Goal: Information Seeking & Learning: Learn about a topic

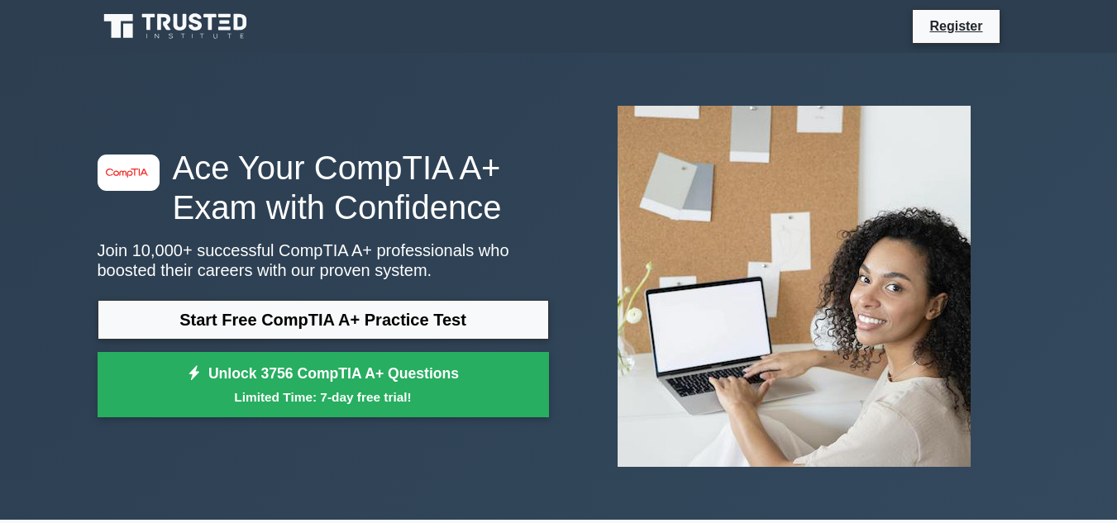
click at [453, 324] on link "Start Free CompTIA A+ Practice Test" at bounding box center [323, 320] width 451 height 40
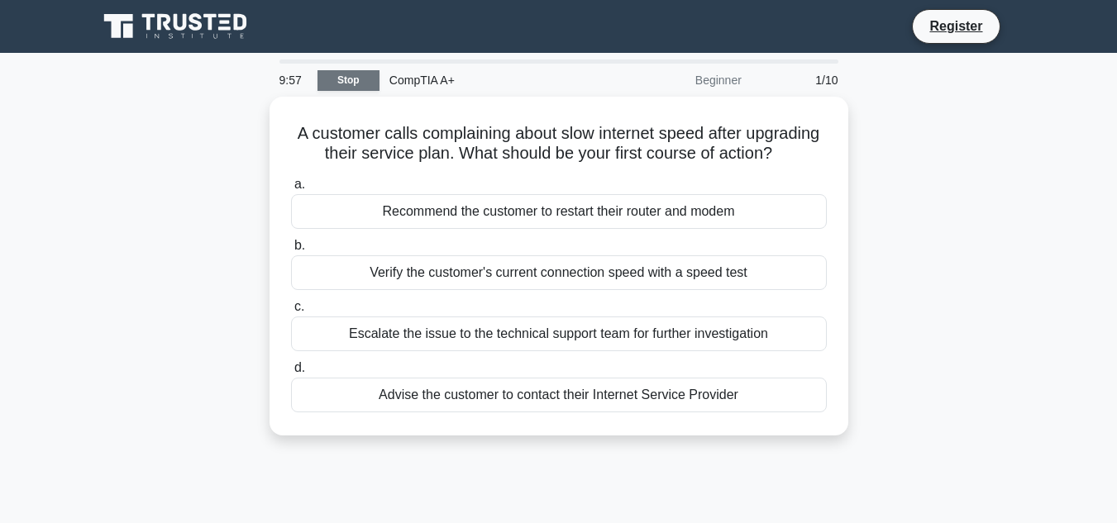
click at [370, 81] on link "Stop" at bounding box center [349, 80] width 62 height 21
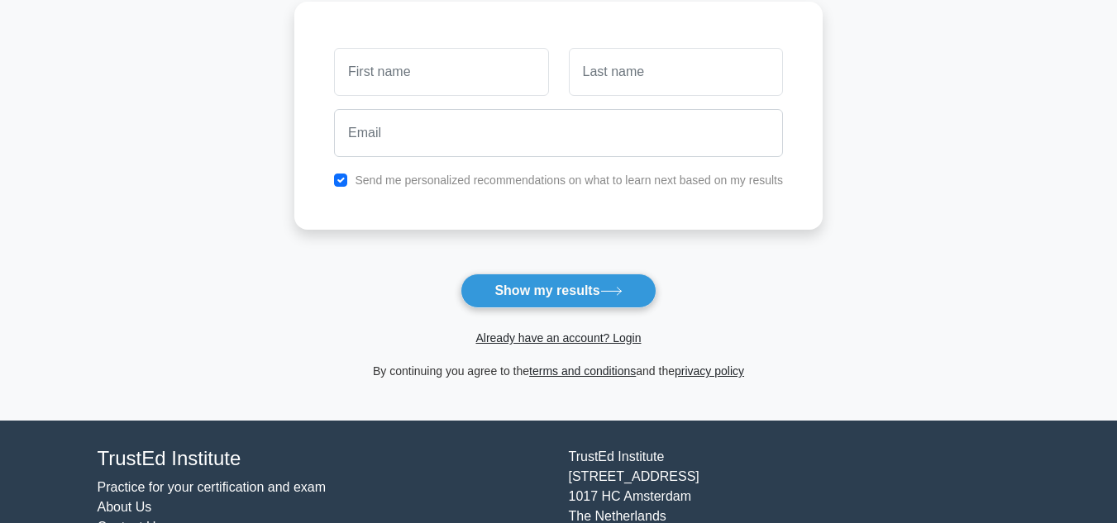
scroll to position [248, 0]
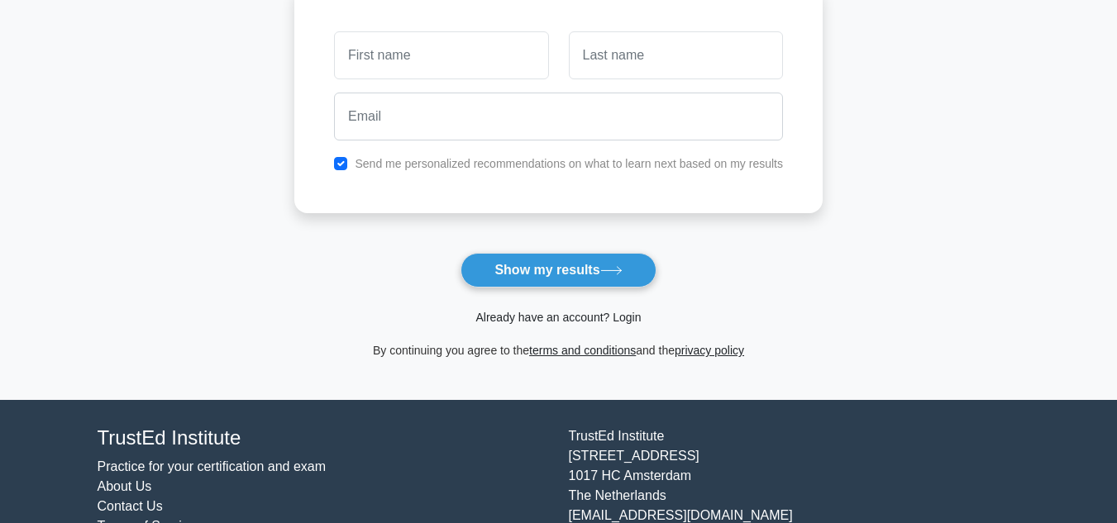
click at [567, 318] on link "Already have an account? Login" at bounding box center [557, 317] width 165 height 13
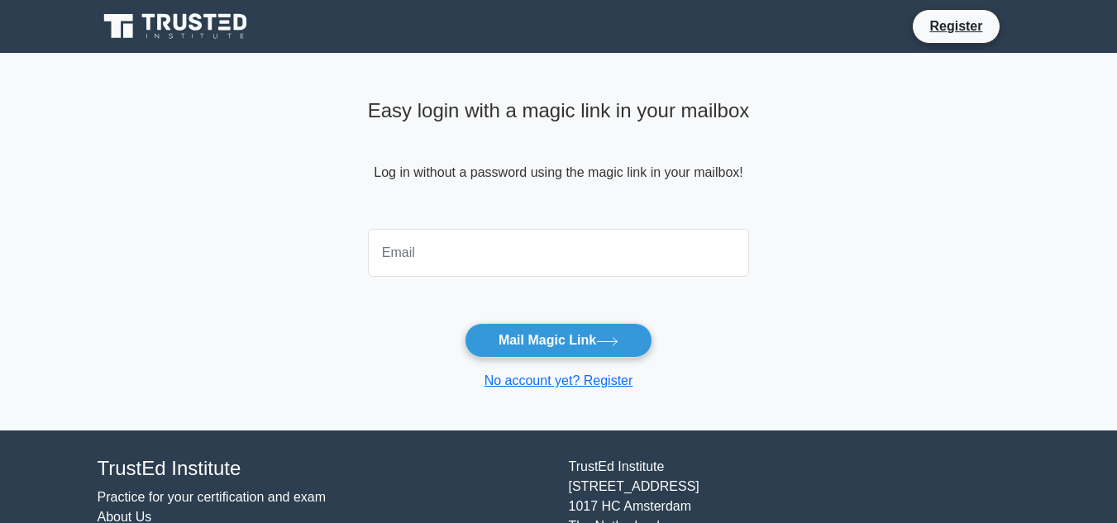
click at [537, 278] on div at bounding box center [559, 252] width 402 height 61
type input "wwwramdiennikhil03@gmail.com"
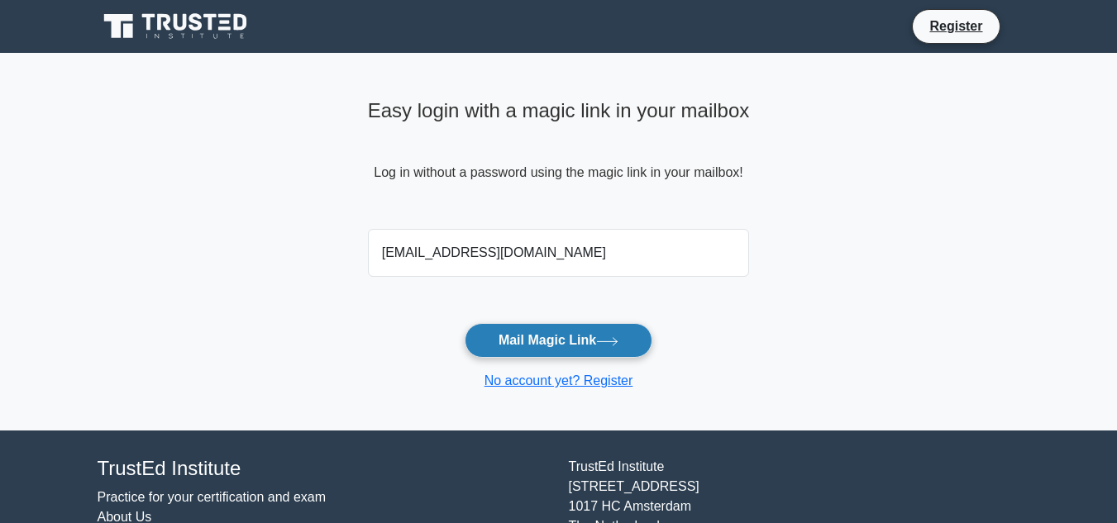
click at [540, 327] on button "Mail Magic Link" at bounding box center [559, 340] width 188 height 35
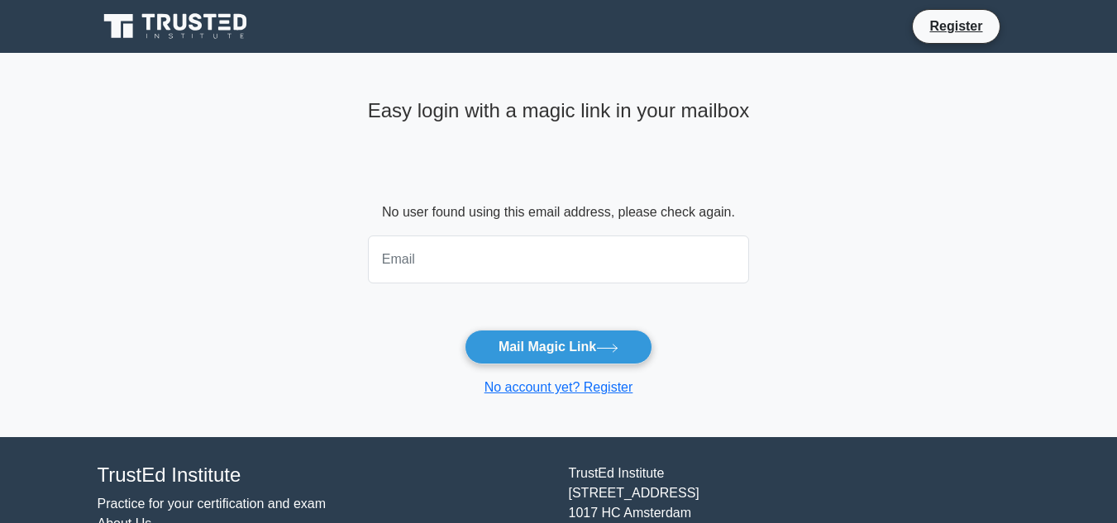
click at [533, 261] on input "email" at bounding box center [559, 260] width 382 height 48
drag, startPoint x: 580, startPoint y: 271, endPoint x: 571, endPoint y: 284, distance: 15.6
click at [575, 279] on input "www" at bounding box center [559, 260] width 382 height 48
type input "wwwramdiennikhil03@gmail.com"
drag, startPoint x: 774, startPoint y: 356, endPoint x: 750, endPoint y: 289, distance: 71.1
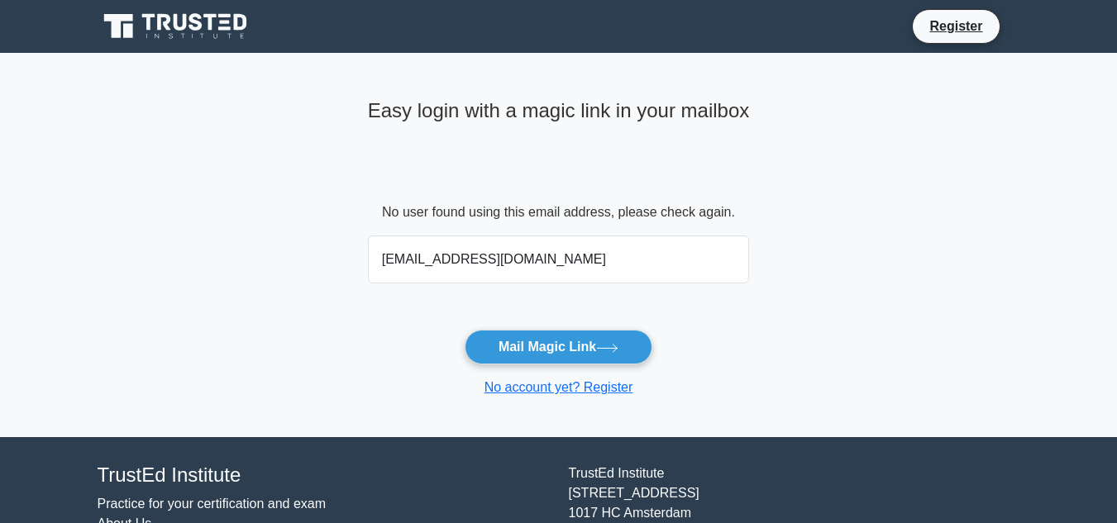
click at [775, 353] on main "Easy login with a magic link in your mailbox No user found using this email add…" at bounding box center [558, 245] width 1117 height 385
click at [586, 339] on button "Mail Magic Link" at bounding box center [559, 347] width 188 height 35
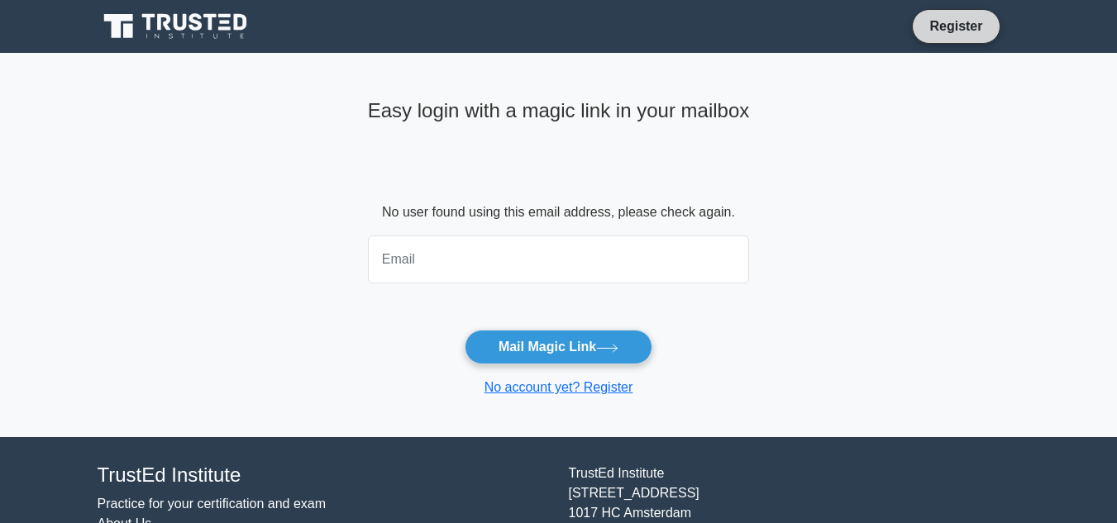
click at [958, 30] on link "Register" at bounding box center [956, 26] width 73 height 21
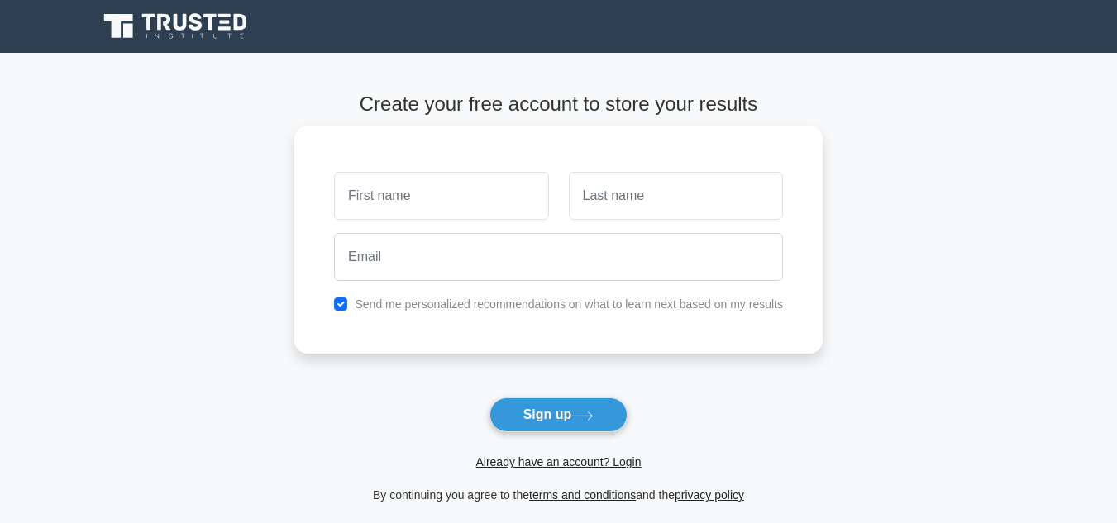
click at [465, 198] on input "text" at bounding box center [441, 196] width 214 height 48
type input "nikhil"
click at [561, 215] on div at bounding box center [676, 195] width 234 height 61
drag, startPoint x: 596, startPoint y: 217, endPoint x: 576, endPoint y: 233, distance: 26.5
click at [594, 217] on input "text" at bounding box center [676, 196] width 214 height 48
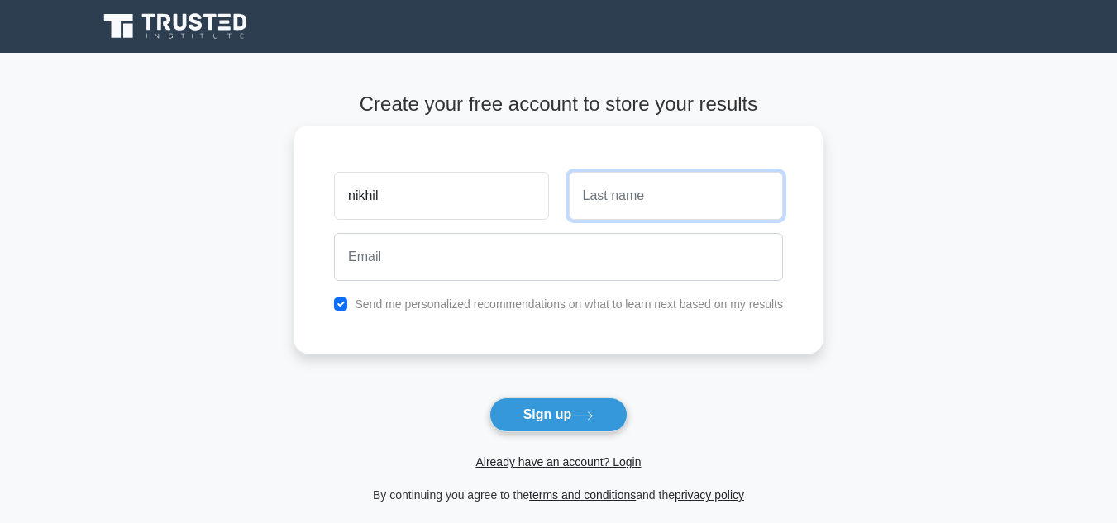
type input "[PERSON_NAME]"
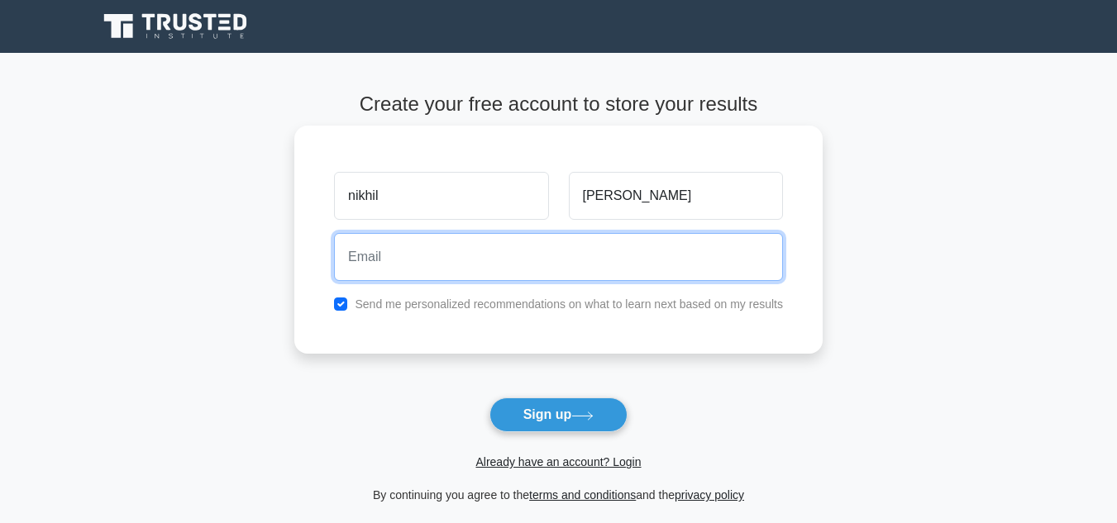
click at [568, 265] on input "email" at bounding box center [558, 257] width 449 height 48
type input "wwwramdiennikhil03@gmail.com"
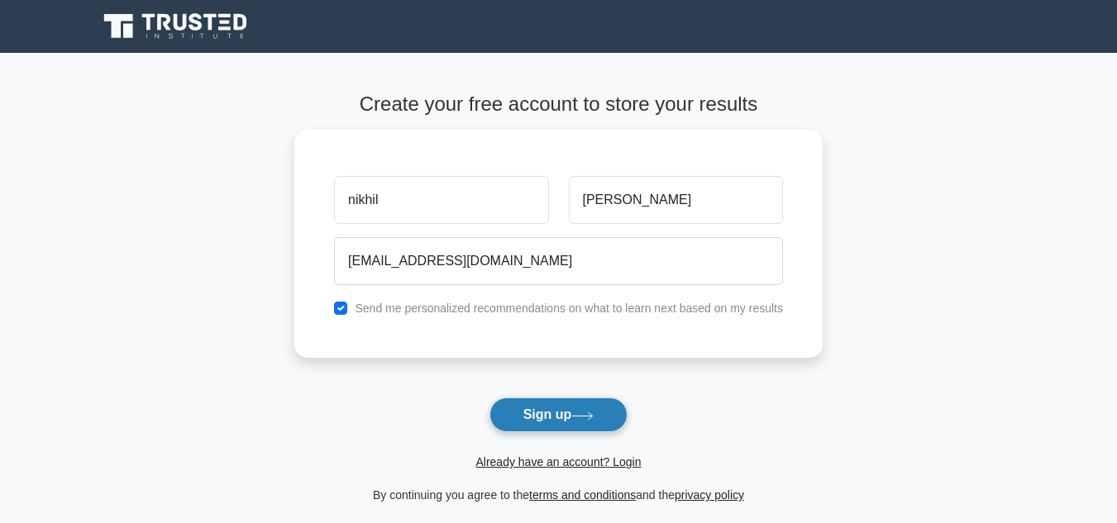
click at [580, 428] on button "Sign up" at bounding box center [559, 415] width 139 height 35
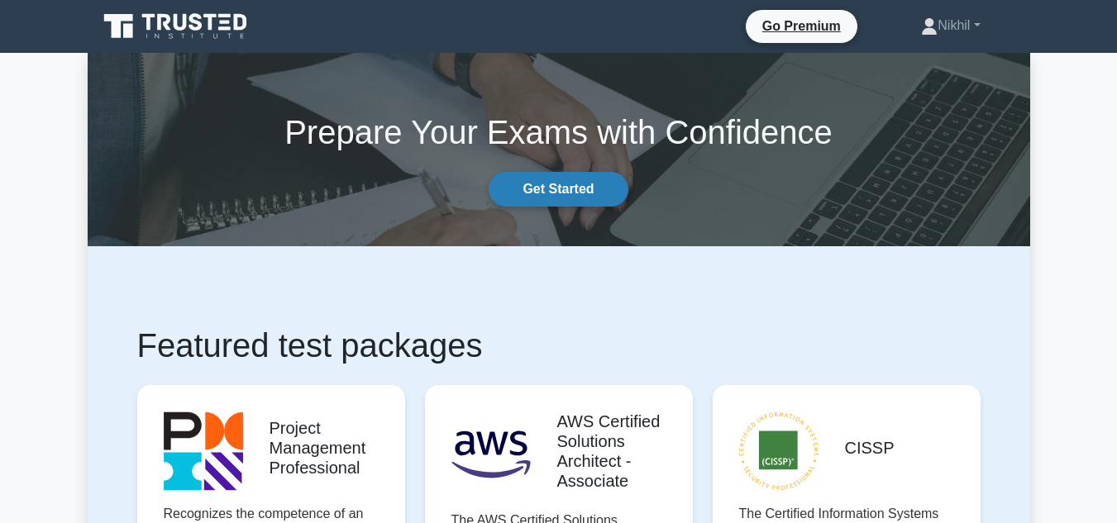
click at [554, 202] on link "Get Started" at bounding box center [558, 189] width 139 height 35
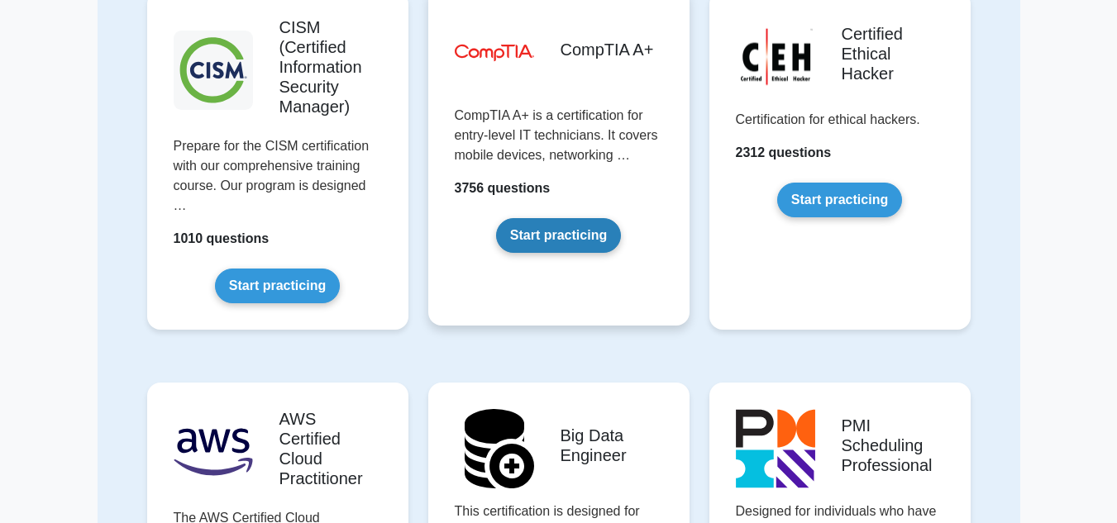
scroll to position [2398, 0]
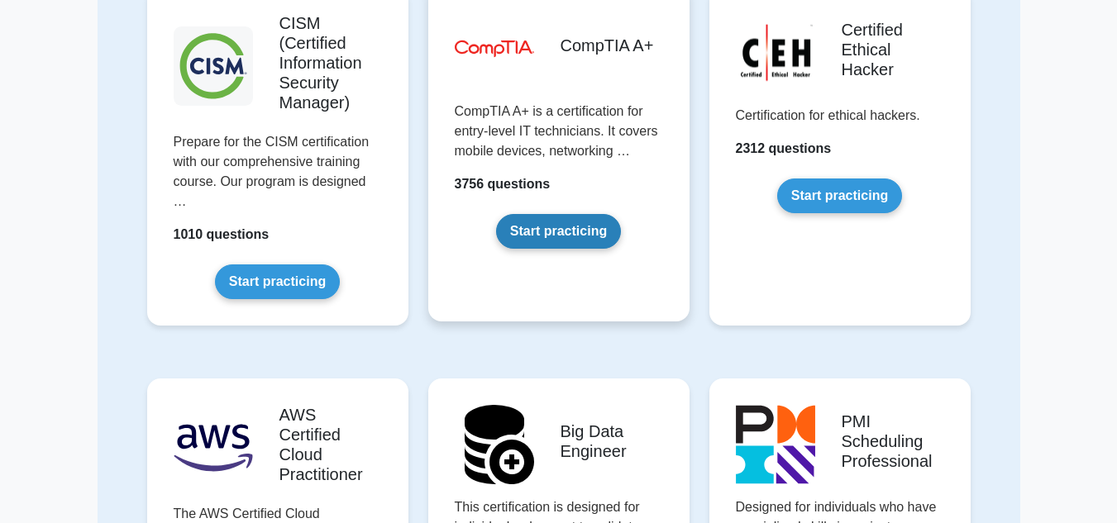
click at [583, 231] on link "Start practicing" at bounding box center [558, 231] width 125 height 35
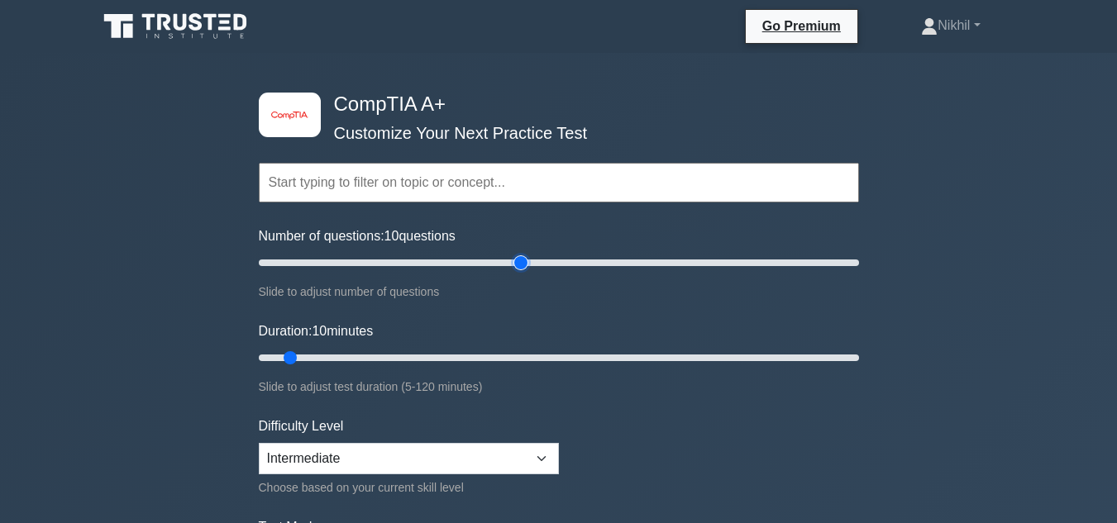
click at [523, 265] on input "Number of questions: 10 questions" at bounding box center [559, 263] width 600 height 20
drag, startPoint x: 657, startPoint y: 248, endPoint x: 676, endPoint y: 251, distance: 19.2
click at [658, 248] on div "Number of questions: 90 questions Slide to adjust number of questions" at bounding box center [559, 264] width 600 height 75
click at [729, 251] on div "Number of questions: 90 questions Slide to adjust number of questions" at bounding box center [559, 264] width 600 height 75
drag, startPoint x: 748, startPoint y: 256, endPoint x: 766, endPoint y: 260, distance: 18.7
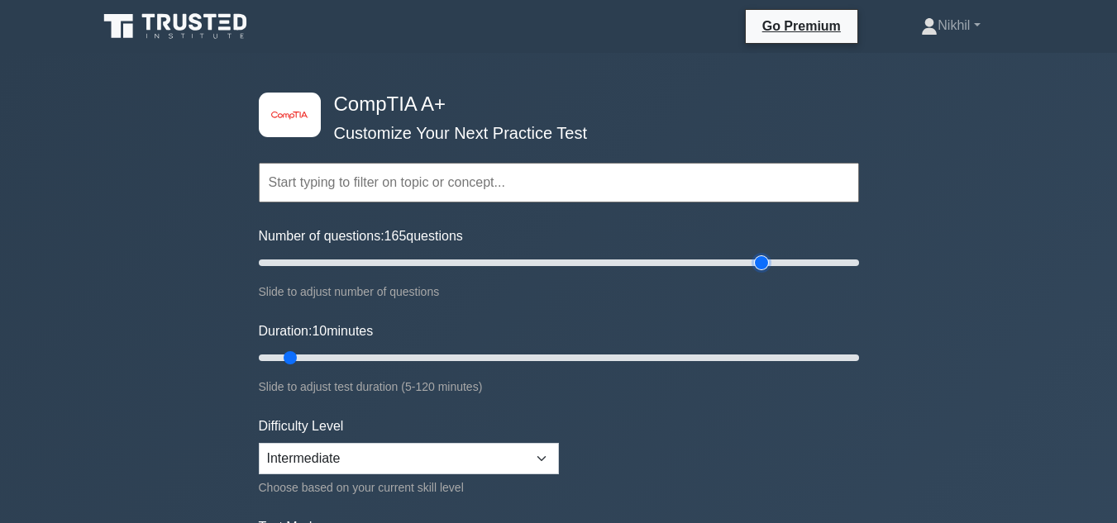
click at [760, 260] on input "Number of questions: 165 questions" at bounding box center [559, 263] width 600 height 20
drag, startPoint x: 778, startPoint y: 260, endPoint x: 802, endPoint y: 260, distance: 24.0
click at [781, 260] on input "Number of questions: 170 questions" at bounding box center [559, 263] width 600 height 20
drag, startPoint x: 846, startPoint y: 264, endPoint x: 910, endPoint y: 389, distance: 140.5
type input "200"
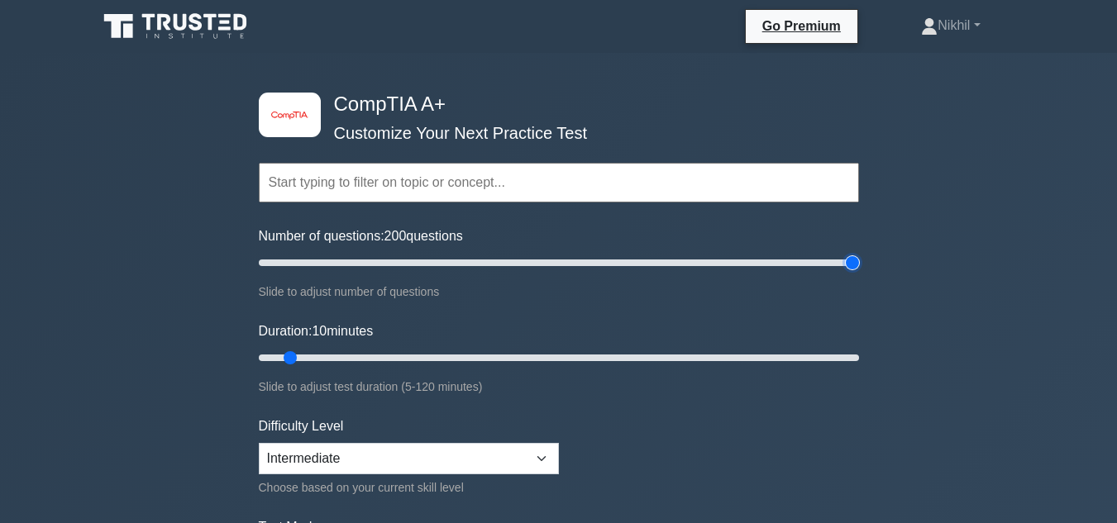
click at [859, 256] on input "Number of questions: 200 questions" at bounding box center [559, 263] width 600 height 20
click at [802, 368] on div "Duration: 10 minutes Slide to adjust test duration (5-120 minutes)" at bounding box center [559, 359] width 600 height 75
type input "110"
click at [814, 350] on input "Duration: 10 minutes" at bounding box center [559, 358] width 600 height 20
click at [550, 451] on select "Beginner Intermediate Expert" at bounding box center [409, 458] width 300 height 31
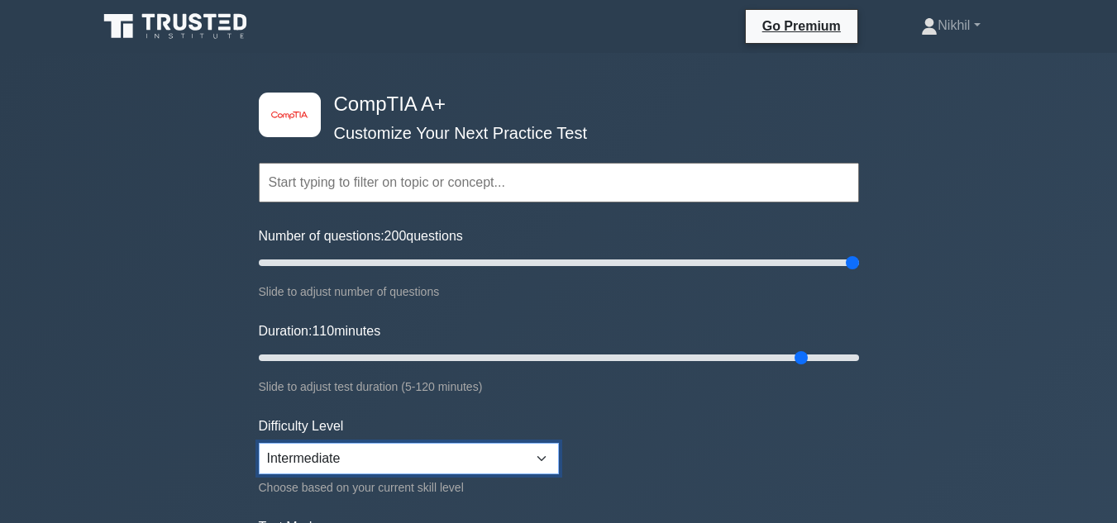
select select "beginner"
click at [259, 443] on select "Beginner Intermediate Expert" at bounding box center [409, 458] width 300 height 31
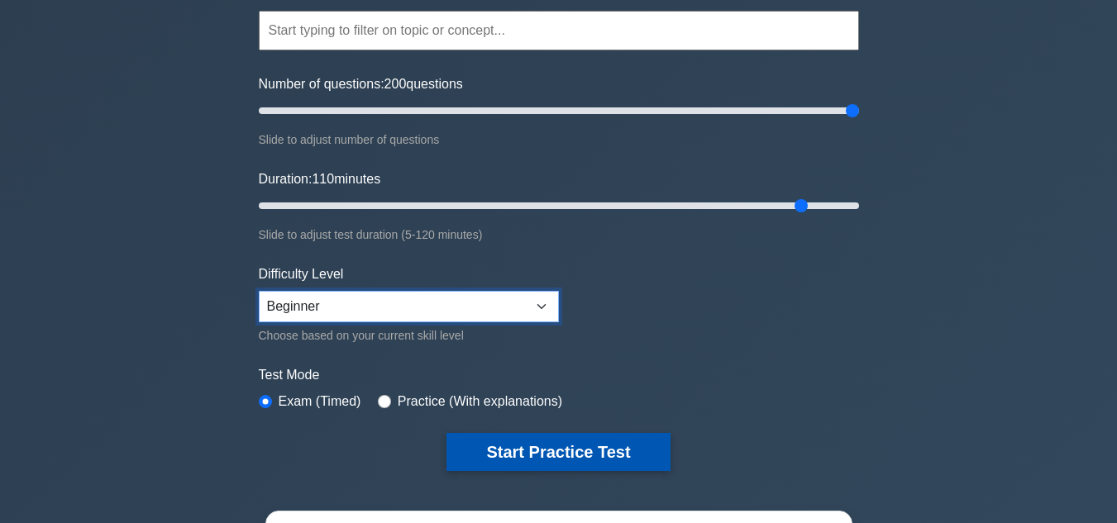
scroll to position [165, 0]
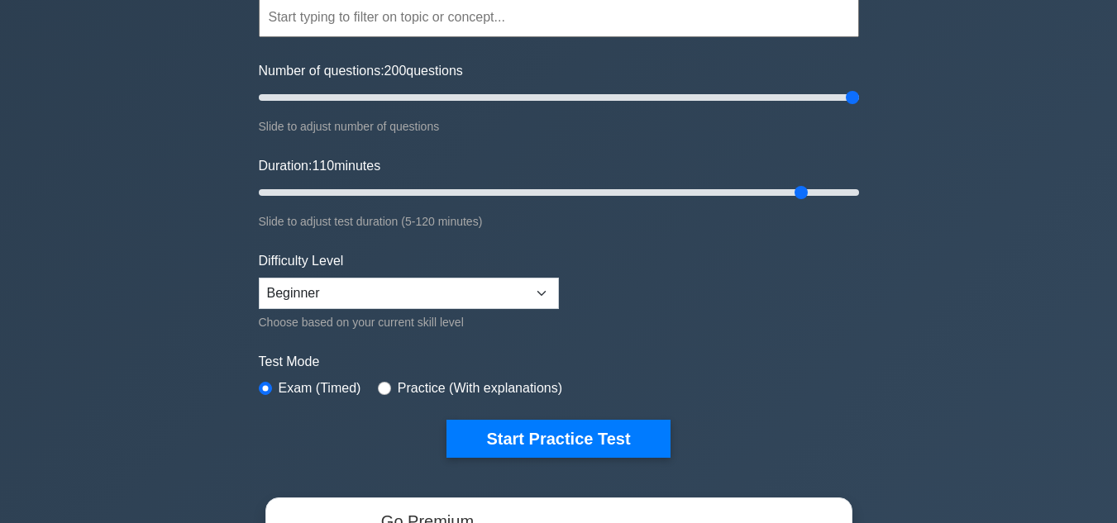
click at [382, 380] on div "Practice (With explanations)" at bounding box center [470, 389] width 184 height 20
click at [391, 384] on div "Practice (With explanations)" at bounding box center [470, 389] width 184 height 20
click at [380, 386] on input "radio" at bounding box center [384, 388] width 13 height 13
radio input "true"
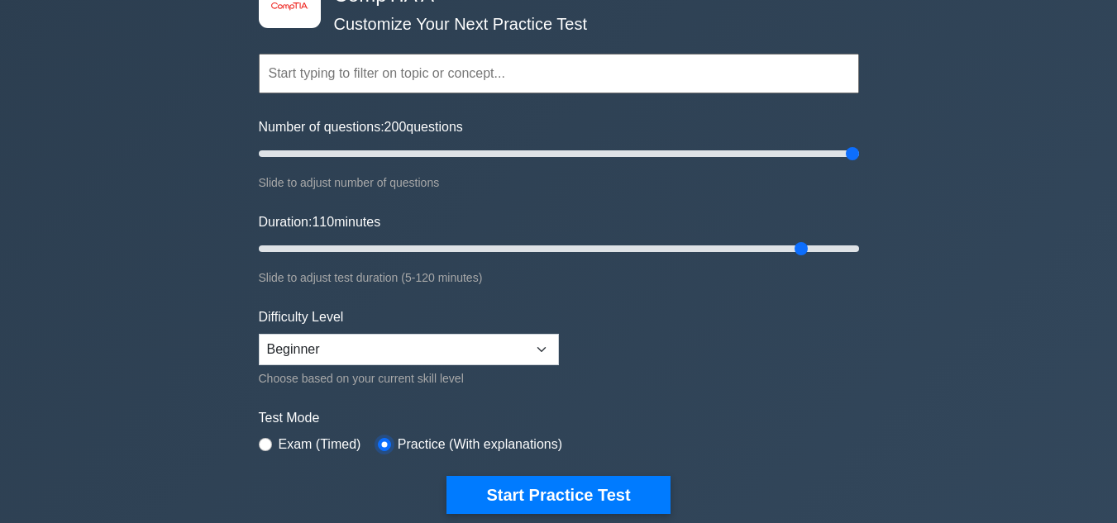
scroll to position [83, 0]
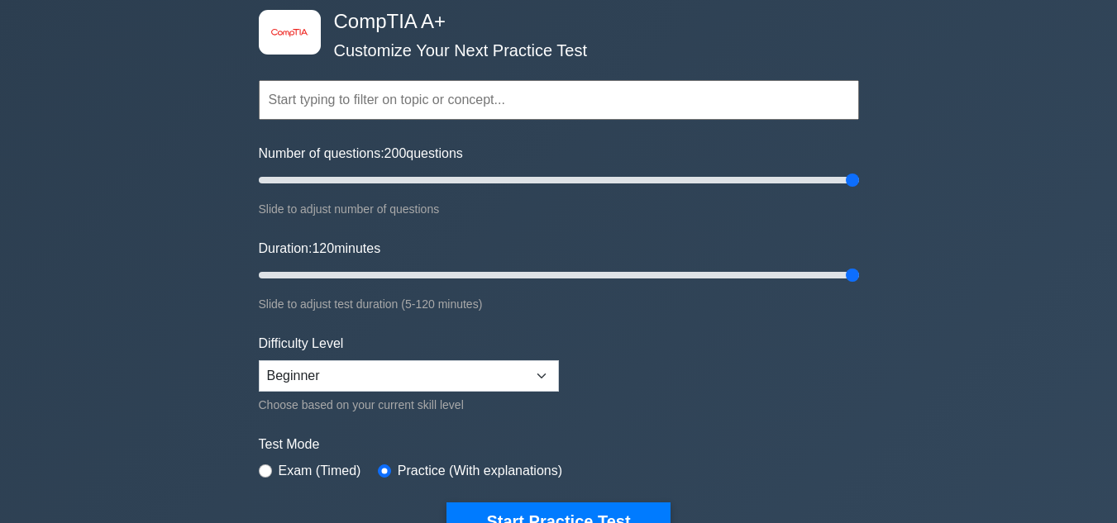
drag, startPoint x: 805, startPoint y: 275, endPoint x: 932, endPoint y: 318, distance: 133.4
type input "120"
click at [859, 284] on input "Duration: 120 minutes" at bounding box center [559, 275] width 600 height 20
click at [578, 505] on button "Start Practice Test" at bounding box center [558, 522] width 223 height 38
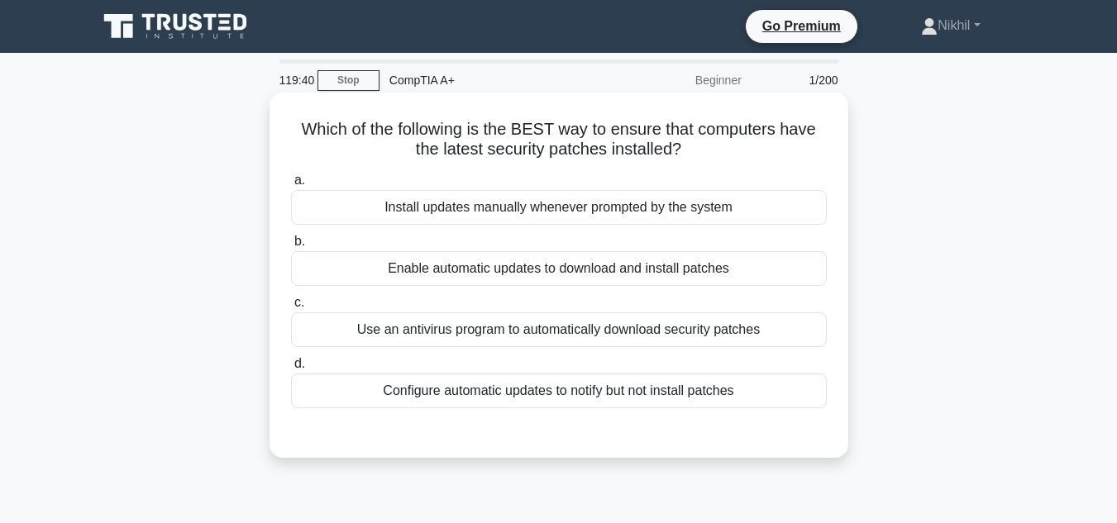
click at [528, 322] on div "Use an antivirus program to automatically download security patches" at bounding box center [559, 330] width 536 height 35
click at [291, 308] on input "c. Use an antivirus program to automatically download security patches" at bounding box center [291, 303] width 0 height 11
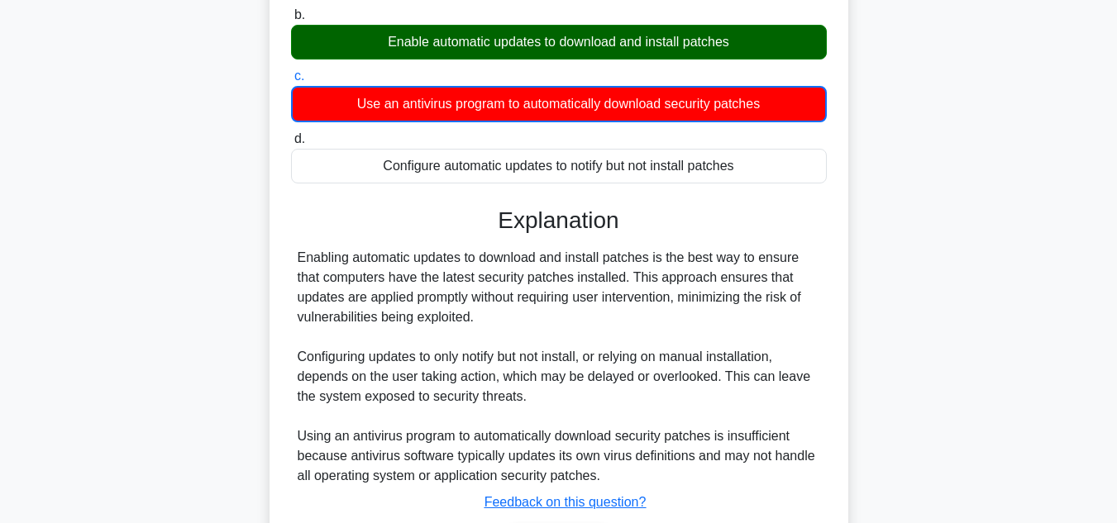
scroll to position [248, 0]
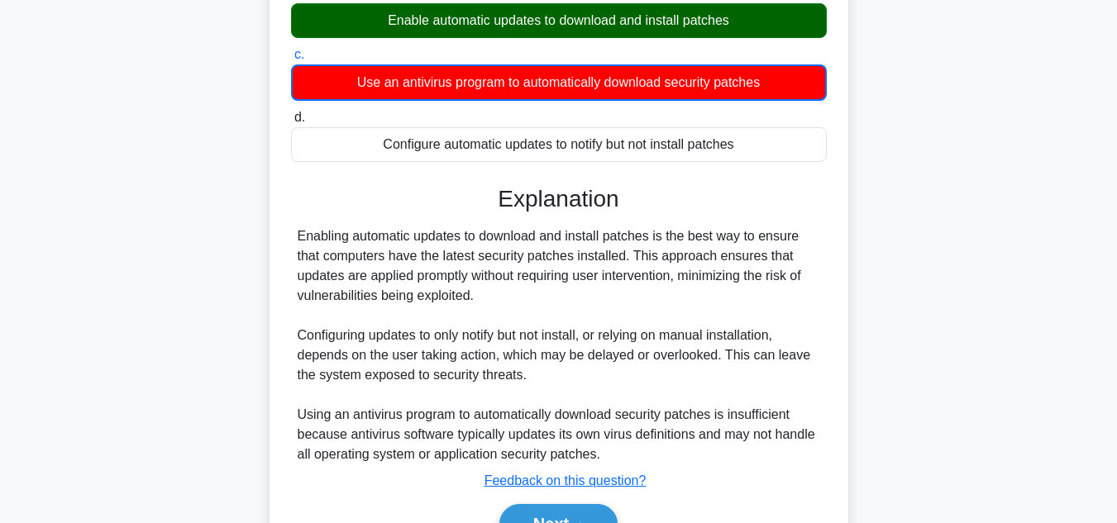
click at [601, 504] on div "Next" at bounding box center [559, 524] width 536 height 53
click at [602, 509] on button "Next" at bounding box center [558, 524] width 118 height 40
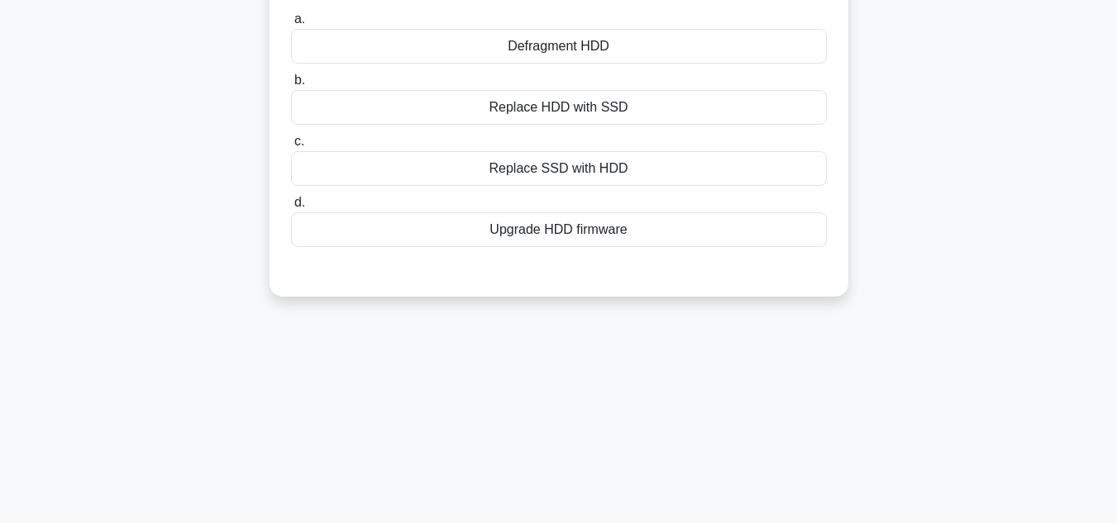
scroll to position [0, 0]
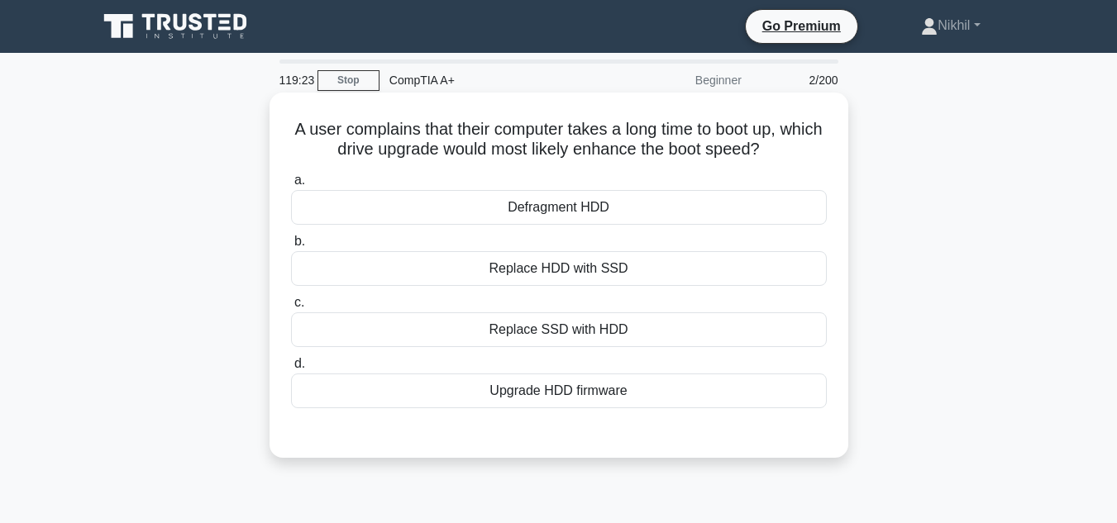
click at [597, 276] on div "Replace HDD with SSD" at bounding box center [559, 268] width 536 height 35
click at [291, 247] on input "b. Replace HDD with SSD" at bounding box center [291, 241] width 0 height 11
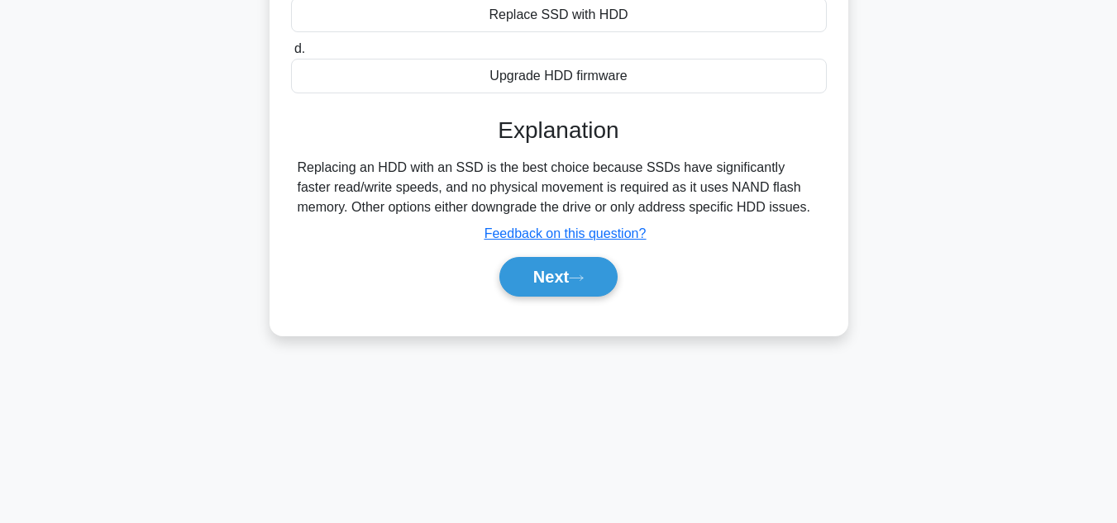
scroll to position [331, 0]
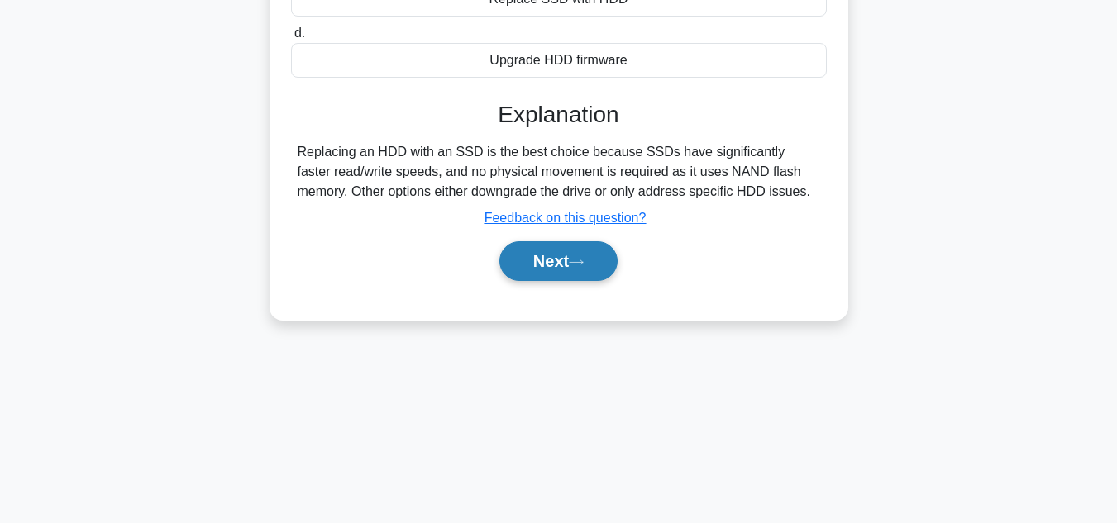
click at [569, 265] on button "Next" at bounding box center [558, 261] width 118 height 40
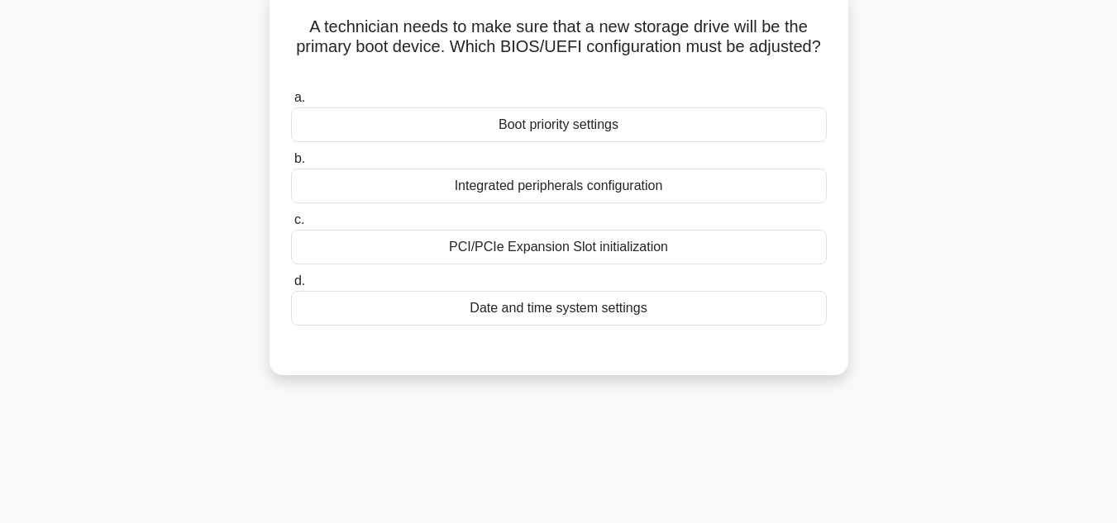
scroll to position [83, 0]
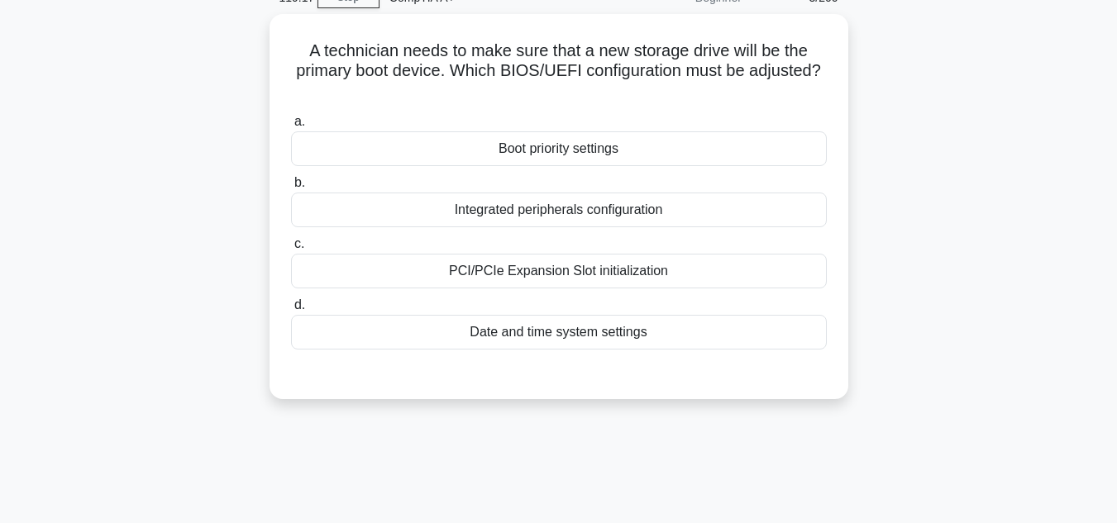
click at [569, 265] on div "PCI/PCIe Expansion Slot initialization" at bounding box center [559, 271] width 536 height 35
click at [291, 250] on input "c. PCI/PCIe Expansion Slot initialization" at bounding box center [291, 244] width 0 height 11
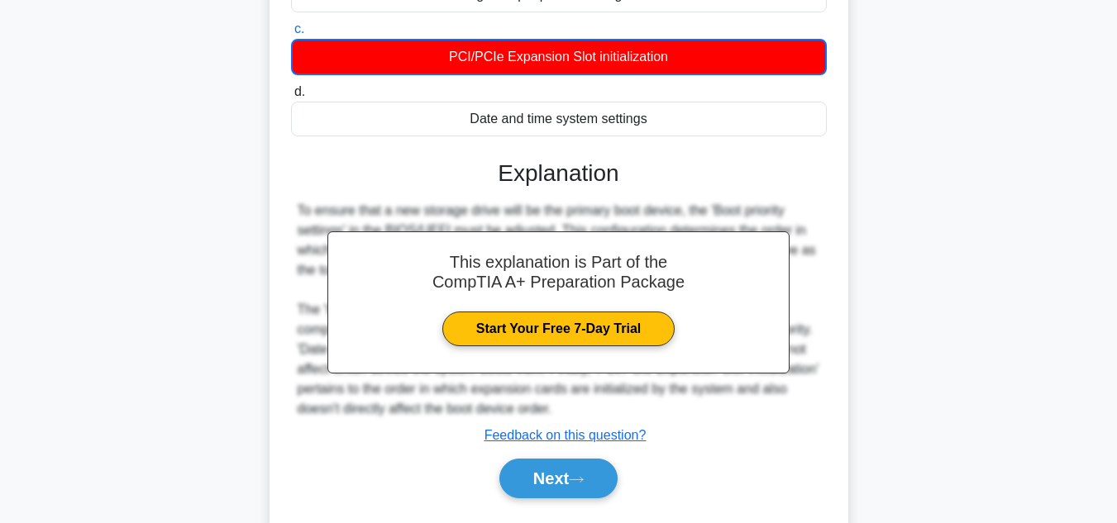
scroll to position [370, 0]
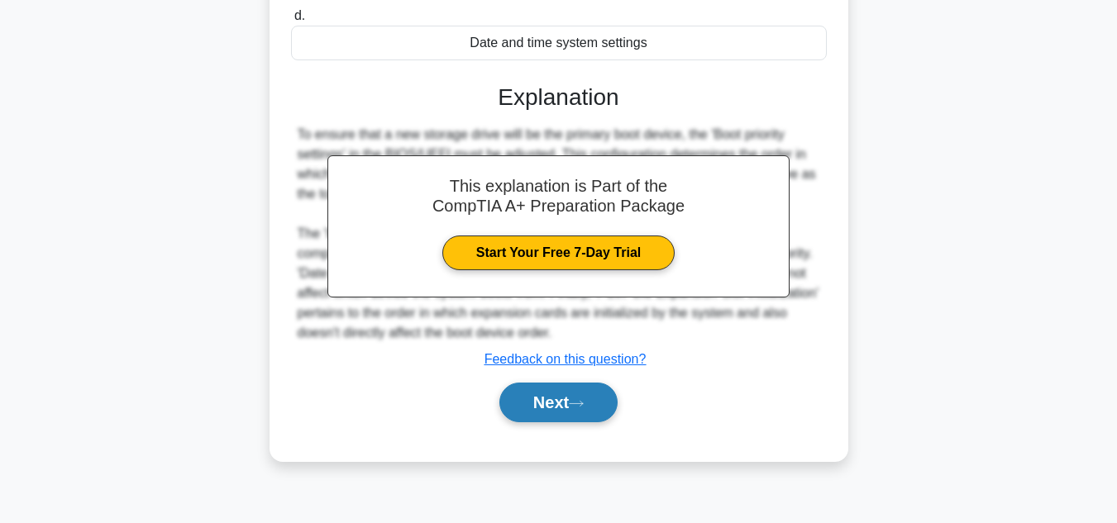
drag, startPoint x: 547, startPoint y: 387, endPoint x: 549, endPoint y: 395, distance: 8.4
click at [549, 395] on button "Next" at bounding box center [558, 403] width 118 height 40
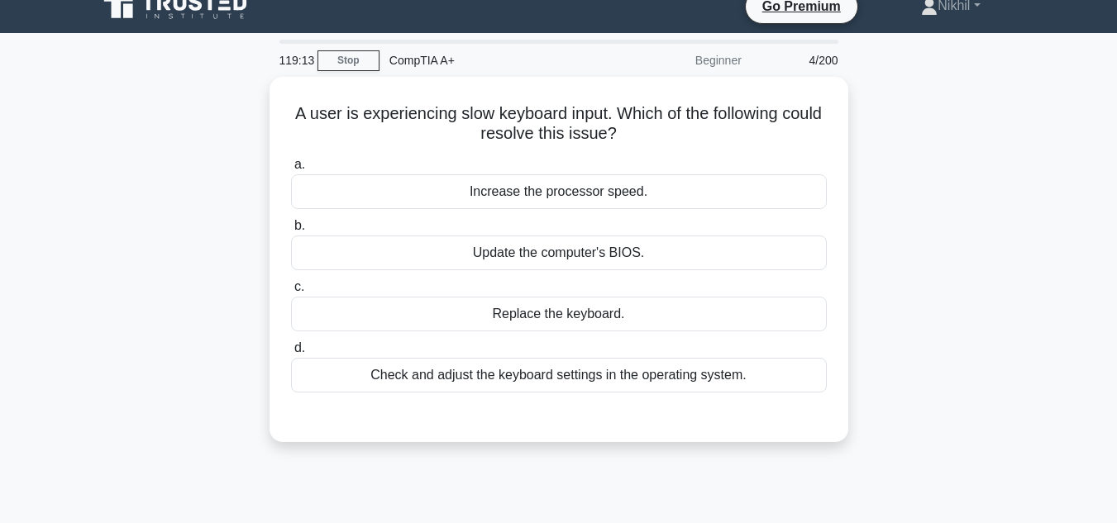
scroll to position [0, 0]
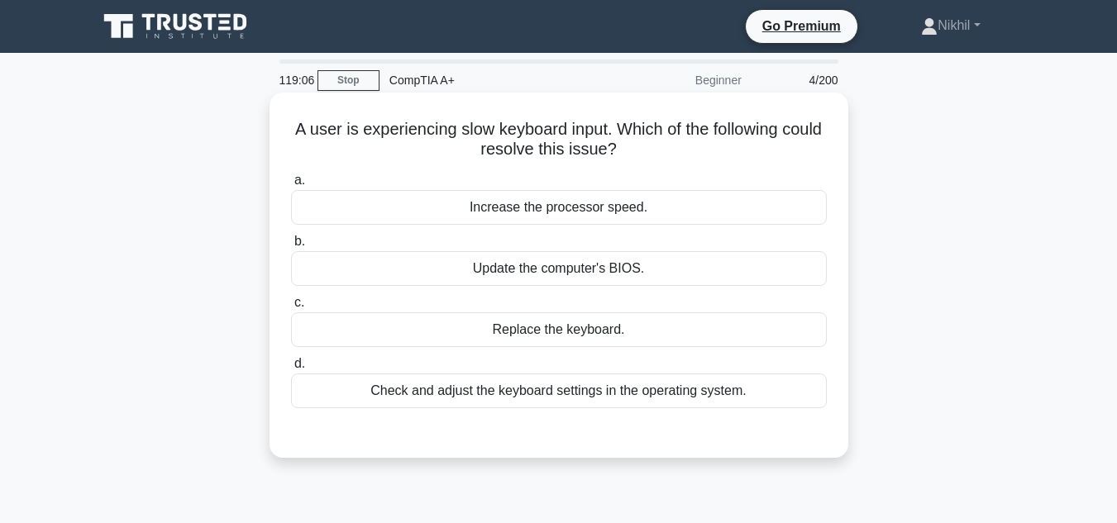
click at [590, 389] on div "Check and adjust the keyboard settings in the operating system." at bounding box center [559, 391] width 536 height 35
click at [291, 370] on input "d. Check and adjust the keyboard settings in the operating system." at bounding box center [291, 364] width 0 height 11
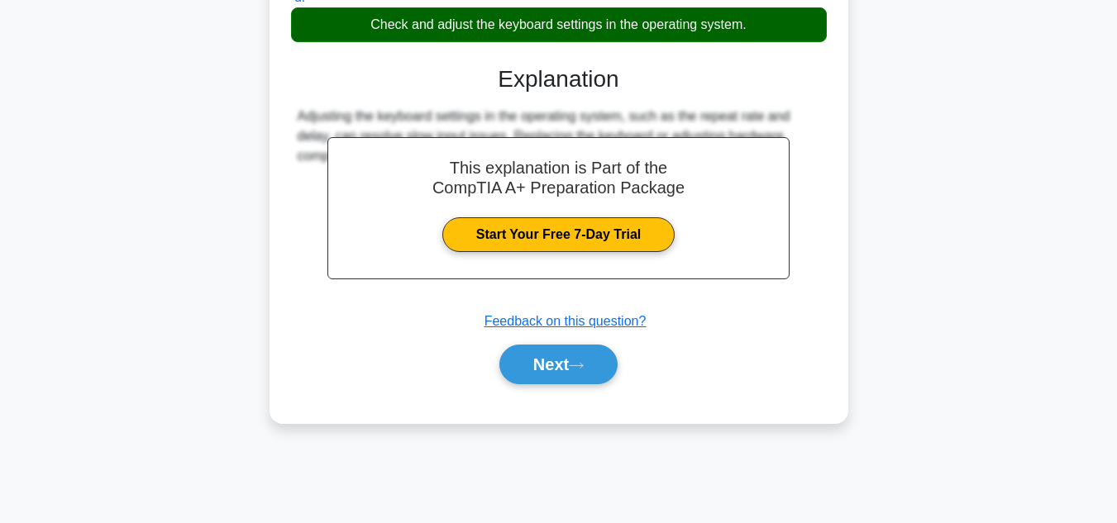
scroll to position [370, 0]
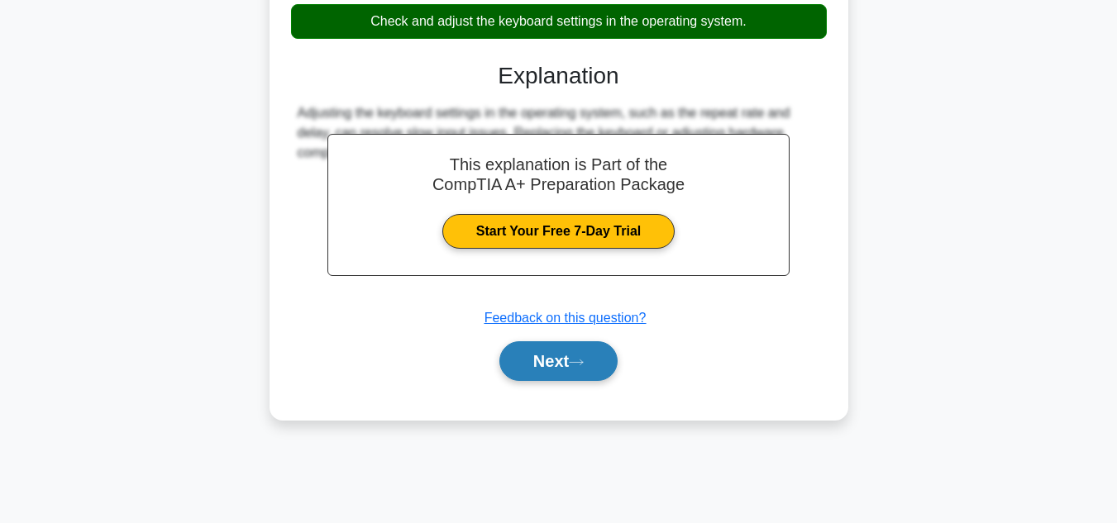
click at [585, 374] on button "Next" at bounding box center [558, 362] width 118 height 40
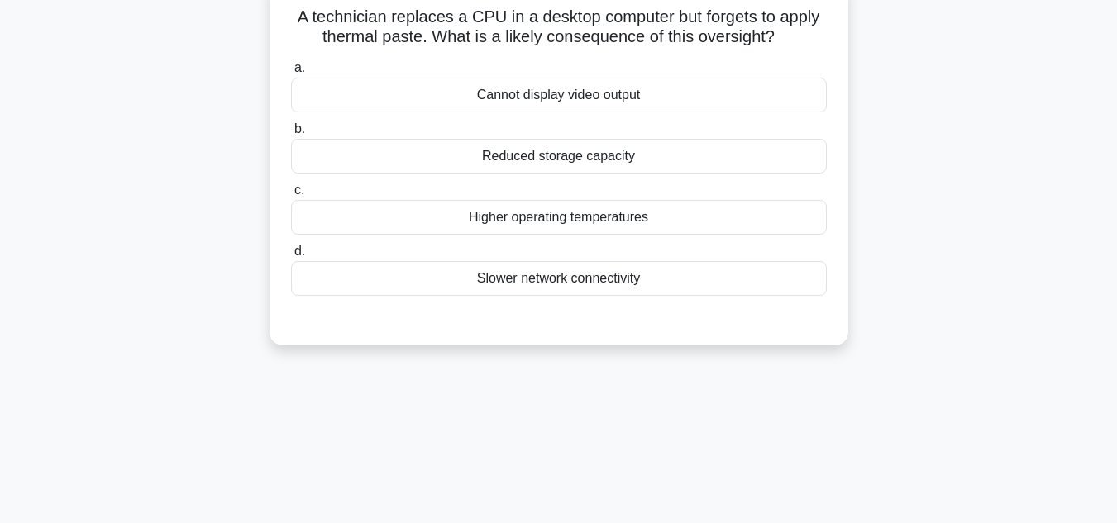
scroll to position [39, 0]
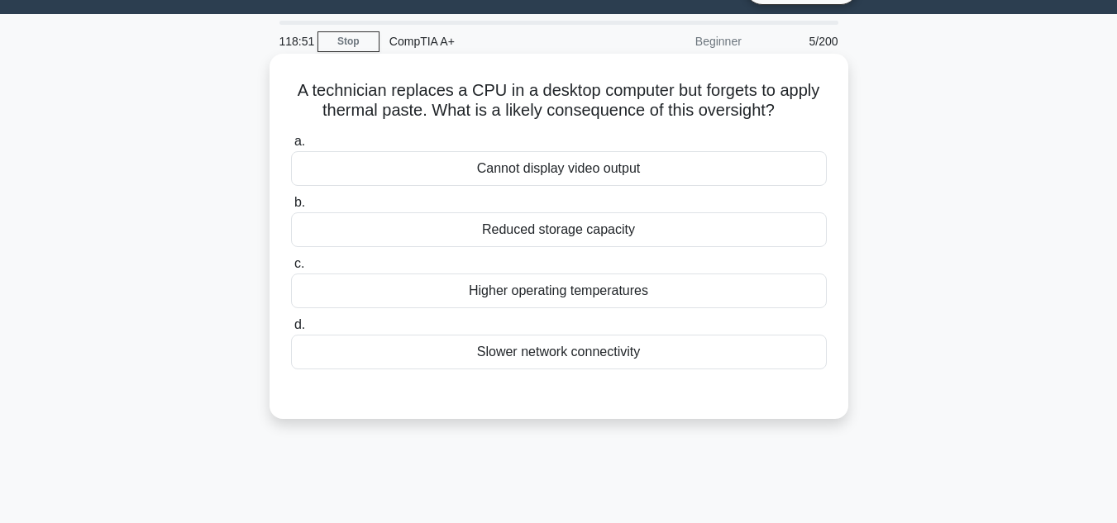
click at [652, 294] on div "Higher operating temperatures" at bounding box center [559, 291] width 536 height 35
click at [291, 270] on input "c. Higher operating temperatures" at bounding box center [291, 264] width 0 height 11
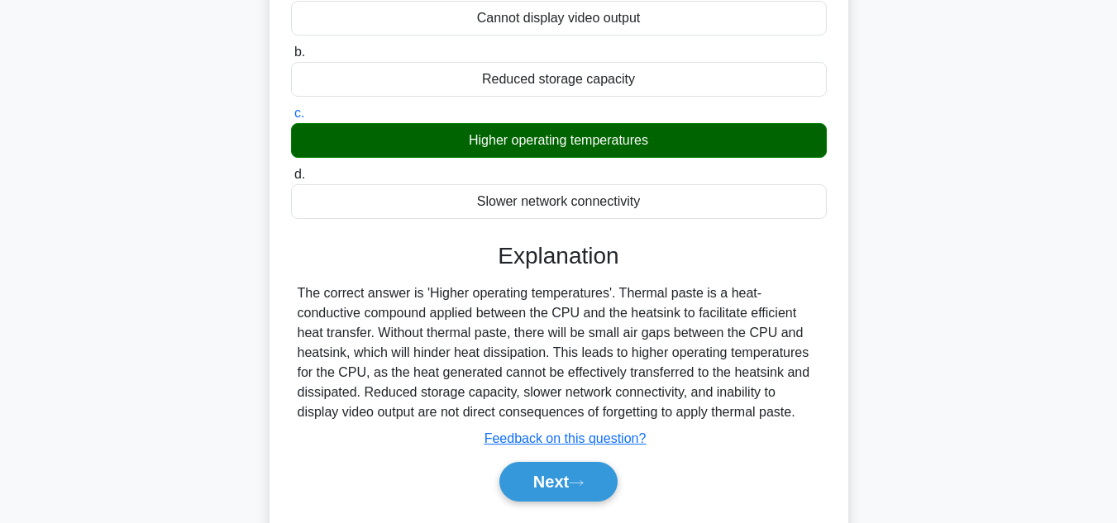
scroll to position [370, 0]
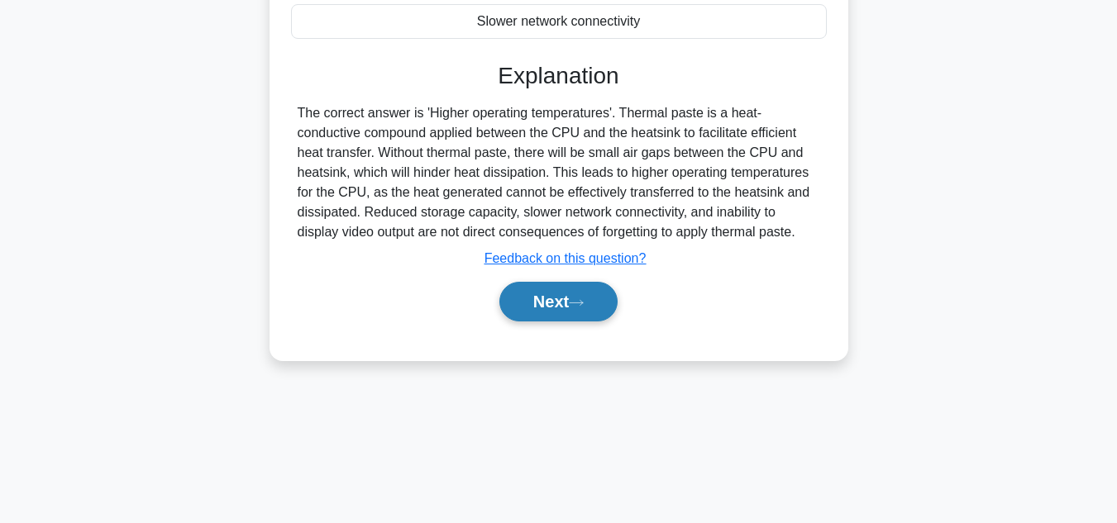
click at [580, 297] on button "Next" at bounding box center [558, 302] width 118 height 40
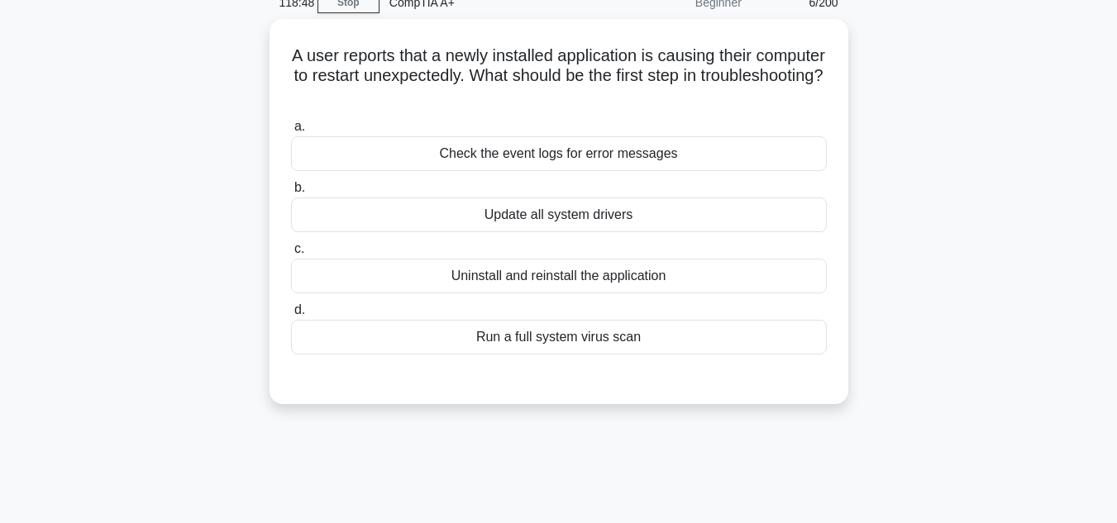
scroll to position [39, 0]
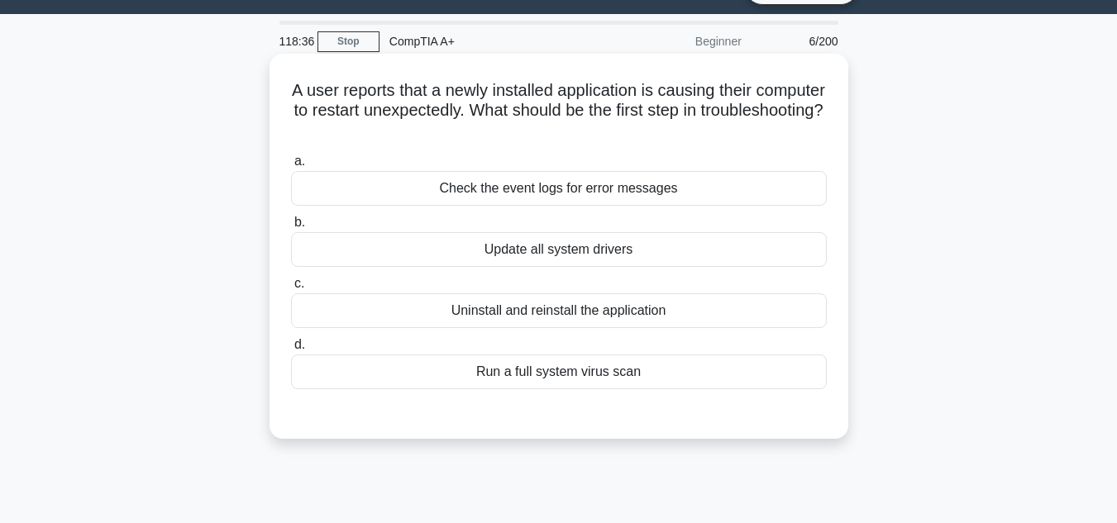
click at [657, 313] on div "Uninstall and reinstall the application" at bounding box center [559, 311] width 536 height 35
click at [291, 289] on input "c. Uninstall and reinstall the application" at bounding box center [291, 284] width 0 height 11
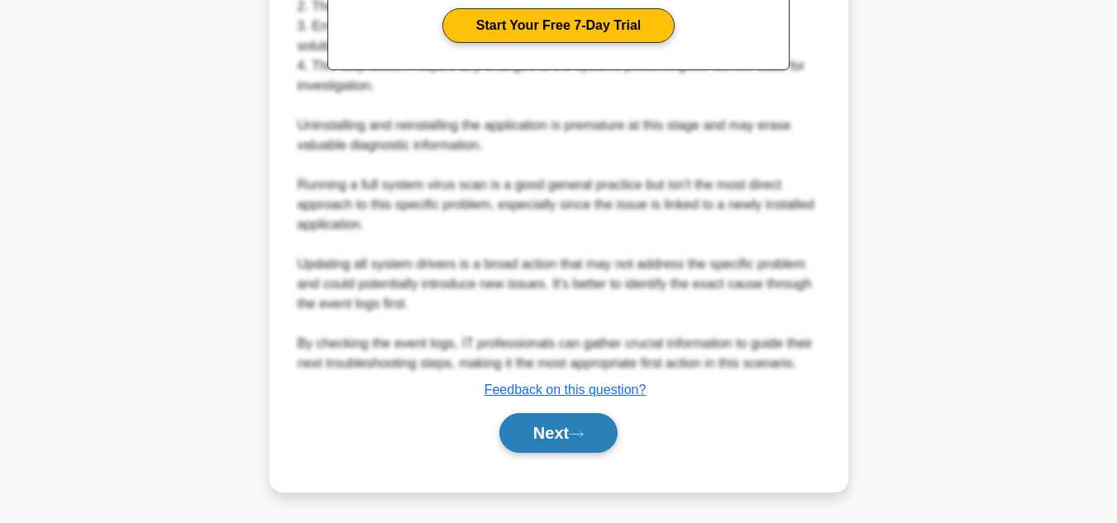
click at [585, 423] on button "Next" at bounding box center [558, 433] width 118 height 40
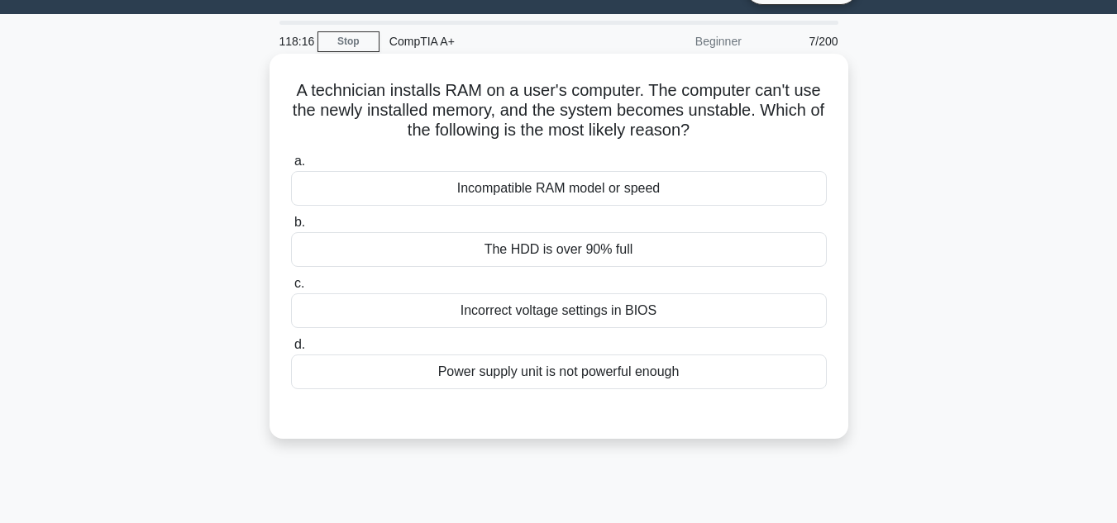
click at [598, 376] on div "Power supply unit is not powerful enough" at bounding box center [559, 372] width 536 height 35
click at [291, 351] on input "d. Power supply unit is not powerful enough" at bounding box center [291, 345] width 0 height 11
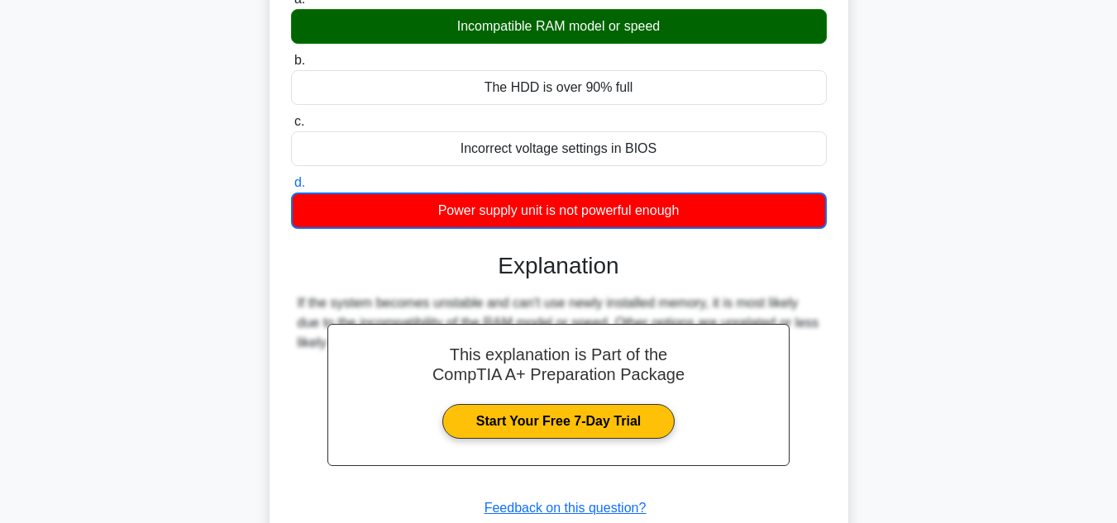
scroll to position [370, 0]
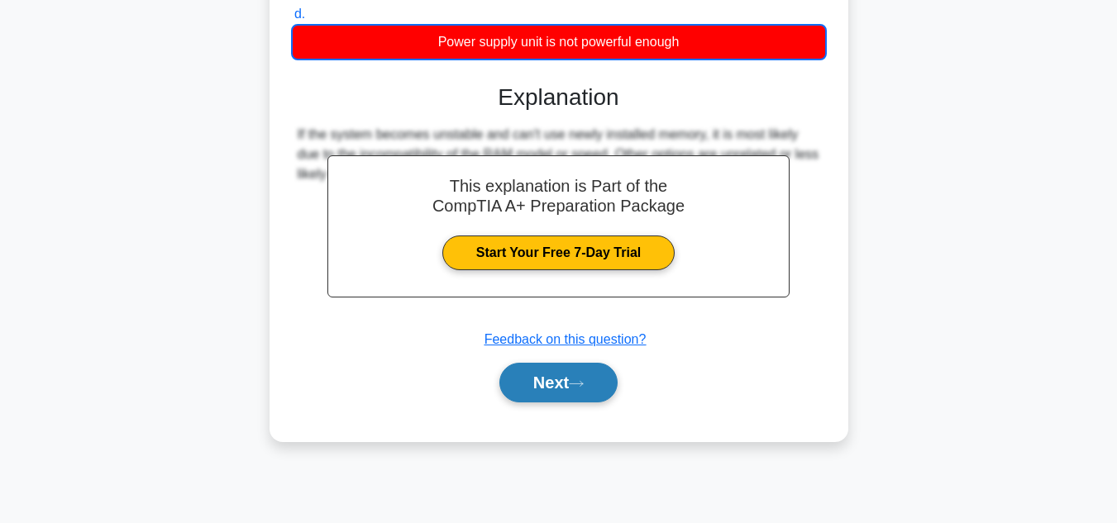
click at [598, 376] on button "Next" at bounding box center [558, 383] width 118 height 40
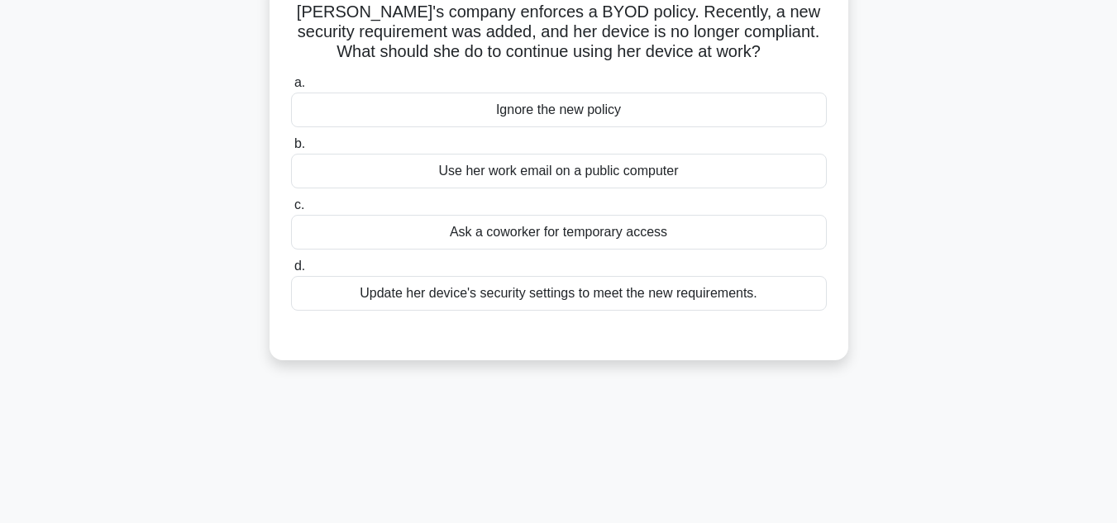
scroll to position [39, 0]
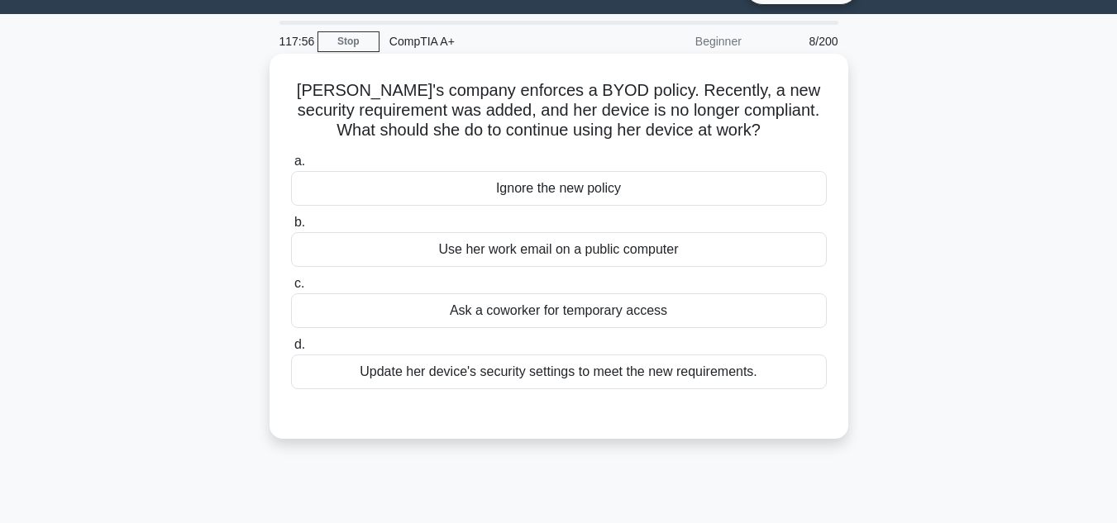
click at [321, 362] on div "Update her device's security settings to meet the new requirements." at bounding box center [559, 372] width 536 height 35
click at [291, 351] on input "d. Update her device's security settings to meet the new requirements." at bounding box center [291, 345] width 0 height 11
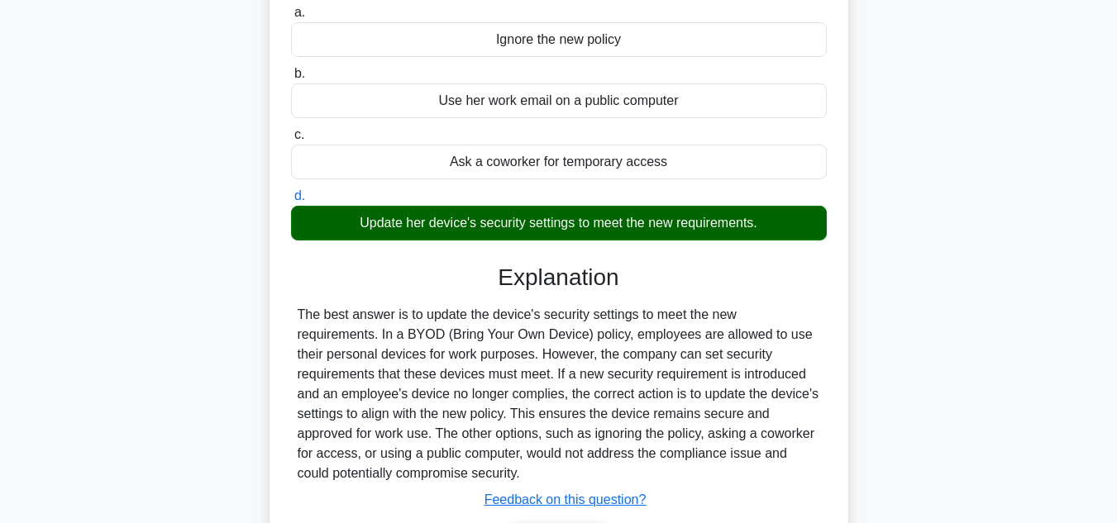
scroll to position [370, 0]
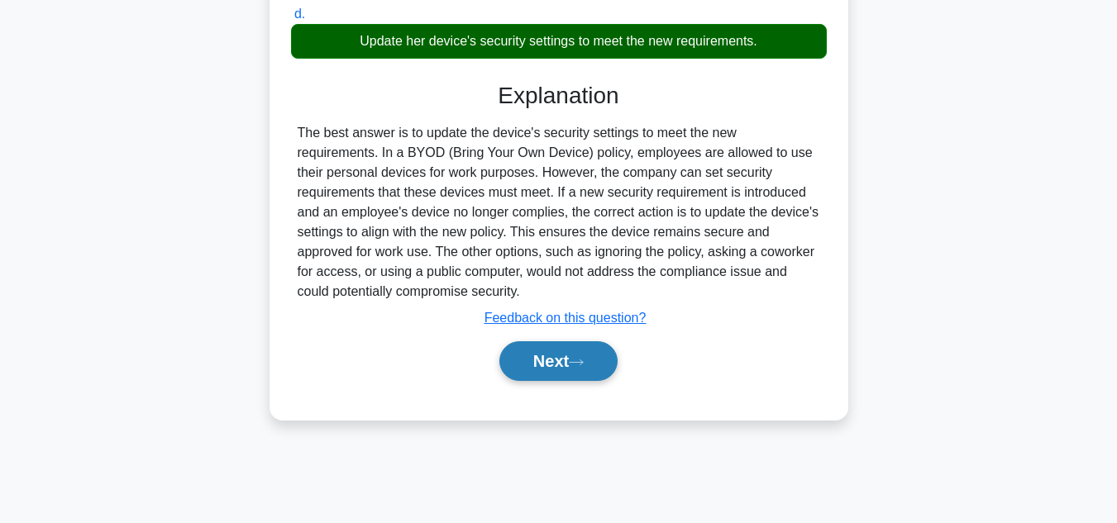
click at [584, 361] on icon at bounding box center [576, 362] width 15 height 9
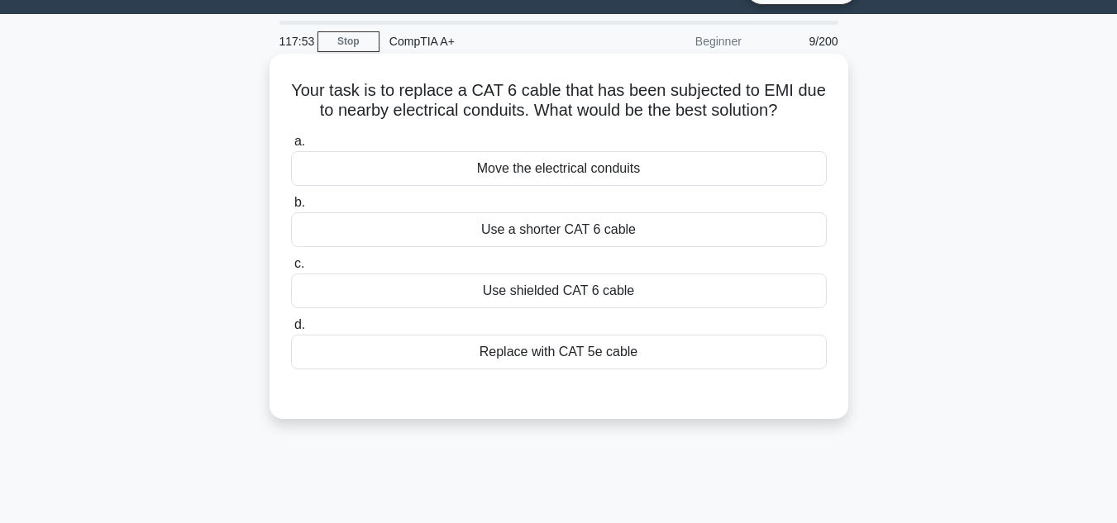
scroll to position [0, 0]
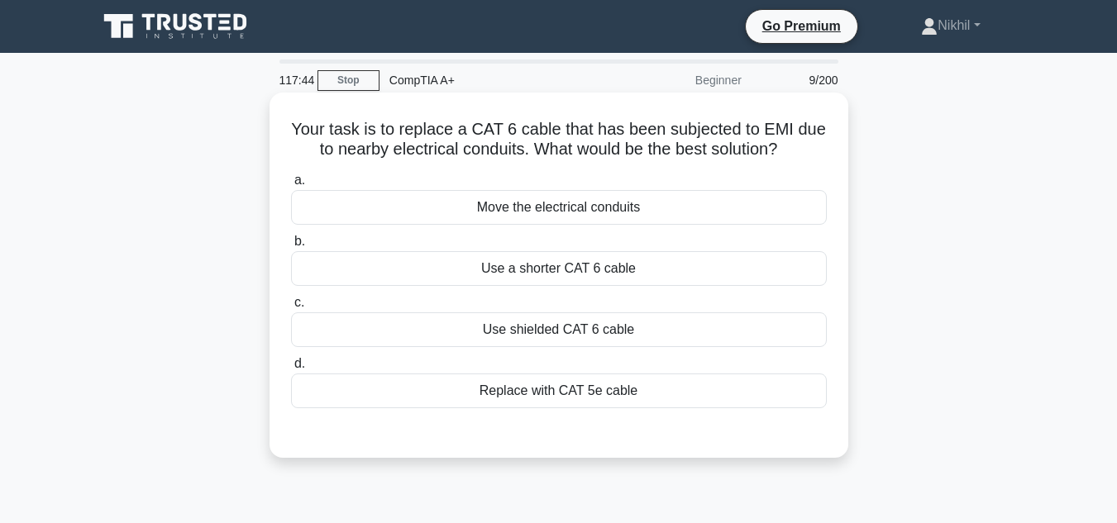
click at [552, 382] on div "Replace with CAT 5e cable" at bounding box center [559, 391] width 536 height 35
drag, startPoint x: 510, startPoint y: 388, endPoint x: 499, endPoint y: 370, distance: 21.1
click at [501, 372] on label "d. Replace with CAT 5e cable" at bounding box center [559, 381] width 536 height 55
click at [464, 326] on div "Use shielded CAT 6 cable" at bounding box center [559, 330] width 536 height 35
click at [291, 308] on input "c. Use shielded CAT 6 cable" at bounding box center [291, 303] width 0 height 11
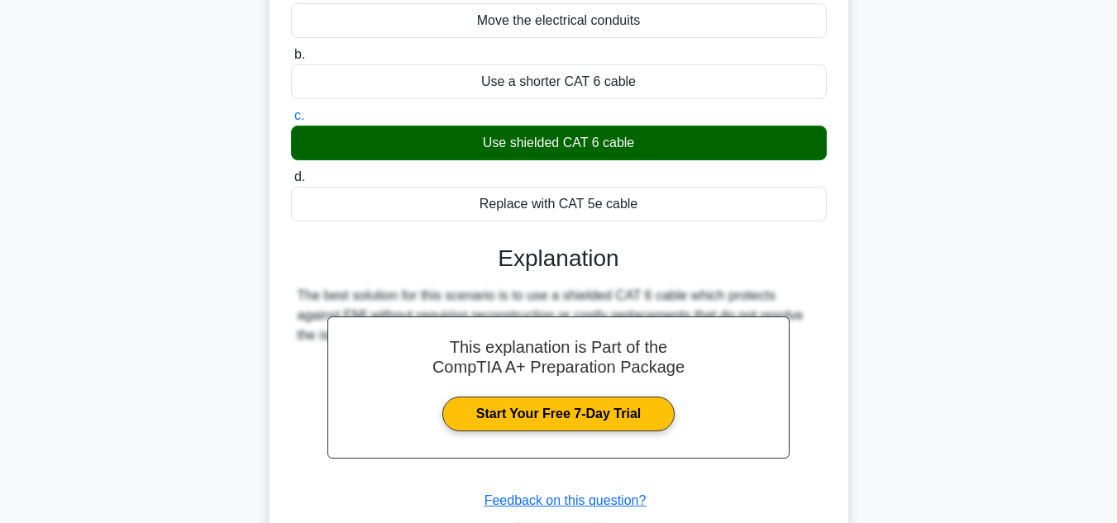
scroll to position [370, 0]
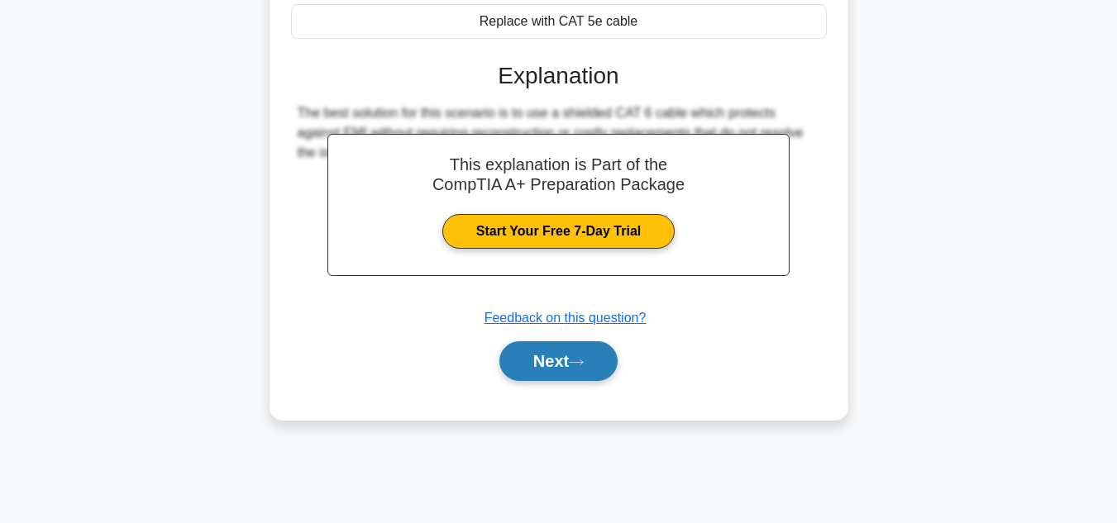
click at [550, 356] on button "Next" at bounding box center [558, 362] width 118 height 40
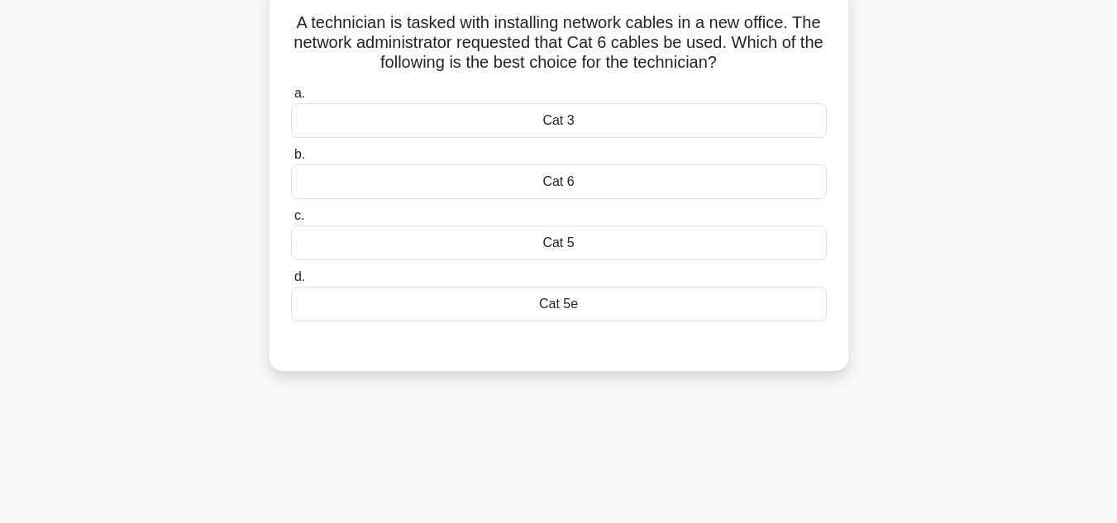
scroll to position [39, 0]
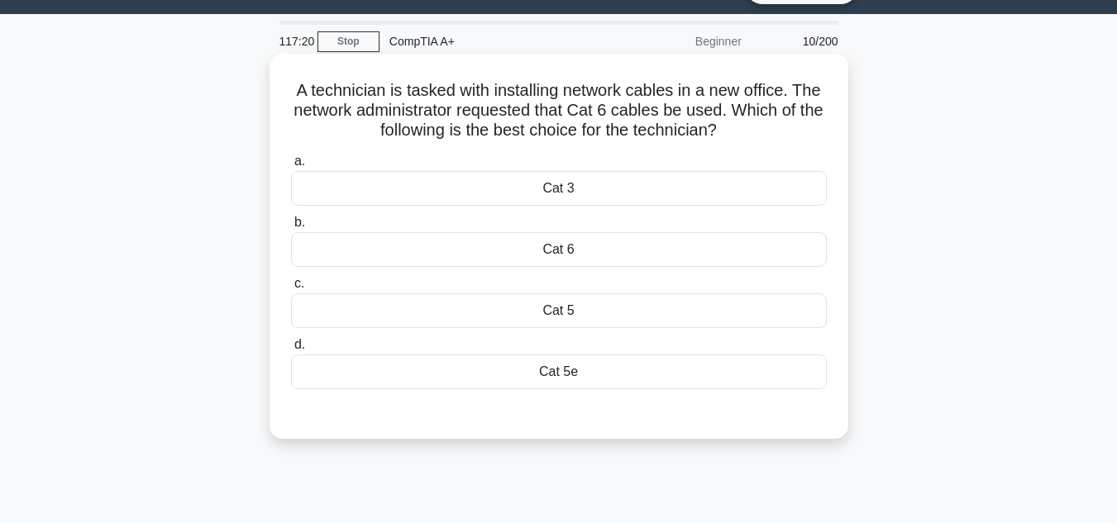
click at [589, 247] on div "Cat 6" at bounding box center [559, 249] width 536 height 35
click at [291, 228] on input "b. Cat 6" at bounding box center [291, 222] width 0 height 11
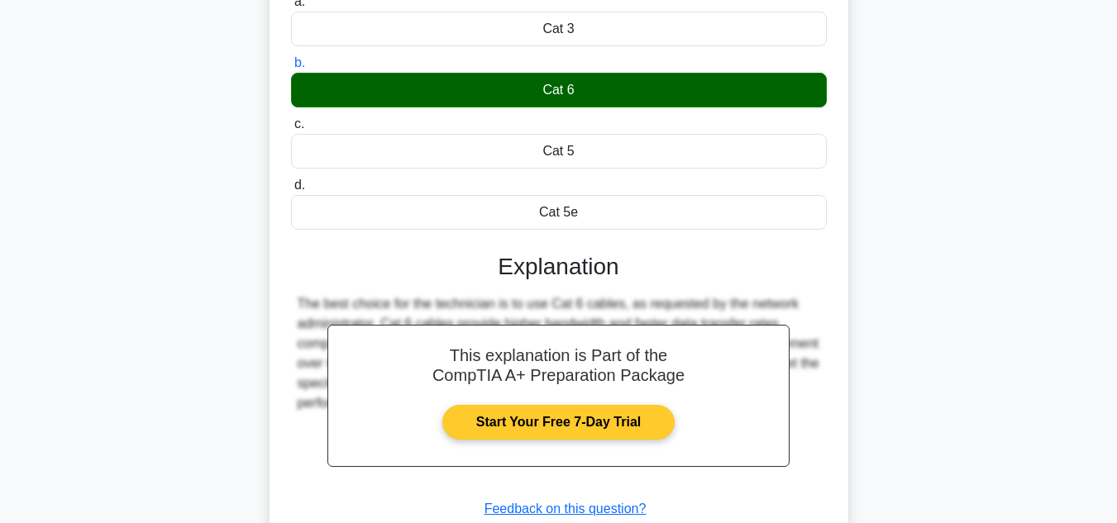
scroll to position [370, 0]
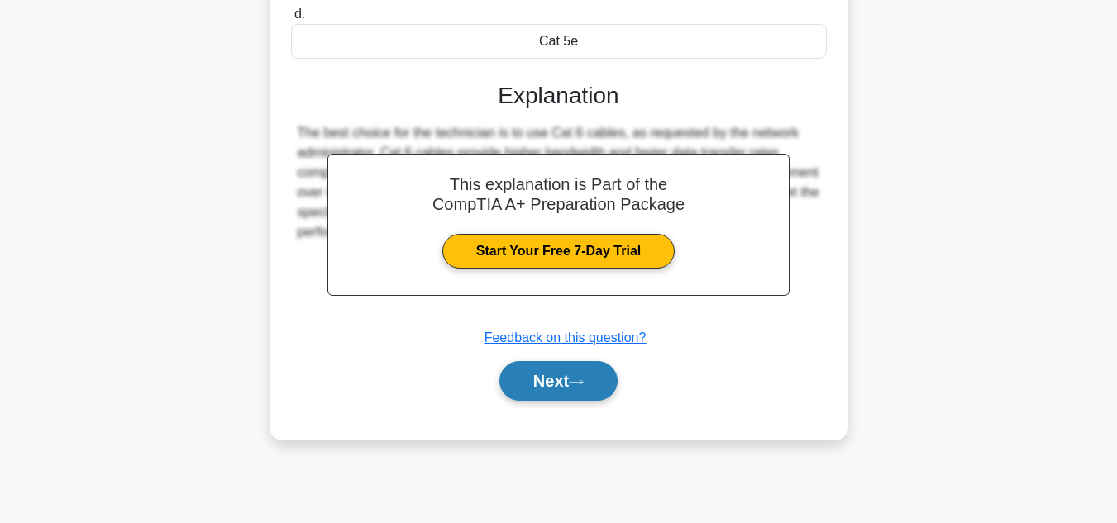
click at [570, 380] on button "Next" at bounding box center [558, 381] width 118 height 40
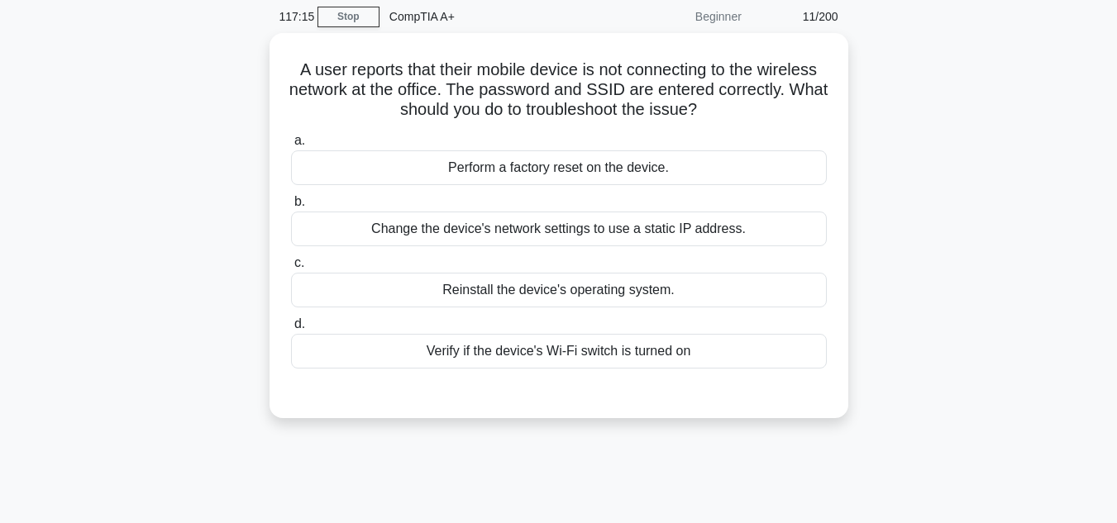
scroll to position [39, 0]
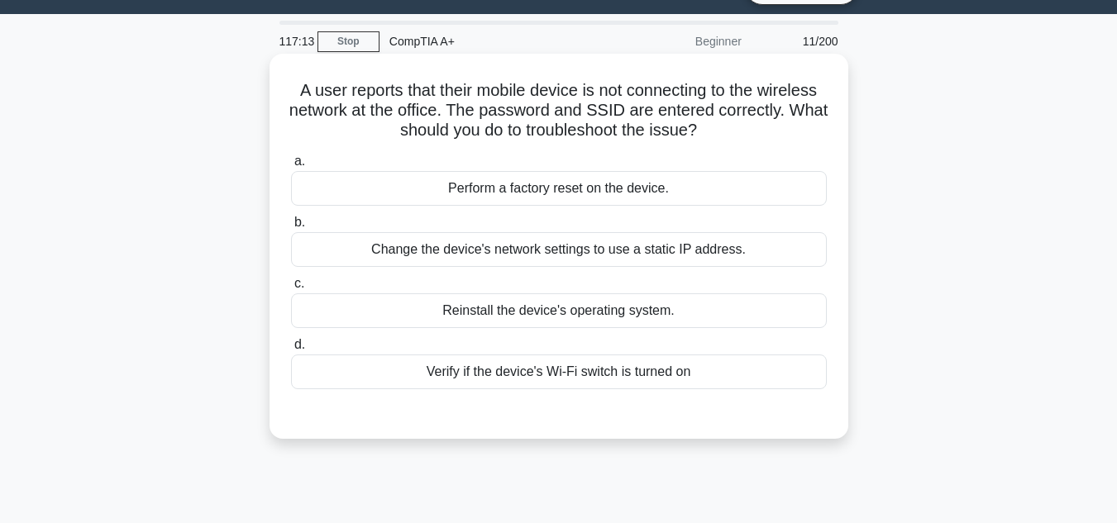
click at [572, 260] on div "Change the device's network settings to use a static IP address." at bounding box center [559, 249] width 536 height 35
click at [291, 228] on input "b. Change the device's network settings to use a static IP address." at bounding box center [291, 222] width 0 height 11
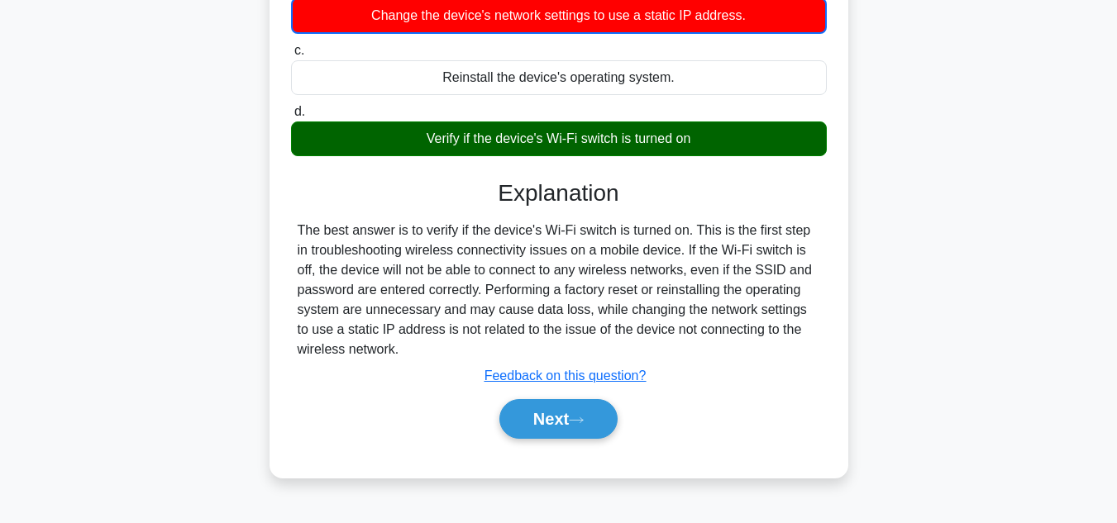
scroll to position [370, 0]
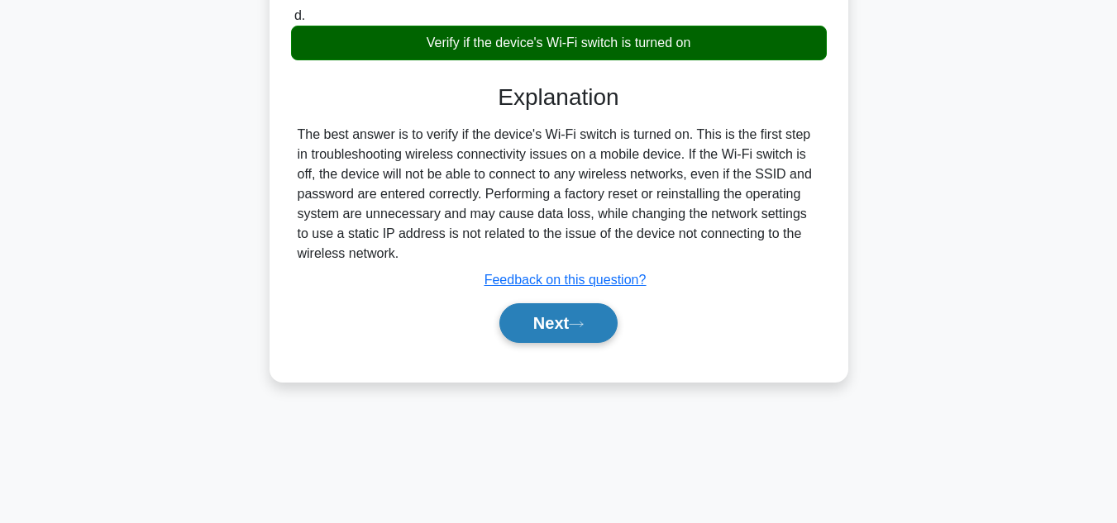
click at [576, 336] on button "Next" at bounding box center [558, 323] width 118 height 40
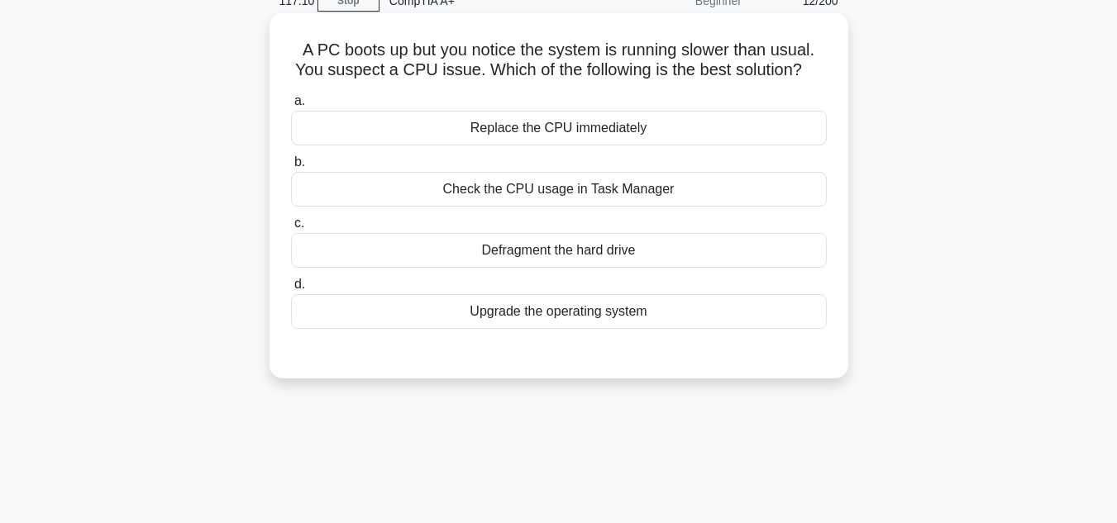
scroll to position [39, 0]
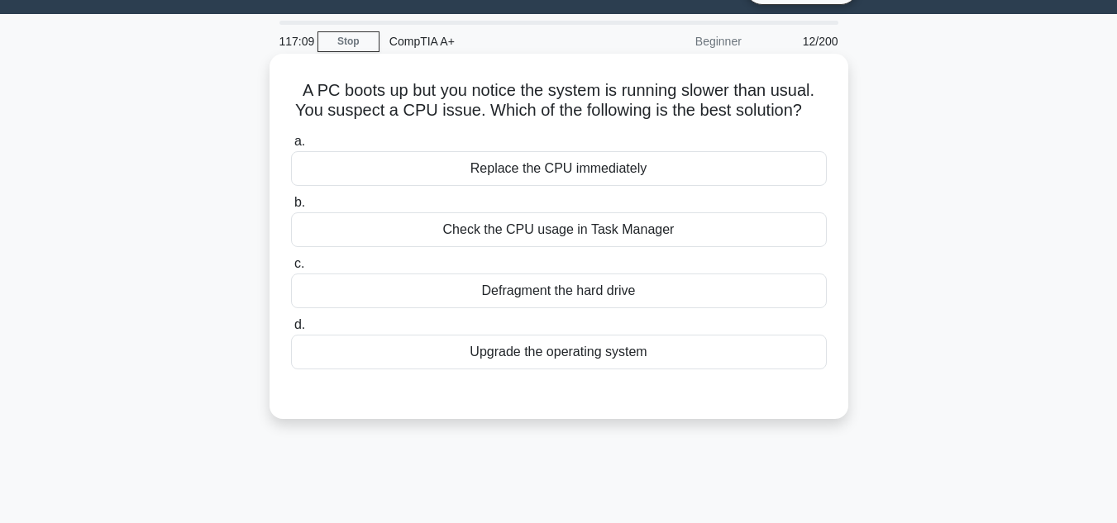
click at [576, 244] on div "Check the CPU usage in Task Manager" at bounding box center [559, 230] width 536 height 35
click at [291, 208] on input "b. Check the CPU usage in Task Manager" at bounding box center [291, 203] width 0 height 11
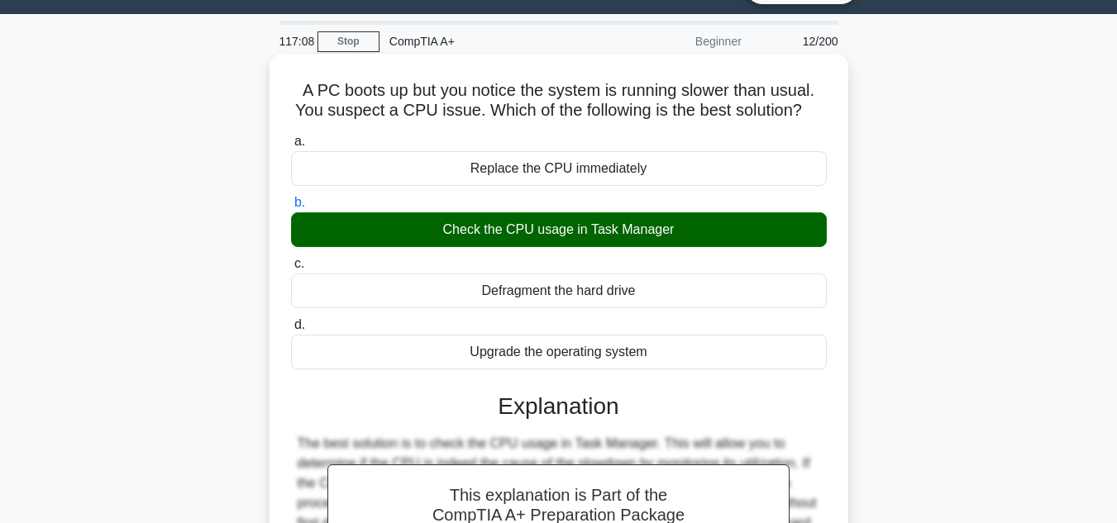
scroll to position [287, 0]
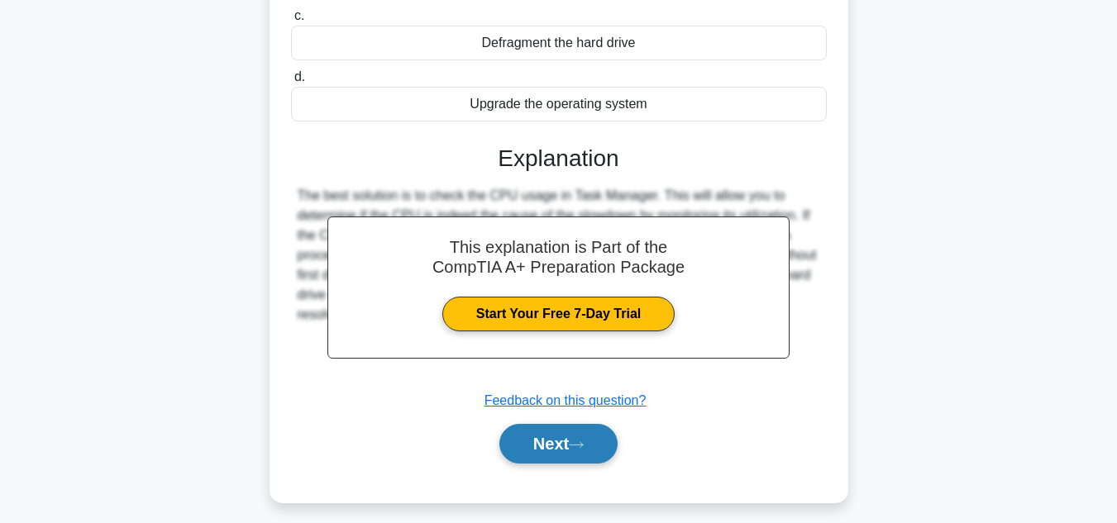
click at [582, 447] on icon at bounding box center [576, 445] width 15 height 9
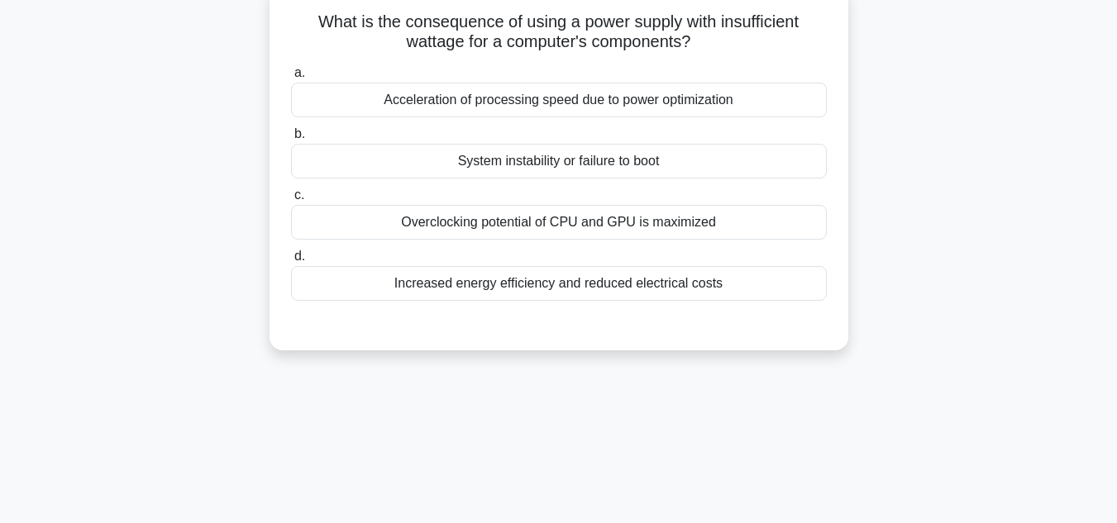
scroll to position [39, 0]
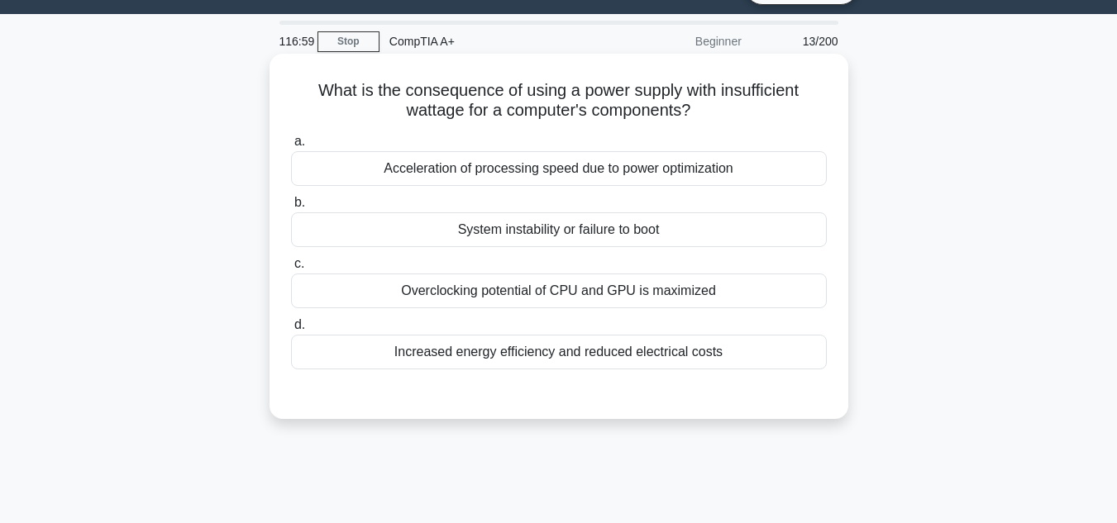
click at [566, 291] on div "Overclocking potential of CPU and GPU is maximized" at bounding box center [559, 291] width 536 height 35
click at [291, 270] on input "c. Overclocking potential of CPU and GPU is maximized" at bounding box center [291, 264] width 0 height 11
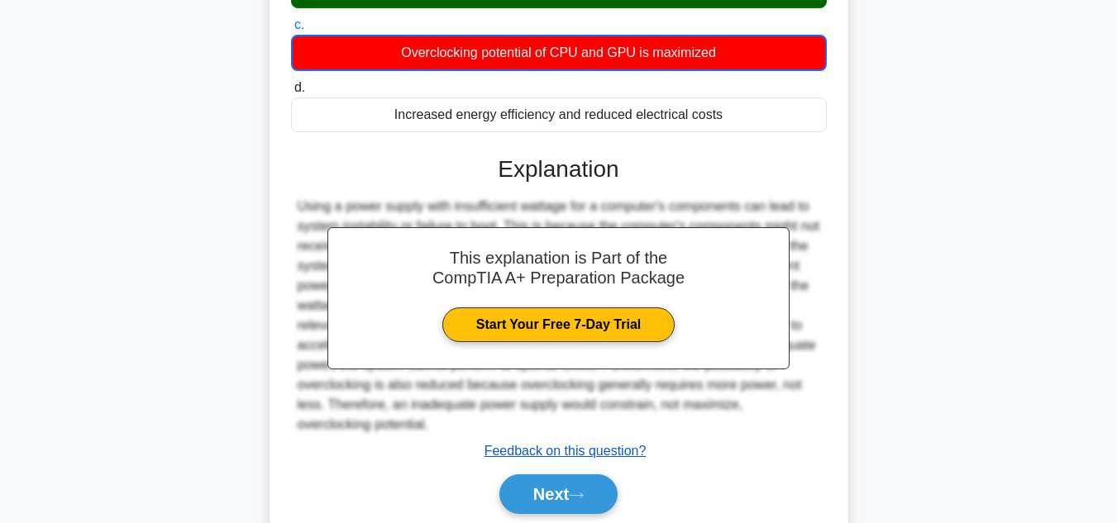
scroll to position [287, 0]
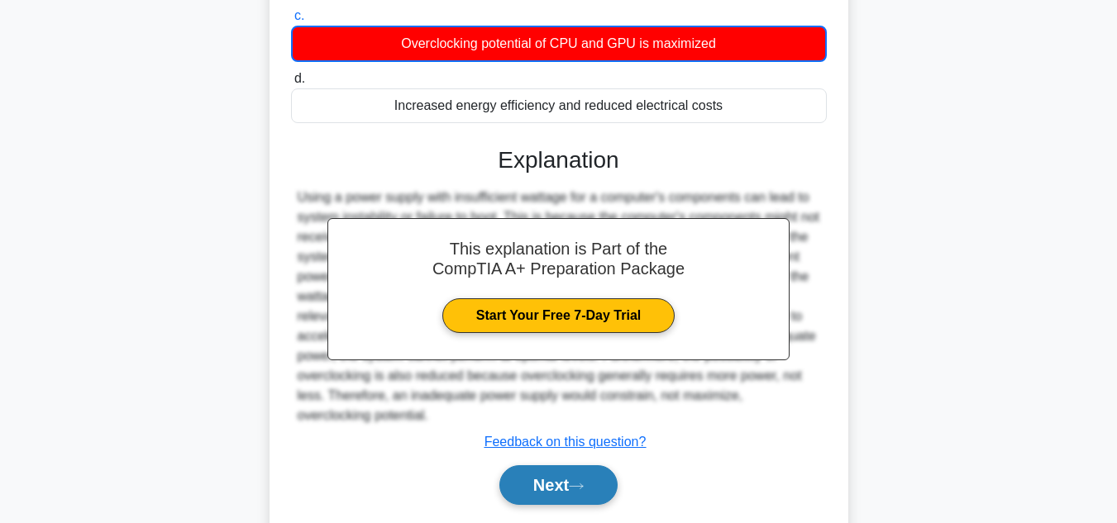
click at [570, 479] on button "Next" at bounding box center [558, 486] width 118 height 40
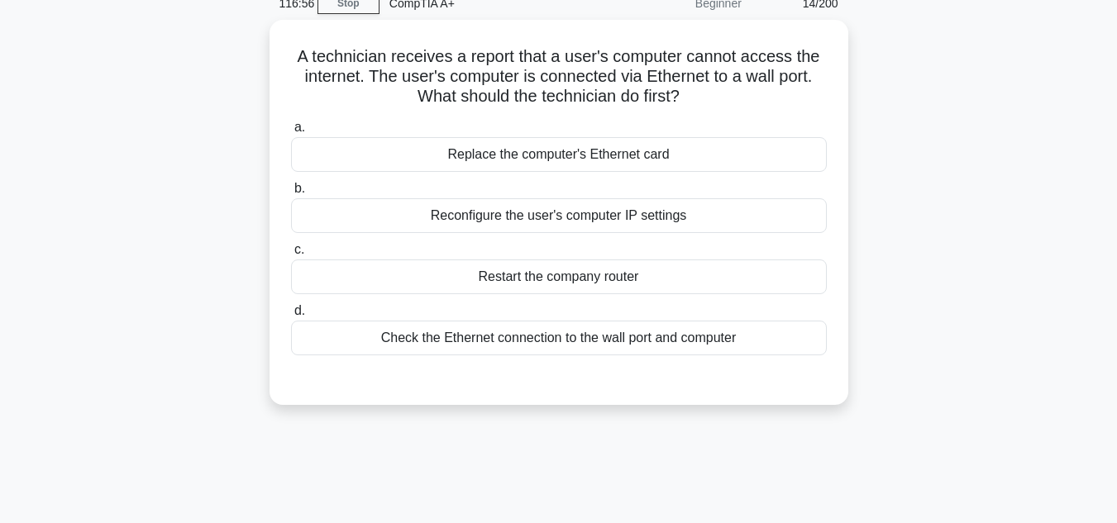
scroll to position [39, 0]
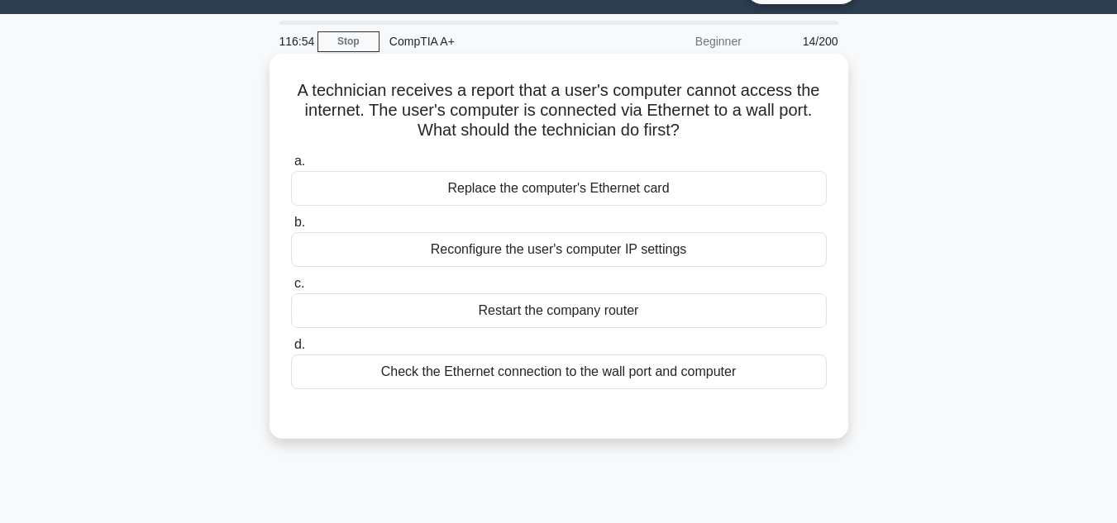
click at [547, 382] on div "Check the Ethernet connection to the wall port and computer" at bounding box center [559, 372] width 536 height 35
click at [291, 351] on input "d. Check the Ethernet connection to the wall port and computer" at bounding box center [291, 345] width 0 height 11
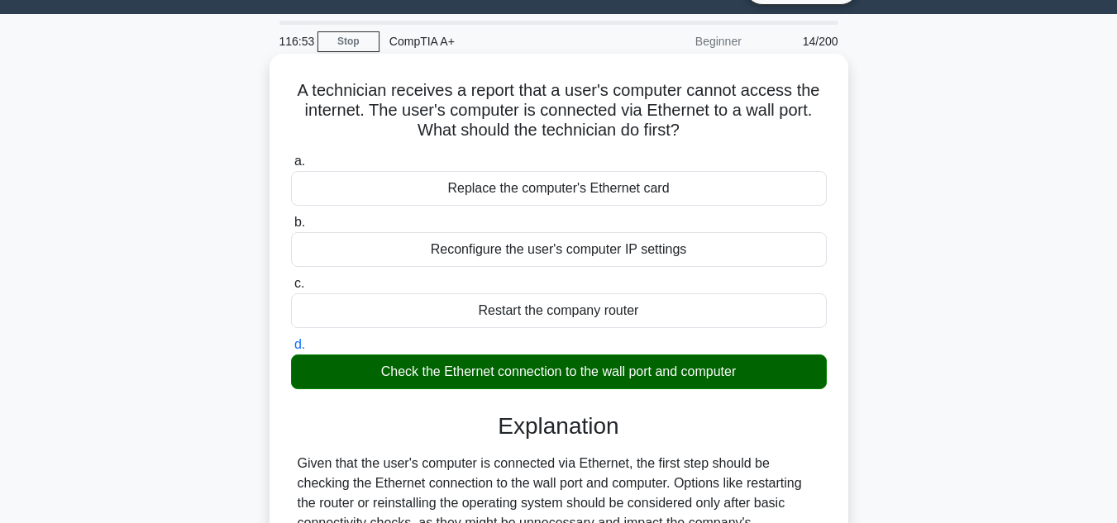
scroll to position [204, 0]
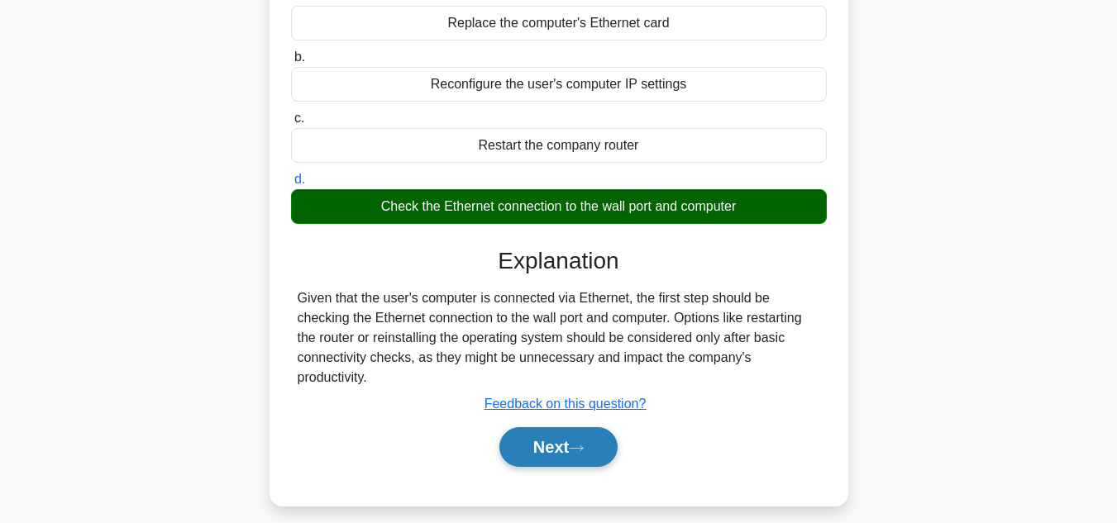
click at [561, 453] on button "Next" at bounding box center [558, 448] width 118 height 40
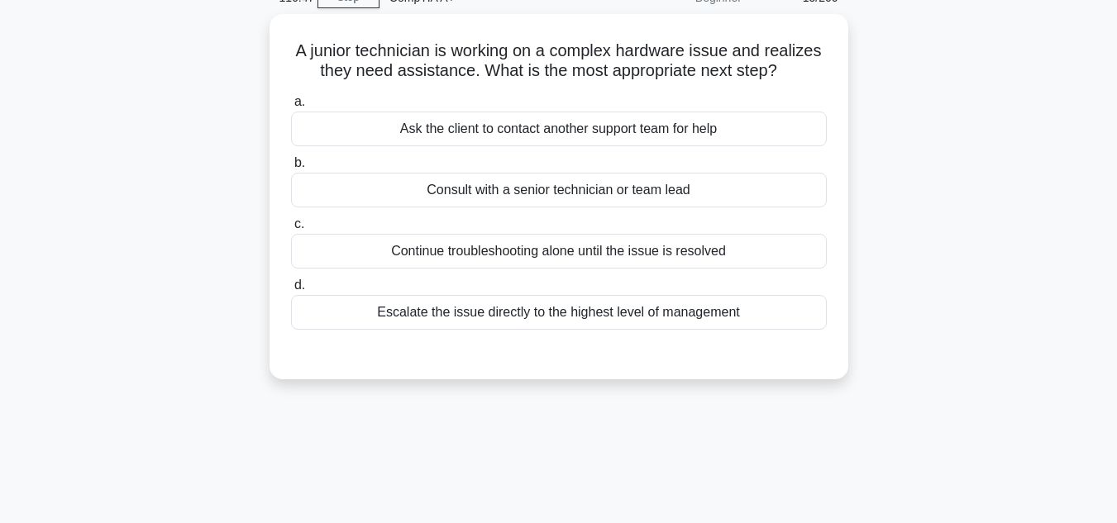
scroll to position [0, 0]
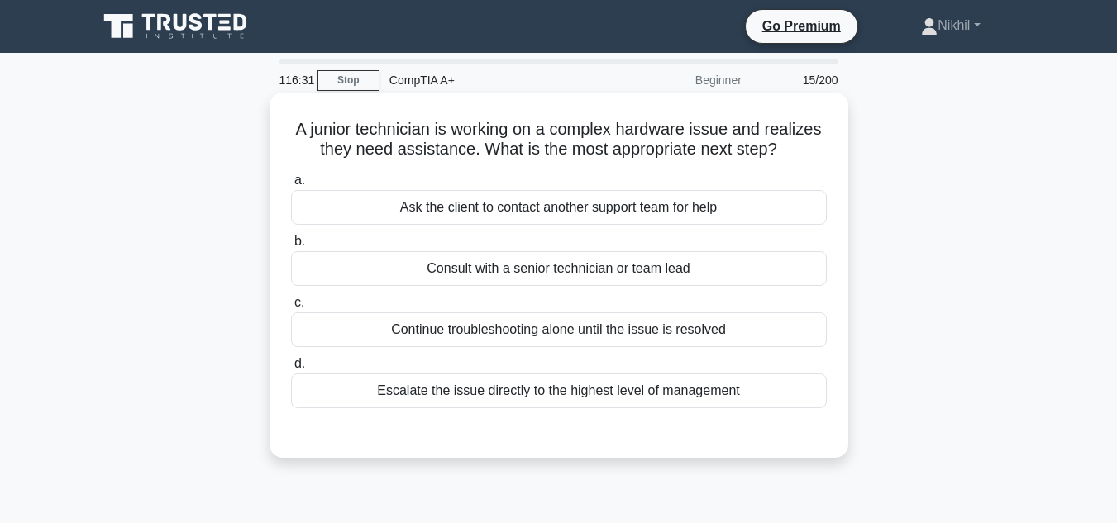
click at [513, 280] on div "Consult with a senior technician or team lead" at bounding box center [559, 268] width 536 height 35
click at [291, 247] on input "b. Consult with a senior technician or team lead" at bounding box center [291, 241] width 0 height 11
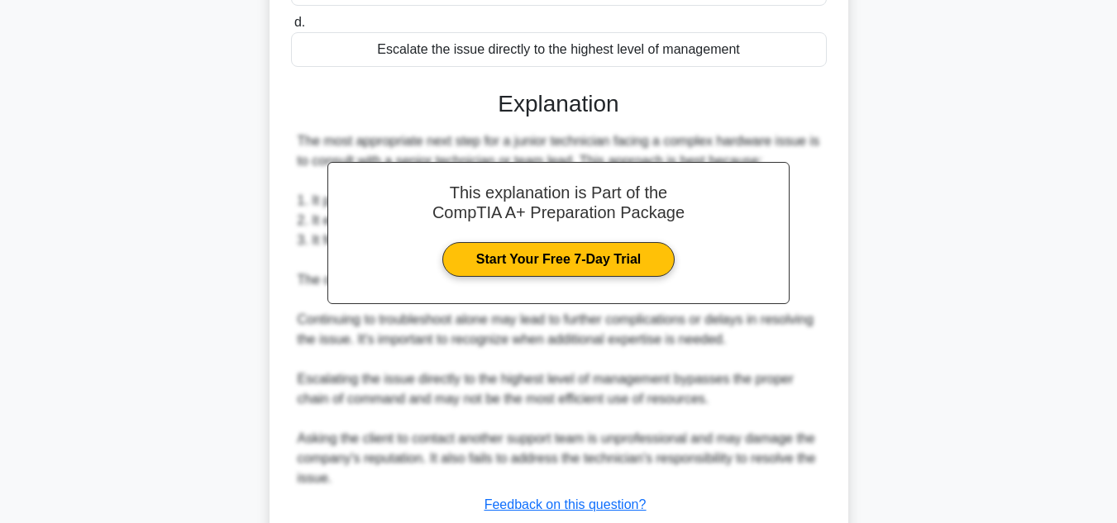
scroll to position [457, 0]
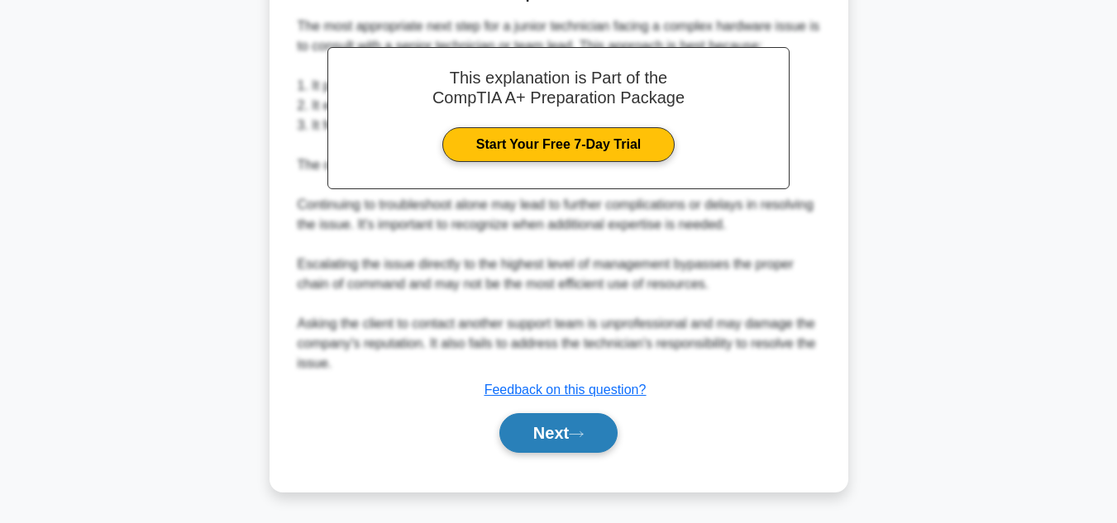
click at [524, 421] on button "Next" at bounding box center [558, 433] width 118 height 40
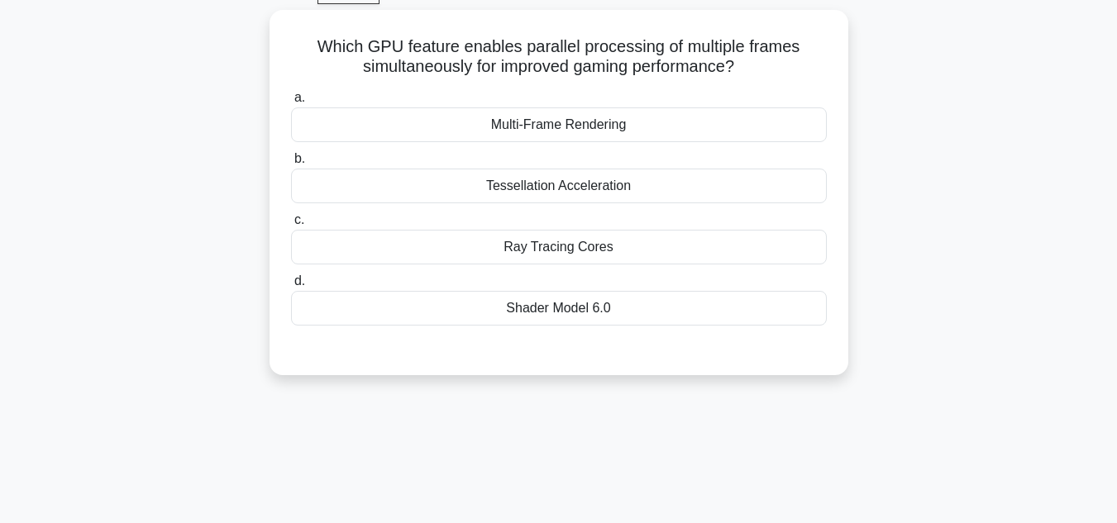
scroll to position [83, 0]
click at [564, 131] on div "Multi-Frame Rendering" at bounding box center [559, 124] width 536 height 35
click at [291, 103] on input "a. Multi-Frame Rendering" at bounding box center [291, 98] width 0 height 11
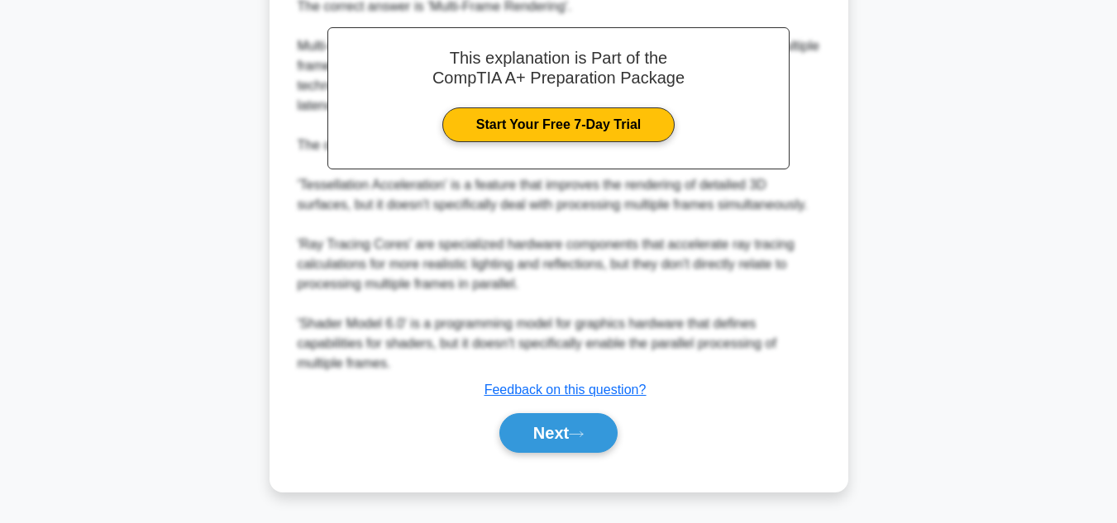
click at [545, 443] on button "Next" at bounding box center [558, 433] width 118 height 40
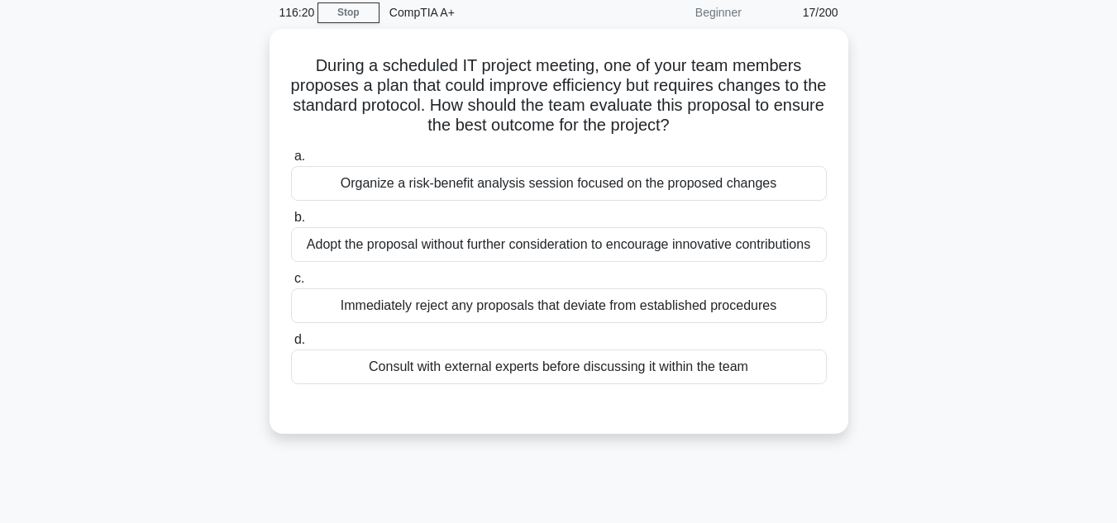
scroll to position [39, 0]
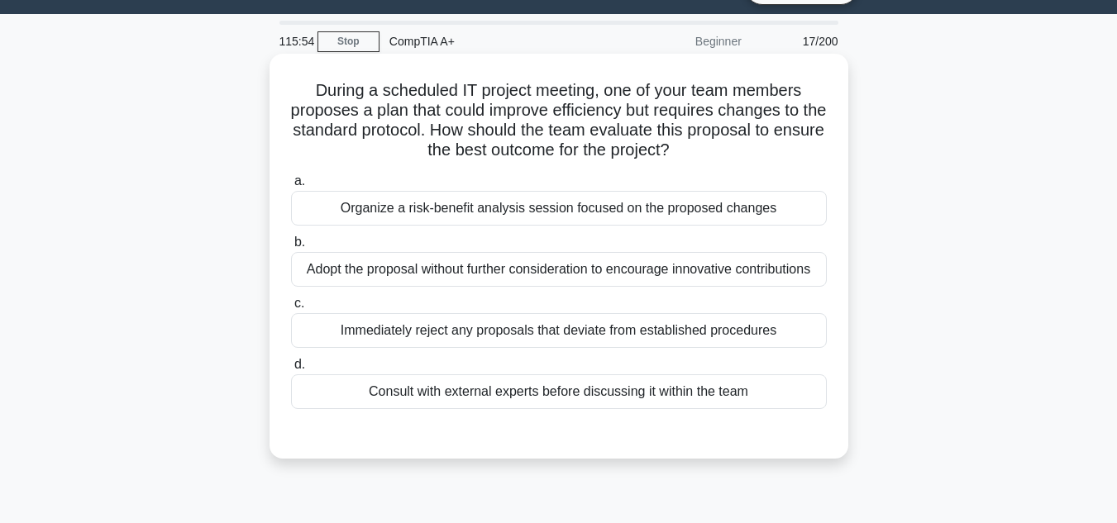
click at [447, 278] on div "Adopt the proposal without further consideration to encourage innovative contri…" at bounding box center [559, 269] width 536 height 35
click at [291, 248] on input "b. Adopt the proposal without further consideration to encourage innovative con…" at bounding box center [291, 242] width 0 height 11
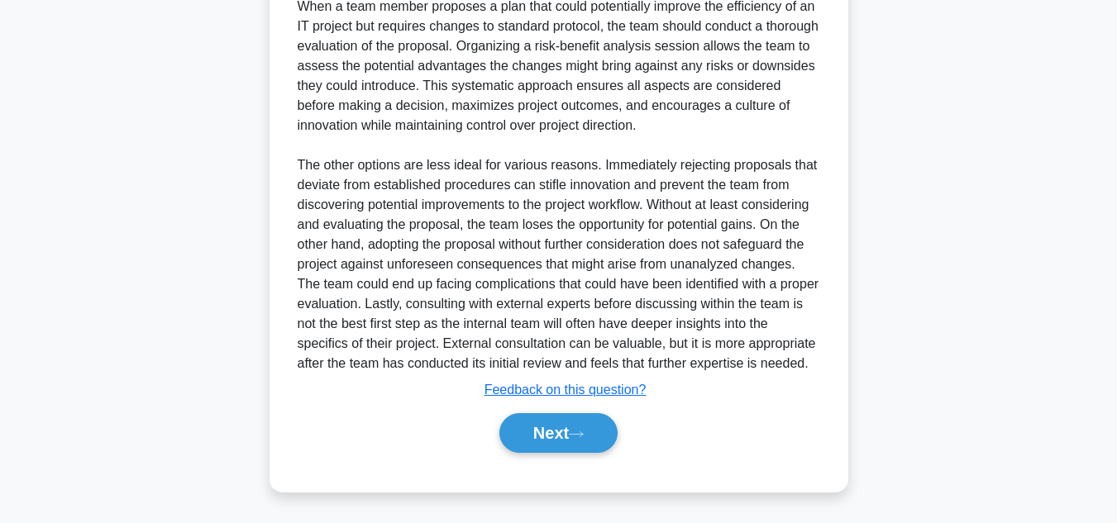
scroll to position [538, 0]
click at [604, 439] on button "Next" at bounding box center [558, 433] width 118 height 40
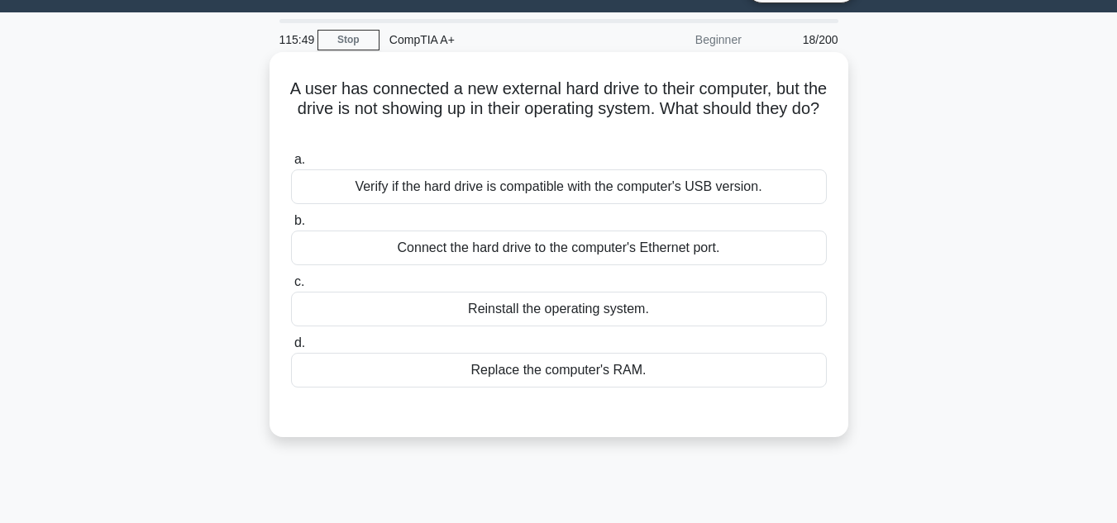
scroll to position [39, 0]
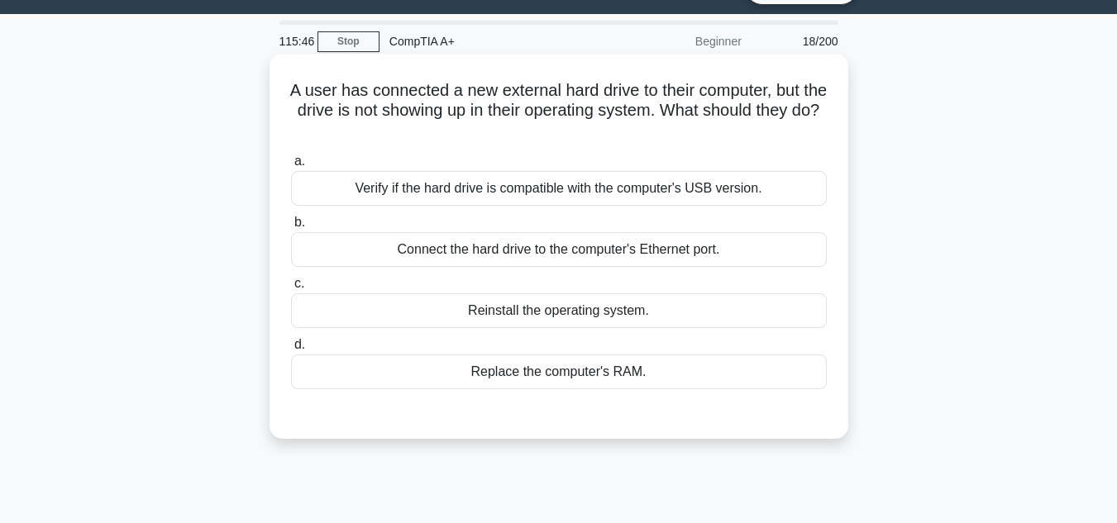
click at [445, 257] on div "Connect the hard drive to the computer's Ethernet port." at bounding box center [559, 249] width 536 height 35
click at [291, 228] on input "b. Connect the hard drive to the computer's Ethernet port." at bounding box center [291, 222] width 0 height 11
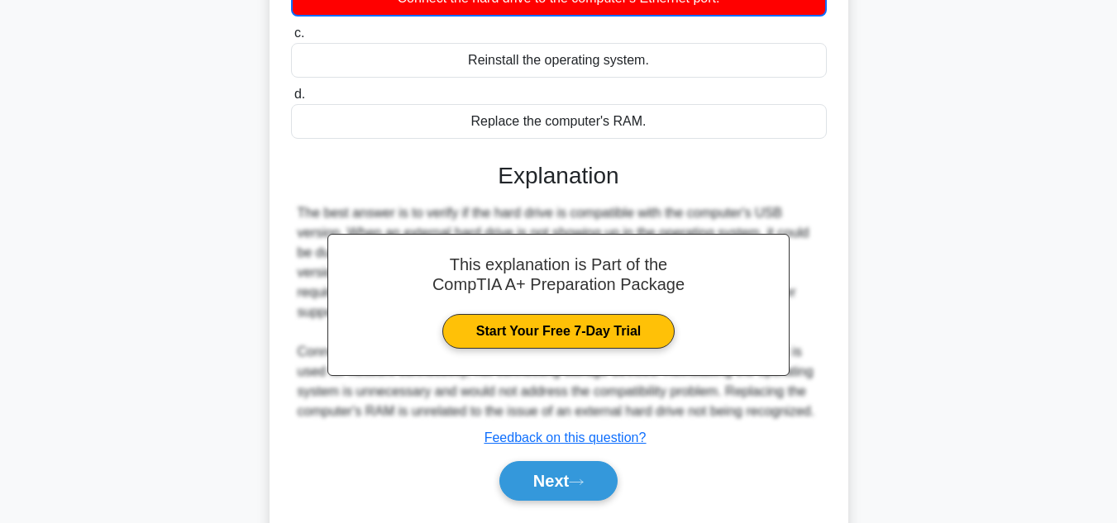
scroll to position [370, 0]
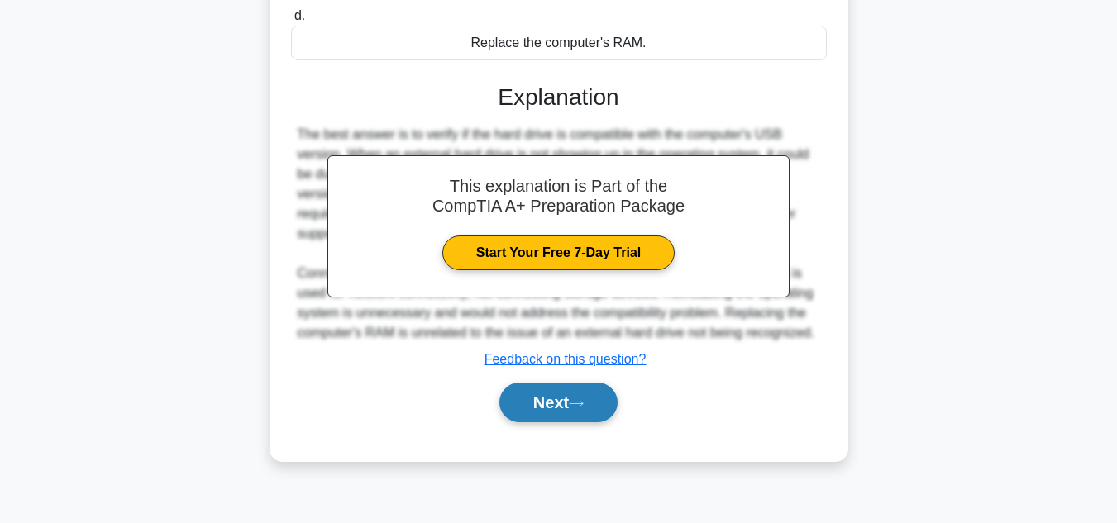
click at [544, 402] on button "Next" at bounding box center [558, 403] width 118 height 40
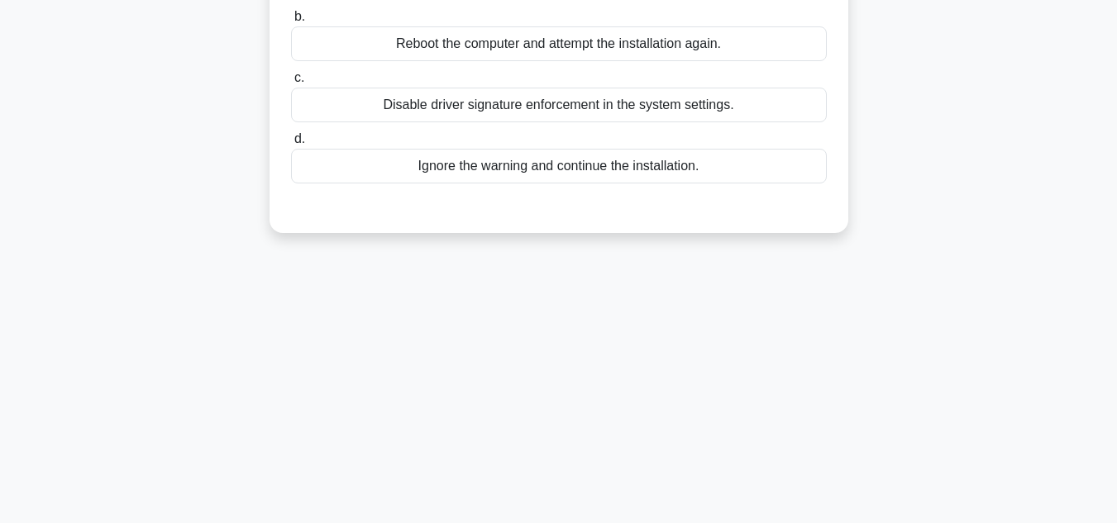
scroll to position [39, 0]
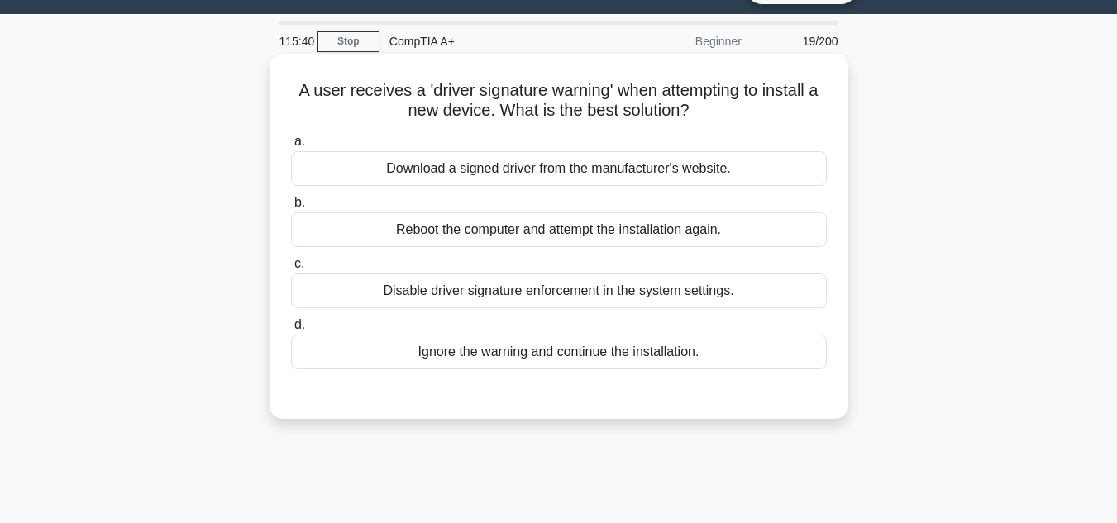
click at [382, 233] on div "Reboot the computer and attempt the installation again." at bounding box center [559, 230] width 536 height 35
click at [291, 208] on input "b. Reboot the computer and attempt the installation again." at bounding box center [291, 203] width 0 height 11
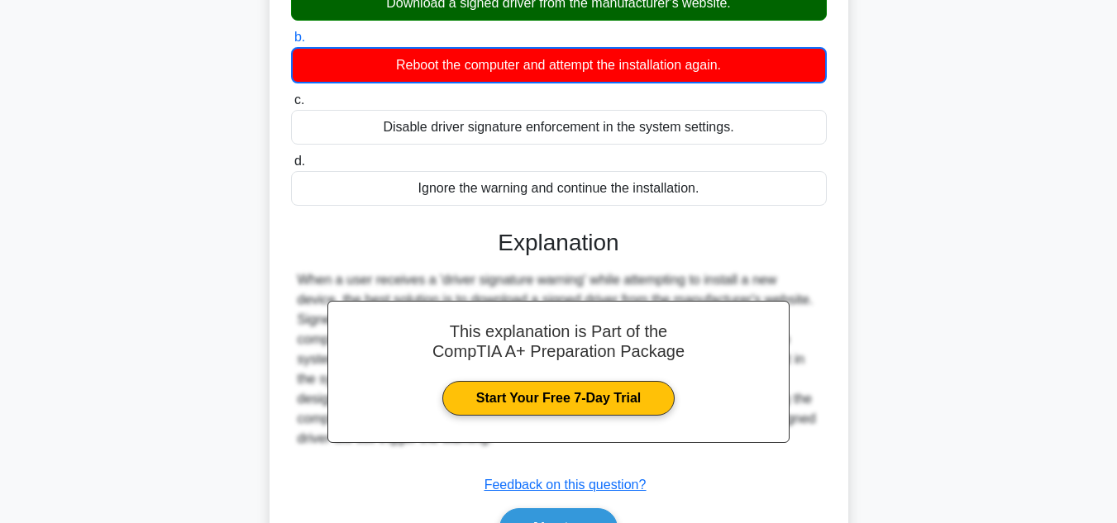
scroll to position [370, 0]
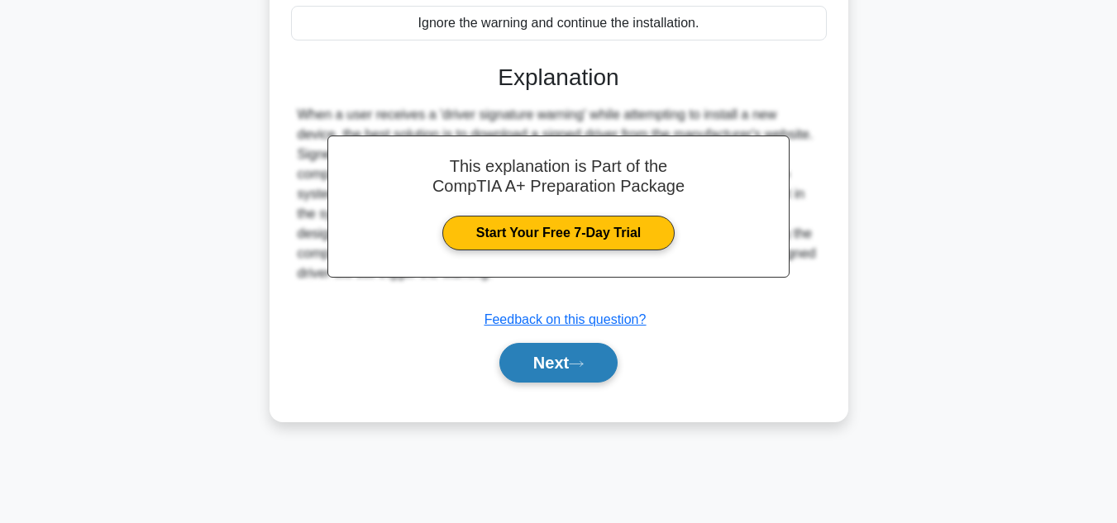
drag, startPoint x: 560, startPoint y: 348, endPoint x: 555, endPoint y: 356, distance: 9.6
click at [560, 352] on button "Next" at bounding box center [558, 363] width 118 height 40
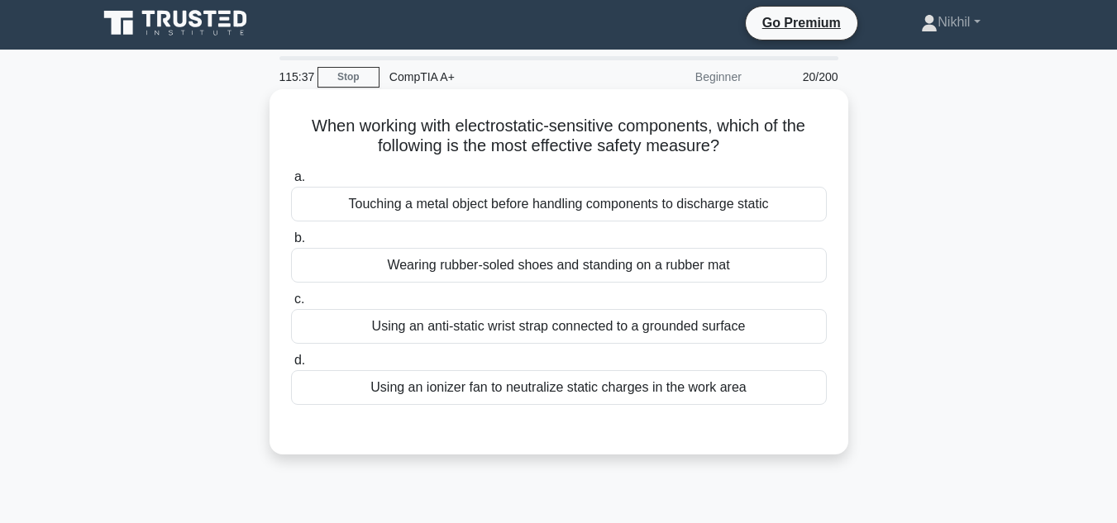
scroll to position [0, 0]
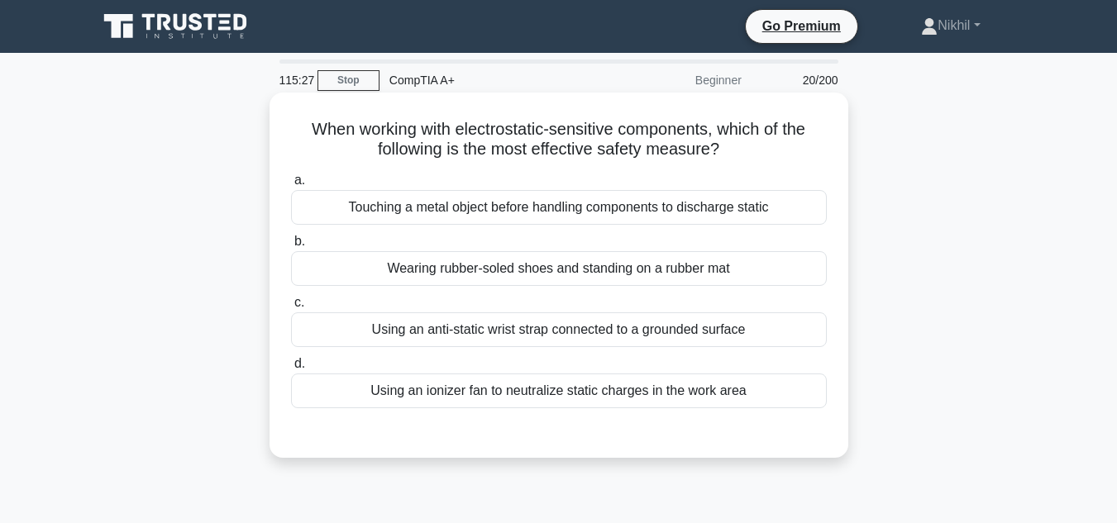
click at [529, 273] on div "Wearing rubber-soled shoes and standing on a rubber mat" at bounding box center [559, 268] width 536 height 35
click at [291, 247] on input "b. Wearing rubber-soled shoes and standing on a rubber mat" at bounding box center [291, 241] width 0 height 11
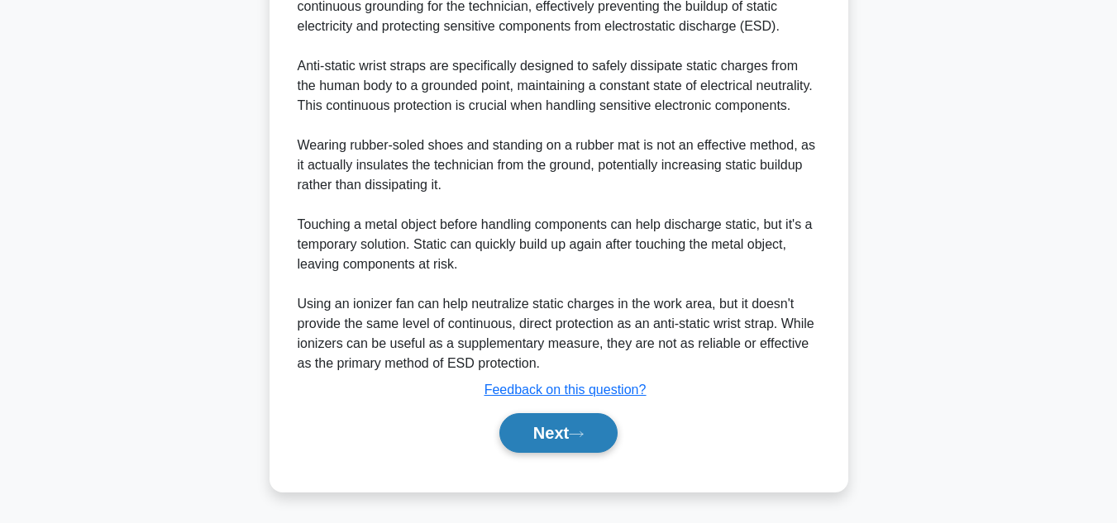
click at [552, 422] on button "Next" at bounding box center [558, 433] width 118 height 40
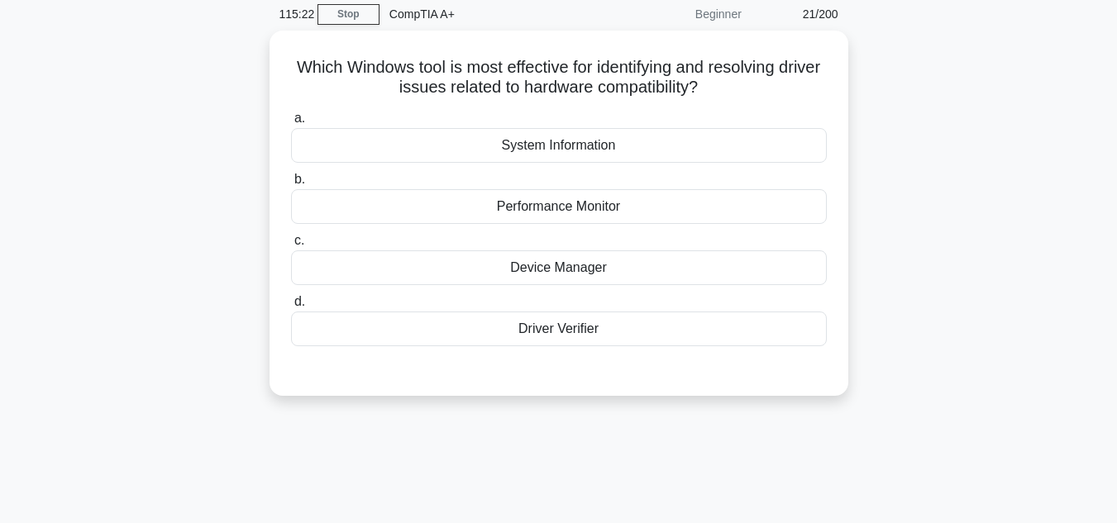
scroll to position [39, 0]
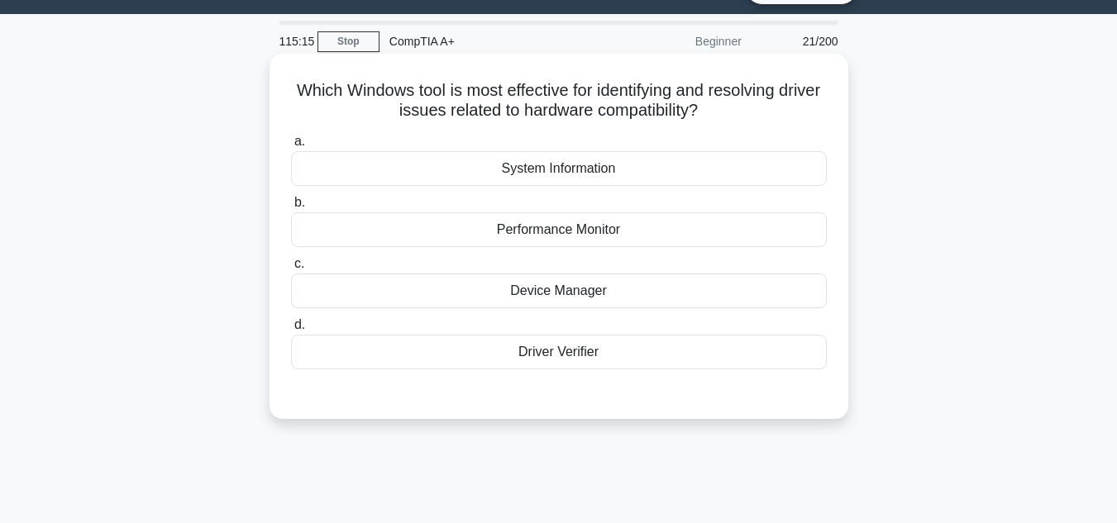
click at [571, 290] on div "Device Manager" at bounding box center [559, 291] width 536 height 35
click at [291, 270] on input "c. Device Manager" at bounding box center [291, 264] width 0 height 11
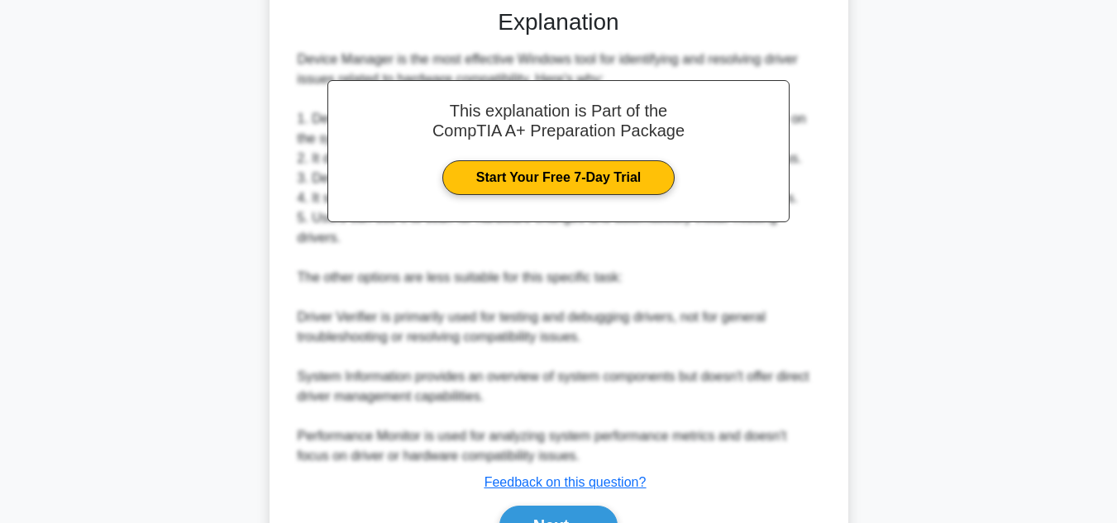
scroll to position [497, 0]
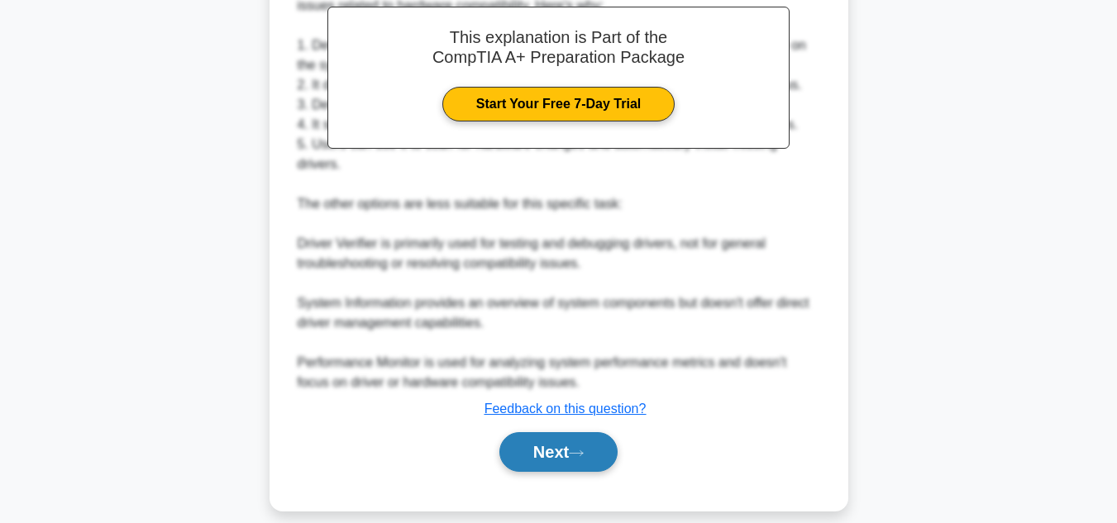
click at [567, 446] on button "Next" at bounding box center [558, 452] width 118 height 40
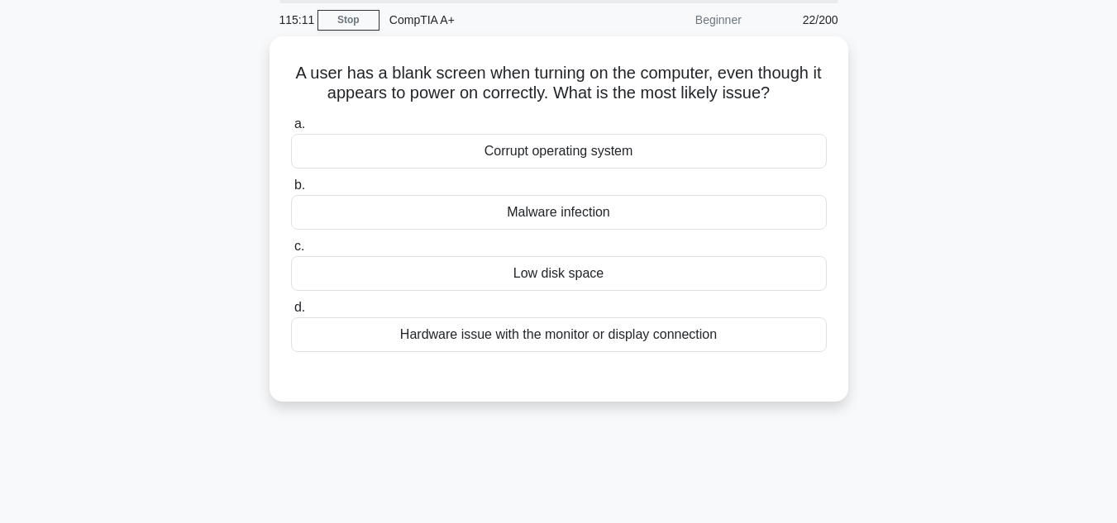
scroll to position [39, 0]
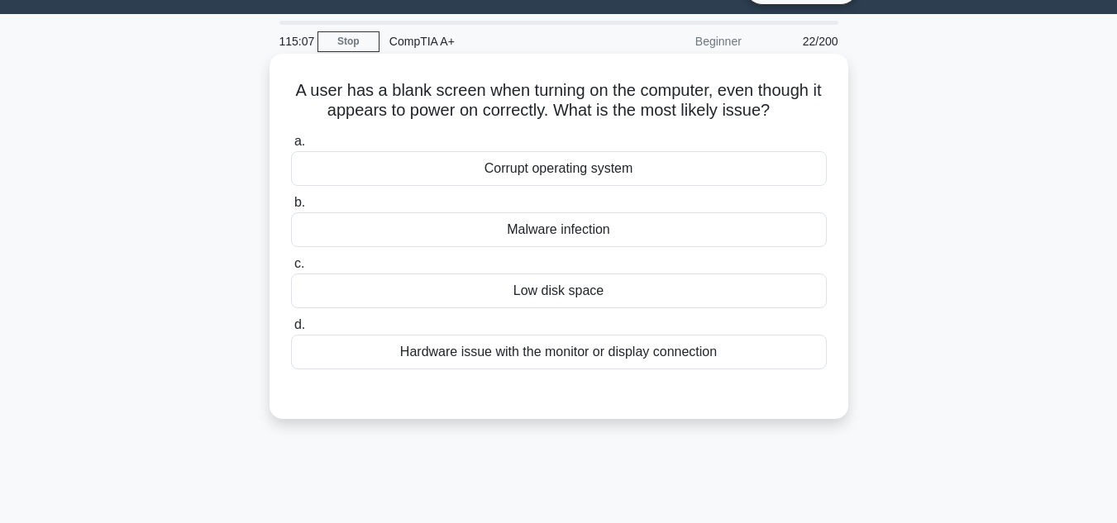
click at [643, 239] on div "Malware infection" at bounding box center [559, 230] width 536 height 35
click at [291, 208] on input "b. Malware infection" at bounding box center [291, 203] width 0 height 11
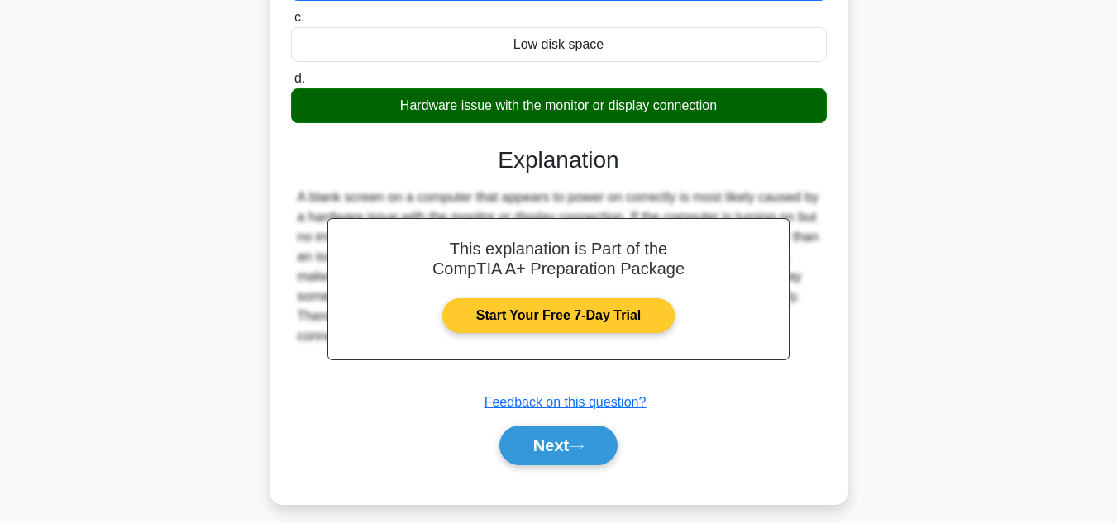
scroll to position [370, 0]
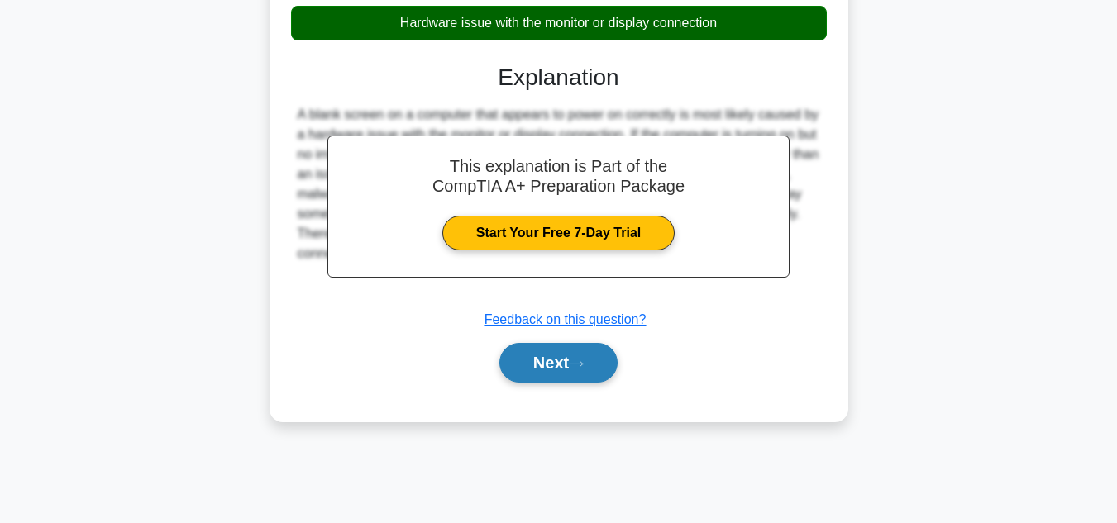
click at [618, 372] on button "Next" at bounding box center [558, 363] width 118 height 40
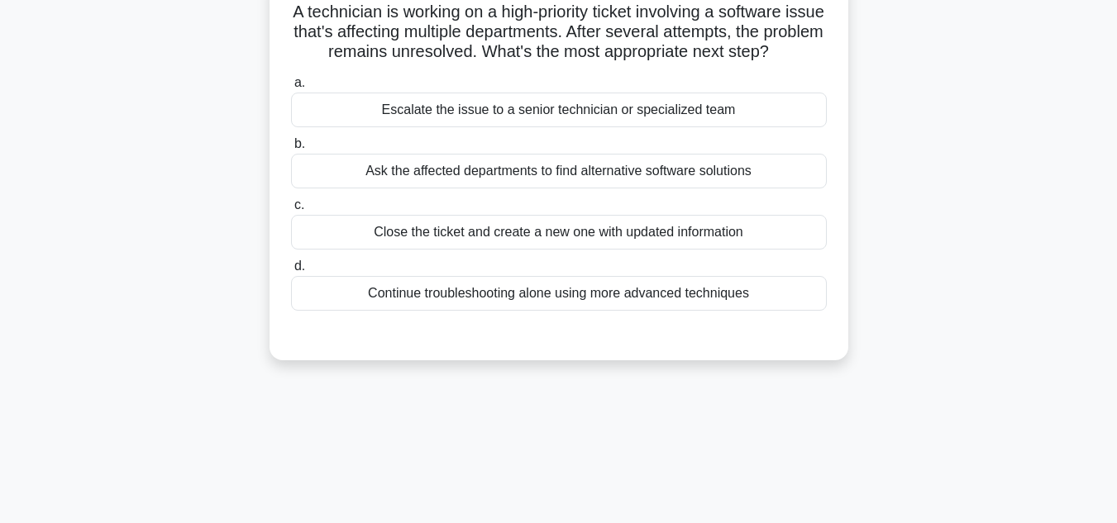
scroll to position [39, 0]
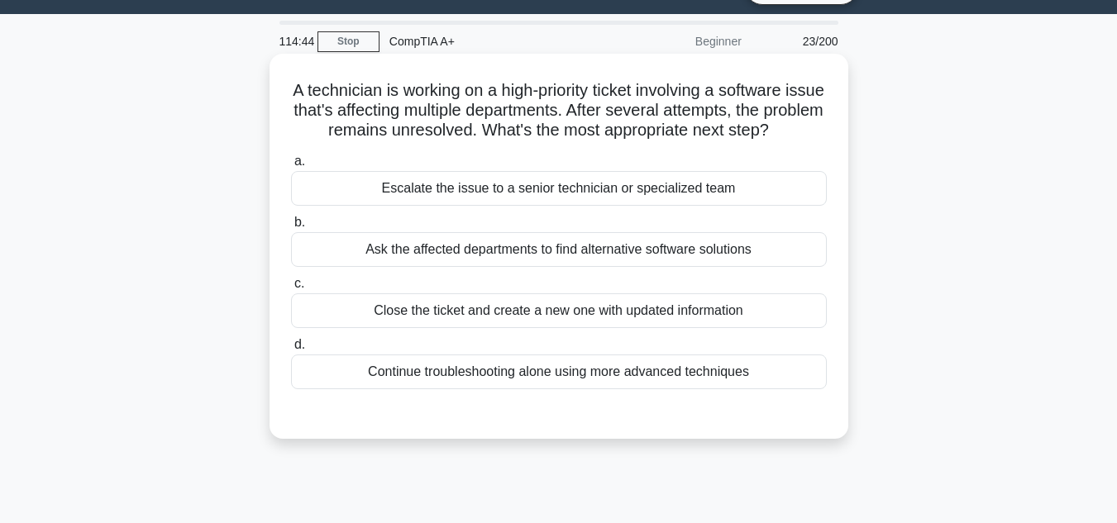
click at [531, 267] on div "Ask the affected departments to find alternative software solutions" at bounding box center [559, 249] width 536 height 35
click at [291, 228] on input "b. Ask the affected departments to find alternative software solutions" at bounding box center [291, 222] width 0 height 11
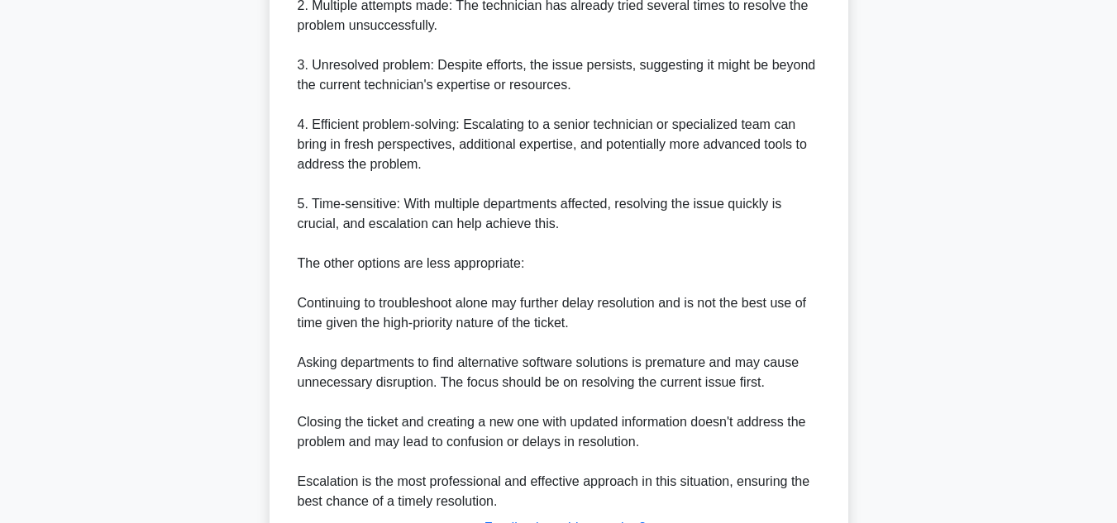
scroll to position [776, 0]
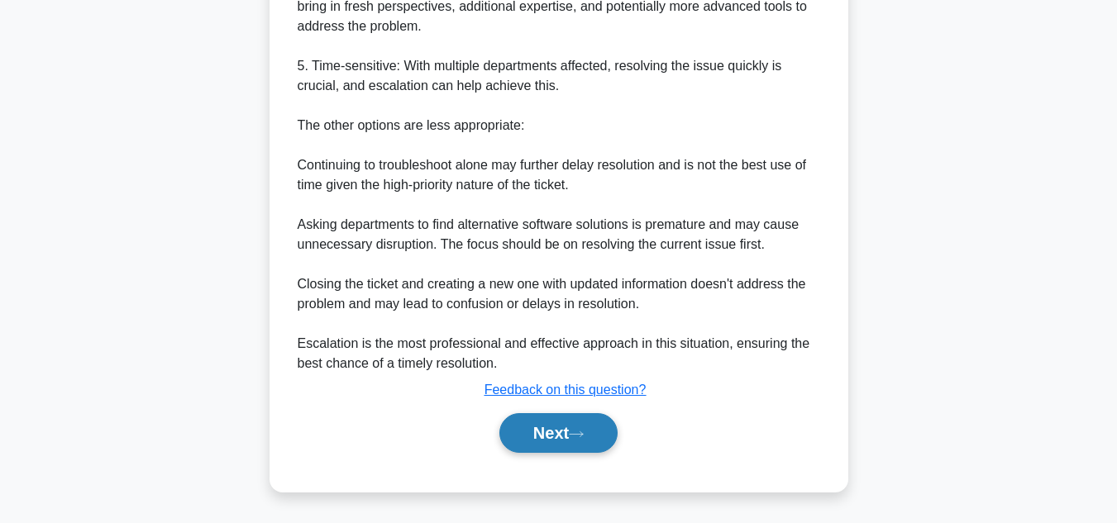
click at [518, 428] on button "Next" at bounding box center [558, 433] width 118 height 40
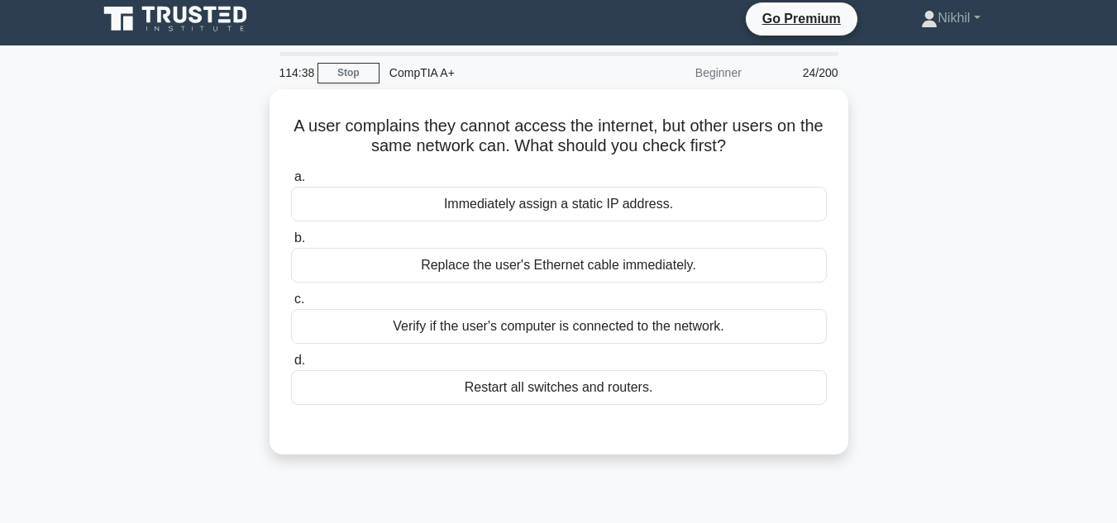
scroll to position [0, 0]
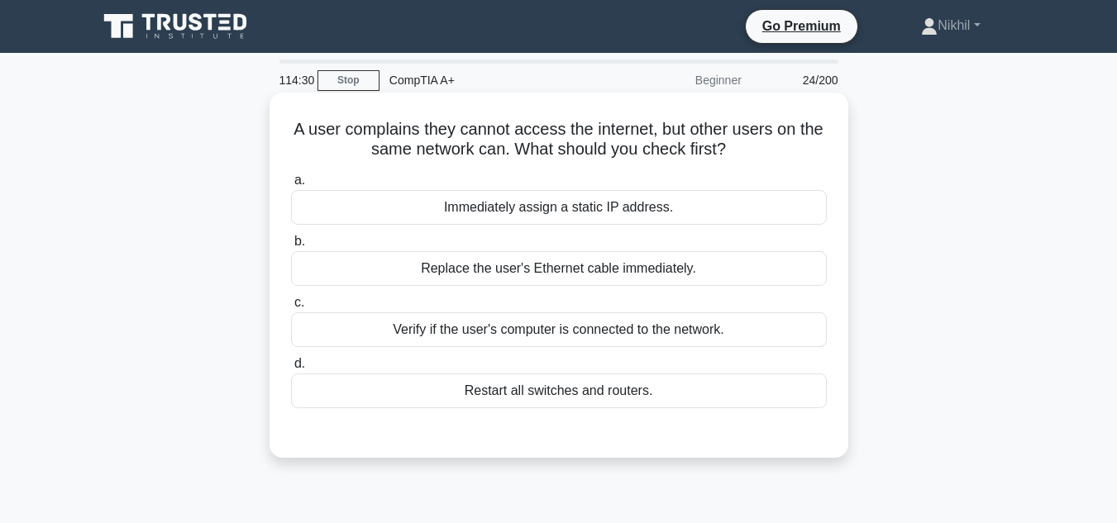
click at [577, 337] on div "Verify if the user's computer is connected to the network." at bounding box center [559, 330] width 536 height 35
click at [291, 308] on input "c. Verify if the user's computer is connected to the network." at bounding box center [291, 303] width 0 height 11
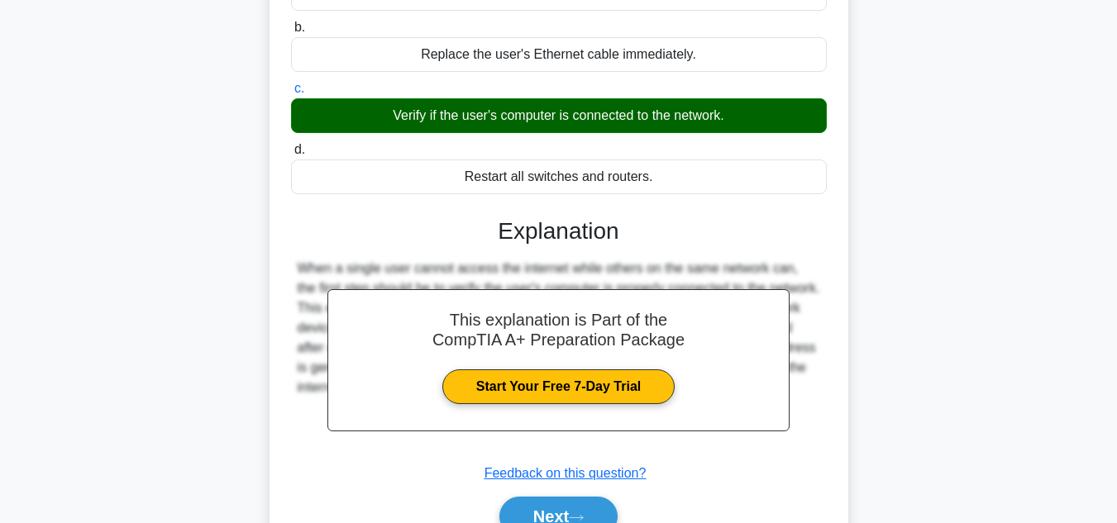
scroll to position [370, 0]
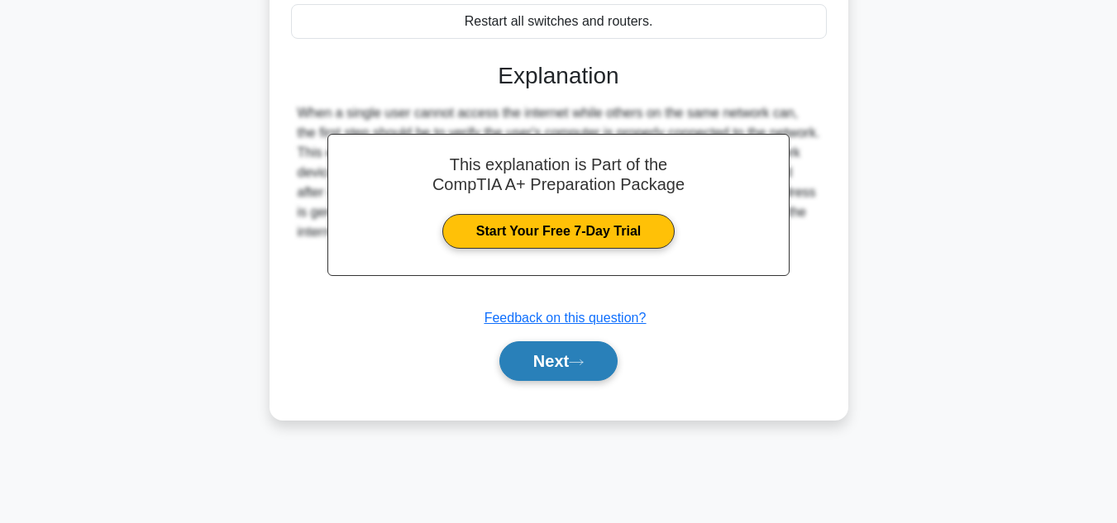
click at [576, 350] on button "Next" at bounding box center [558, 362] width 118 height 40
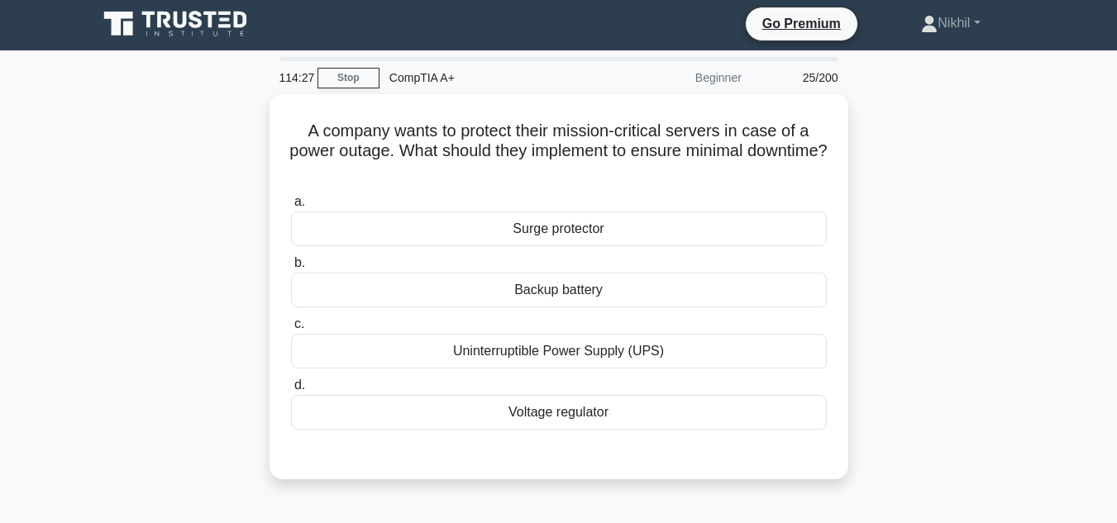
scroll to position [0, 0]
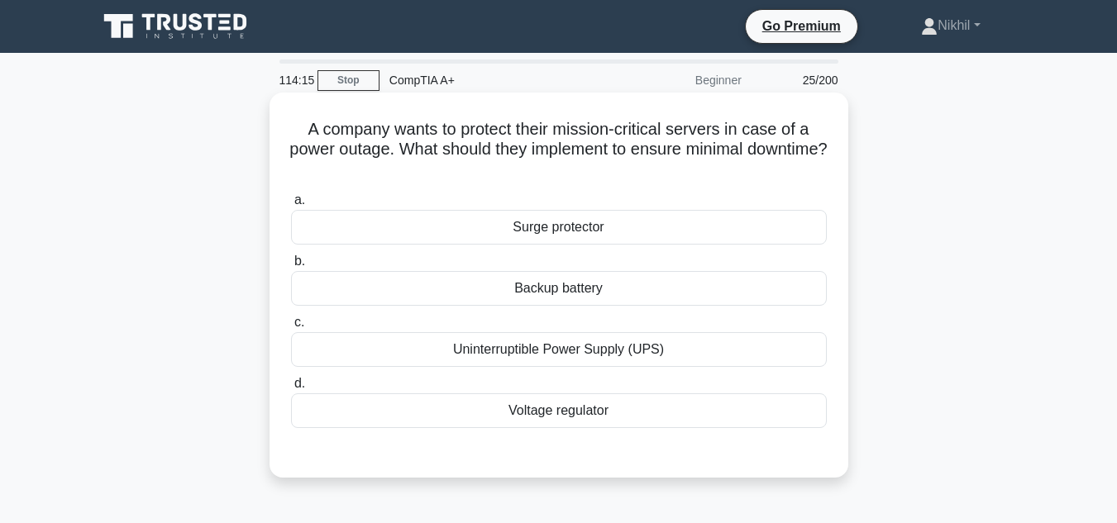
click at [574, 339] on div "Uninterruptible Power Supply (UPS)" at bounding box center [559, 349] width 536 height 35
click at [291, 328] on input "c. Uninterruptible Power Supply (UPS)" at bounding box center [291, 323] width 0 height 11
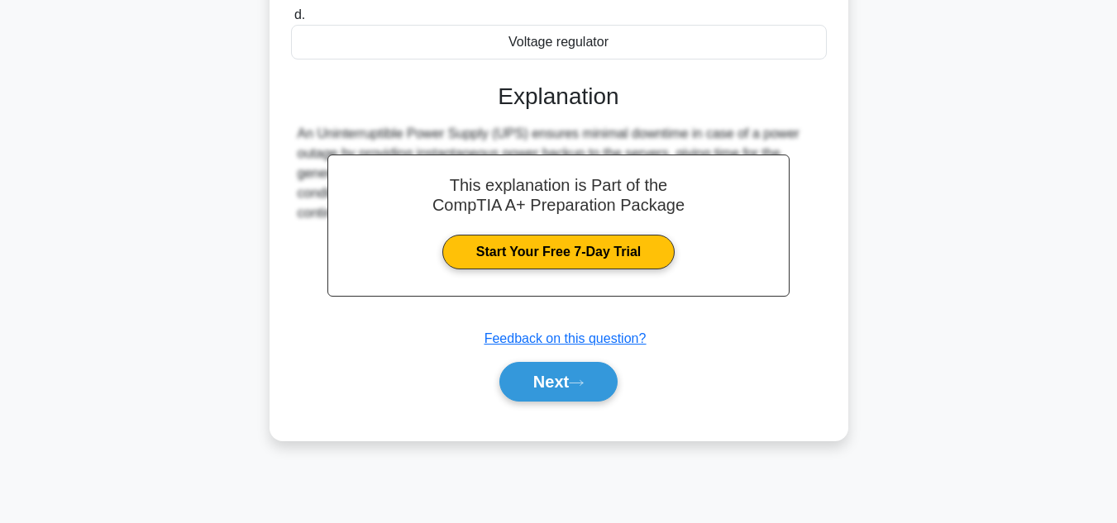
scroll to position [370, 0]
click at [574, 360] on div "Next" at bounding box center [559, 381] width 536 height 53
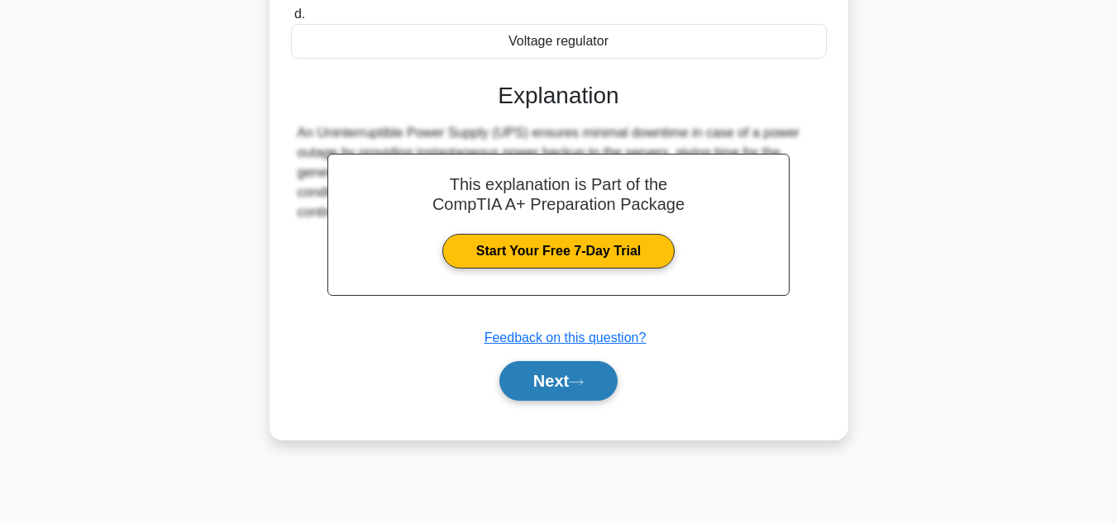
click at [574, 366] on button "Next" at bounding box center [558, 381] width 118 height 40
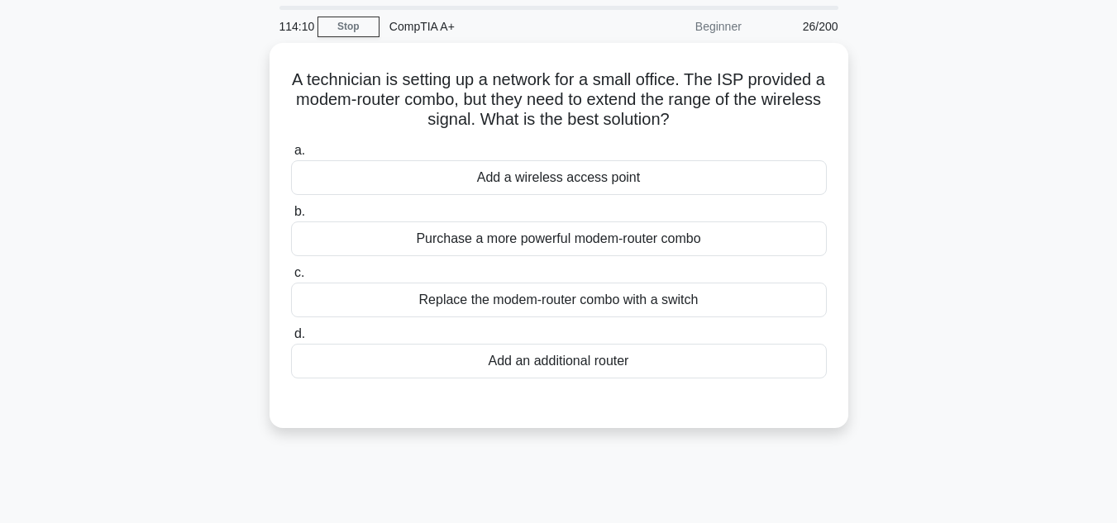
scroll to position [83, 0]
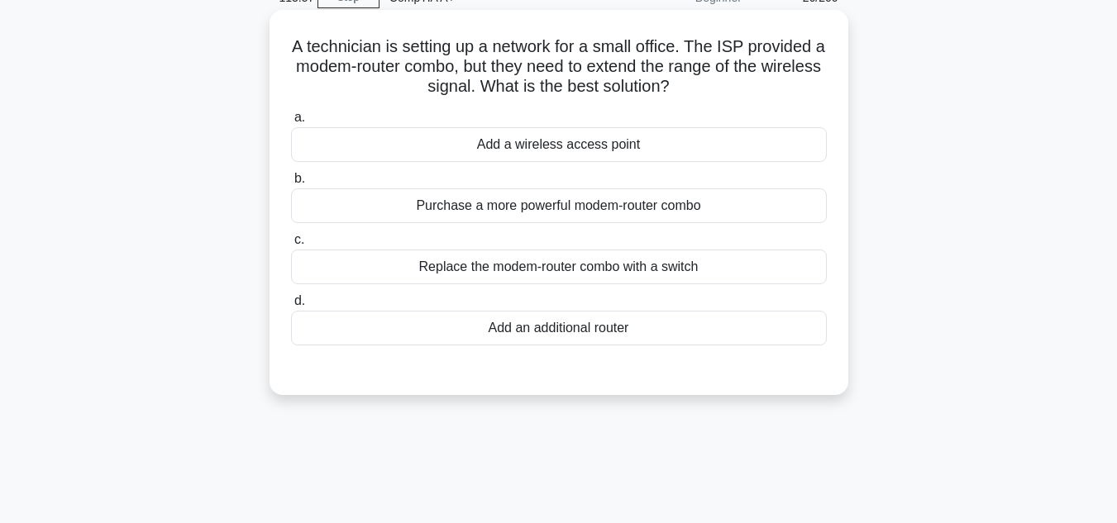
click at [581, 213] on div "Purchase a more powerful modem-router combo" at bounding box center [559, 206] width 536 height 35
click at [291, 184] on input "b. Purchase a more powerful modem-router combo" at bounding box center [291, 179] width 0 height 11
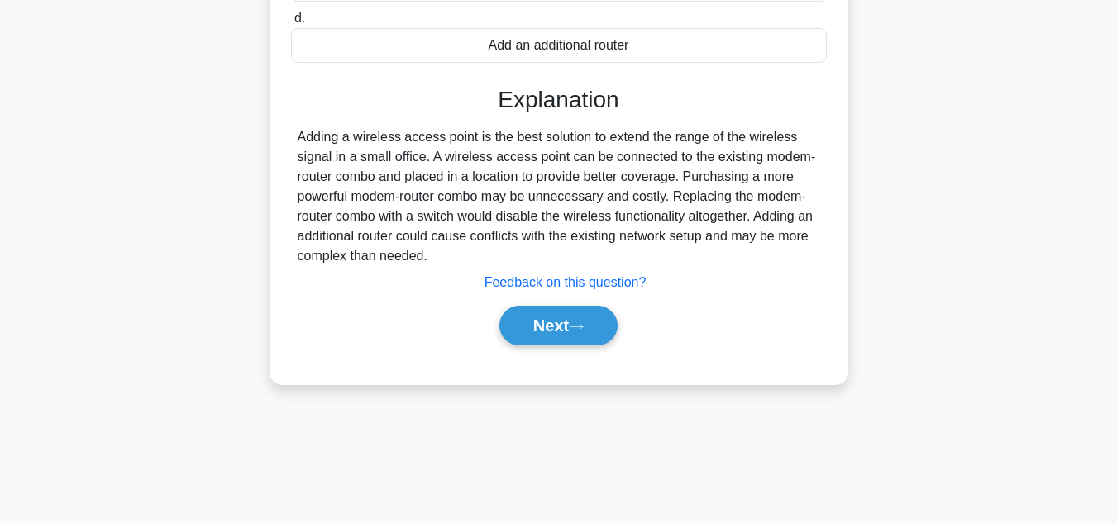
scroll to position [370, 0]
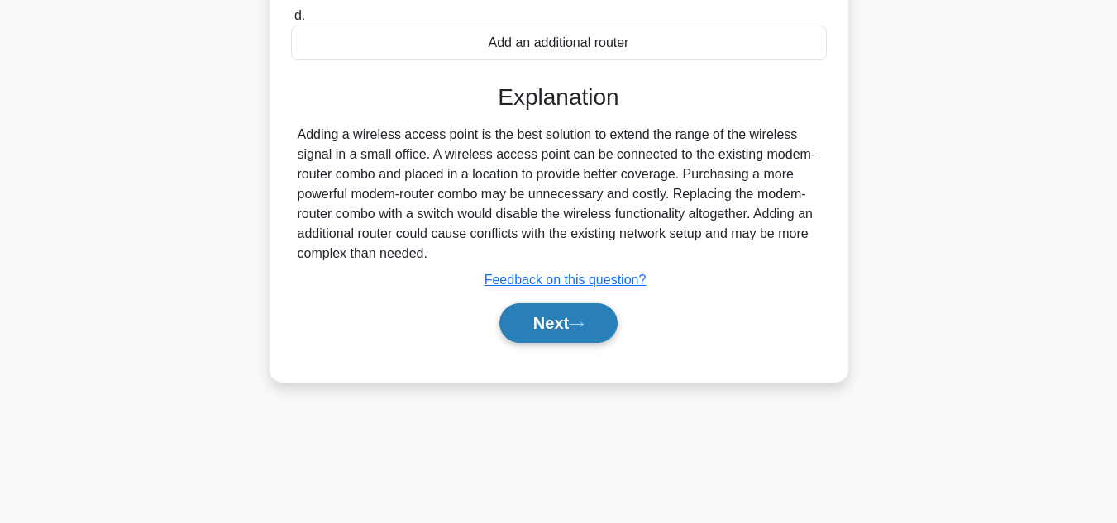
click at [580, 318] on button "Next" at bounding box center [558, 323] width 118 height 40
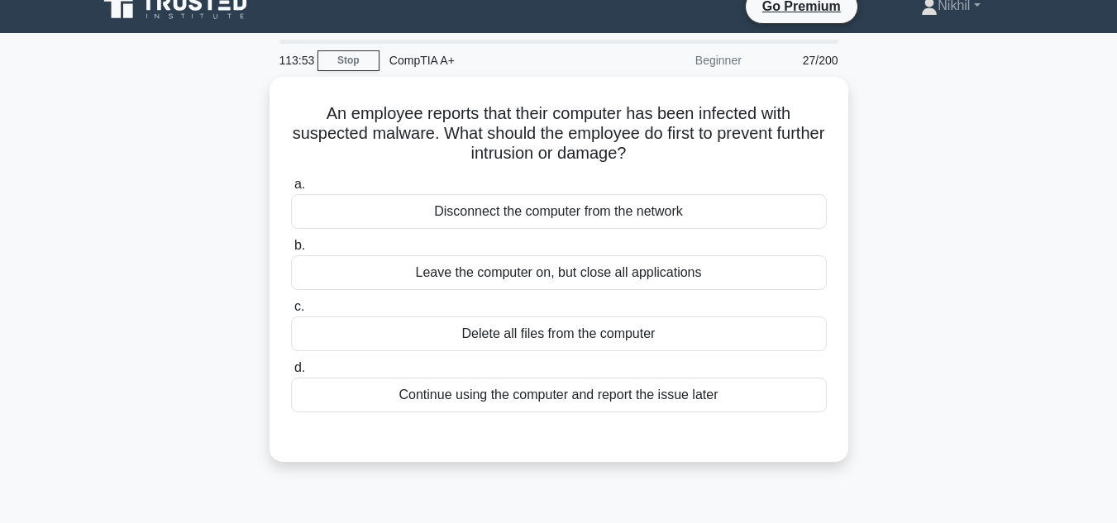
scroll to position [0, 0]
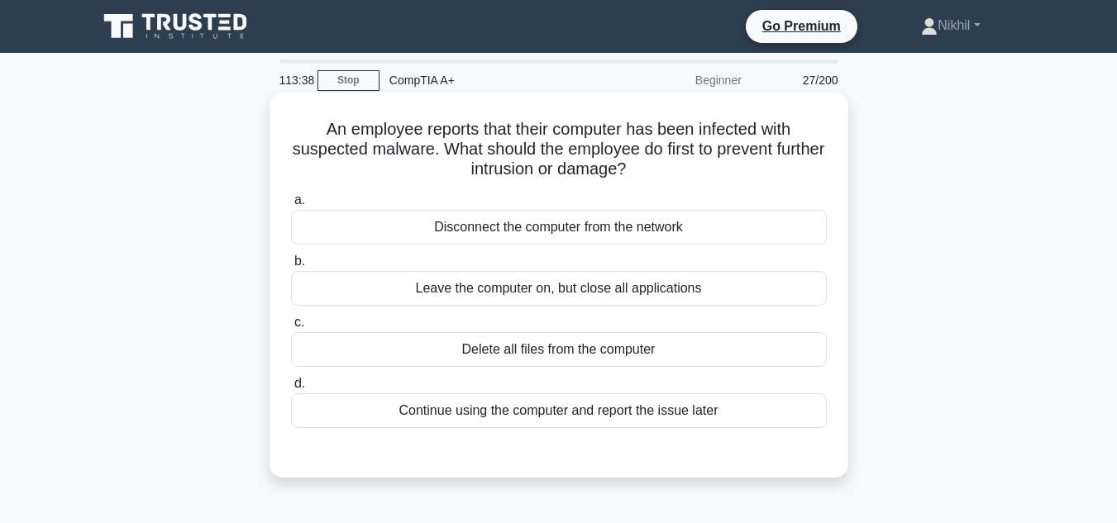
click at [549, 405] on div "Continue using the computer and report the issue later" at bounding box center [559, 411] width 536 height 35
click at [291, 389] on input "d. Continue using the computer and report the issue later" at bounding box center [291, 384] width 0 height 11
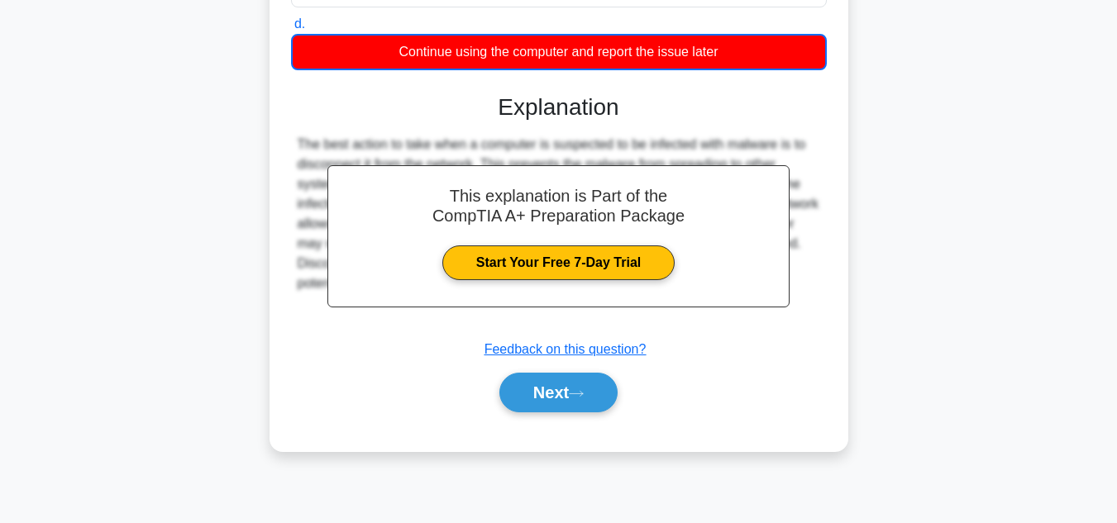
scroll to position [370, 0]
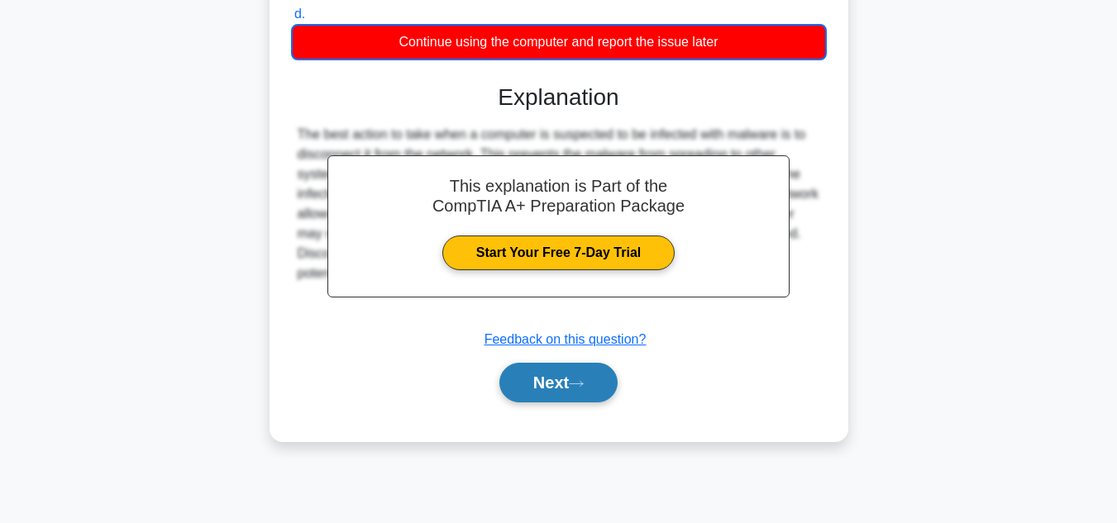
click at [555, 393] on button "Next" at bounding box center [558, 383] width 118 height 40
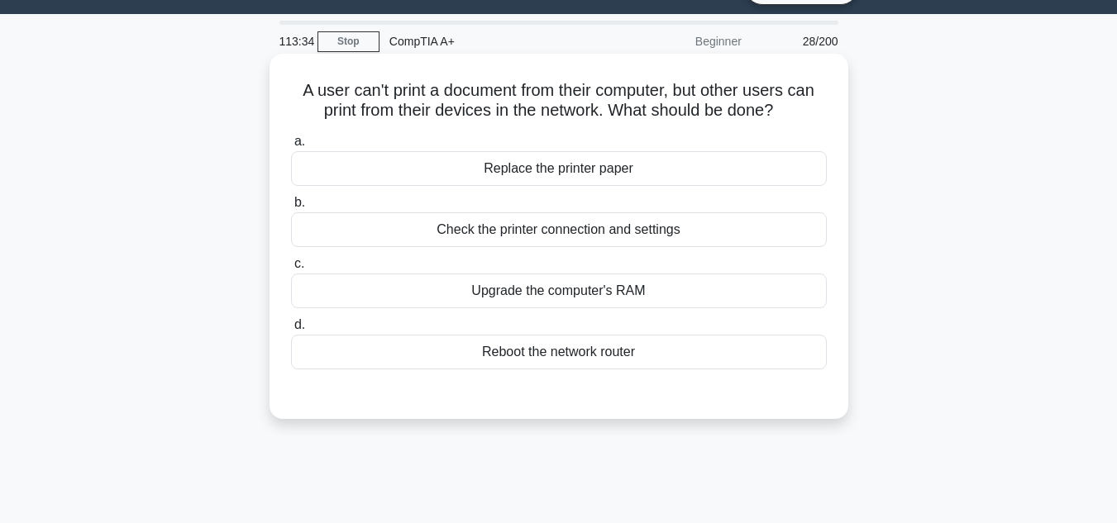
scroll to position [0, 0]
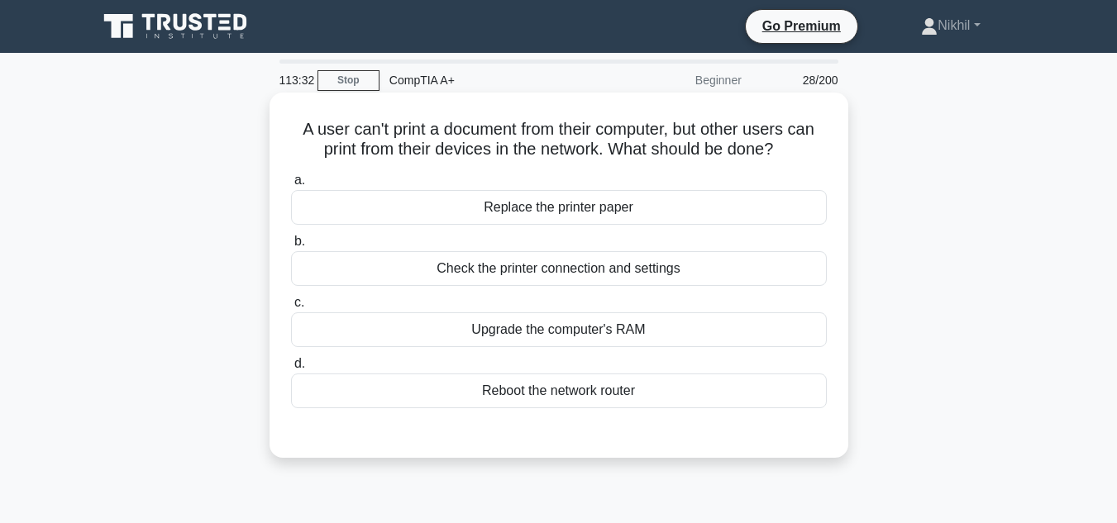
click at [566, 283] on div "Check the printer connection and settings" at bounding box center [559, 268] width 536 height 35
click at [291, 247] on input "b. Check the printer connection and settings" at bounding box center [291, 241] width 0 height 11
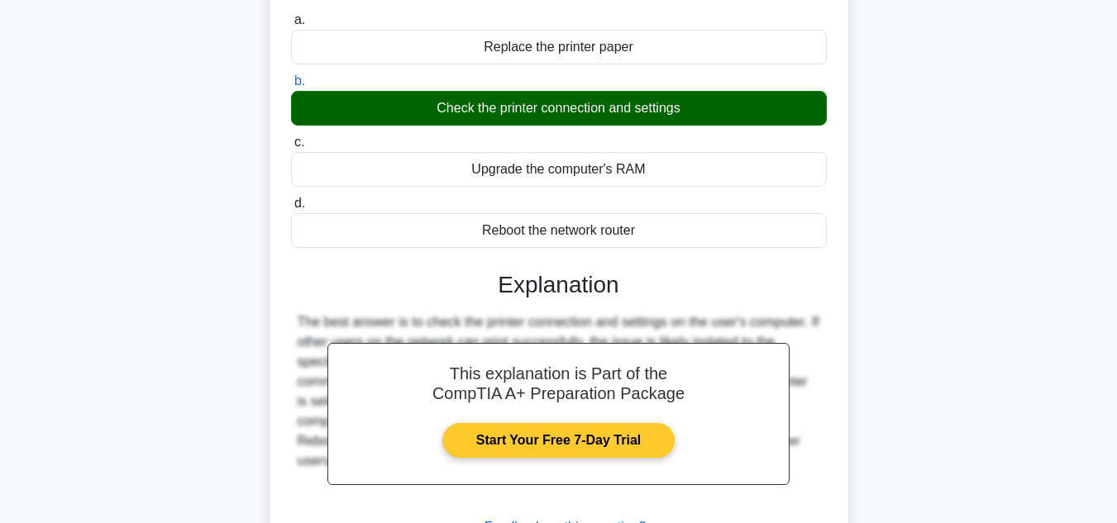
scroll to position [248, 0]
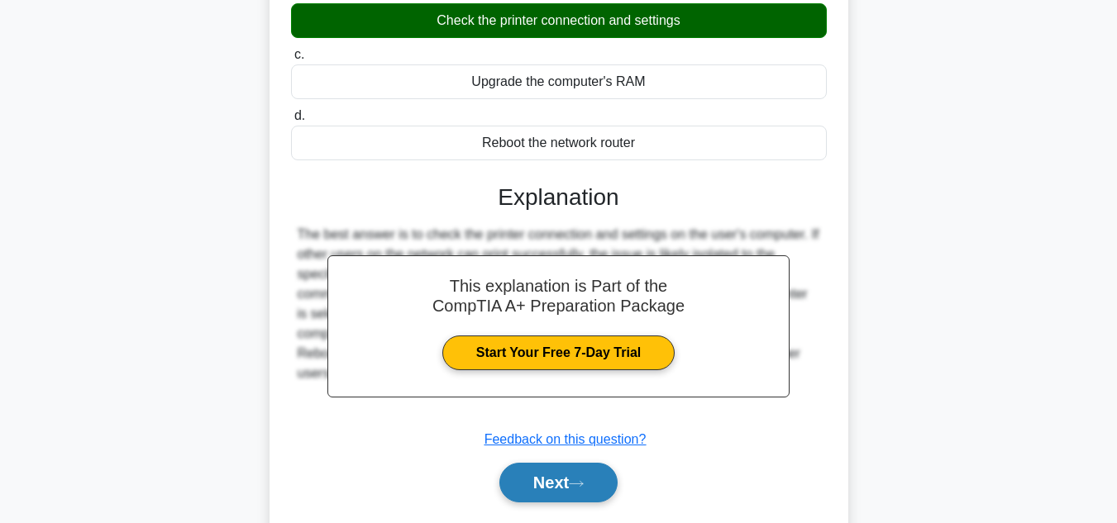
click at [568, 479] on button "Next" at bounding box center [558, 483] width 118 height 40
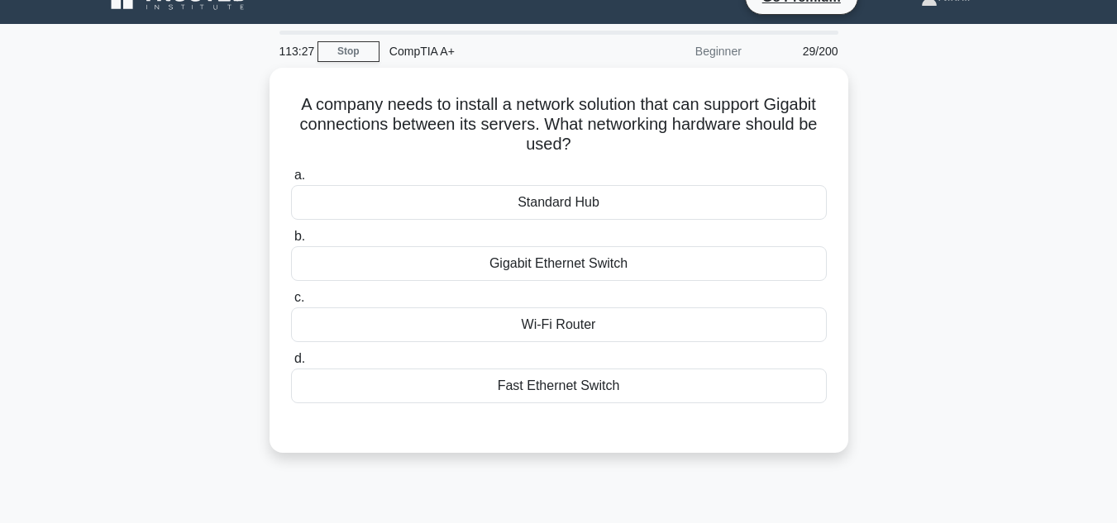
scroll to position [0, 0]
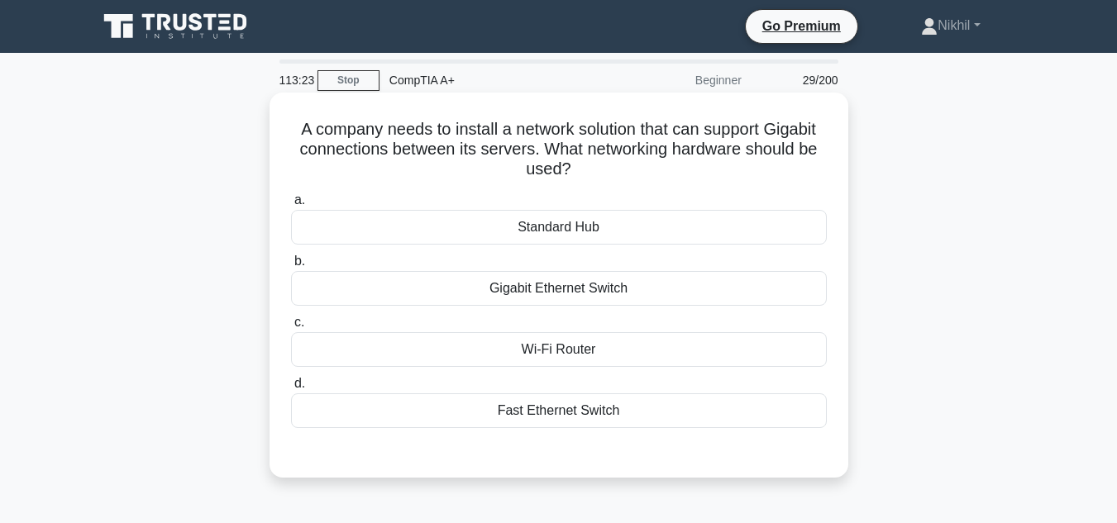
click at [604, 300] on div "Gigabit Ethernet Switch" at bounding box center [559, 288] width 536 height 35
click at [291, 267] on input "b. Gigabit Ethernet Switch" at bounding box center [291, 261] width 0 height 11
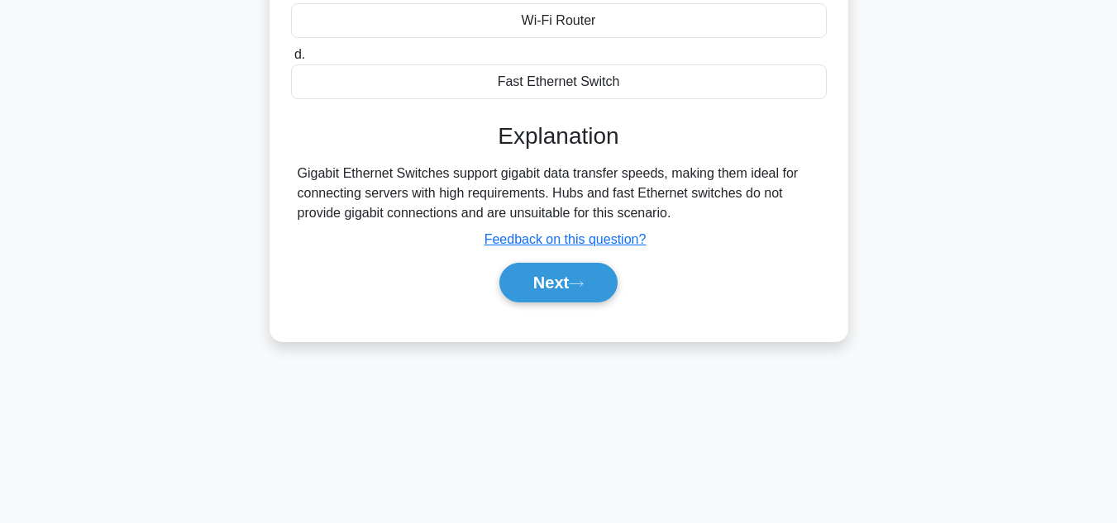
scroll to position [331, 0]
click at [590, 270] on button "Next" at bounding box center [558, 281] width 118 height 40
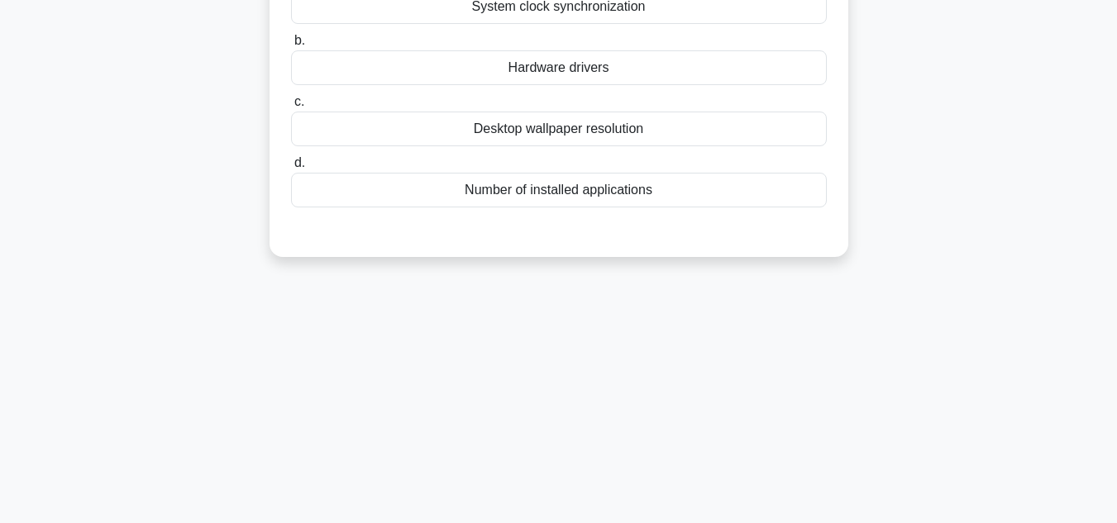
scroll to position [0, 0]
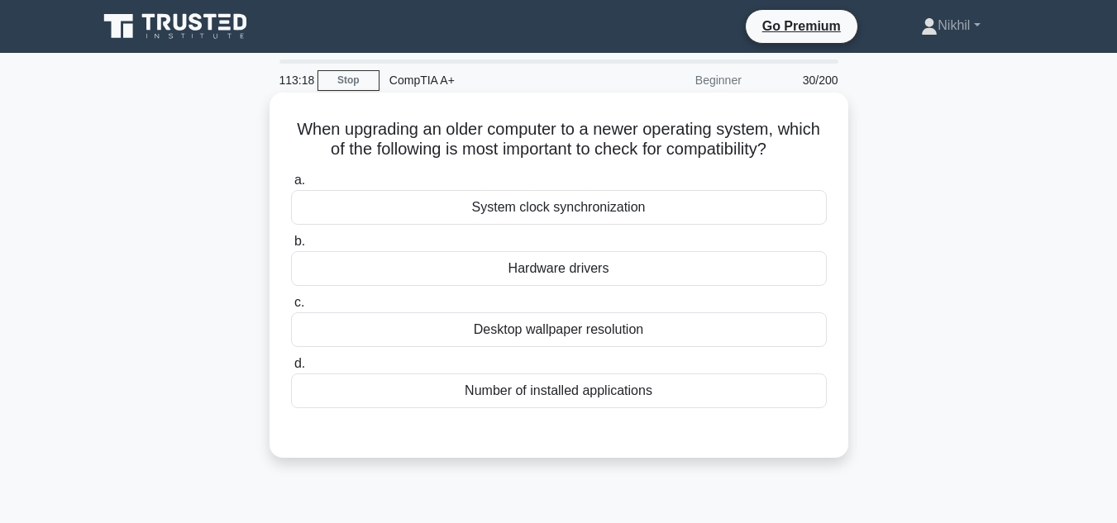
click at [601, 332] on div "Desktop wallpaper resolution" at bounding box center [559, 330] width 536 height 35
click at [291, 308] on input "c. Desktop wallpaper resolution" at bounding box center [291, 303] width 0 height 11
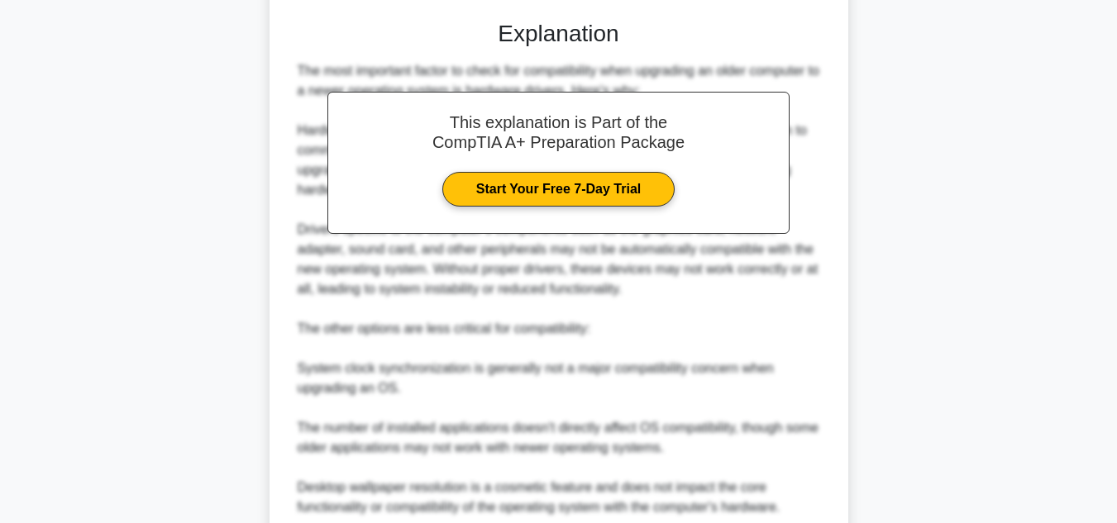
scroll to position [638, 0]
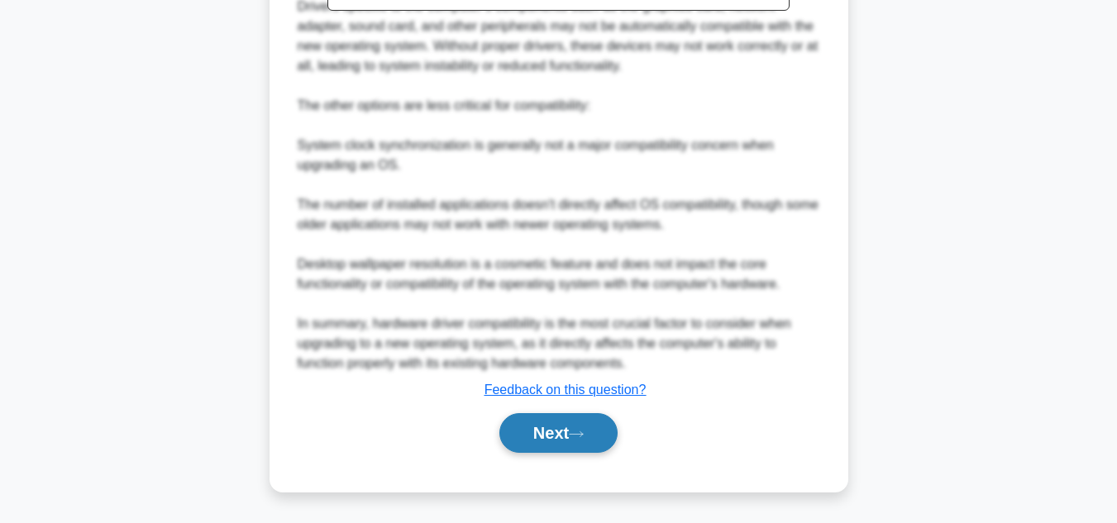
click at [575, 432] on button "Next" at bounding box center [558, 433] width 118 height 40
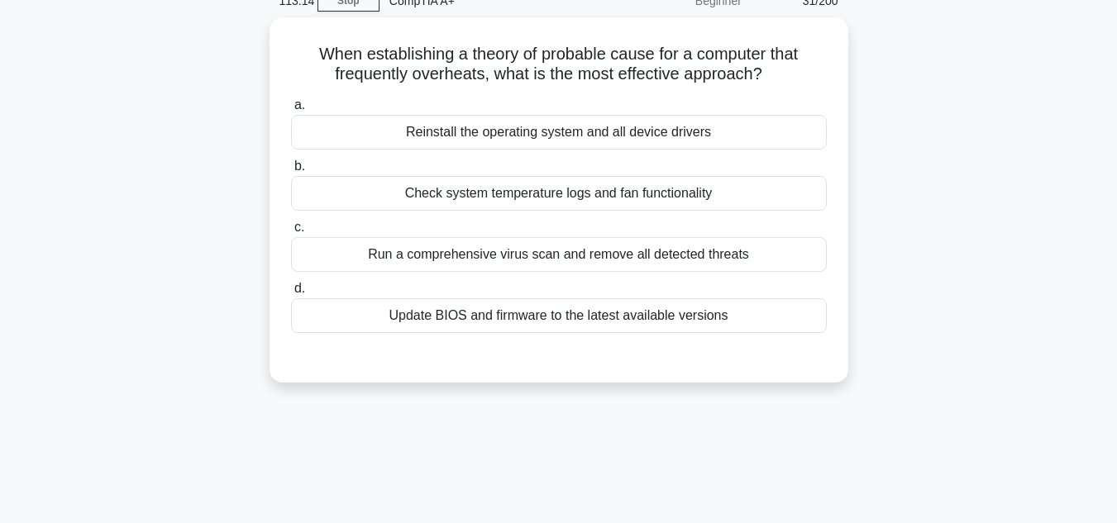
scroll to position [39, 0]
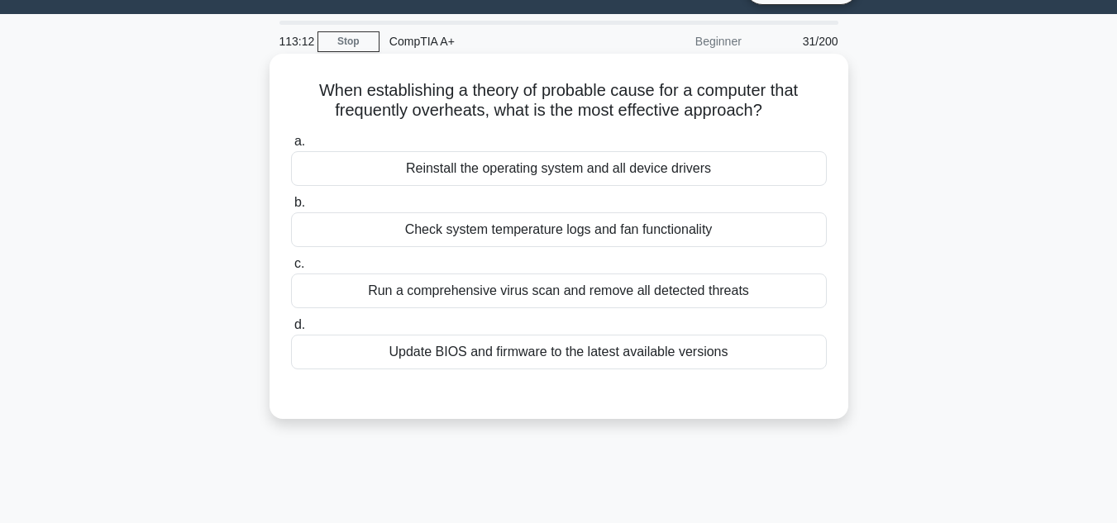
click at [560, 245] on div "Check system temperature logs and fan functionality" at bounding box center [559, 230] width 536 height 35
click at [291, 208] on input "b. Check system temperature logs and fan functionality" at bounding box center [291, 203] width 0 height 11
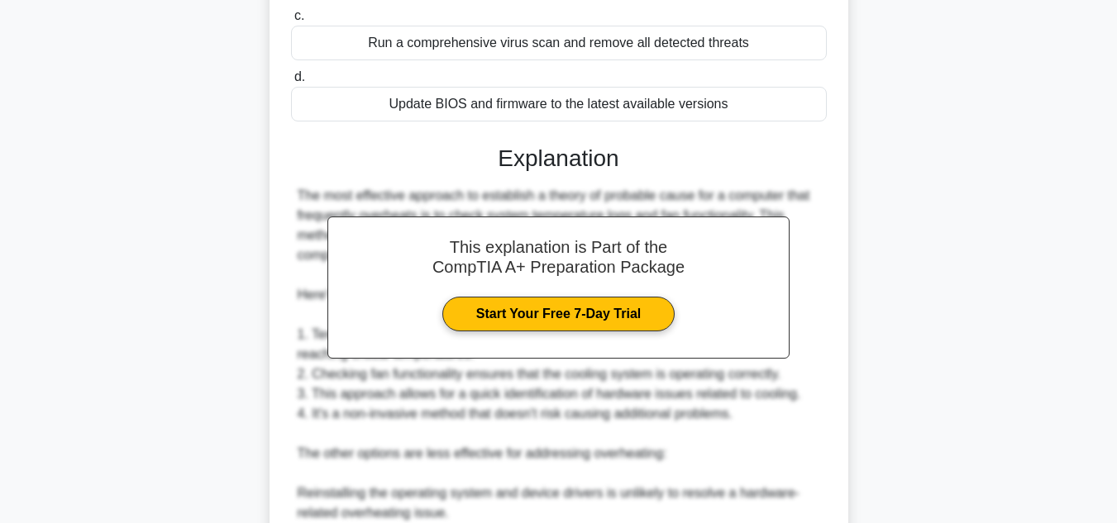
scroll to position [616, 0]
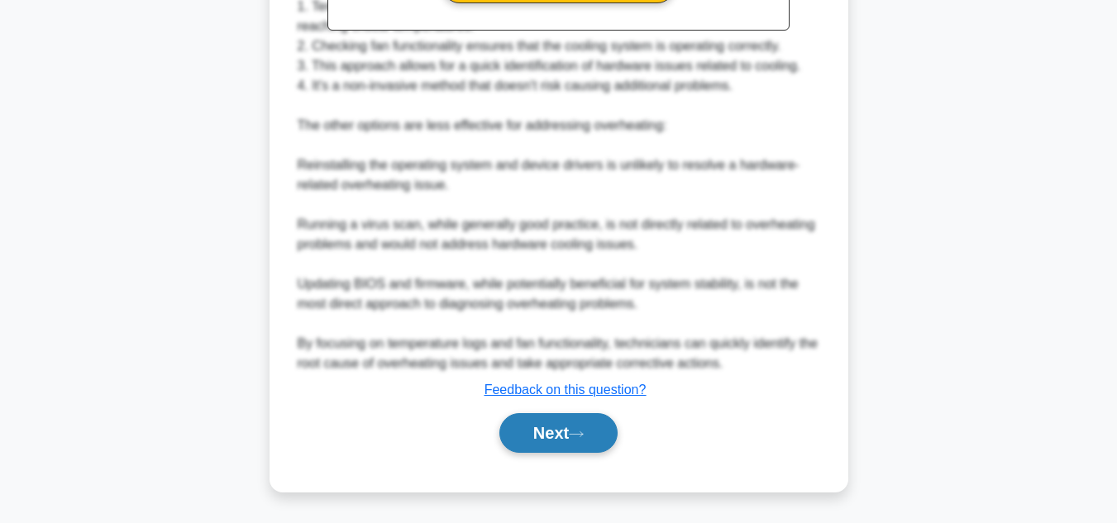
click at [561, 413] on div "Next" at bounding box center [559, 433] width 536 height 53
click at [565, 433] on button "Next" at bounding box center [558, 433] width 118 height 40
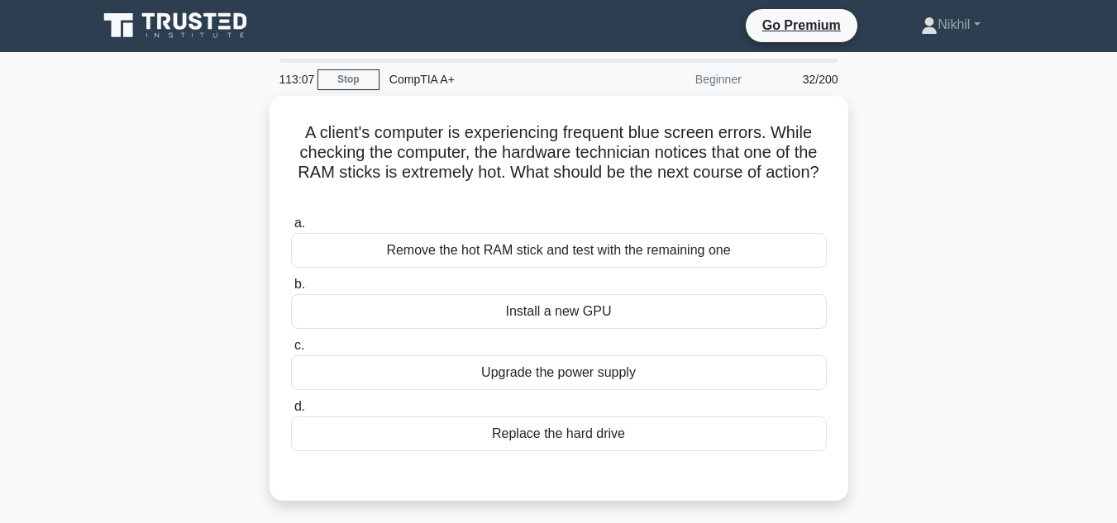
scroll to position [0, 0]
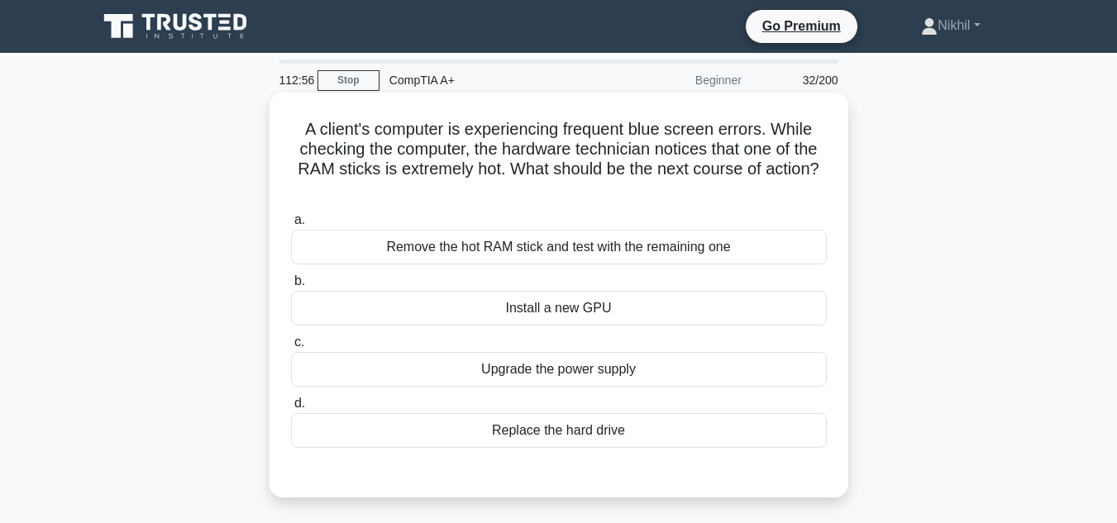
click at [551, 319] on div "Install a new GPU" at bounding box center [559, 308] width 536 height 35
click at [291, 287] on input "b. Install a new GPU" at bounding box center [291, 281] width 0 height 11
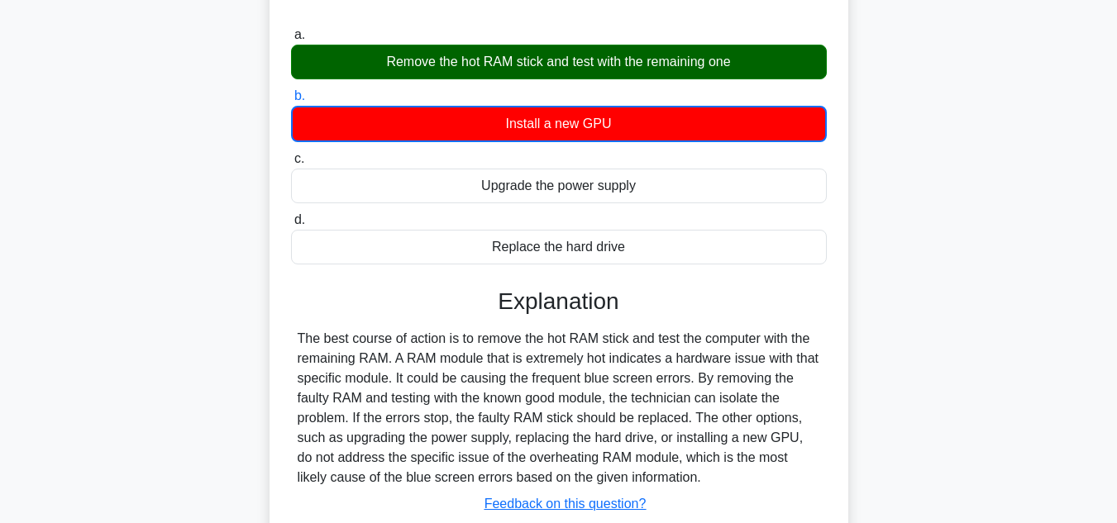
scroll to position [331, 0]
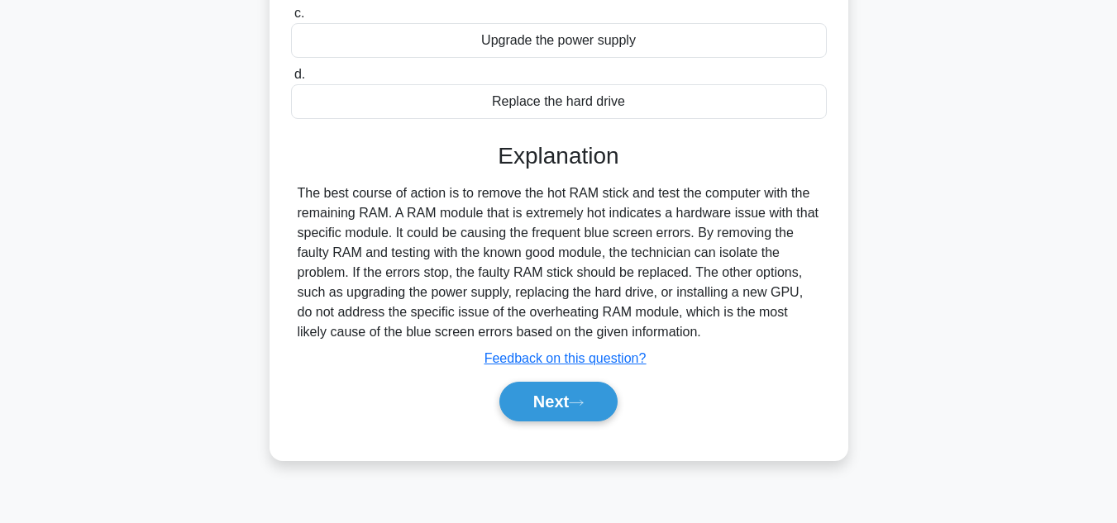
click at [554, 377] on div "Next" at bounding box center [559, 401] width 536 height 53
click at [557, 394] on button "Next" at bounding box center [558, 402] width 118 height 40
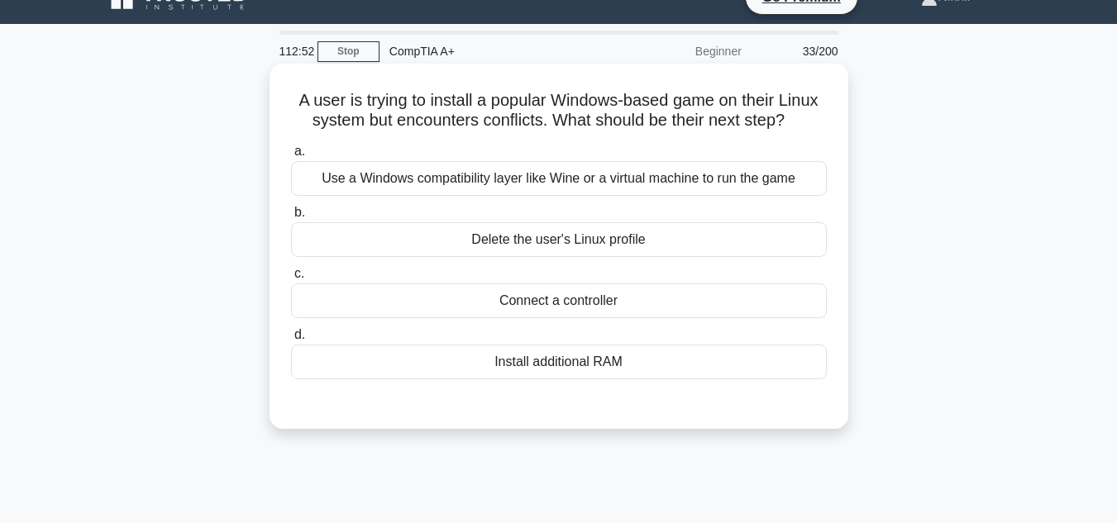
scroll to position [0, 0]
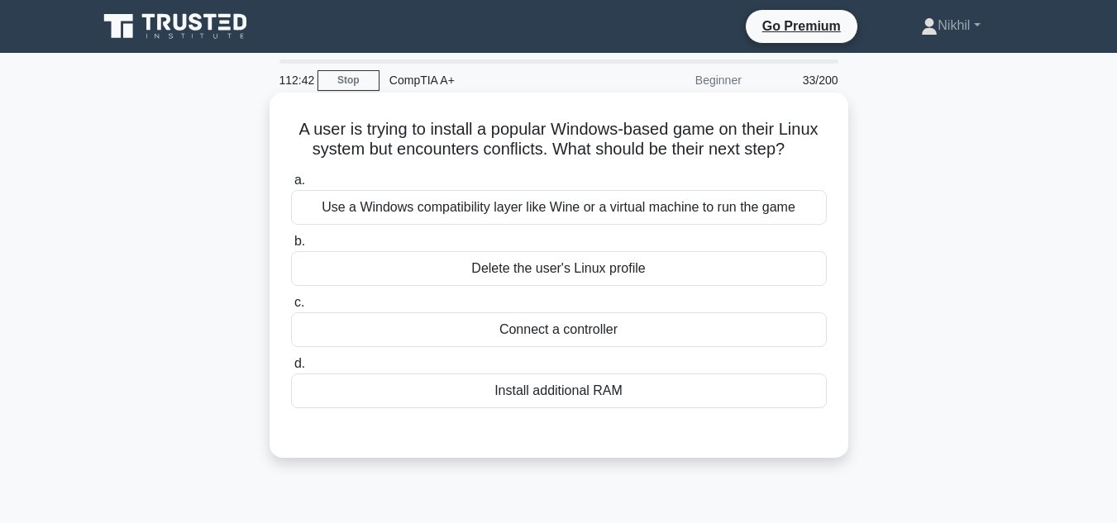
click at [566, 399] on div "Install additional RAM" at bounding box center [559, 391] width 536 height 35
click at [291, 370] on input "d. Install additional RAM" at bounding box center [291, 364] width 0 height 11
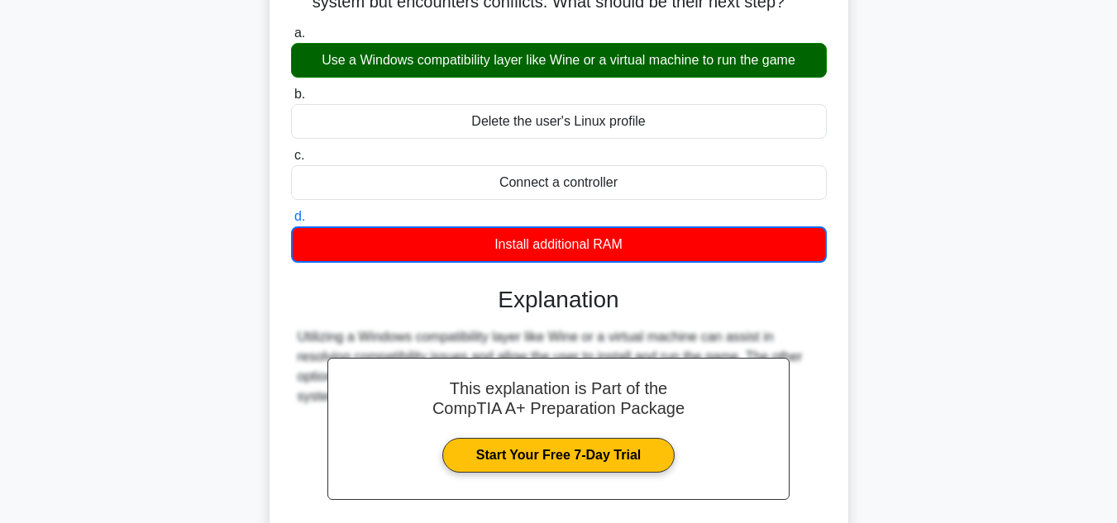
scroll to position [331, 0]
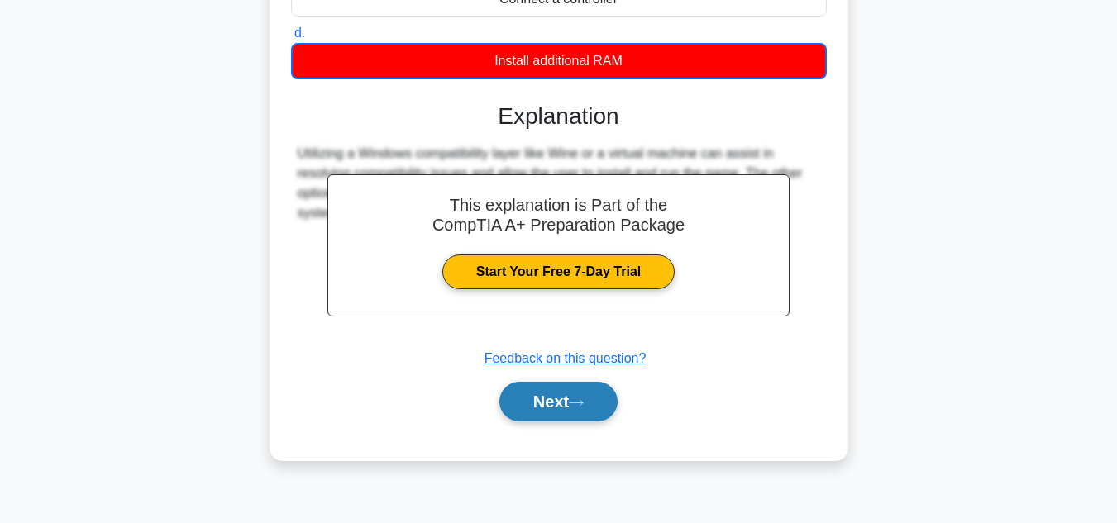
click at [565, 392] on button "Next" at bounding box center [558, 402] width 118 height 40
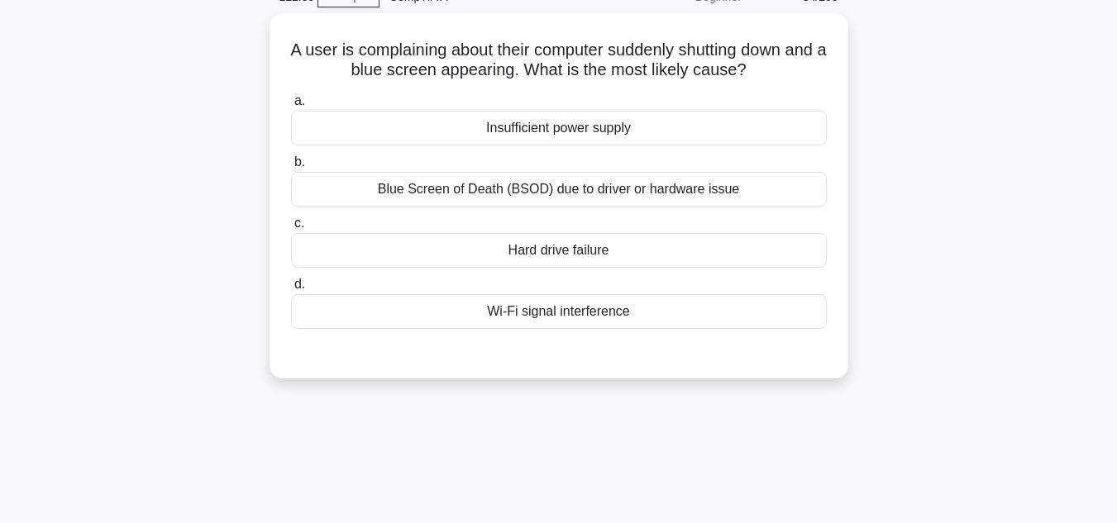
scroll to position [83, 0]
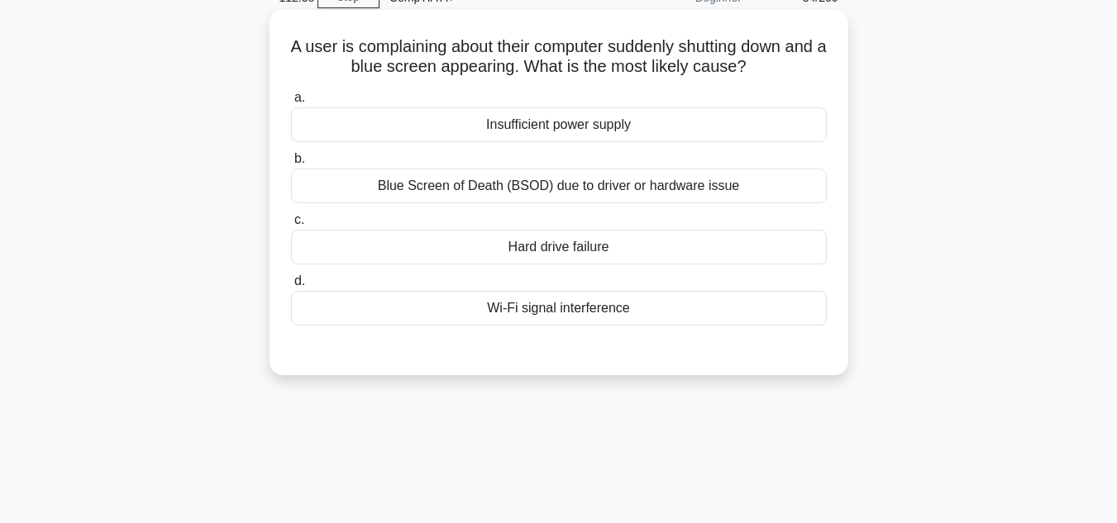
click at [609, 194] on div "Blue Screen of Death (BSOD) due to driver or hardware issue" at bounding box center [559, 186] width 536 height 35
click at [291, 165] on input "b. Blue Screen of Death (BSOD) due to driver or hardware issue" at bounding box center [291, 159] width 0 height 11
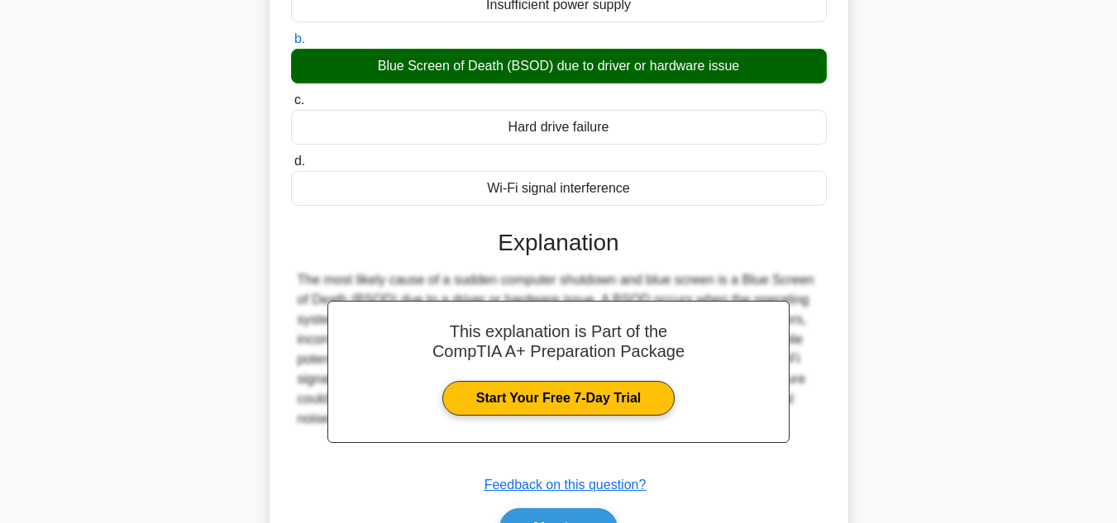
scroll to position [331, 0]
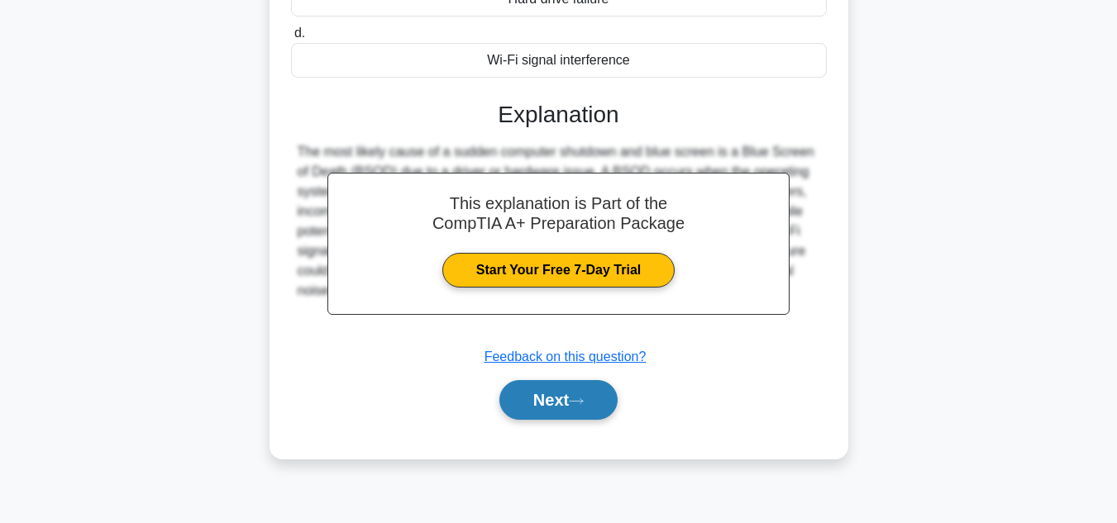
click at [588, 394] on button "Next" at bounding box center [558, 400] width 118 height 40
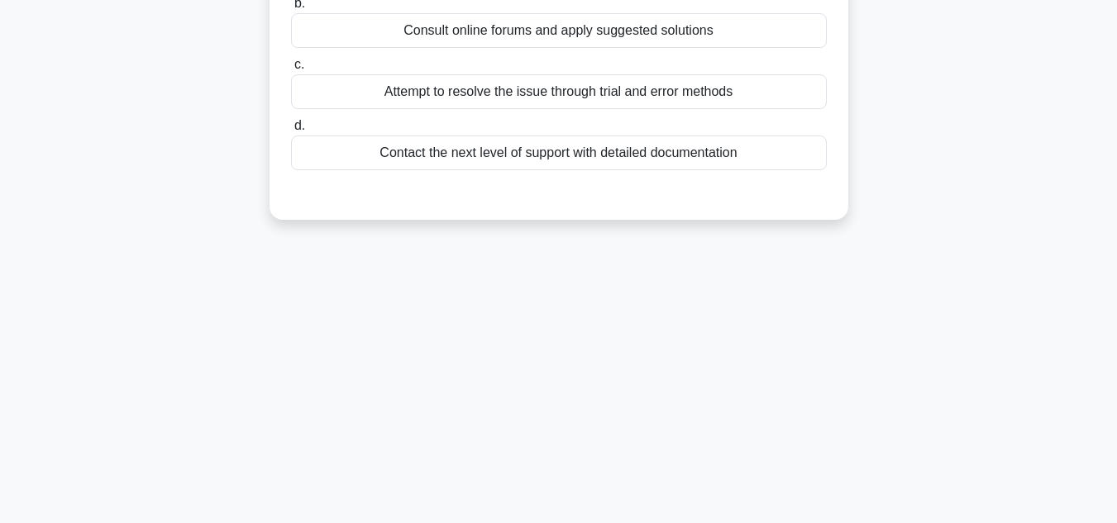
scroll to position [83, 0]
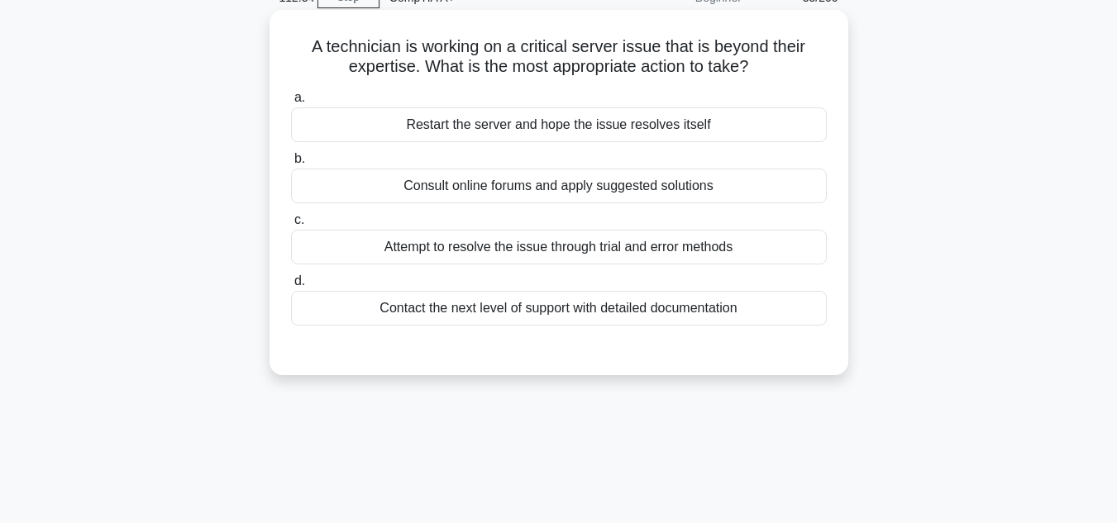
drag, startPoint x: 614, startPoint y: 247, endPoint x: 615, endPoint y: 256, distance: 8.3
click at [615, 247] on div "Attempt to resolve the issue through trial and error methods" at bounding box center [559, 247] width 536 height 35
click at [291, 226] on input "c. Attempt to resolve the issue through trial and error methods" at bounding box center [291, 220] width 0 height 11
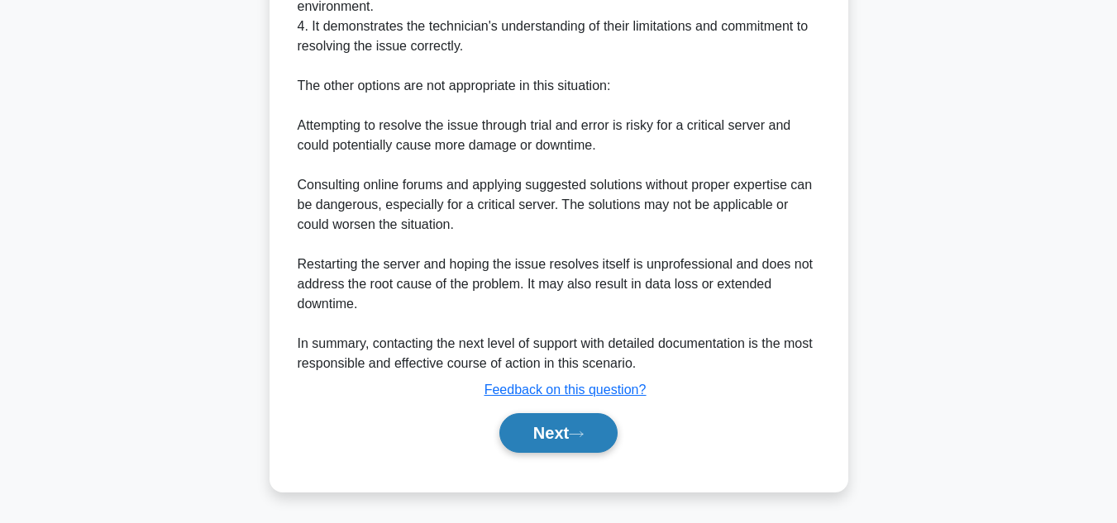
click at [579, 429] on button "Next" at bounding box center [558, 433] width 118 height 40
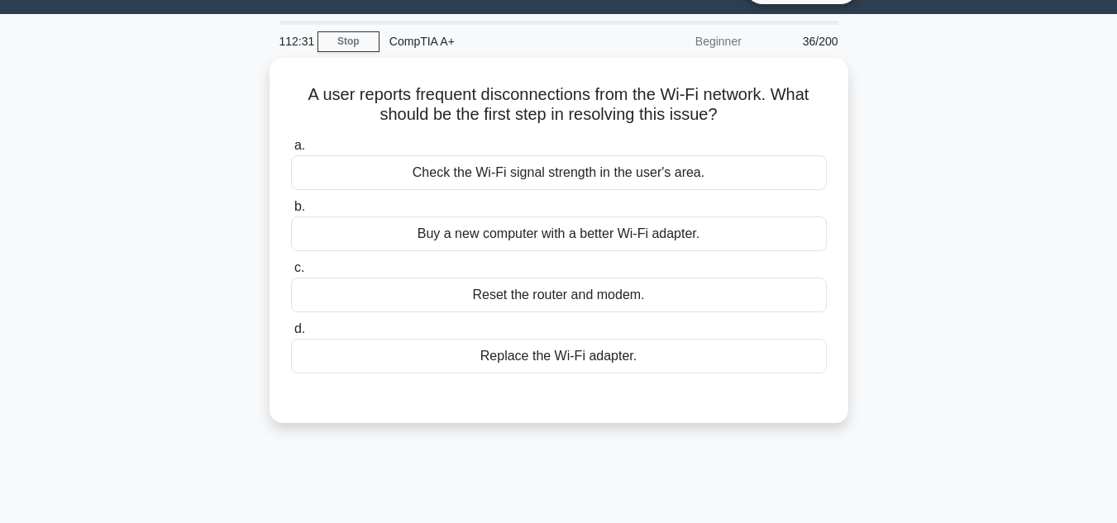
scroll to position [0, 0]
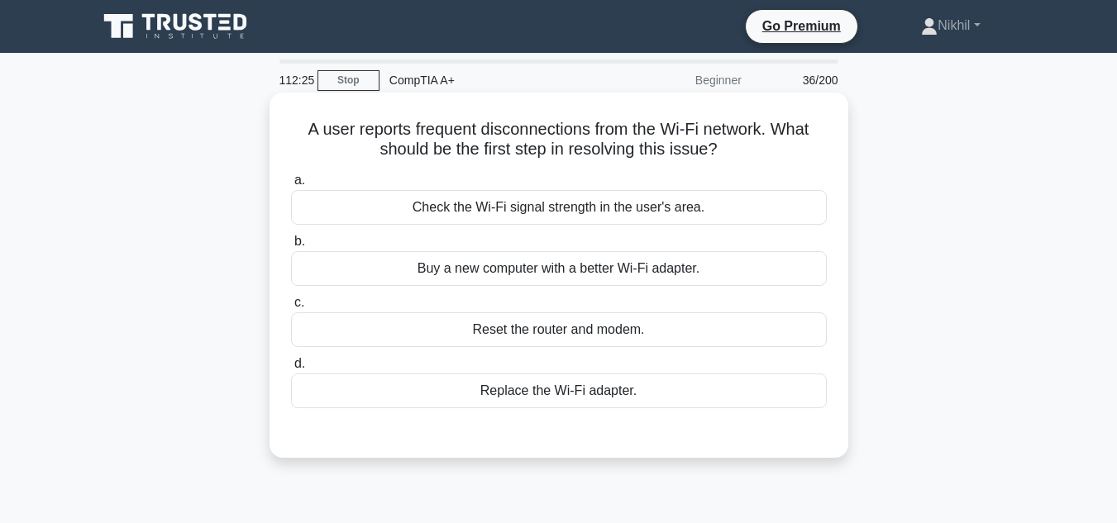
click at [603, 318] on div "Reset the router and modem." at bounding box center [559, 330] width 536 height 35
click at [291, 308] on input "c. Reset the router and modem." at bounding box center [291, 303] width 0 height 11
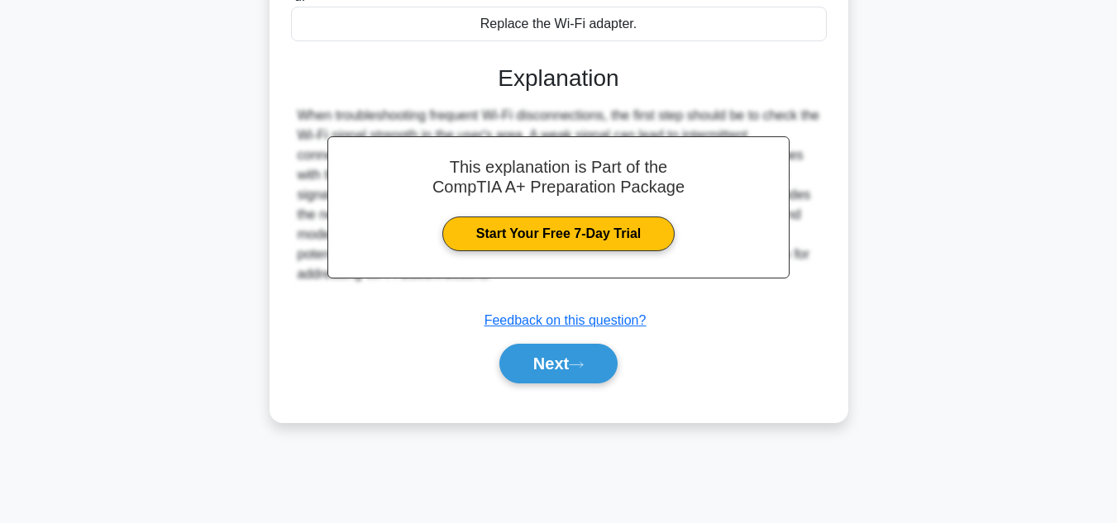
scroll to position [370, 0]
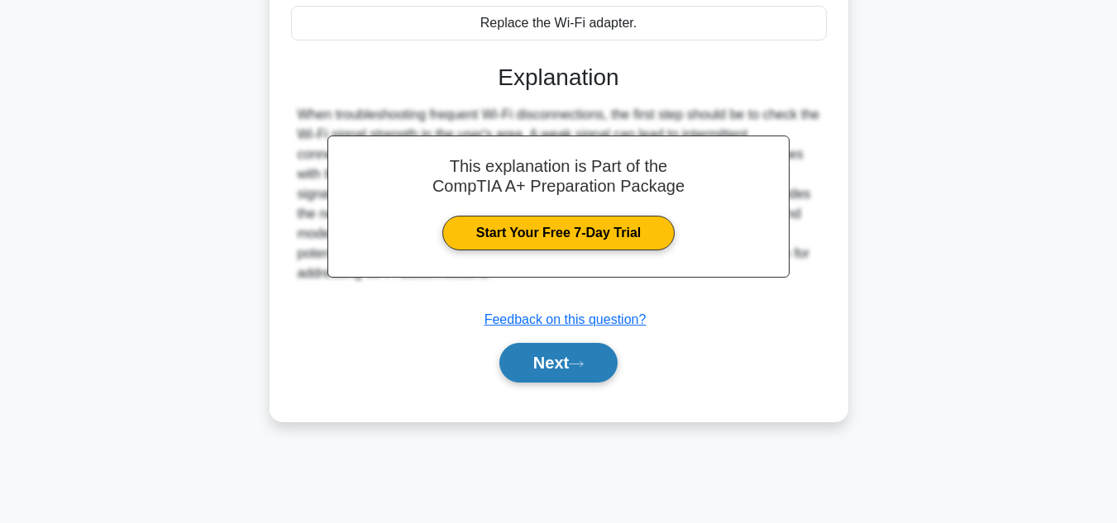
click at [571, 348] on button "Next" at bounding box center [558, 363] width 118 height 40
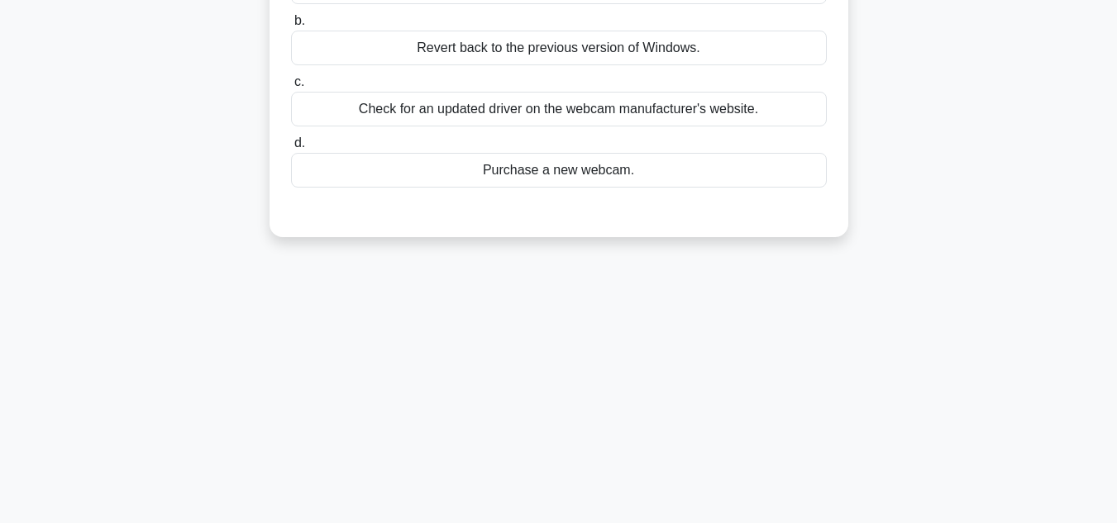
scroll to position [39, 0]
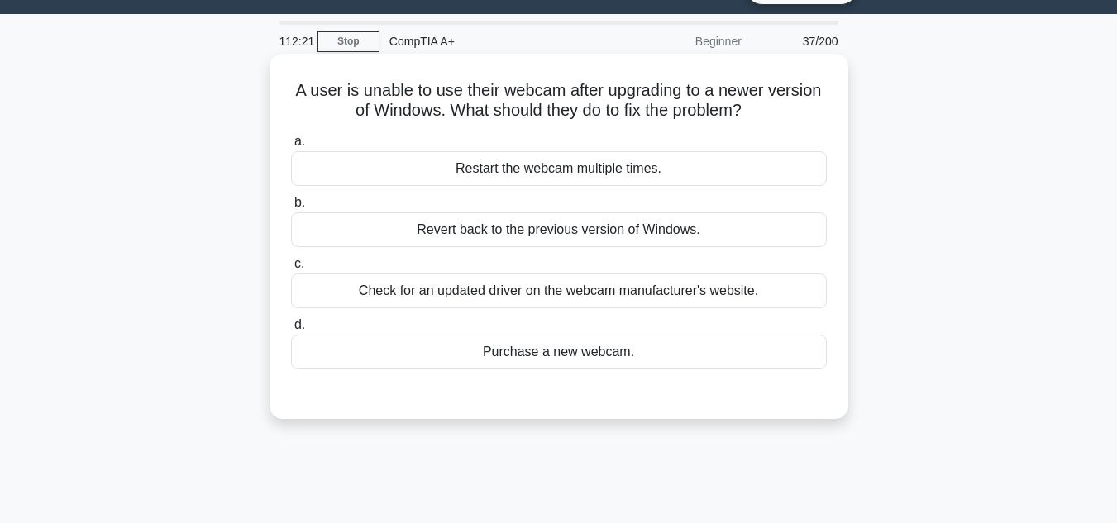
click at [582, 303] on div "Check for an updated driver on the webcam manufacturer's website." at bounding box center [559, 291] width 536 height 35
click at [291, 270] on input "c. Check for an updated driver on the webcam manufacturer's website." at bounding box center [291, 264] width 0 height 11
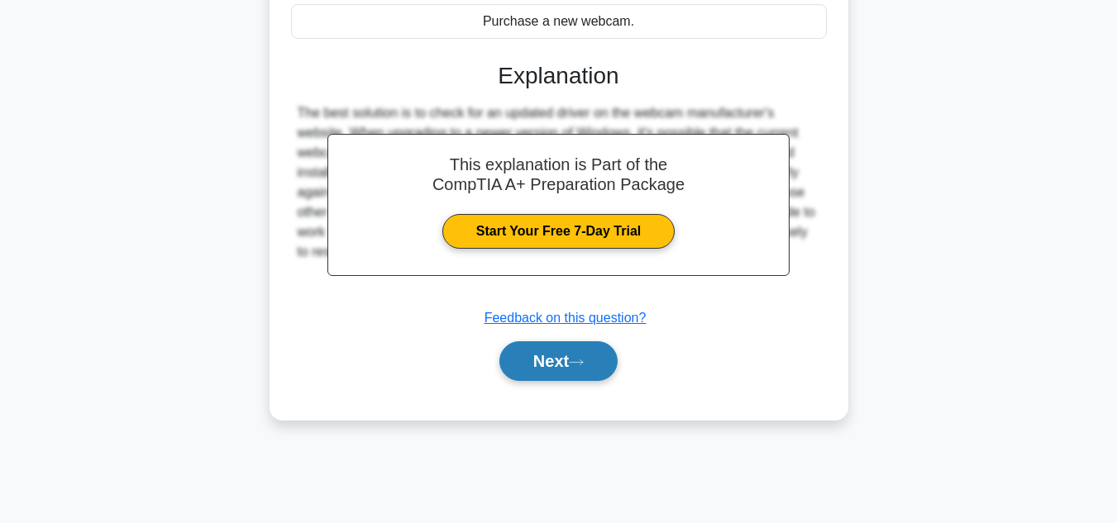
click at [597, 362] on button "Next" at bounding box center [558, 362] width 118 height 40
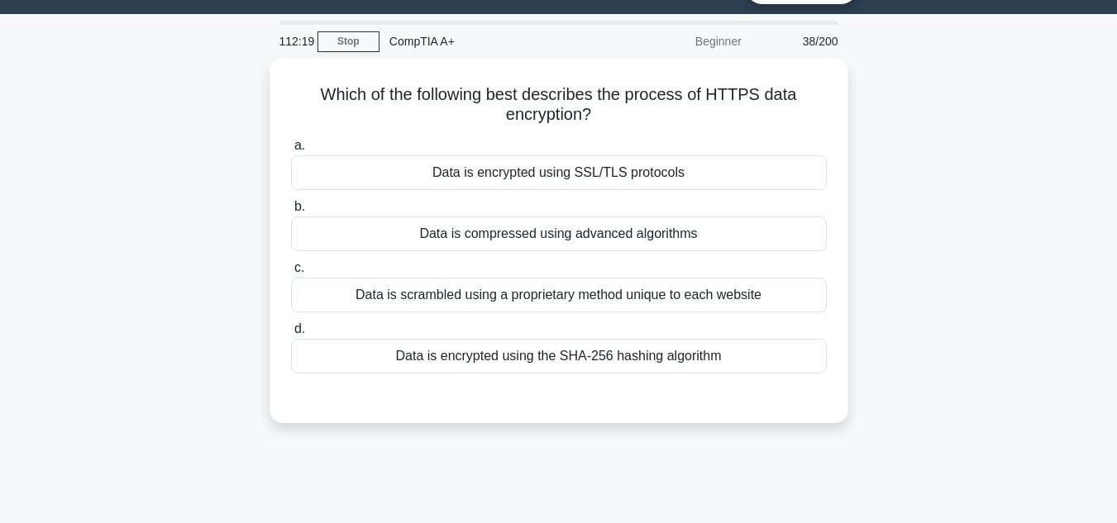
scroll to position [0, 0]
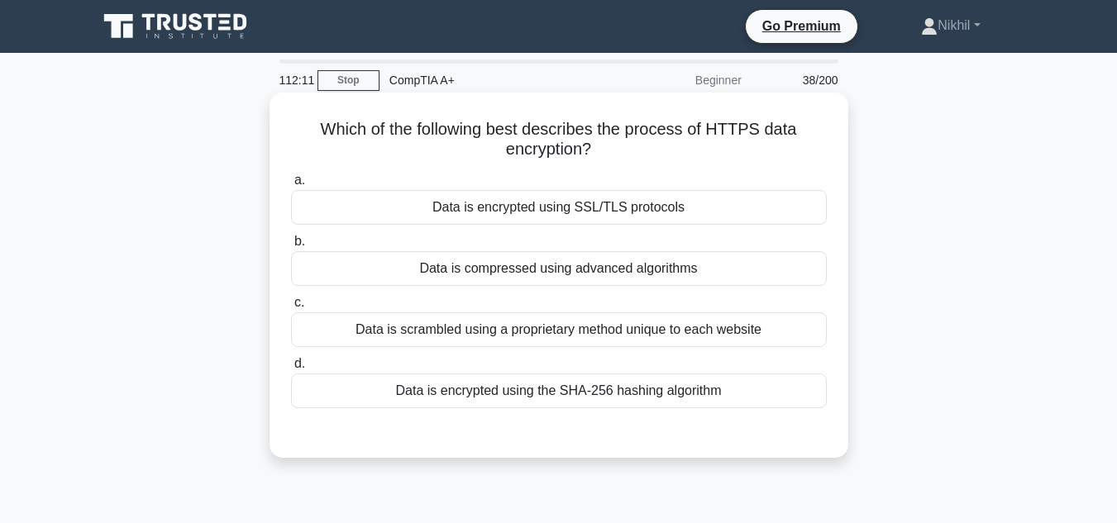
click at [742, 322] on div "Data is scrambled using a proprietary method unique to each website" at bounding box center [559, 330] width 536 height 35
click at [291, 308] on input "c. Data is scrambled using a proprietary method unique to each website" at bounding box center [291, 303] width 0 height 11
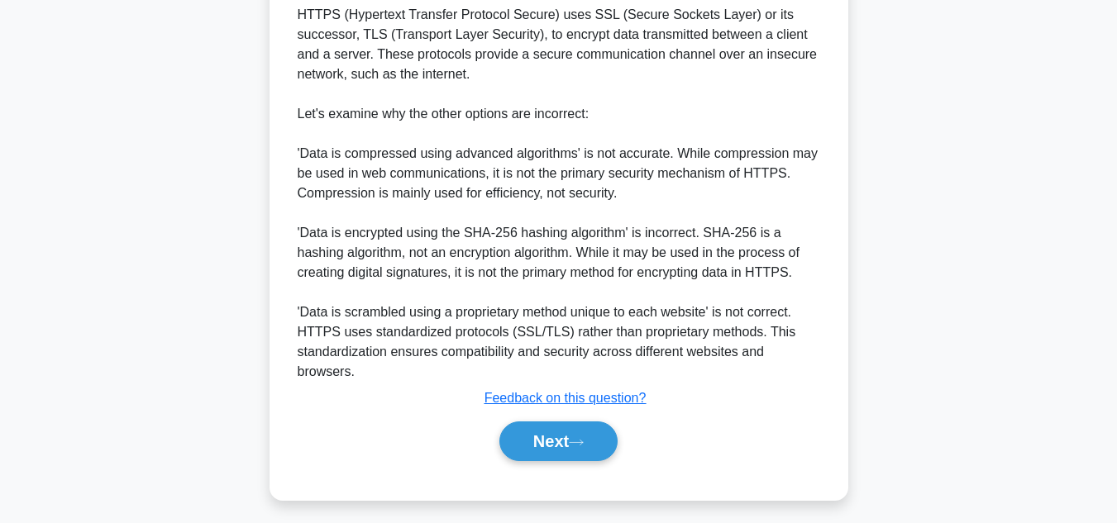
scroll to position [518, 0]
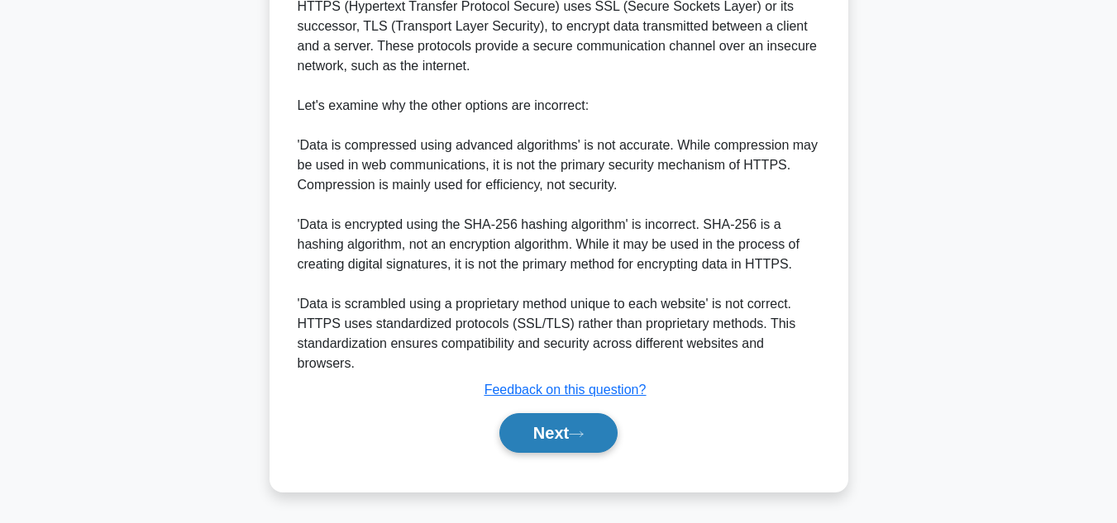
click at [579, 437] on icon at bounding box center [576, 434] width 15 height 9
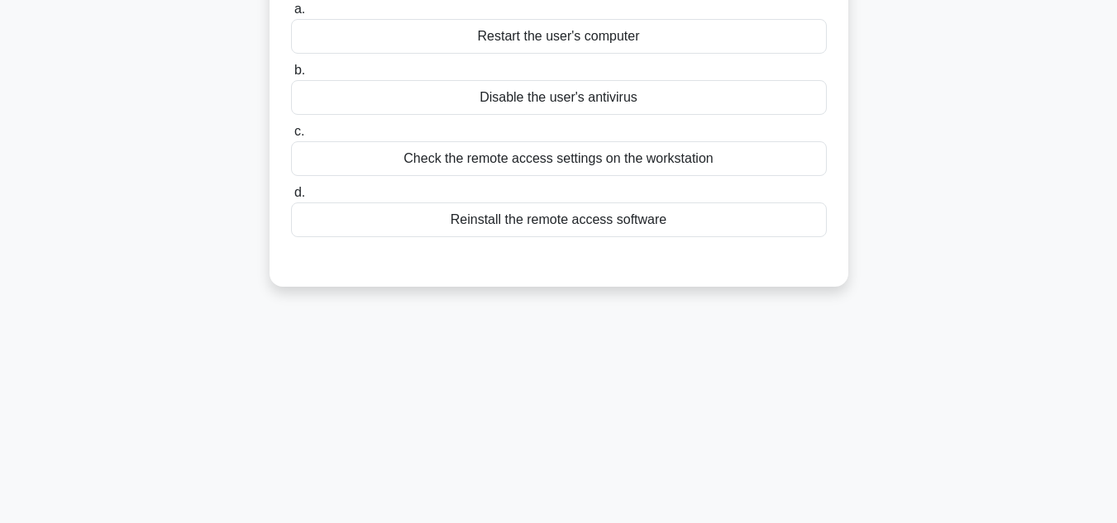
scroll to position [39, 0]
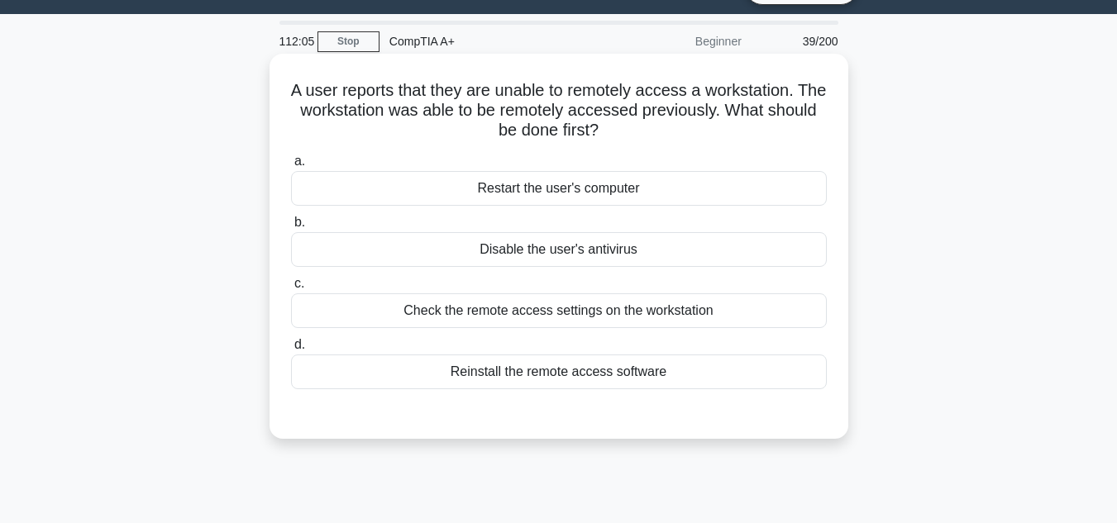
click at [610, 327] on div "Check the remote access settings on the workstation" at bounding box center [559, 311] width 536 height 35
click at [291, 289] on input "c. Check the remote access settings on the workstation" at bounding box center [291, 284] width 0 height 11
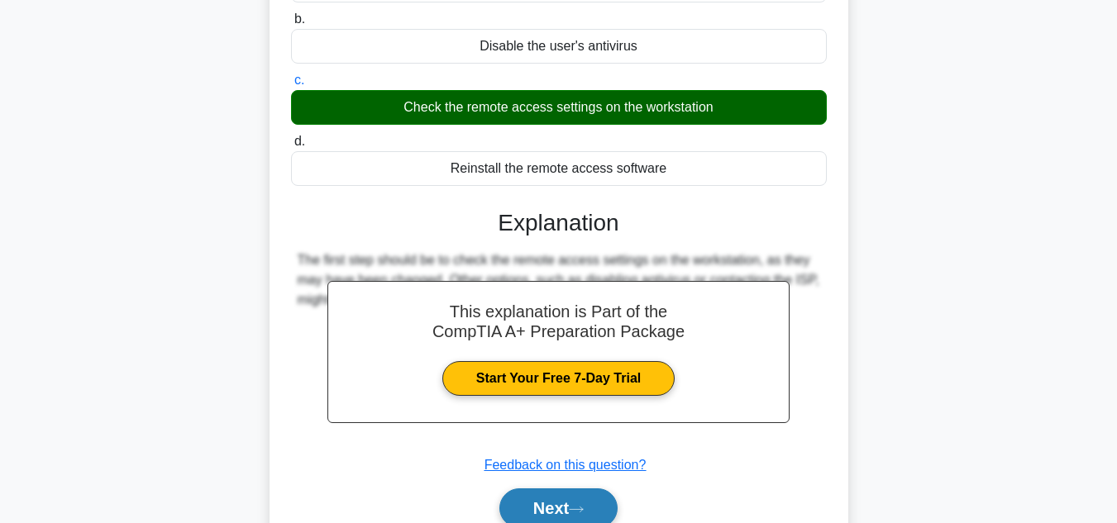
scroll to position [370, 0]
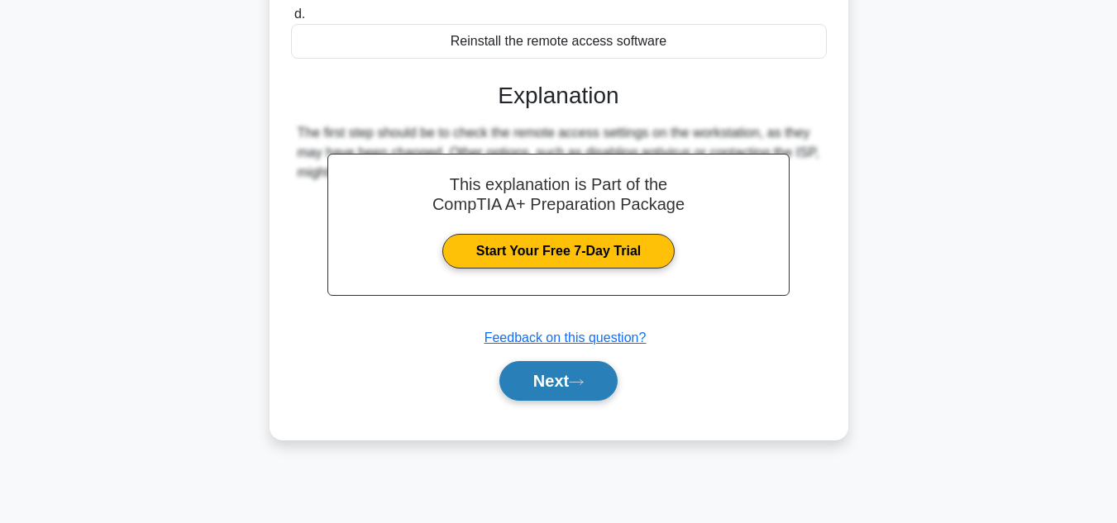
click at [585, 401] on button "Next" at bounding box center [558, 381] width 118 height 40
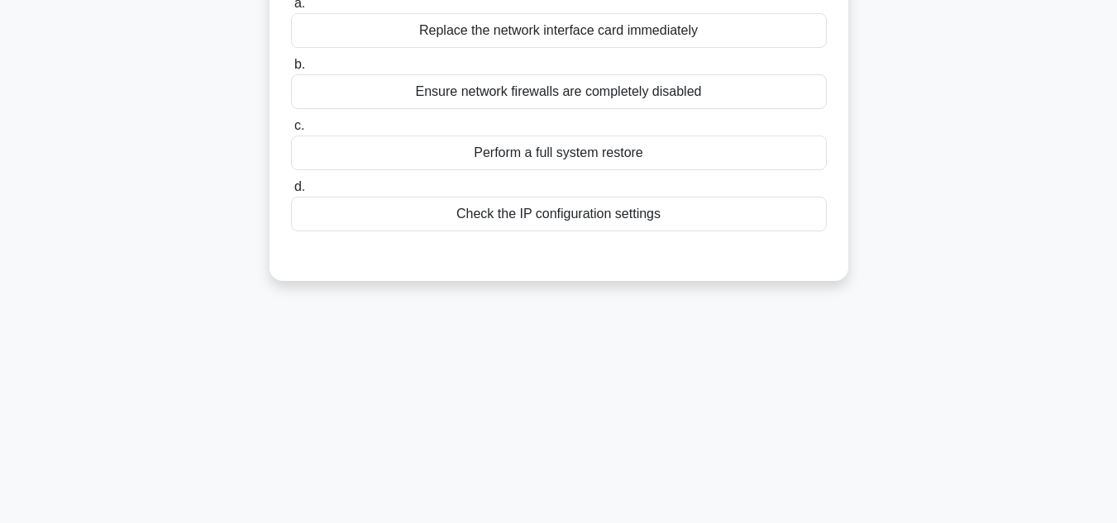
scroll to position [122, 0]
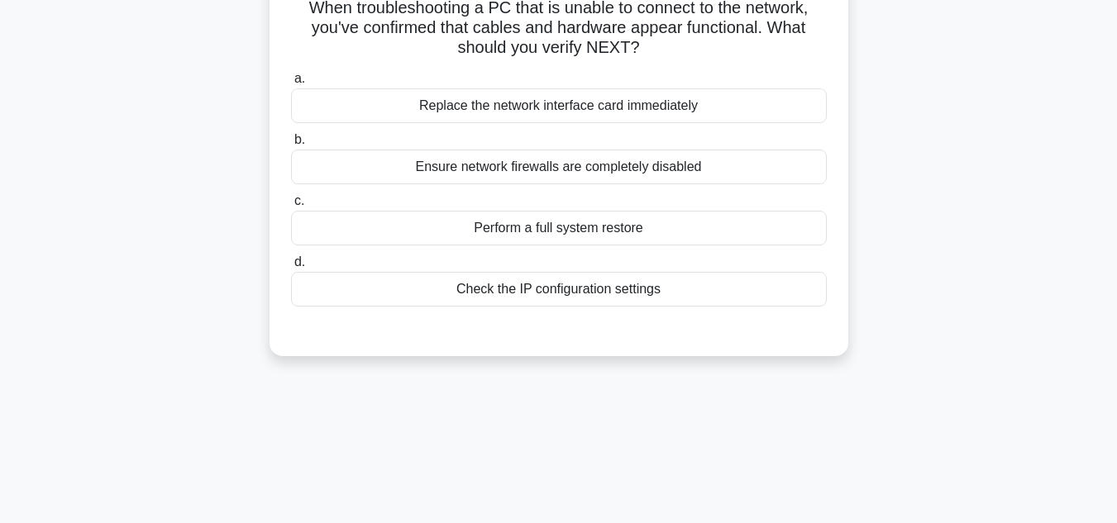
click at [596, 295] on div "Check the IP configuration settings" at bounding box center [559, 289] width 536 height 35
click at [291, 268] on input "d. Check the IP configuration settings" at bounding box center [291, 262] width 0 height 11
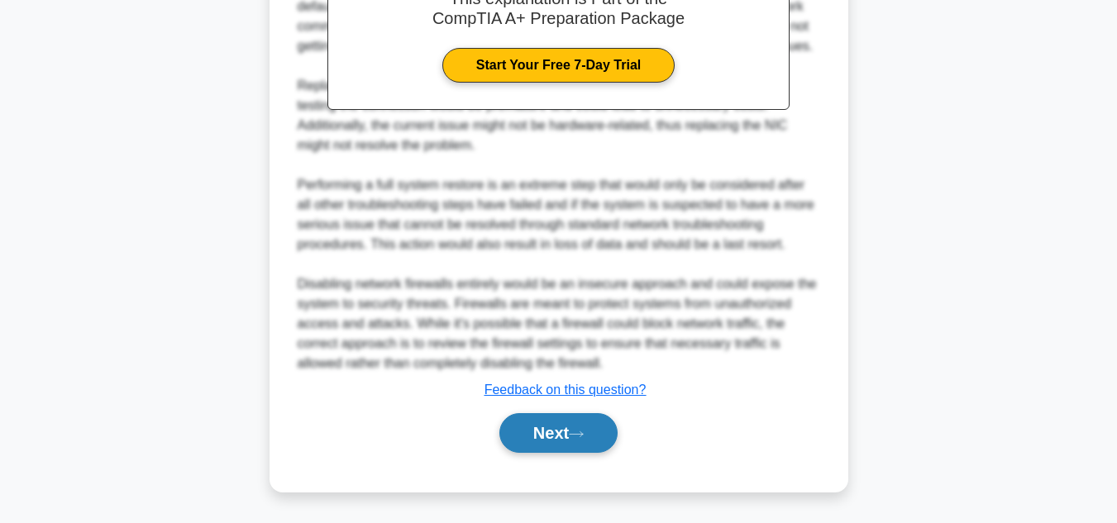
click at [571, 447] on button "Next" at bounding box center [558, 433] width 118 height 40
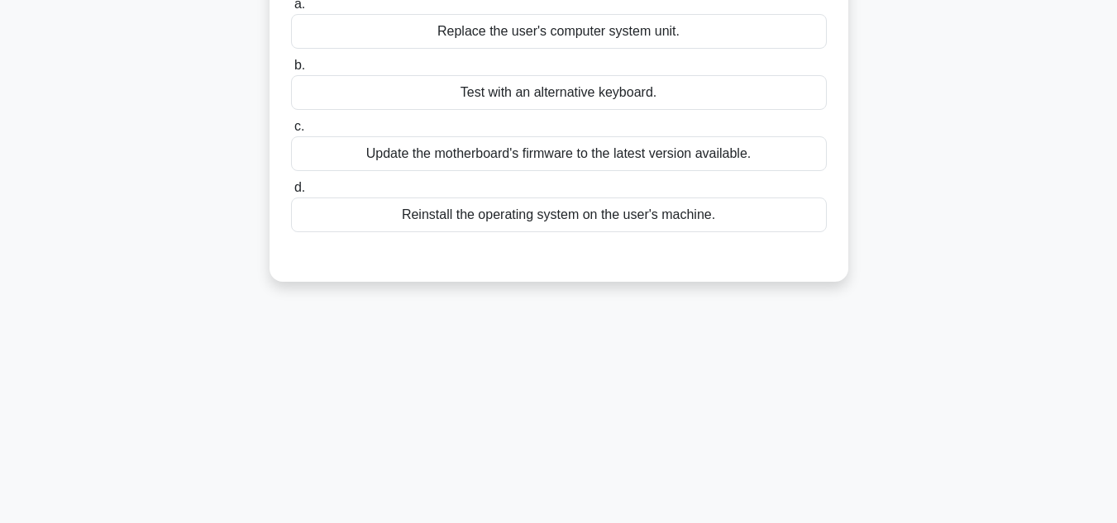
scroll to position [39, 0]
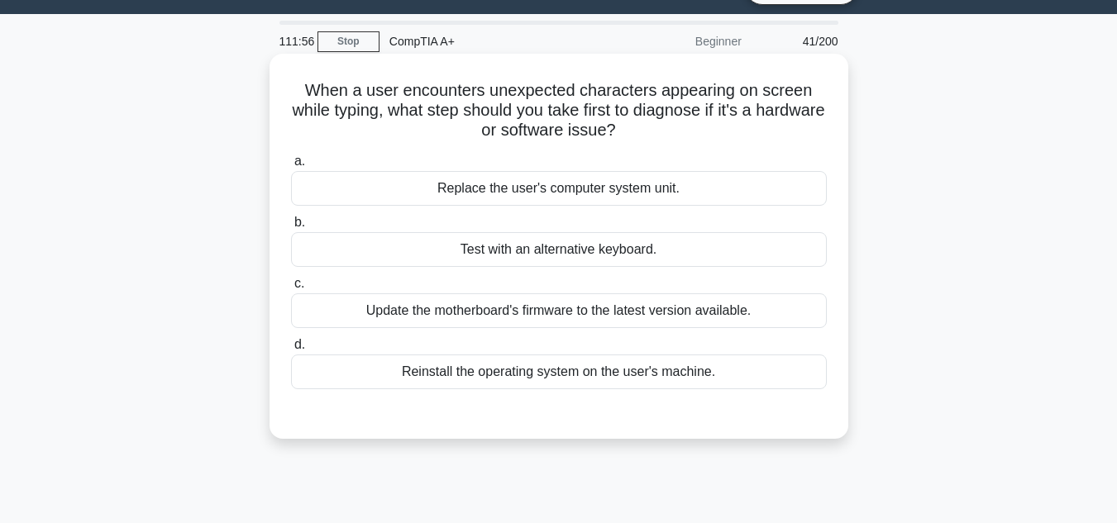
click at [590, 327] on div "Update the motherboard's firmware to the latest version available." at bounding box center [559, 311] width 536 height 35
click at [291, 289] on input "c. Update the motherboard's firmware to the latest version available." at bounding box center [291, 284] width 0 height 11
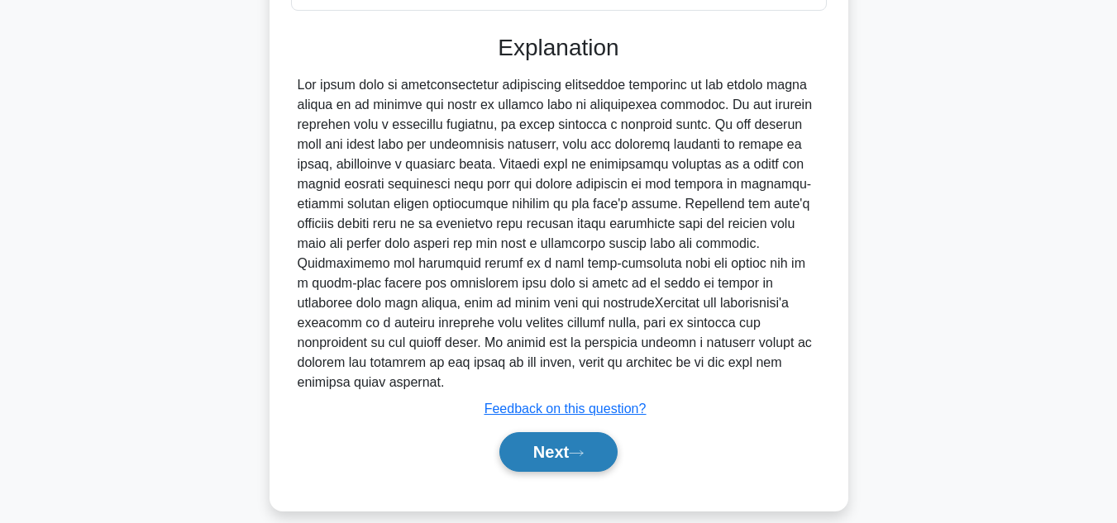
click at [581, 449] on icon at bounding box center [576, 453] width 15 height 9
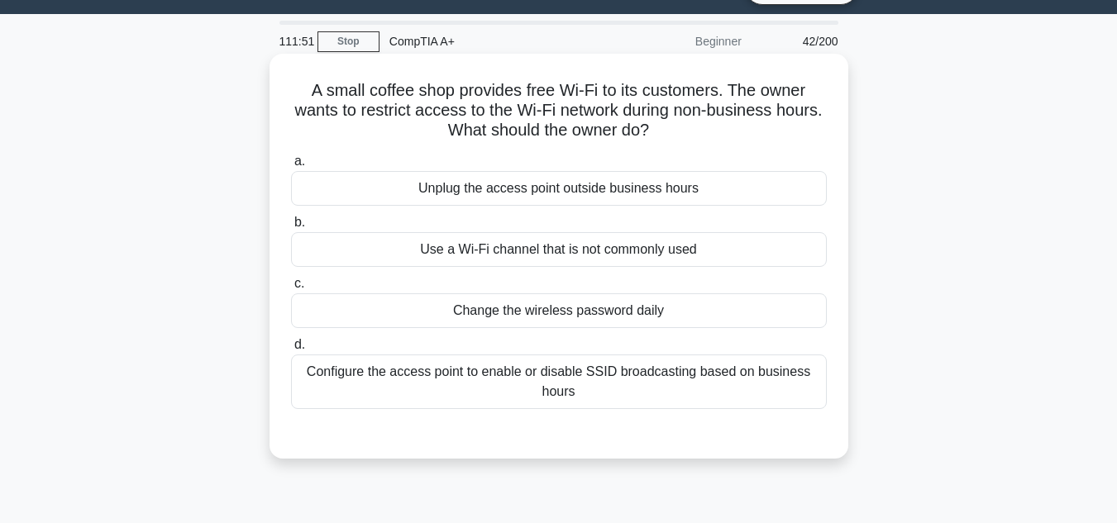
click at [581, 411] on div "a. Unplug the access point outside business hours b. Use a Wi-Fi channel that i…" at bounding box center [558, 293] width 539 height 291
click at [581, 408] on div "Configure the access point to enable or disable SSID broadcasting based on busi…" at bounding box center [559, 382] width 536 height 55
click at [291, 351] on input "d. Configure the access point to enable or disable SSID broadcasting based on b…" at bounding box center [291, 345] width 0 height 11
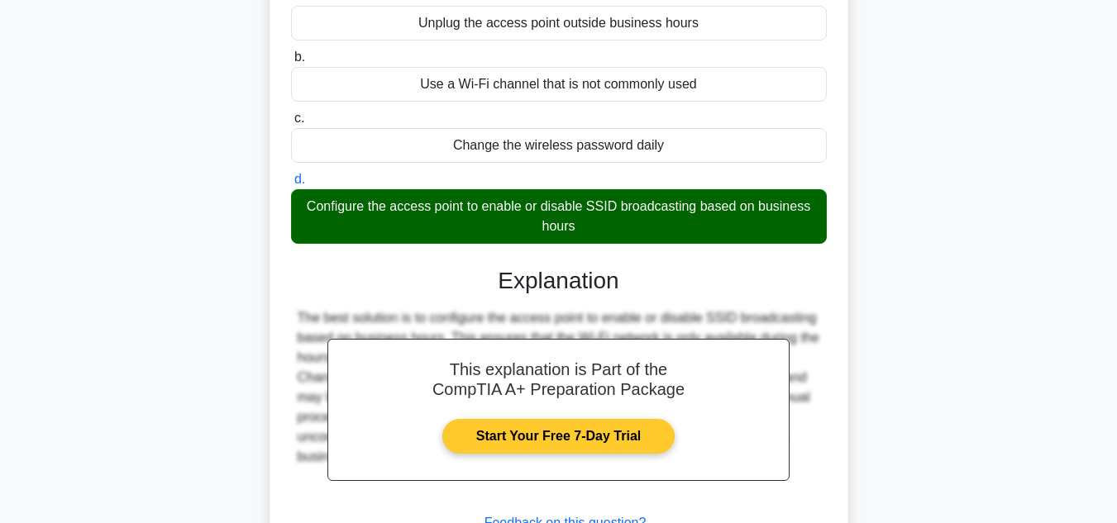
scroll to position [370, 0]
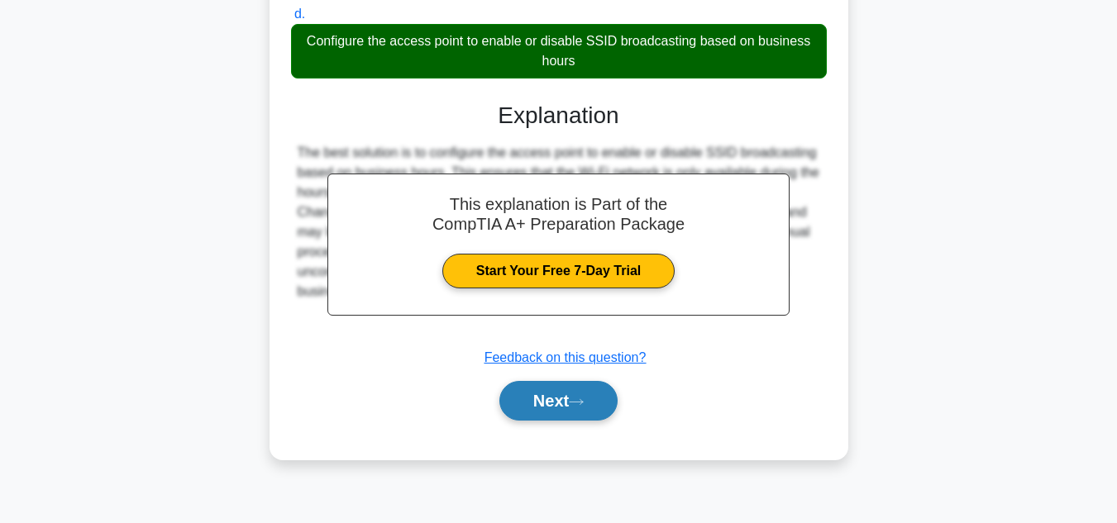
click at [580, 421] on button "Next" at bounding box center [558, 401] width 118 height 40
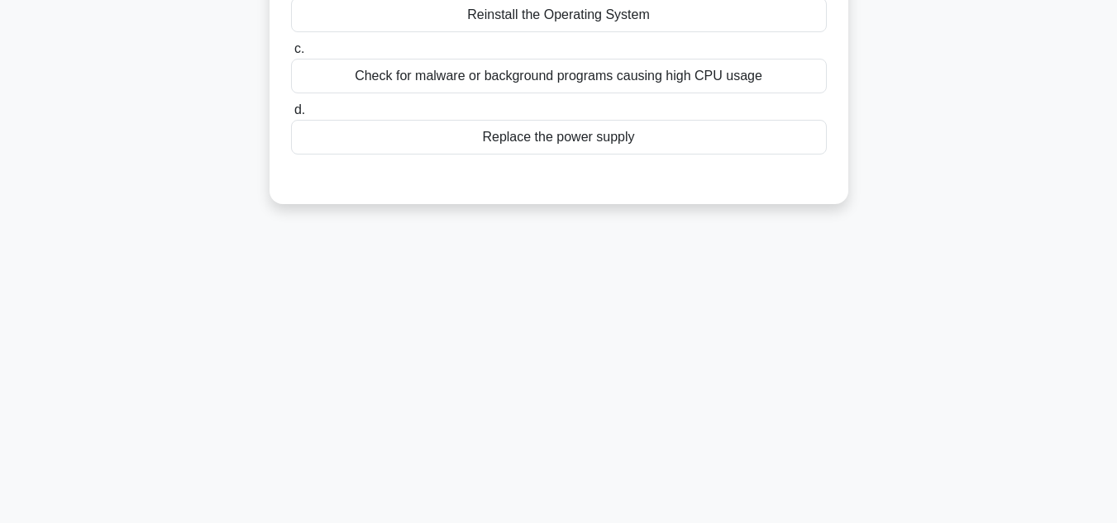
scroll to position [122, 0]
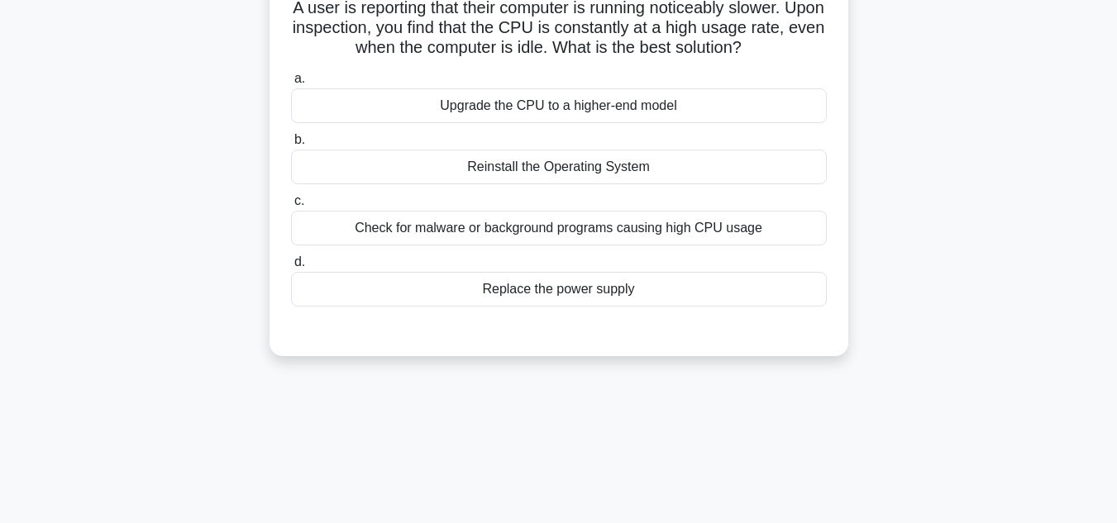
click at [589, 223] on div "Check for malware or background programs causing high CPU usage" at bounding box center [559, 228] width 536 height 35
click at [291, 207] on input "c. Check for malware or background programs causing high CPU usage" at bounding box center [291, 201] width 0 height 11
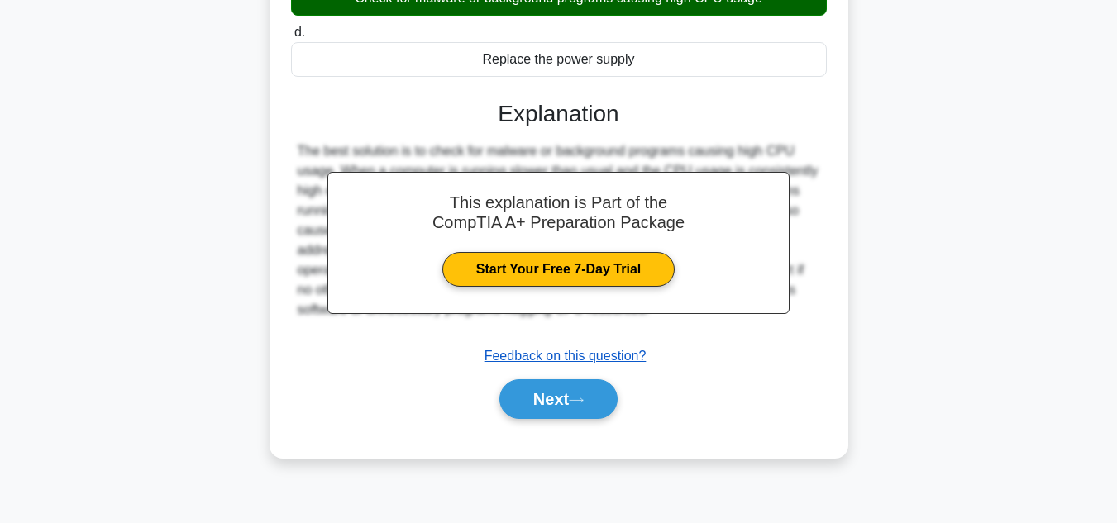
scroll to position [370, 0]
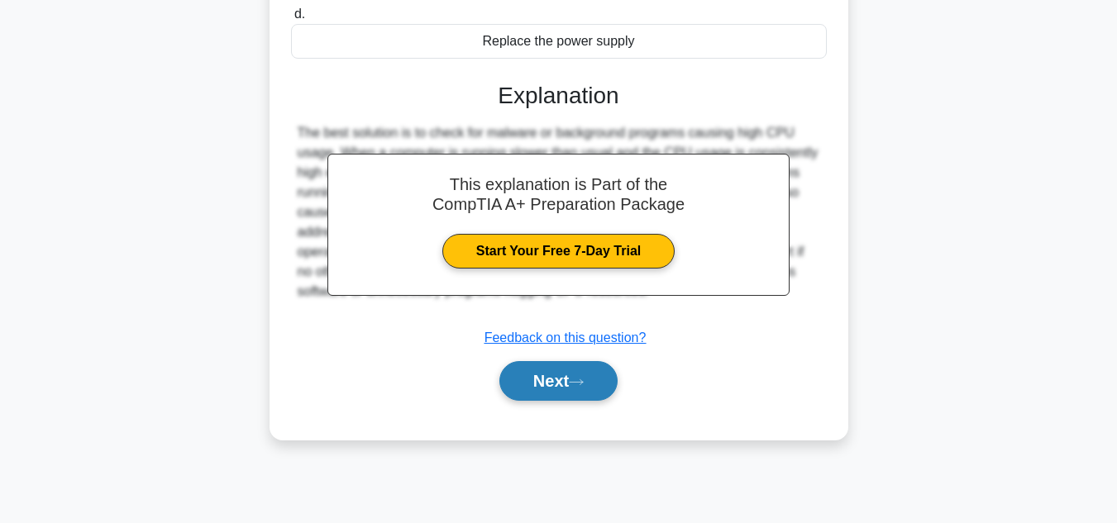
click at [584, 380] on icon at bounding box center [576, 382] width 15 height 9
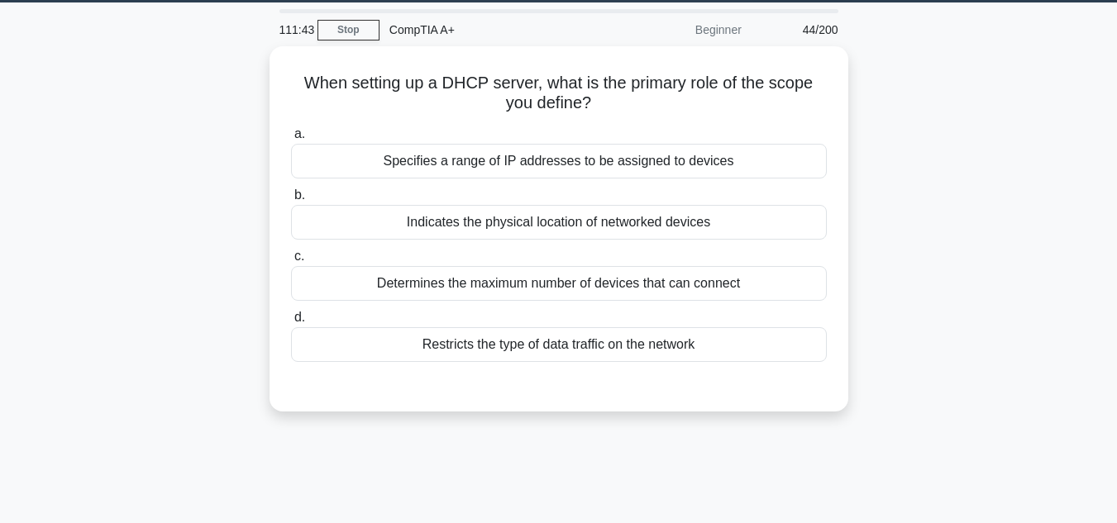
scroll to position [39, 0]
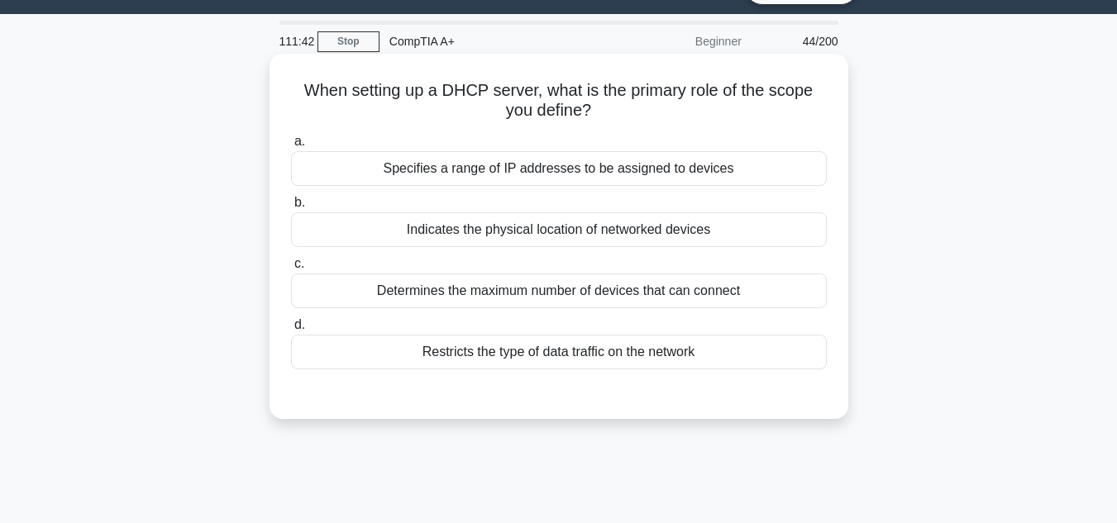
click at [549, 232] on div "Indicates the physical location of networked devices" at bounding box center [559, 230] width 536 height 35
click at [291, 208] on input "b. Indicates the physical location of networked devices" at bounding box center [291, 203] width 0 height 11
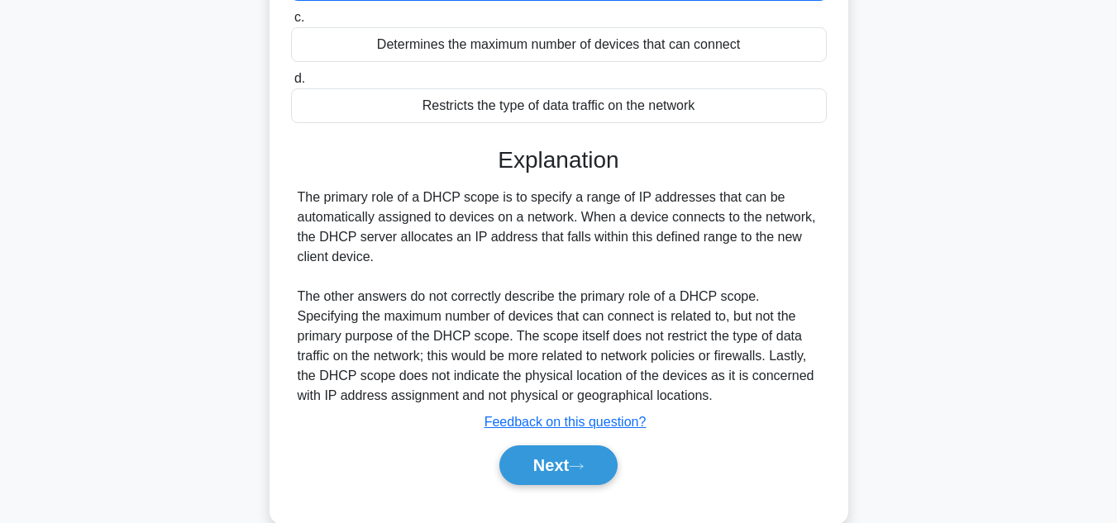
scroll to position [370, 0]
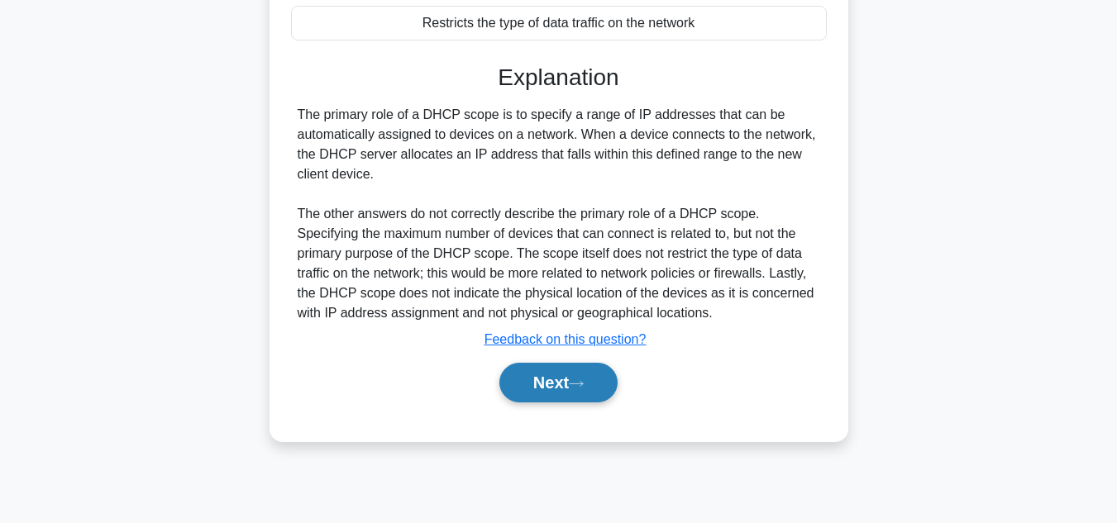
click at [563, 370] on button "Next" at bounding box center [558, 383] width 118 height 40
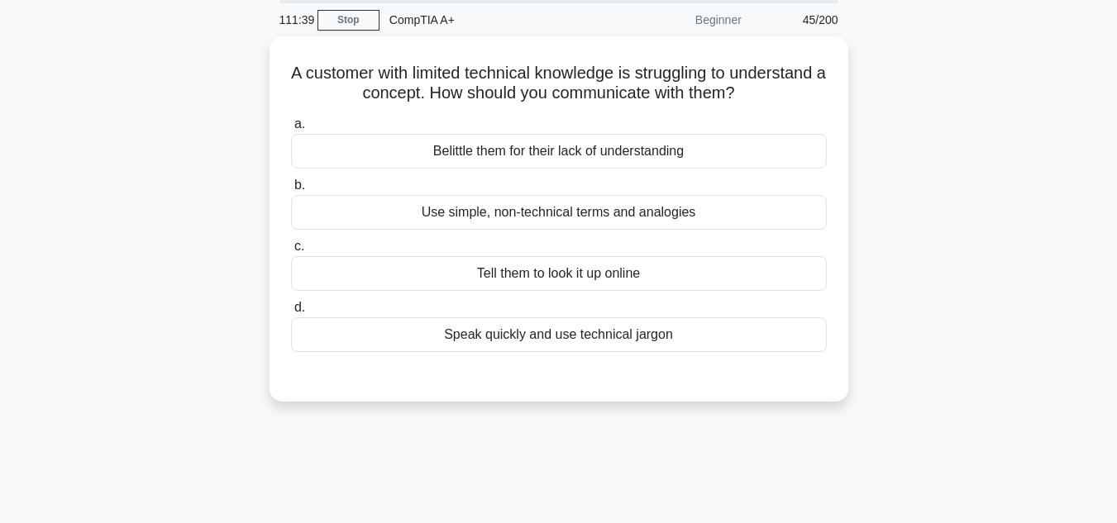
scroll to position [39, 0]
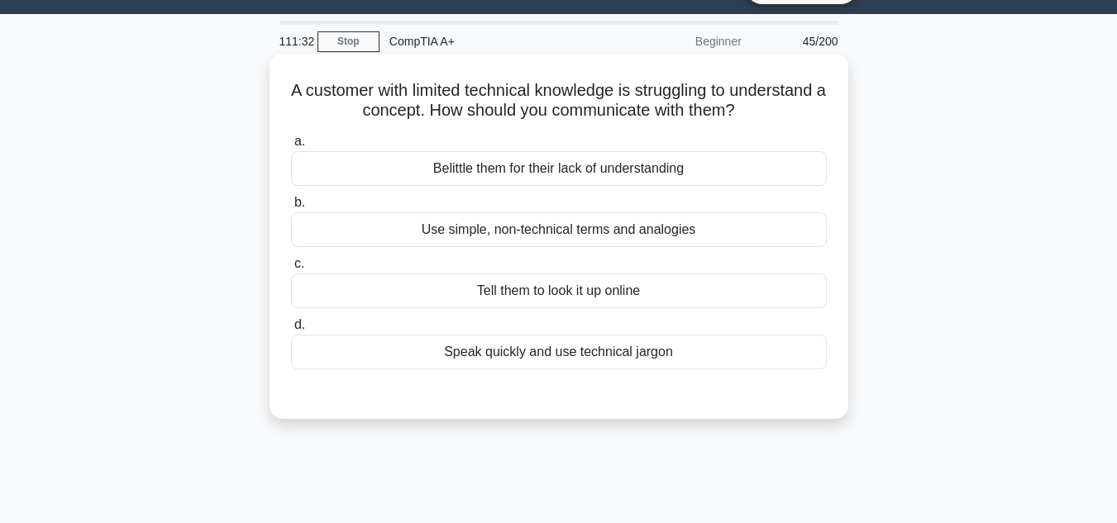
click at [491, 240] on div "Use simple, non-technical terms and analogies" at bounding box center [559, 230] width 536 height 35
click at [291, 208] on input "b. Use simple, non-technical terms and analogies" at bounding box center [291, 203] width 0 height 11
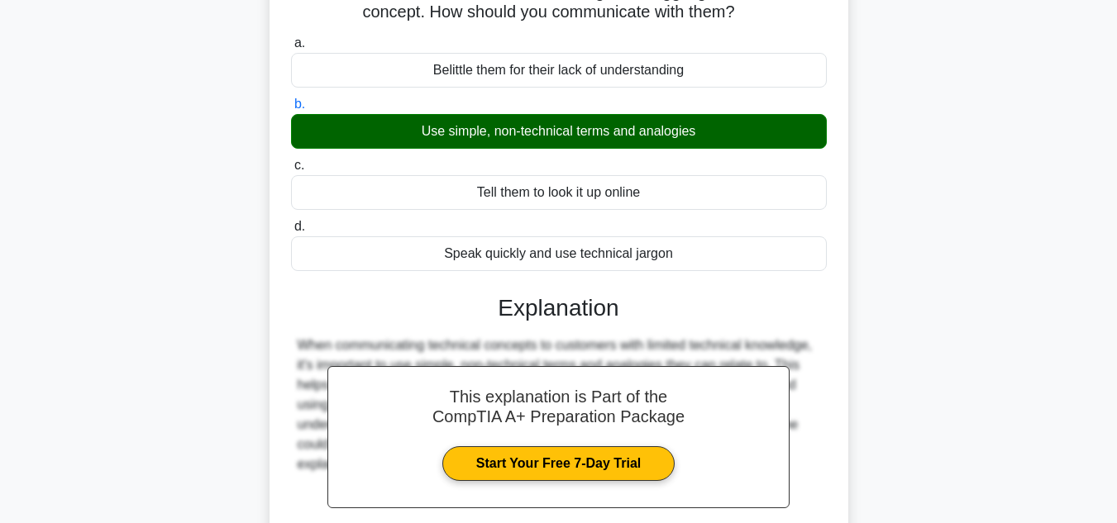
scroll to position [370, 0]
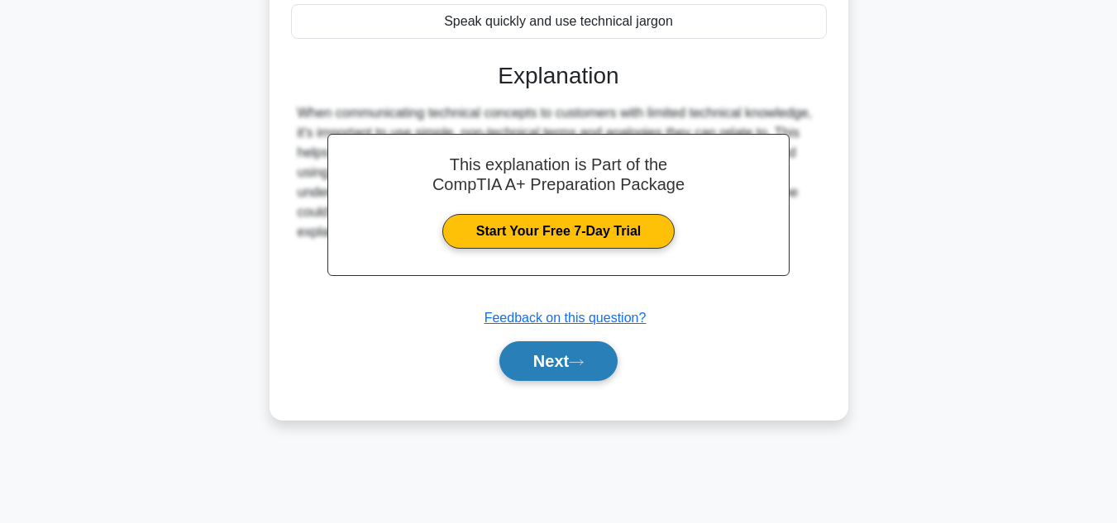
click at [556, 348] on div "Next" at bounding box center [559, 361] width 536 height 53
click at [555, 351] on button "Next" at bounding box center [558, 362] width 118 height 40
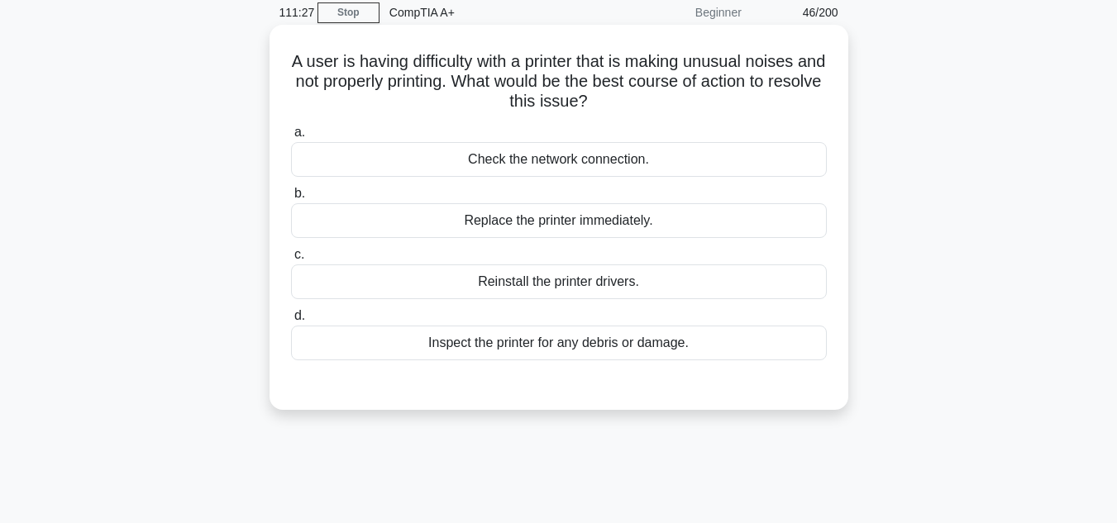
scroll to position [39, 0]
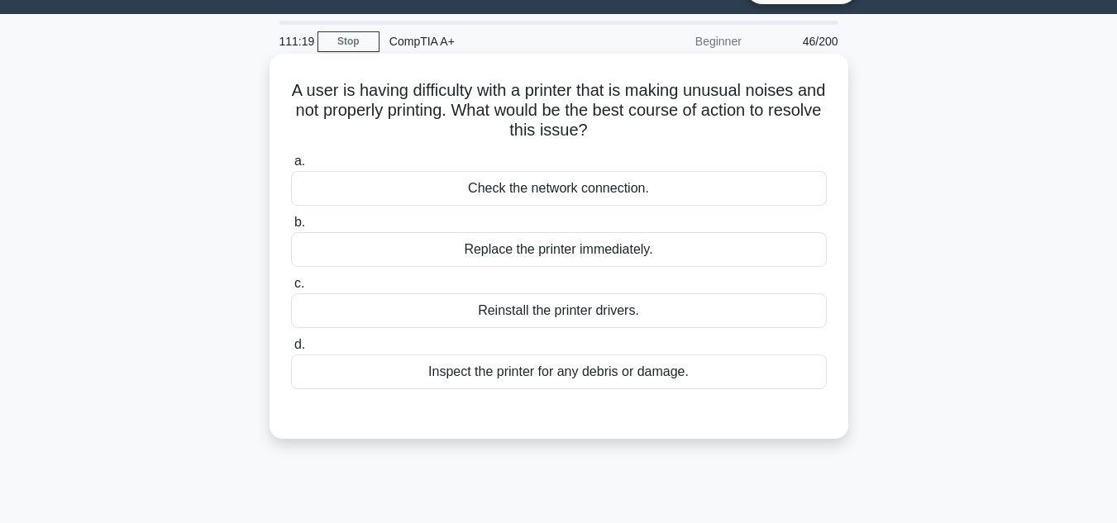
click at [533, 189] on div "Check the network connection." at bounding box center [559, 188] width 536 height 35
click at [291, 167] on input "a. Check the network connection." at bounding box center [291, 161] width 0 height 11
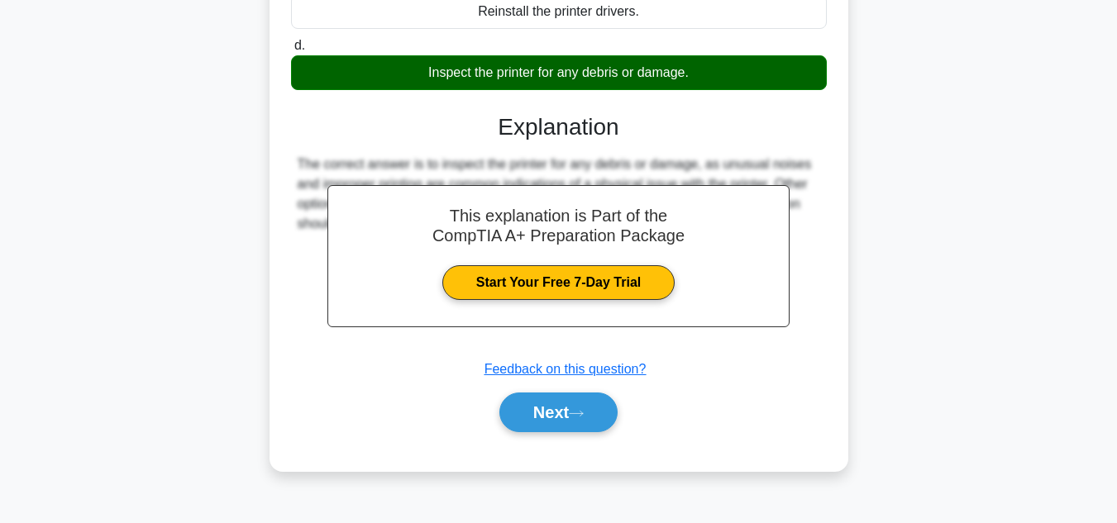
scroll to position [370, 0]
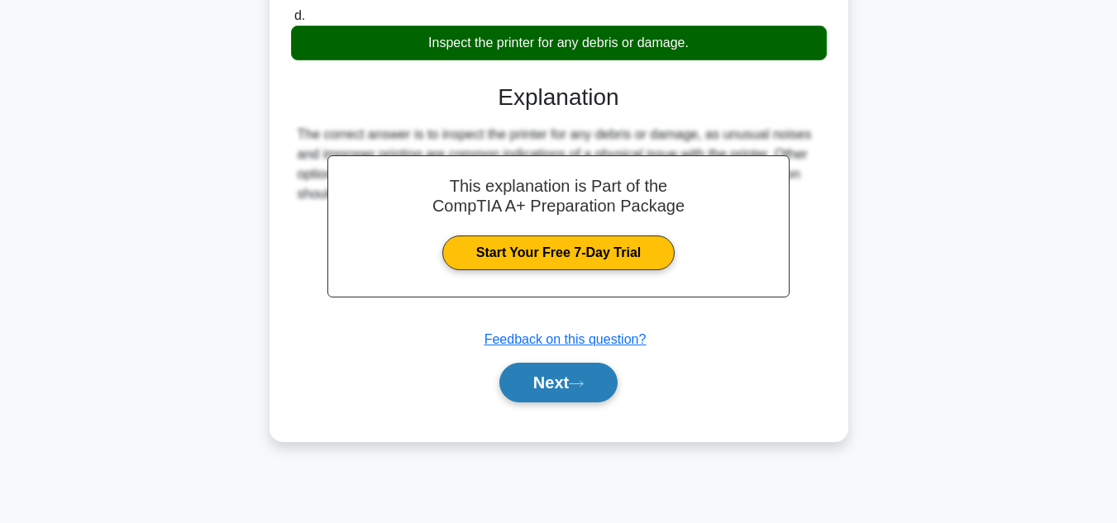
click at [575, 395] on button "Next" at bounding box center [558, 383] width 118 height 40
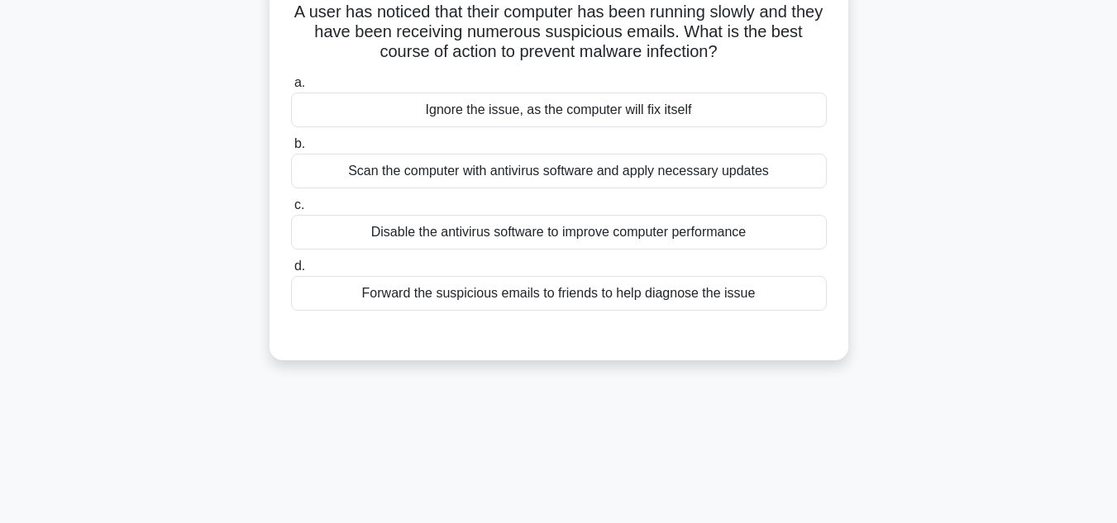
scroll to position [39, 0]
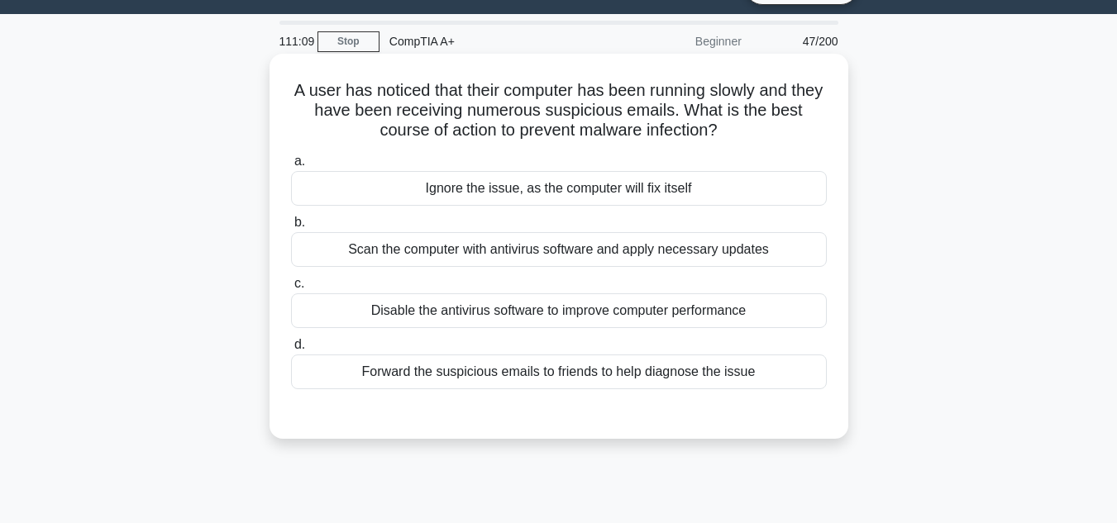
click at [526, 267] on div "Scan the computer with antivirus software and apply necessary updates" at bounding box center [559, 249] width 536 height 35
click at [291, 228] on input "b. Scan the computer with antivirus software and apply necessary updates" at bounding box center [291, 222] width 0 height 11
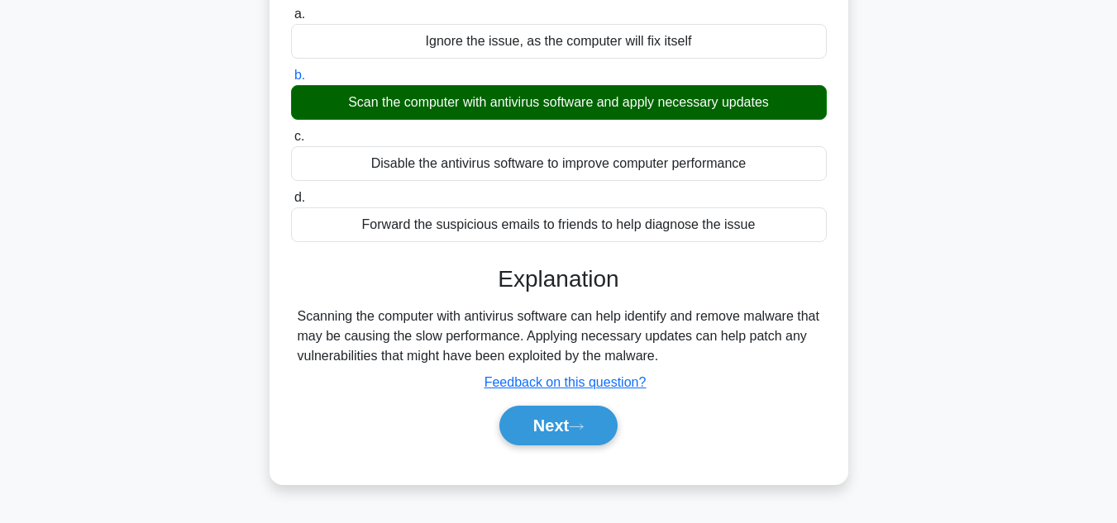
scroll to position [370, 0]
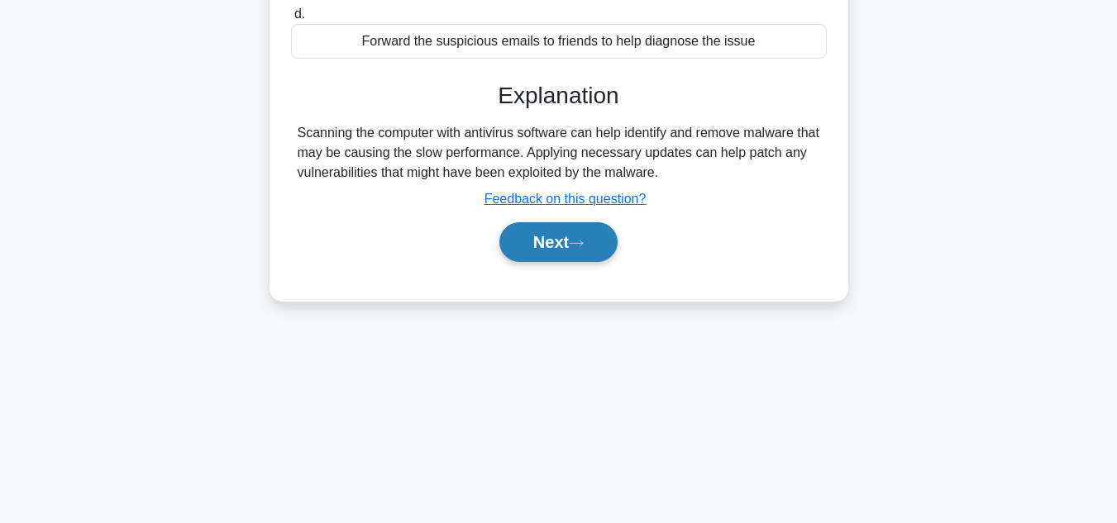
click at [573, 254] on button "Next" at bounding box center [558, 242] width 118 height 40
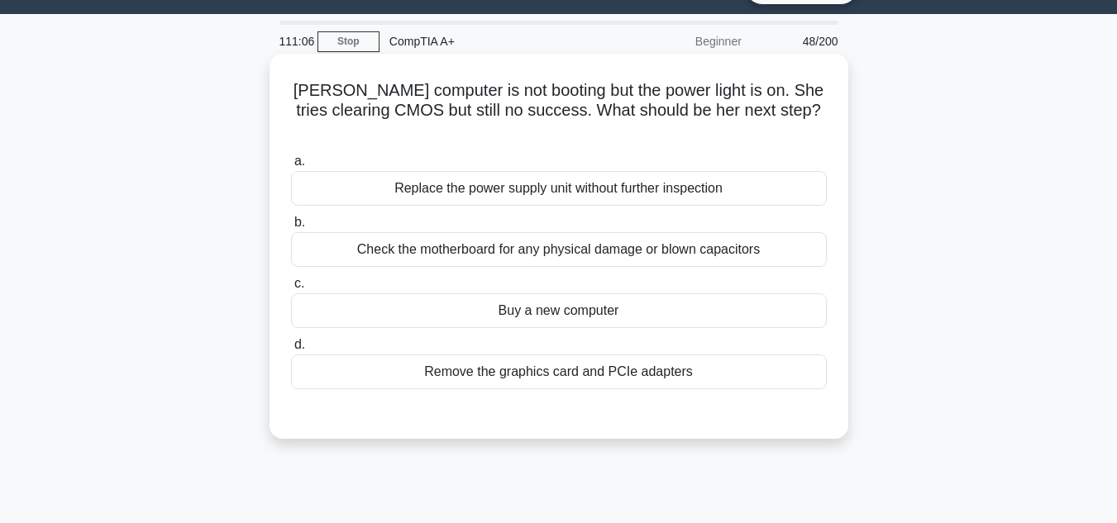
scroll to position [0, 0]
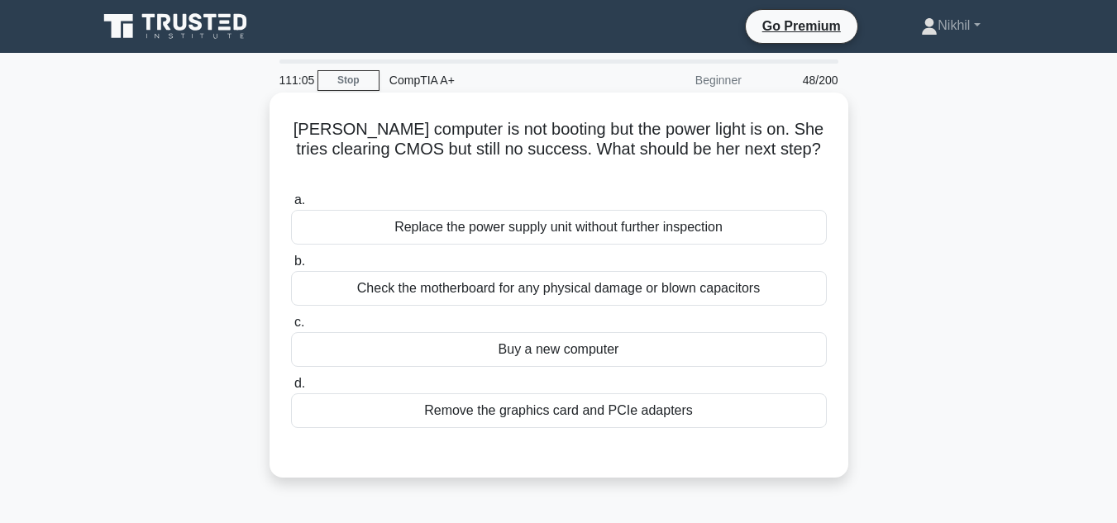
click at [572, 271] on div "Check the motherboard for any physical damage or blown capacitors" at bounding box center [559, 288] width 536 height 35
click at [291, 267] on input "b. Check the motherboard for any physical damage or blown capacitors" at bounding box center [291, 261] width 0 height 11
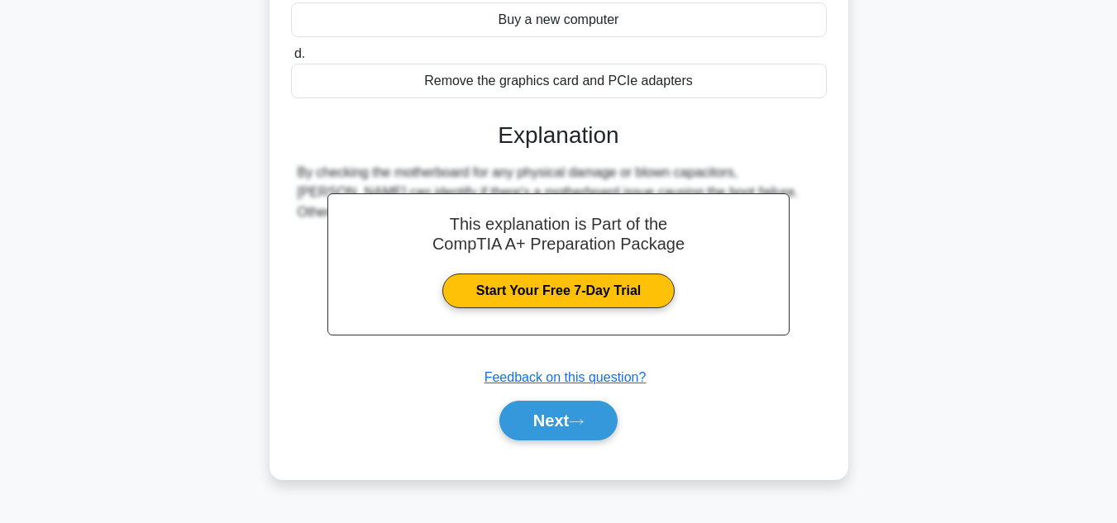
scroll to position [331, 0]
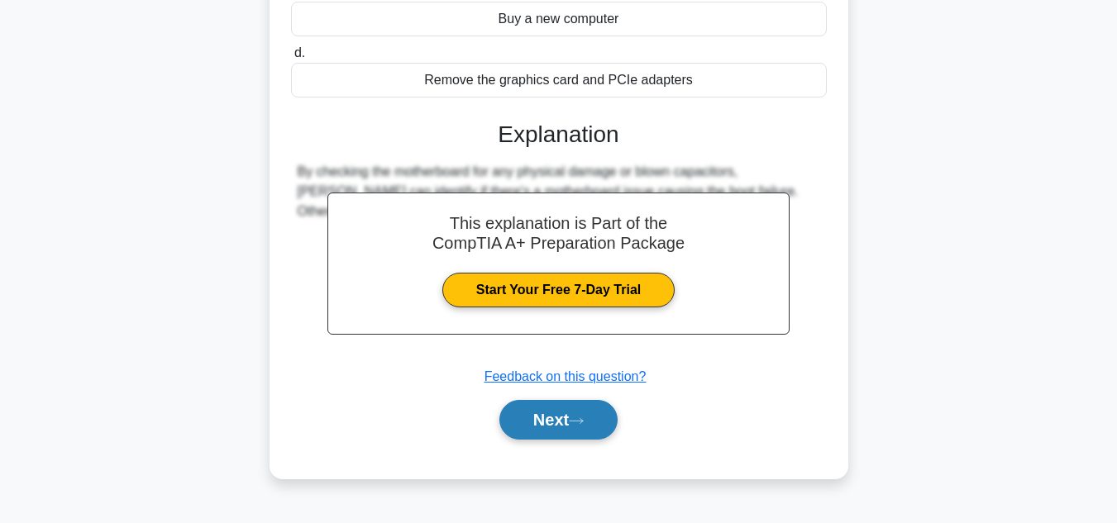
click at [527, 405] on button "Next" at bounding box center [558, 420] width 118 height 40
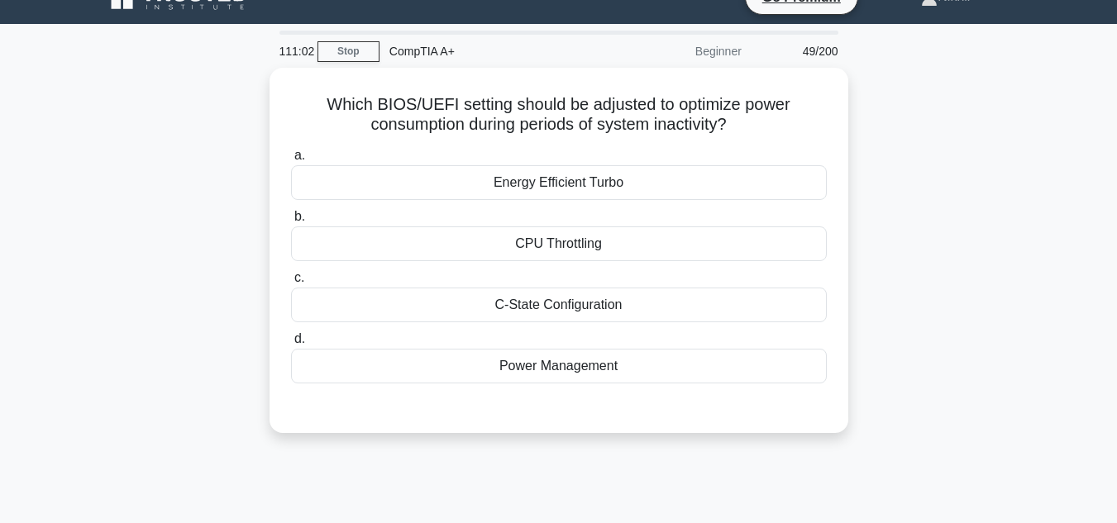
scroll to position [0, 0]
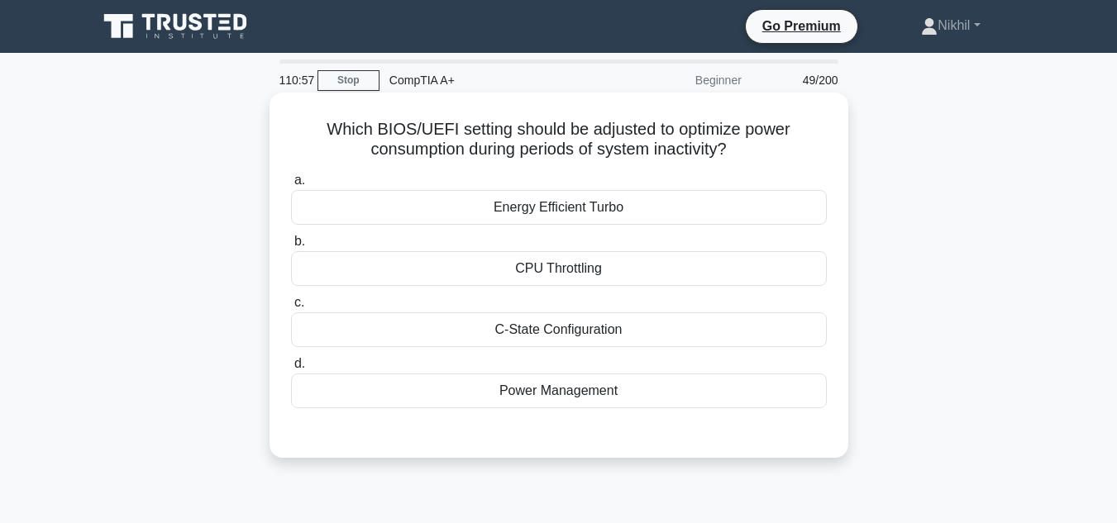
click at [523, 386] on div "Power Management" at bounding box center [559, 391] width 536 height 35
click at [291, 370] on input "d. Power Management" at bounding box center [291, 364] width 0 height 11
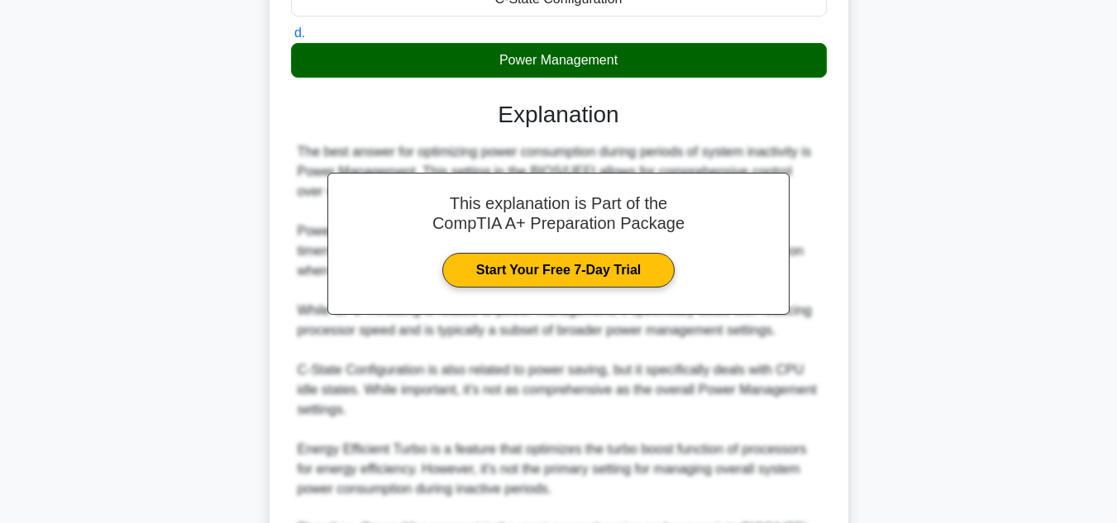
scroll to position [517, 0]
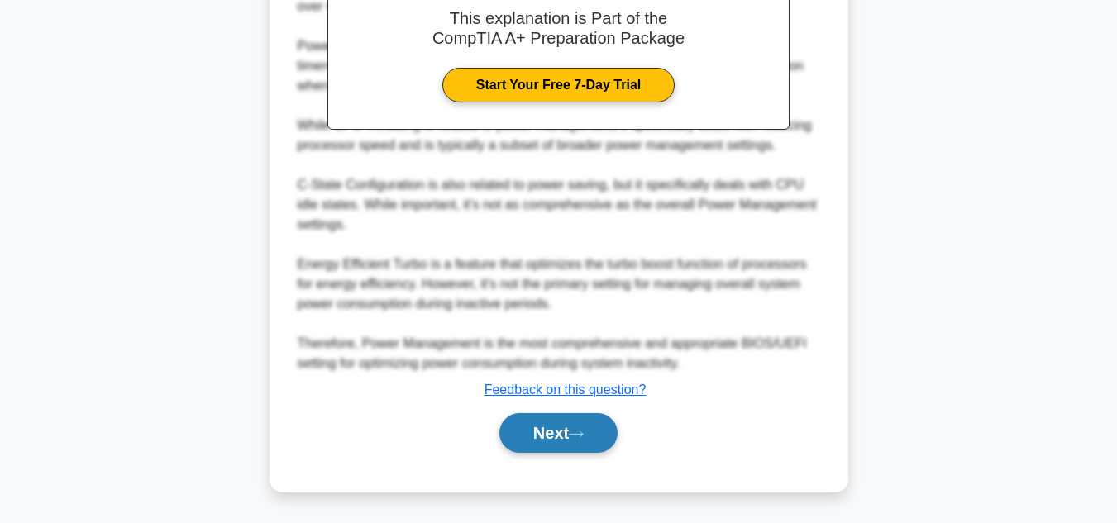
click at [528, 438] on button "Next" at bounding box center [558, 433] width 118 height 40
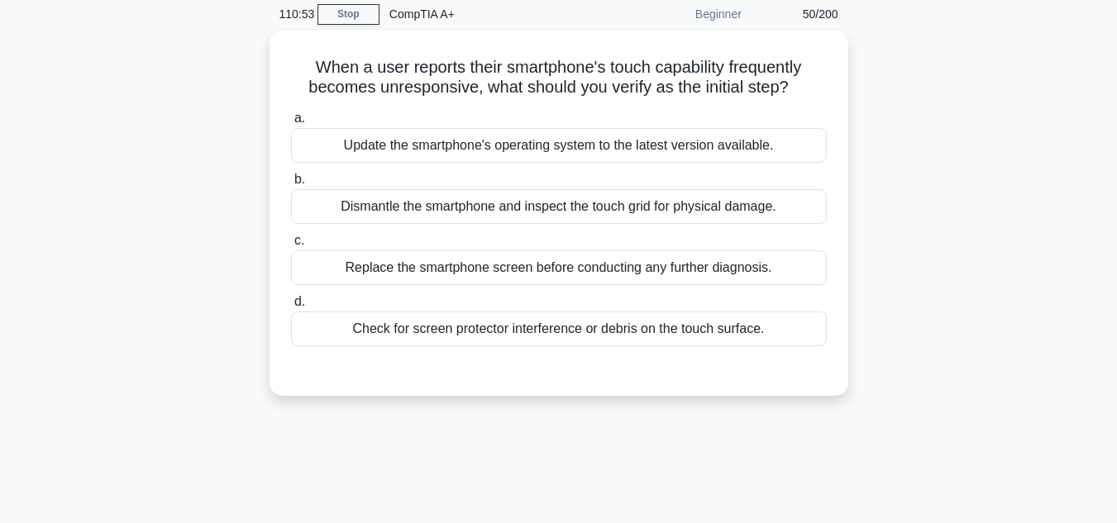
scroll to position [0, 0]
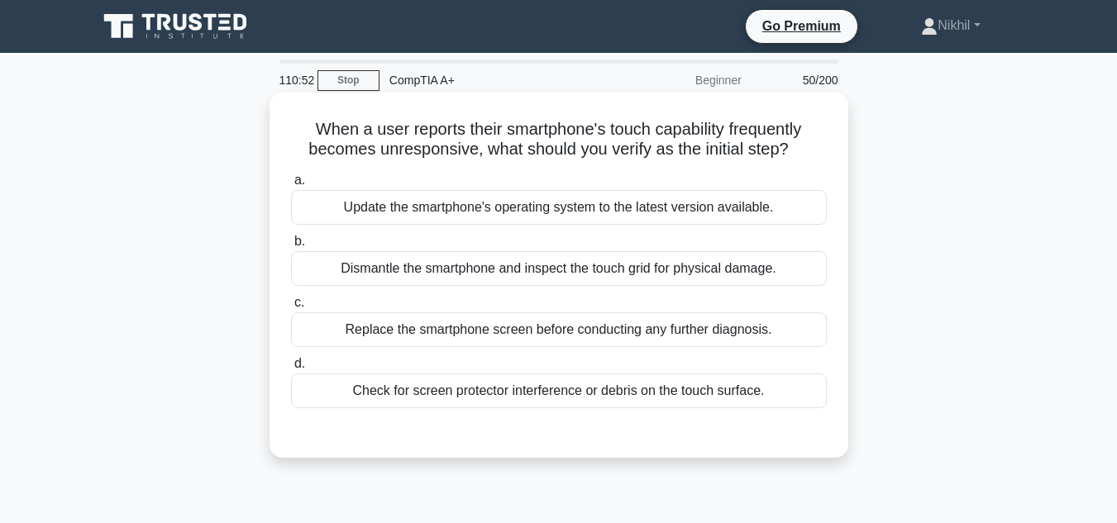
click at [536, 401] on div "Check for screen protector interference or debris on the touch surface." at bounding box center [559, 391] width 536 height 35
click at [291, 370] on input "d. Check for screen protector interference or debris on the touch surface." at bounding box center [291, 364] width 0 height 11
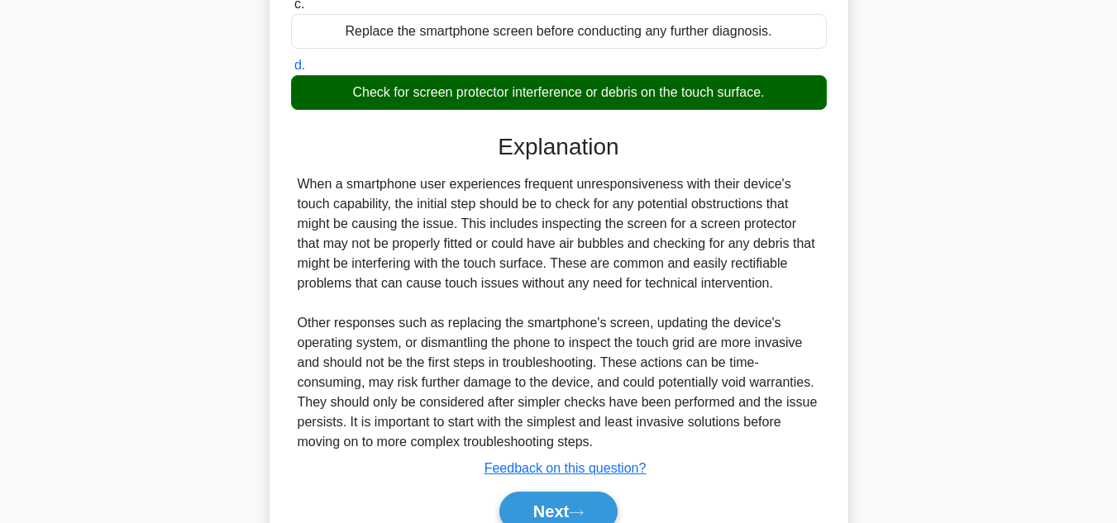
scroll to position [331, 0]
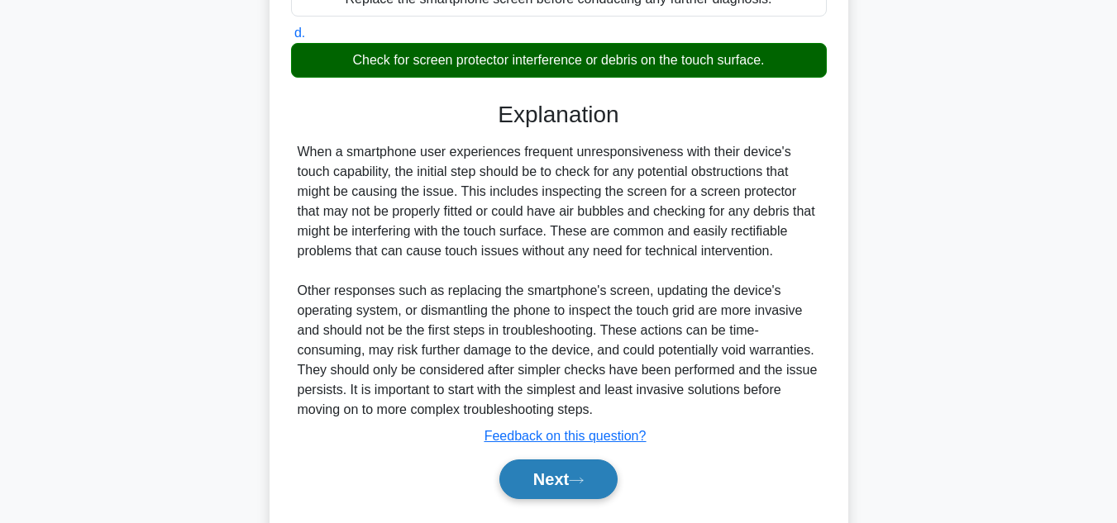
click at [561, 468] on button "Next" at bounding box center [558, 480] width 118 height 40
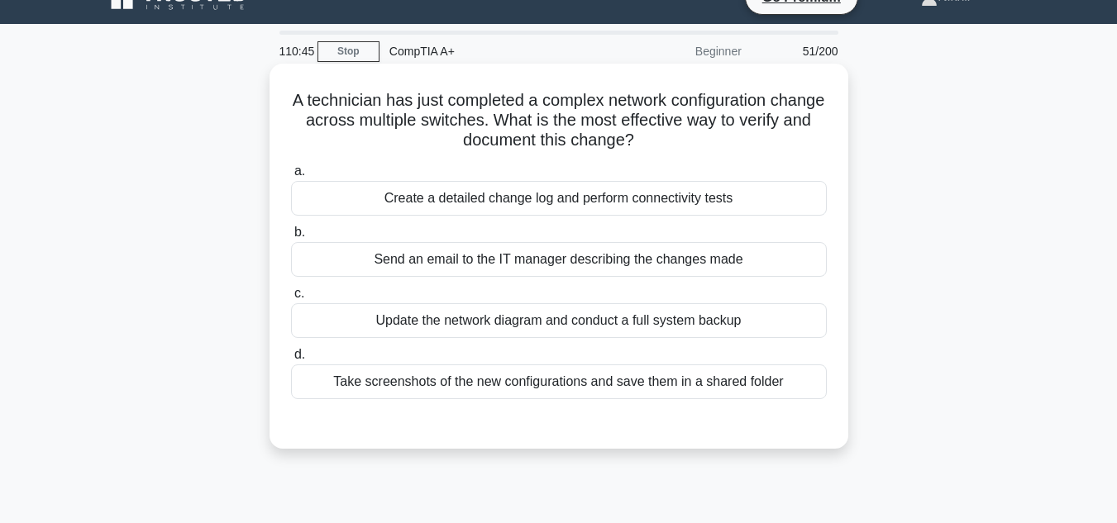
scroll to position [0, 0]
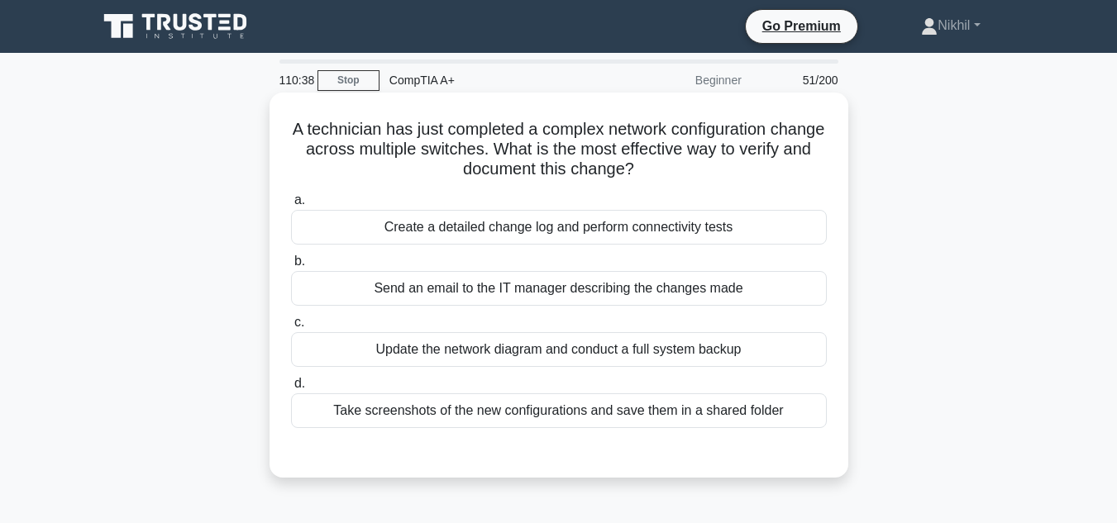
click at [525, 294] on div "Send an email to the IT manager describing the changes made" at bounding box center [559, 288] width 536 height 35
click at [291, 267] on input "b. Send an email to the IT manager describing the changes made" at bounding box center [291, 261] width 0 height 11
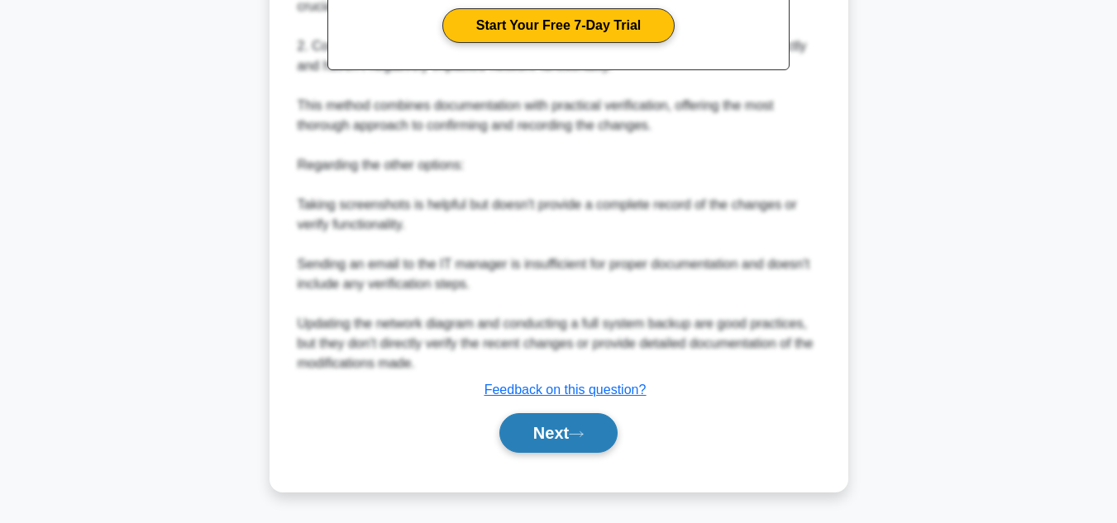
click at [517, 434] on button "Next" at bounding box center [558, 433] width 118 height 40
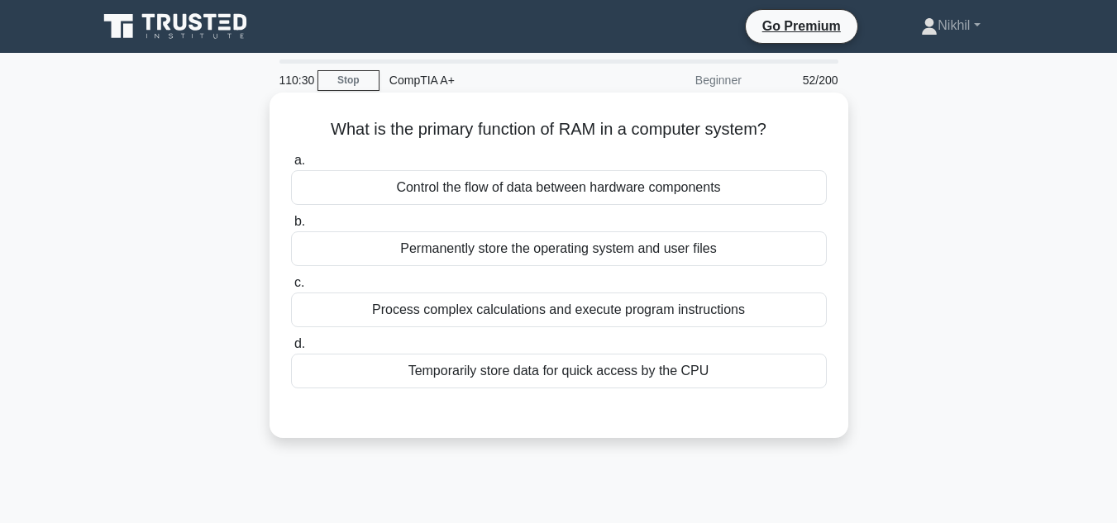
click at [543, 250] on div "Permanently store the operating system and user files" at bounding box center [559, 249] width 536 height 35
click at [291, 227] on input "b. Permanently store the operating system and user files" at bounding box center [291, 222] width 0 height 11
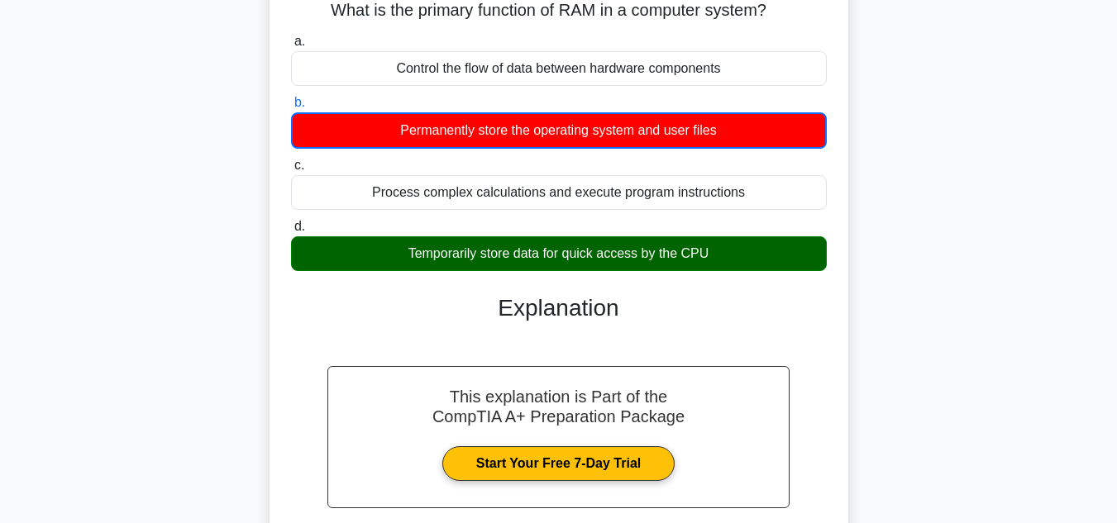
scroll to position [331, 0]
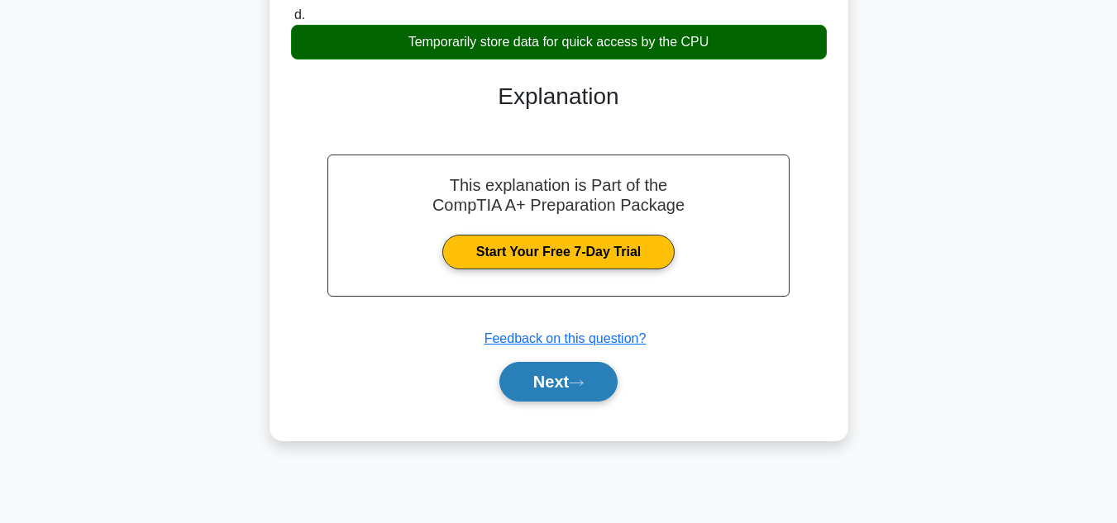
click at [527, 396] on button "Next" at bounding box center [558, 382] width 118 height 40
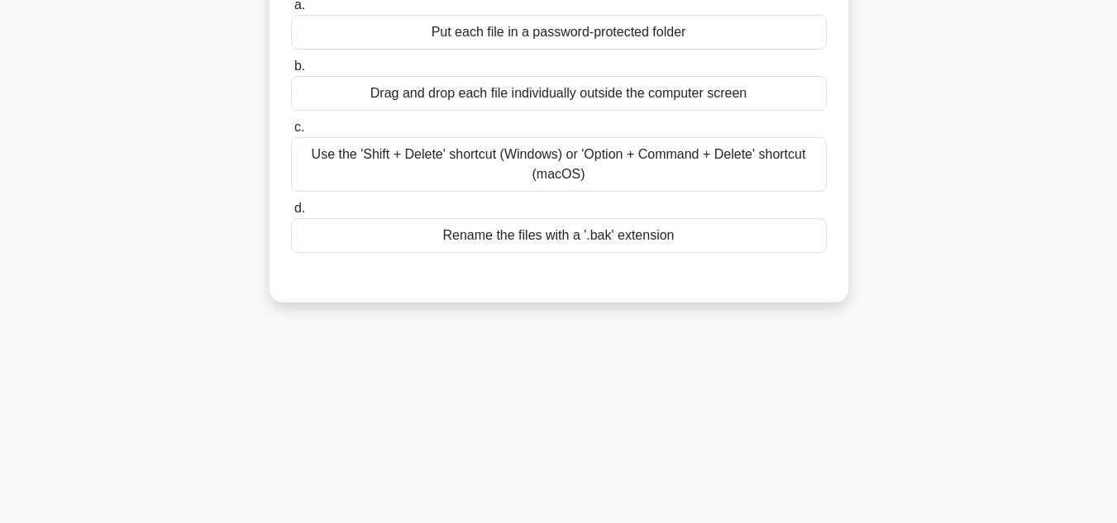
scroll to position [0, 0]
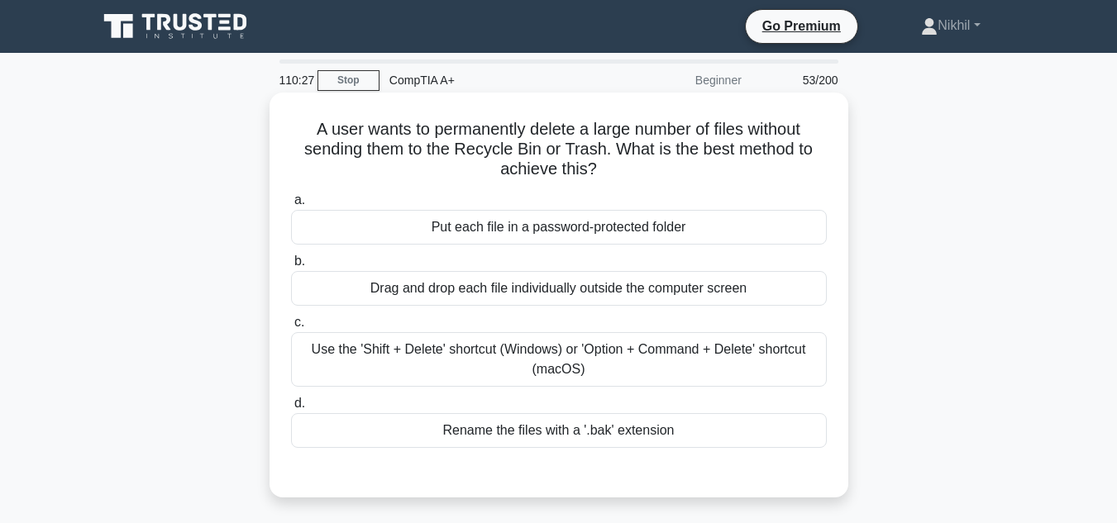
click at [535, 364] on div "Use the 'Shift + Delete' shortcut (Windows) or 'Option + Command + Delete' shor…" at bounding box center [559, 359] width 536 height 55
click at [291, 328] on input "c. Use the 'Shift + Delete' shortcut (Windows) or 'Option + Command + Delete' s…" at bounding box center [291, 323] width 0 height 11
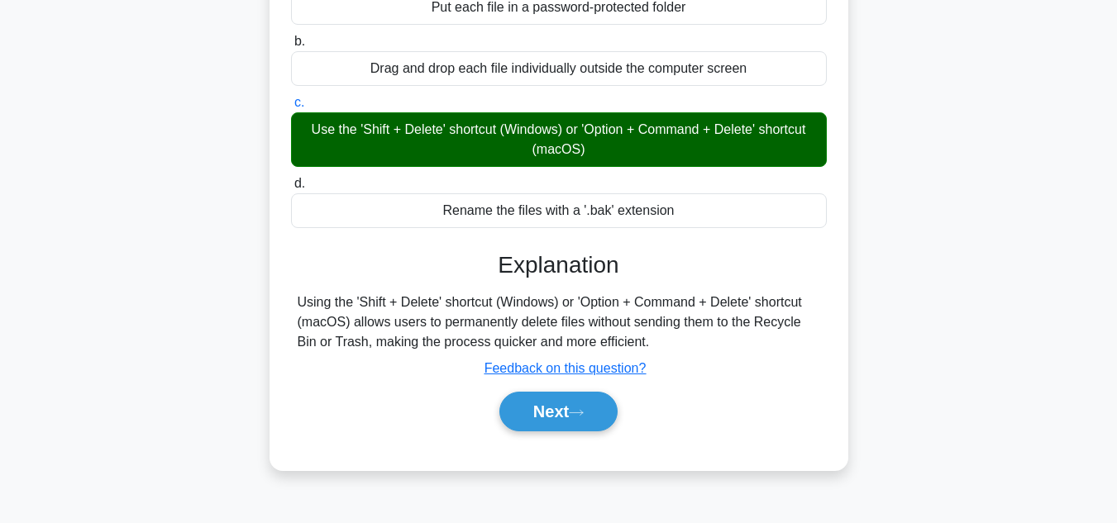
scroll to position [331, 0]
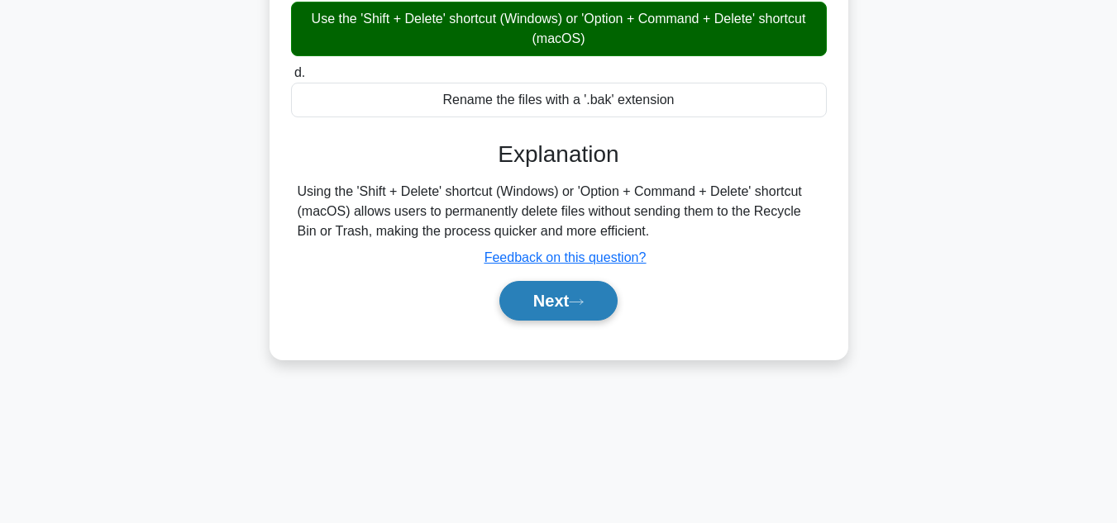
click at [558, 295] on button "Next" at bounding box center [558, 301] width 118 height 40
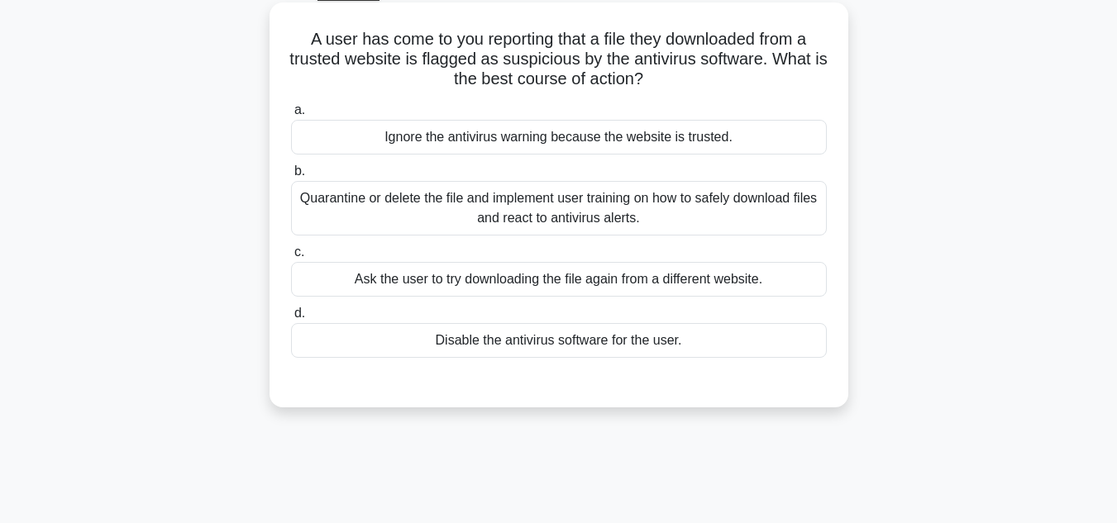
scroll to position [83, 0]
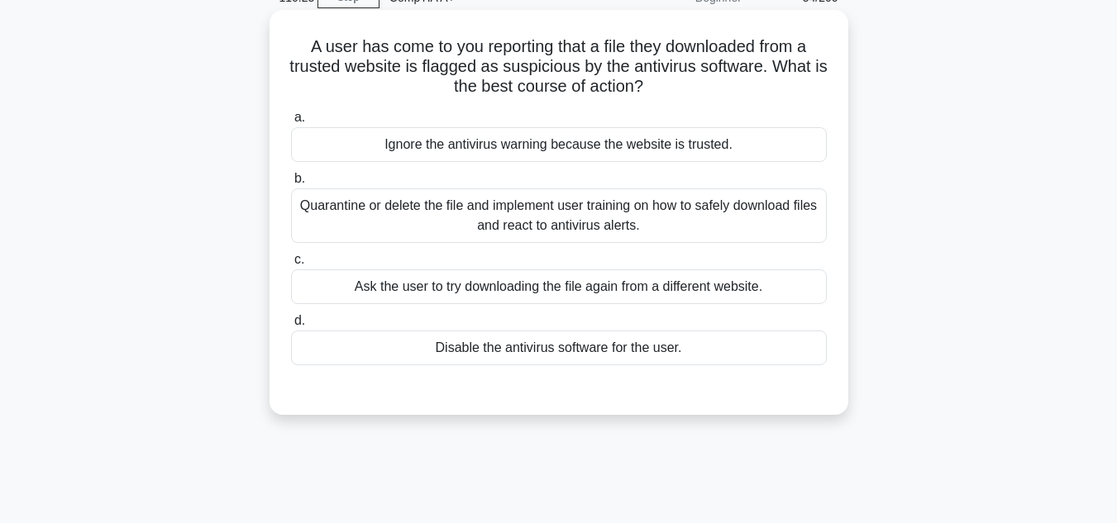
click at [557, 237] on div "Quarantine or delete the file and implement user training on how to safely down…" at bounding box center [559, 216] width 536 height 55
click at [291, 184] on input "b. Quarantine or delete the file and implement user training on how to safely d…" at bounding box center [291, 179] width 0 height 11
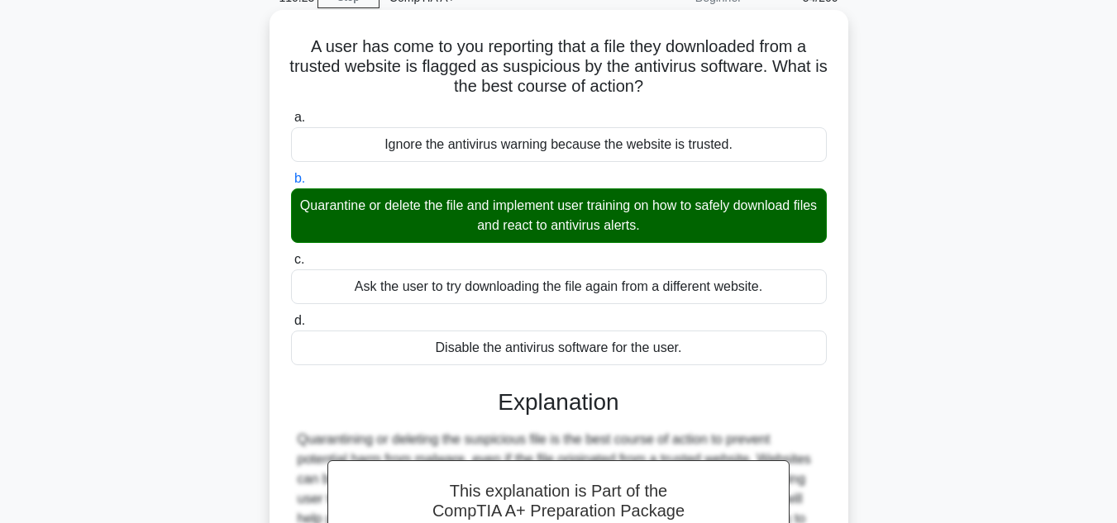
scroll to position [370, 0]
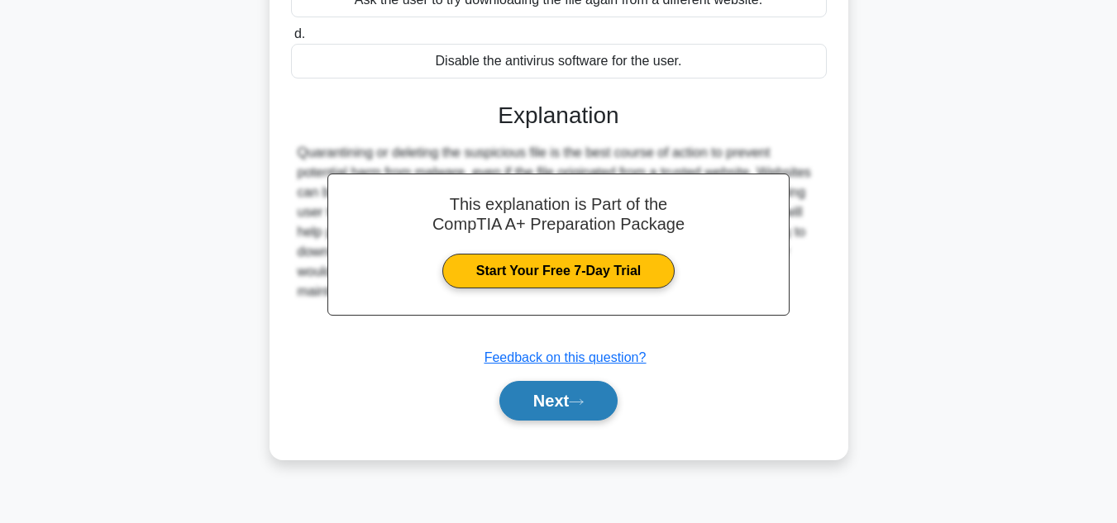
click at [538, 404] on button "Next" at bounding box center [558, 401] width 118 height 40
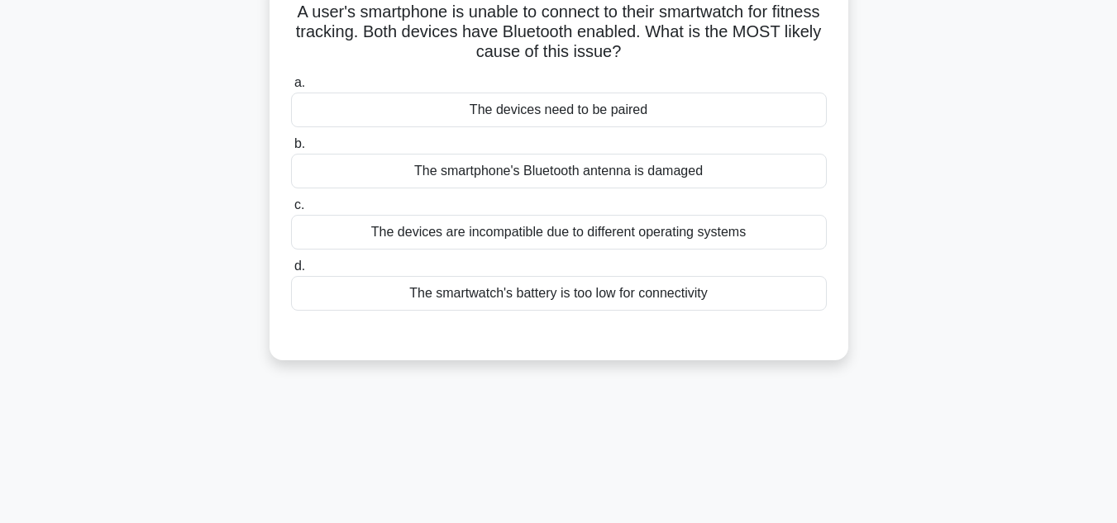
scroll to position [39, 0]
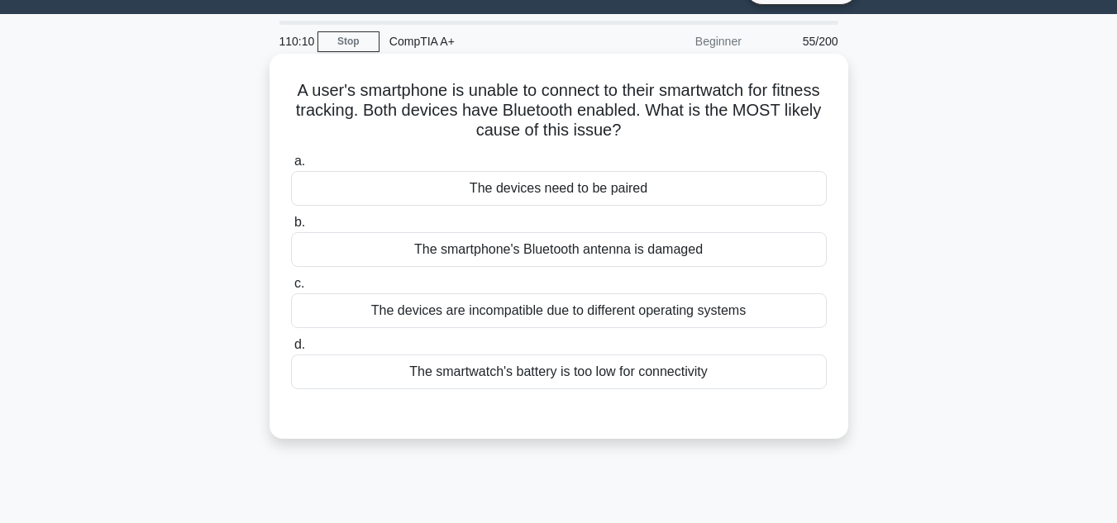
click at [566, 259] on div "The smartphone's Bluetooth antenna is damaged" at bounding box center [559, 249] width 536 height 35
click at [291, 228] on input "b. The smartphone's Bluetooth antenna is damaged" at bounding box center [291, 222] width 0 height 11
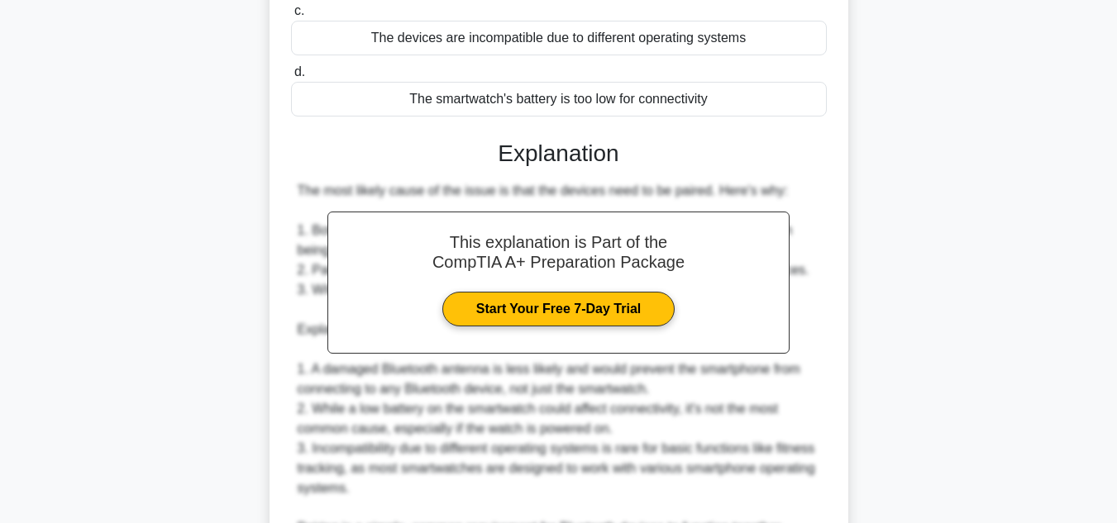
scroll to position [452, 0]
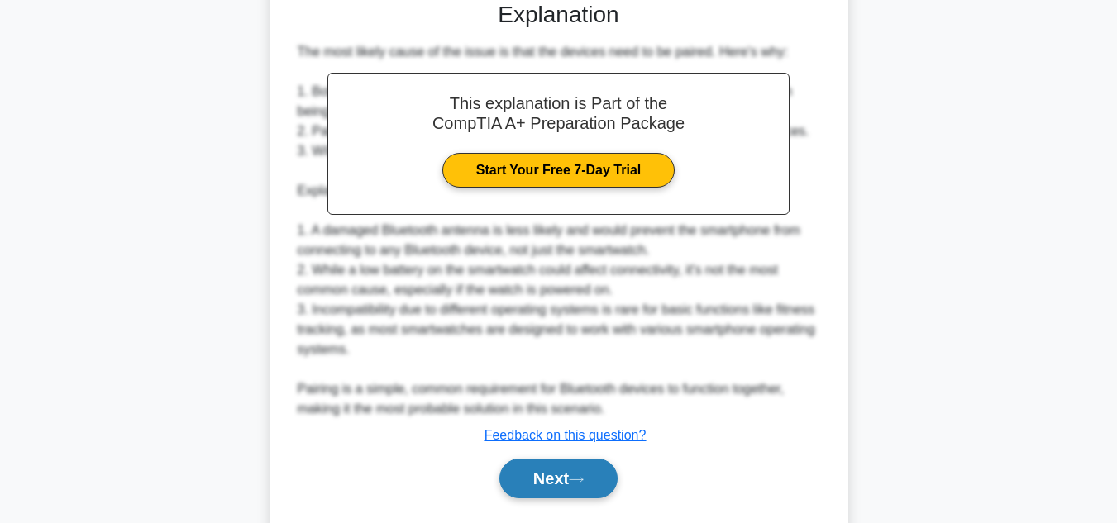
click at [549, 471] on button "Next" at bounding box center [558, 479] width 118 height 40
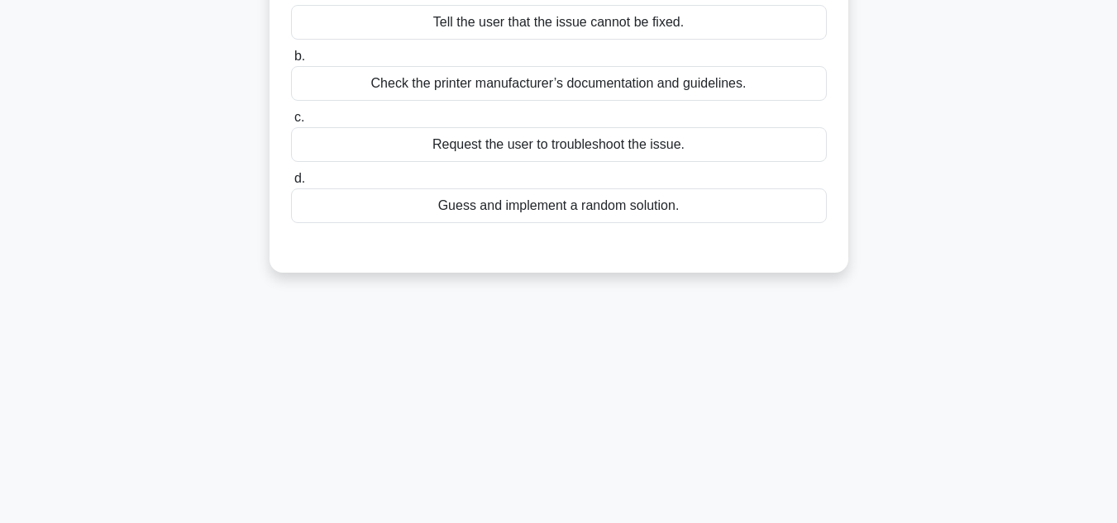
scroll to position [44, 0]
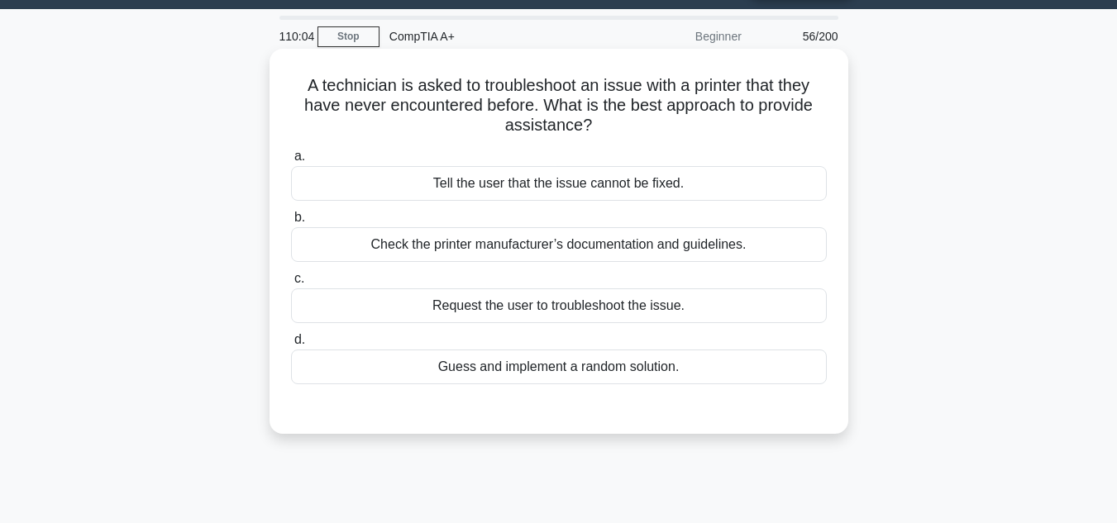
click at [554, 256] on div "Check the printer manufacturer’s documentation and guidelines." at bounding box center [559, 244] width 536 height 35
click at [291, 223] on input "b. Check the printer manufacturer’s documentation and guidelines." at bounding box center [291, 218] width 0 height 11
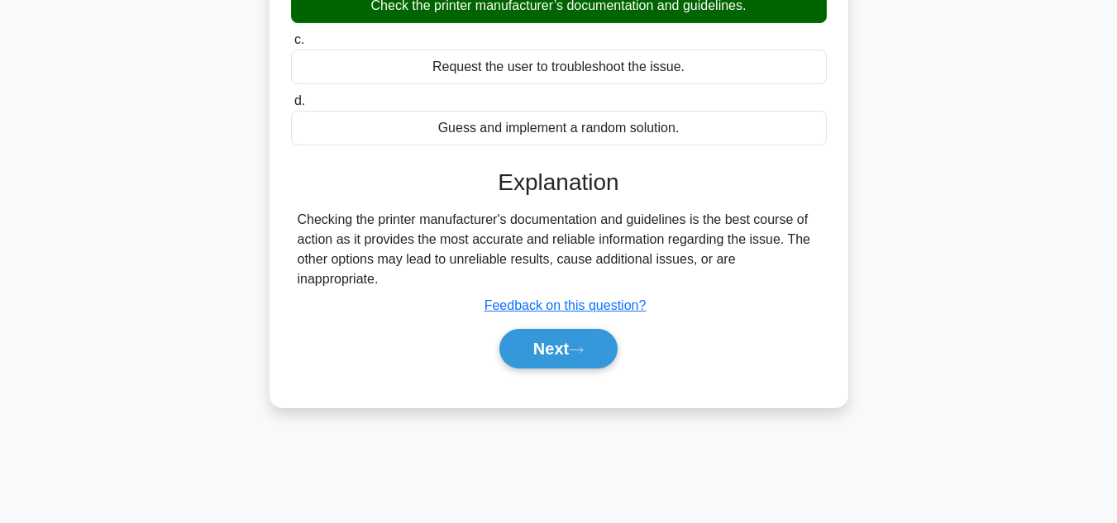
scroll to position [292, 0]
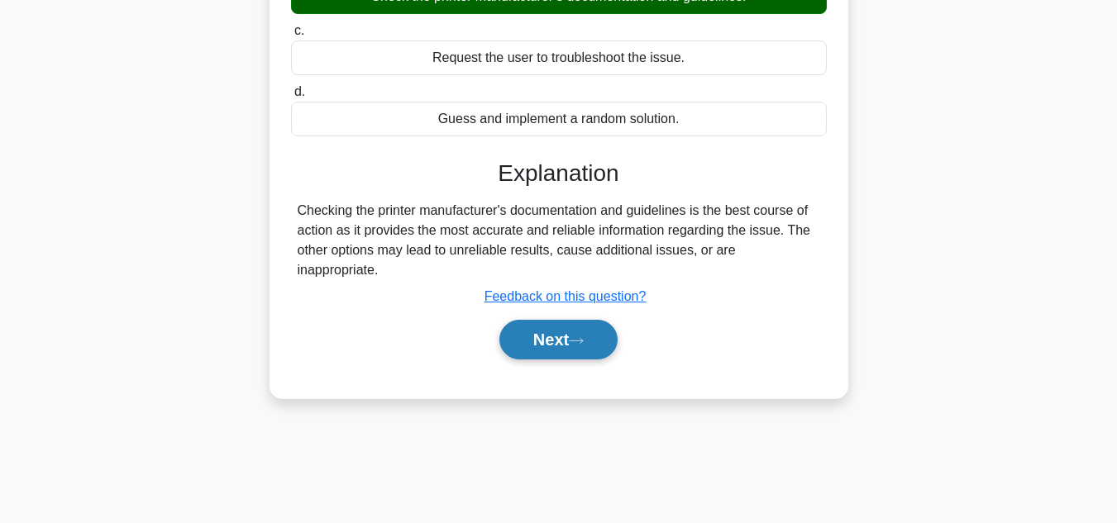
click at [564, 320] on button "Next" at bounding box center [558, 340] width 118 height 40
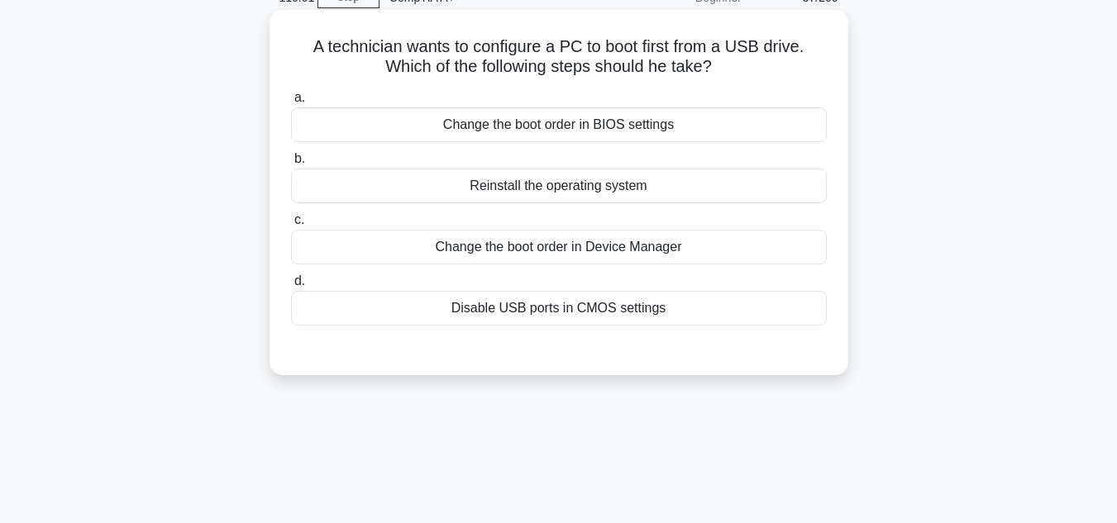
scroll to position [44, 0]
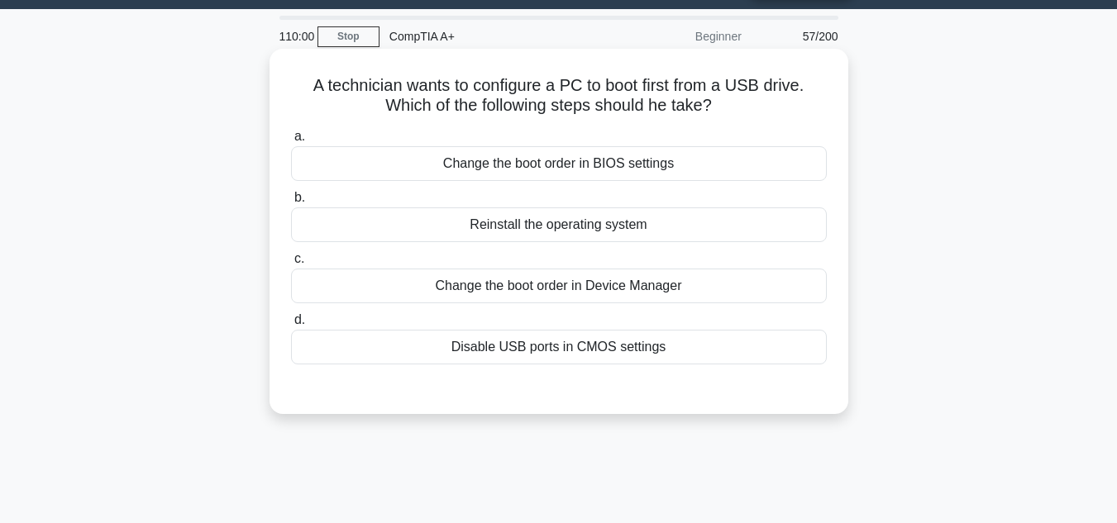
click at [562, 301] on div "Change the boot order in Device Manager" at bounding box center [559, 286] width 536 height 35
click at [291, 265] on input "c. Change the boot order in Device Manager" at bounding box center [291, 259] width 0 height 11
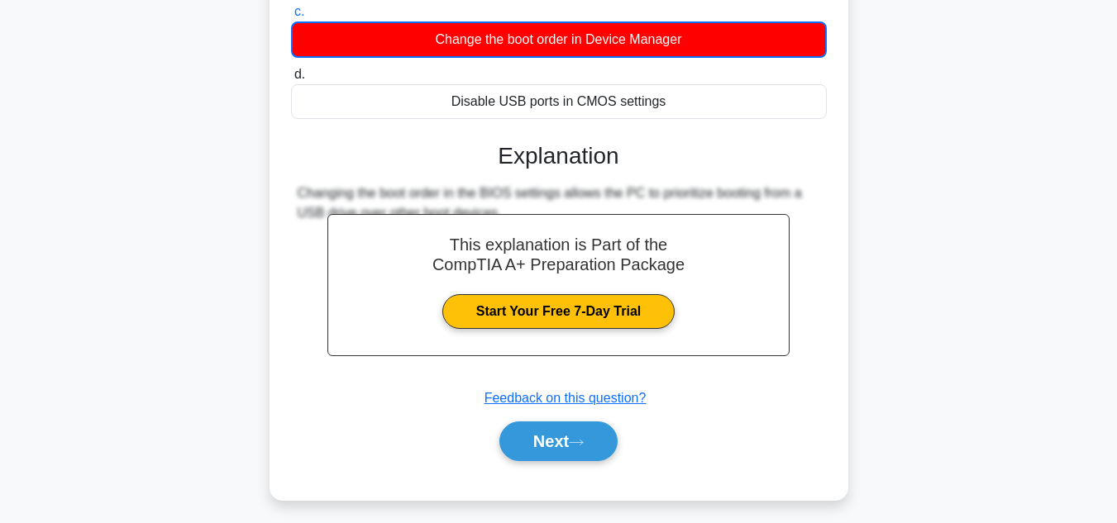
scroll to position [292, 0]
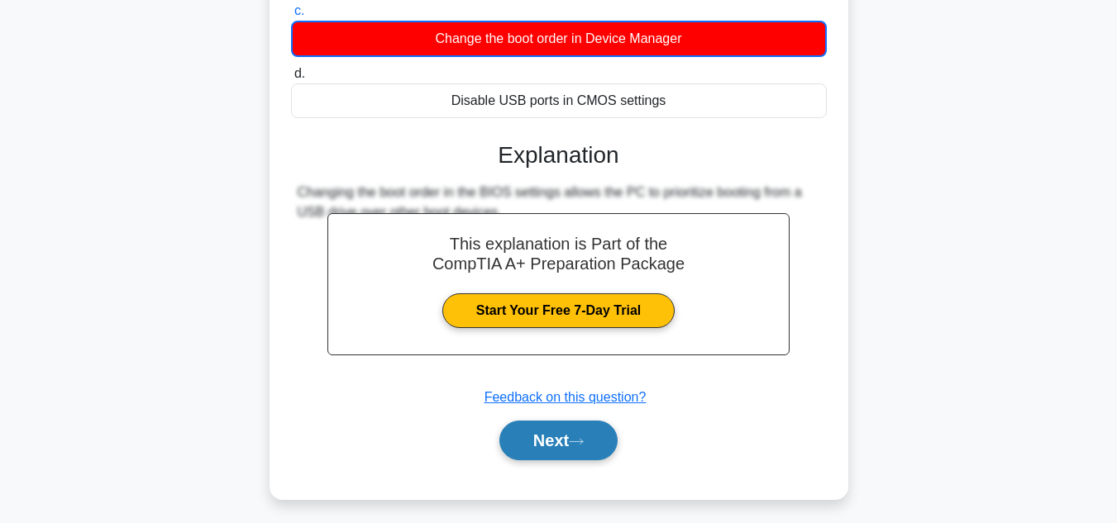
click at [558, 441] on button "Next" at bounding box center [558, 441] width 118 height 40
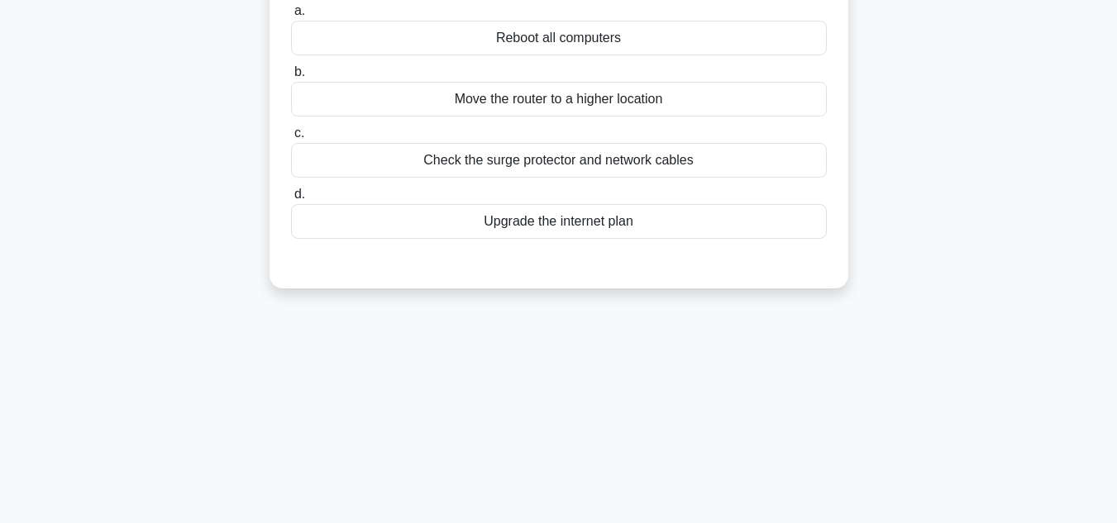
scroll to position [44, 0]
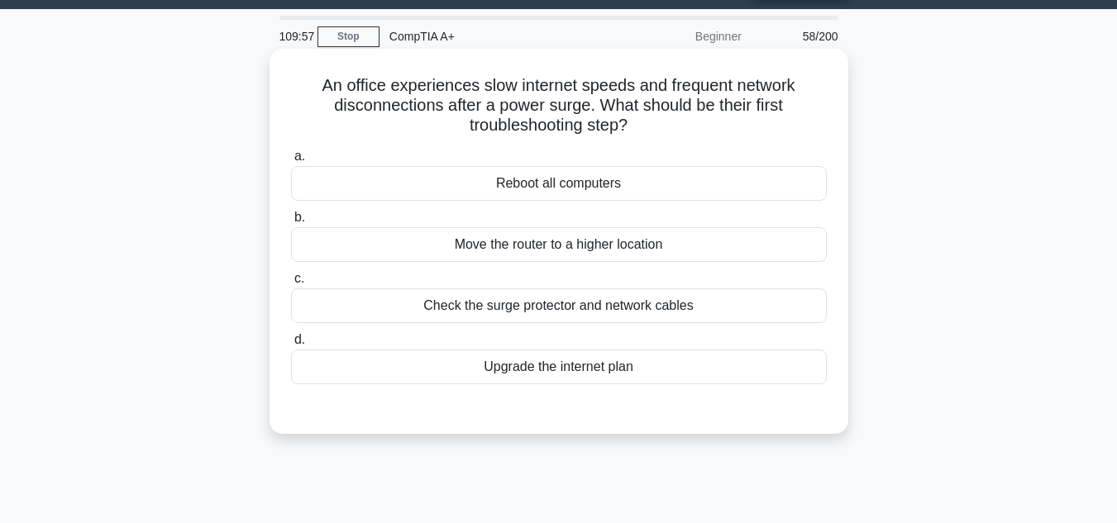
click at [547, 303] on div "Check the surge protector and network cables" at bounding box center [559, 306] width 536 height 35
click at [291, 284] on input "c. Check the surge protector and network cables" at bounding box center [291, 279] width 0 height 11
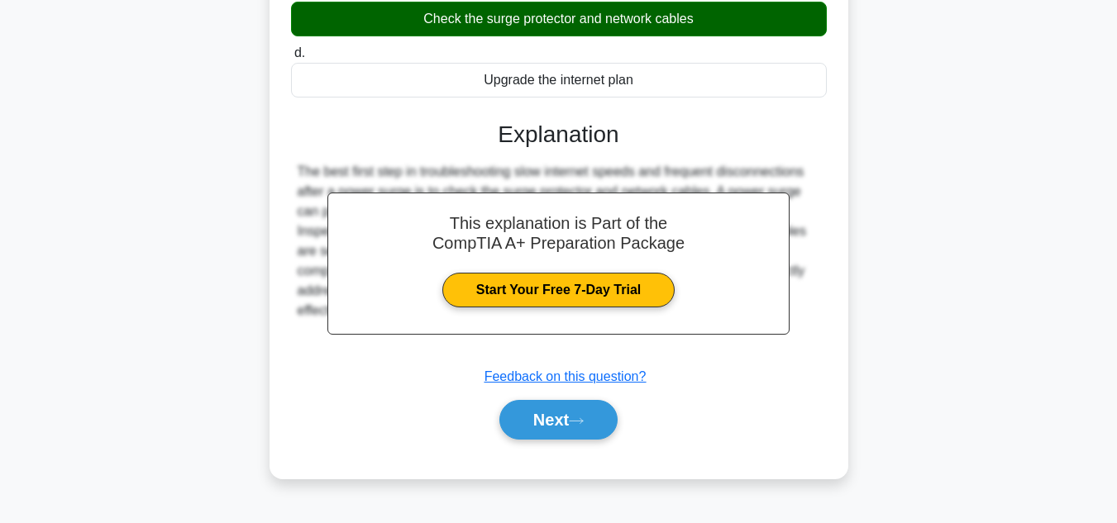
scroll to position [370, 0]
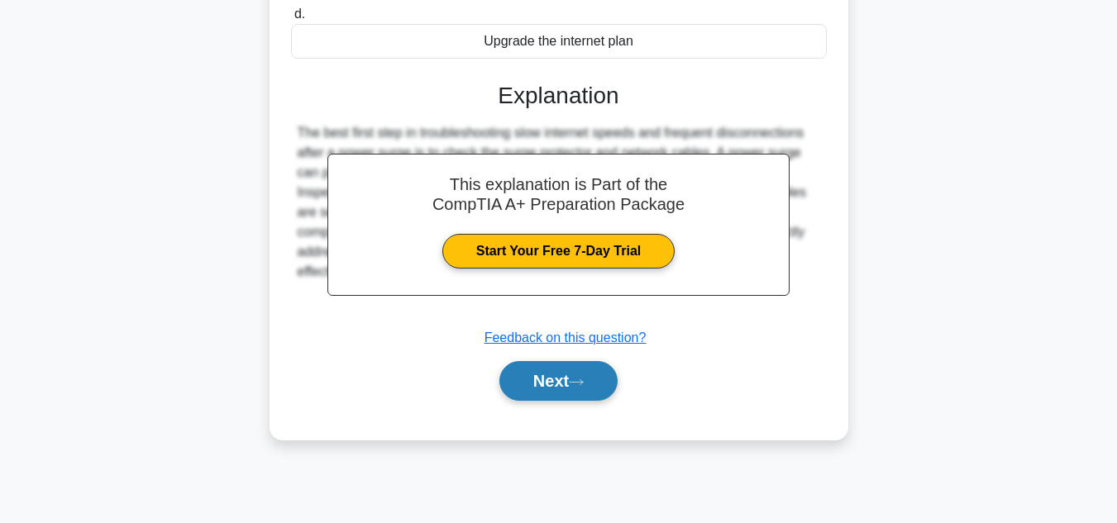
click at [544, 400] on button "Next" at bounding box center [558, 381] width 118 height 40
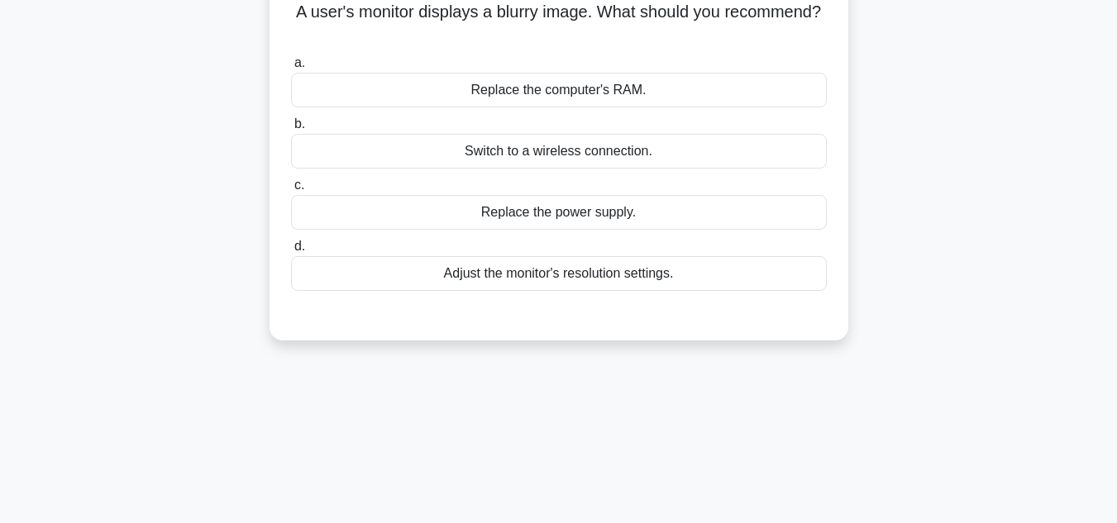
scroll to position [39, 0]
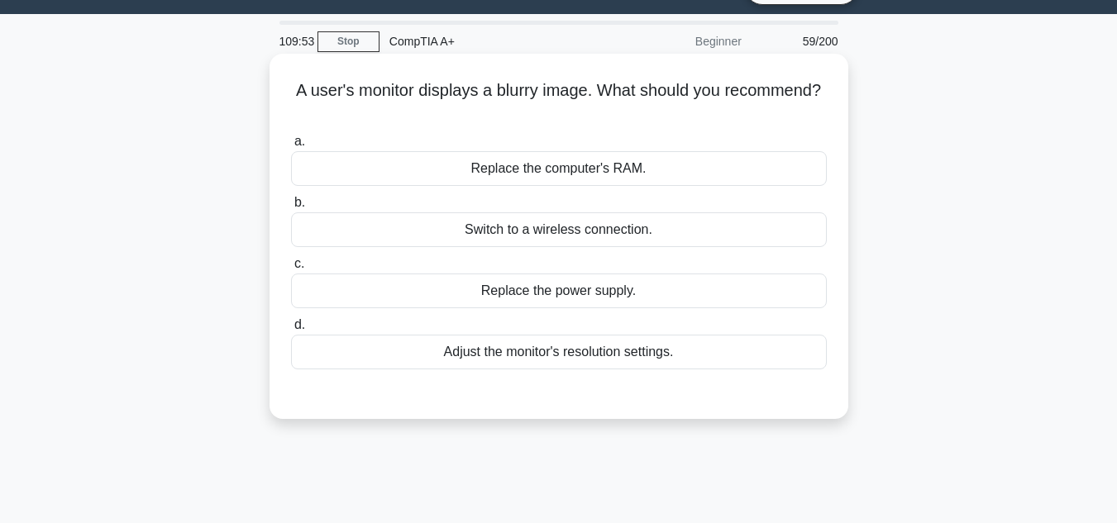
click at [518, 243] on div "Switch to a wireless connection." at bounding box center [559, 230] width 536 height 35
click at [291, 208] on input "b. Switch to a wireless connection." at bounding box center [291, 203] width 0 height 11
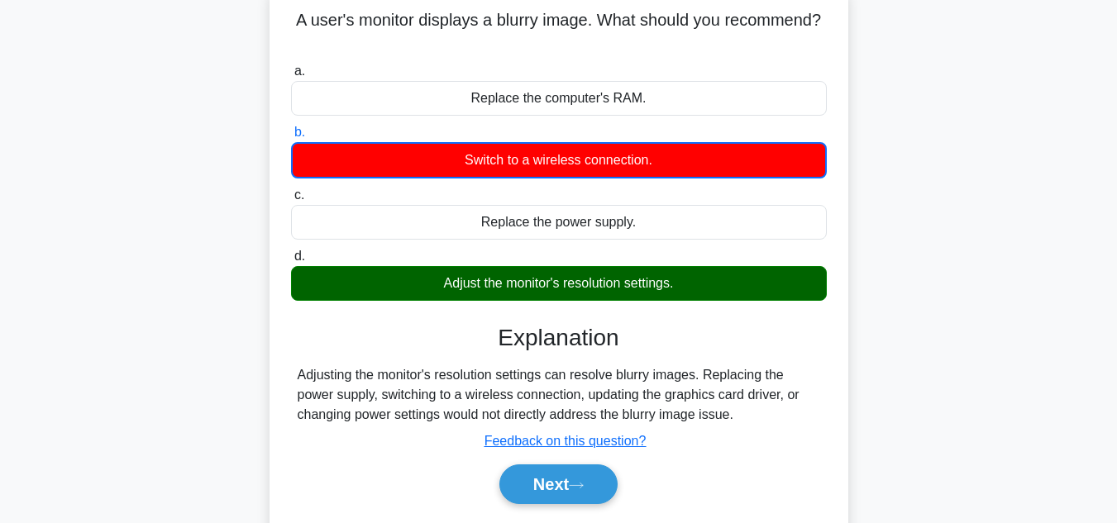
scroll to position [287, 0]
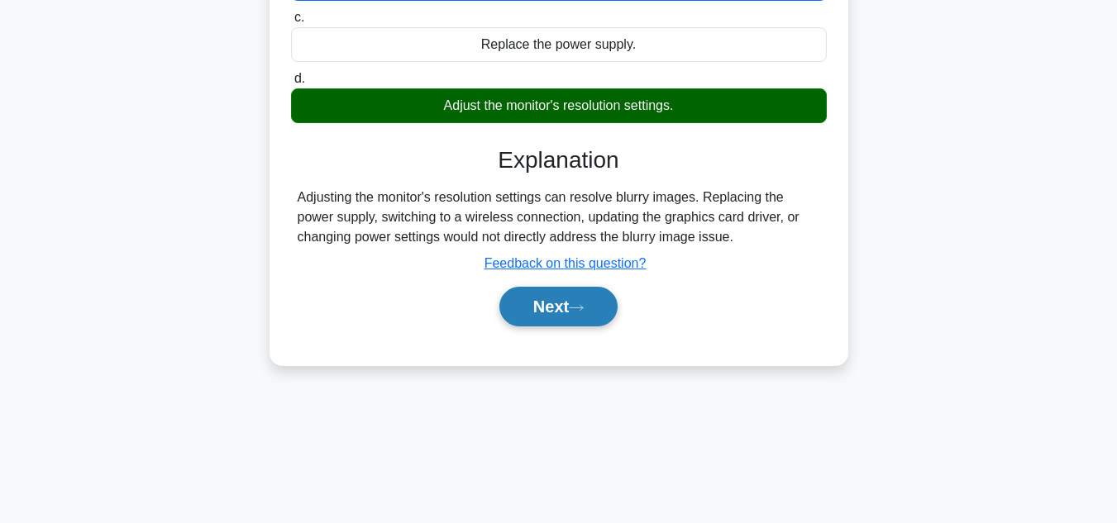
click at [537, 317] on button "Next" at bounding box center [558, 307] width 118 height 40
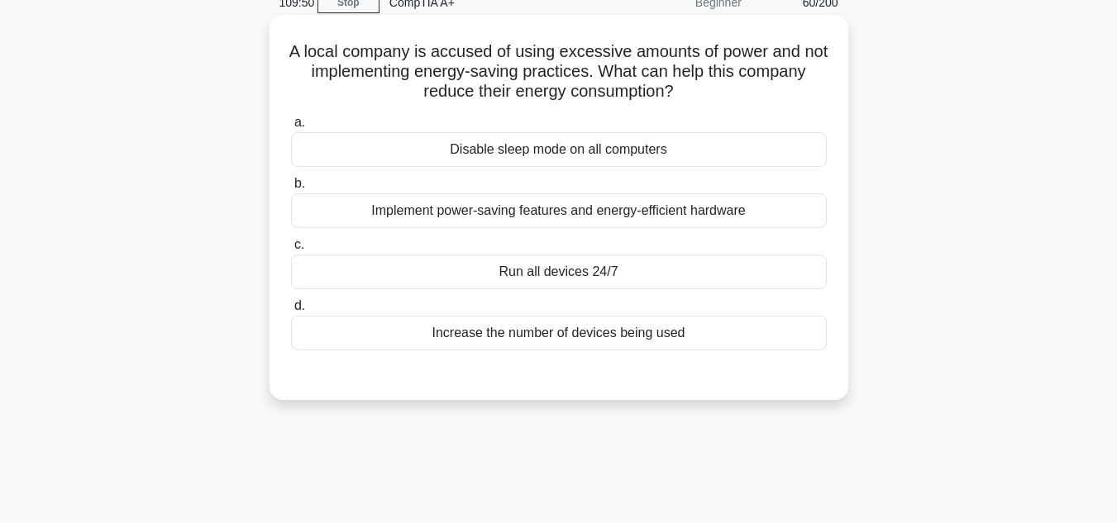
scroll to position [39, 0]
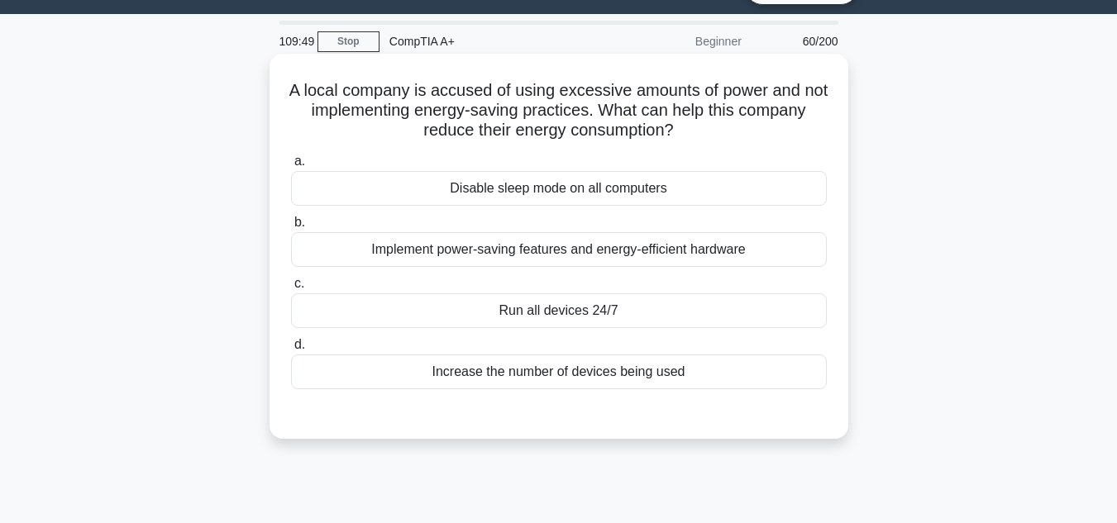
click at [510, 236] on div "Implement power-saving features and energy-efficient hardware" at bounding box center [559, 249] width 536 height 35
click at [291, 228] on input "b. Implement power-saving features and energy-efficient hardware" at bounding box center [291, 222] width 0 height 11
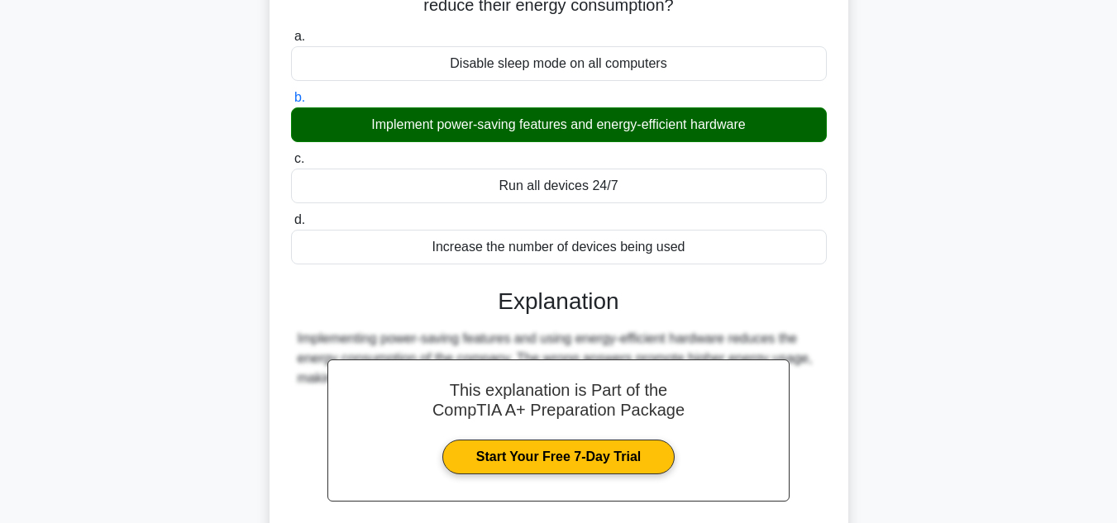
scroll to position [287, 0]
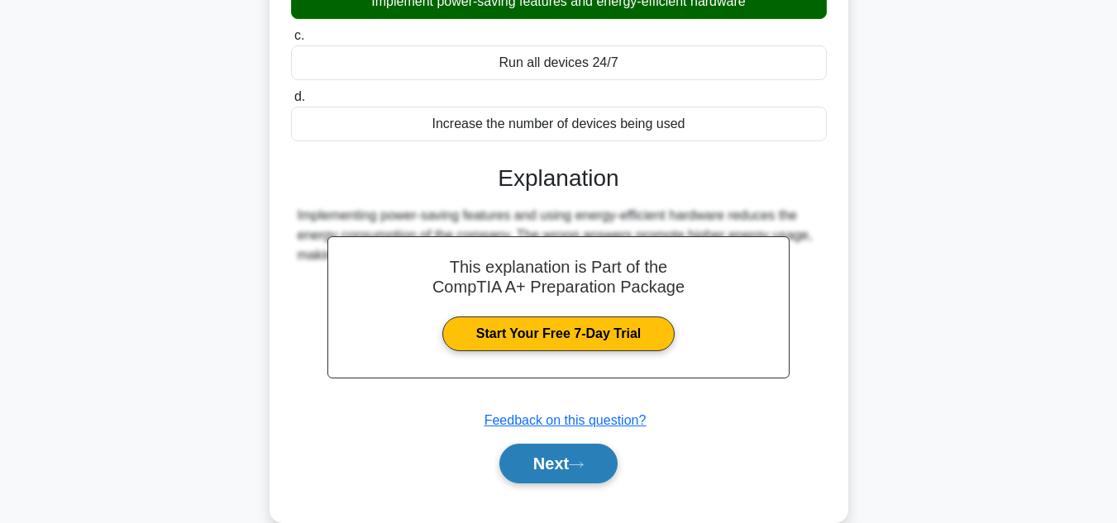
click at [528, 449] on button "Next" at bounding box center [558, 464] width 118 height 40
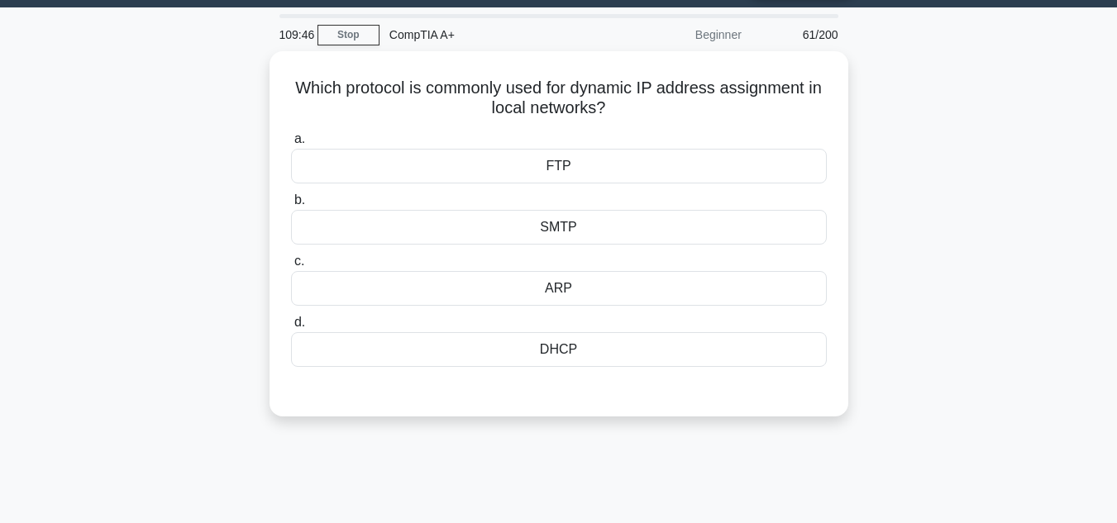
scroll to position [39, 0]
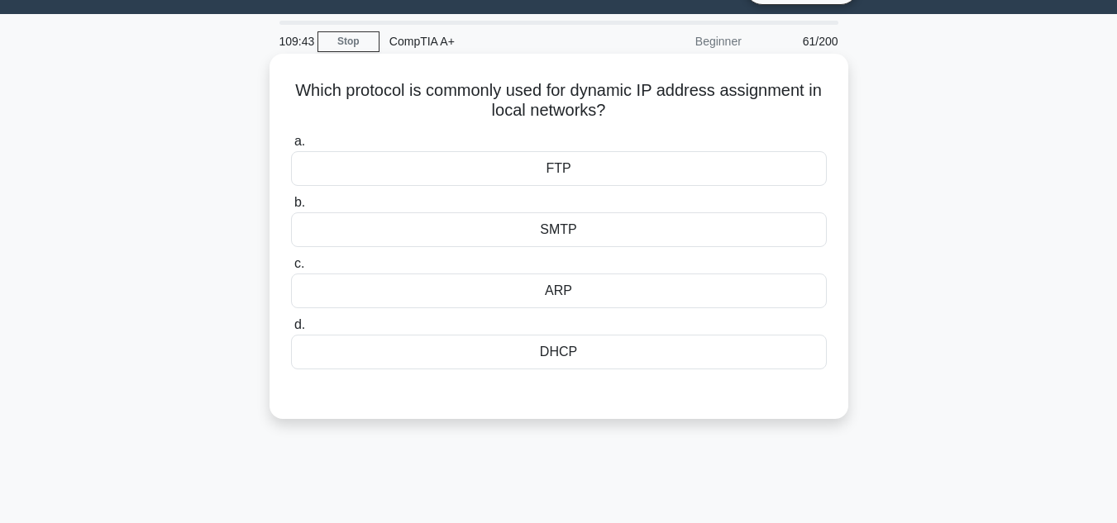
click at [497, 345] on div "DHCP" at bounding box center [559, 352] width 536 height 35
click at [291, 331] on input "d. DHCP" at bounding box center [291, 325] width 0 height 11
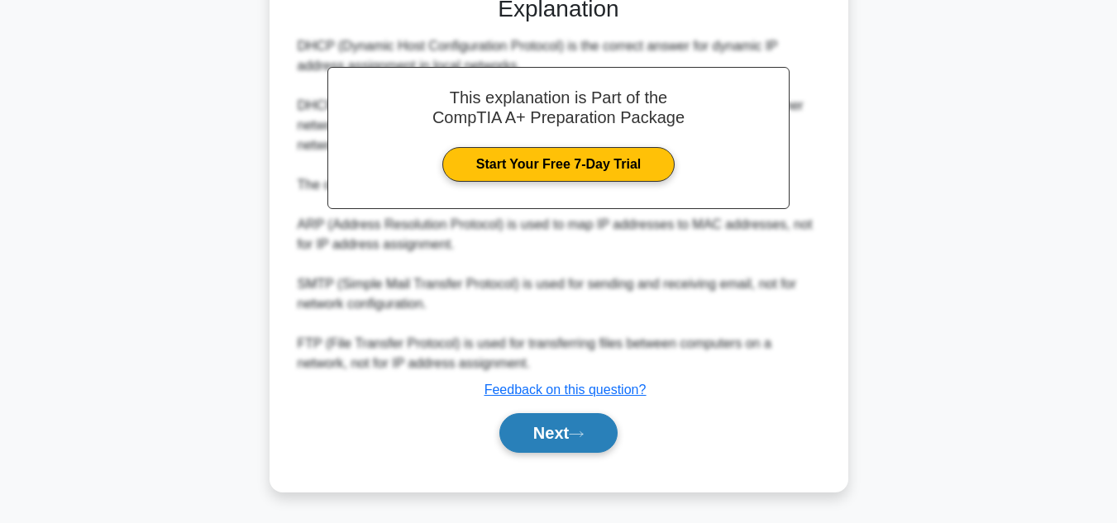
click at [584, 437] on icon at bounding box center [576, 434] width 15 height 9
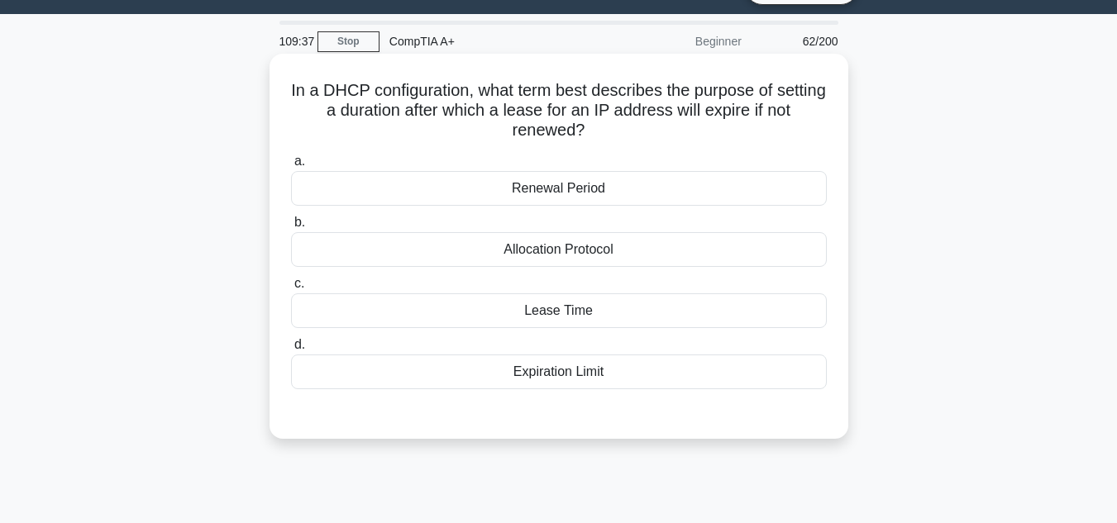
click at [554, 367] on div "Expiration Limit" at bounding box center [559, 372] width 536 height 35
click at [291, 351] on input "d. Expiration Limit" at bounding box center [291, 345] width 0 height 11
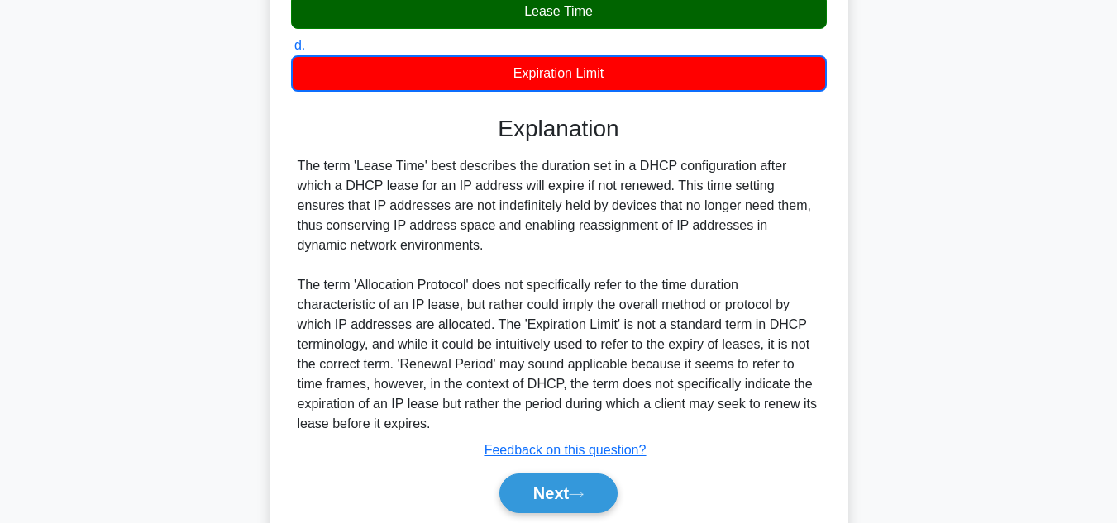
scroll to position [399, 0]
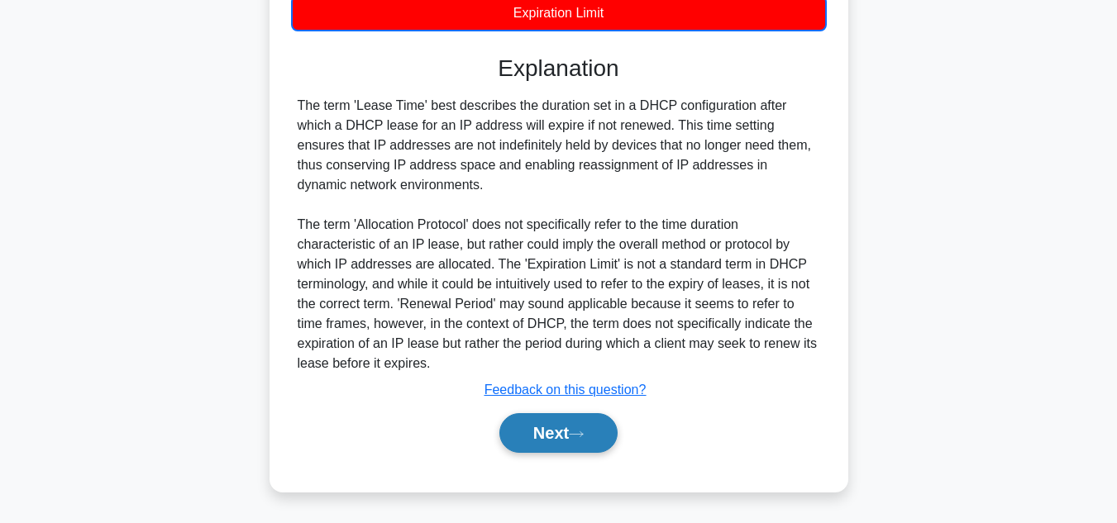
click at [549, 415] on button "Next" at bounding box center [558, 433] width 118 height 40
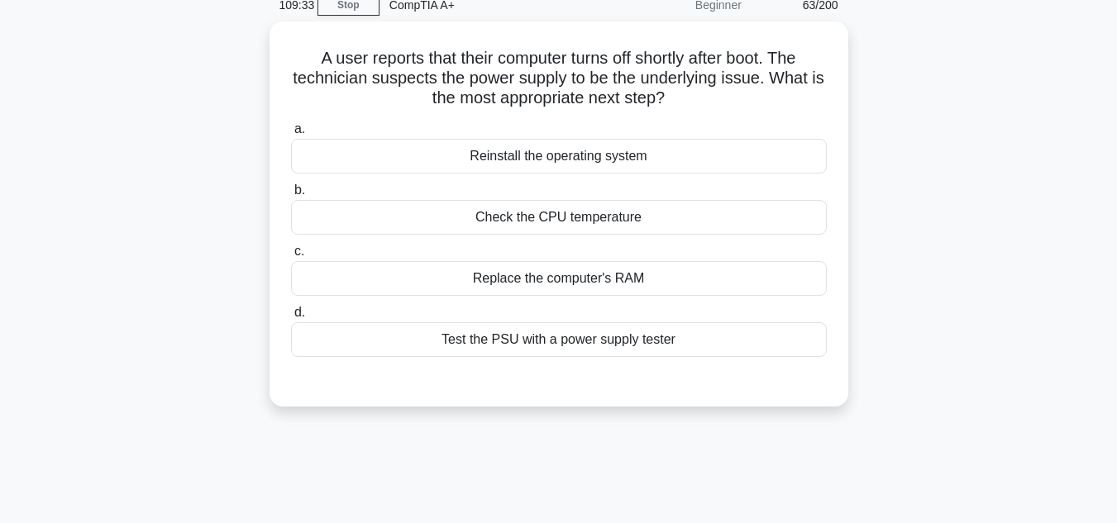
scroll to position [39, 0]
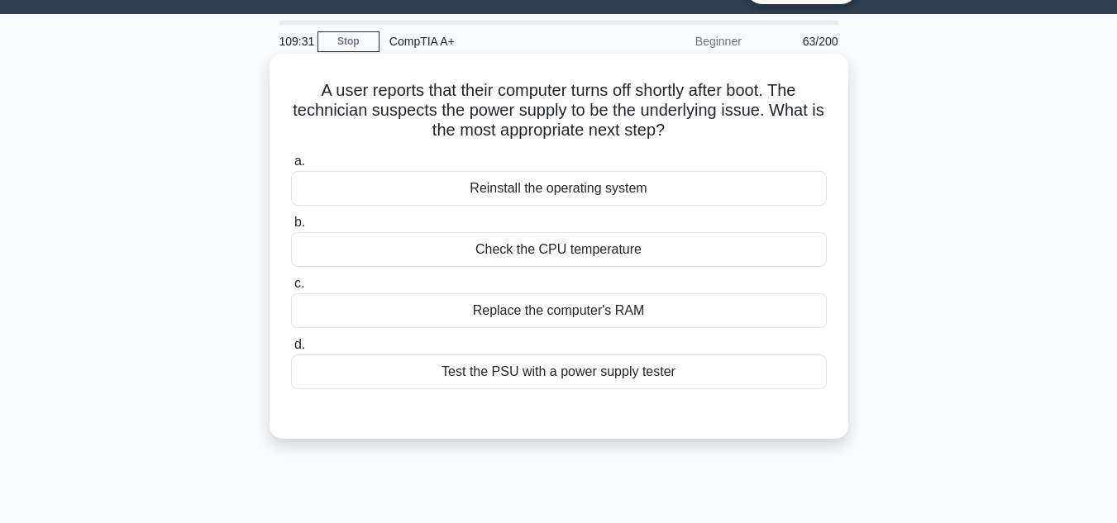
drag, startPoint x: 543, startPoint y: 232, endPoint x: 542, endPoint y: 251, distance: 18.3
click at [543, 236] on label "b. Check the CPU temperature" at bounding box center [559, 240] width 536 height 55
click at [542, 251] on div "Check the CPU temperature" at bounding box center [559, 249] width 536 height 35
click at [291, 228] on input "b. Check the CPU temperature" at bounding box center [291, 222] width 0 height 11
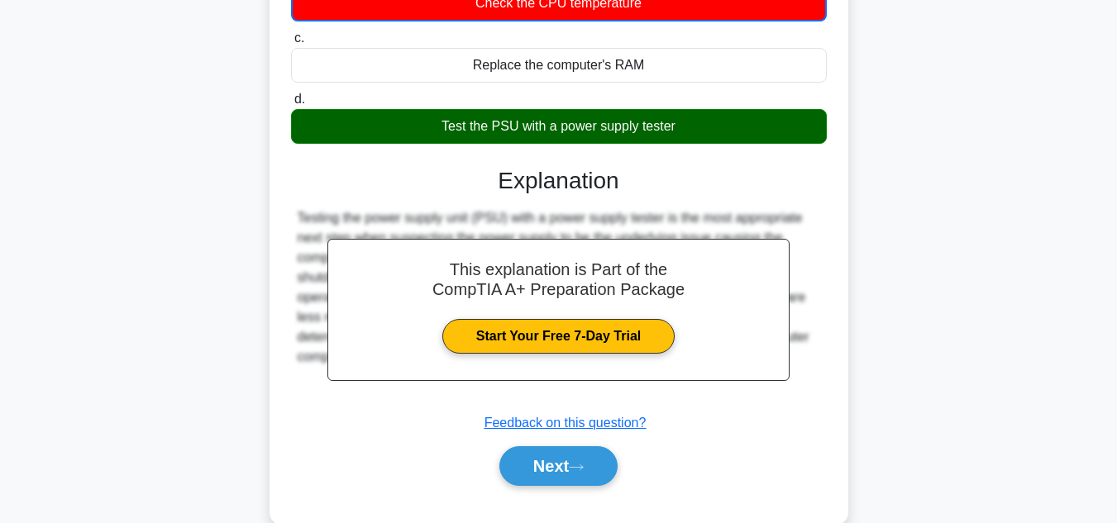
scroll to position [287, 0]
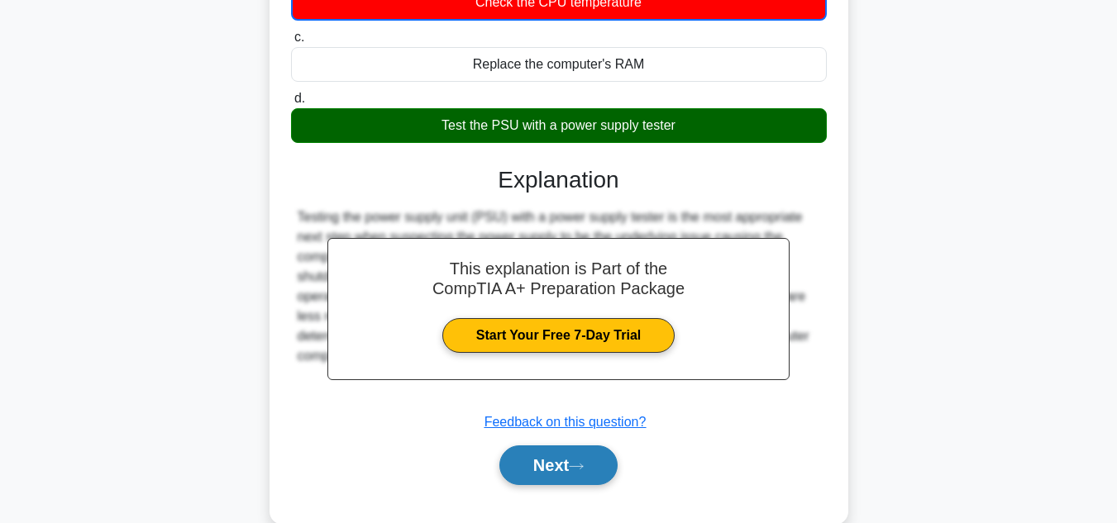
click at [566, 470] on button "Next" at bounding box center [558, 466] width 118 height 40
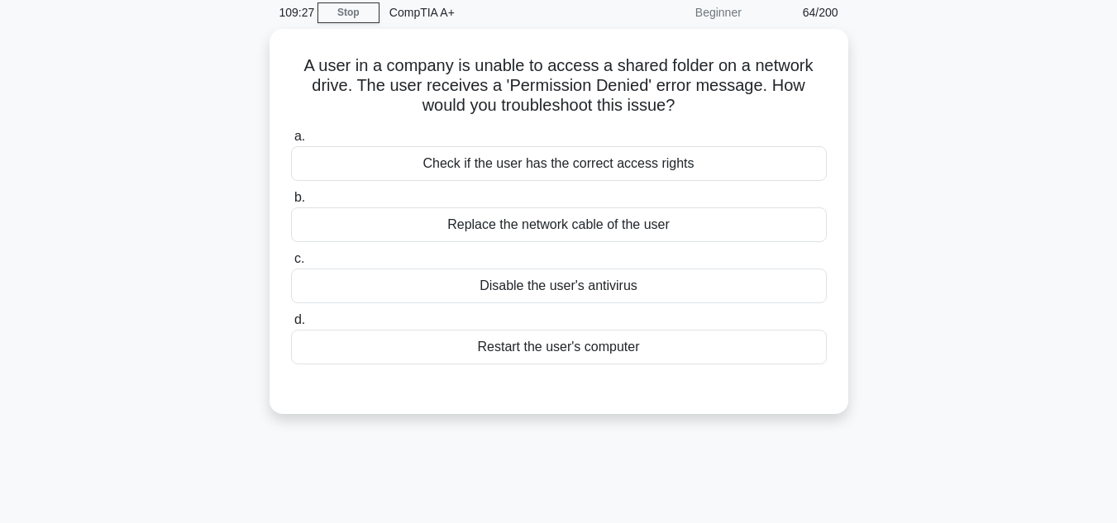
scroll to position [39, 0]
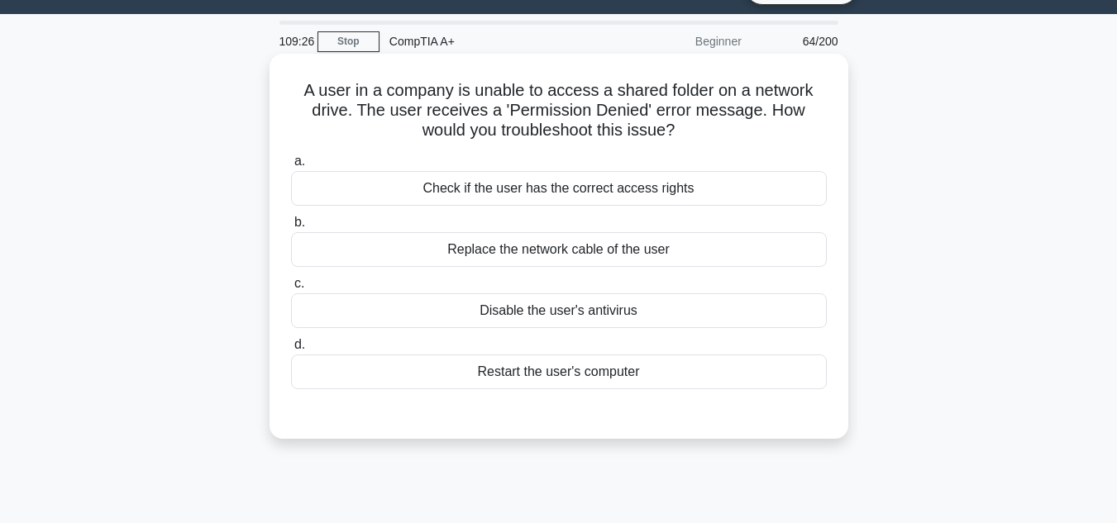
click at [535, 204] on div "Check if the user has the correct access rights" at bounding box center [559, 188] width 536 height 35
click at [291, 167] on input "a. Check if the user has the correct access rights" at bounding box center [291, 161] width 0 height 11
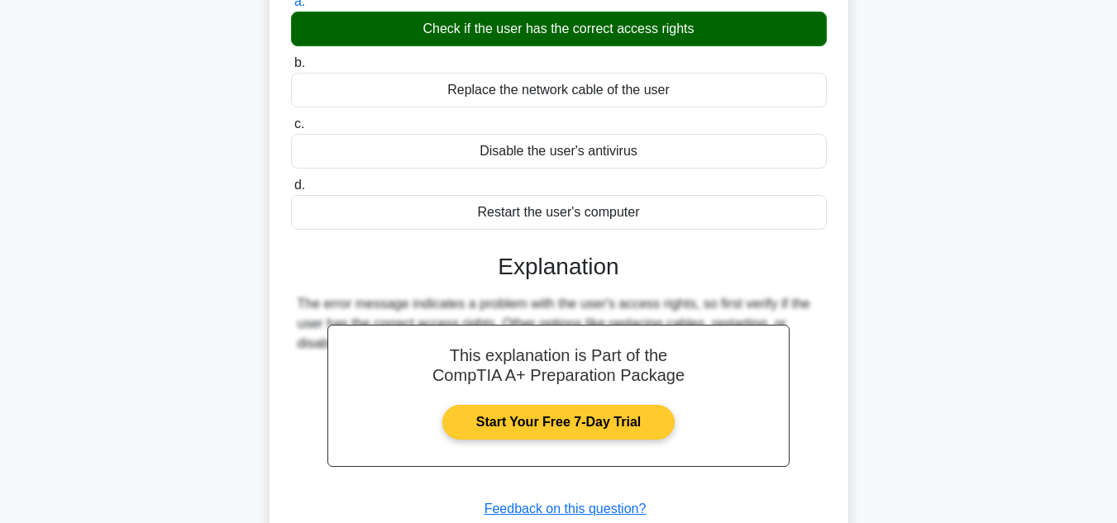
scroll to position [287, 0]
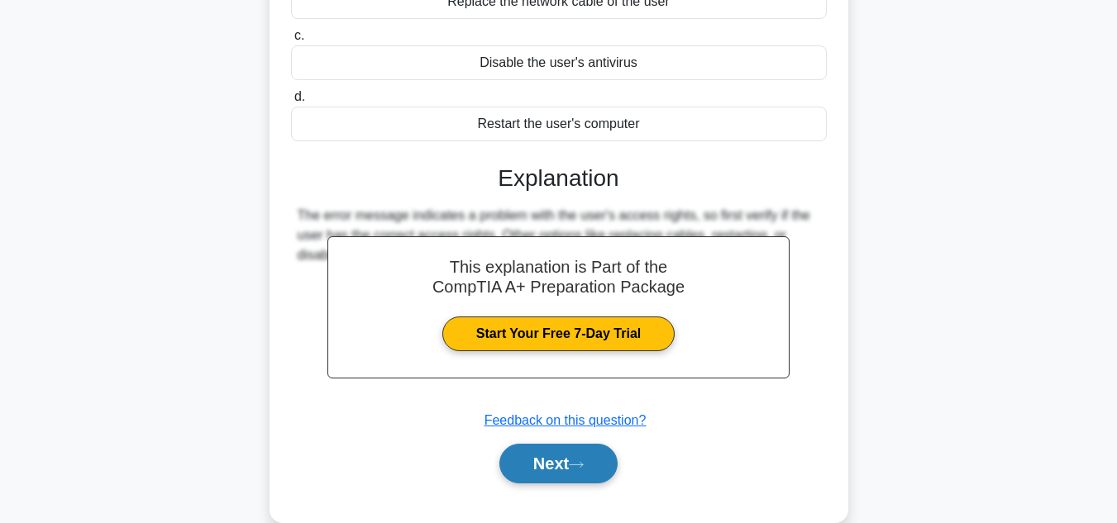
click at [561, 457] on button "Next" at bounding box center [558, 464] width 118 height 40
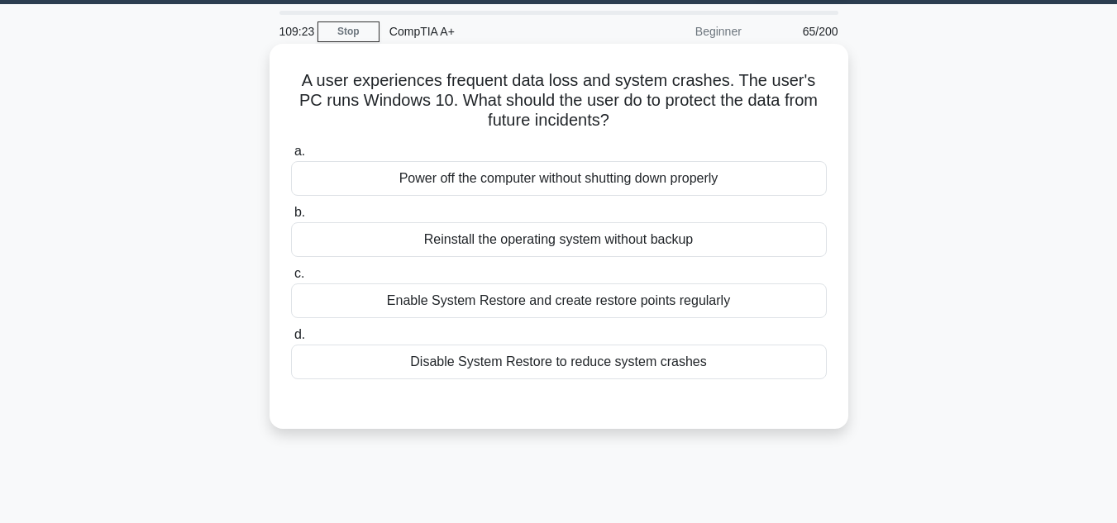
scroll to position [39, 0]
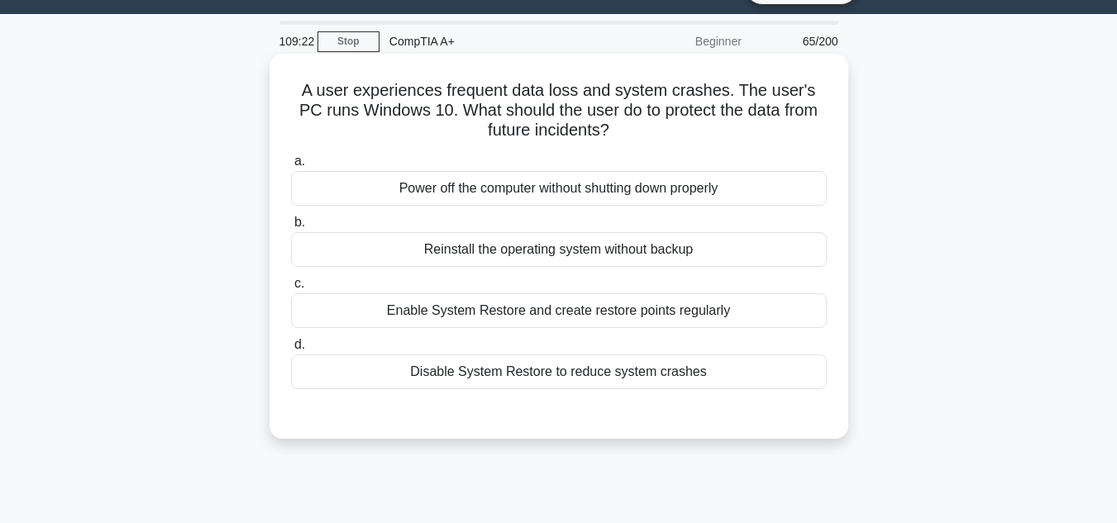
click at [517, 325] on div "Enable System Restore and create restore points regularly" at bounding box center [559, 311] width 536 height 35
click at [291, 289] on input "c. Enable System Restore and create restore points regularly" at bounding box center [291, 284] width 0 height 11
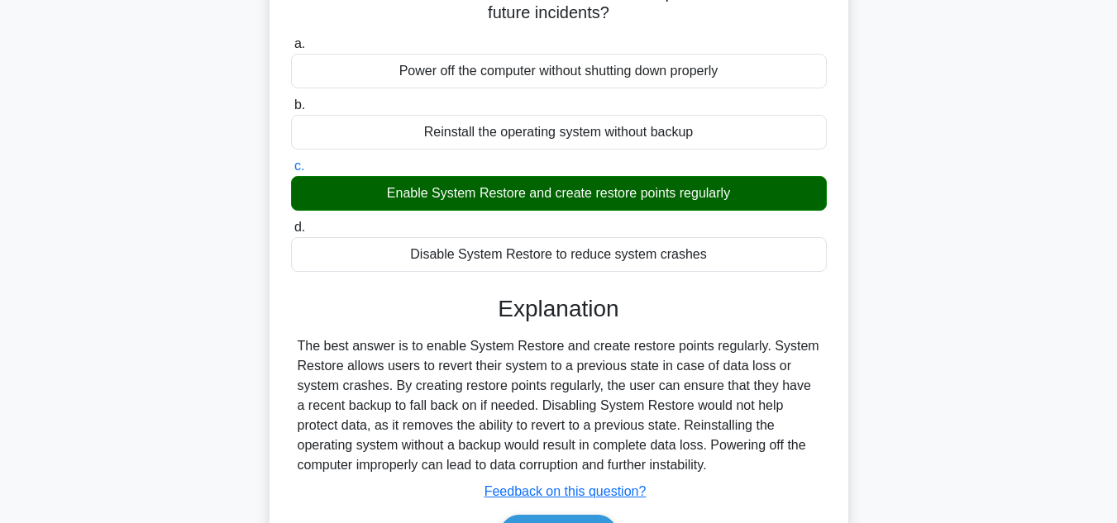
scroll to position [287, 0]
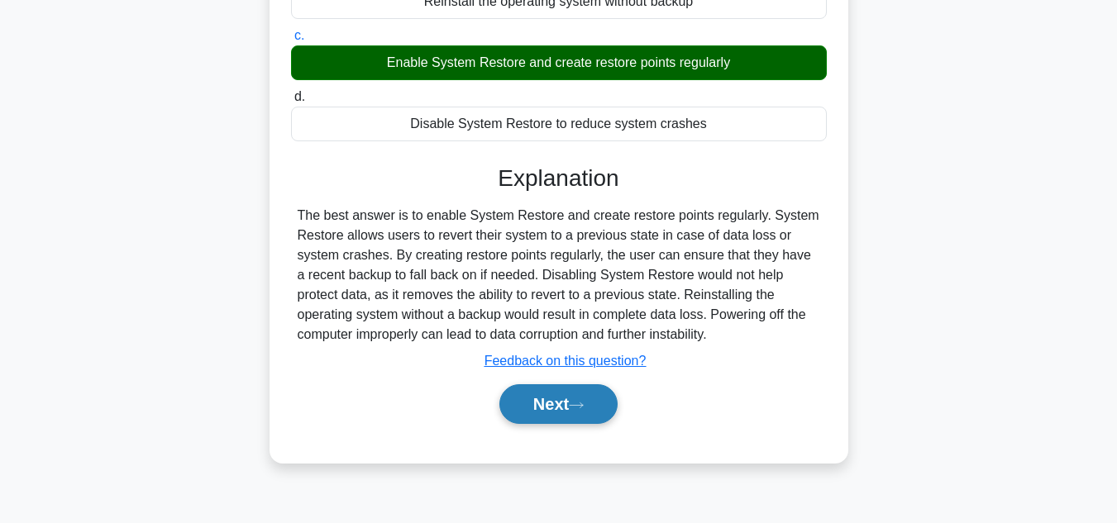
click at [533, 408] on button "Next" at bounding box center [558, 405] width 118 height 40
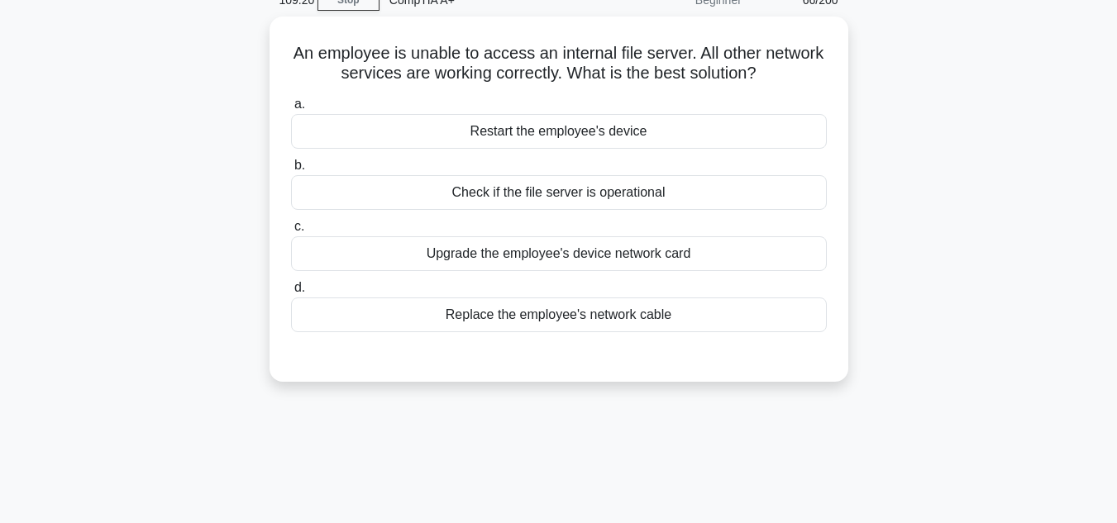
scroll to position [39, 0]
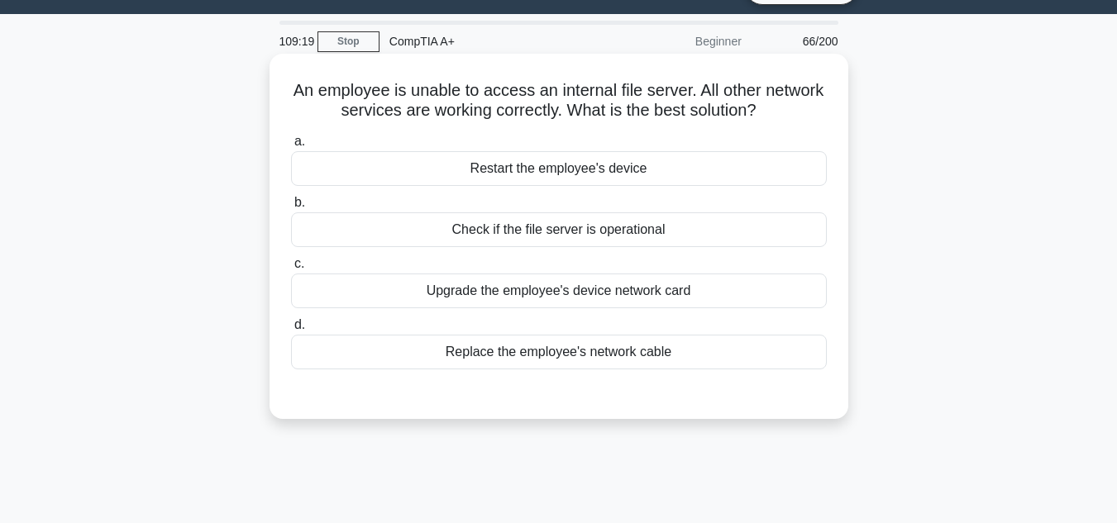
click at [511, 235] on div "Check if the file server is operational" at bounding box center [559, 230] width 536 height 35
click at [291, 208] on input "b. Check if the file server is operational" at bounding box center [291, 203] width 0 height 11
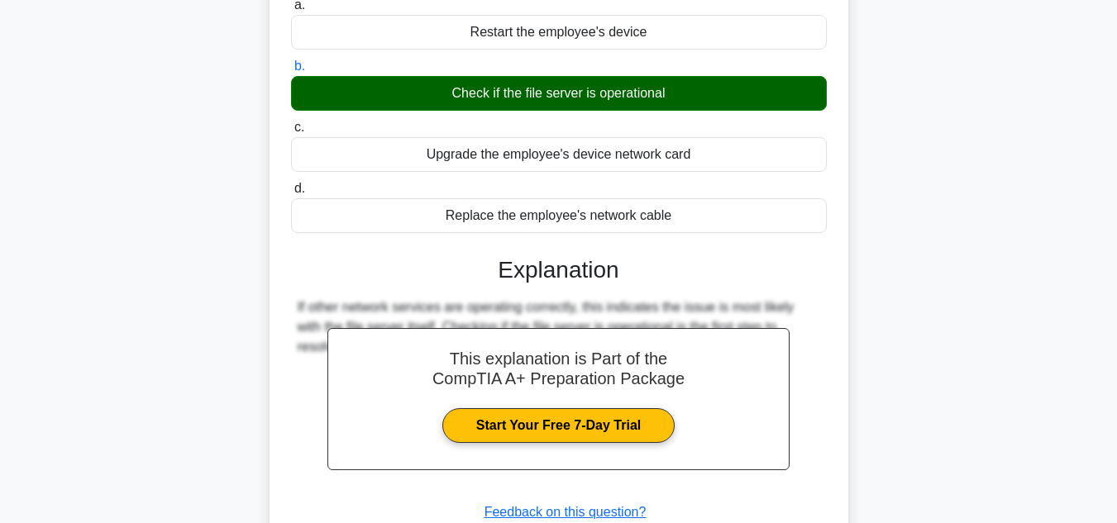
scroll to position [287, 0]
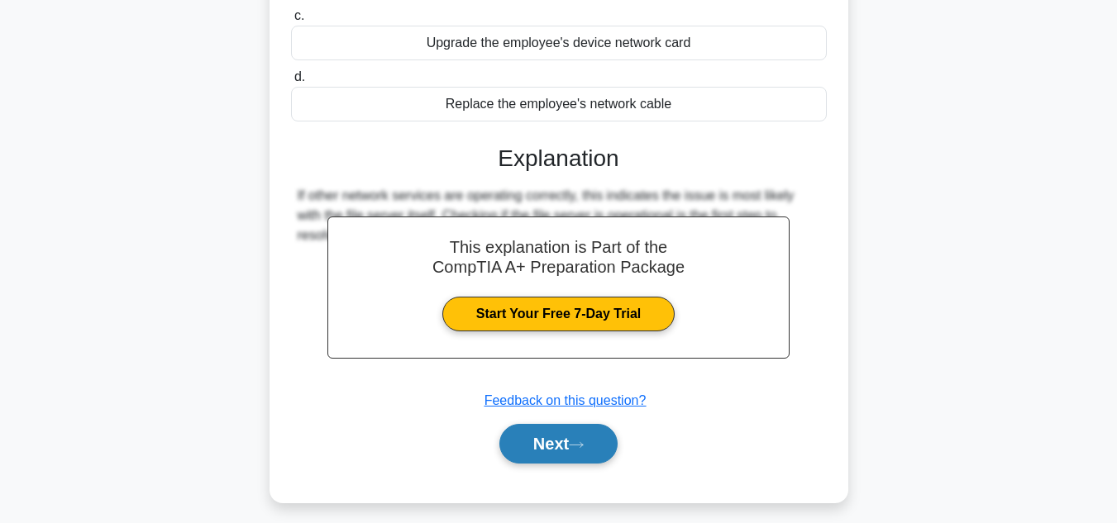
click at [538, 426] on button "Next" at bounding box center [558, 444] width 118 height 40
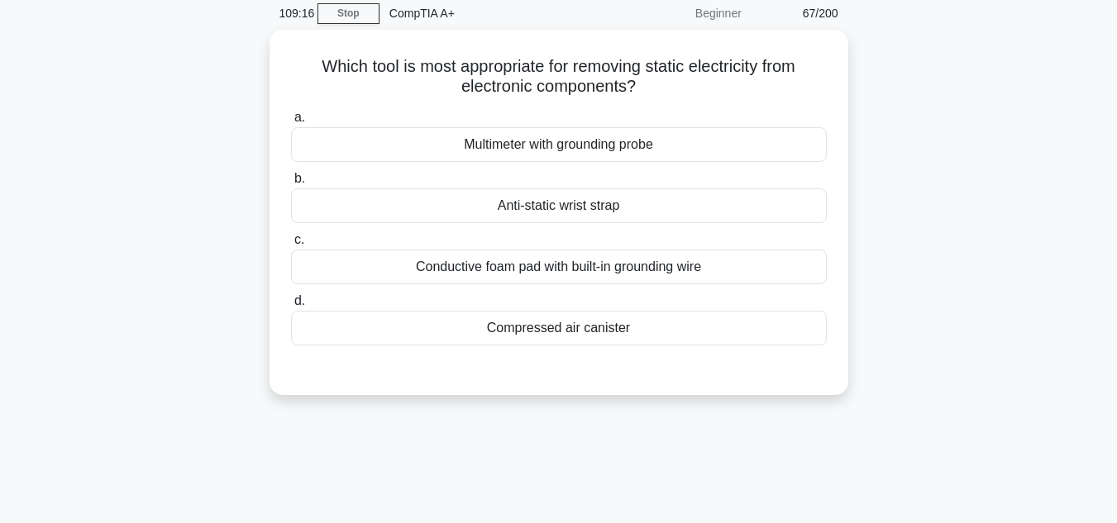
scroll to position [39, 0]
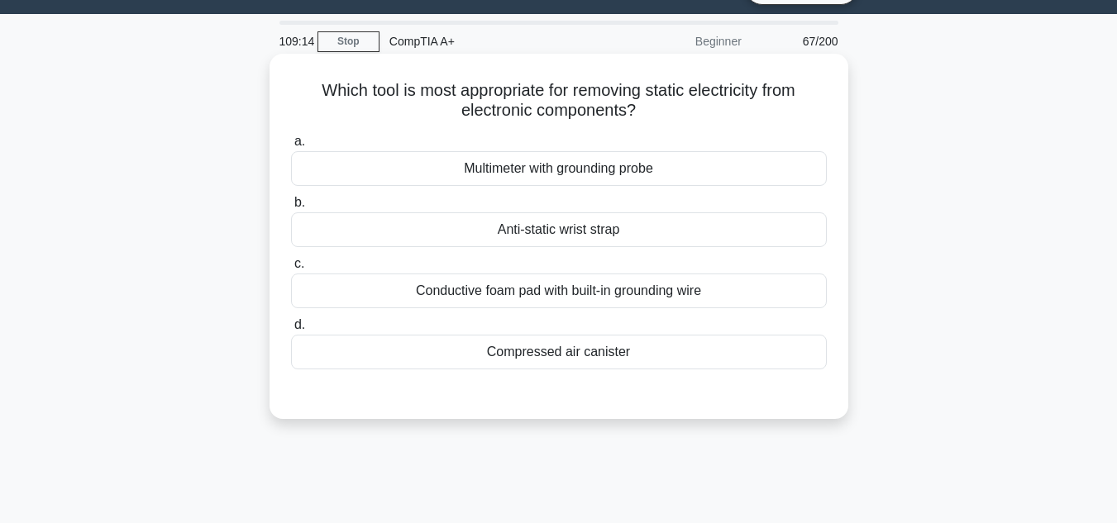
click at [537, 167] on div "Multimeter with grounding probe" at bounding box center [559, 168] width 536 height 35
click at [291, 147] on input "a. Multimeter with grounding probe" at bounding box center [291, 141] width 0 height 11
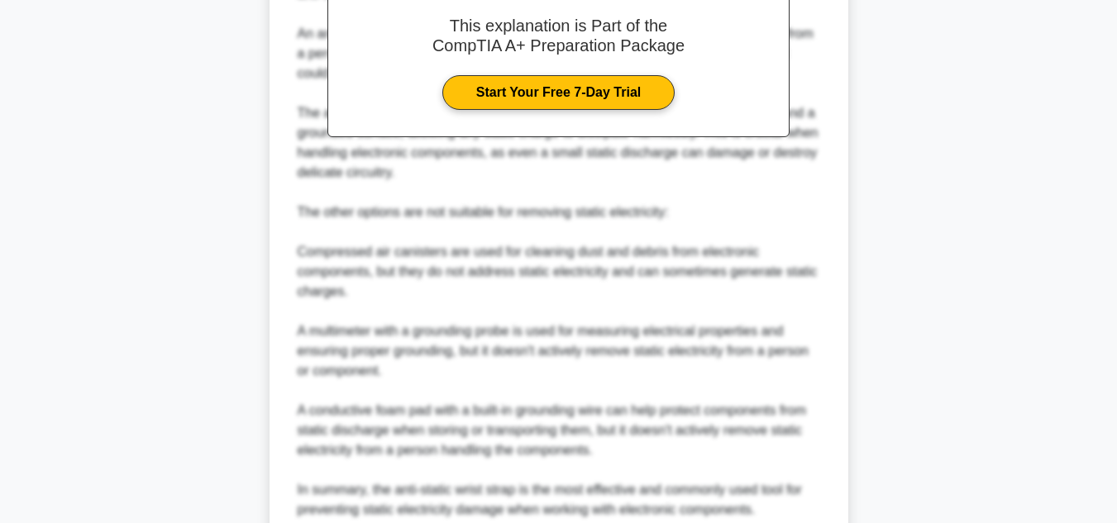
scroll to position [657, 0]
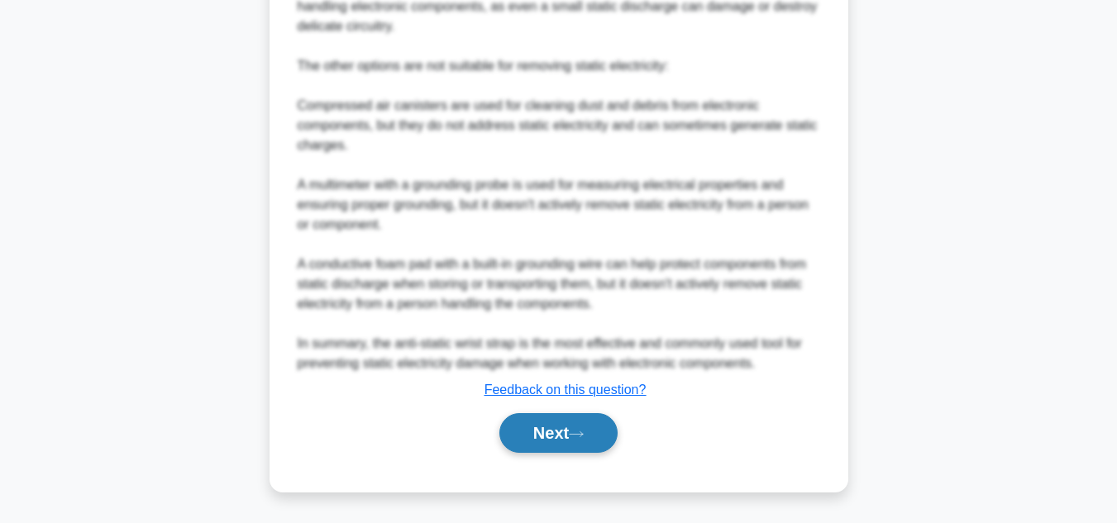
click at [566, 418] on button "Next" at bounding box center [558, 433] width 118 height 40
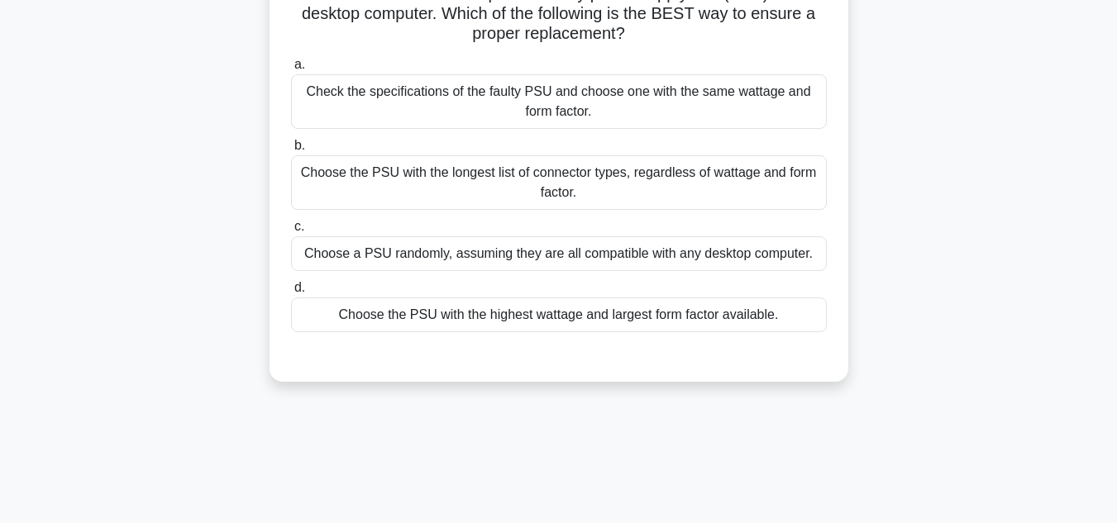
scroll to position [122, 0]
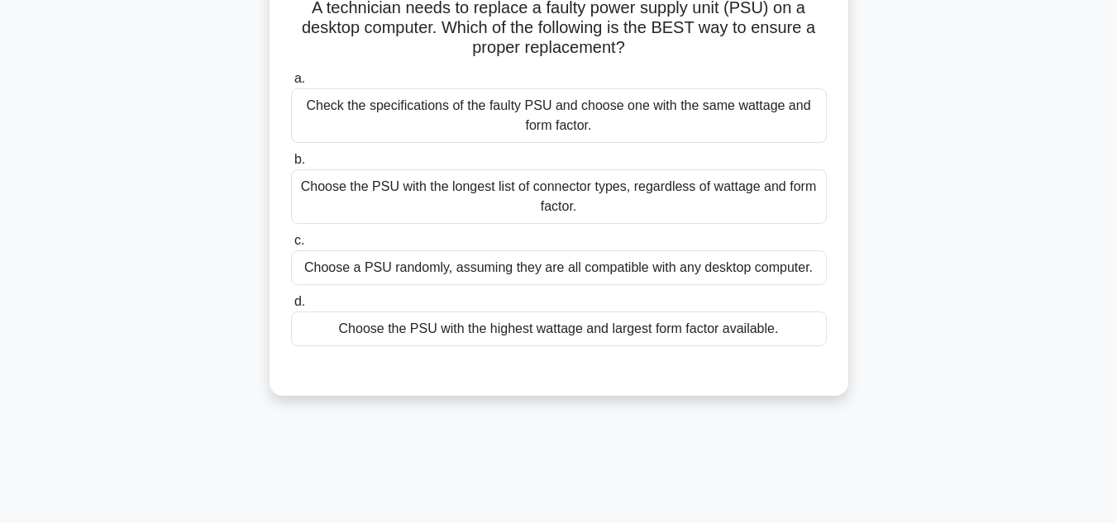
click at [528, 205] on div "Choose the PSU with the longest list of connector types, regardless of wattage …" at bounding box center [559, 197] width 536 height 55
click at [291, 165] on input "b. Choose the PSU with the longest list of connector types, regardless of watta…" at bounding box center [291, 160] width 0 height 11
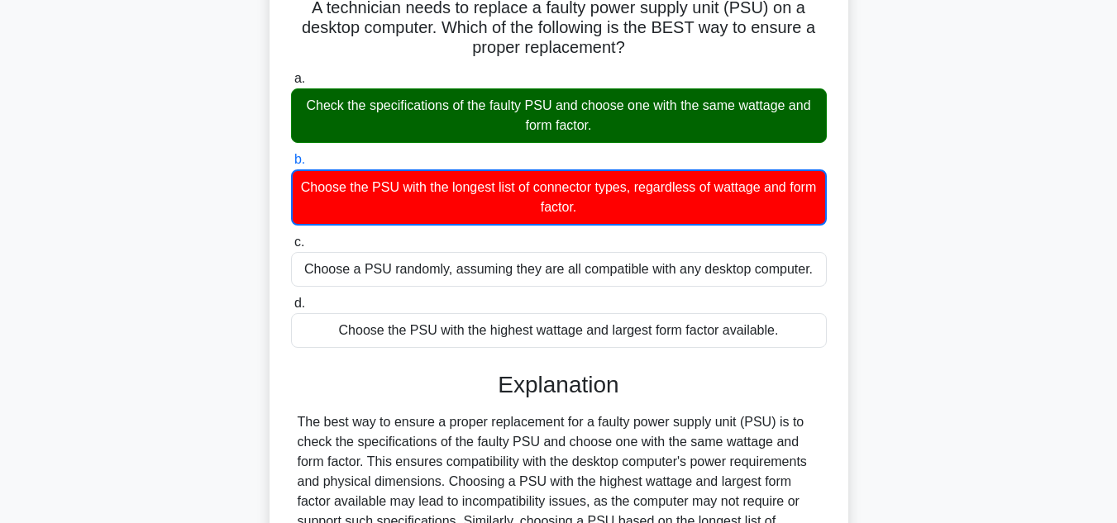
scroll to position [370, 0]
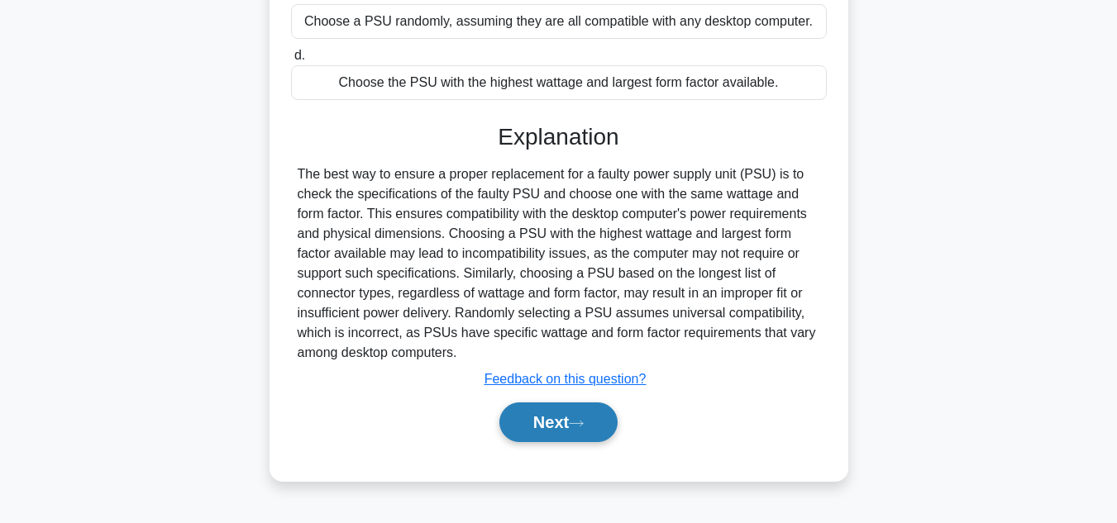
click at [582, 415] on button "Next" at bounding box center [558, 423] width 118 height 40
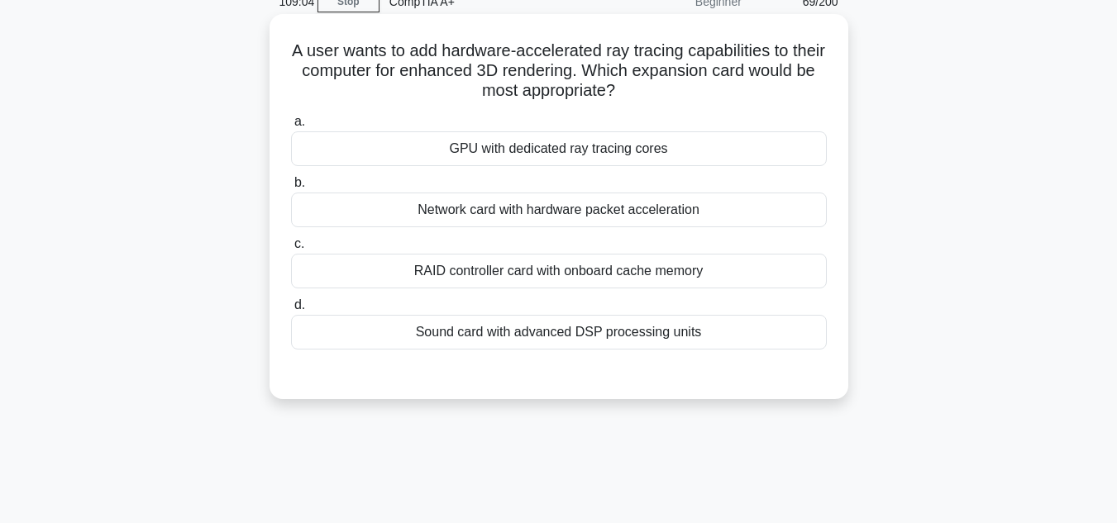
scroll to position [39, 0]
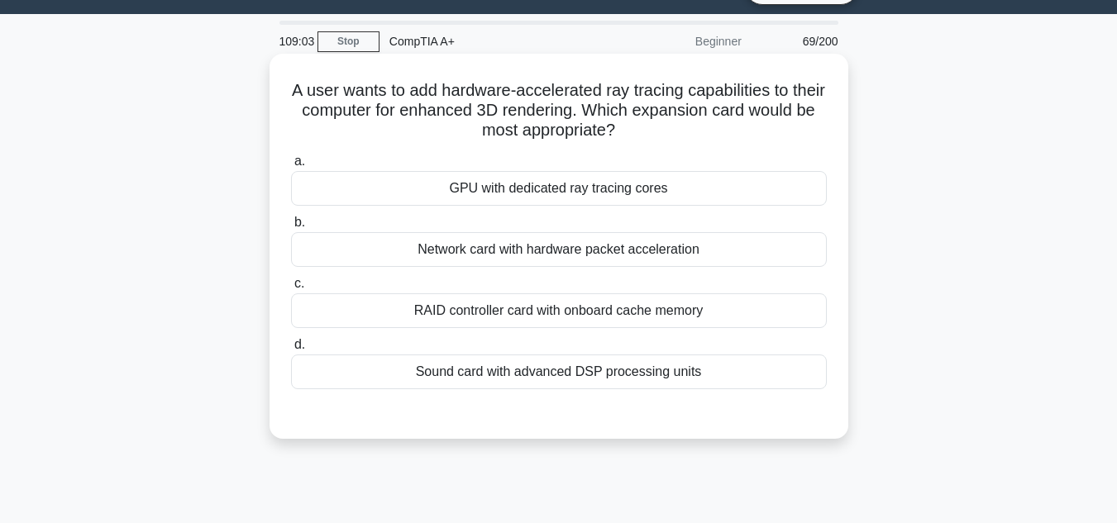
click at [540, 261] on div "Network card with hardware packet acceleration" at bounding box center [559, 249] width 536 height 35
click at [291, 228] on input "b. Network card with hardware packet acceleration" at bounding box center [291, 222] width 0 height 11
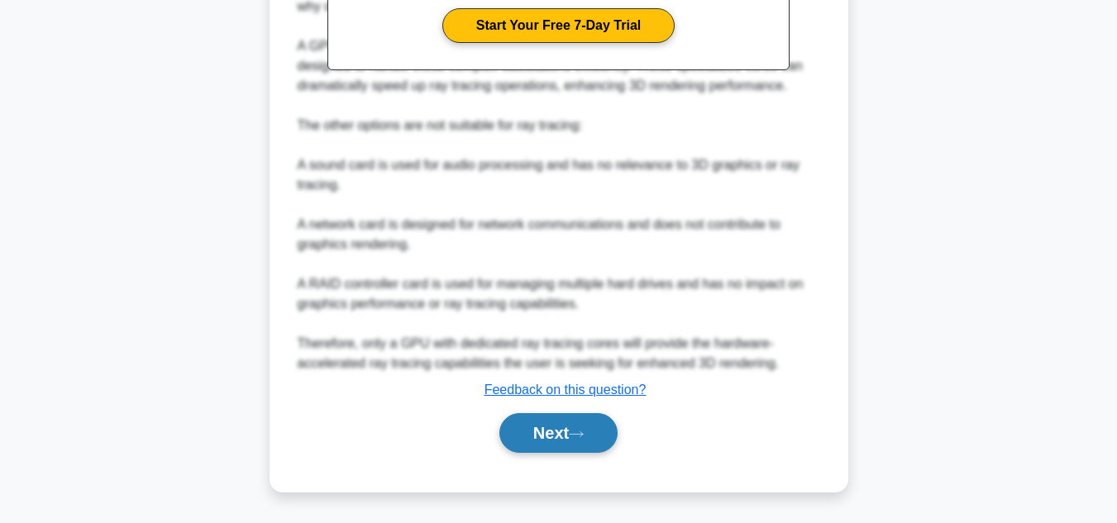
click at [549, 414] on button "Next" at bounding box center [558, 433] width 118 height 40
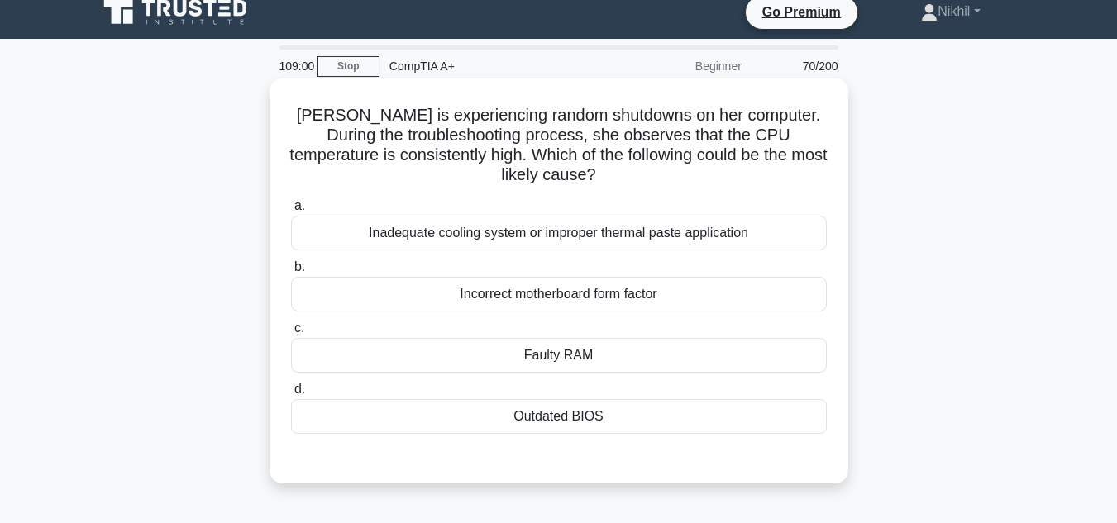
scroll to position [0, 0]
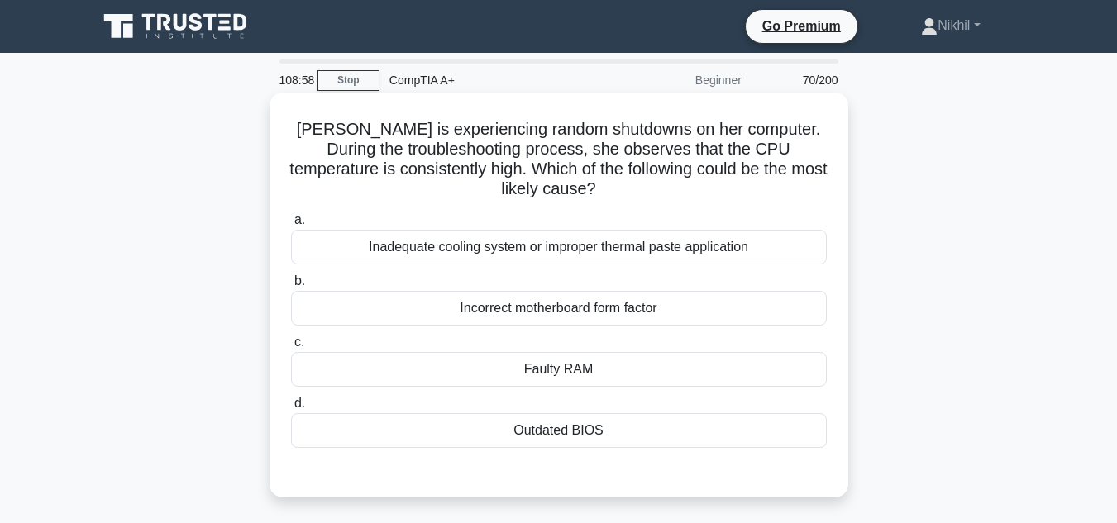
click at [471, 260] on div "Inadequate cooling system or improper thermal paste application" at bounding box center [559, 247] width 536 height 35
click at [291, 226] on input "a. Inadequate cooling system or improper thermal paste application" at bounding box center [291, 220] width 0 height 11
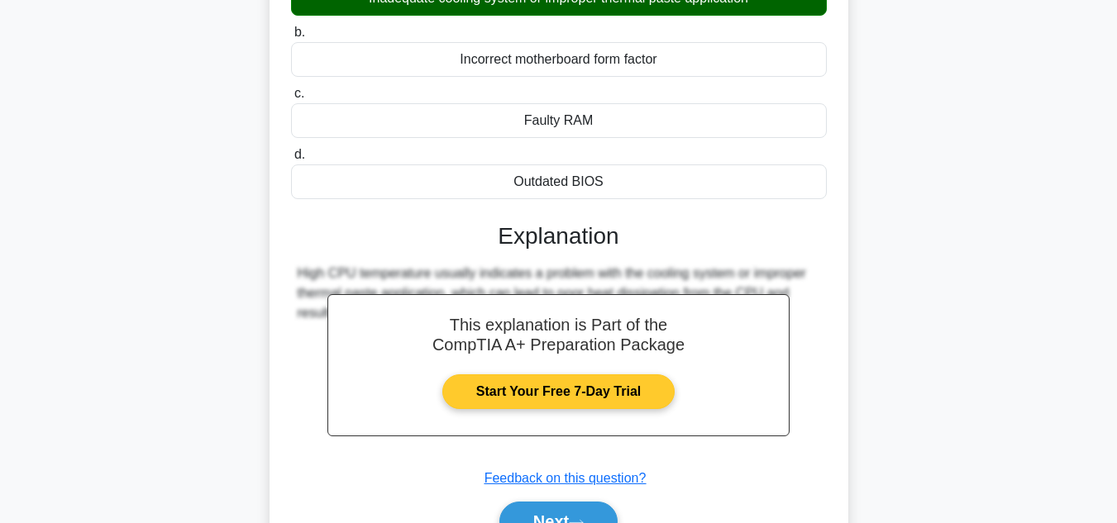
scroll to position [370, 0]
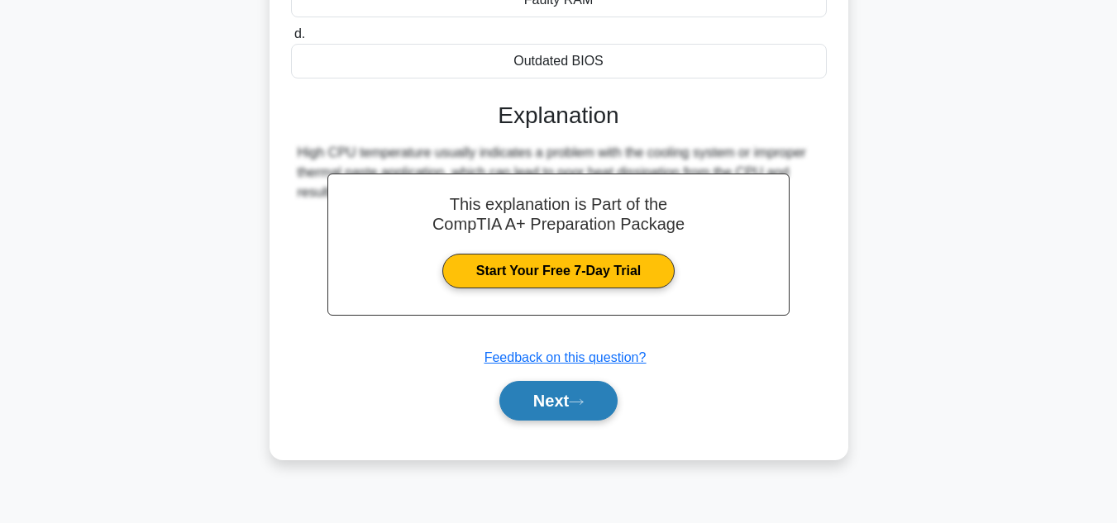
click at [537, 403] on button "Next" at bounding box center [558, 401] width 118 height 40
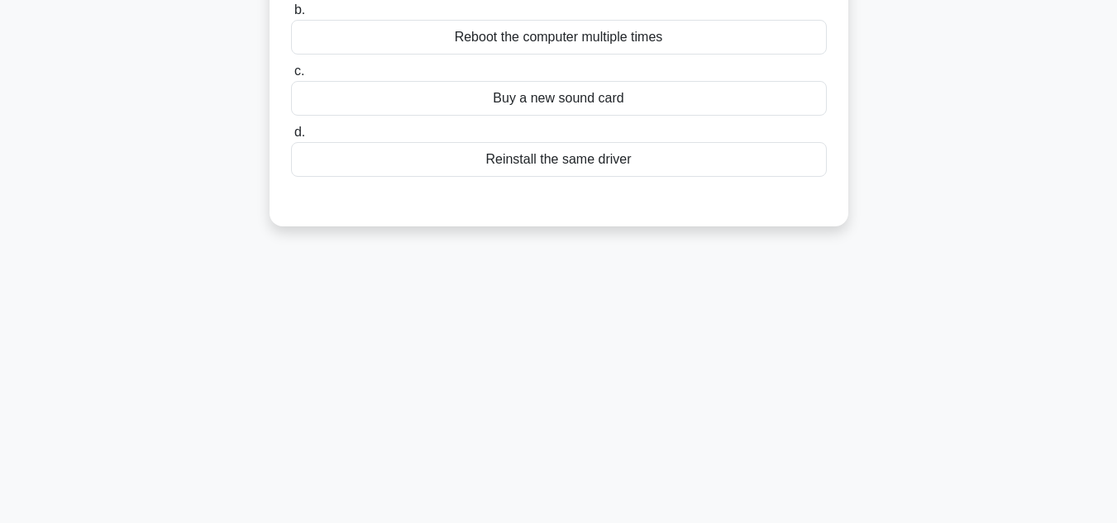
scroll to position [39, 0]
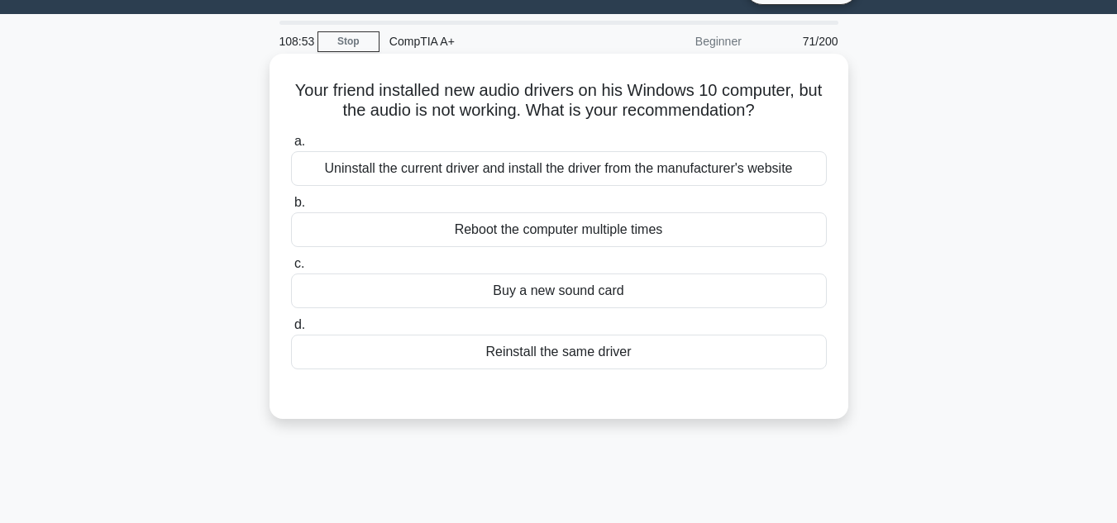
click at [504, 184] on div "Uninstall the current driver and install the driver from the manufacturer's web…" at bounding box center [559, 168] width 536 height 35
click at [291, 147] on input "a. Uninstall the current driver and install the driver from the manufacturer's …" at bounding box center [291, 141] width 0 height 11
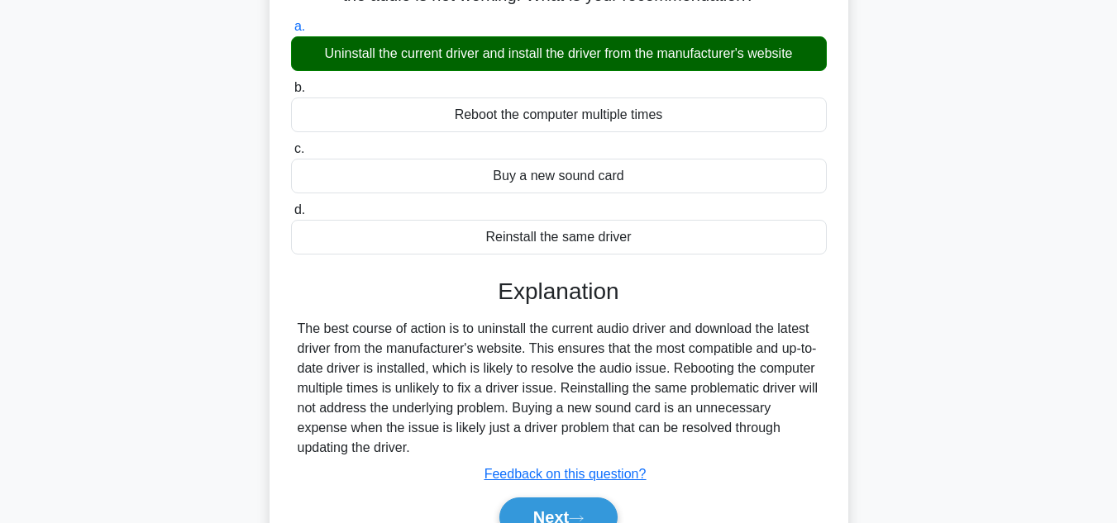
scroll to position [370, 0]
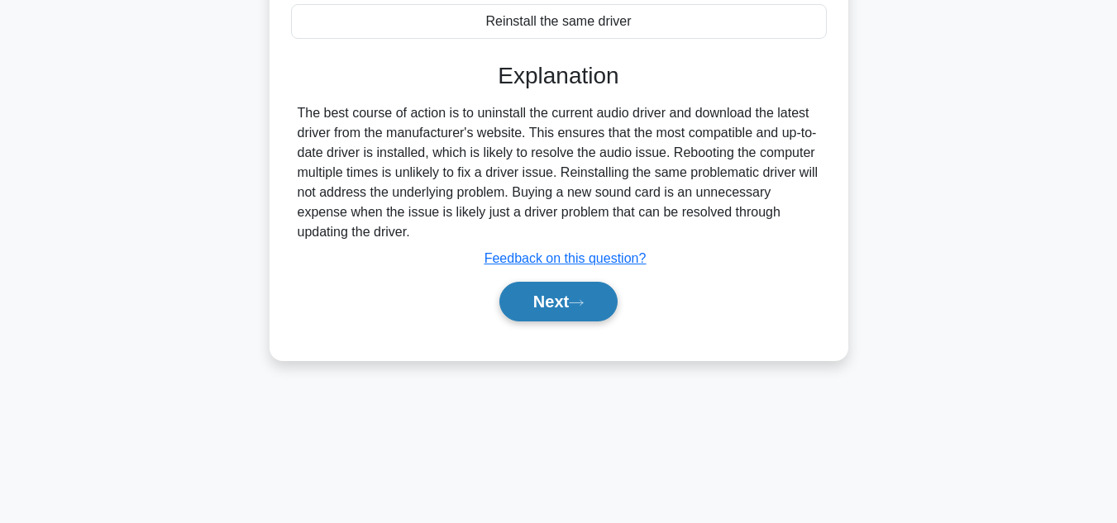
click at [528, 283] on div "Next" at bounding box center [559, 301] width 536 height 53
drag, startPoint x: 528, startPoint y: 288, endPoint x: 528, endPoint y: 299, distance: 10.8
click at [528, 294] on button "Next" at bounding box center [558, 302] width 118 height 40
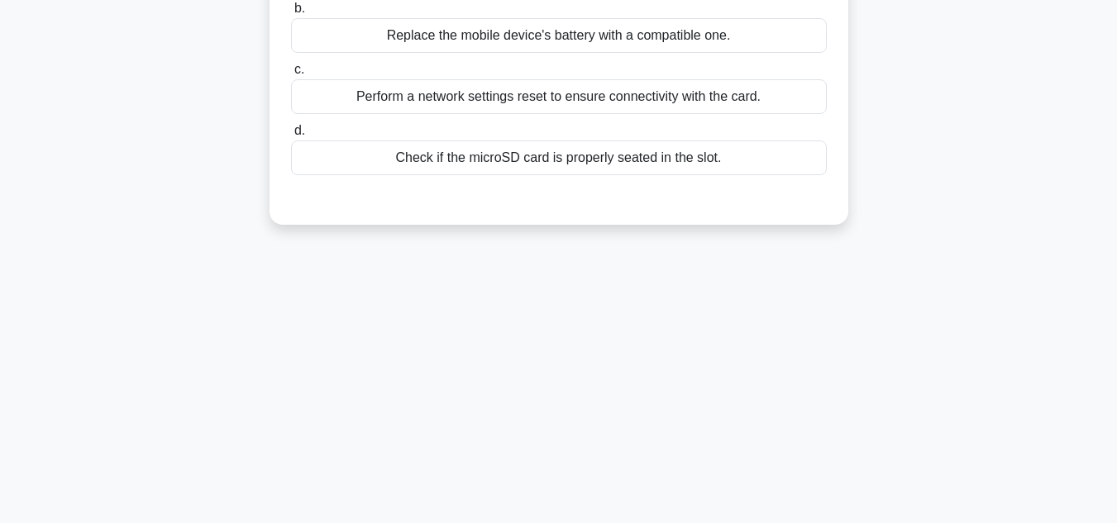
scroll to position [39, 0]
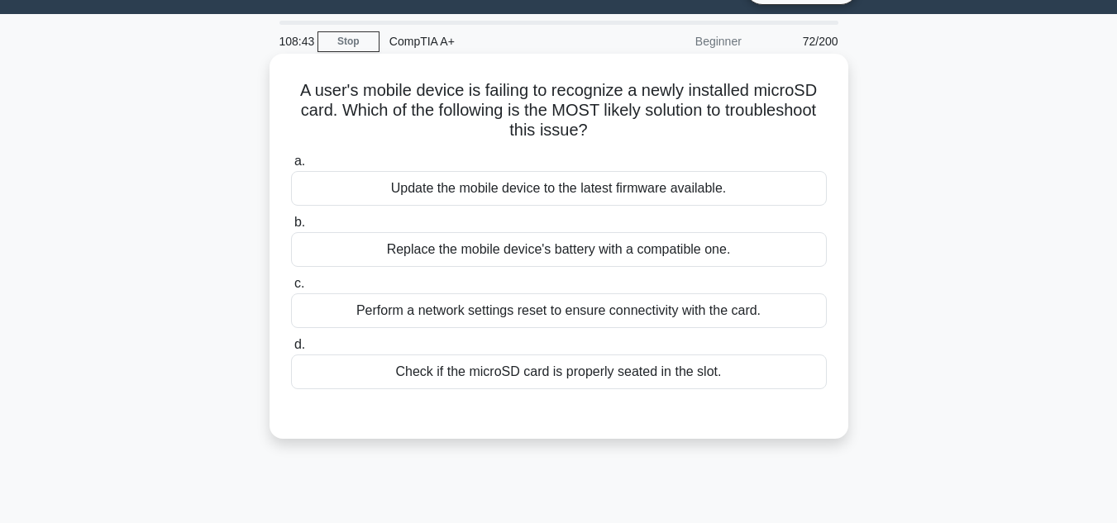
click at [466, 316] on div "Perform a network settings reset to ensure connectivity with the card." at bounding box center [559, 311] width 536 height 35
click at [291, 289] on input "c. Perform a network settings reset to ensure connectivity with the card." at bounding box center [291, 284] width 0 height 11
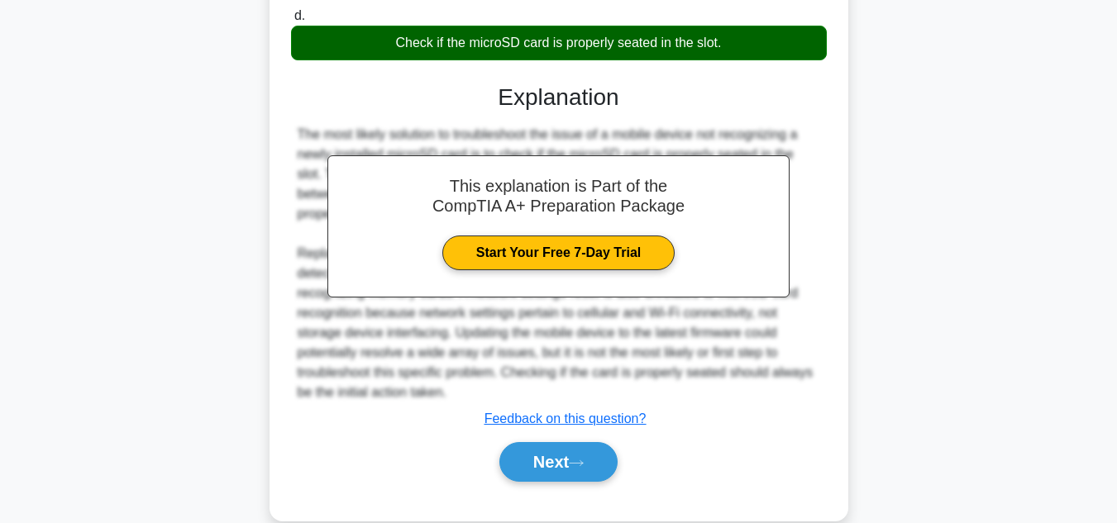
scroll to position [399, 0]
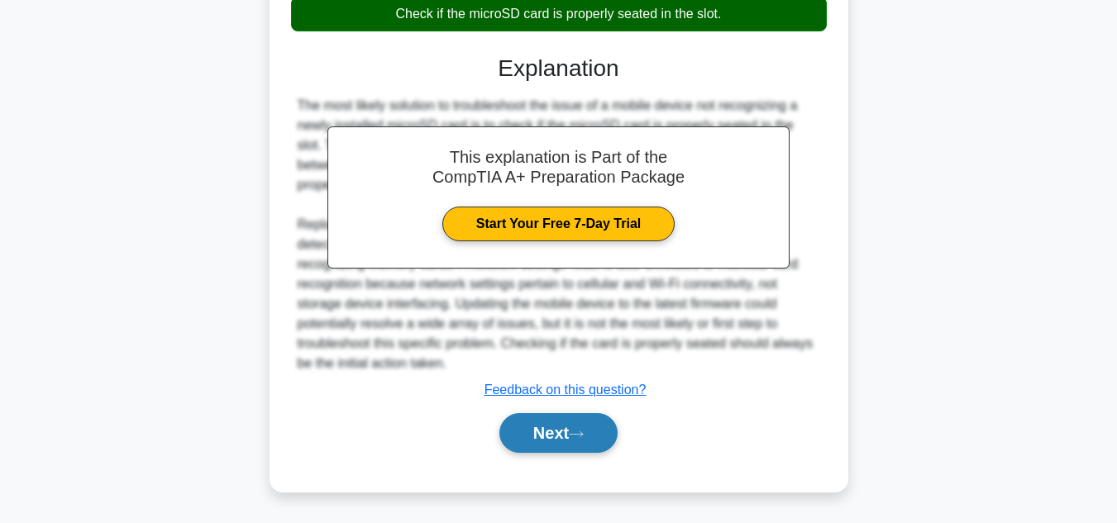
click at [587, 427] on button "Next" at bounding box center [558, 433] width 118 height 40
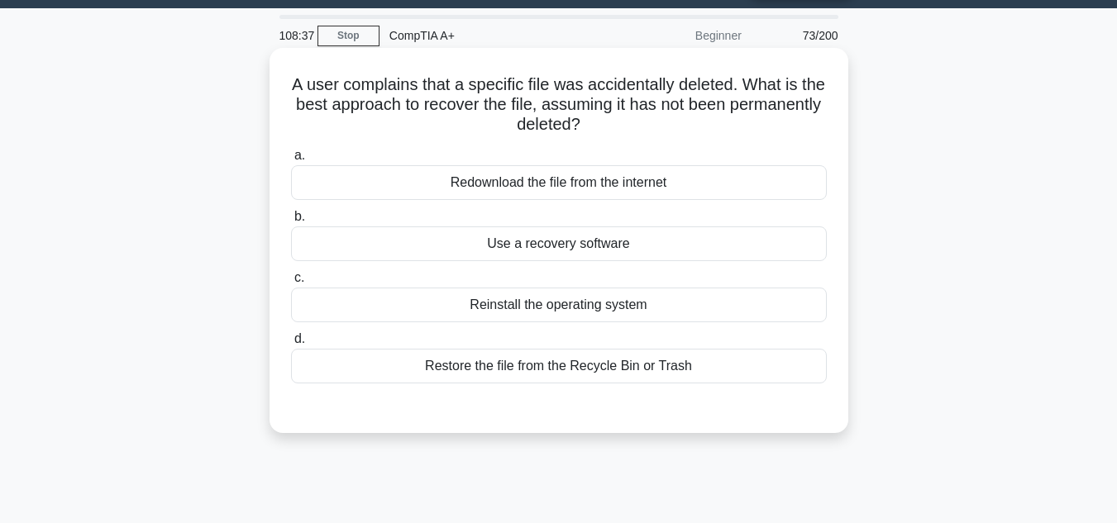
scroll to position [39, 0]
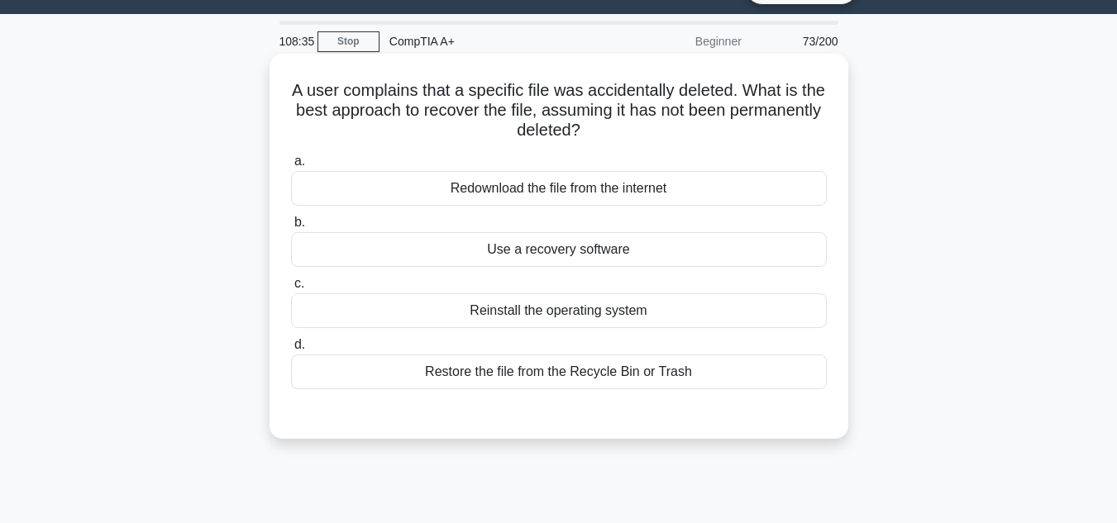
click at [531, 367] on div "Restore the file from the Recycle Bin or Trash" at bounding box center [559, 372] width 536 height 35
click at [291, 351] on input "d. Restore the file from the Recycle Bin or Trash" at bounding box center [291, 345] width 0 height 11
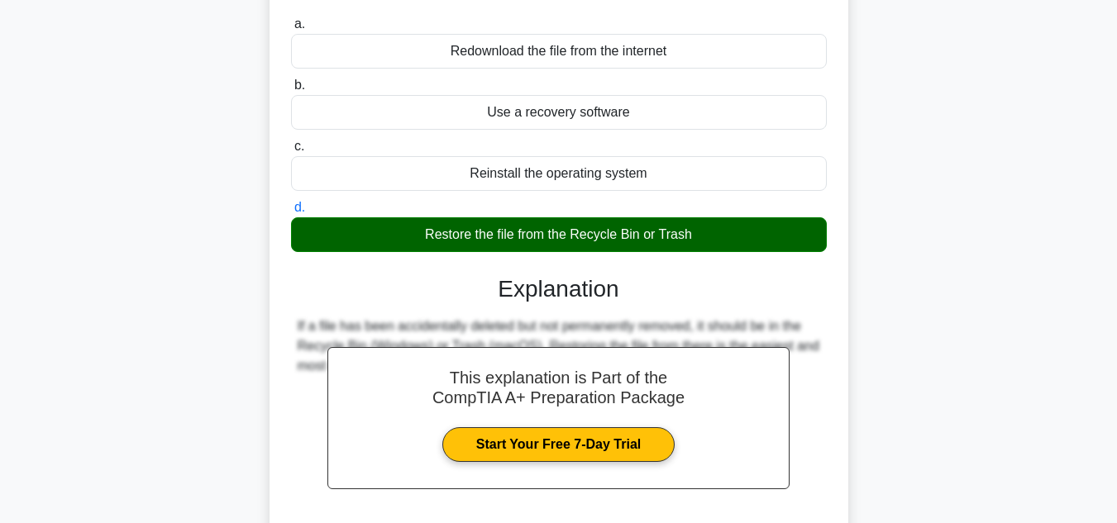
scroll to position [287, 0]
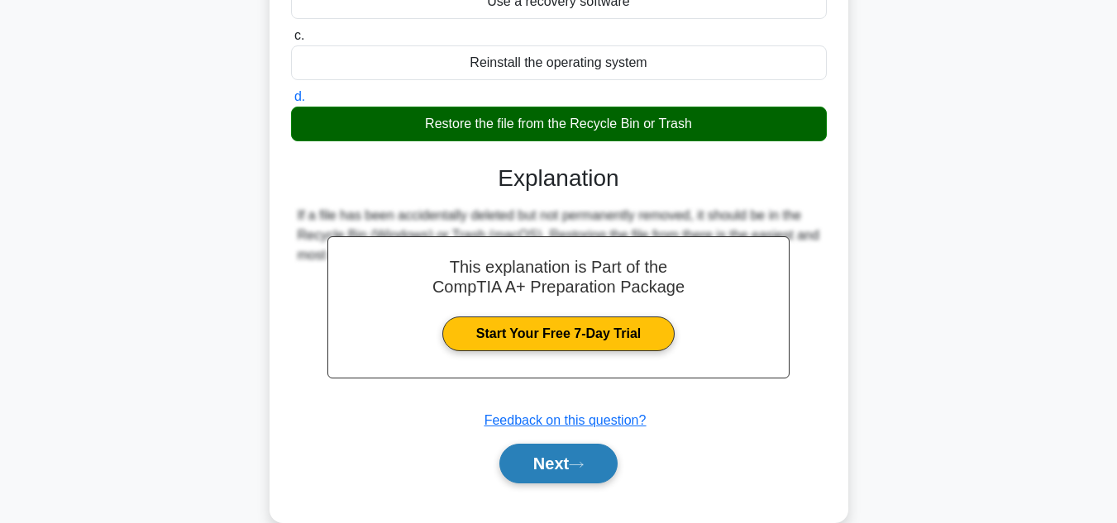
click at [544, 448] on button "Next" at bounding box center [558, 464] width 118 height 40
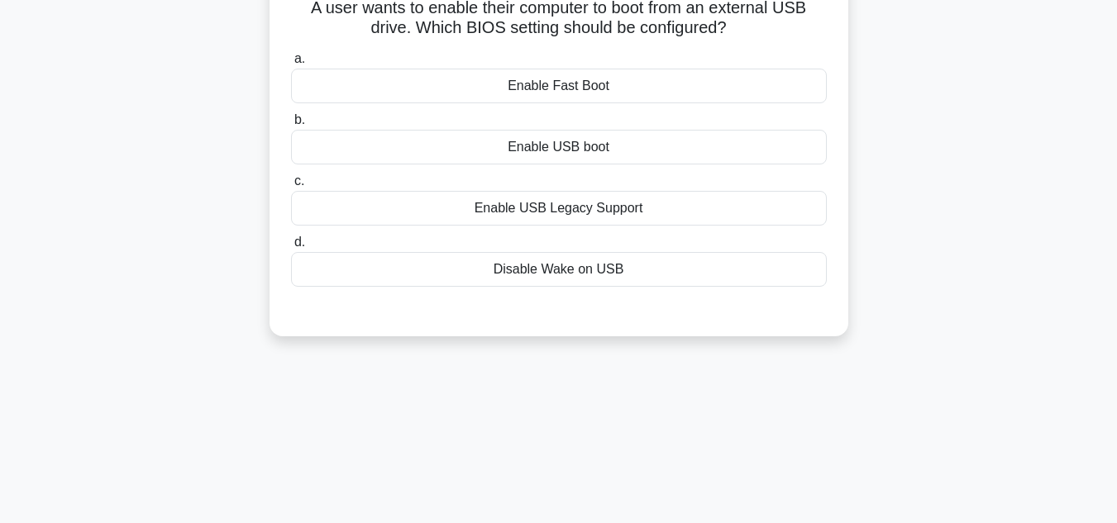
scroll to position [39, 0]
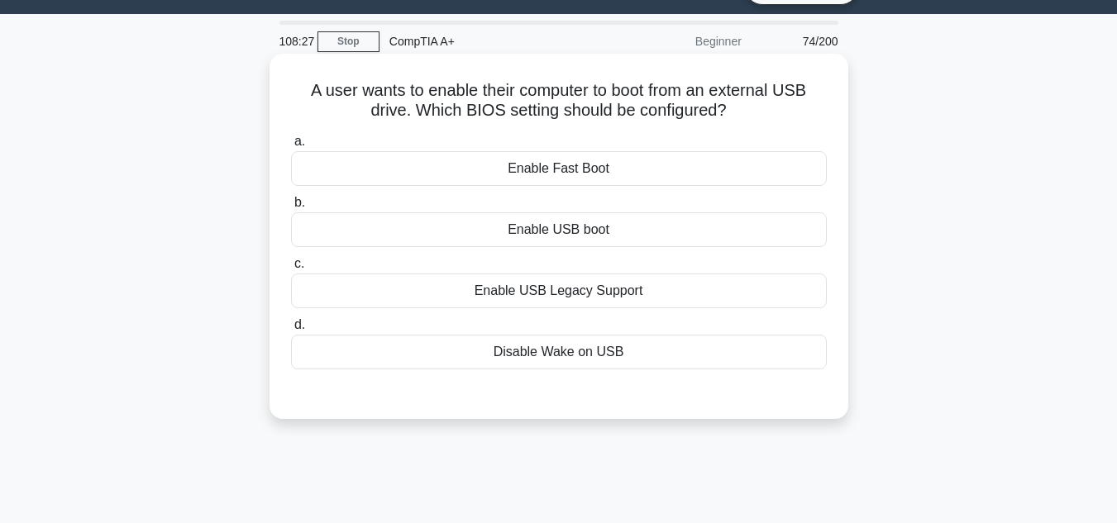
click at [454, 302] on div "Enable USB Legacy Support" at bounding box center [559, 291] width 536 height 35
click at [291, 270] on input "c. Enable USB Legacy Support" at bounding box center [291, 264] width 0 height 11
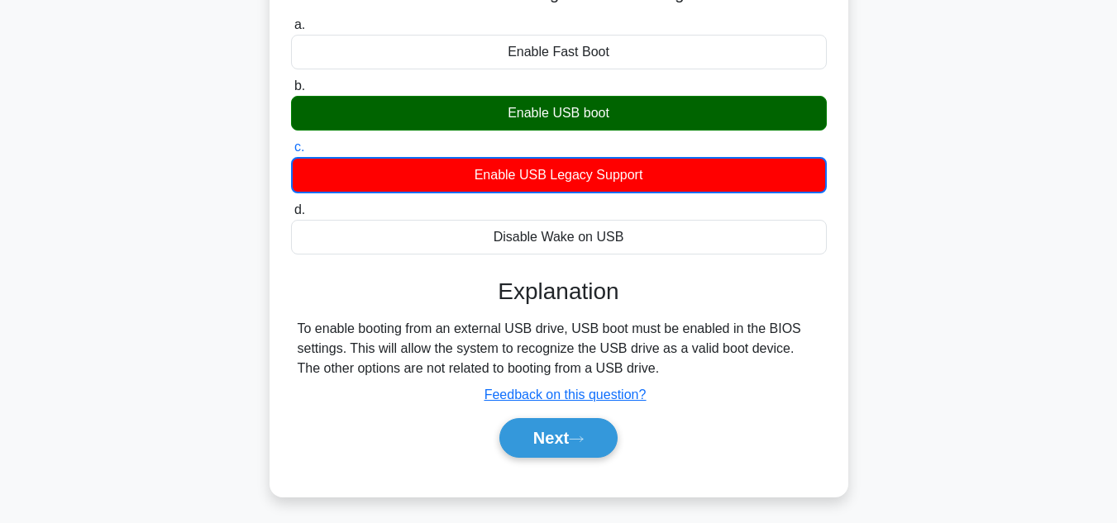
scroll to position [287, 0]
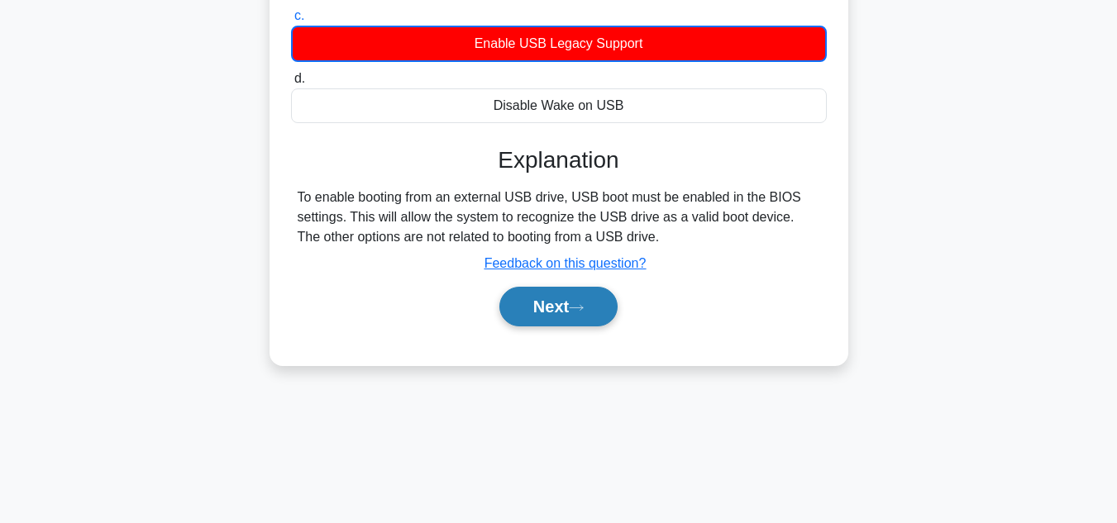
click at [524, 311] on button "Next" at bounding box center [558, 307] width 118 height 40
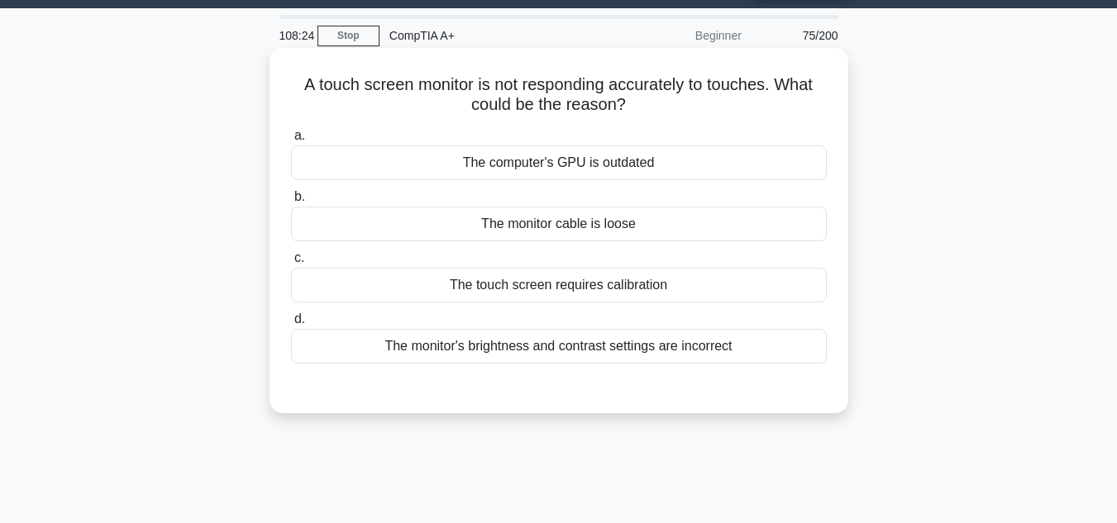
scroll to position [39, 0]
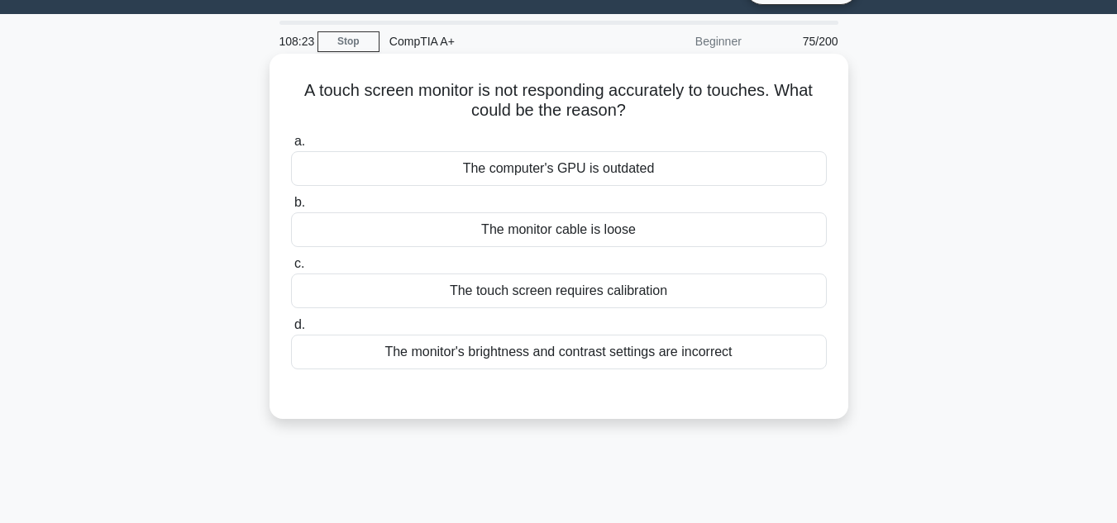
click at [531, 239] on div "The monitor cable is loose" at bounding box center [559, 230] width 536 height 35
click at [291, 208] on input "b. The monitor cable is loose" at bounding box center [291, 203] width 0 height 11
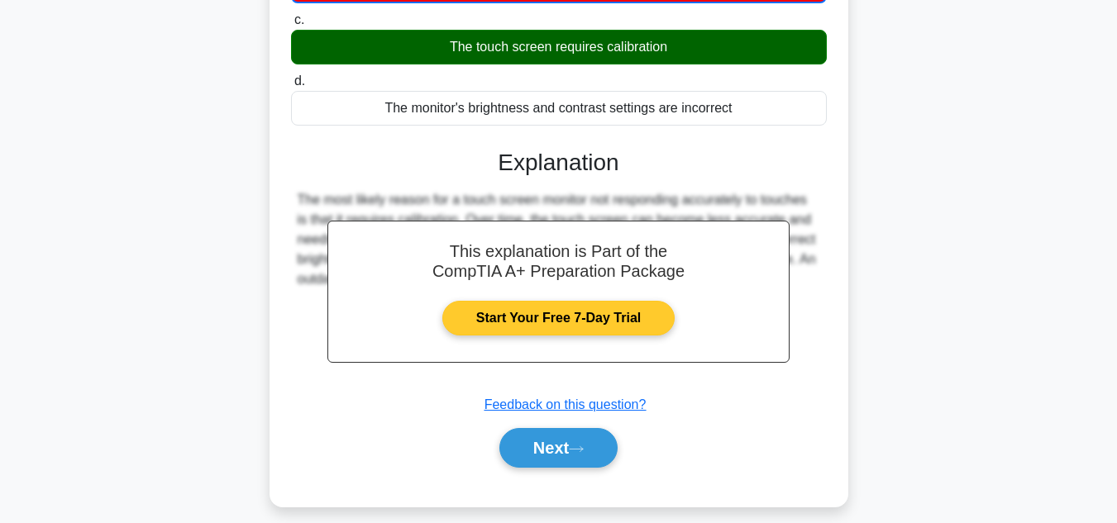
scroll to position [287, 0]
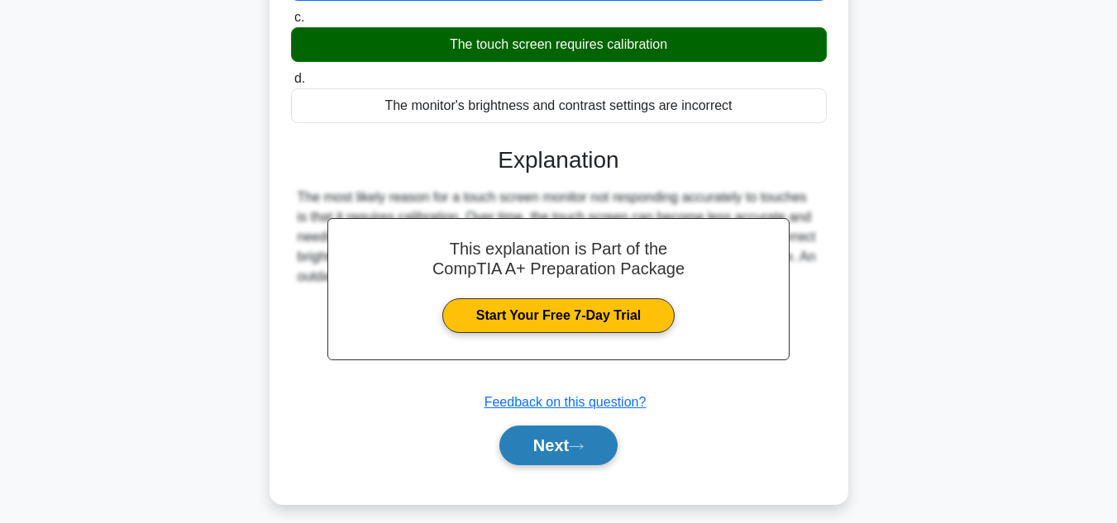
drag, startPoint x: 560, startPoint y: 469, endPoint x: 559, endPoint y: 452, distance: 16.6
click at [560, 454] on div "a. The computer's GPU is outdated b. The monitor cable is loose c. d." at bounding box center [558, 182] width 539 height 605
click at [559, 451] on button "Next" at bounding box center [558, 446] width 118 height 40
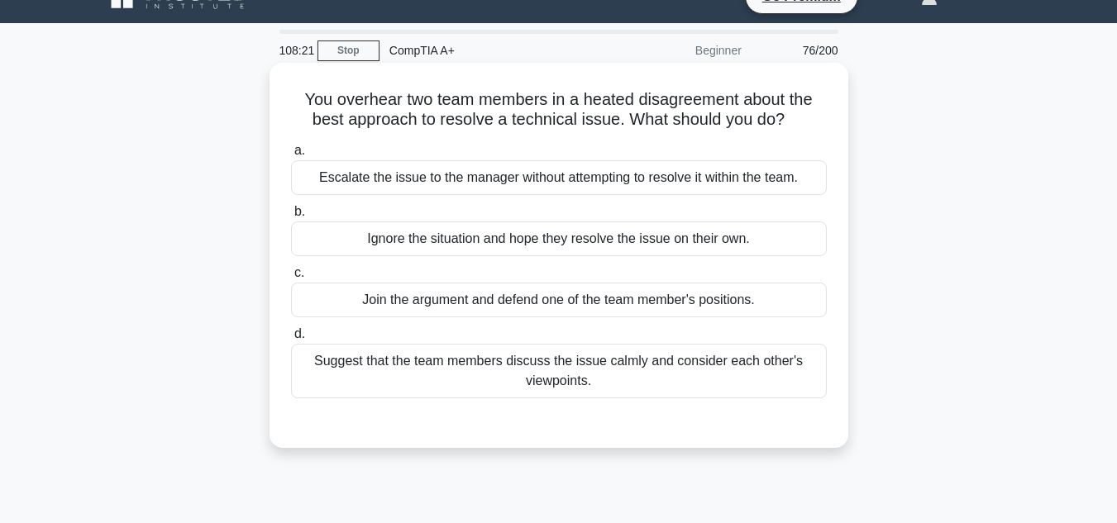
scroll to position [0, 0]
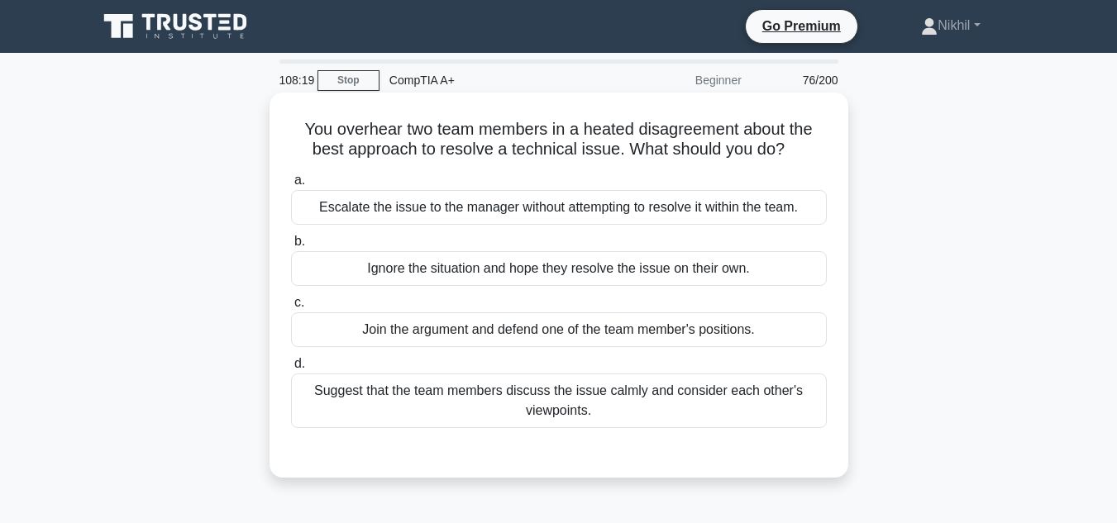
click at [515, 383] on div "Suggest that the team members discuss the issue calmly and consider each other'…" at bounding box center [559, 401] width 536 height 55
click at [291, 370] on input "d. Suggest that the team members discuss the issue calmly and consider each oth…" at bounding box center [291, 364] width 0 height 11
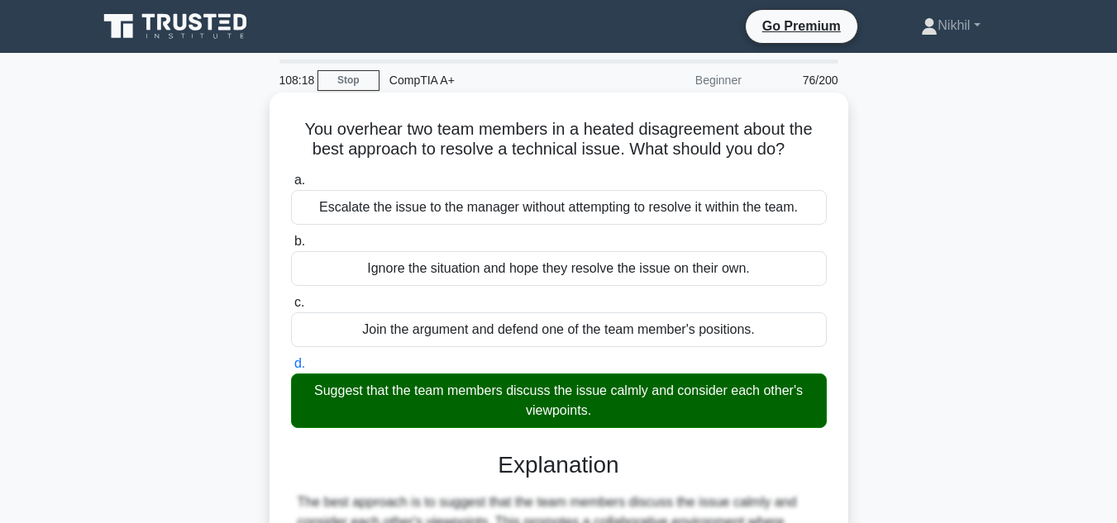
scroll to position [331, 0]
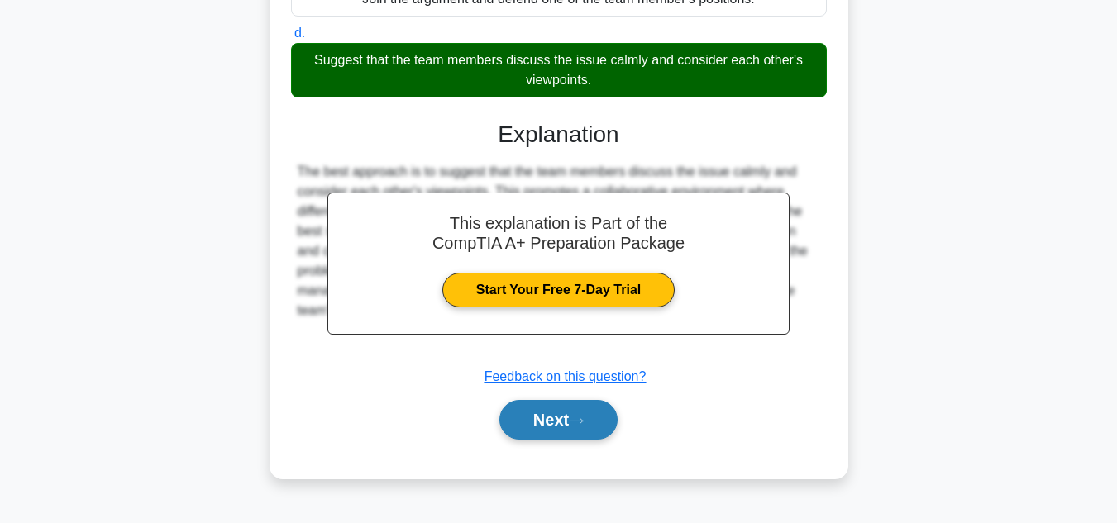
click at [532, 413] on button "Next" at bounding box center [558, 420] width 118 height 40
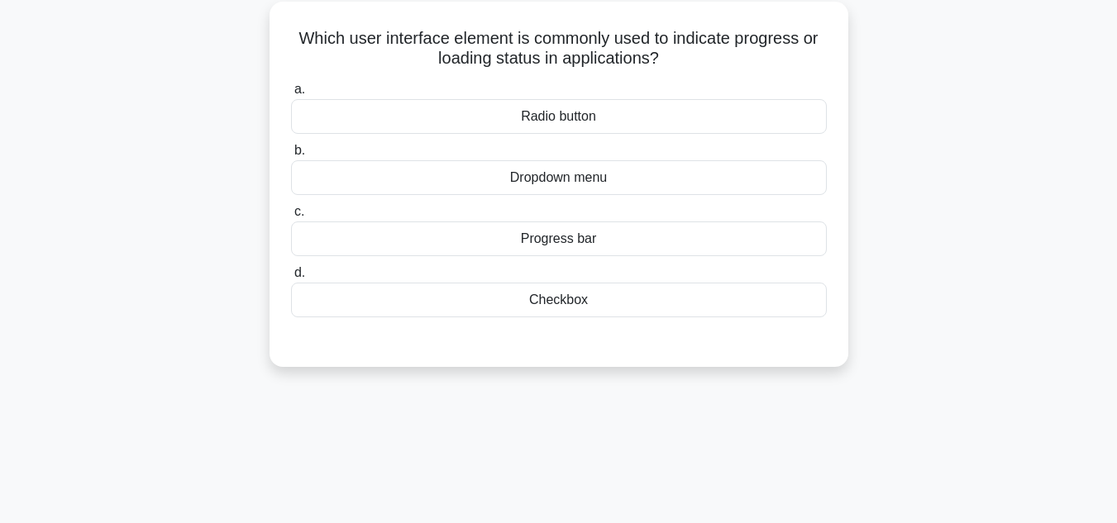
scroll to position [0, 0]
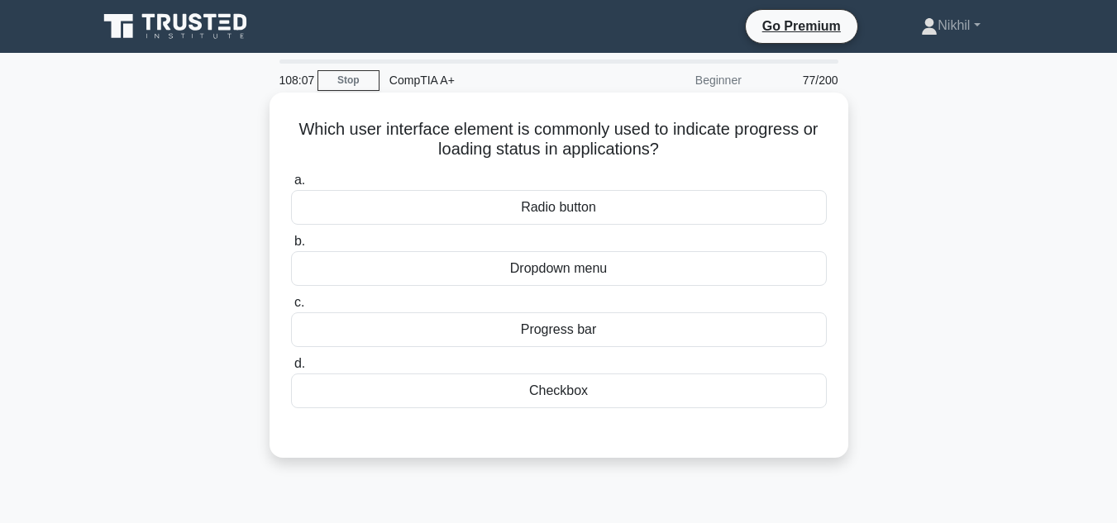
click at [563, 332] on div "Progress bar" at bounding box center [559, 330] width 536 height 35
click at [291, 308] on input "c. Progress bar" at bounding box center [291, 303] width 0 height 11
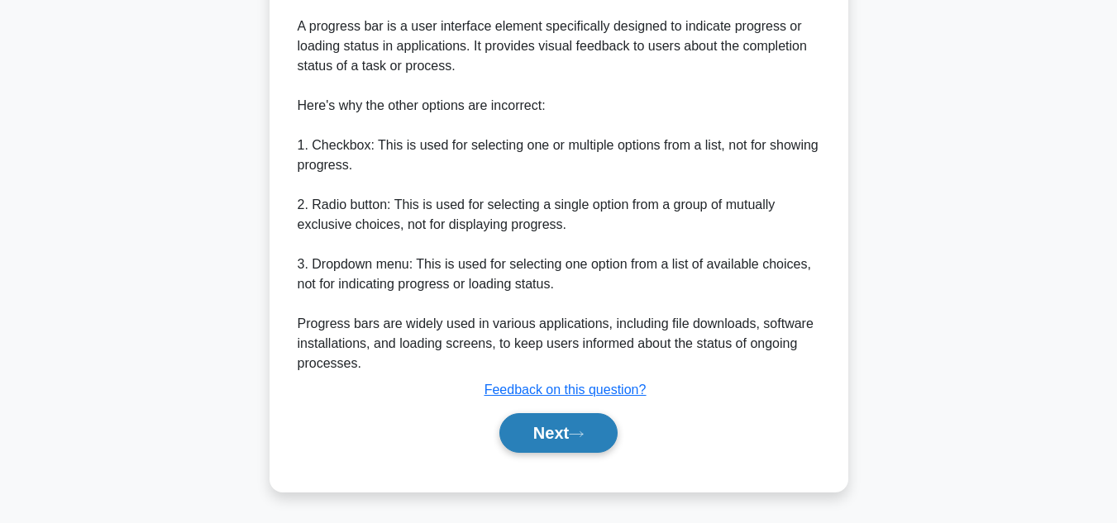
click at [538, 421] on button "Next" at bounding box center [558, 433] width 118 height 40
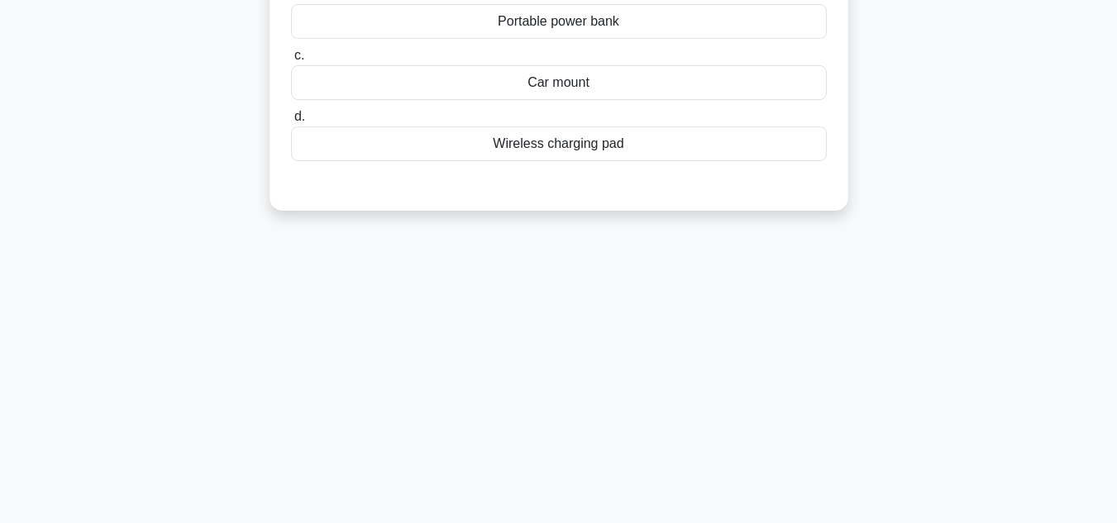
scroll to position [39, 0]
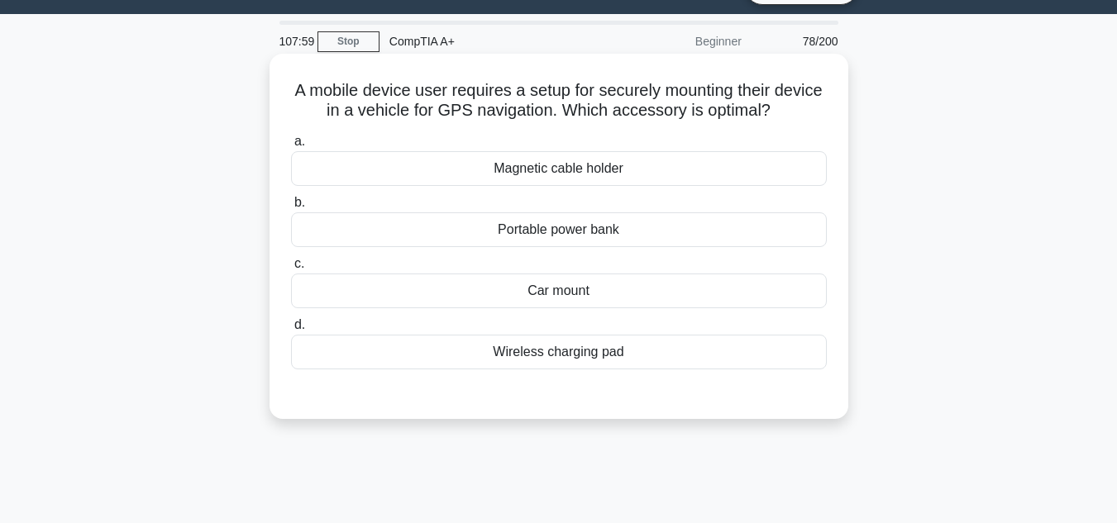
click at [499, 169] on div "Magnetic cable holder" at bounding box center [559, 168] width 536 height 35
click at [291, 147] on input "a. Magnetic cable holder" at bounding box center [291, 141] width 0 height 11
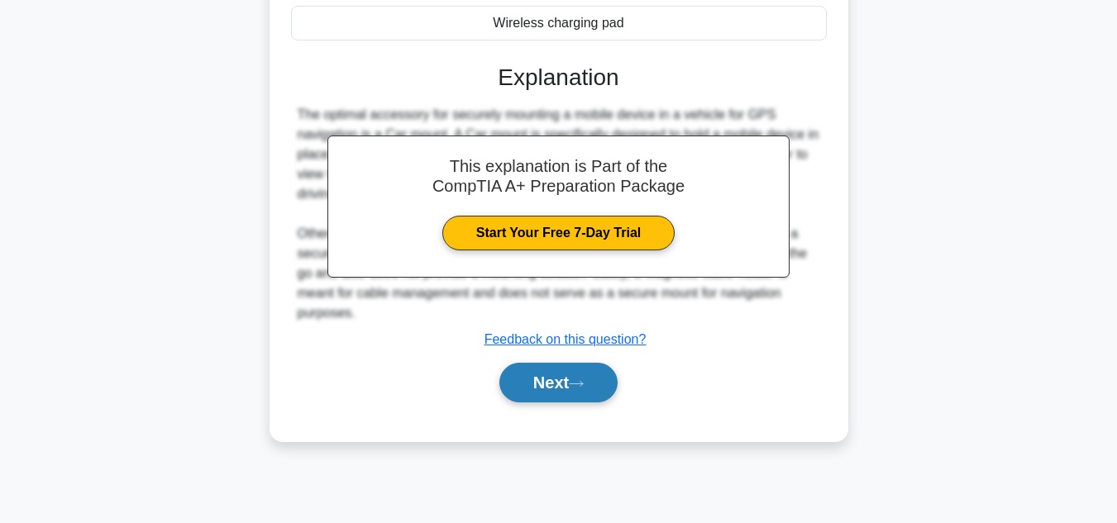
click at [564, 378] on button "Next" at bounding box center [558, 383] width 118 height 40
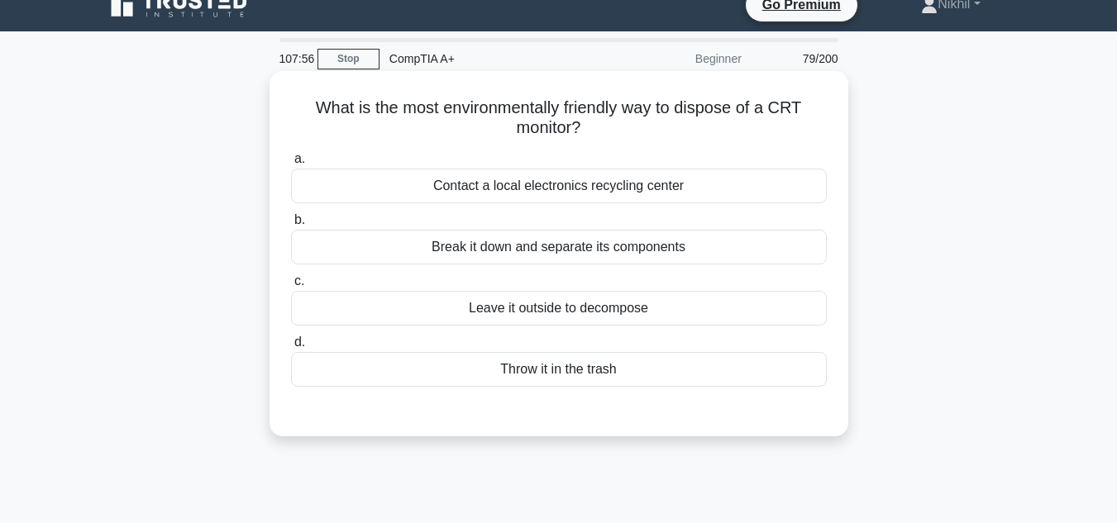
scroll to position [0, 0]
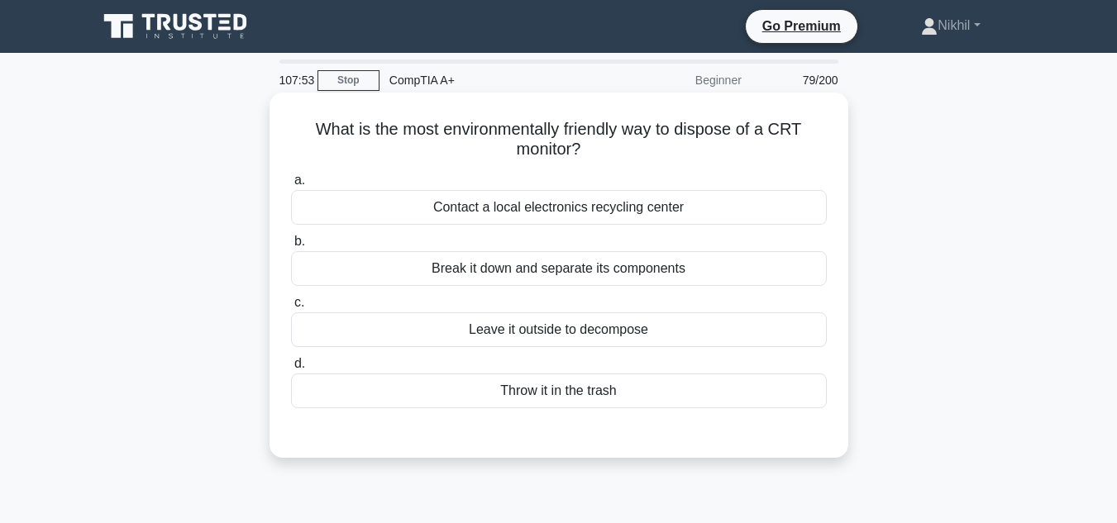
click at [559, 281] on div "Break it down and separate its components" at bounding box center [559, 268] width 536 height 35
click at [291, 247] on input "b. Break it down and separate its components" at bounding box center [291, 241] width 0 height 11
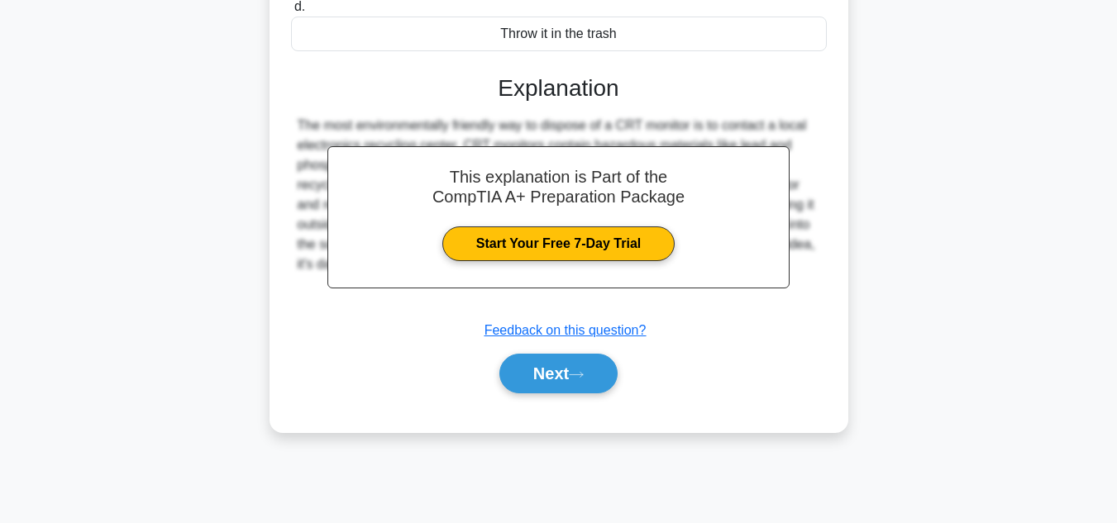
scroll to position [370, 0]
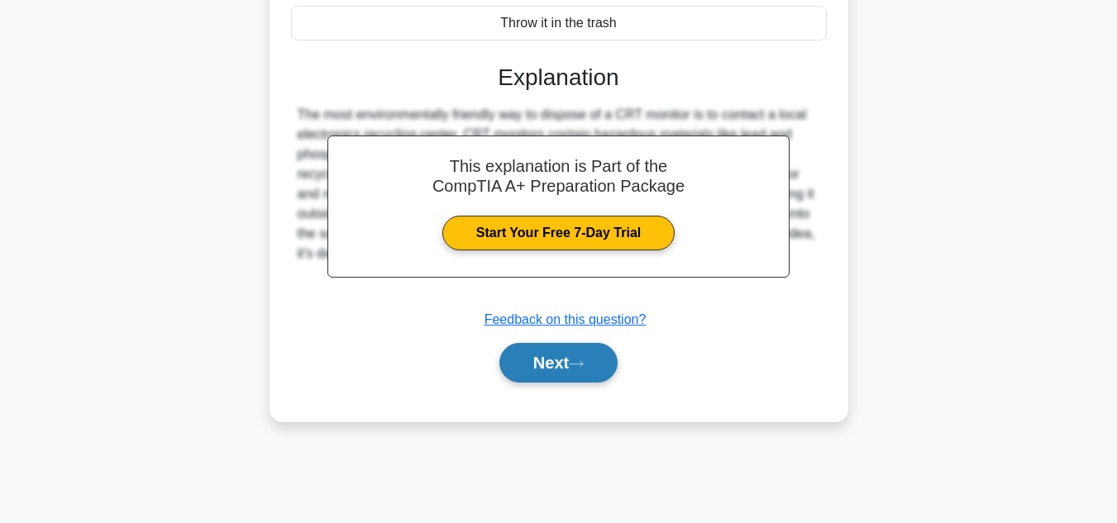
click at [578, 377] on button "Next" at bounding box center [558, 363] width 118 height 40
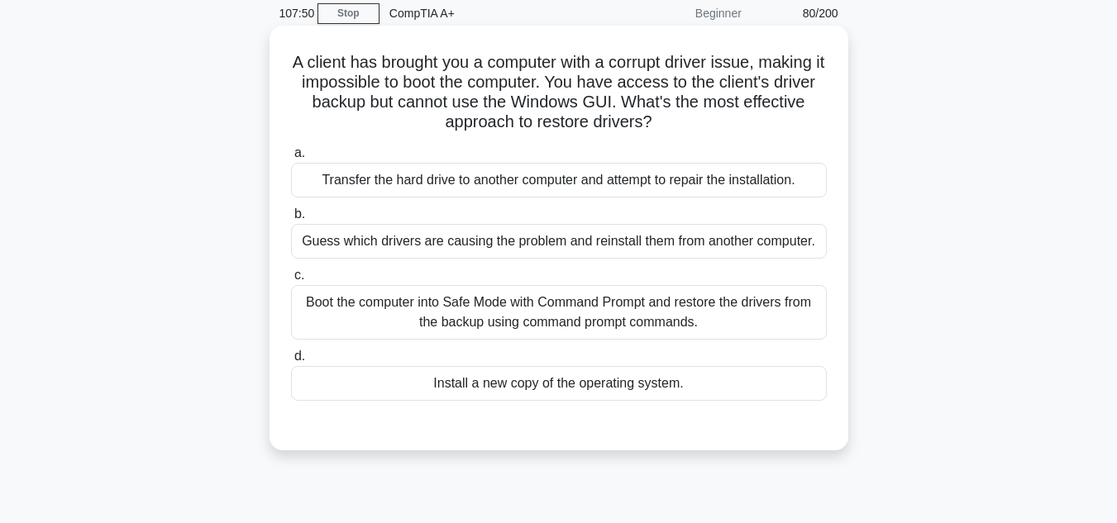
scroll to position [39, 0]
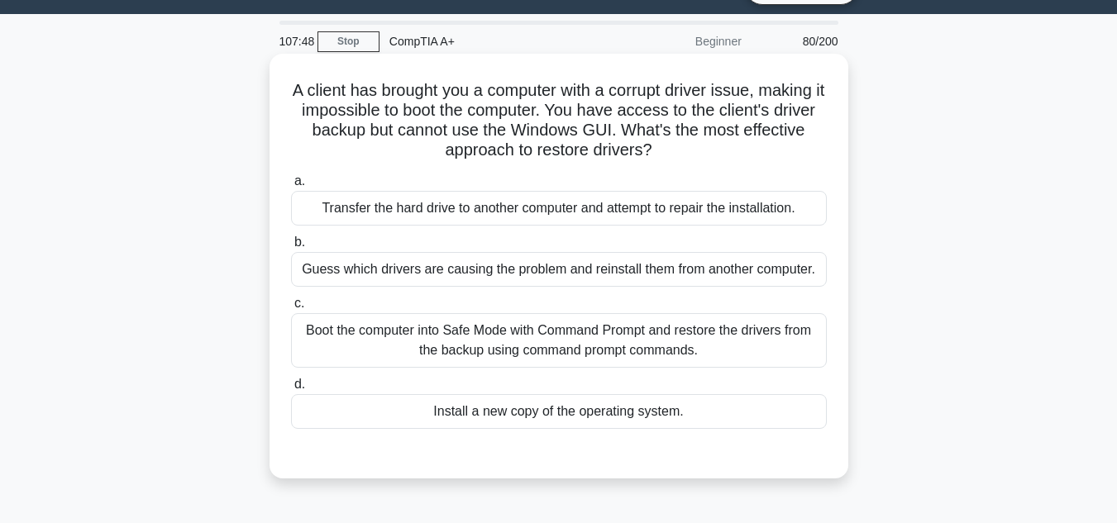
click at [451, 348] on div "Boot the computer into Safe Mode with Command Prompt and restore the drivers fr…" at bounding box center [559, 340] width 536 height 55
click at [291, 309] on input "c. Boot the computer into Safe Mode with Command Prompt and restore the drivers…" at bounding box center [291, 304] width 0 height 11
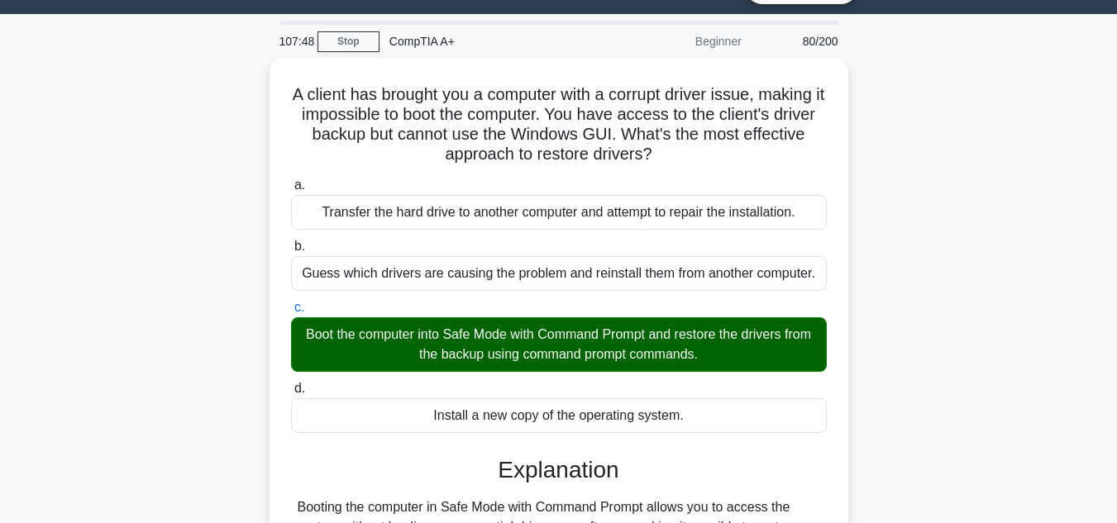
scroll to position [370, 0]
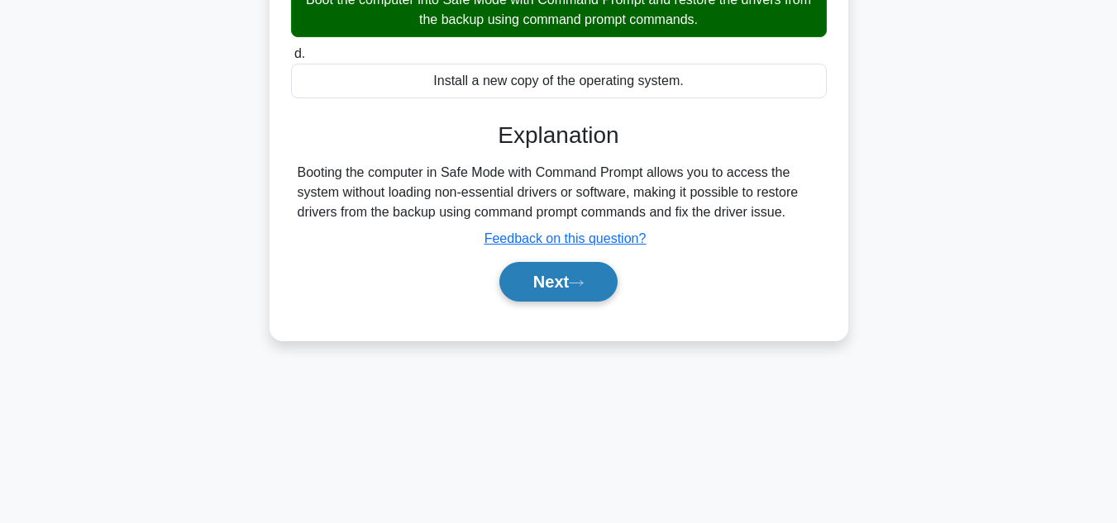
click at [518, 299] on button "Next" at bounding box center [558, 282] width 118 height 40
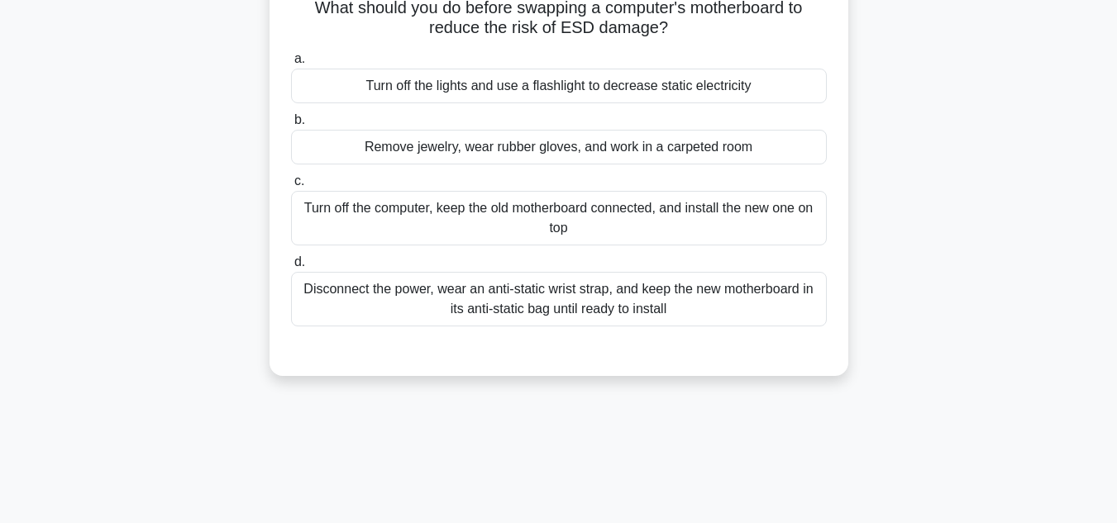
scroll to position [39, 0]
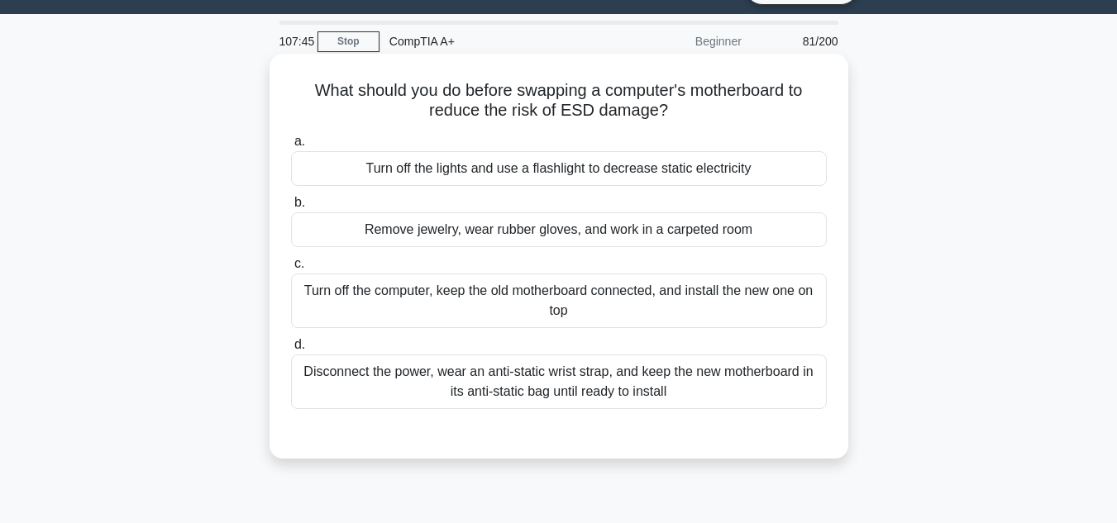
click at [519, 373] on div "Disconnect the power, wear an anti-static wrist strap, and keep the new motherb…" at bounding box center [559, 382] width 536 height 55
click at [291, 351] on input "d. Disconnect the power, wear an anti-static wrist strap, and keep the new moth…" at bounding box center [291, 345] width 0 height 11
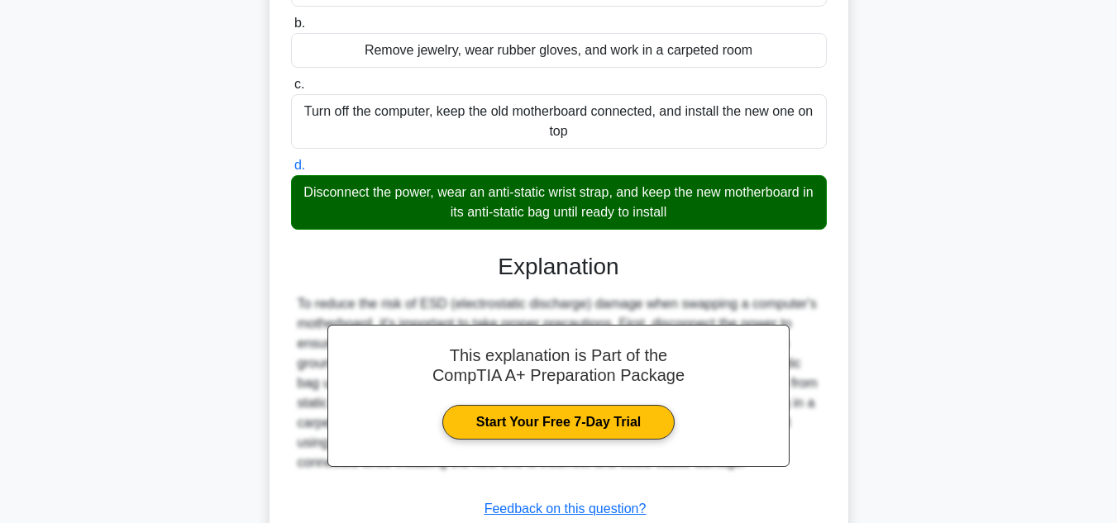
scroll to position [370, 0]
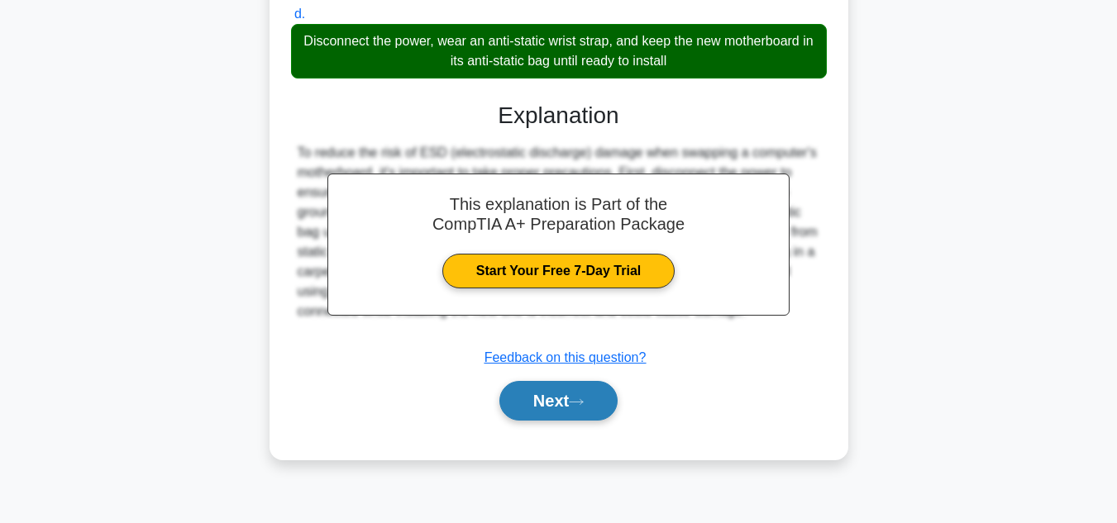
click at [518, 380] on div "Next" at bounding box center [559, 401] width 536 height 53
click at [520, 386] on button "Next" at bounding box center [558, 401] width 118 height 40
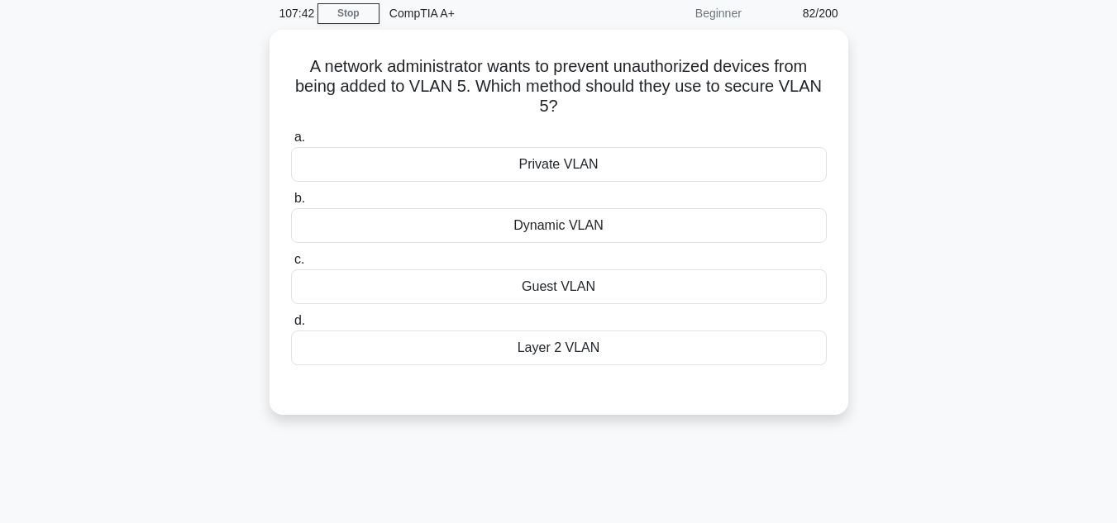
scroll to position [39, 0]
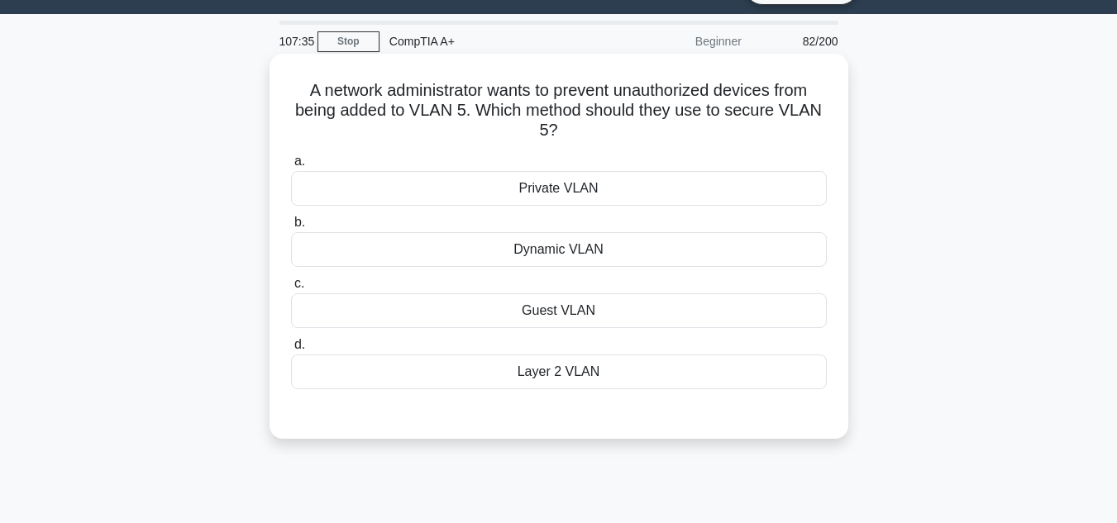
click at [489, 198] on div "Private VLAN" at bounding box center [559, 188] width 536 height 35
click at [291, 167] on input "a. Private VLAN" at bounding box center [291, 161] width 0 height 11
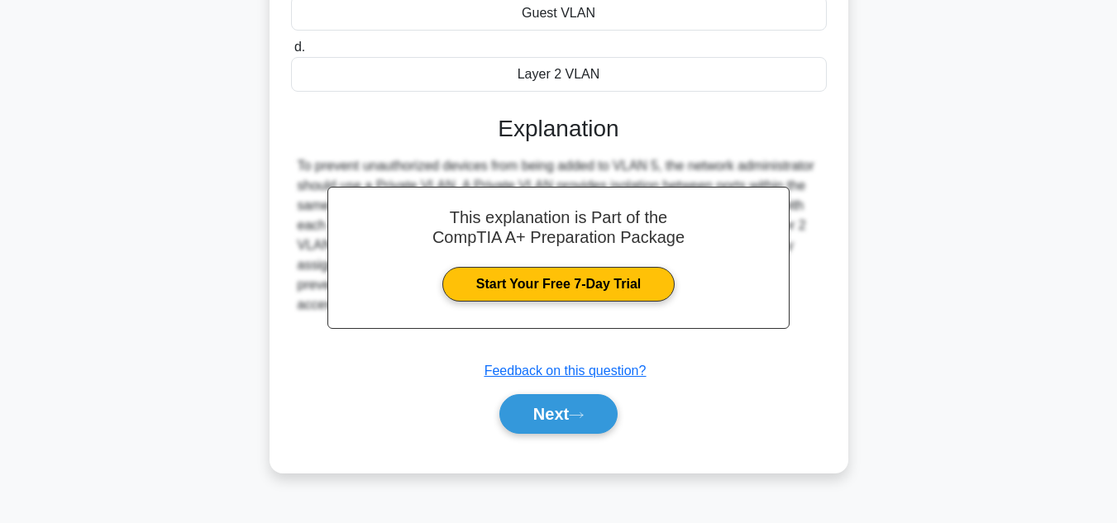
scroll to position [370, 0]
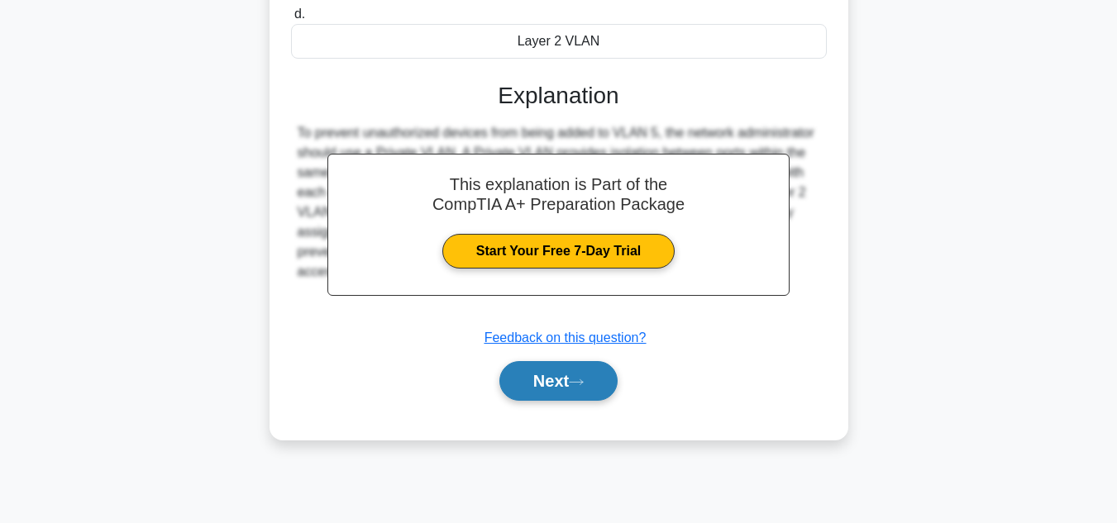
click at [589, 393] on button "Next" at bounding box center [558, 381] width 118 height 40
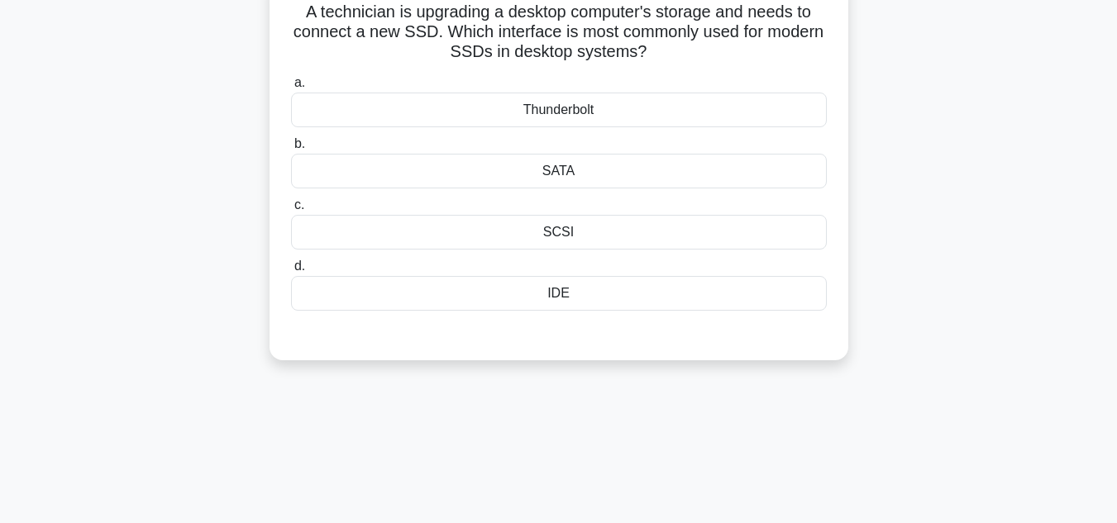
scroll to position [39, 0]
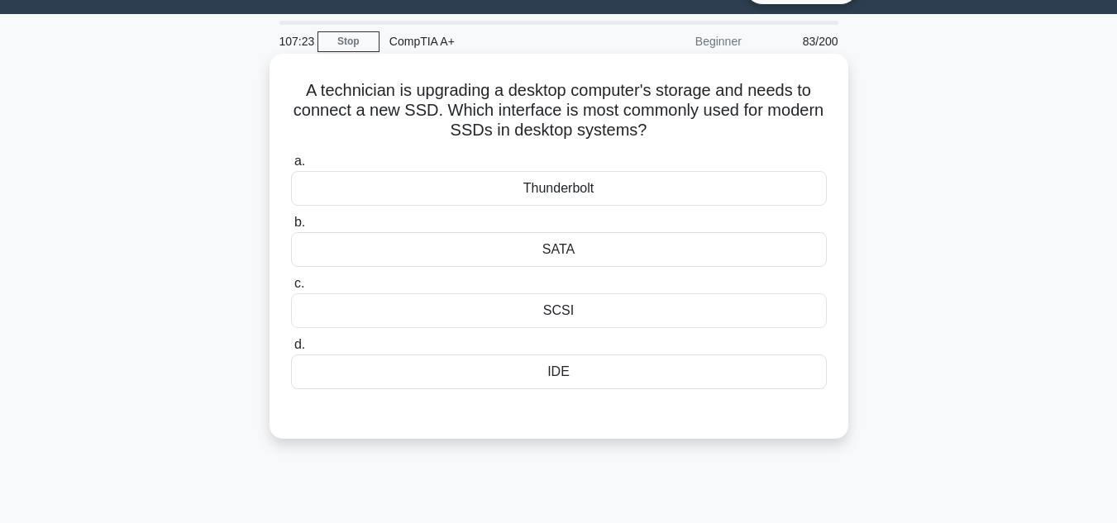
drag, startPoint x: 652, startPoint y: 243, endPoint x: 652, endPoint y: 265, distance: 22.3
click at [652, 258] on div "SATA" at bounding box center [559, 249] width 536 height 35
click at [291, 228] on input "b. SATA" at bounding box center [291, 222] width 0 height 11
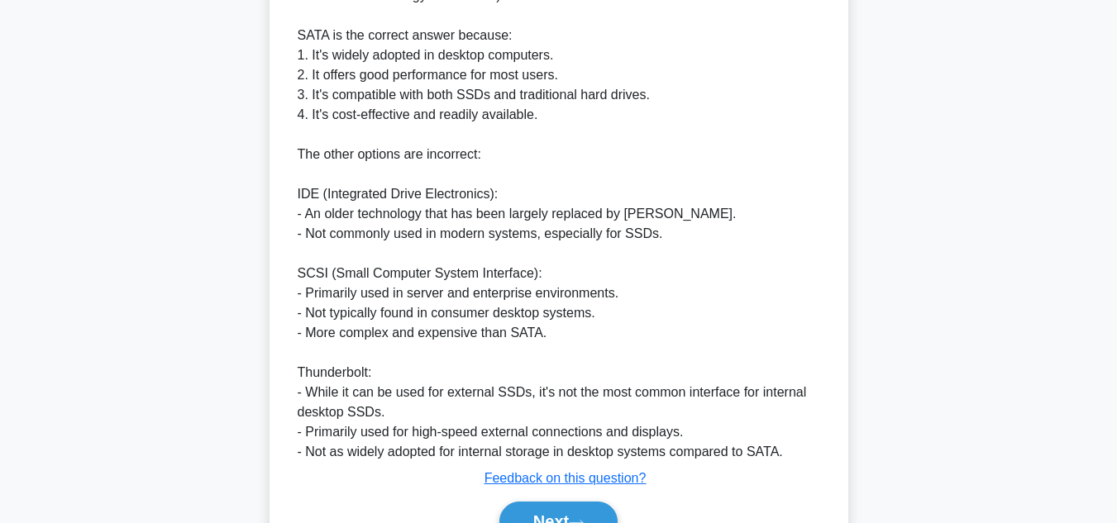
scroll to position [616, 0]
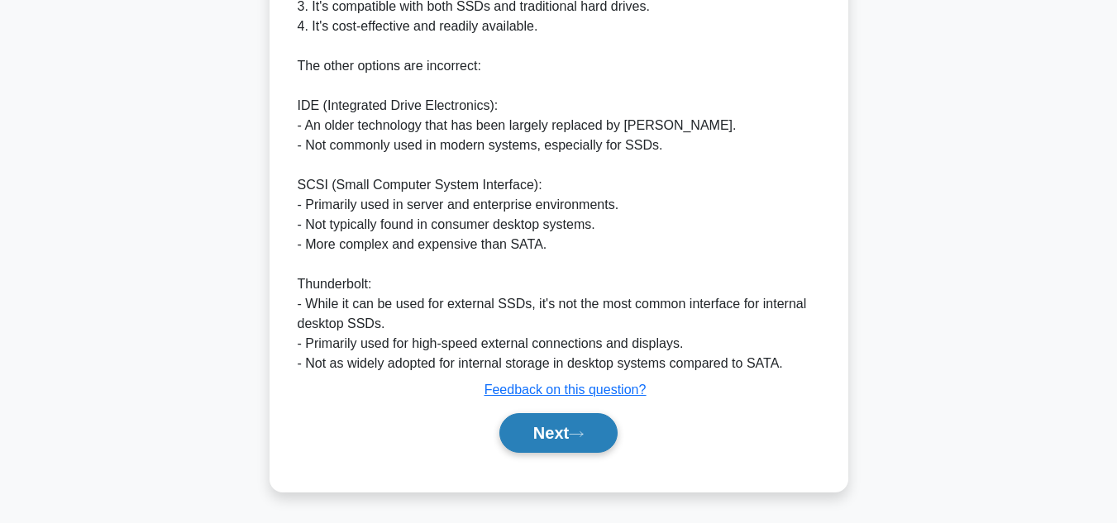
click at [572, 422] on button "Next" at bounding box center [558, 433] width 118 height 40
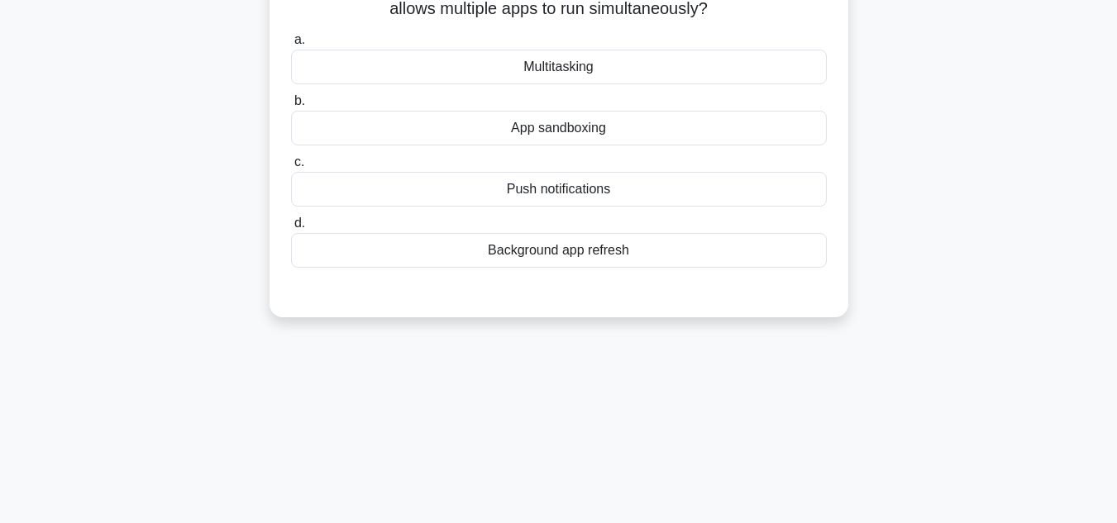
scroll to position [122, 0]
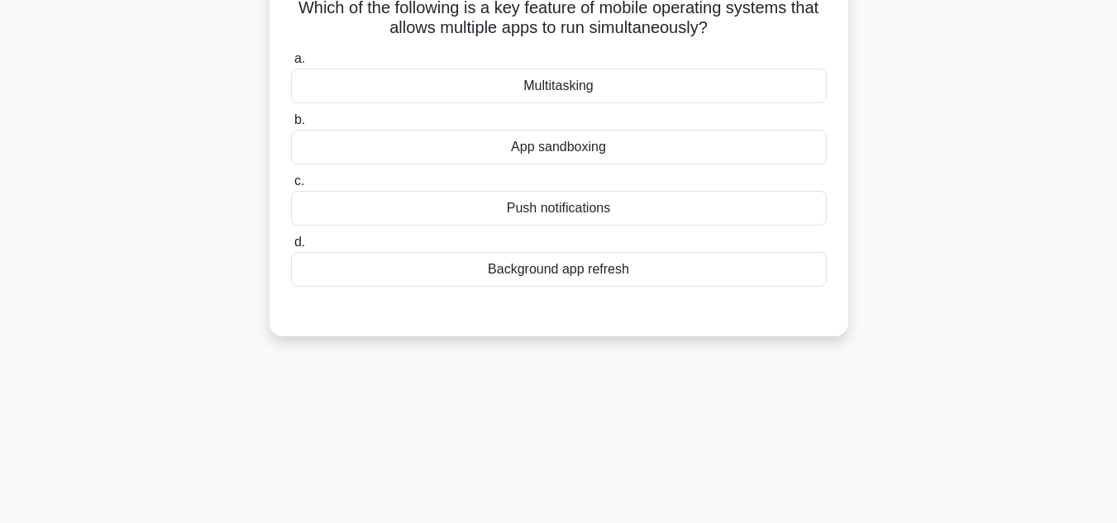
drag, startPoint x: 602, startPoint y: 284, endPoint x: 618, endPoint y: 231, distance: 56.0
drag, startPoint x: 618, startPoint y: 231, endPoint x: 372, endPoint y: 319, distance: 261.0
click at [372, 319] on div "Which of the following is a key feature of mobile operating systems that allows…" at bounding box center [559, 154] width 566 height 352
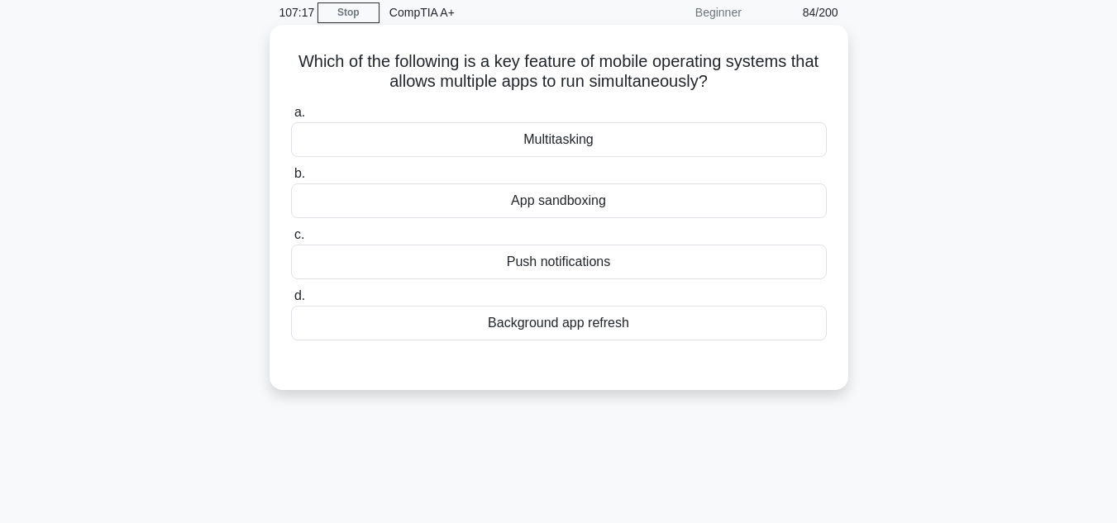
scroll to position [39, 0]
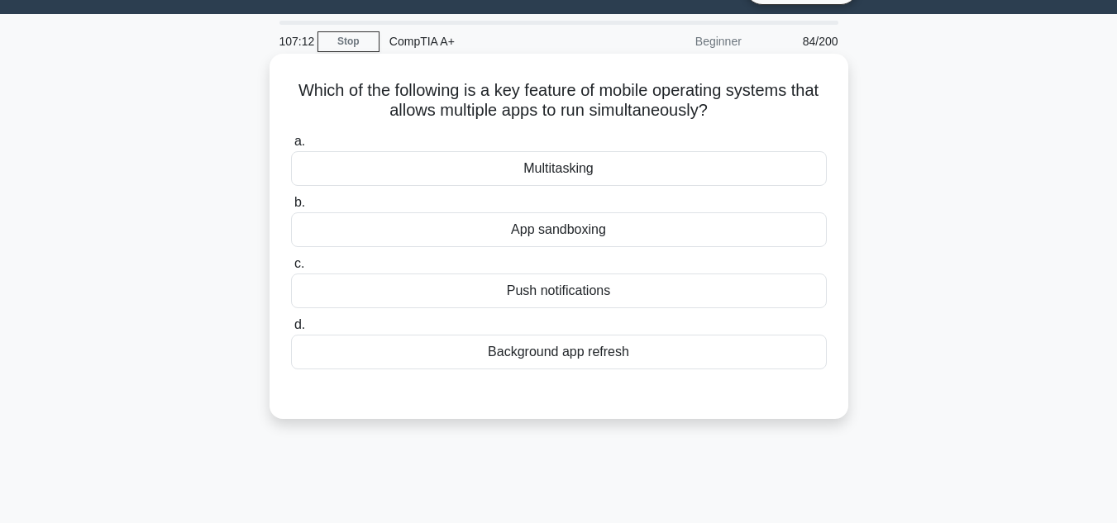
click at [607, 179] on div "Multitasking" at bounding box center [559, 168] width 536 height 35
click at [291, 147] on input "a. Multitasking" at bounding box center [291, 141] width 0 height 11
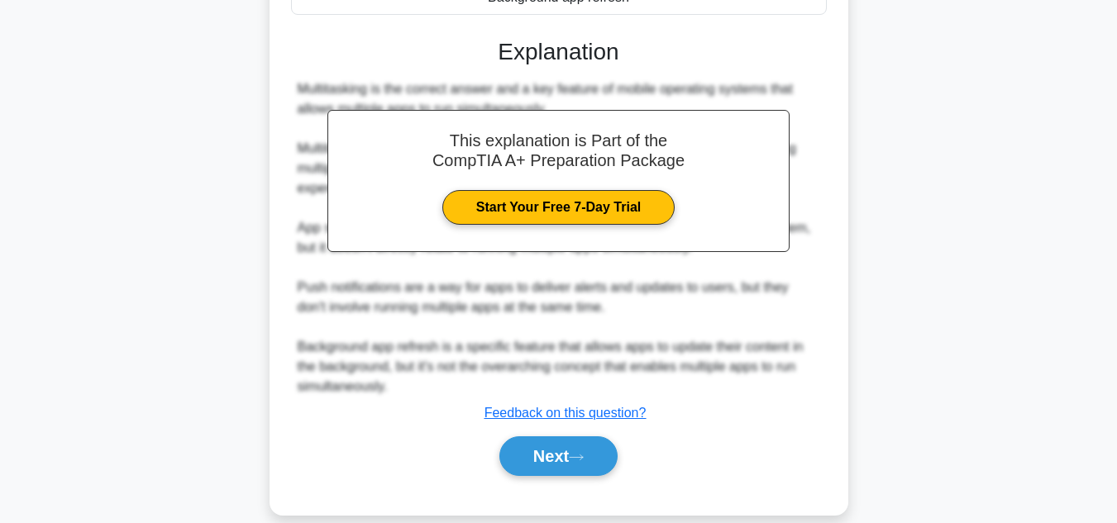
scroll to position [418, 0]
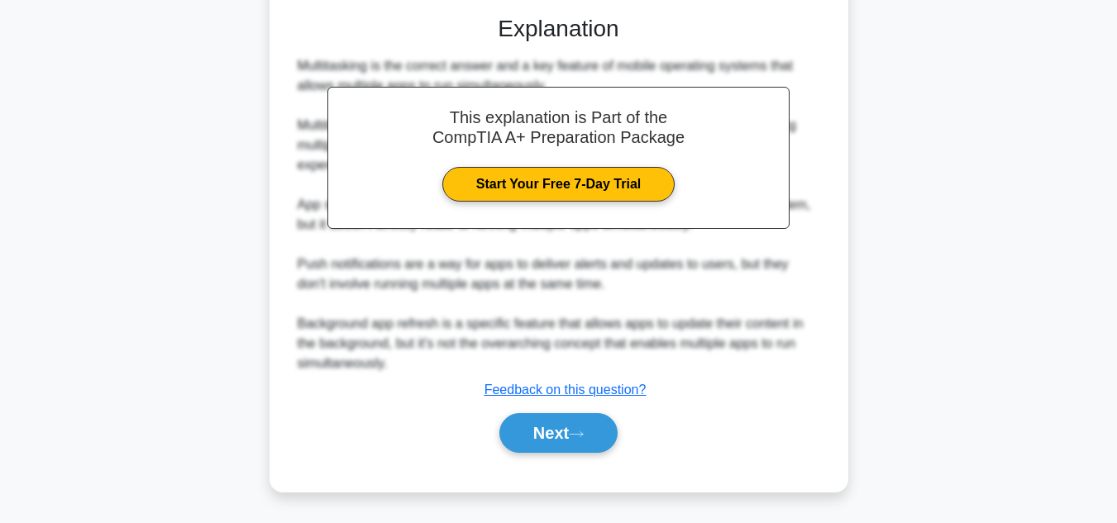
click at [514, 412] on div "Next" at bounding box center [559, 433] width 536 height 53
click at [512, 421] on button "Next" at bounding box center [558, 433] width 118 height 40
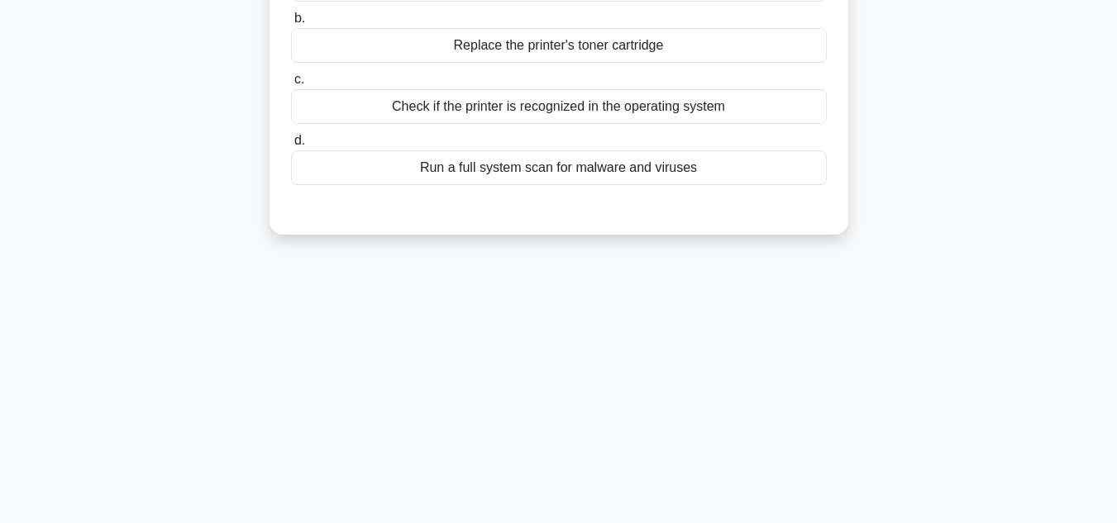
scroll to position [39, 0]
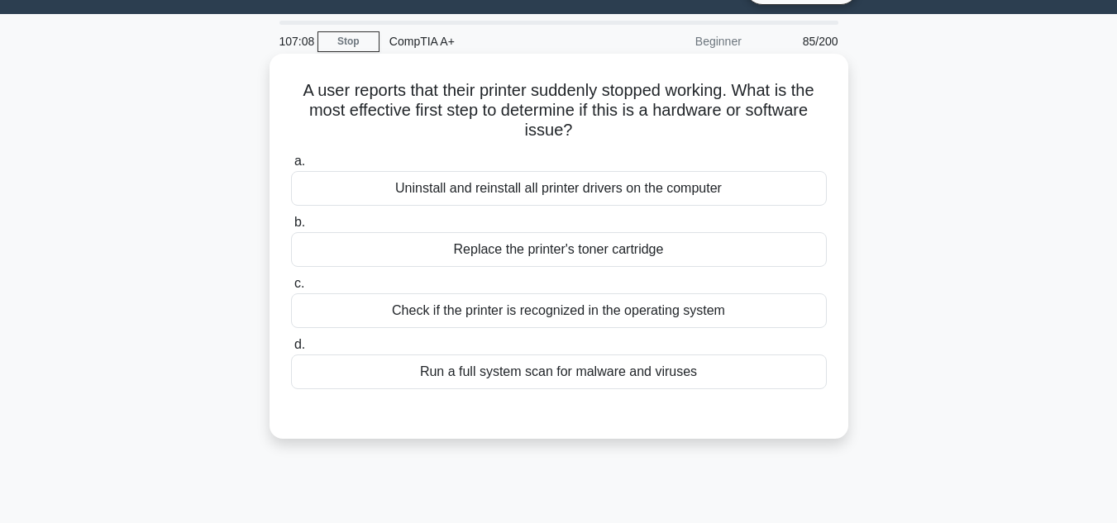
click at [519, 318] on div "Check if the printer is recognized in the operating system" at bounding box center [559, 311] width 536 height 35
click at [291, 289] on input "c. Check if the printer is recognized in the operating system" at bounding box center [291, 284] width 0 height 11
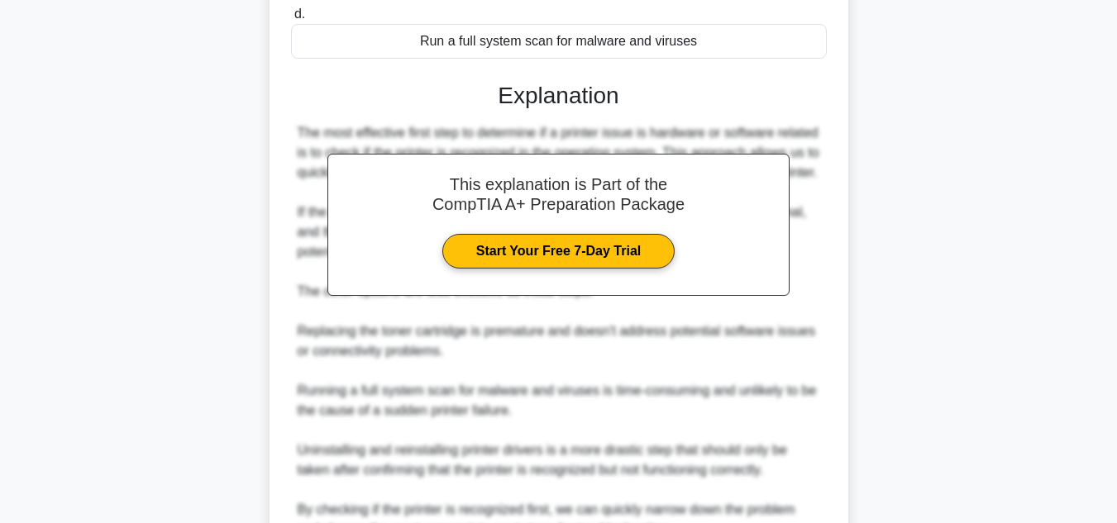
scroll to position [537, 0]
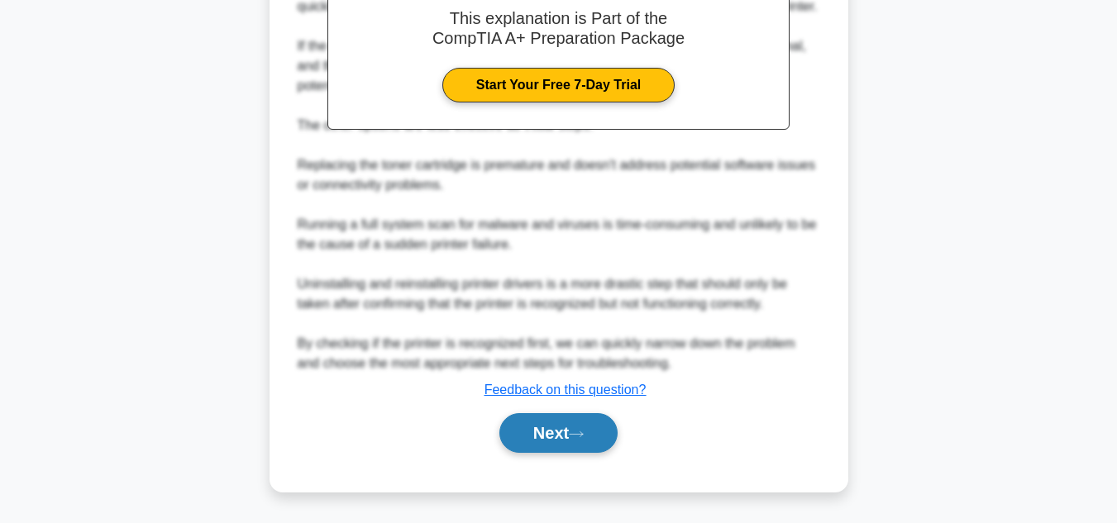
click at [540, 438] on button "Next" at bounding box center [558, 433] width 118 height 40
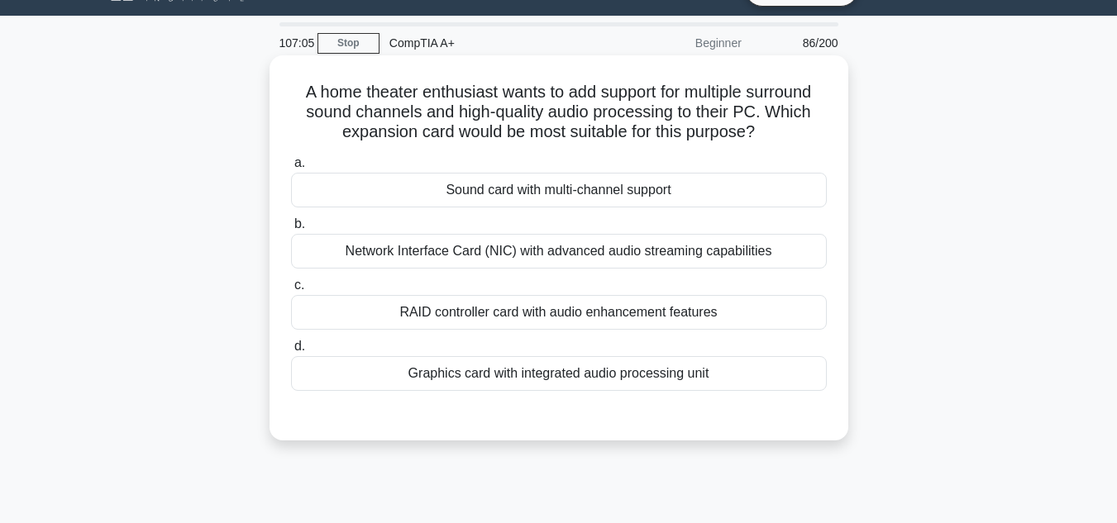
scroll to position [0, 0]
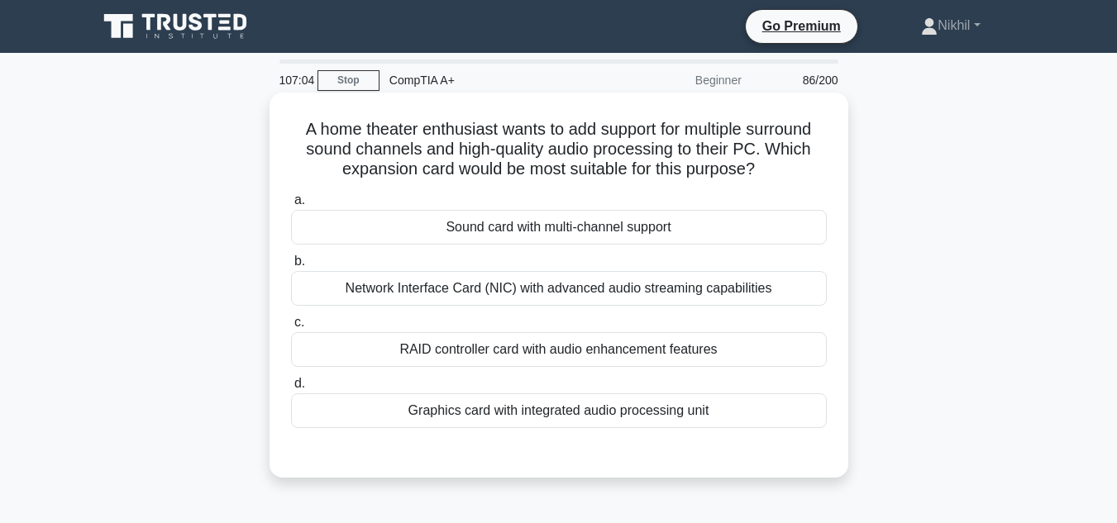
click at [585, 294] on div "Network Interface Card (NIC) with advanced audio streaming capabilities" at bounding box center [559, 288] width 536 height 35
click at [291, 267] on input "b. Network Interface Card (NIC) with advanced audio streaming capabilities" at bounding box center [291, 261] width 0 height 11
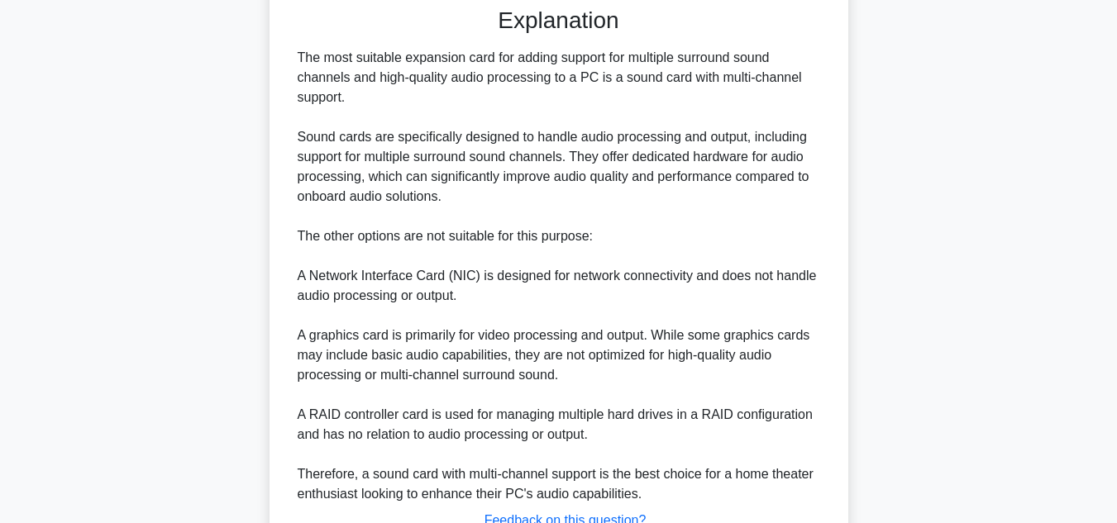
scroll to position [578, 0]
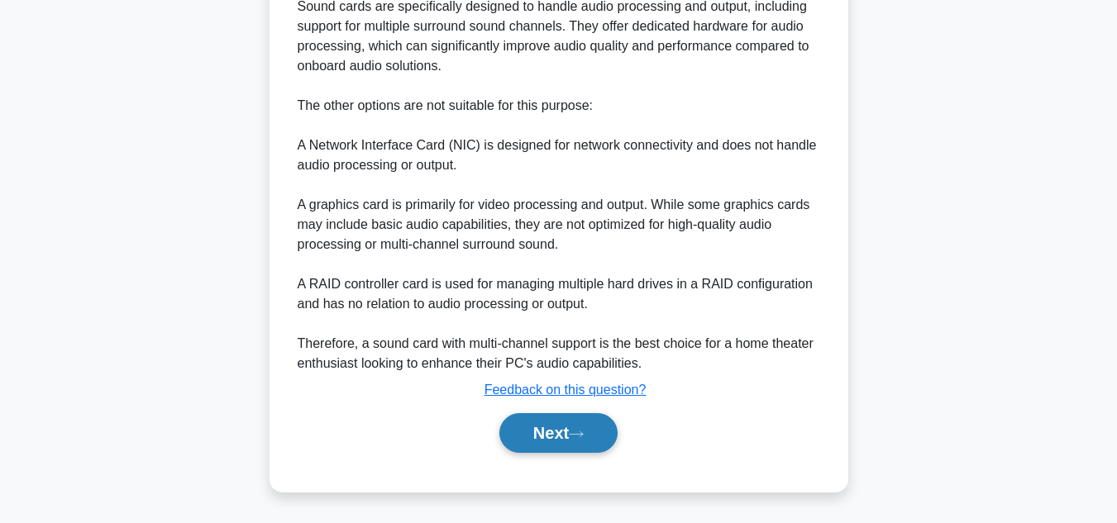
click at [556, 428] on button "Next" at bounding box center [558, 433] width 118 height 40
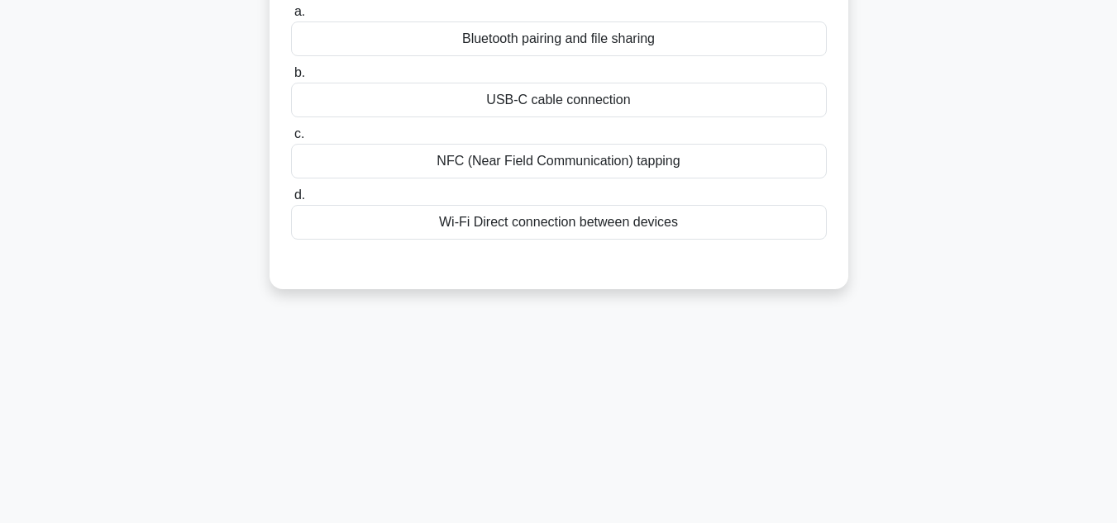
scroll to position [39, 0]
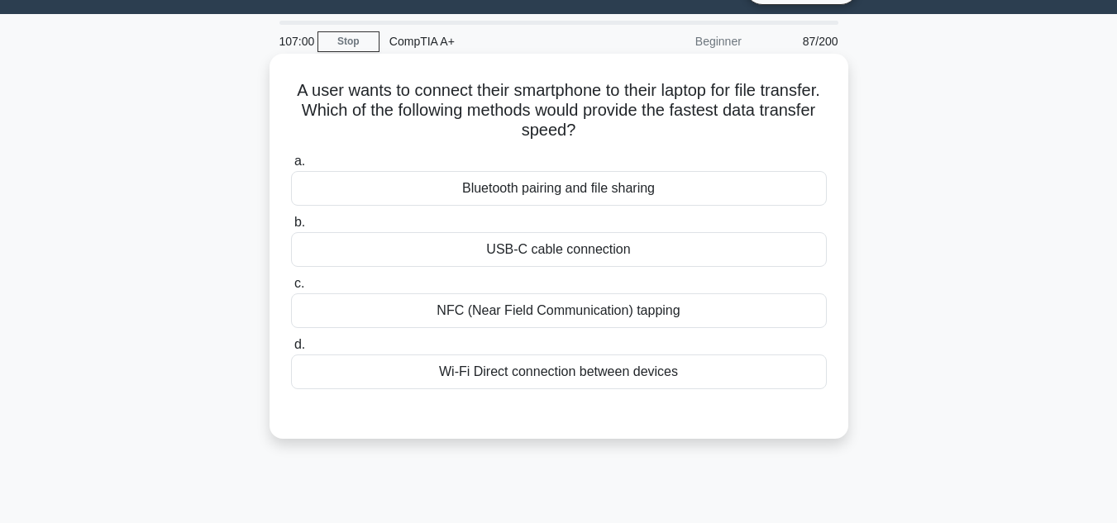
click at [583, 310] on div "NFC (Near Field Communication) tapping" at bounding box center [559, 311] width 536 height 35
click at [291, 289] on input "c. NFC (Near Field Communication) tapping" at bounding box center [291, 284] width 0 height 11
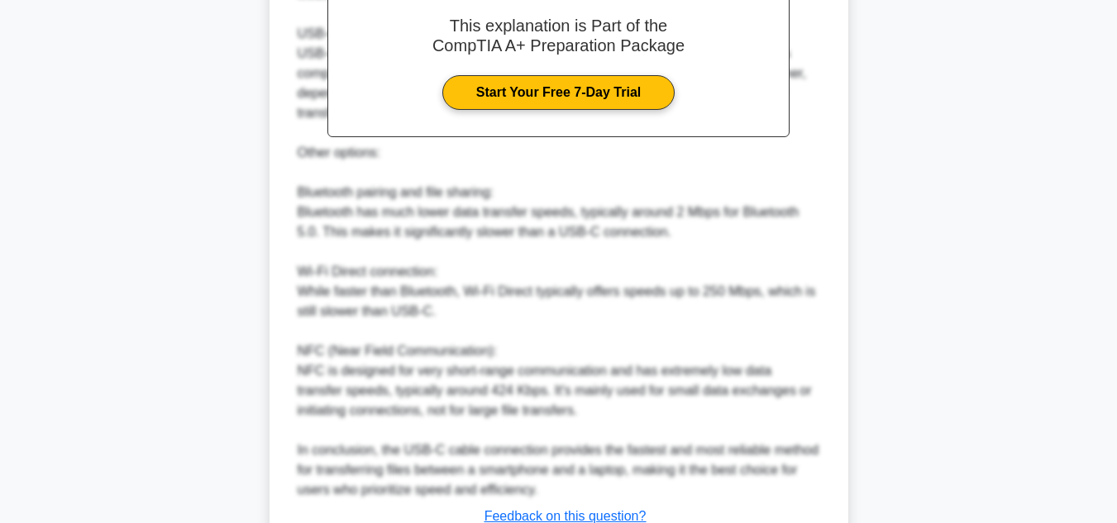
scroll to position [657, 0]
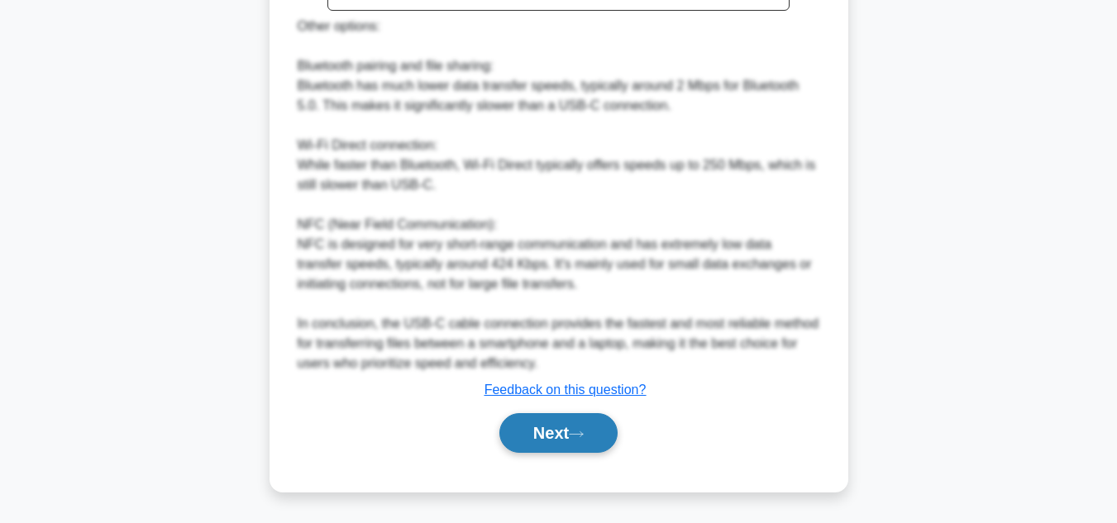
click at [563, 426] on button "Next" at bounding box center [558, 433] width 118 height 40
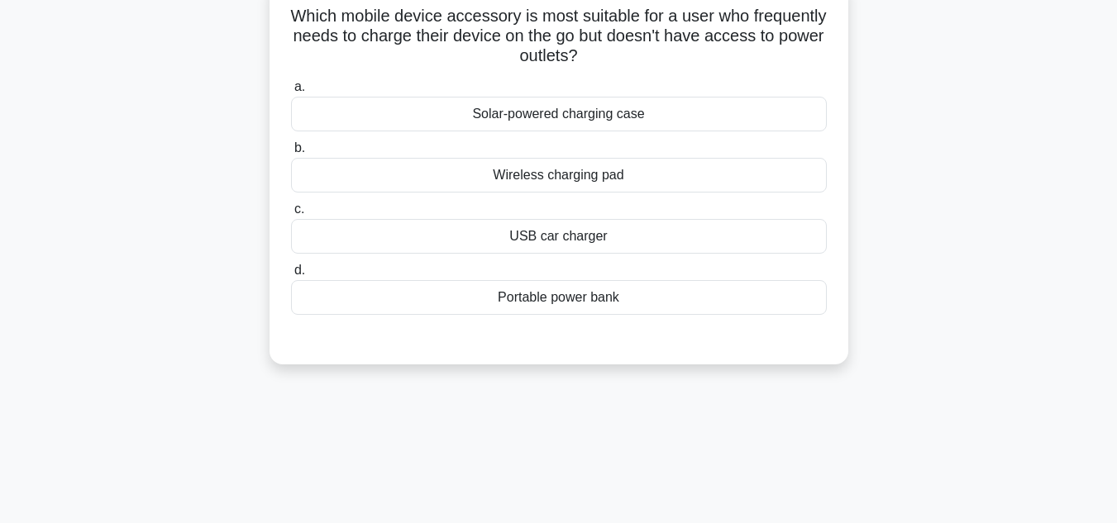
scroll to position [0, 0]
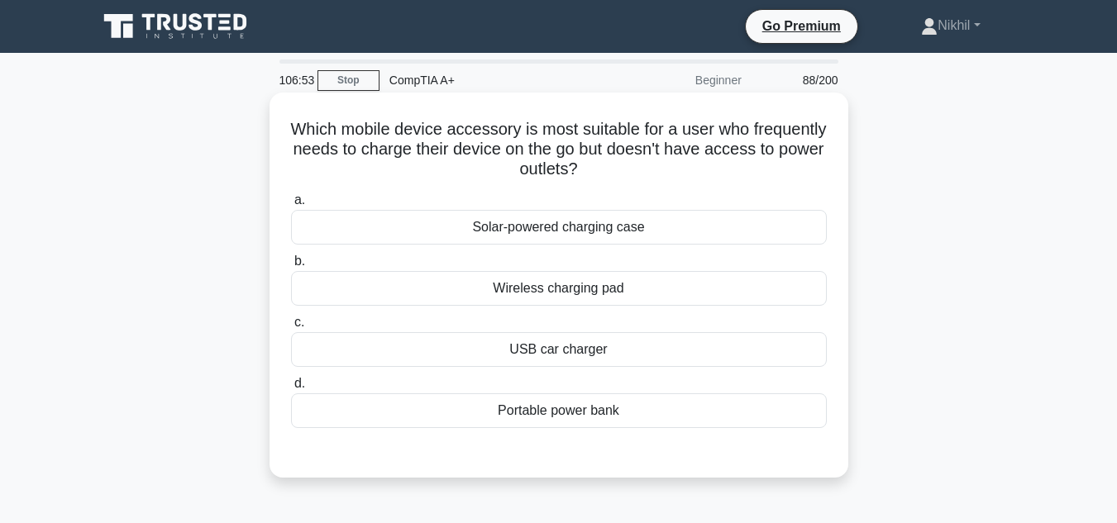
click at [623, 235] on div "Solar-powered charging case" at bounding box center [559, 227] width 536 height 35
click at [291, 206] on input "a. Solar-powered charging case" at bounding box center [291, 200] width 0 height 11
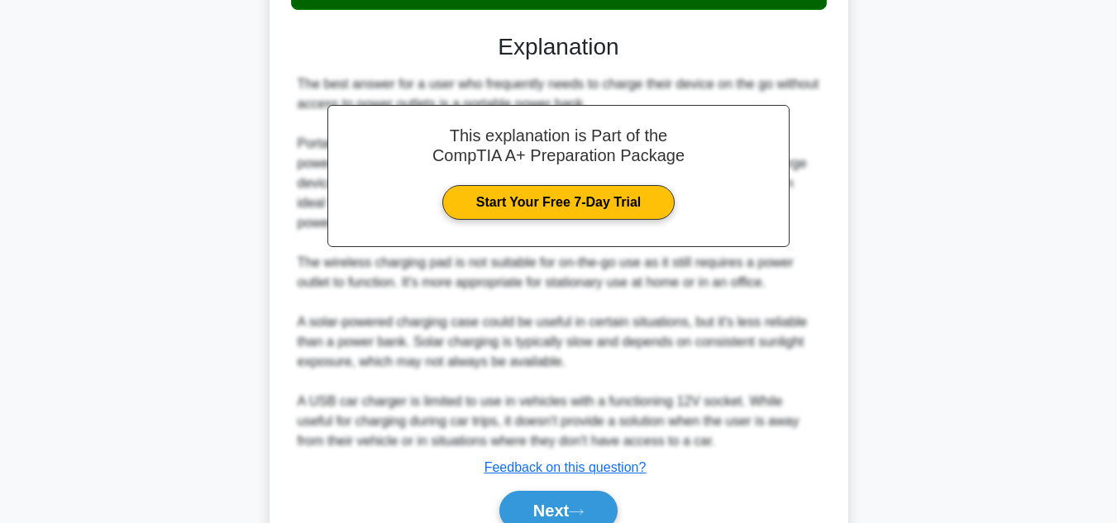
scroll to position [499, 0]
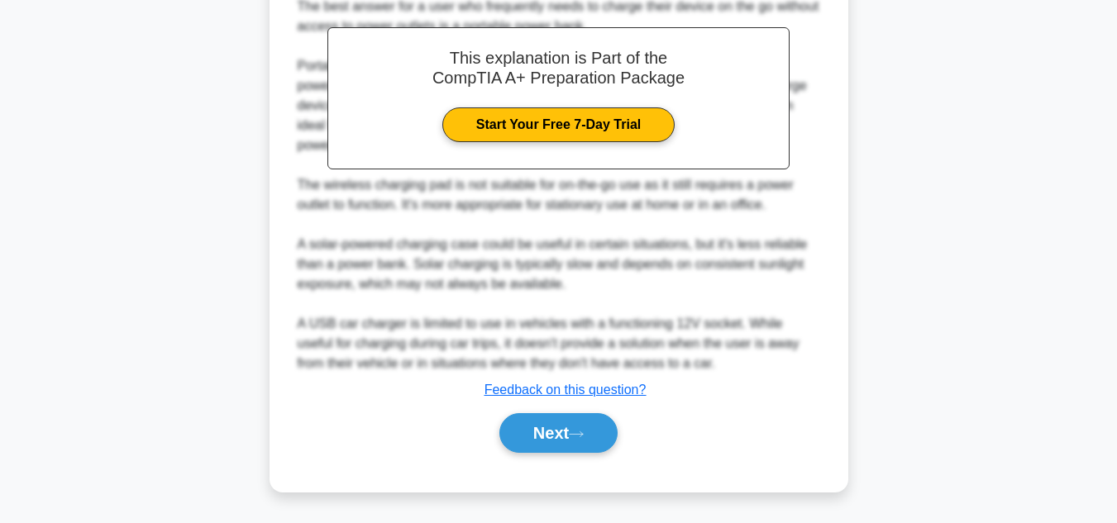
click at [576, 408] on div "Next" at bounding box center [559, 433] width 536 height 53
click at [556, 425] on button "Next" at bounding box center [558, 433] width 118 height 40
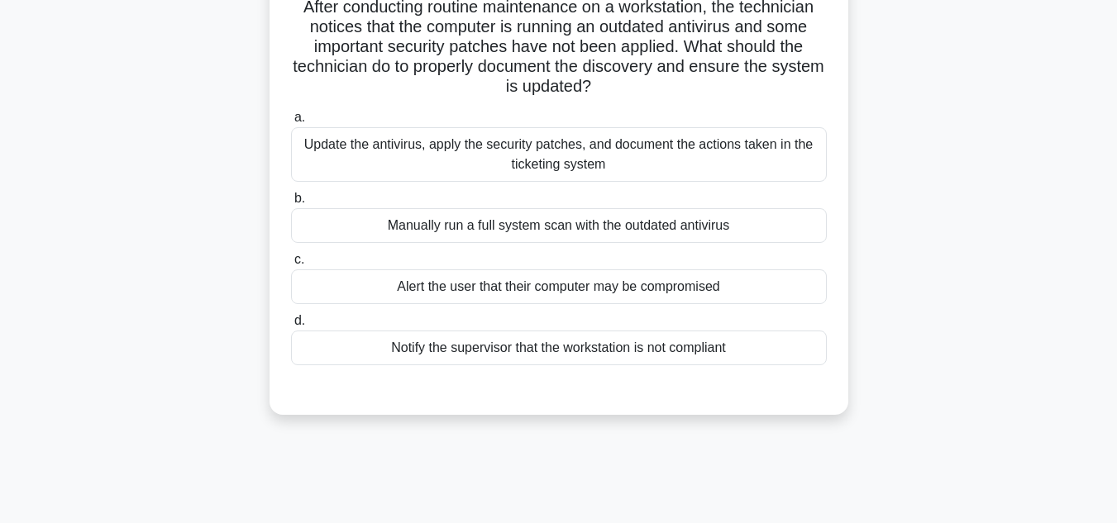
scroll to position [122, 0]
click at [651, 168] on div "Update the antivirus, apply the security patches, and document the actions take…" at bounding box center [559, 155] width 536 height 55
click at [291, 124] on input "a. Update the antivirus, apply the security patches, and document the actions t…" at bounding box center [291, 118] width 0 height 11
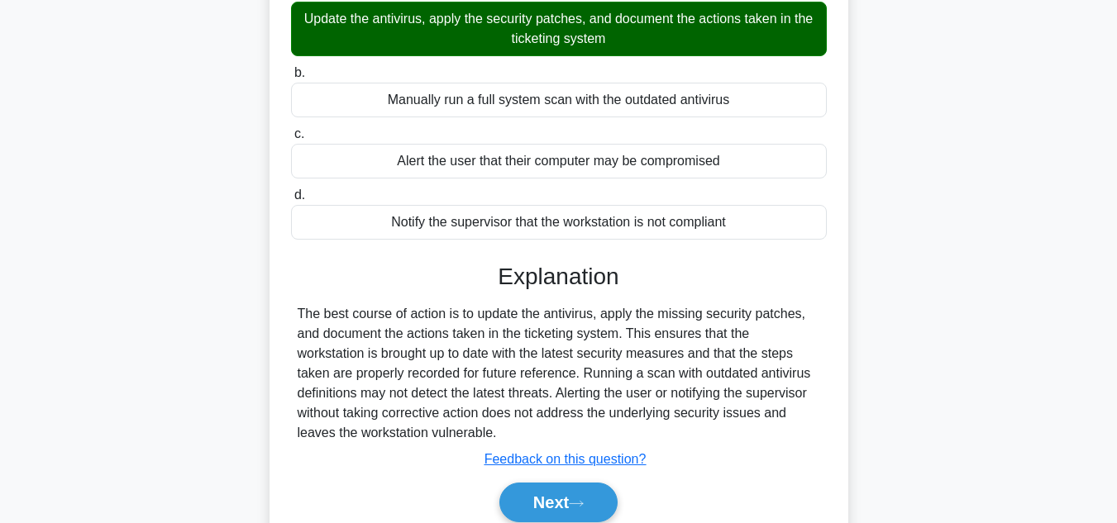
scroll to position [370, 0]
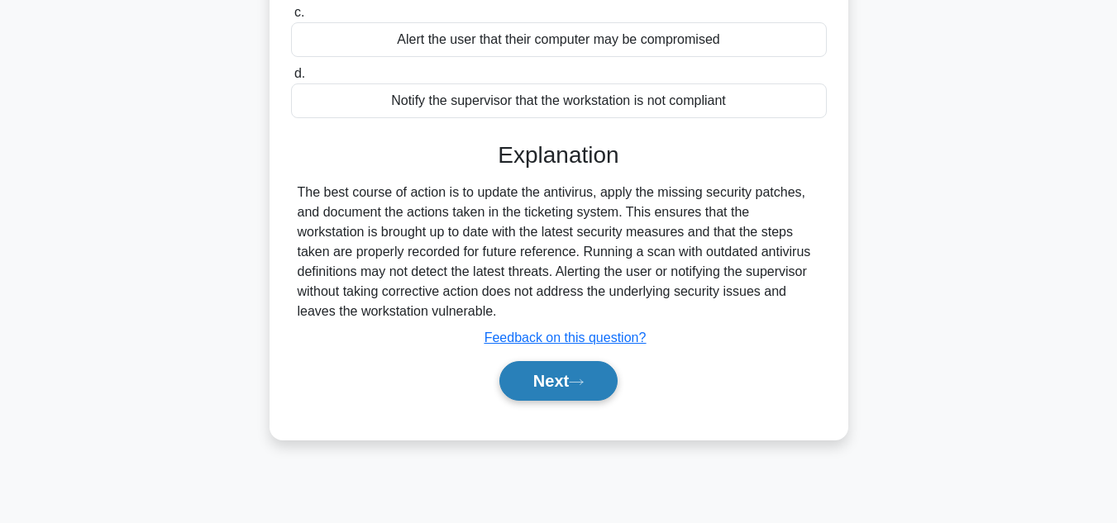
click at [576, 391] on button "Next" at bounding box center [558, 381] width 118 height 40
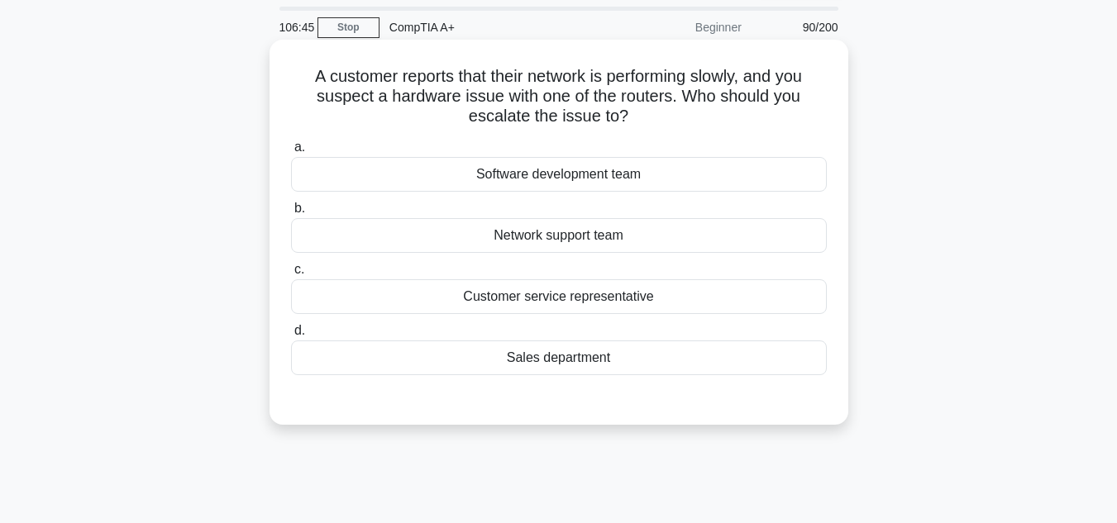
scroll to position [39, 0]
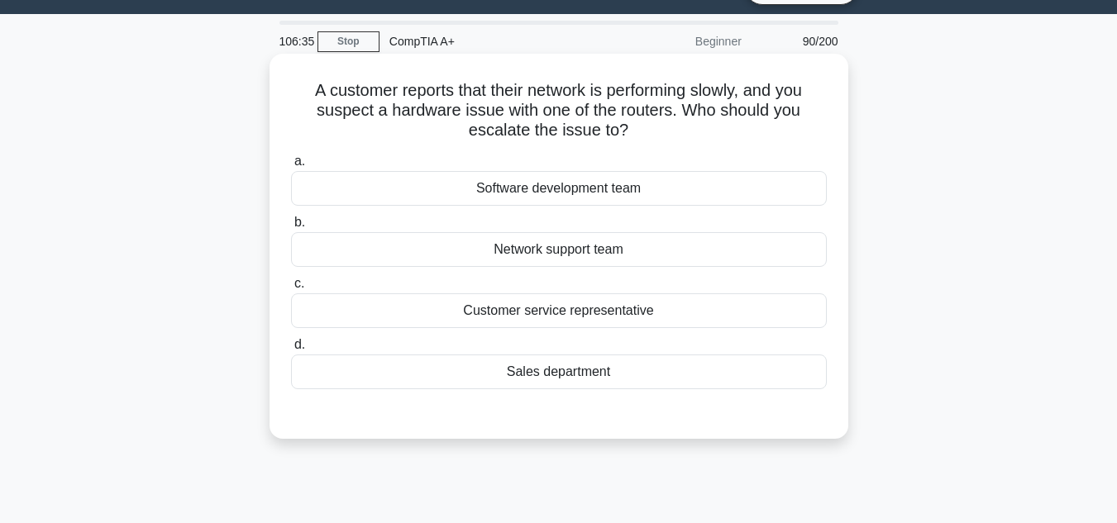
click at [636, 316] on div "Customer service representative" at bounding box center [559, 311] width 536 height 35
click at [291, 289] on input "c. Customer service representative" at bounding box center [291, 284] width 0 height 11
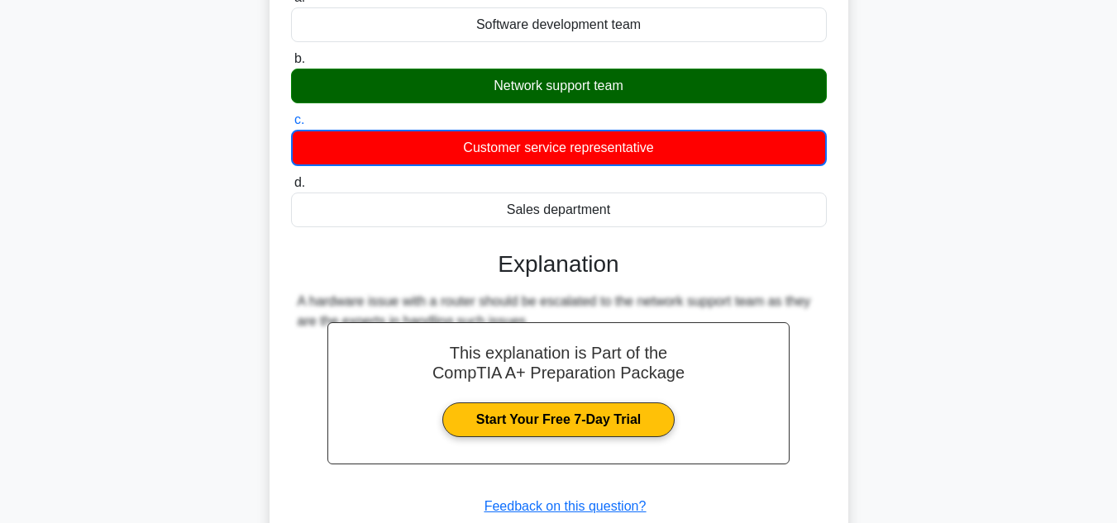
scroll to position [370, 0]
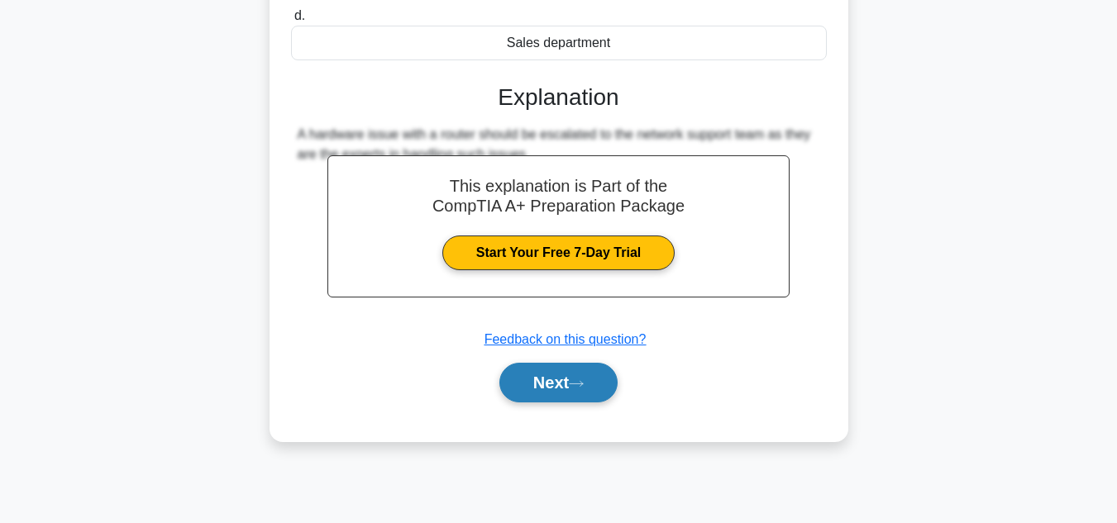
click at [592, 375] on button "Next" at bounding box center [558, 383] width 118 height 40
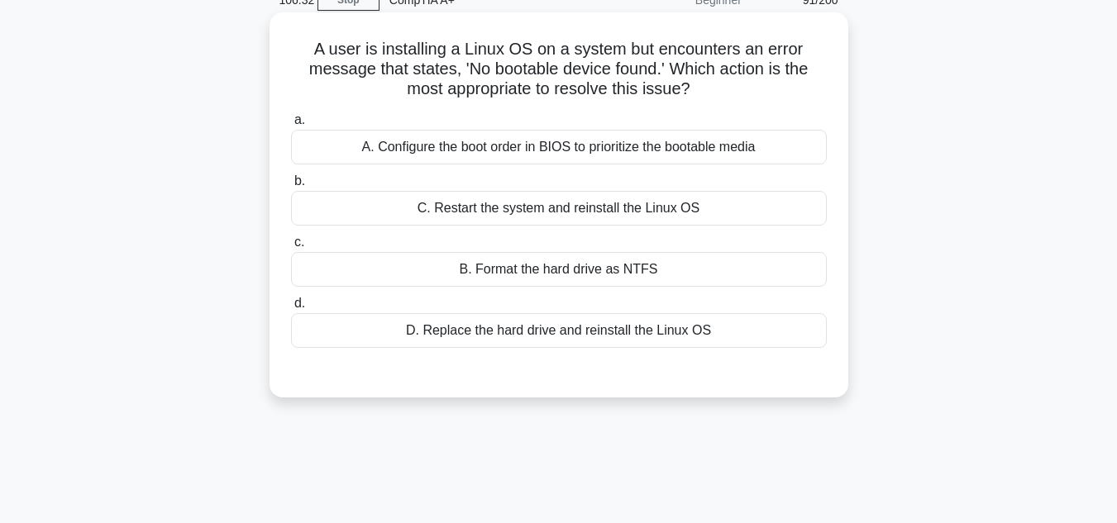
scroll to position [39, 0]
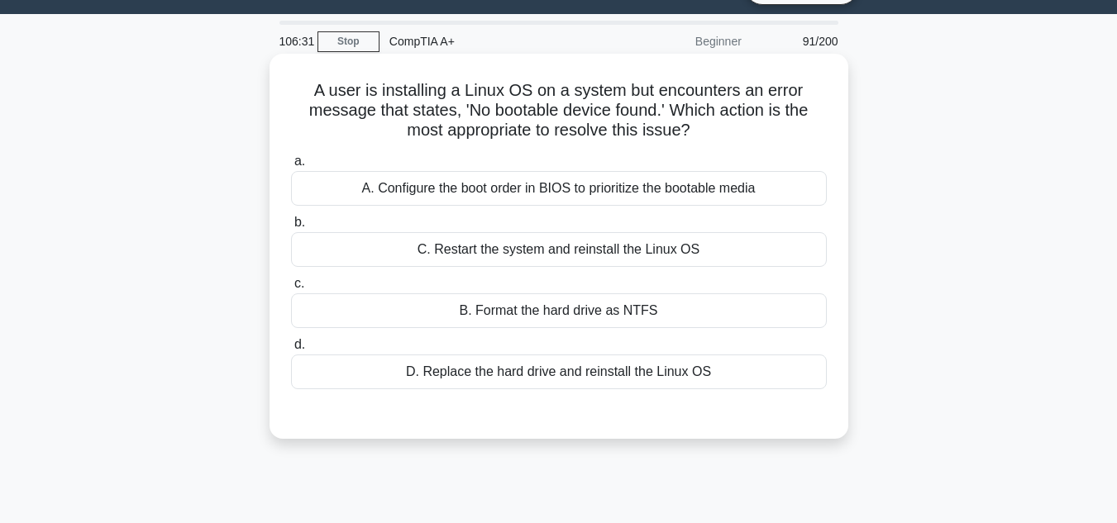
click at [664, 187] on div "A. Configure the boot order in BIOS to prioritize the bootable media" at bounding box center [559, 188] width 536 height 35
click at [291, 167] on input "a. A. Configure the boot order in BIOS to prioritize the bootable media" at bounding box center [291, 161] width 0 height 11
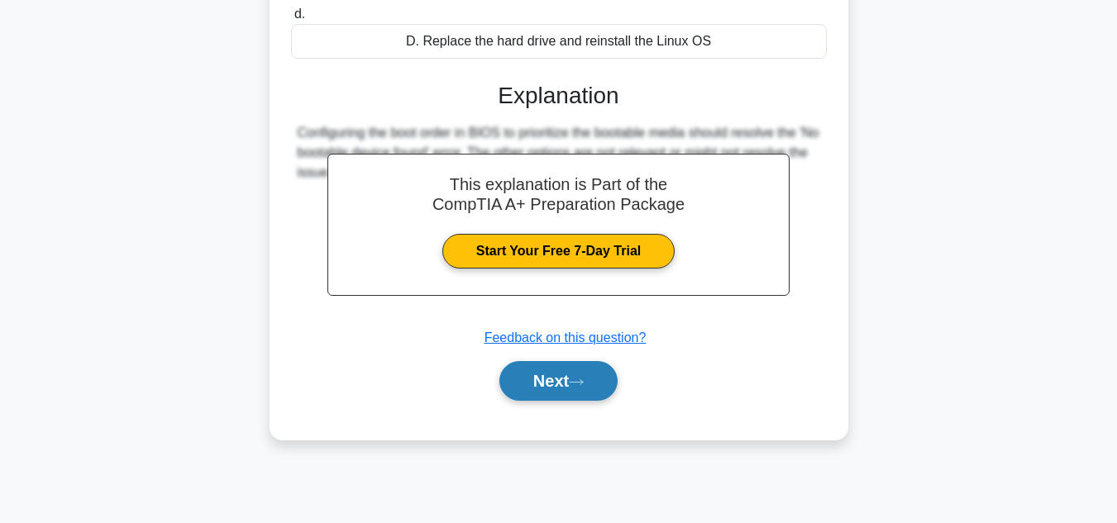
click at [611, 390] on button "Next" at bounding box center [558, 381] width 118 height 40
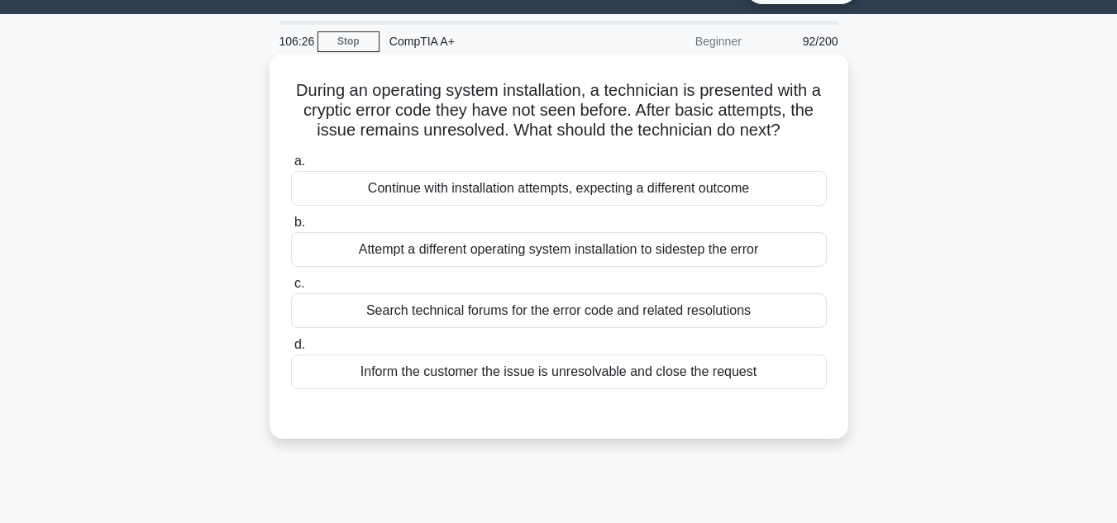
click at [669, 258] on div "Attempt a different operating system installation to sidestep the error" at bounding box center [559, 249] width 536 height 35
click at [291, 228] on input "b. Attempt a different operating system installation to sidestep the error" at bounding box center [291, 222] width 0 height 11
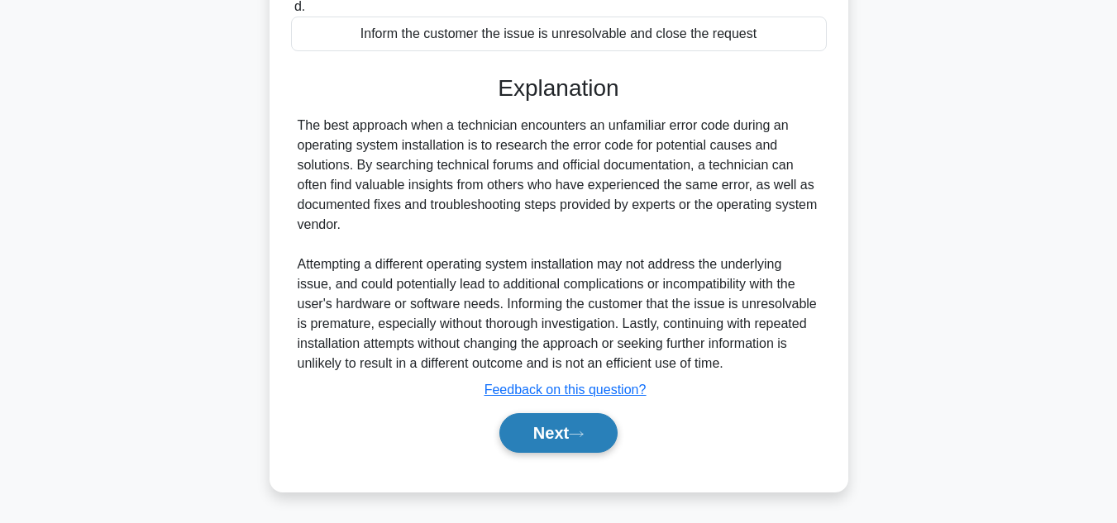
click at [566, 423] on button "Next" at bounding box center [558, 433] width 118 height 40
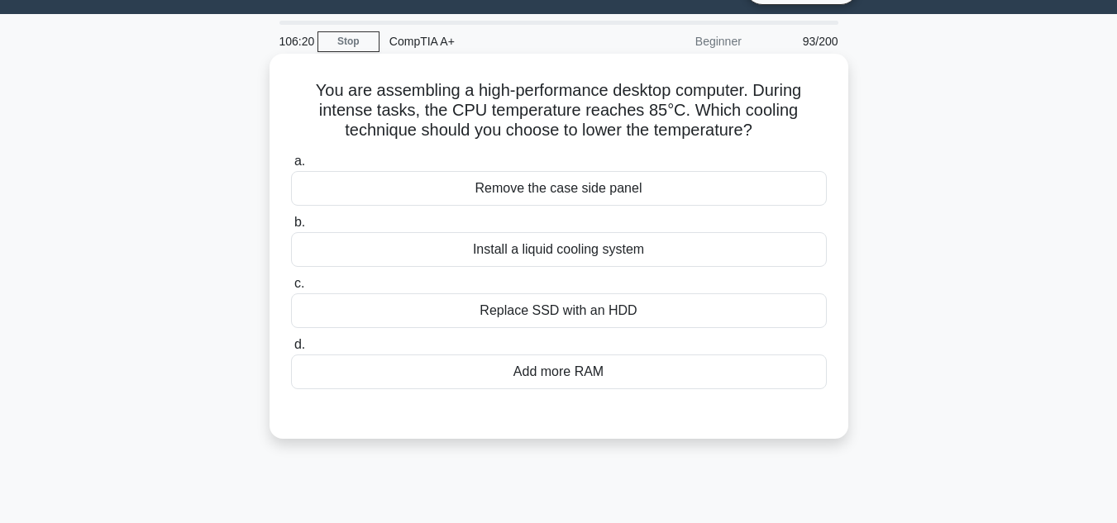
click at [620, 320] on div "Replace SSD with an HDD" at bounding box center [559, 311] width 536 height 35
click at [291, 289] on input "c. Replace SSD with an HDD" at bounding box center [291, 284] width 0 height 11
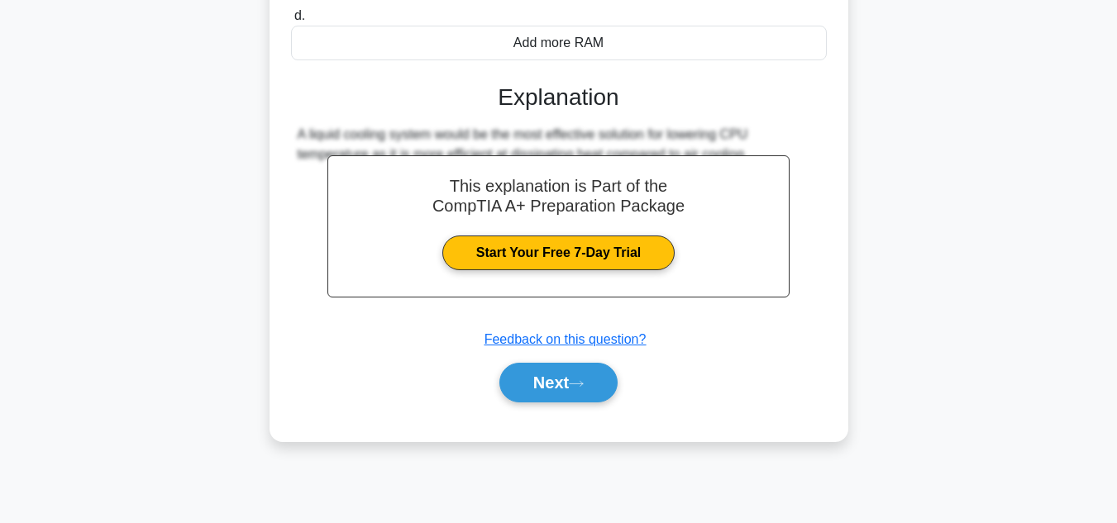
scroll to position [287, 0]
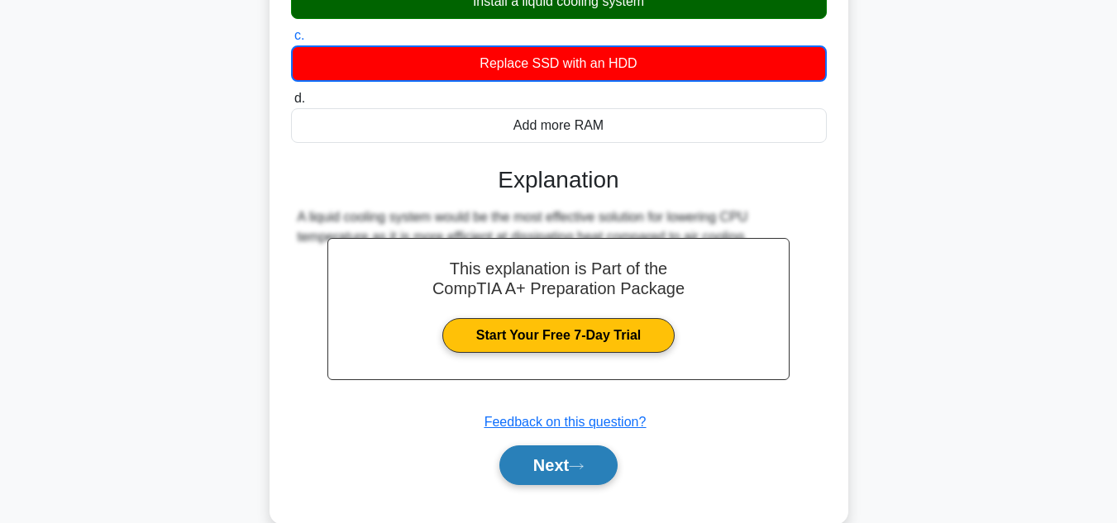
click at [557, 456] on button "Next" at bounding box center [558, 466] width 118 height 40
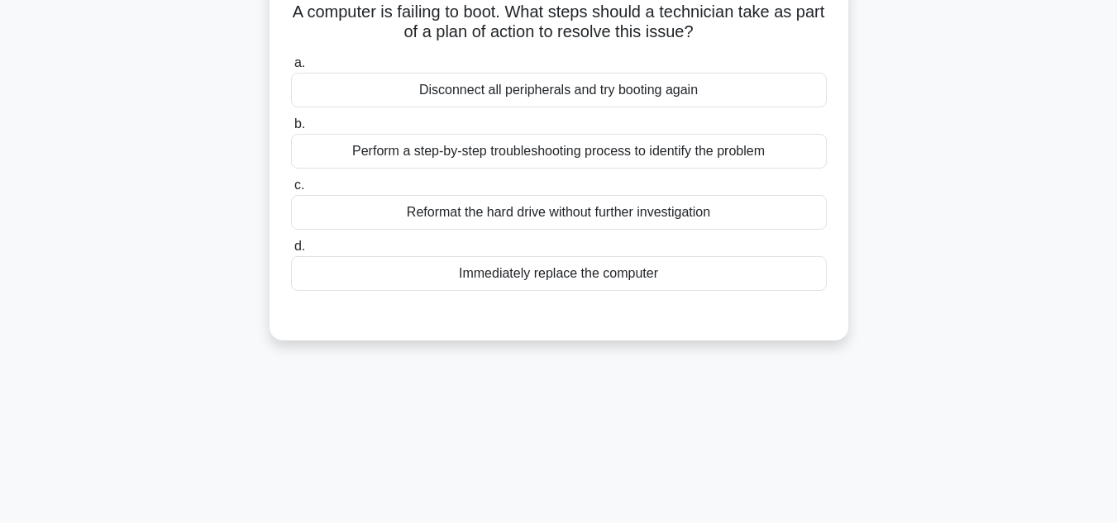
scroll to position [39, 0]
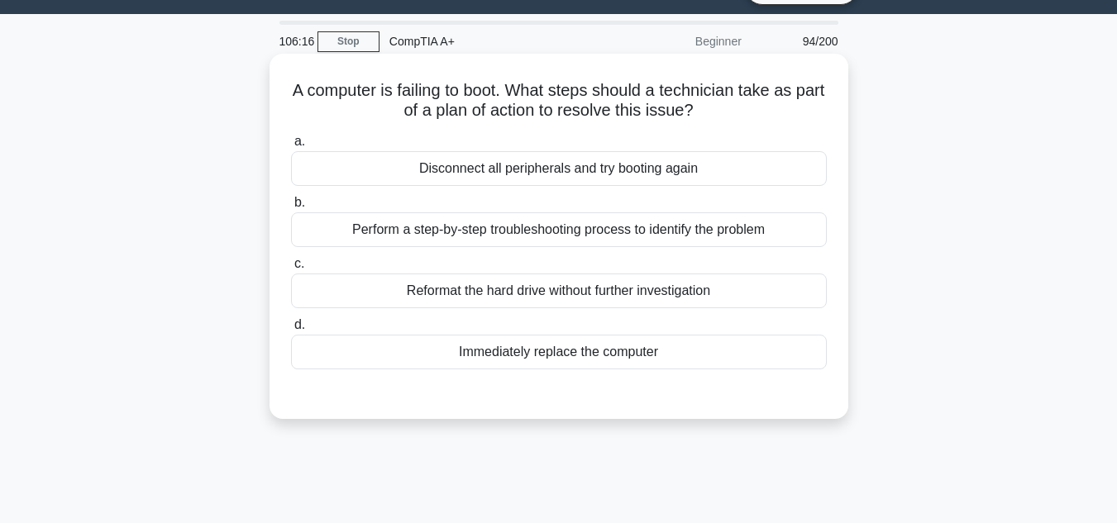
click at [752, 223] on div "Perform a step-by-step troubleshooting process to identify the problem" at bounding box center [559, 230] width 536 height 35
click at [291, 208] on input "b. Perform a step-by-step troubleshooting process to identify the problem" at bounding box center [291, 203] width 0 height 11
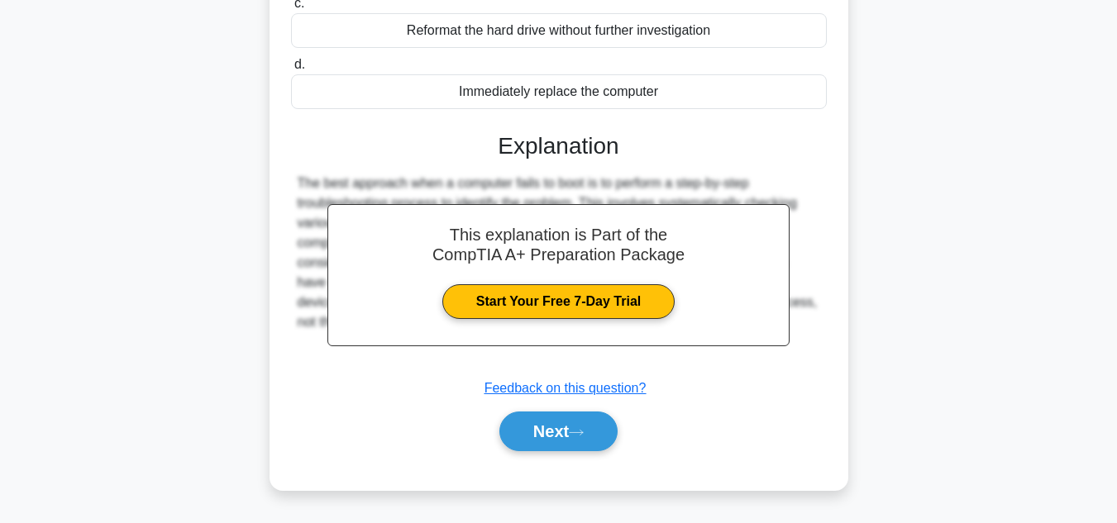
scroll to position [370, 0]
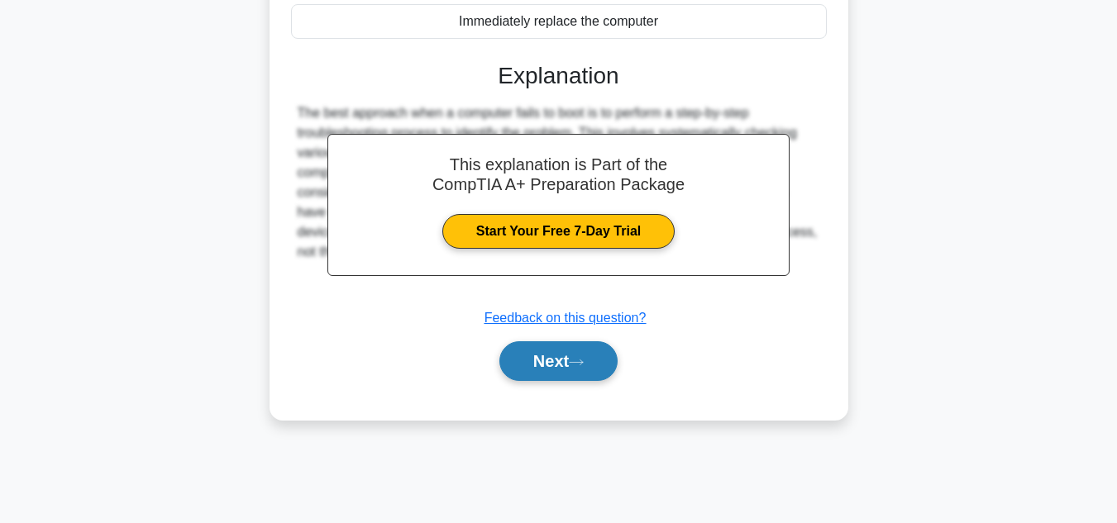
click at [571, 356] on button "Next" at bounding box center [558, 362] width 118 height 40
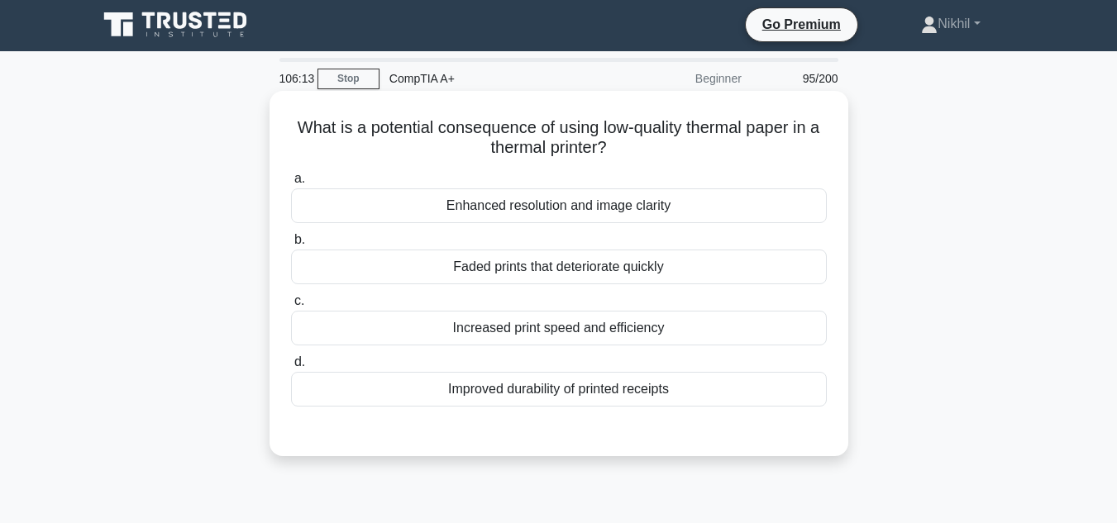
scroll to position [0, 0]
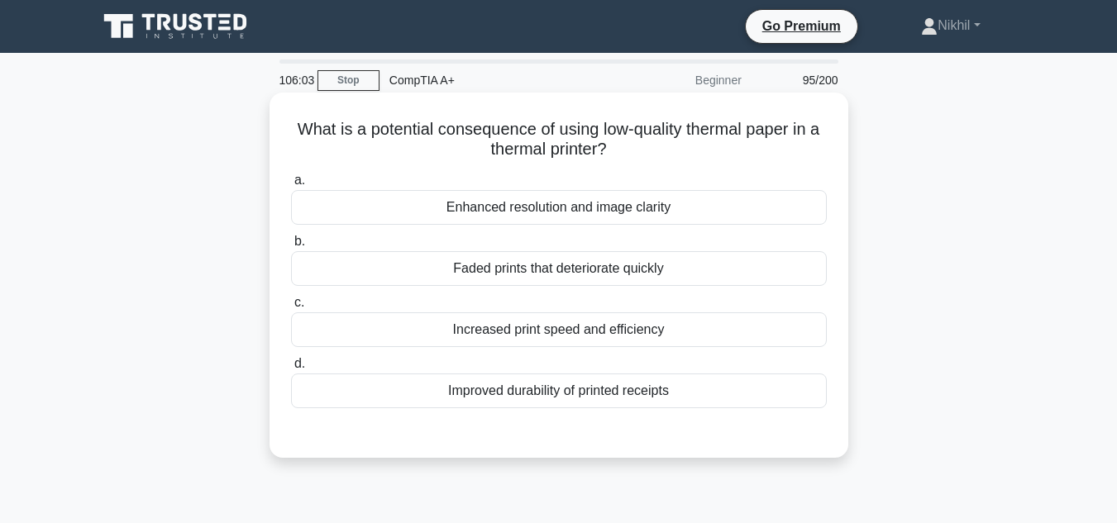
click at [662, 207] on div "Enhanced resolution and image clarity" at bounding box center [559, 207] width 536 height 35
click at [291, 186] on input "a. Enhanced resolution and image clarity" at bounding box center [291, 180] width 0 height 11
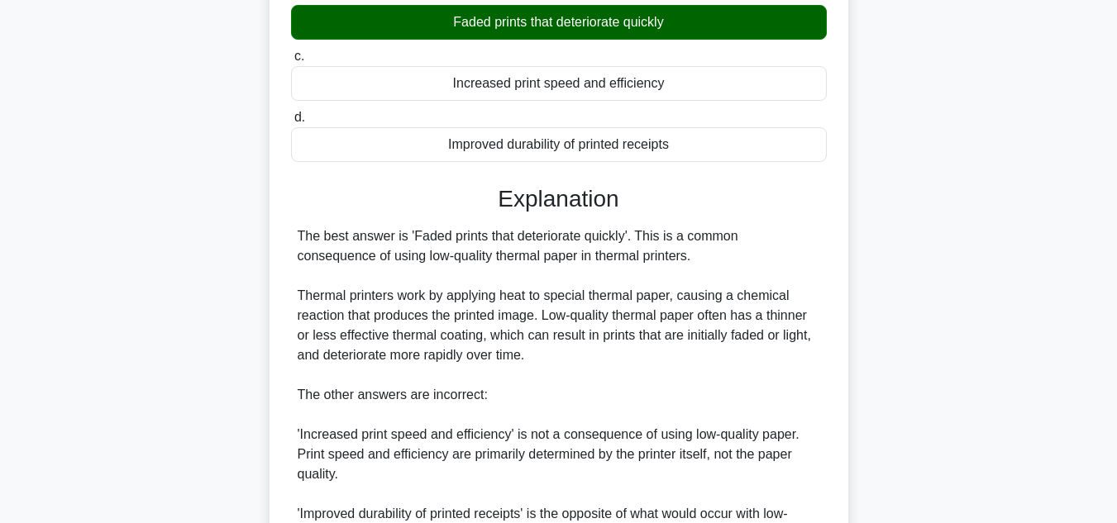
scroll to position [538, 0]
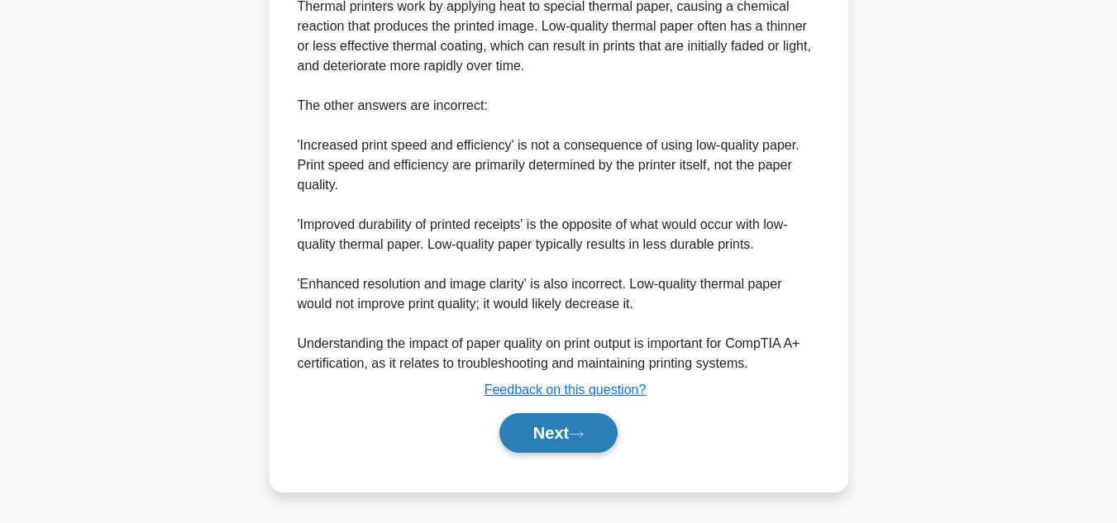
click at [523, 423] on button "Next" at bounding box center [558, 433] width 118 height 40
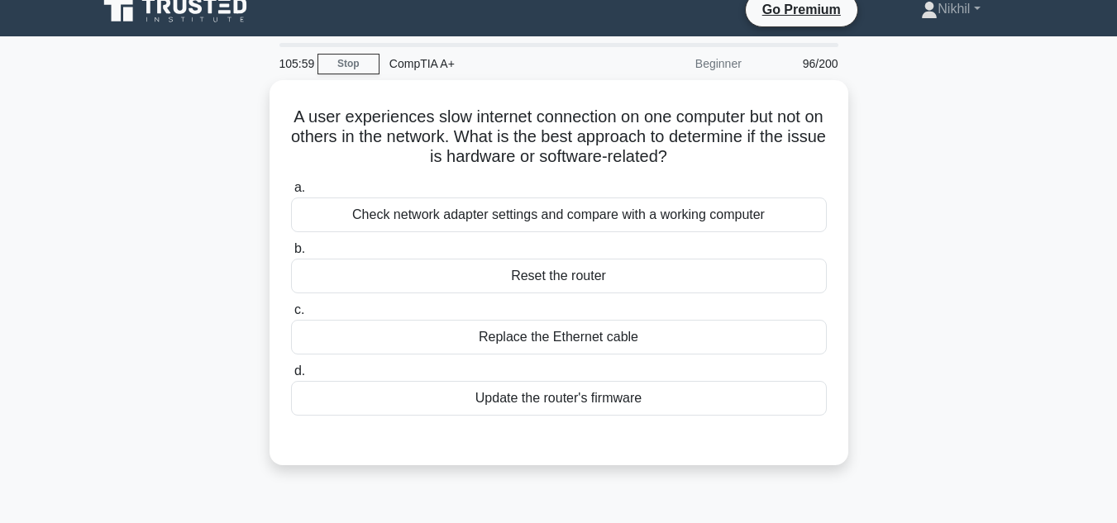
scroll to position [0, 0]
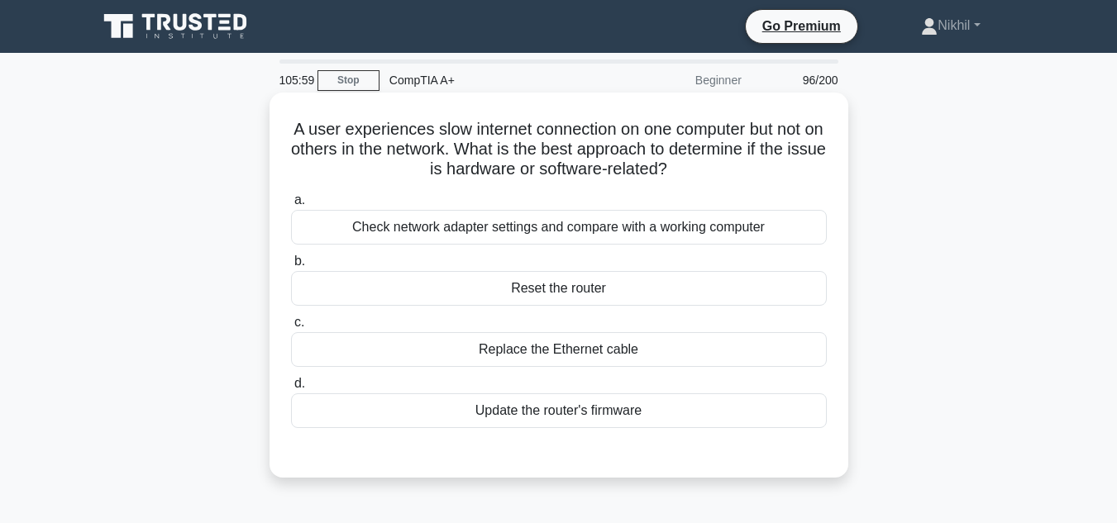
click at [719, 243] on div "Check network adapter settings and compare with a working computer" at bounding box center [559, 227] width 536 height 35
click at [291, 206] on input "a. Check network adapter settings and compare with a working computer" at bounding box center [291, 200] width 0 height 11
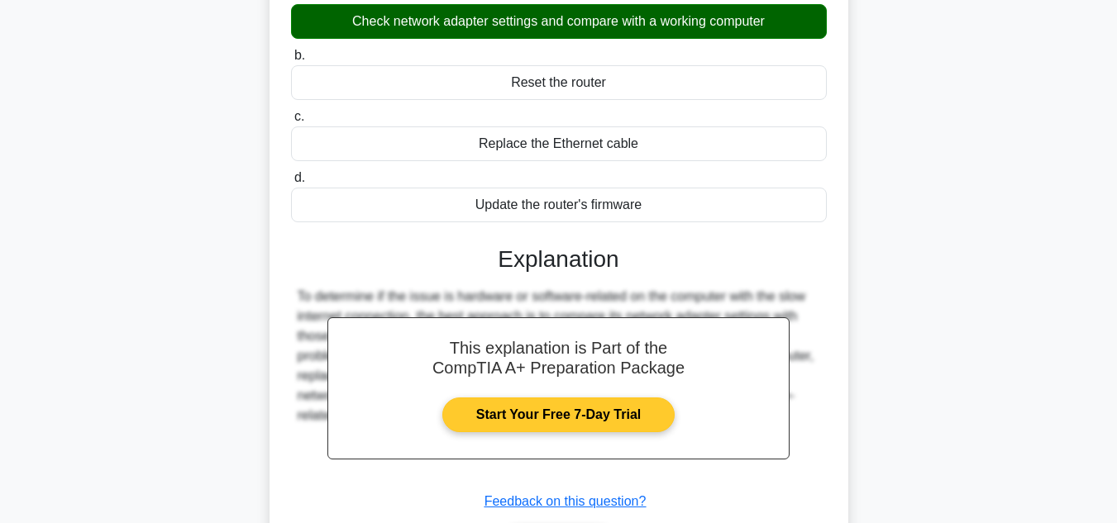
scroll to position [370, 0]
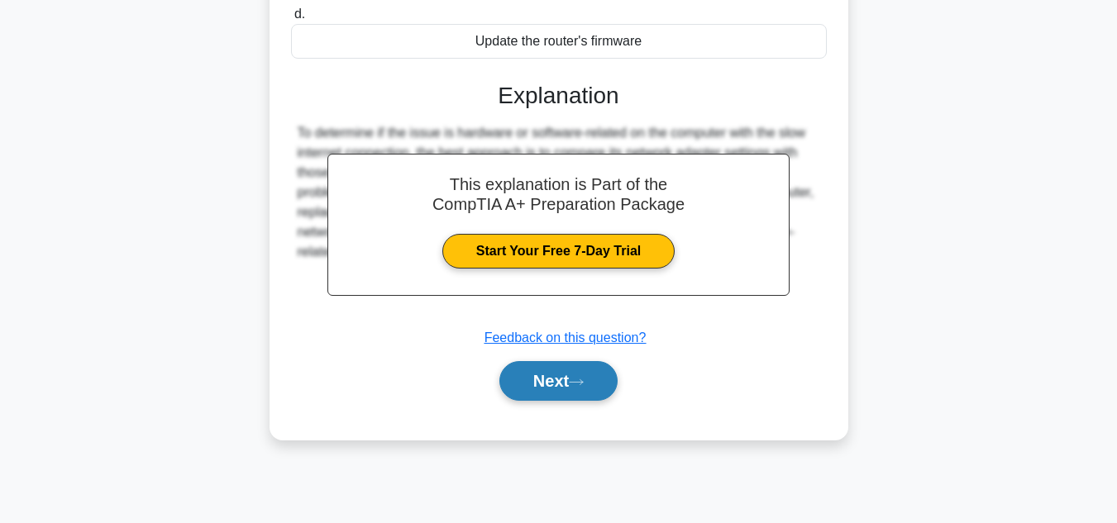
click at [598, 371] on button "Next" at bounding box center [558, 381] width 118 height 40
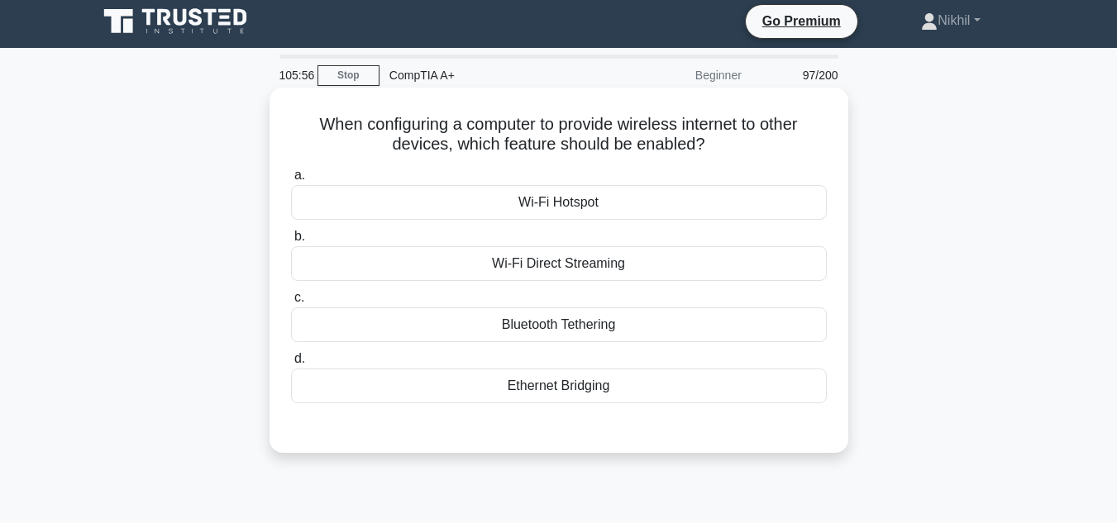
scroll to position [0, 0]
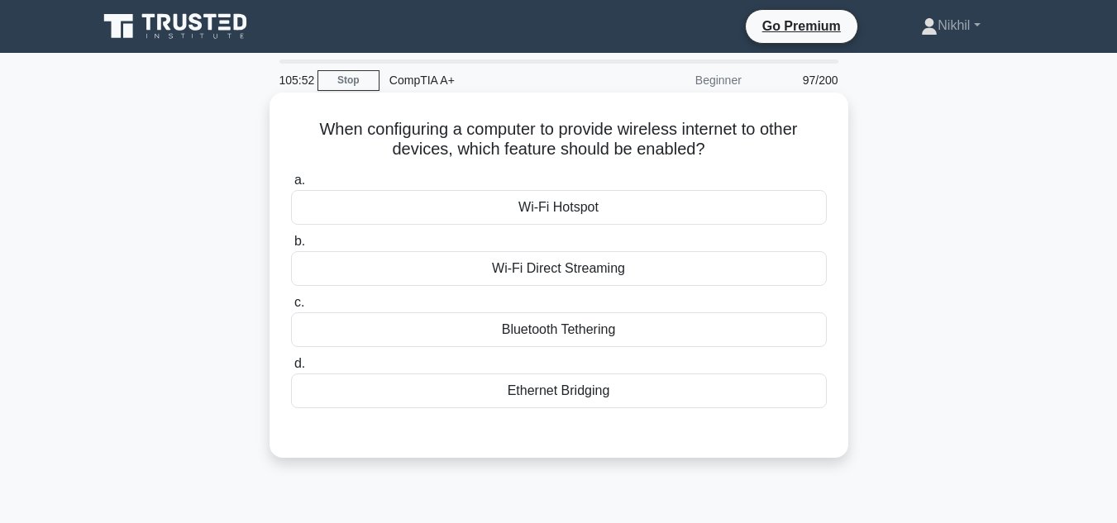
click at [630, 209] on div "Wi-Fi Hotspot" at bounding box center [559, 207] width 536 height 35
click at [291, 186] on input "a. Wi-Fi Hotspot" at bounding box center [291, 180] width 0 height 11
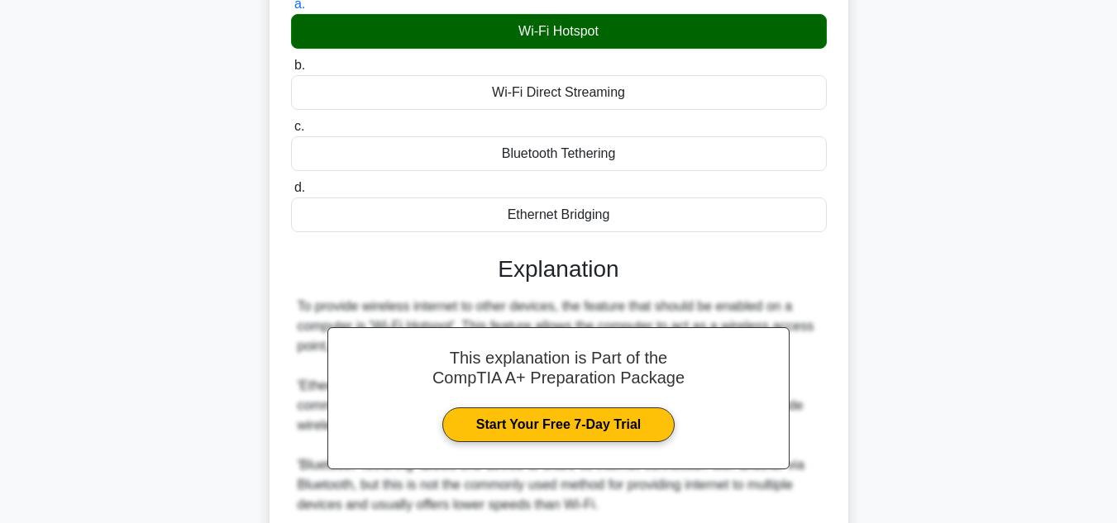
scroll to position [331, 0]
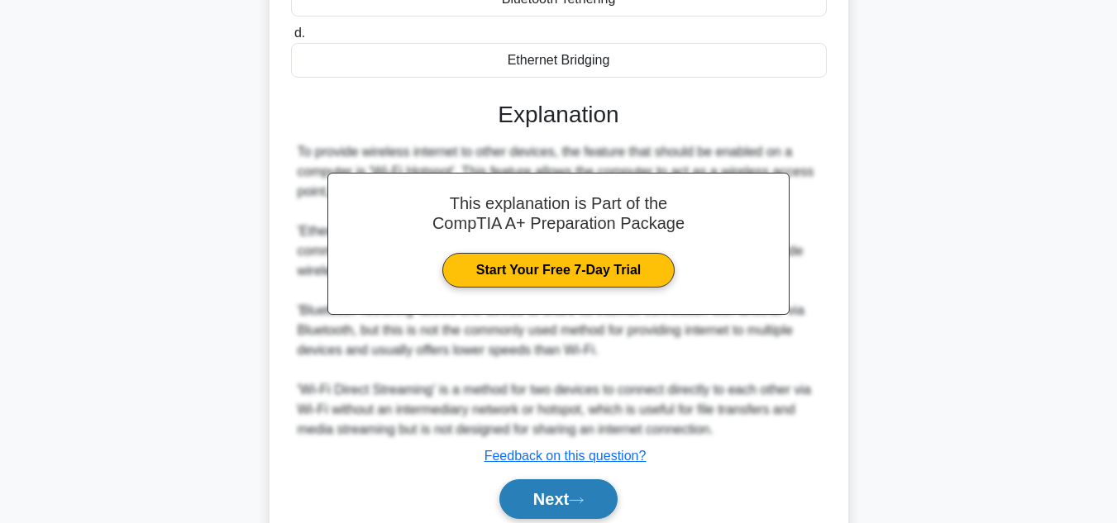
click at [508, 502] on button "Next" at bounding box center [558, 500] width 118 height 40
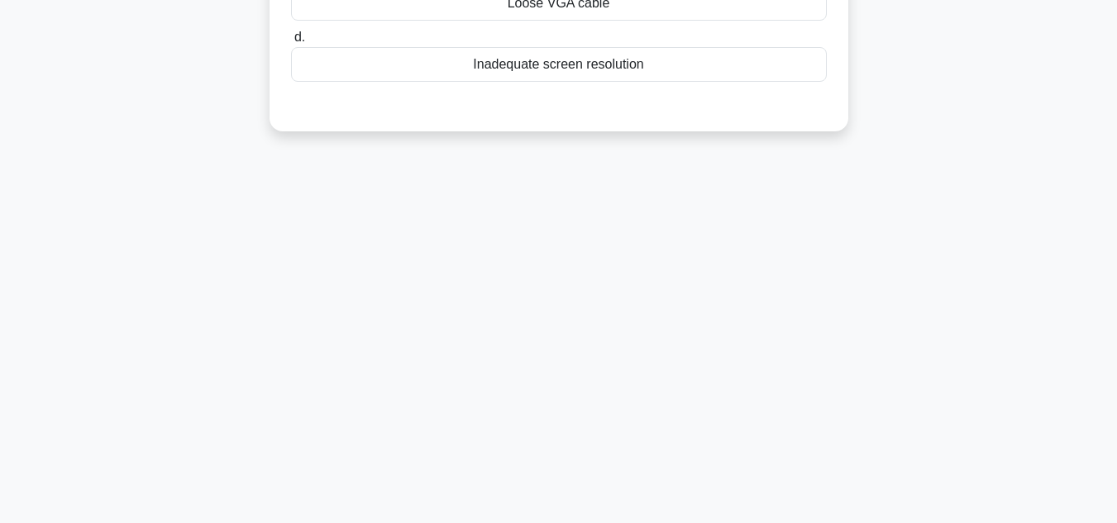
scroll to position [0, 0]
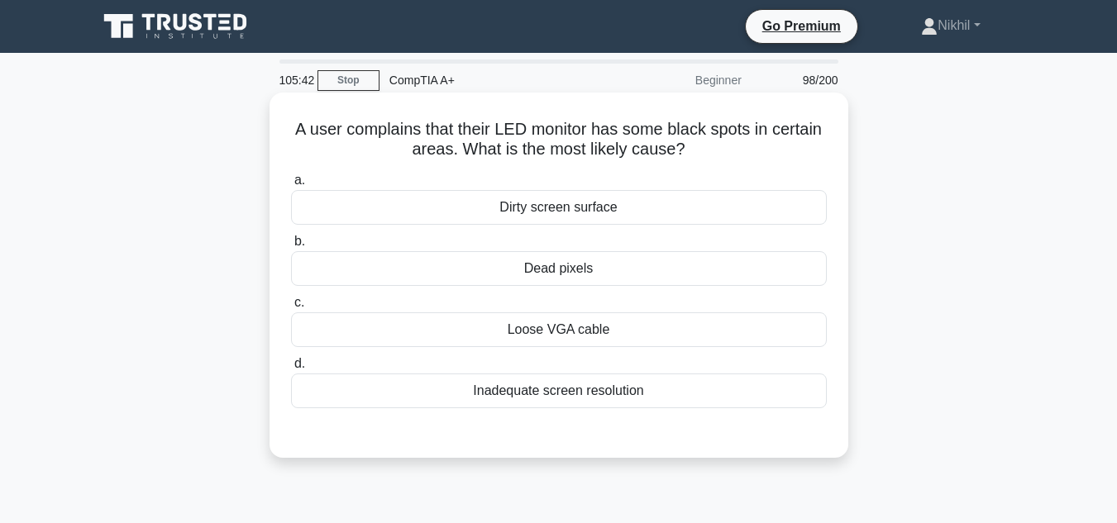
click at [645, 339] on div "Loose VGA cable" at bounding box center [559, 330] width 536 height 35
click at [291, 308] on input "c. Loose VGA cable" at bounding box center [291, 303] width 0 height 11
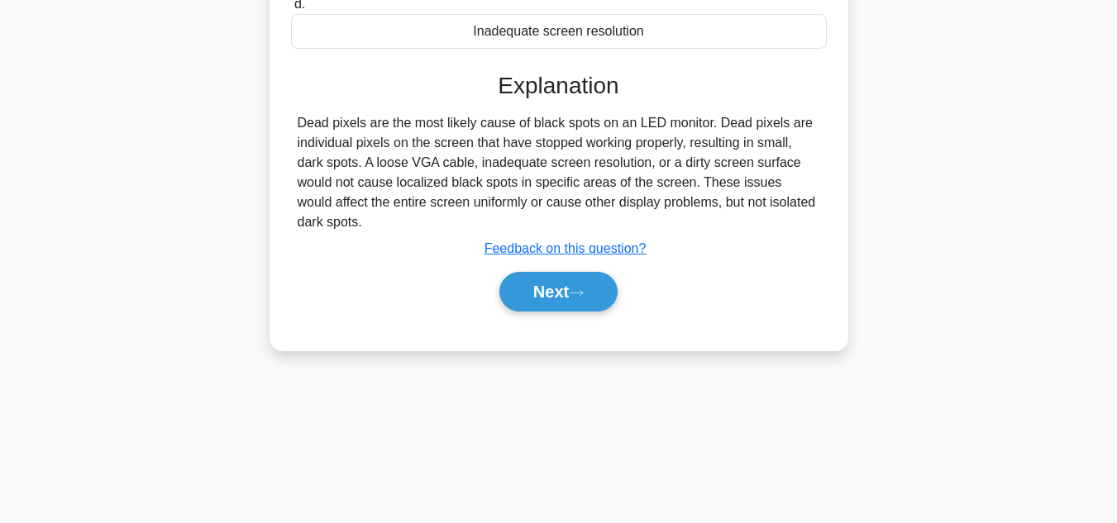
scroll to position [370, 0]
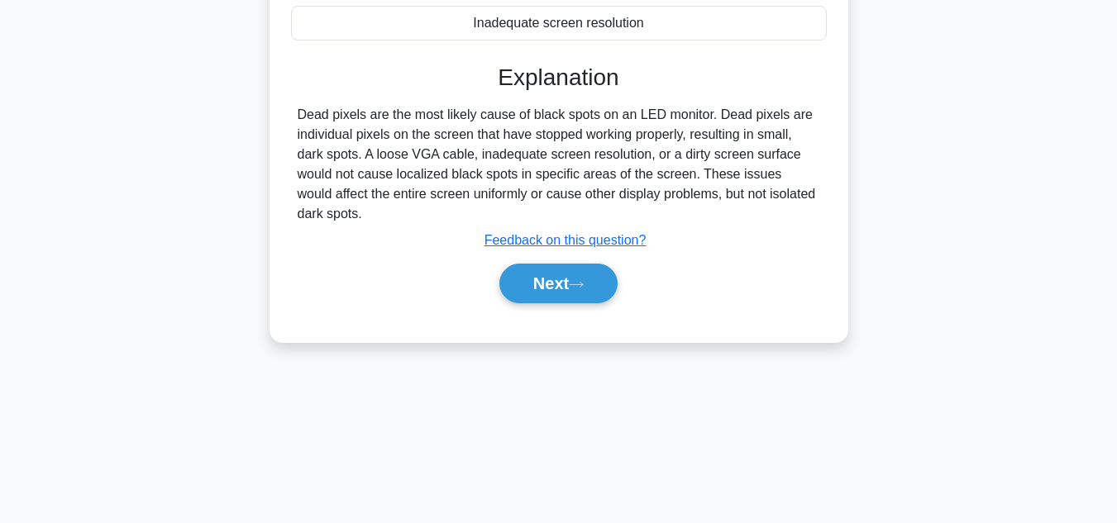
click at [603, 305] on div "Next" at bounding box center [559, 283] width 536 height 53
click at [606, 294] on button "Next" at bounding box center [558, 284] width 118 height 40
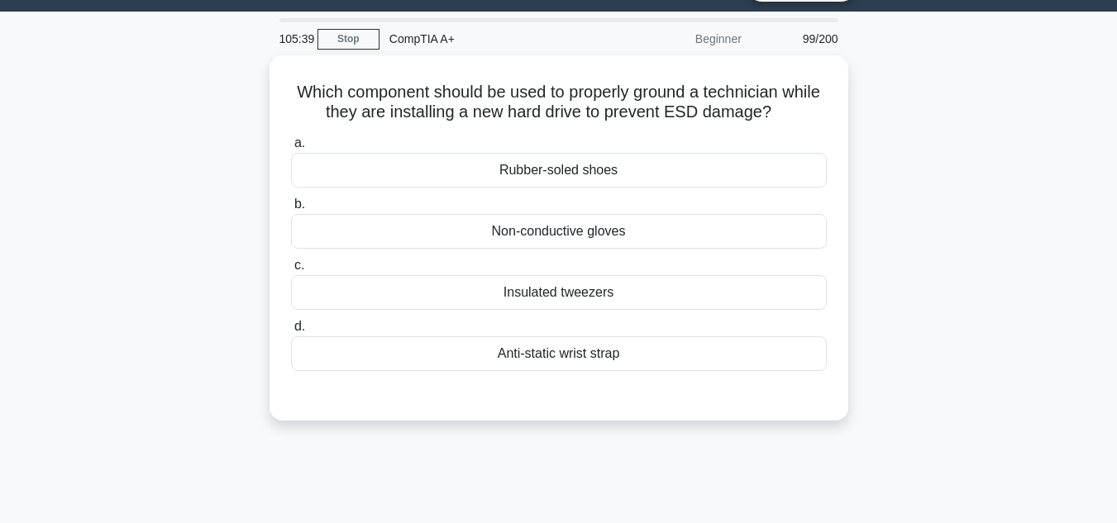
scroll to position [39, 0]
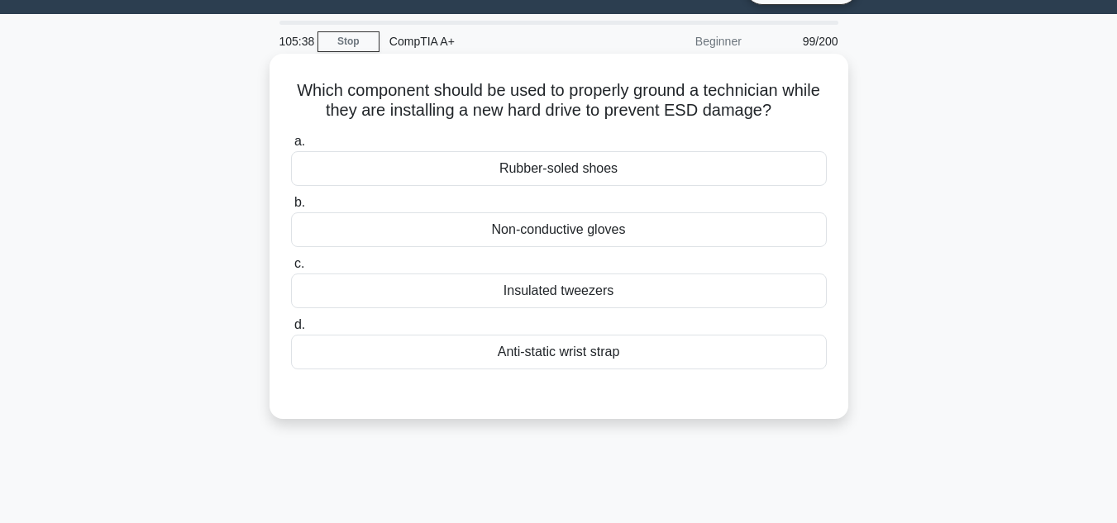
click at [625, 295] on div "Insulated tweezers" at bounding box center [559, 291] width 536 height 35
click at [291, 270] on input "c. Insulated tweezers" at bounding box center [291, 264] width 0 height 11
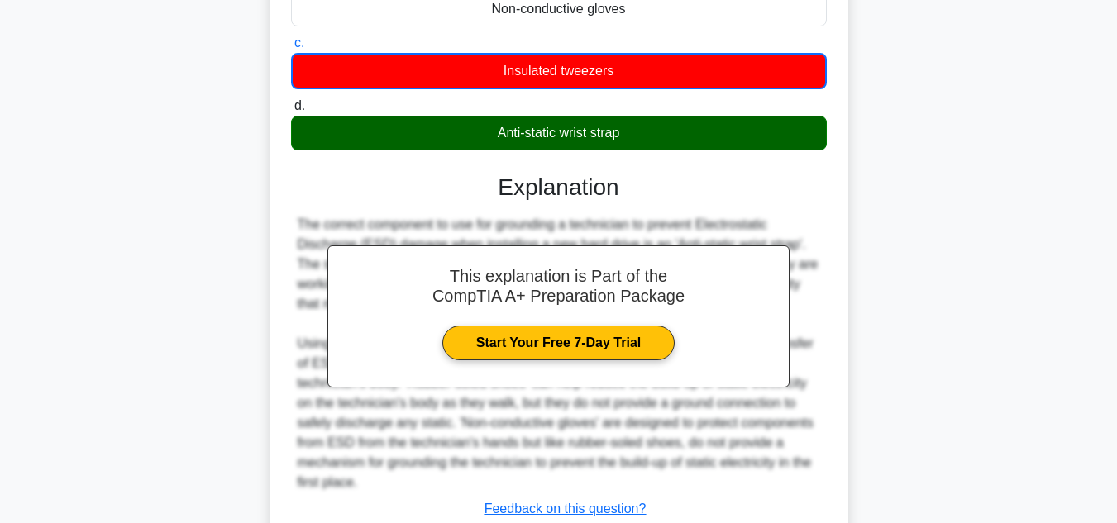
scroll to position [380, 0]
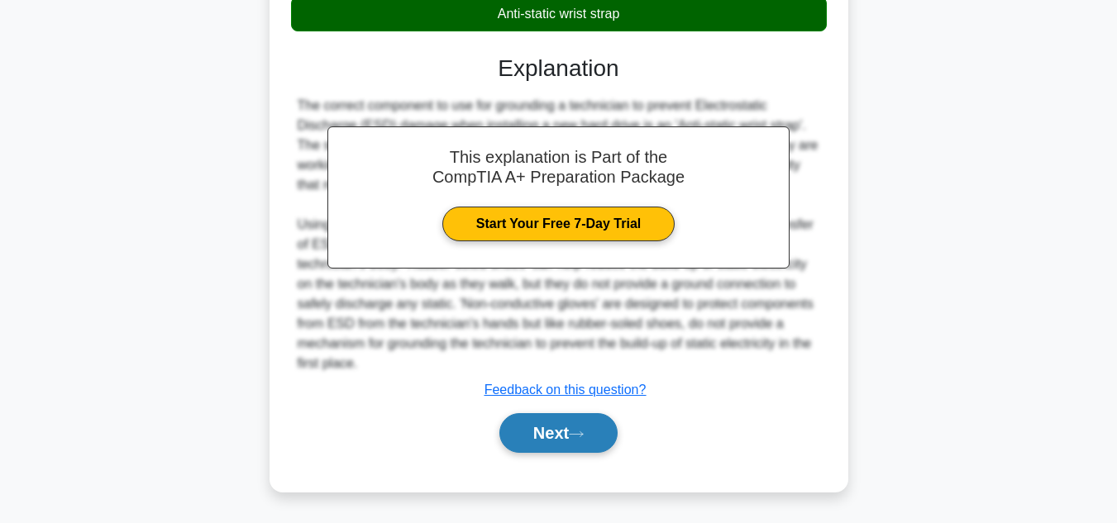
click at [554, 423] on button "Next" at bounding box center [558, 433] width 118 height 40
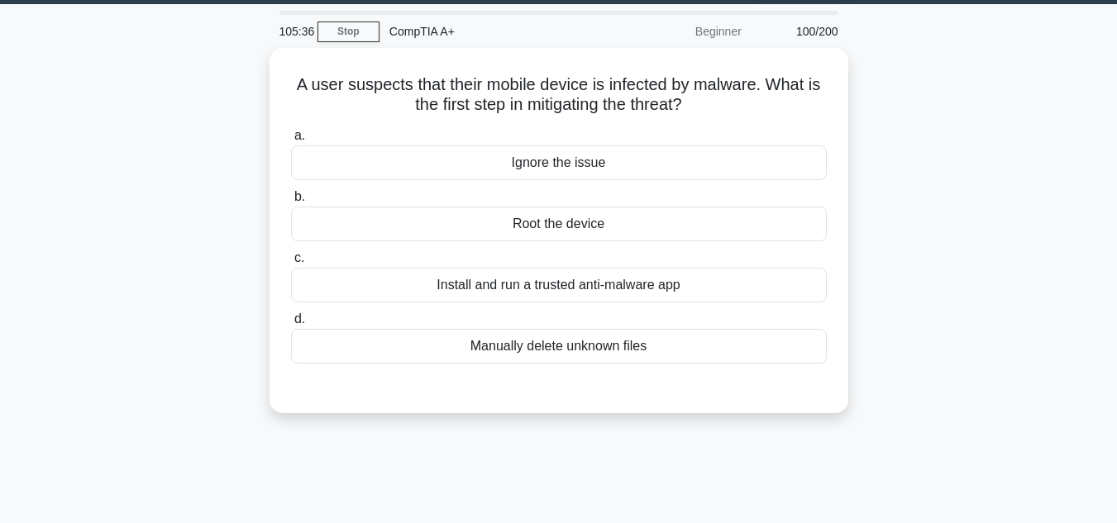
scroll to position [0, 0]
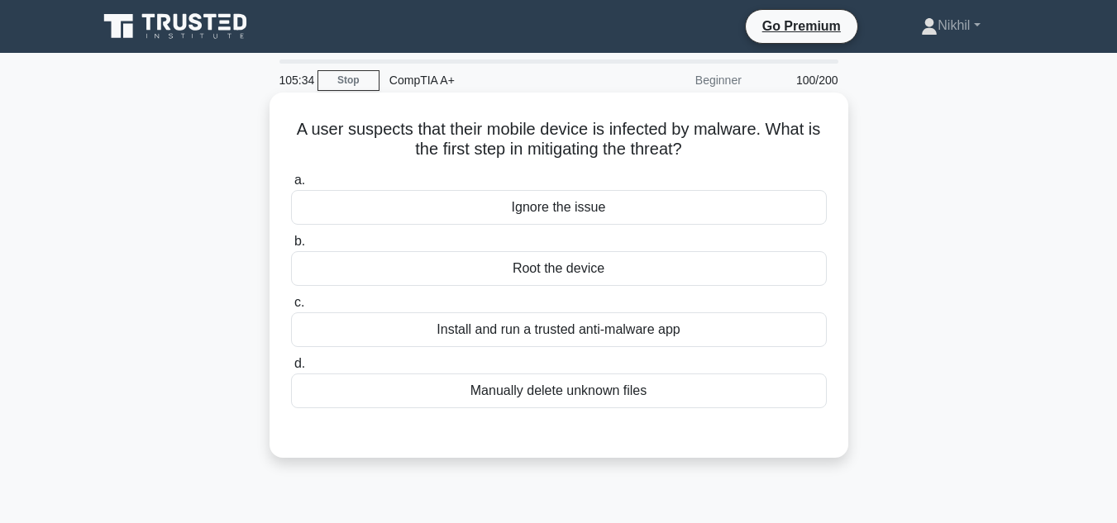
click at [671, 339] on div "Install and run a trusted anti-malware app" at bounding box center [559, 330] width 536 height 35
click at [291, 308] on input "c. Install and run a trusted anti-malware app" at bounding box center [291, 303] width 0 height 11
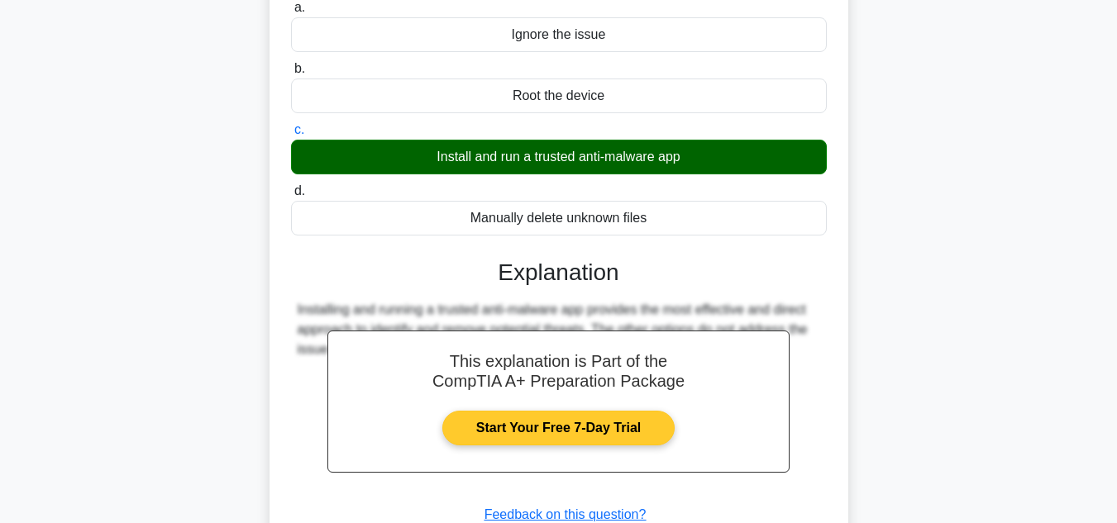
scroll to position [331, 0]
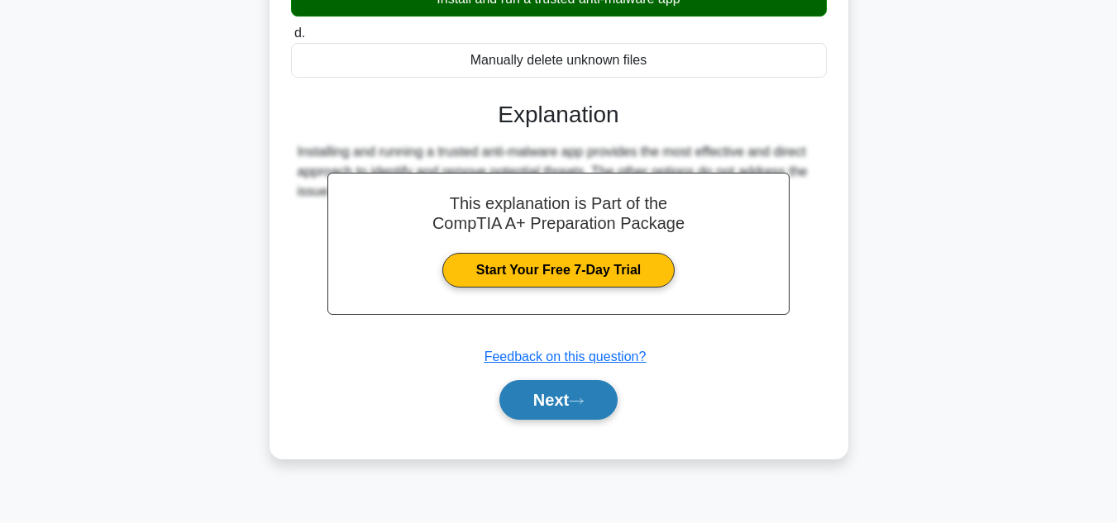
click at [614, 413] on button "Next" at bounding box center [558, 400] width 118 height 40
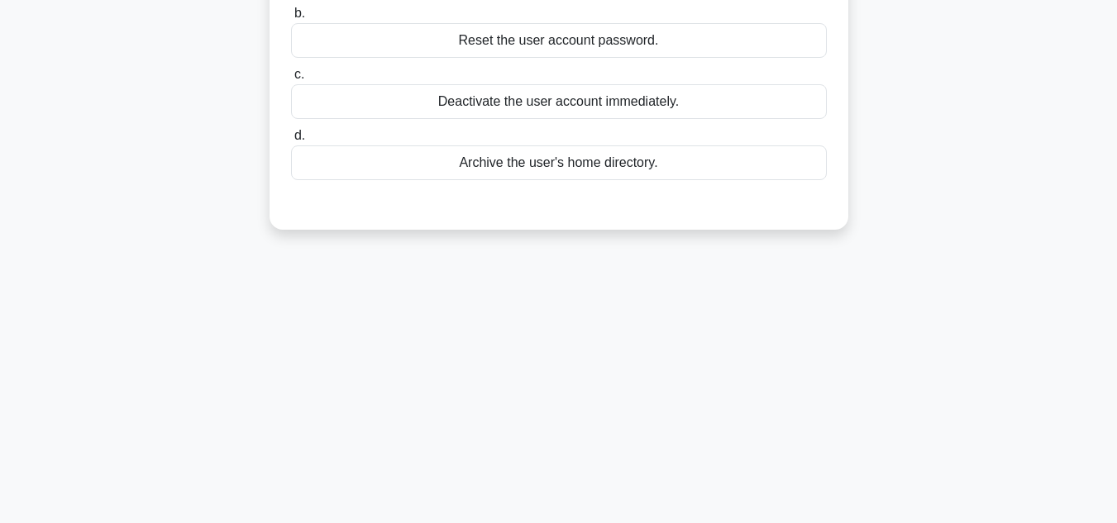
scroll to position [0, 0]
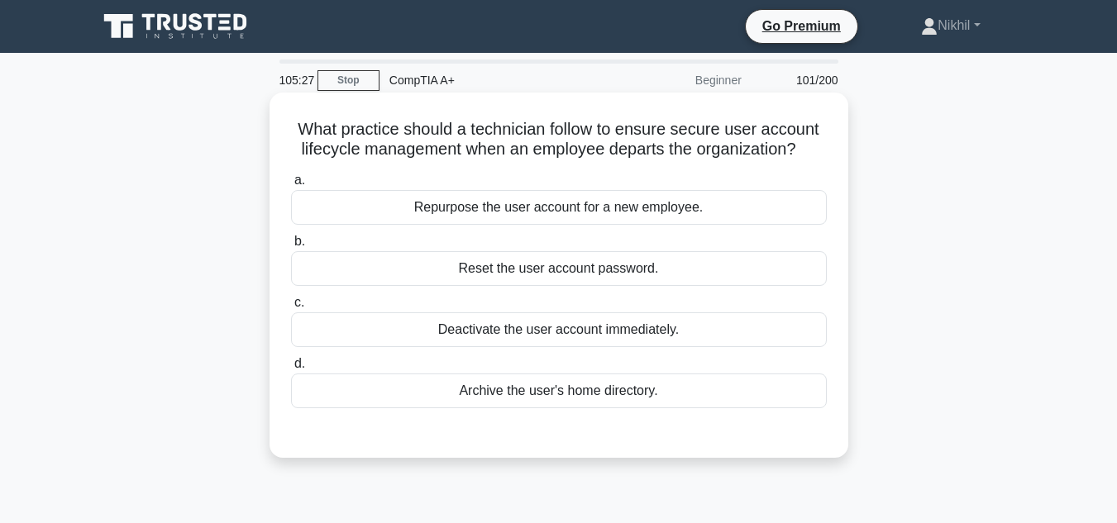
click at [713, 212] on div "Repurpose the user account for a new employee." at bounding box center [559, 207] width 536 height 35
click at [291, 186] on input "a. Repurpose the user account for a new employee." at bounding box center [291, 180] width 0 height 11
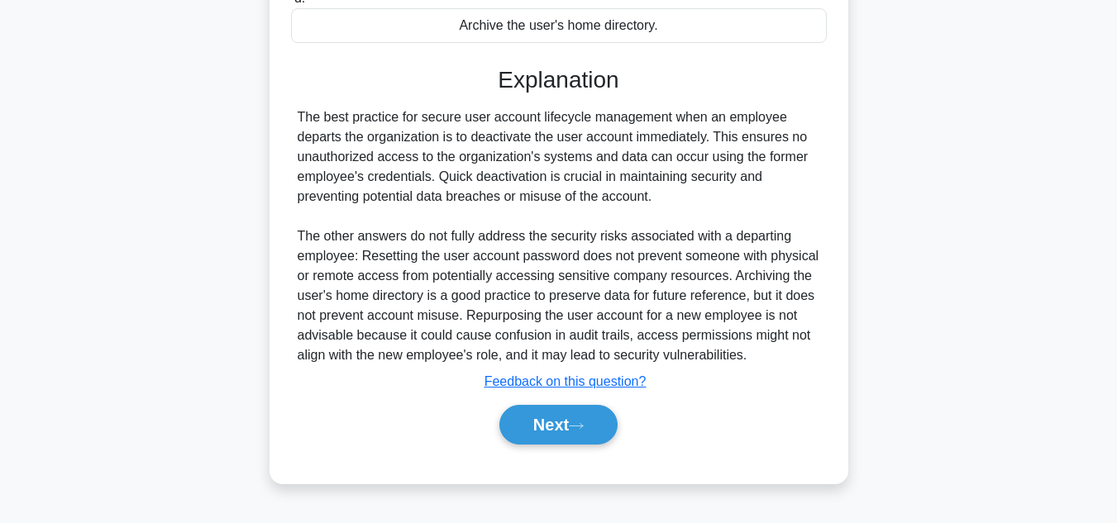
scroll to position [370, 0]
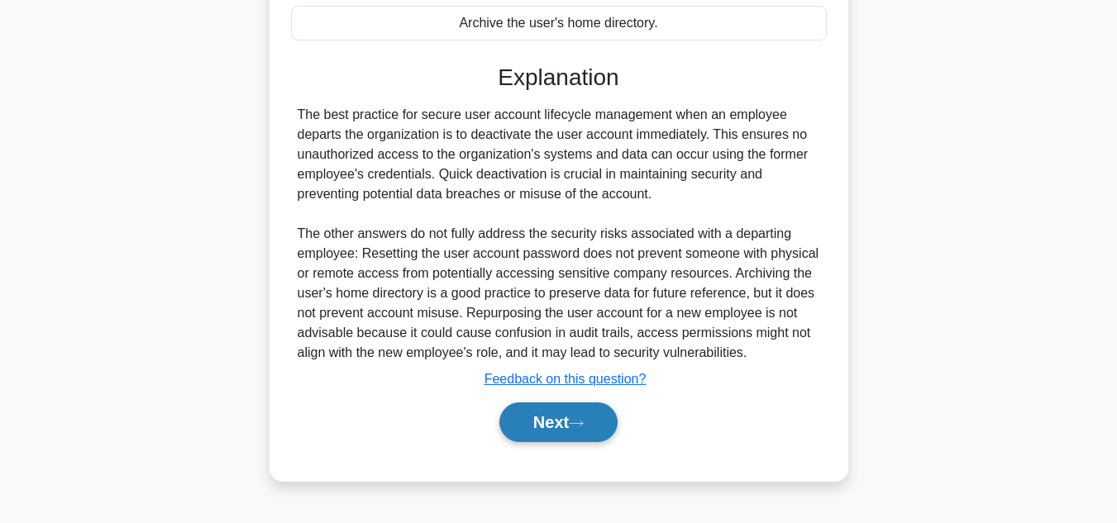
click at [591, 413] on button "Next" at bounding box center [558, 423] width 118 height 40
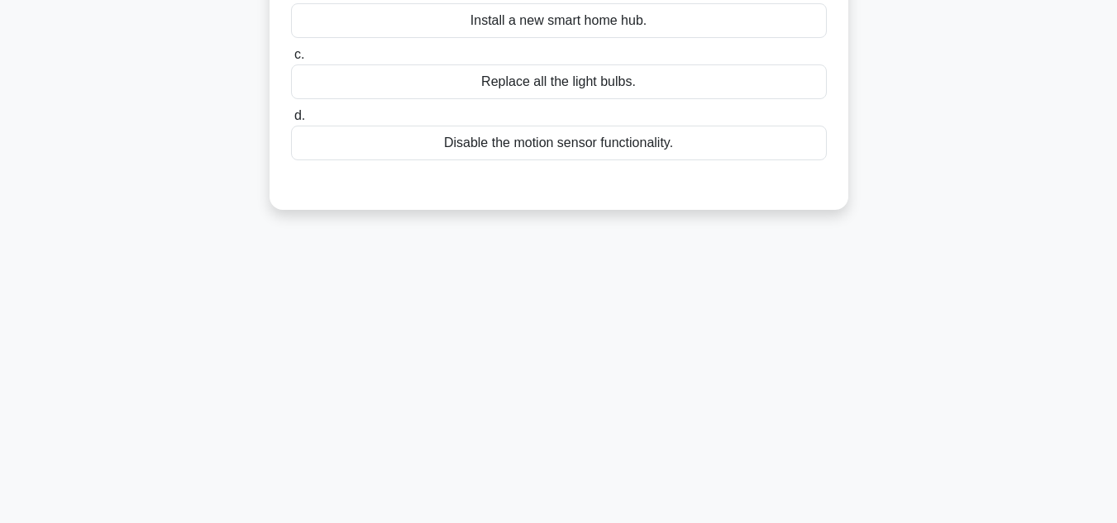
scroll to position [39, 0]
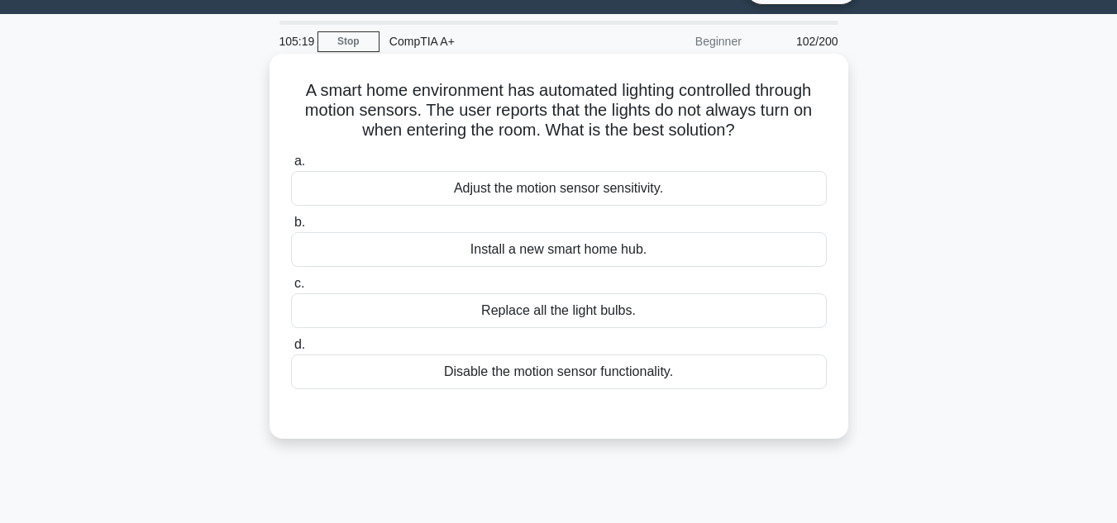
click at [693, 195] on div "Adjust the motion sensor sensitivity." at bounding box center [559, 188] width 536 height 35
click at [291, 167] on input "a. Adjust the motion sensor sensitivity." at bounding box center [291, 161] width 0 height 11
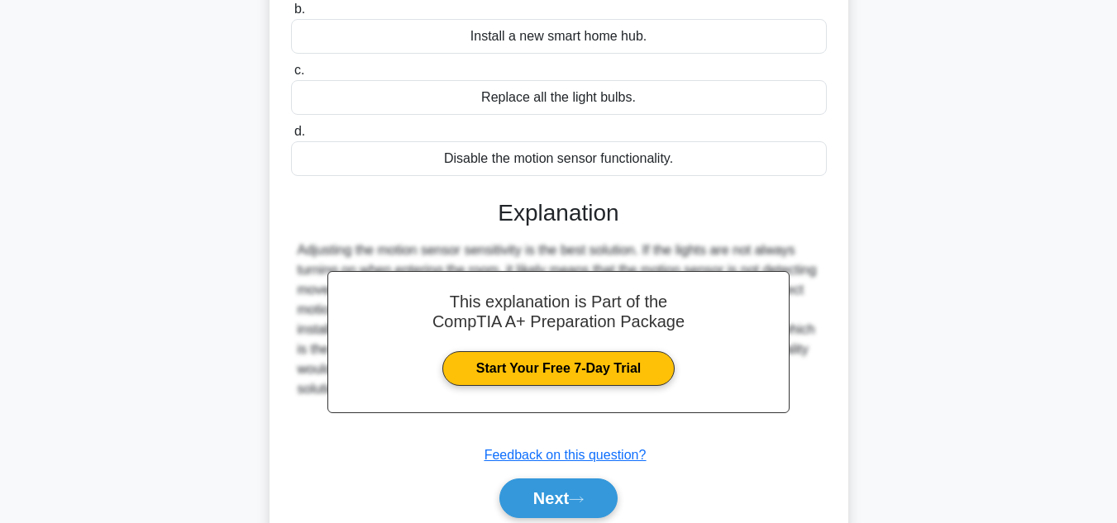
scroll to position [370, 0]
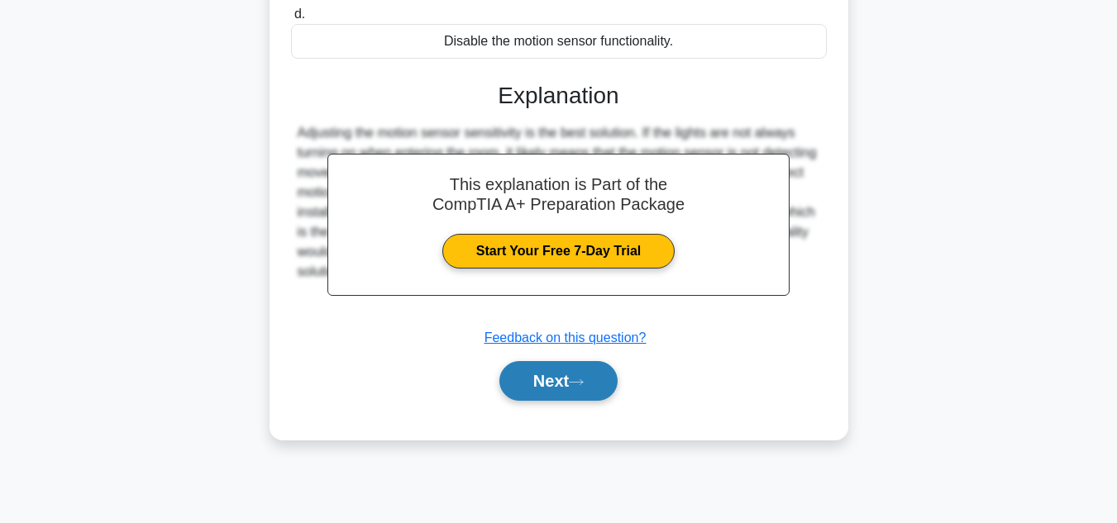
click at [608, 380] on button "Next" at bounding box center [558, 381] width 118 height 40
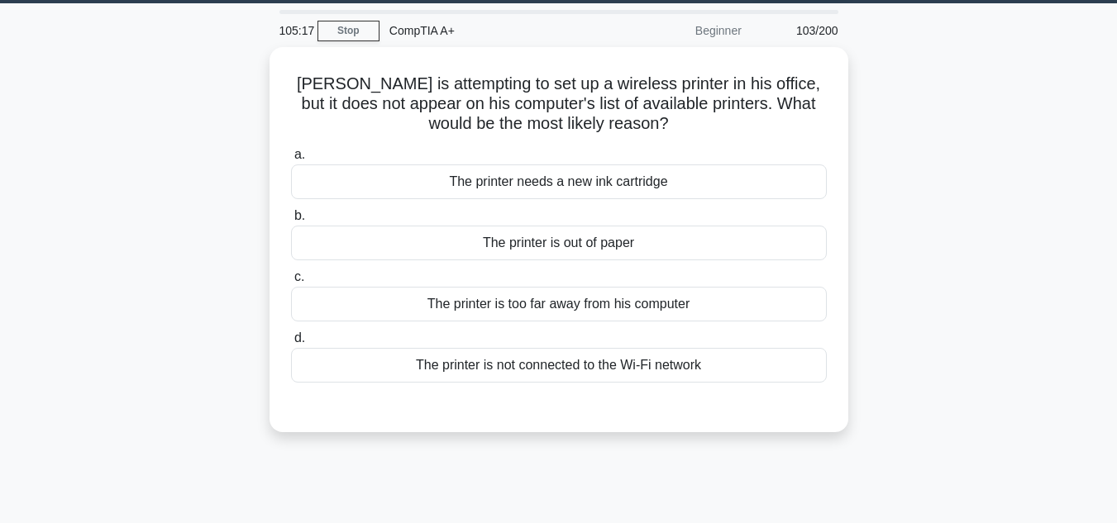
scroll to position [39, 0]
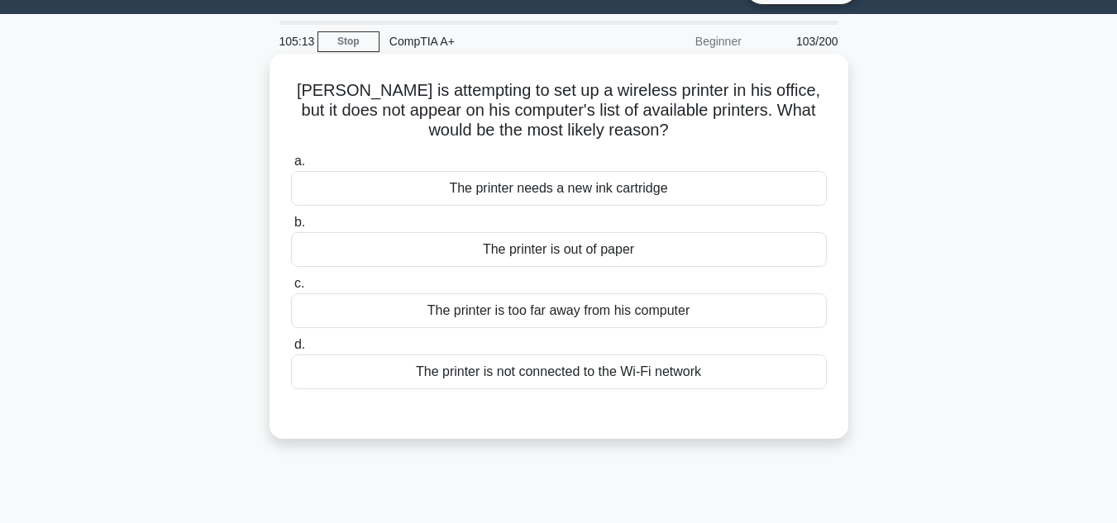
click at [604, 371] on div "The printer is not connected to the Wi-Fi network" at bounding box center [559, 372] width 536 height 35
click at [291, 351] on input "d. The printer is not connected to the Wi-Fi network" at bounding box center [291, 345] width 0 height 11
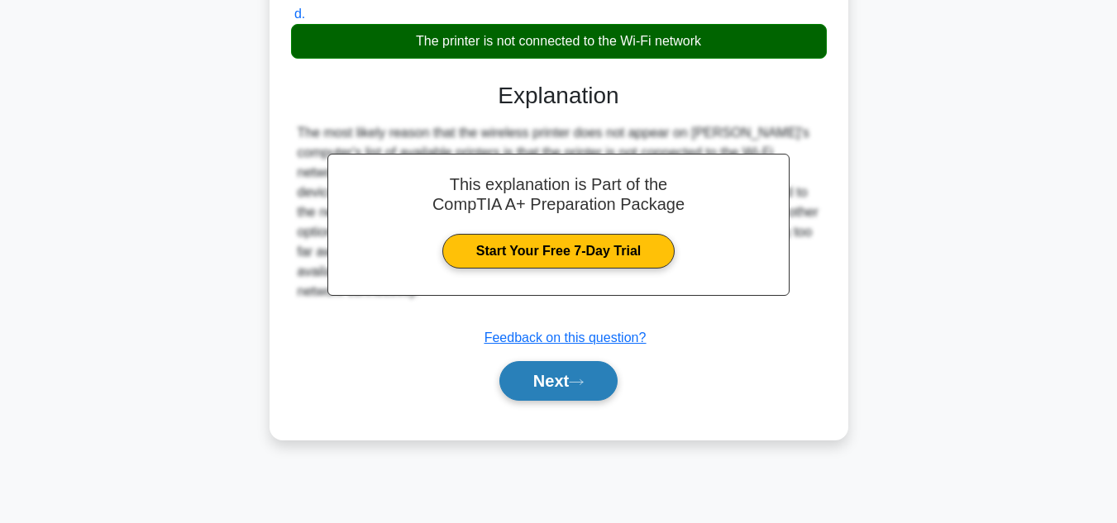
click at [600, 387] on button "Next" at bounding box center [558, 381] width 118 height 40
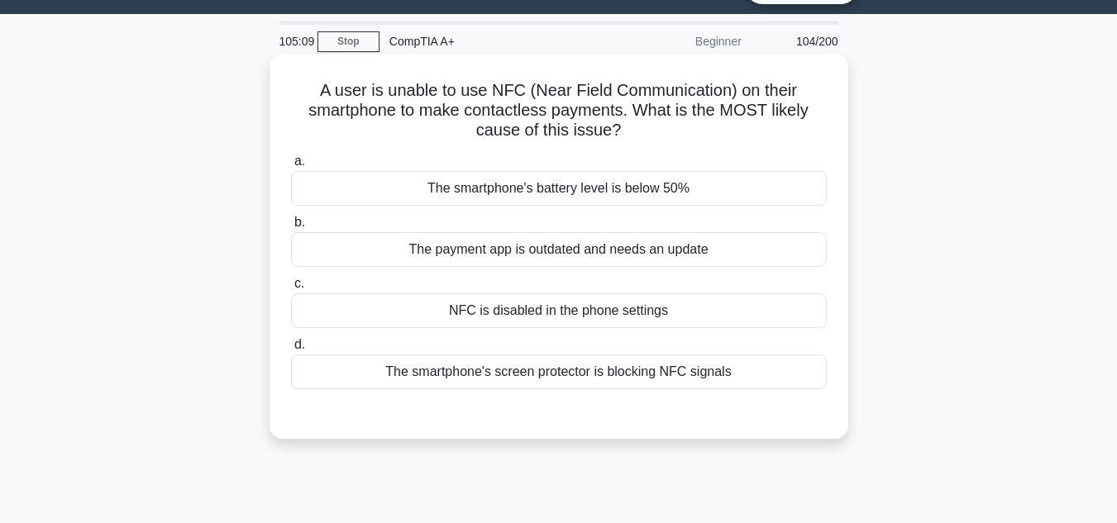
click at [614, 361] on div "The smartphone's screen protector is blocking NFC signals" at bounding box center [559, 372] width 536 height 35
click at [291, 351] on input "d. The smartphone's screen protector is blocking NFC signals" at bounding box center [291, 345] width 0 height 11
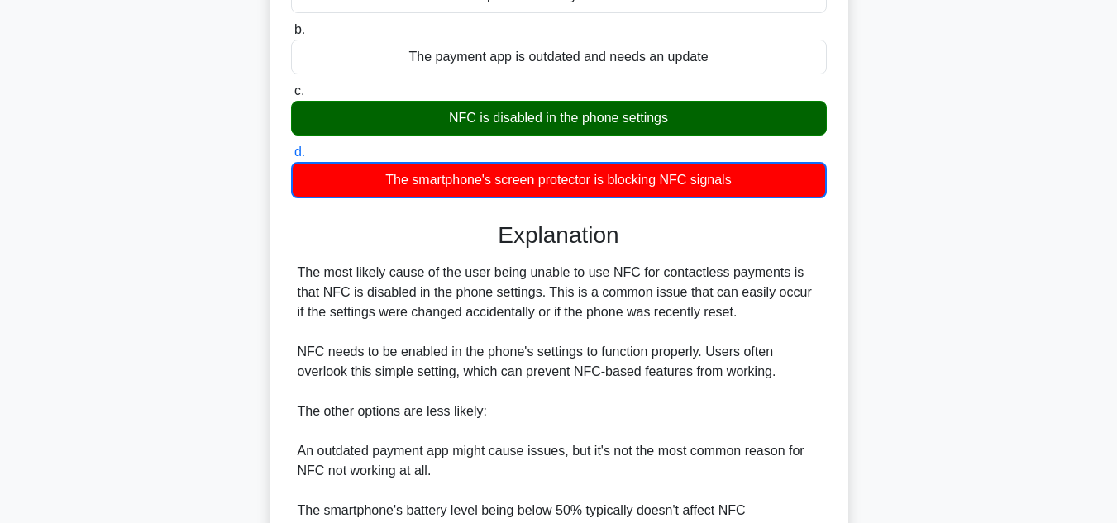
scroll to position [370, 0]
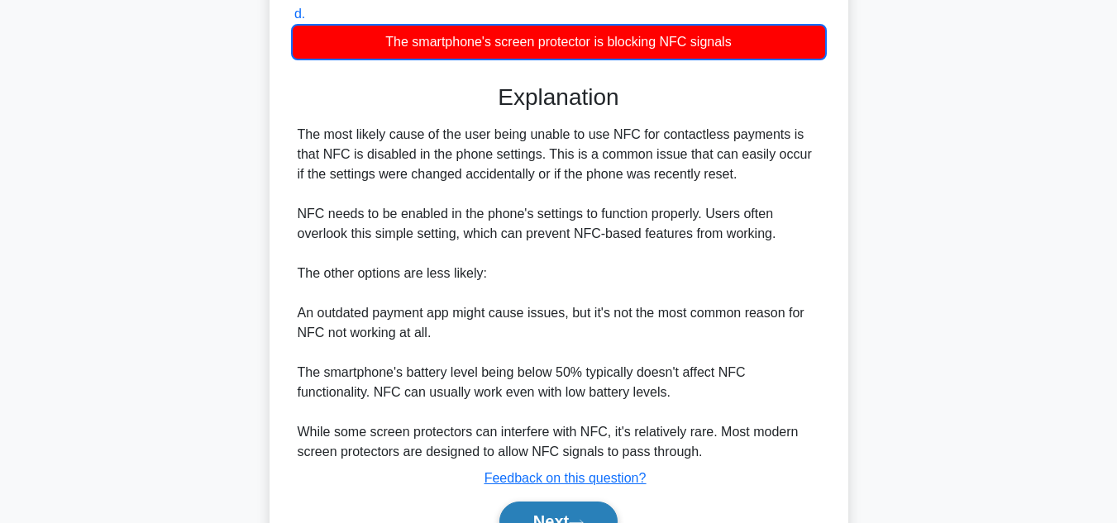
click at [552, 514] on button "Next" at bounding box center [558, 522] width 118 height 40
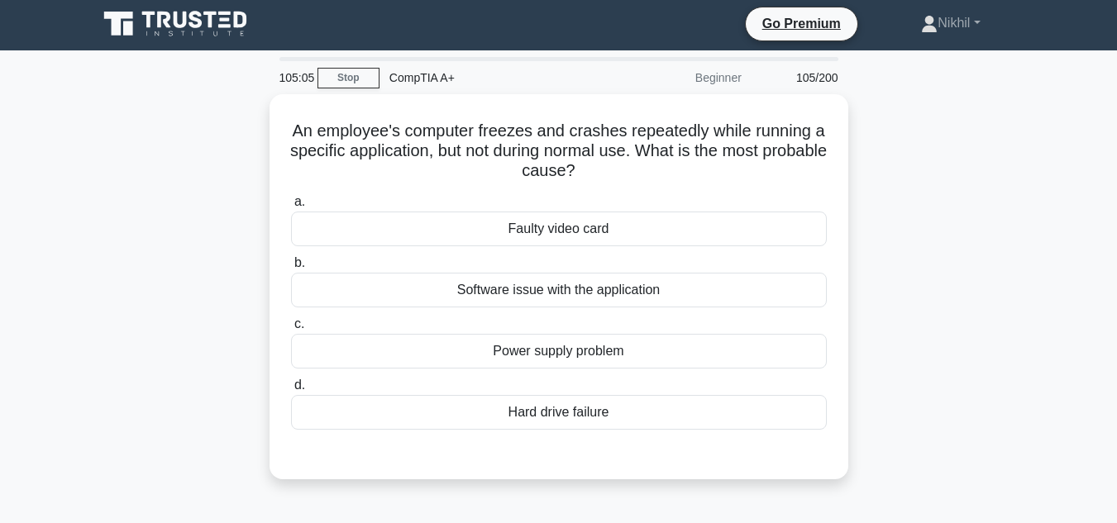
scroll to position [0, 0]
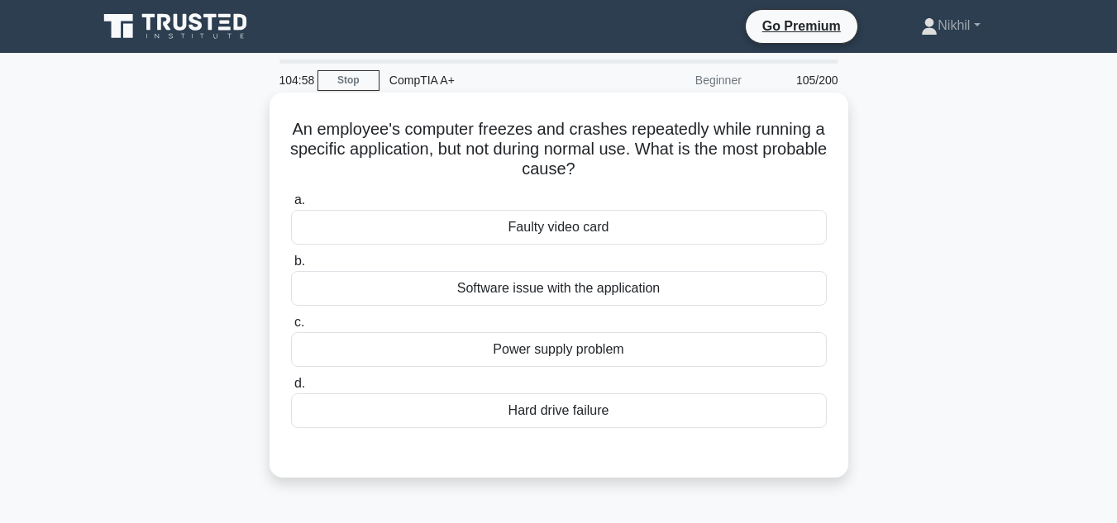
click at [558, 357] on div "Power supply problem" at bounding box center [559, 349] width 536 height 35
click at [291, 328] on input "c. Power supply problem" at bounding box center [291, 323] width 0 height 11
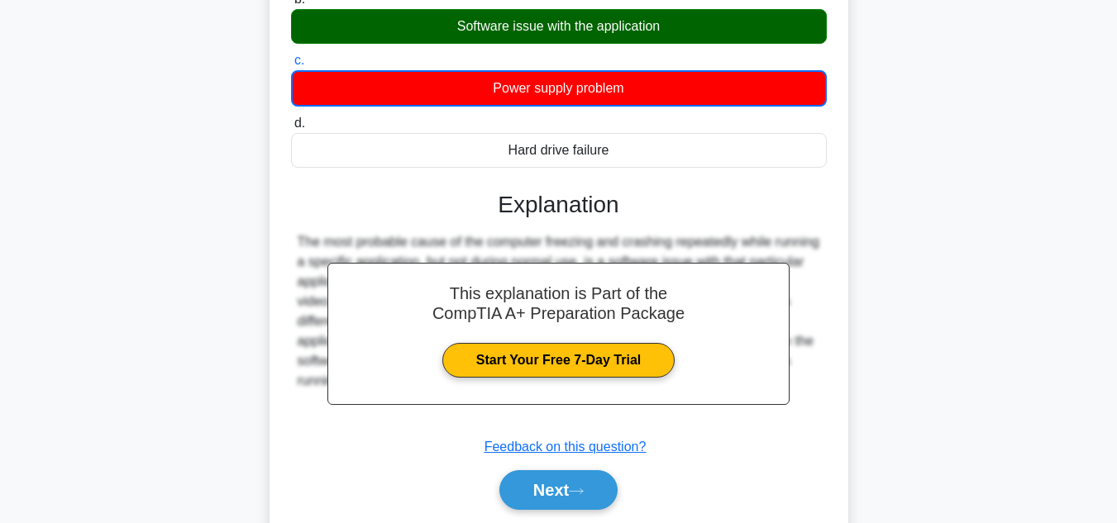
scroll to position [331, 0]
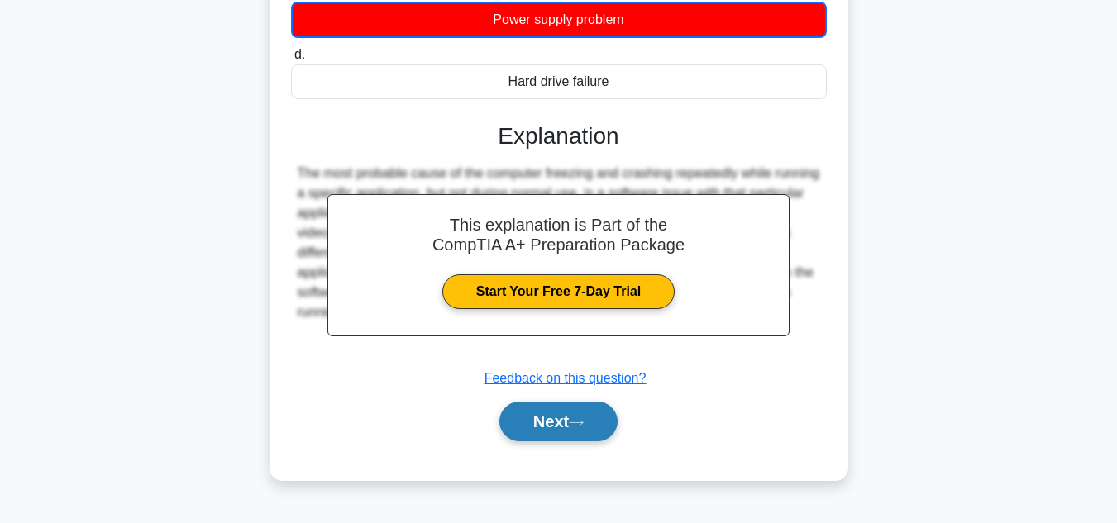
click at [516, 427] on button "Next" at bounding box center [558, 422] width 118 height 40
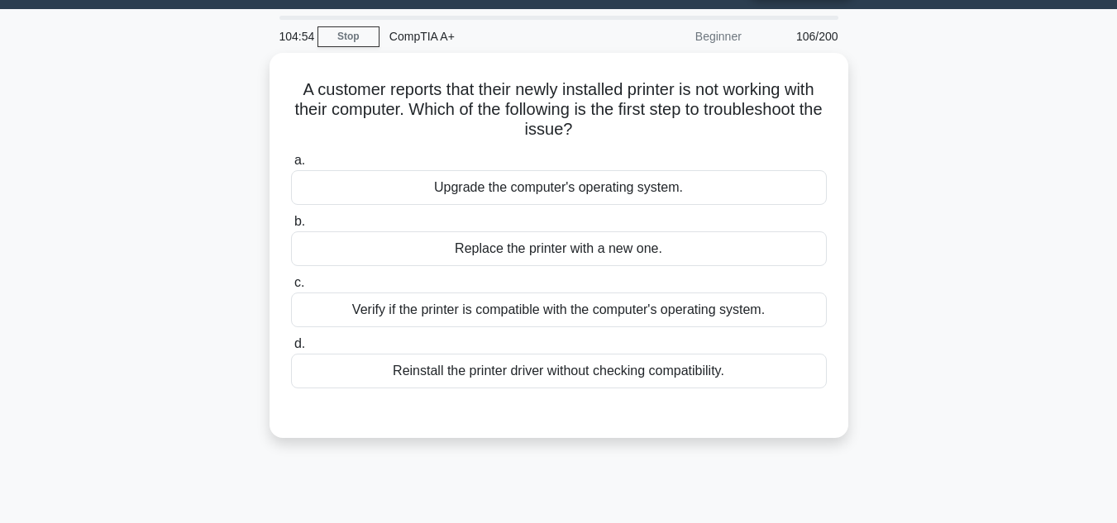
scroll to position [0, 0]
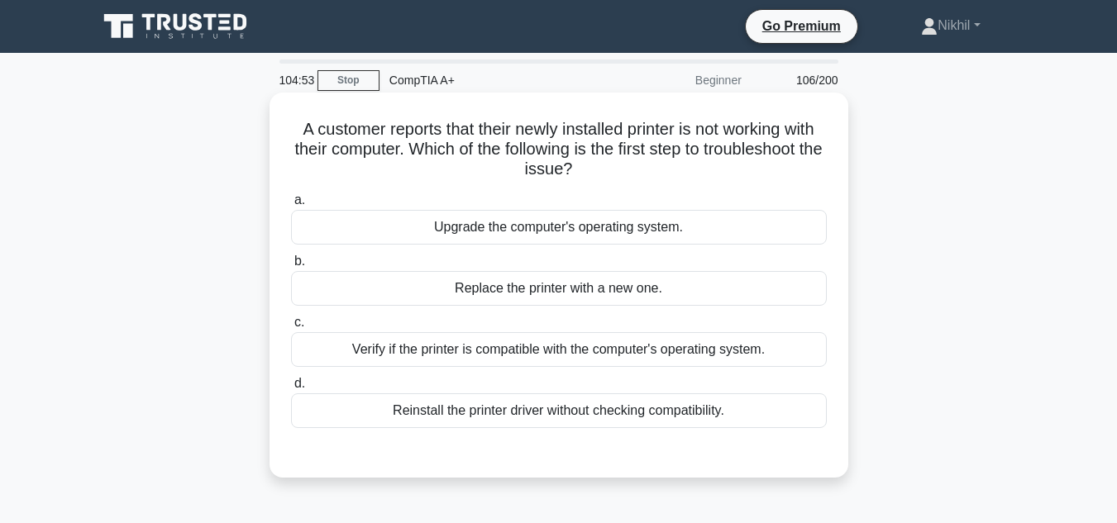
click at [571, 364] on div "Verify if the printer is compatible with the computer's operating system." at bounding box center [559, 349] width 536 height 35
click at [291, 328] on input "c. Verify if the printer is compatible with the computer's operating system." at bounding box center [291, 323] width 0 height 11
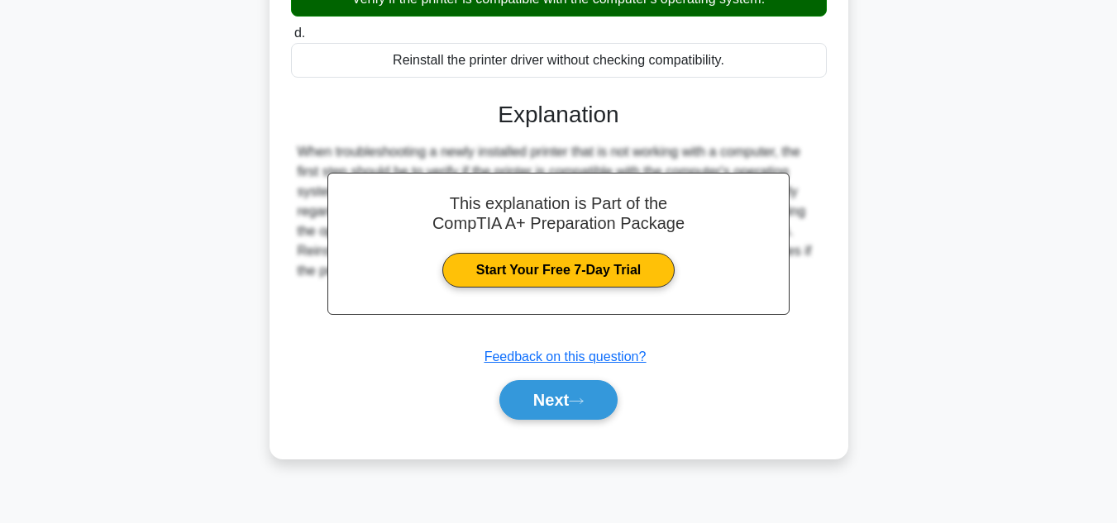
scroll to position [370, 0]
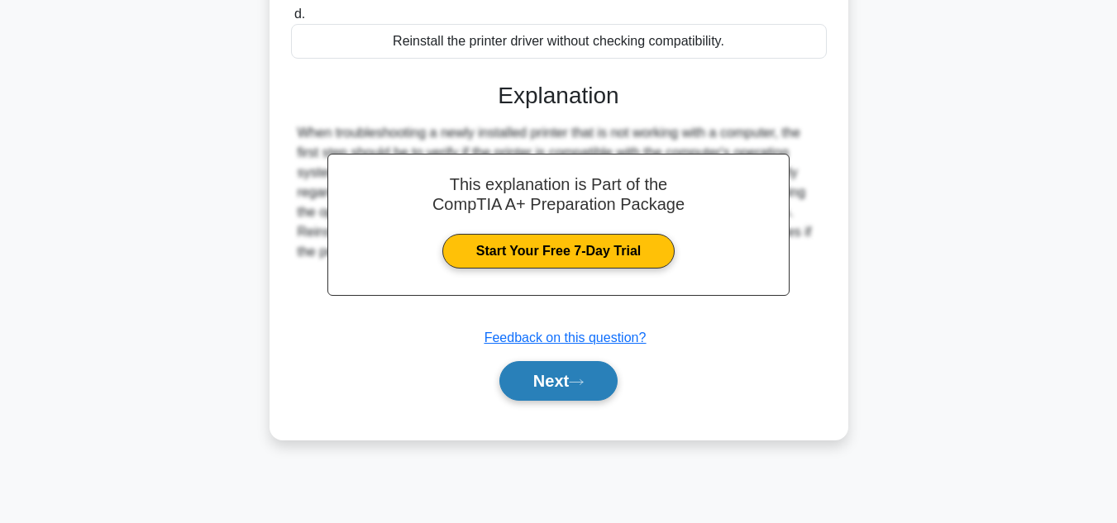
click at [576, 396] on button "Next" at bounding box center [558, 381] width 118 height 40
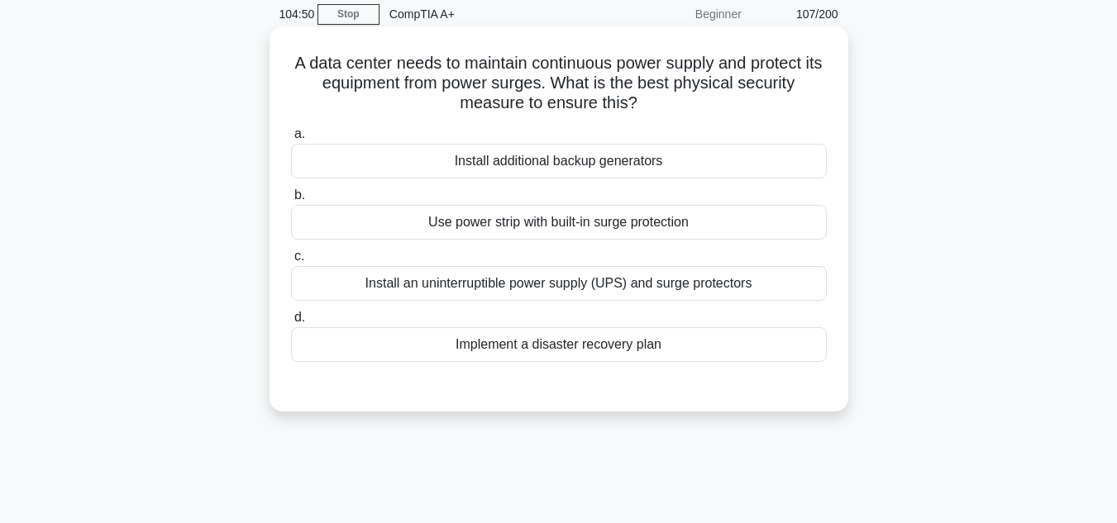
scroll to position [39, 0]
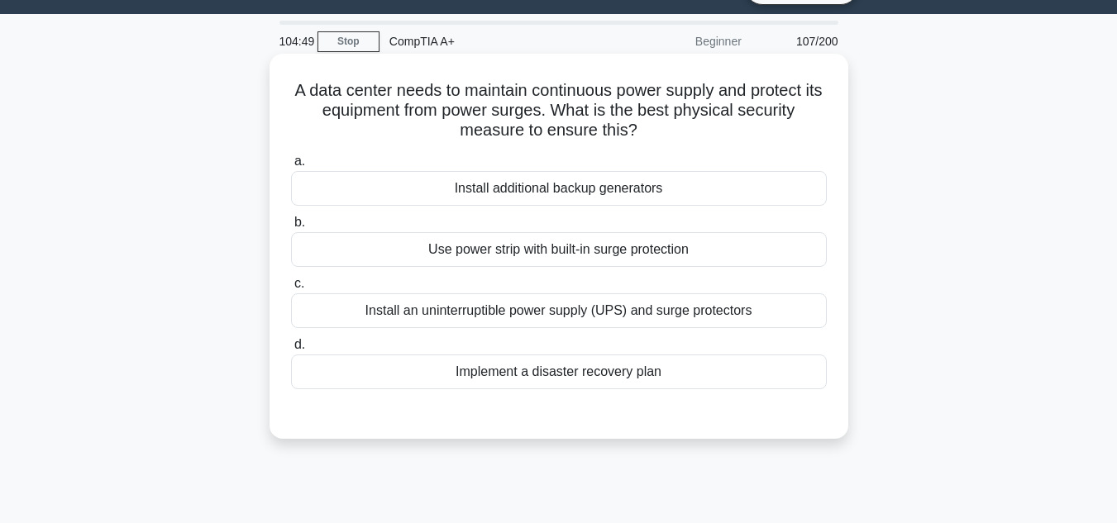
click at [595, 317] on div "Install an uninterruptible power supply (UPS) and surge protectors" at bounding box center [559, 311] width 536 height 35
click at [291, 289] on input "c. Install an uninterruptible power supply (UPS) and surge protectors" at bounding box center [291, 284] width 0 height 11
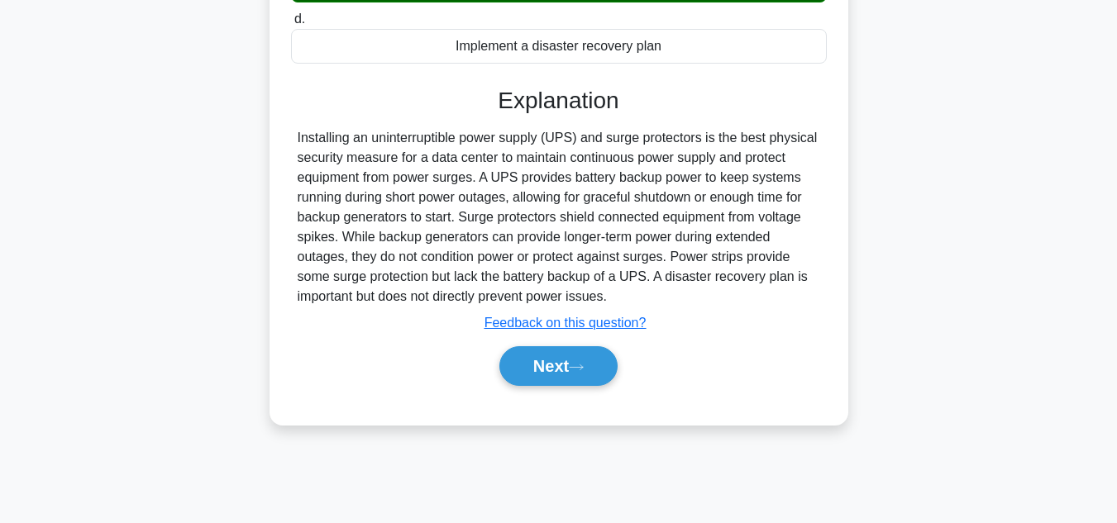
scroll to position [370, 0]
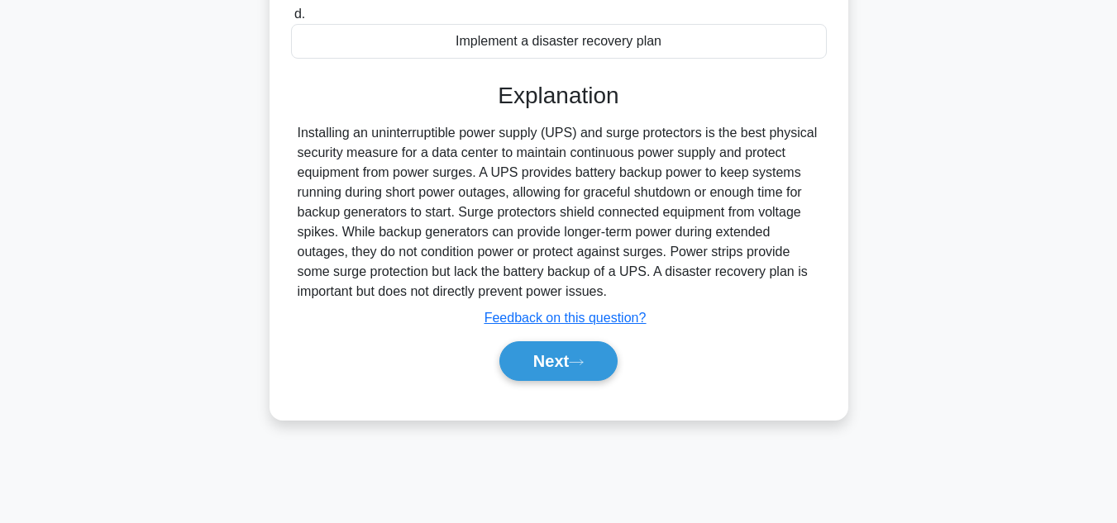
click at [596, 383] on div "Next" at bounding box center [559, 361] width 536 height 53
click at [599, 366] on button "Next" at bounding box center [558, 362] width 118 height 40
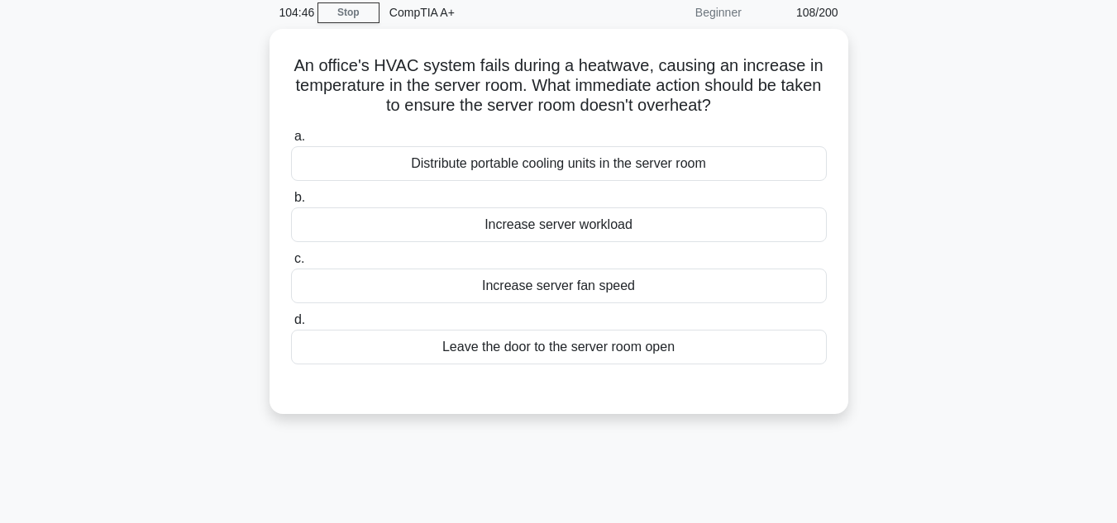
scroll to position [39, 0]
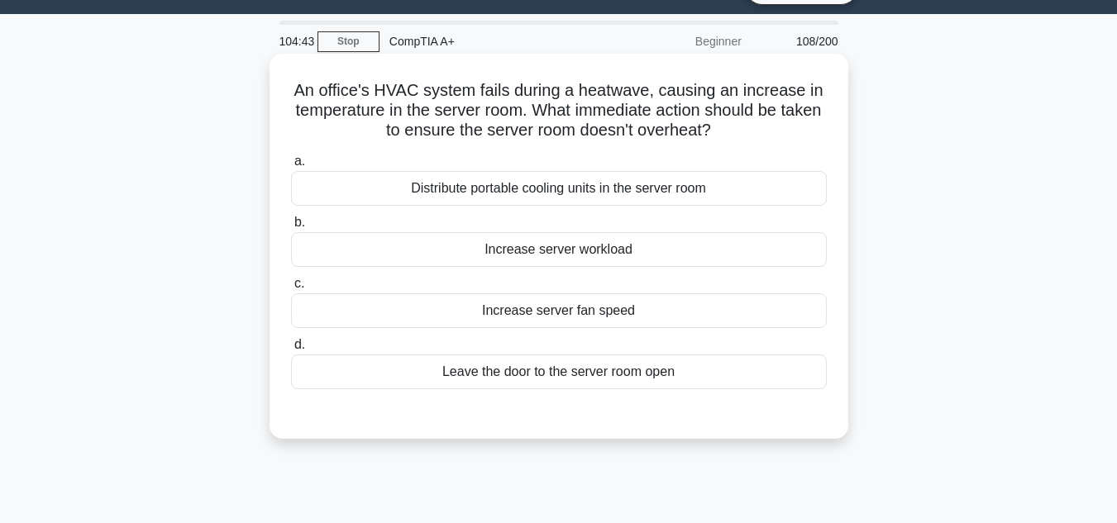
click at [652, 187] on div "Distribute portable cooling units in the server room" at bounding box center [559, 188] width 536 height 35
click at [291, 167] on input "a. Distribute portable cooling units in the server room" at bounding box center [291, 161] width 0 height 11
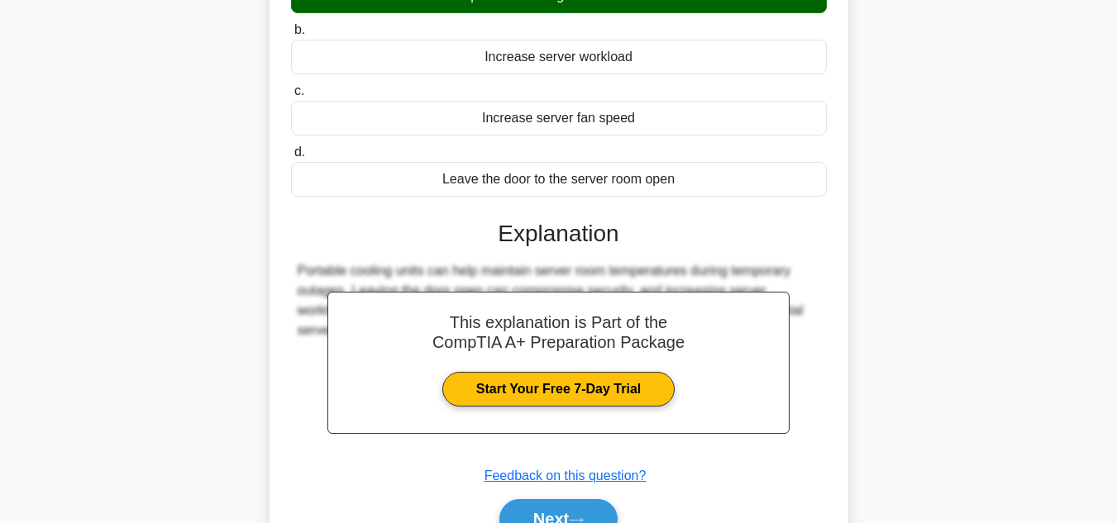
scroll to position [370, 0]
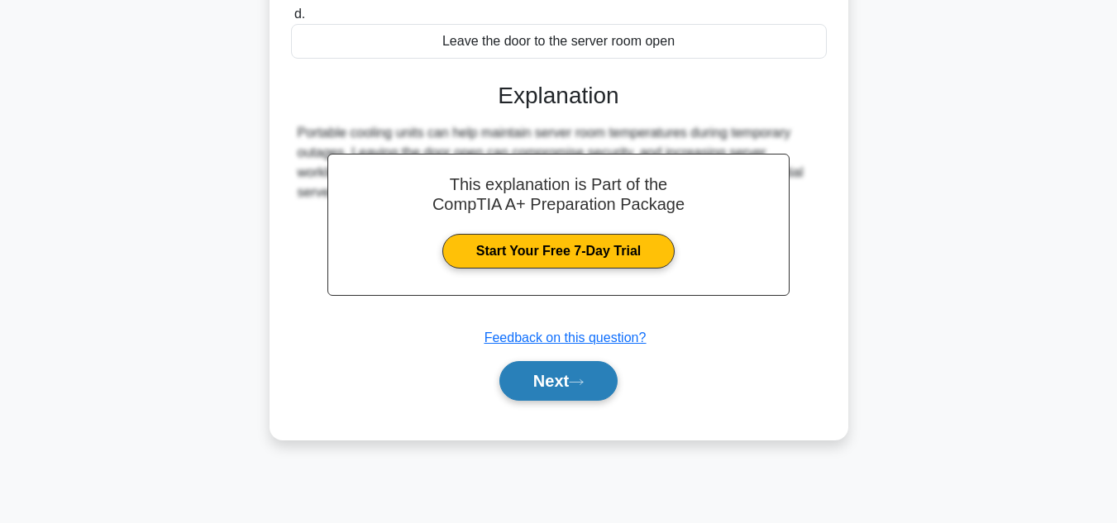
click at [561, 384] on button "Next" at bounding box center [558, 381] width 118 height 40
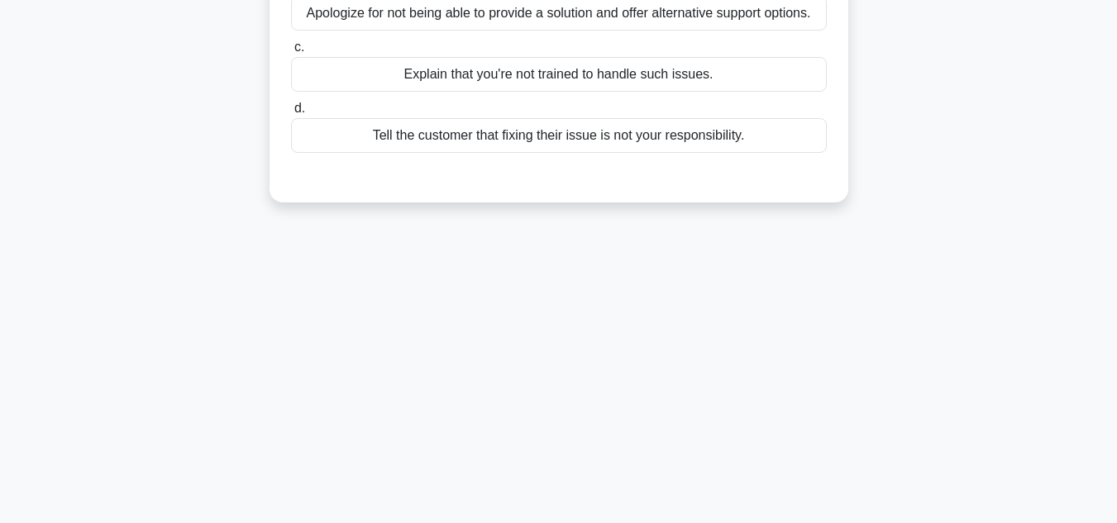
scroll to position [39, 0]
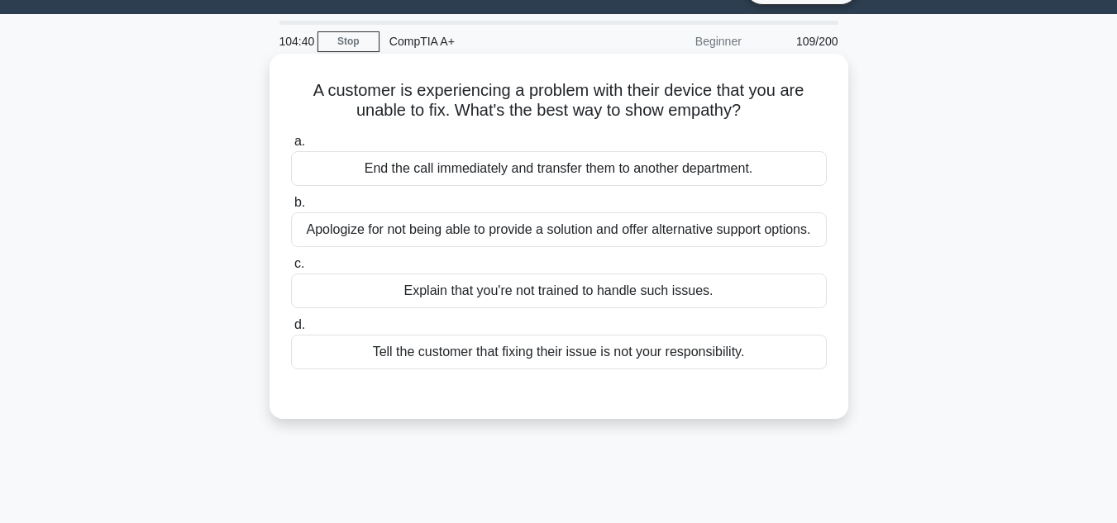
click at [591, 237] on div "Apologize for not being able to provide a solution and offer alternative suppor…" at bounding box center [559, 230] width 536 height 35
click at [291, 208] on input "b. Apologize for not being able to provide a solution and offer alternative sup…" at bounding box center [291, 203] width 0 height 11
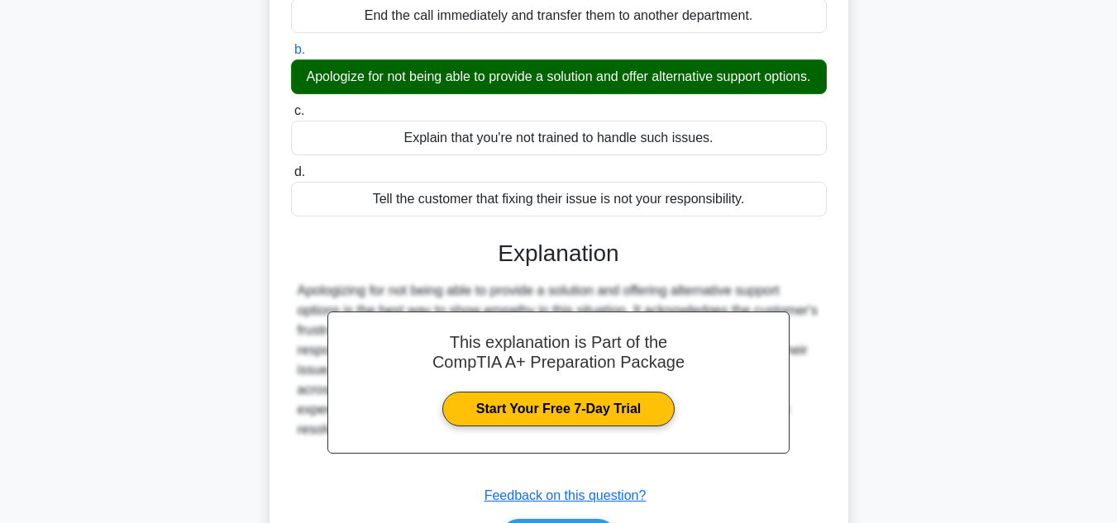
scroll to position [370, 0]
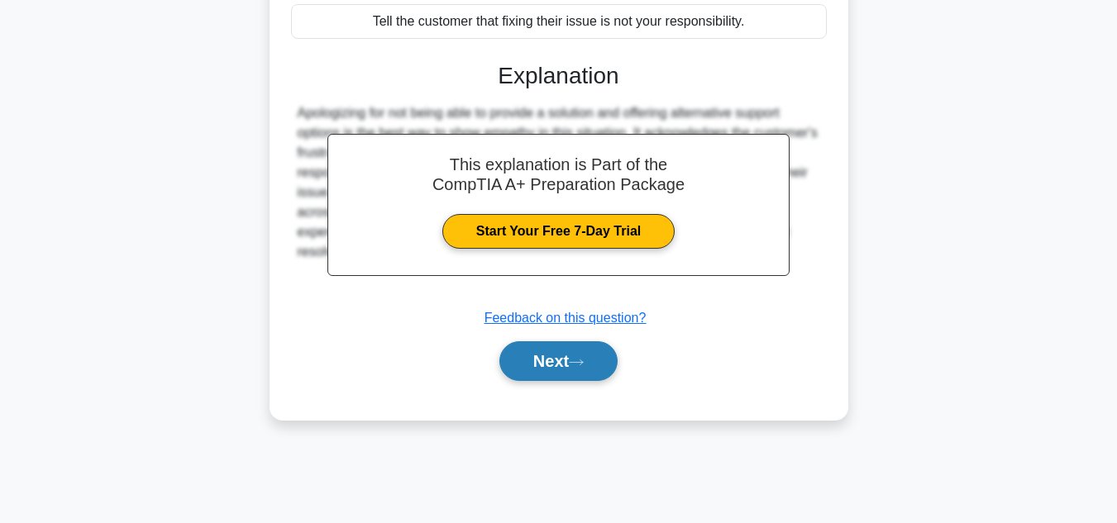
click at [561, 375] on button "Next" at bounding box center [558, 362] width 118 height 40
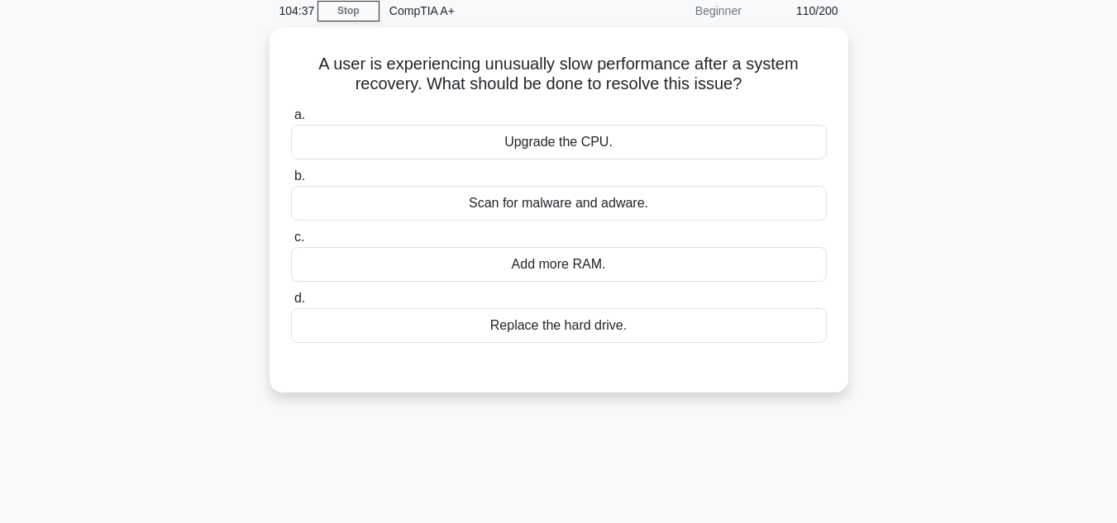
scroll to position [39, 0]
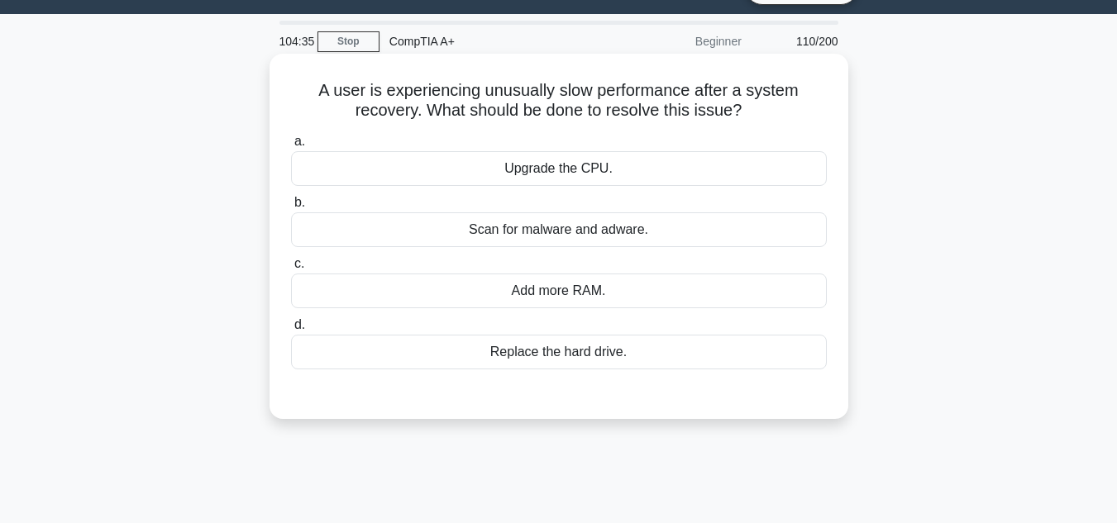
click at [621, 223] on div "Scan for malware and adware." at bounding box center [559, 230] width 536 height 35
click at [291, 208] on input "b. Scan for malware and adware." at bounding box center [291, 203] width 0 height 11
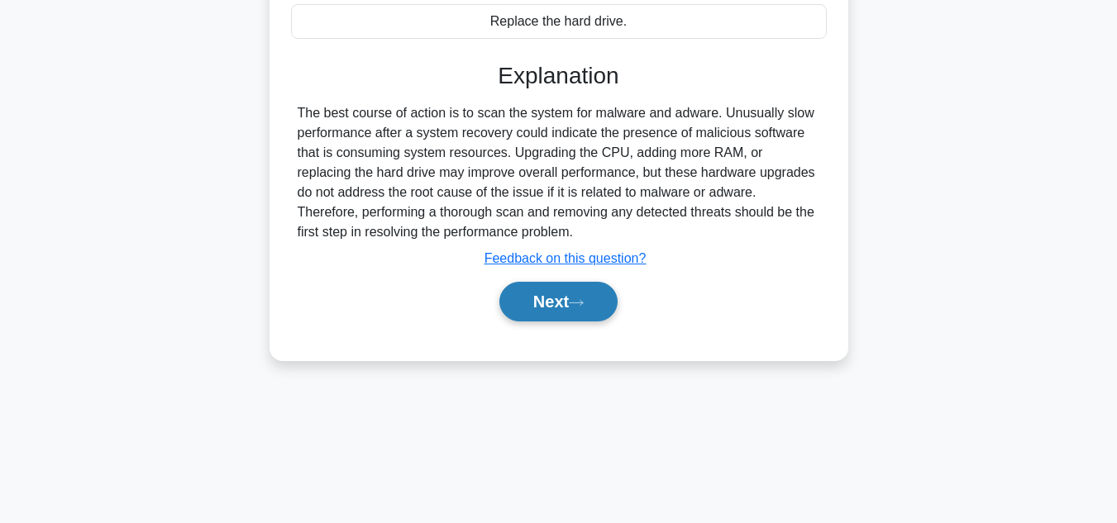
click at [580, 307] on icon at bounding box center [576, 303] width 15 height 9
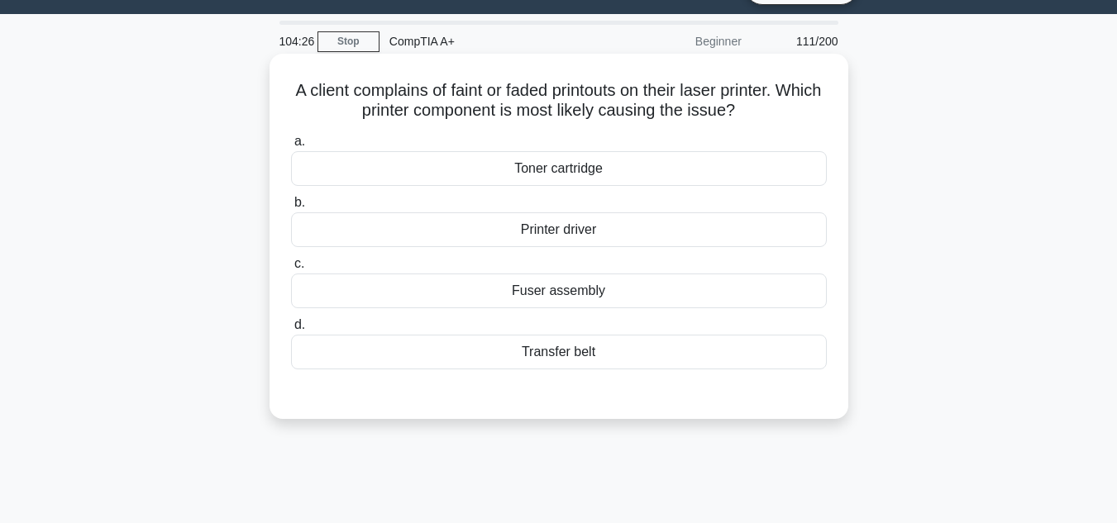
click at [628, 294] on div "Fuser assembly" at bounding box center [559, 291] width 536 height 35
click at [291, 270] on input "c. Fuser assembly" at bounding box center [291, 264] width 0 height 11
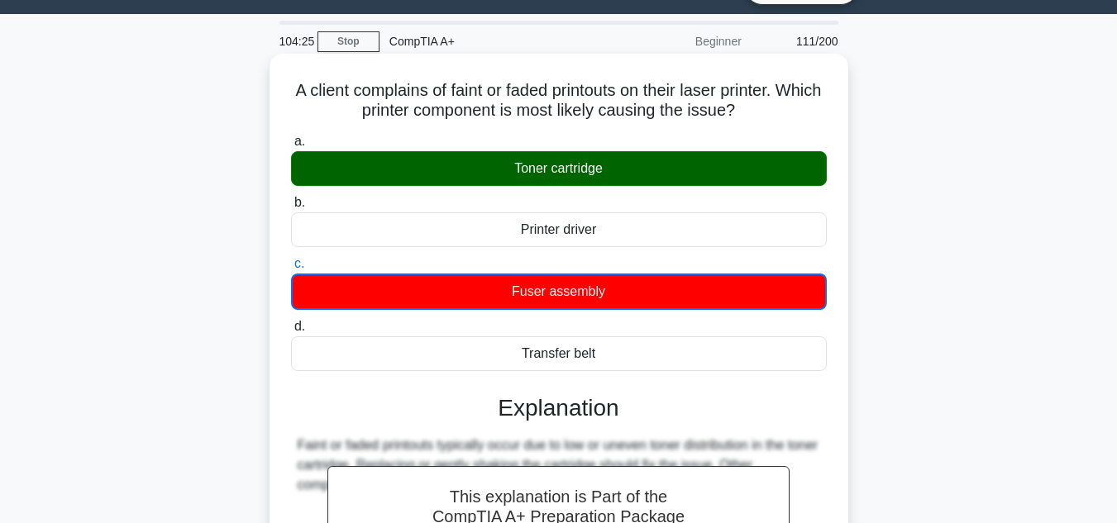
scroll to position [370, 0]
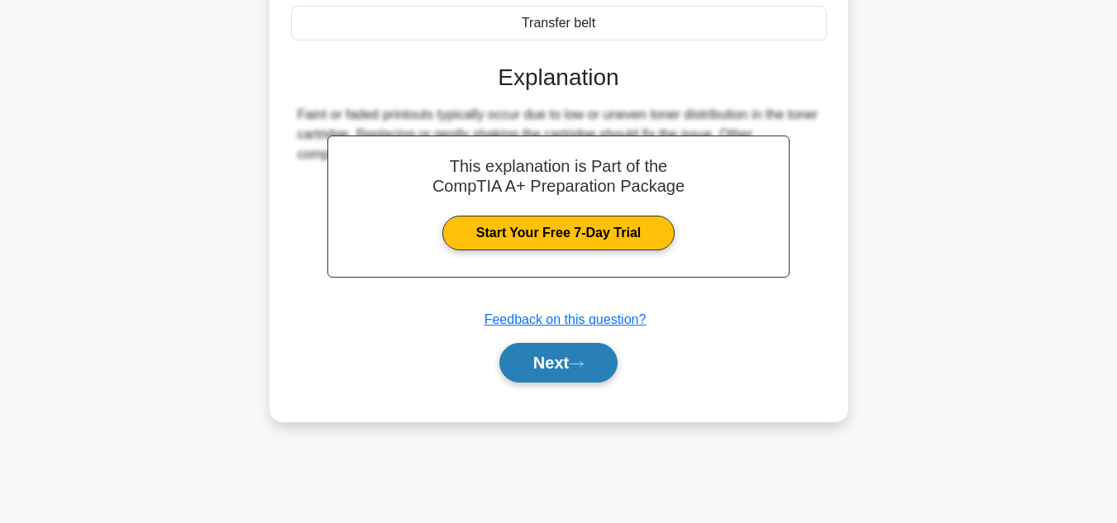
click at [564, 360] on button "Next" at bounding box center [558, 363] width 118 height 40
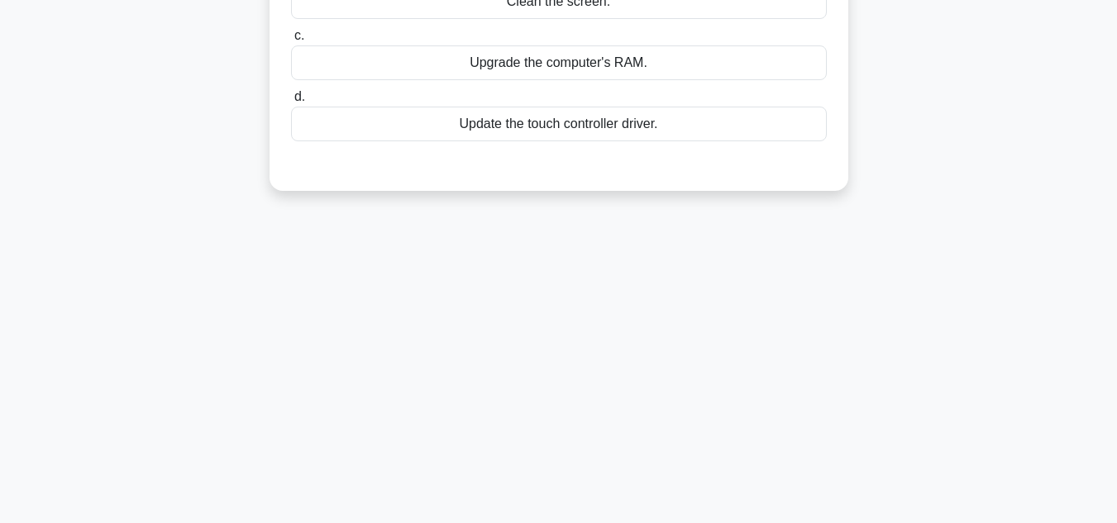
scroll to position [39, 0]
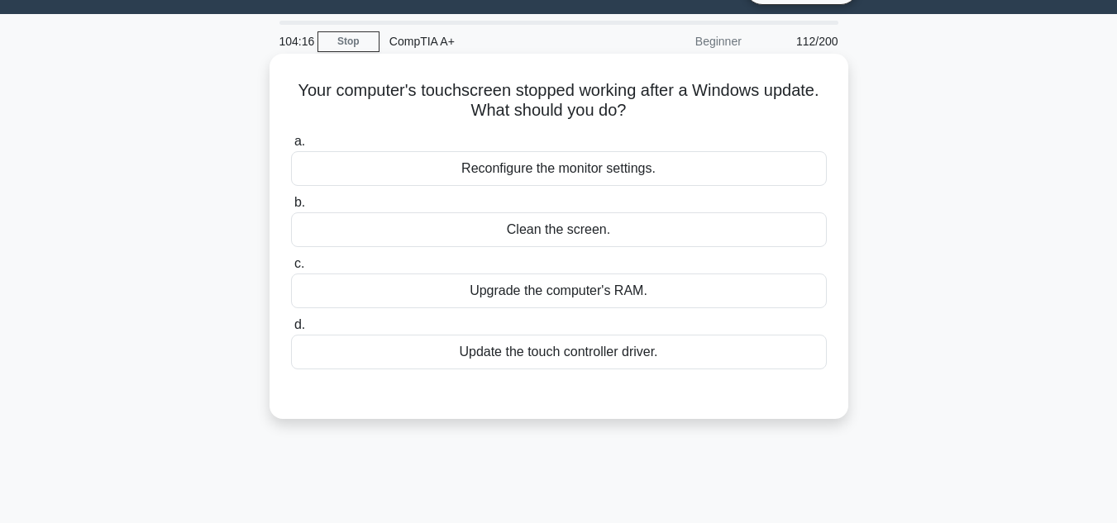
click at [624, 180] on div "Reconfigure the monitor settings." at bounding box center [559, 168] width 536 height 35
click at [291, 147] on input "a. Reconfigure the monitor settings." at bounding box center [291, 141] width 0 height 11
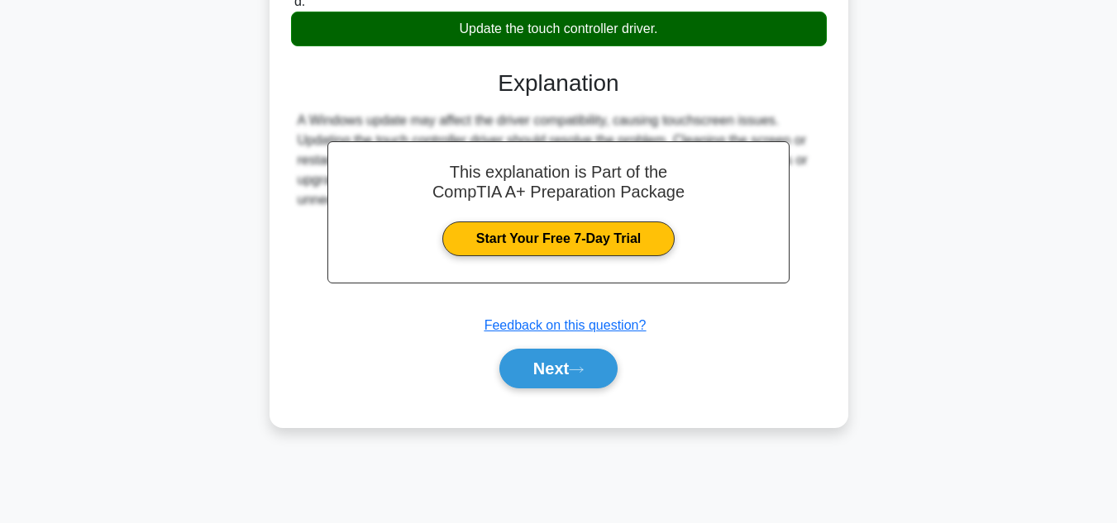
scroll to position [370, 0]
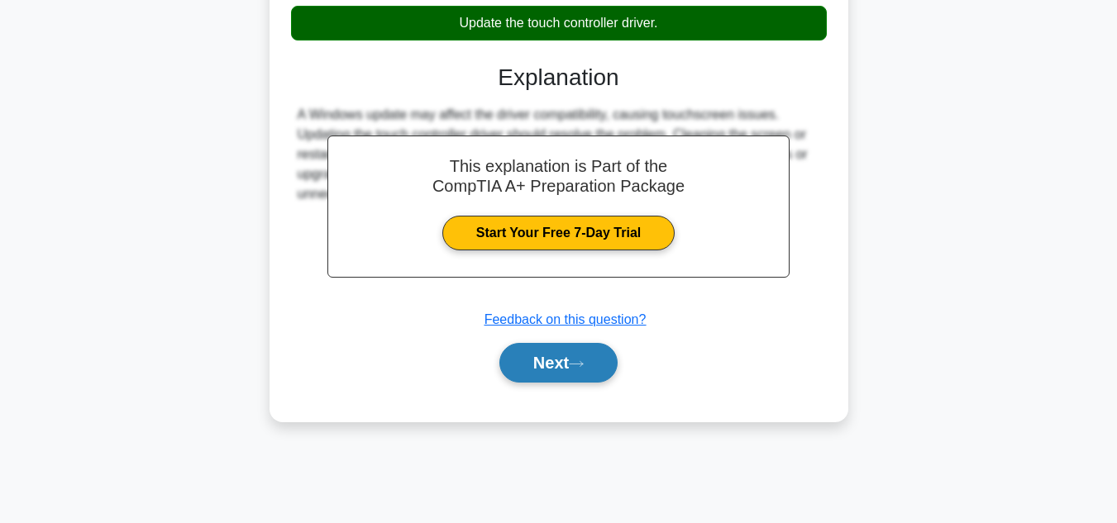
click at [594, 356] on button "Next" at bounding box center [558, 363] width 118 height 40
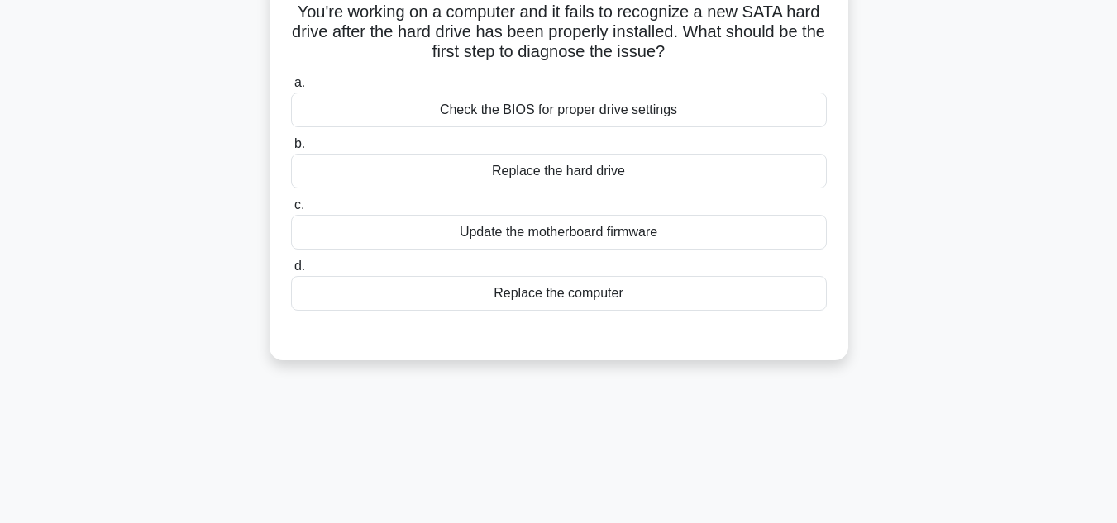
scroll to position [39, 0]
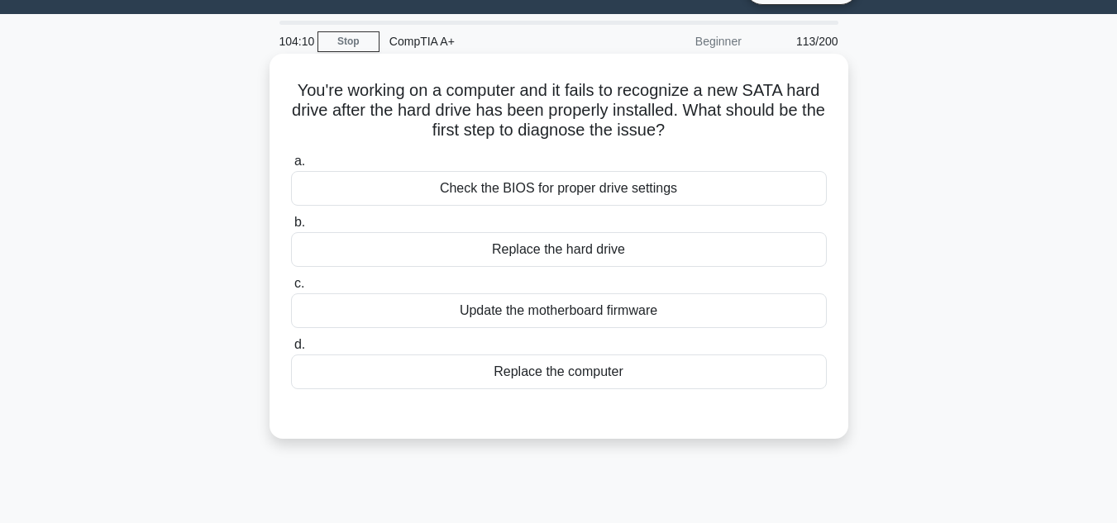
click at [612, 306] on div "Update the motherboard firmware" at bounding box center [559, 311] width 536 height 35
click at [291, 289] on input "c. Update the motherboard firmware" at bounding box center [291, 284] width 0 height 11
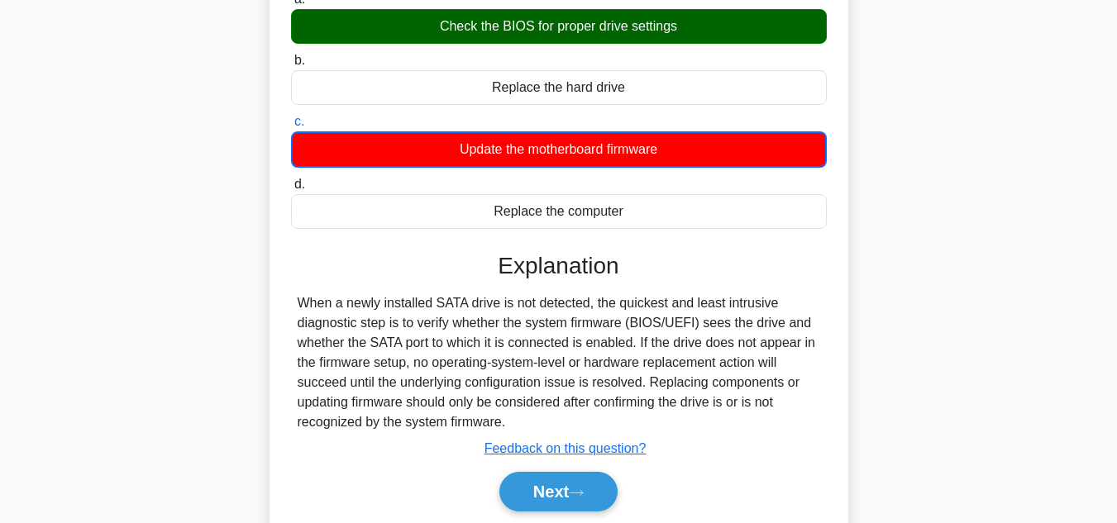
scroll to position [370, 0]
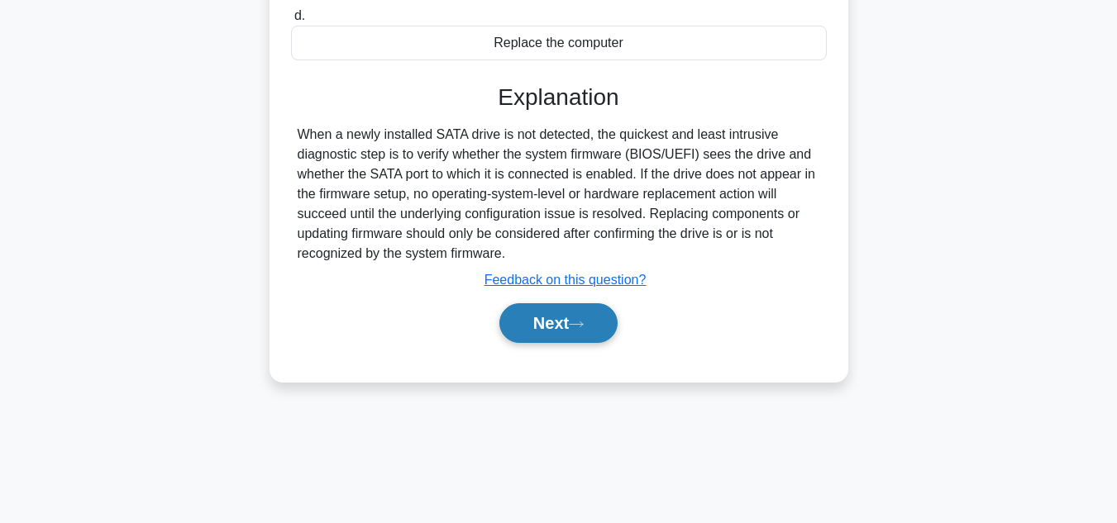
click at [606, 312] on button "Next" at bounding box center [558, 323] width 118 height 40
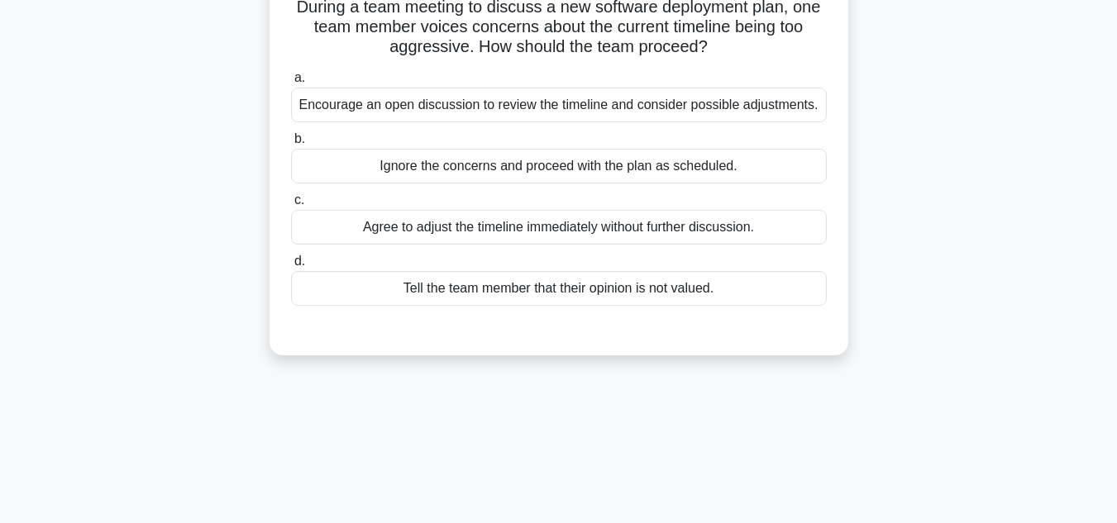
scroll to position [122, 0]
click at [600, 112] on div "Encourage an open discussion to review the timeline and consider possible adjus…" at bounding box center [559, 105] width 536 height 35
click at [291, 84] on input "a. Encourage an open discussion to review the timeline and consider possible ad…" at bounding box center [291, 79] width 0 height 11
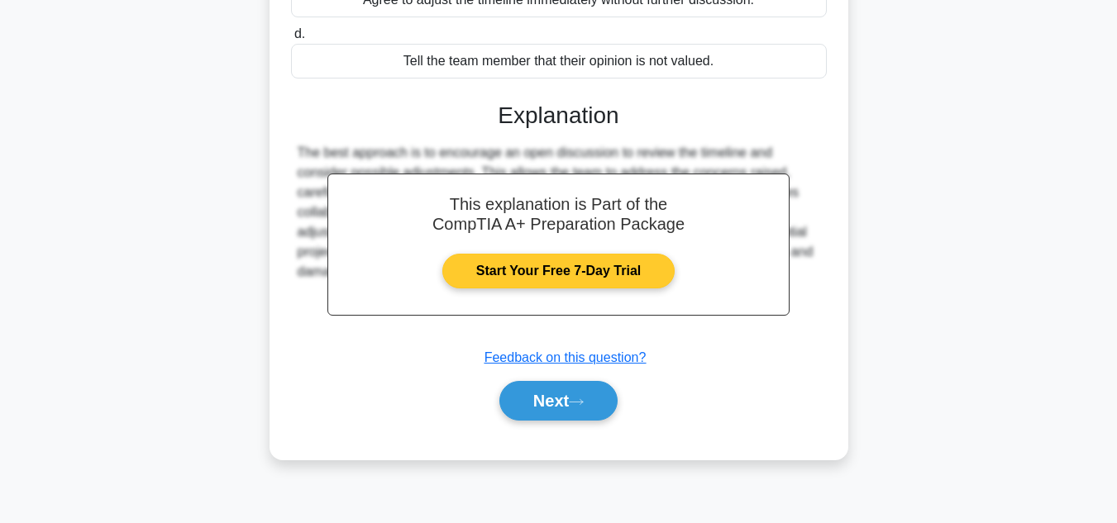
scroll to position [370, 0]
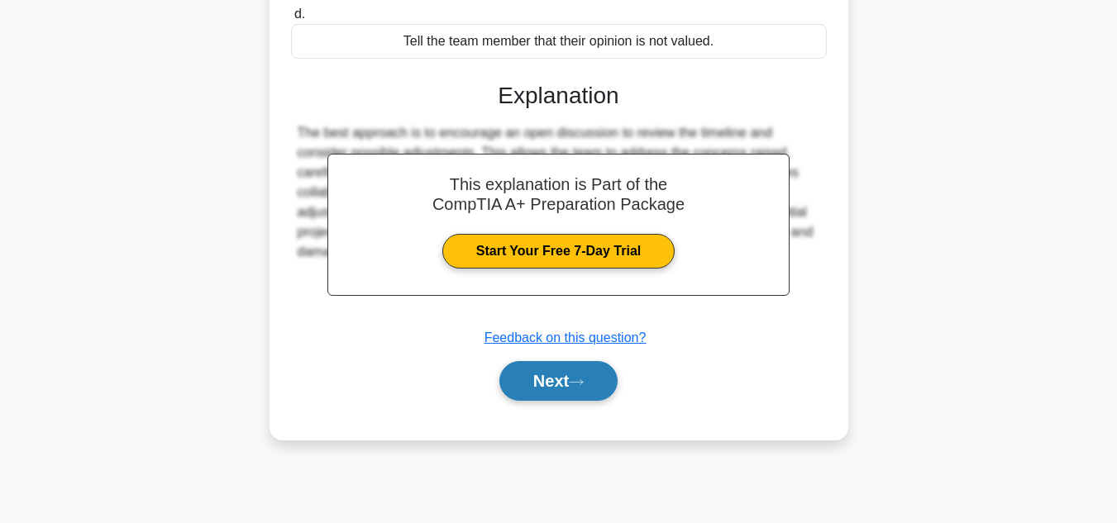
click at [571, 396] on button "Next" at bounding box center [558, 381] width 118 height 40
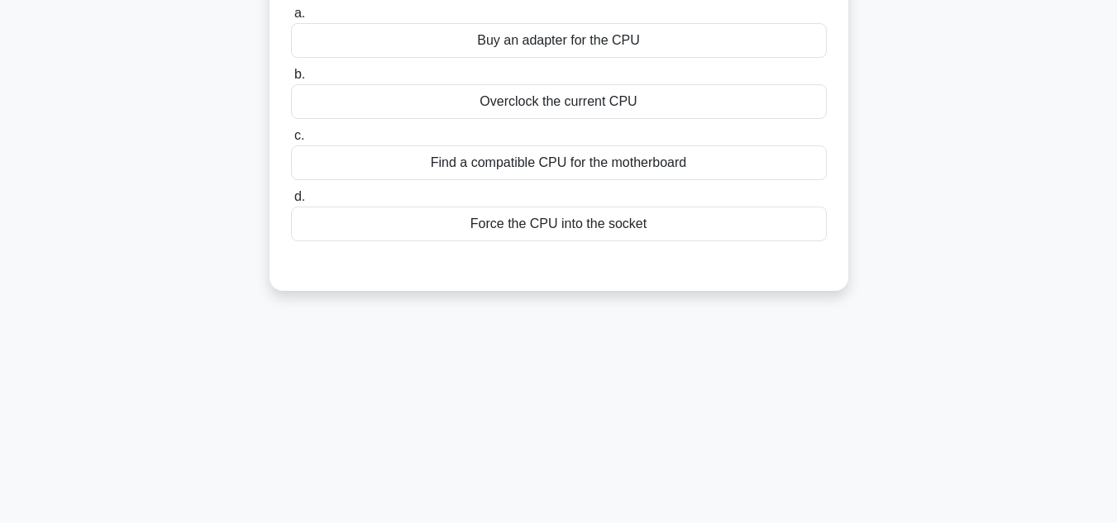
scroll to position [39, 0]
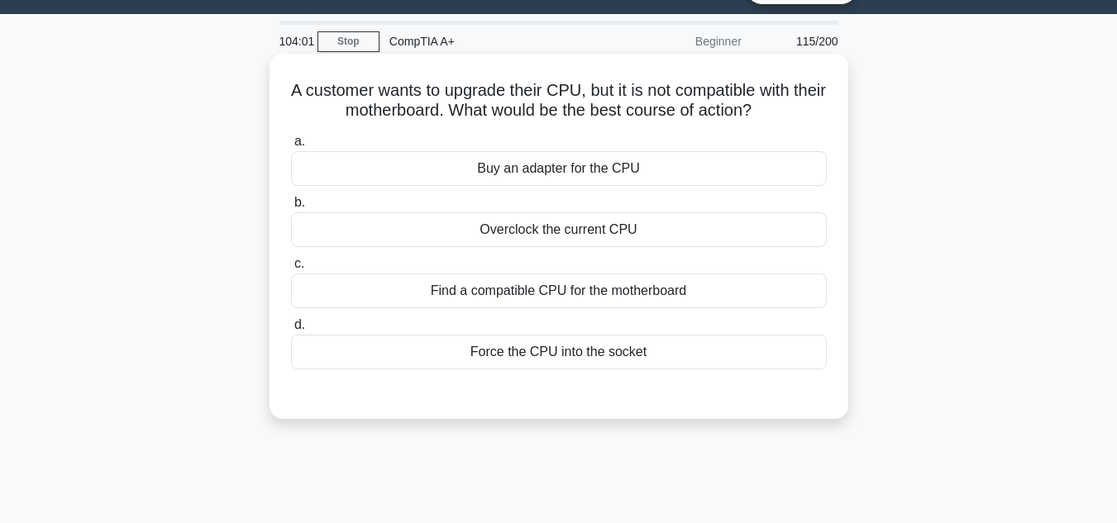
click at [643, 293] on div "Find a compatible CPU for the motherboard" at bounding box center [559, 291] width 536 height 35
click at [291, 270] on input "c. Find a compatible CPU for the motherboard" at bounding box center [291, 264] width 0 height 11
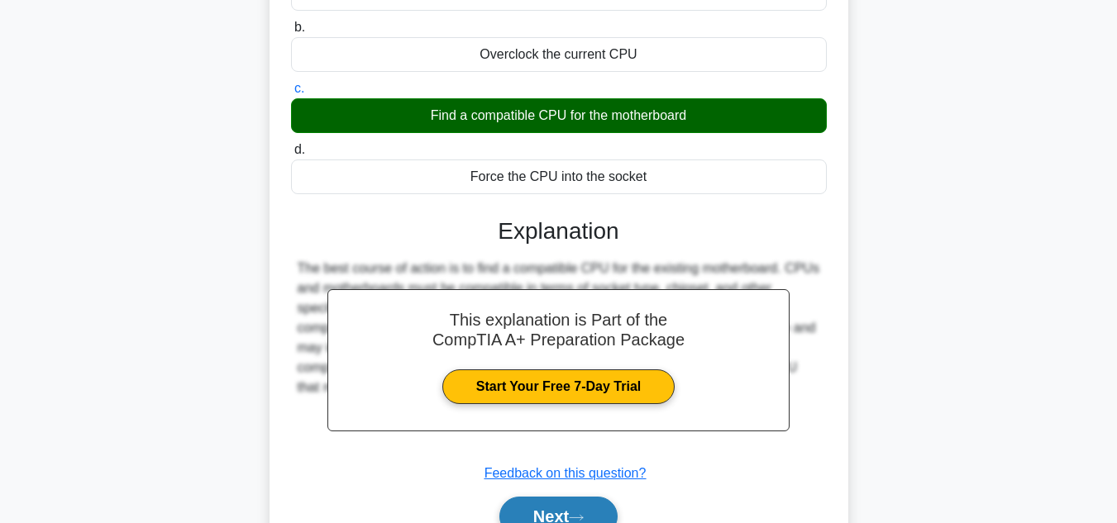
scroll to position [370, 0]
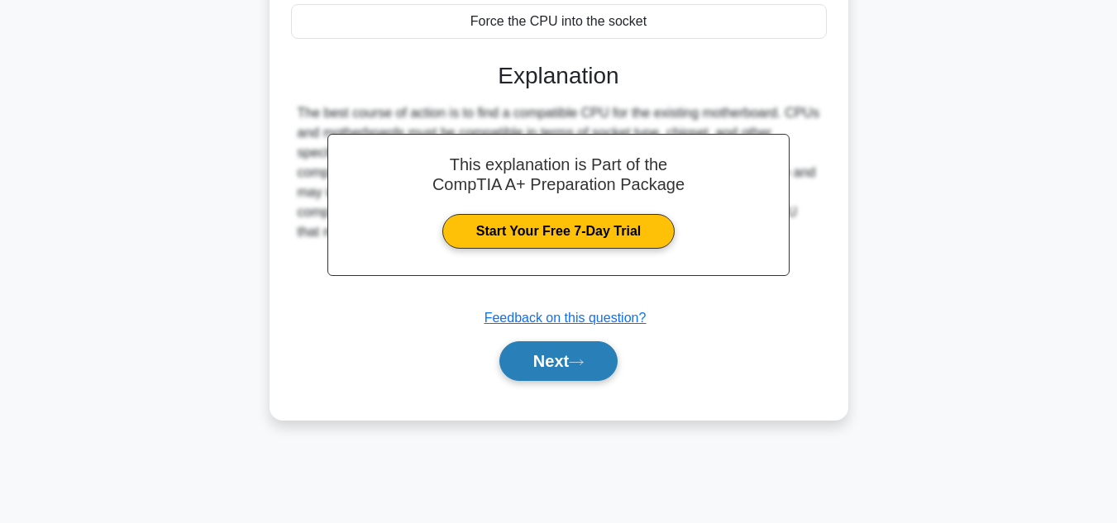
click at [599, 349] on button "Next" at bounding box center [558, 362] width 118 height 40
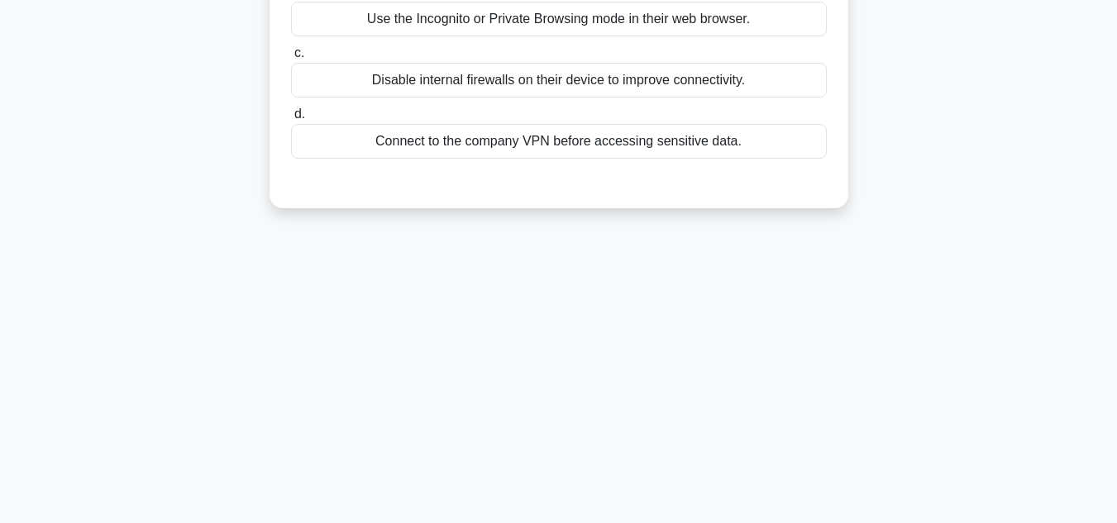
scroll to position [122, 0]
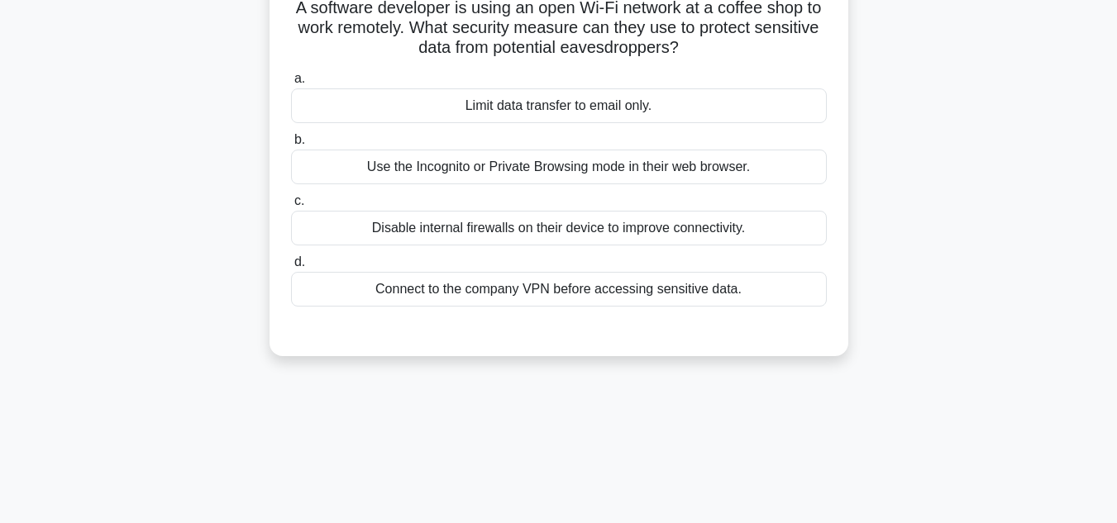
click at [664, 163] on div "Use the Incognito or Private Browsing mode in their web browser." at bounding box center [559, 167] width 536 height 35
click at [291, 146] on input "b. Use the Incognito or Private Browsing mode in their web browser." at bounding box center [291, 140] width 0 height 11
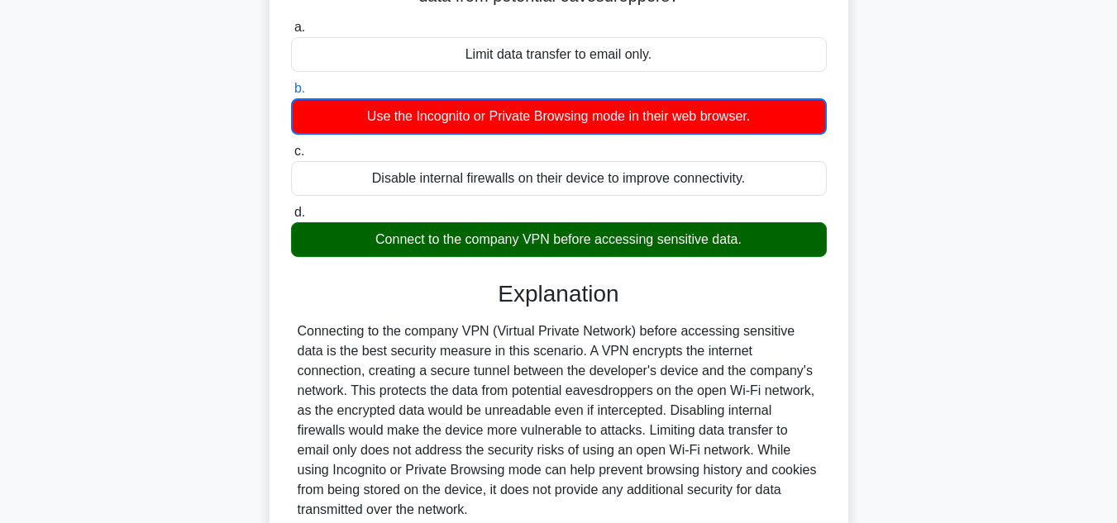
scroll to position [370, 0]
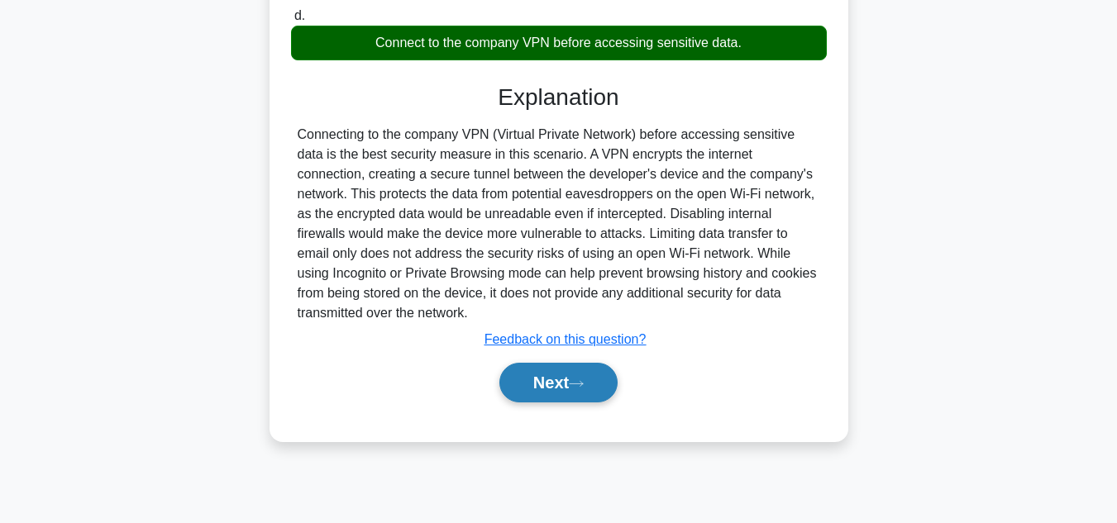
click at [588, 391] on button "Next" at bounding box center [558, 383] width 118 height 40
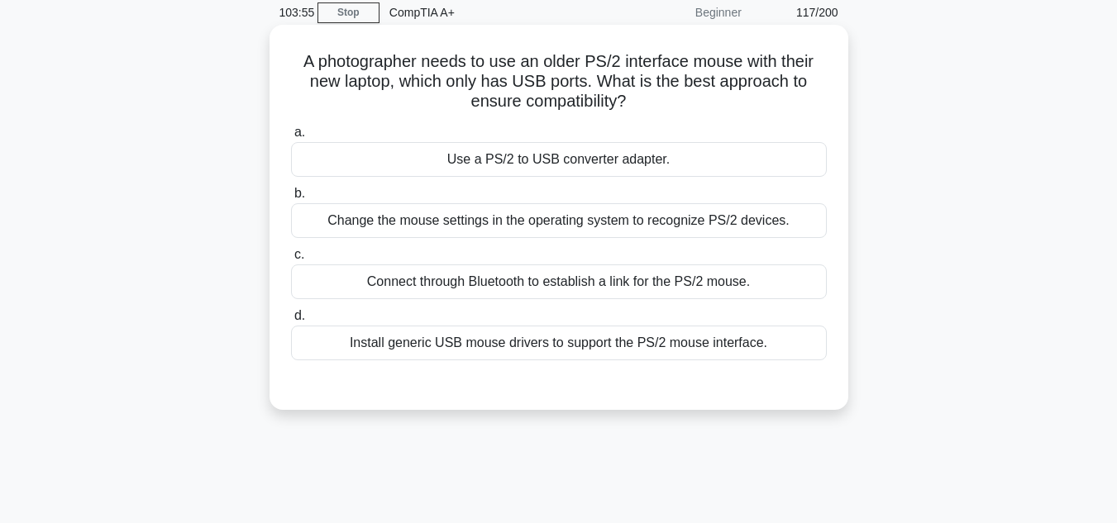
scroll to position [39, 0]
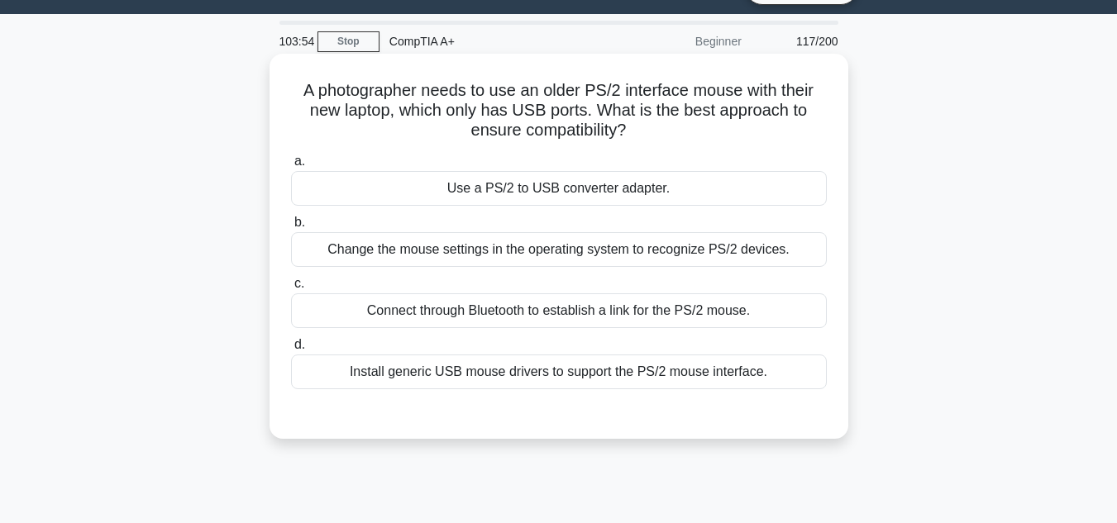
click at [598, 380] on div "Install generic USB mouse drivers to support the PS/2 mouse interface." at bounding box center [559, 372] width 536 height 35
click at [291, 351] on input "d. Install generic USB mouse drivers to support the PS/2 mouse interface." at bounding box center [291, 345] width 0 height 11
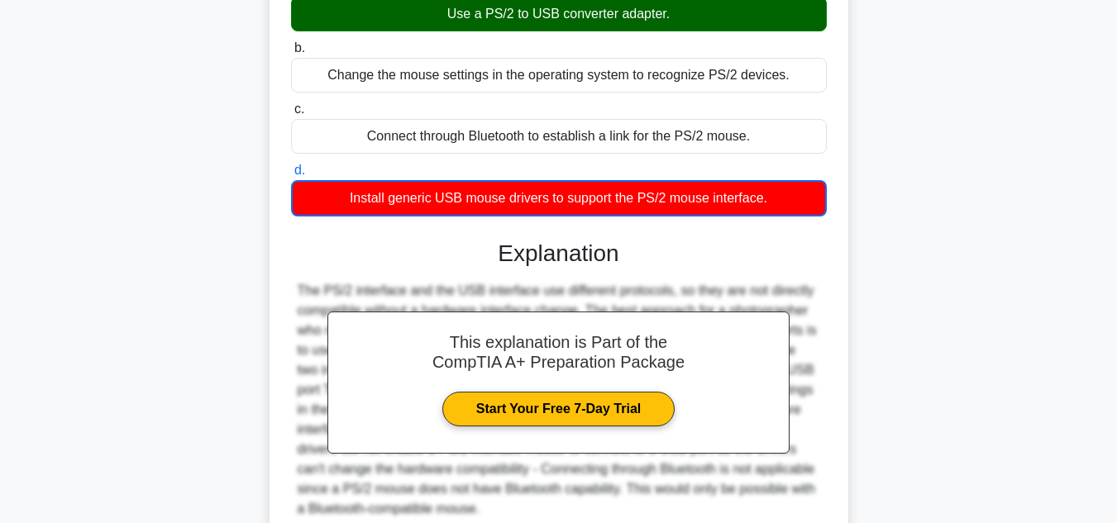
scroll to position [370, 0]
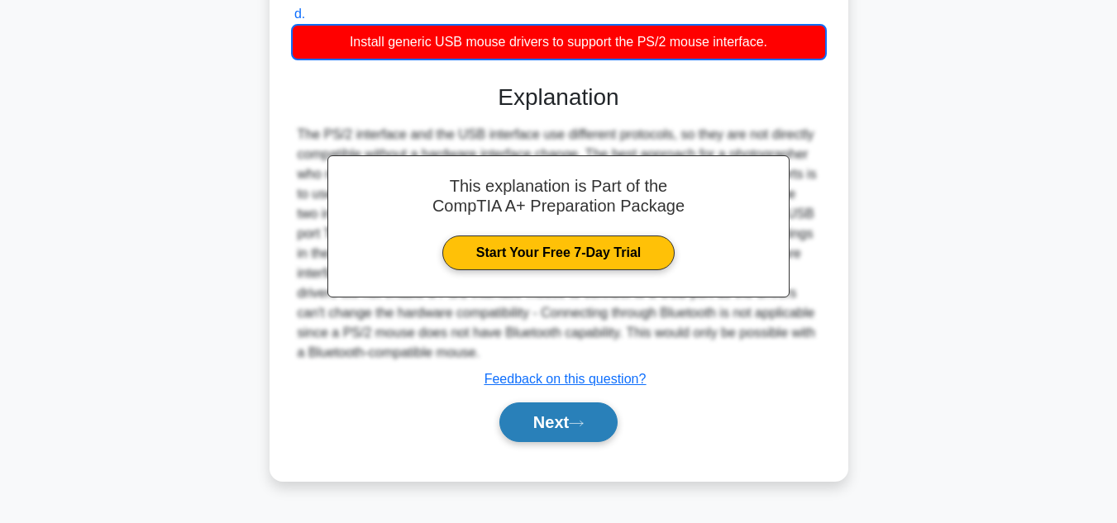
click at [574, 408] on button "Next" at bounding box center [558, 423] width 118 height 40
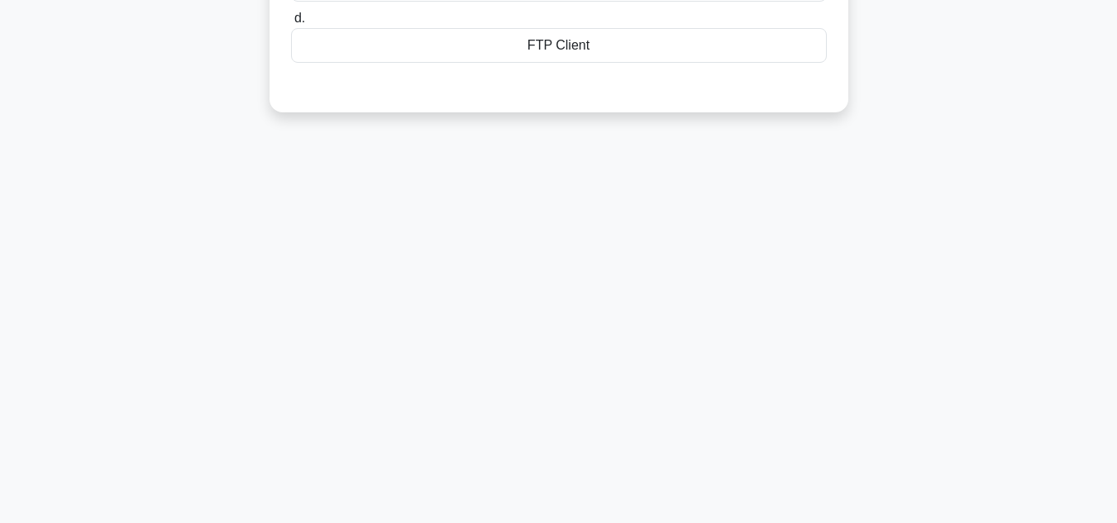
click at [573, 409] on div "103:51 Stop CompTIA A+ Beginner 118/200 A technician is troubleshooting a remot…" at bounding box center [559, 103] width 943 height 827
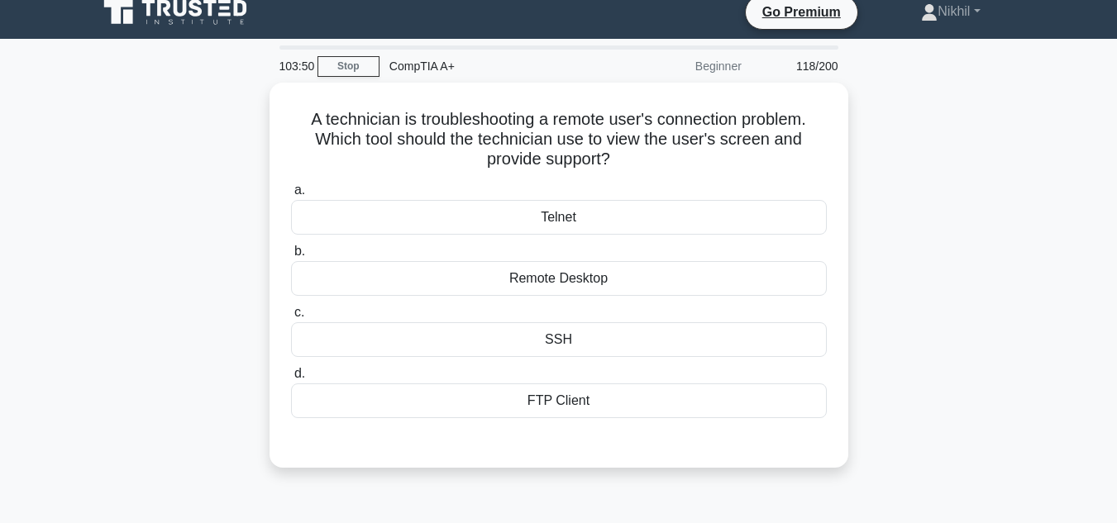
scroll to position [0, 0]
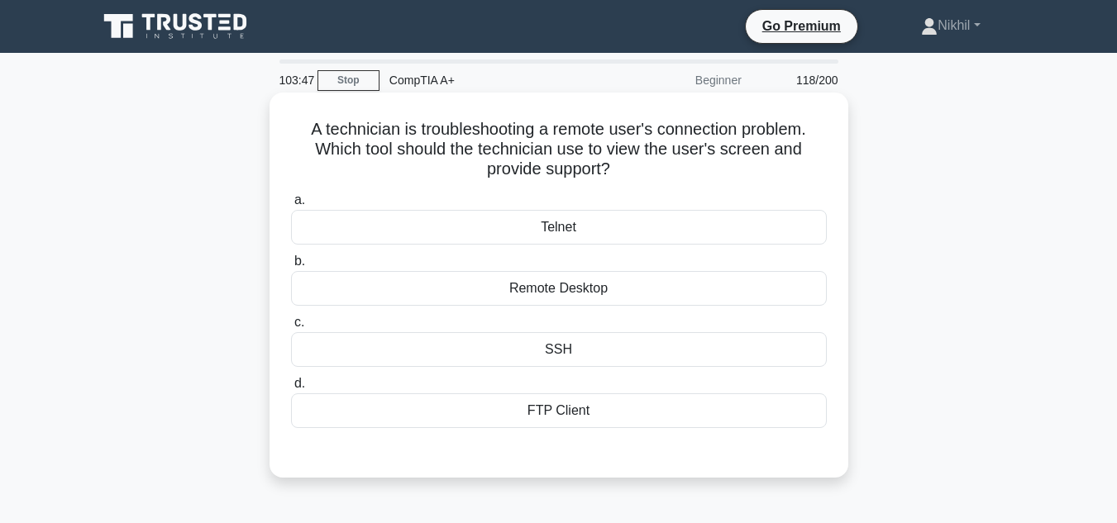
click at [580, 292] on div "Remote Desktop" at bounding box center [559, 288] width 536 height 35
click at [291, 267] on input "b. Remote Desktop" at bounding box center [291, 261] width 0 height 11
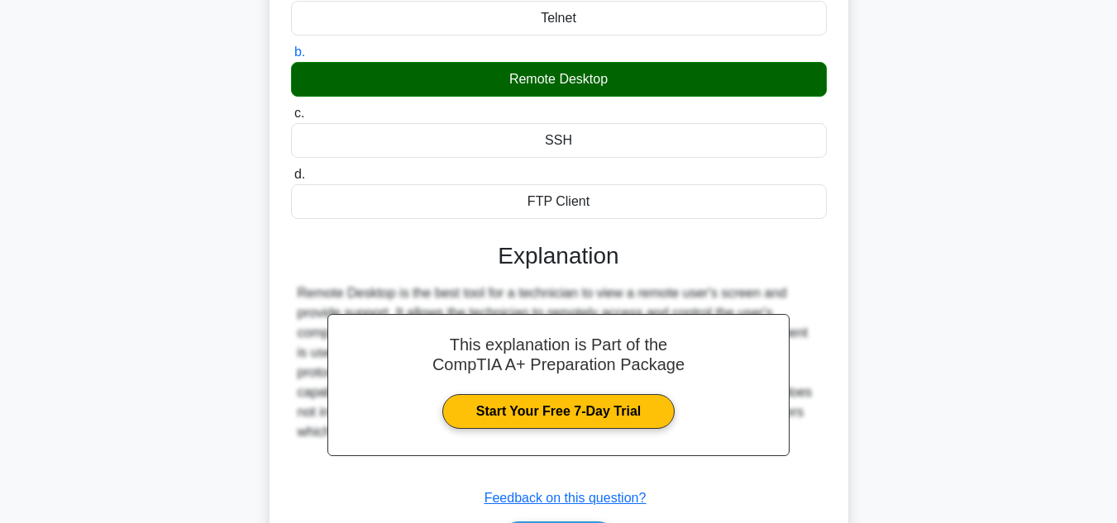
scroll to position [331, 0]
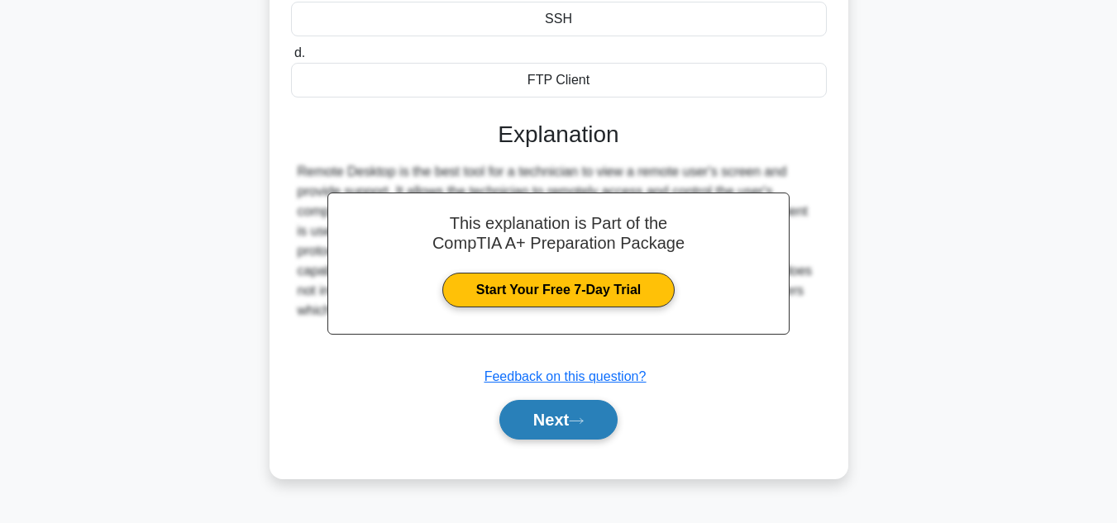
click at [542, 421] on button "Next" at bounding box center [558, 420] width 118 height 40
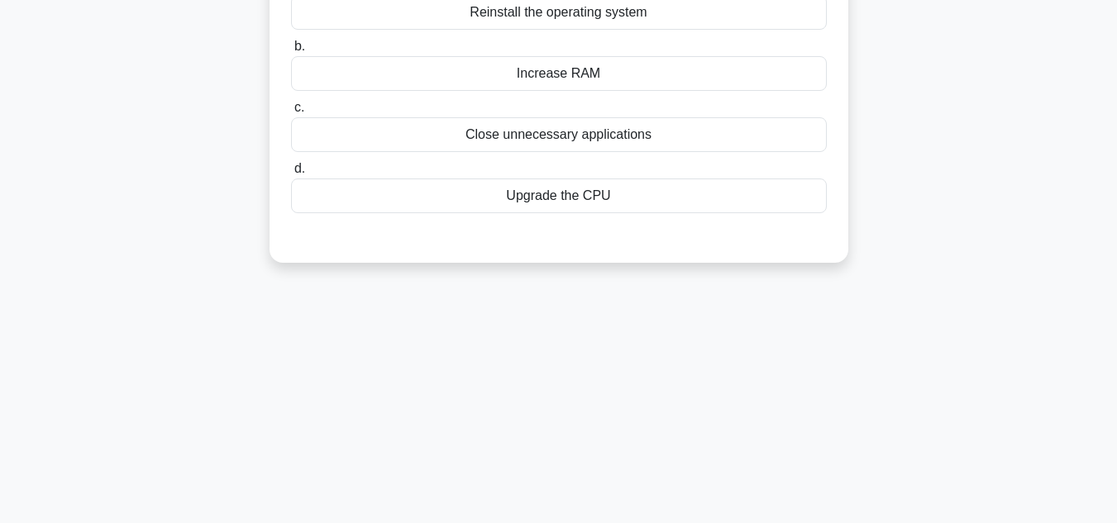
scroll to position [83, 0]
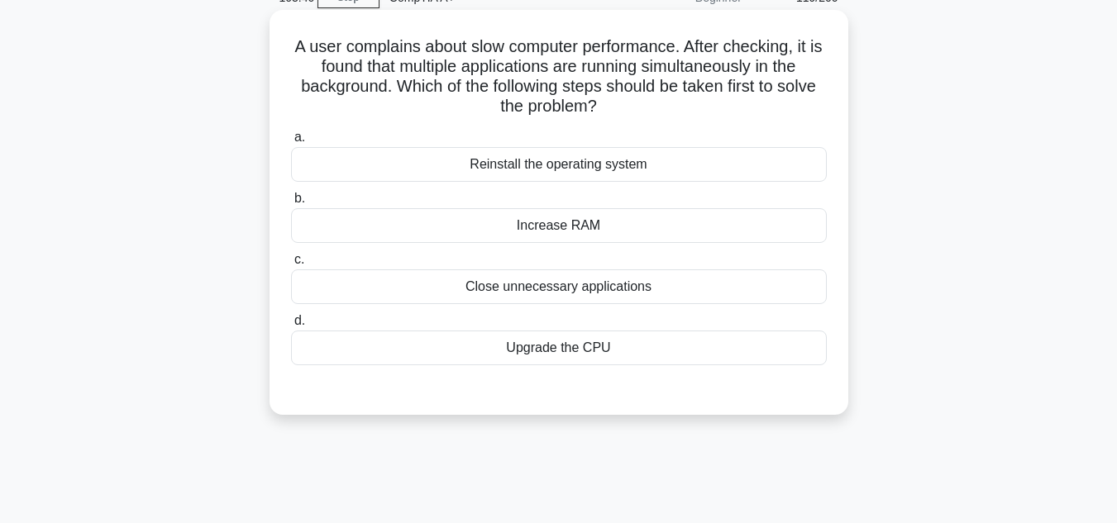
click at [676, 296] on div "Close unnecessary applications" at bounding box center [559, 287] width 536 height 35
click at [291, 265] on input "c. Close unnecessary applications" at bounding box center [291, 260] width 0 height 11
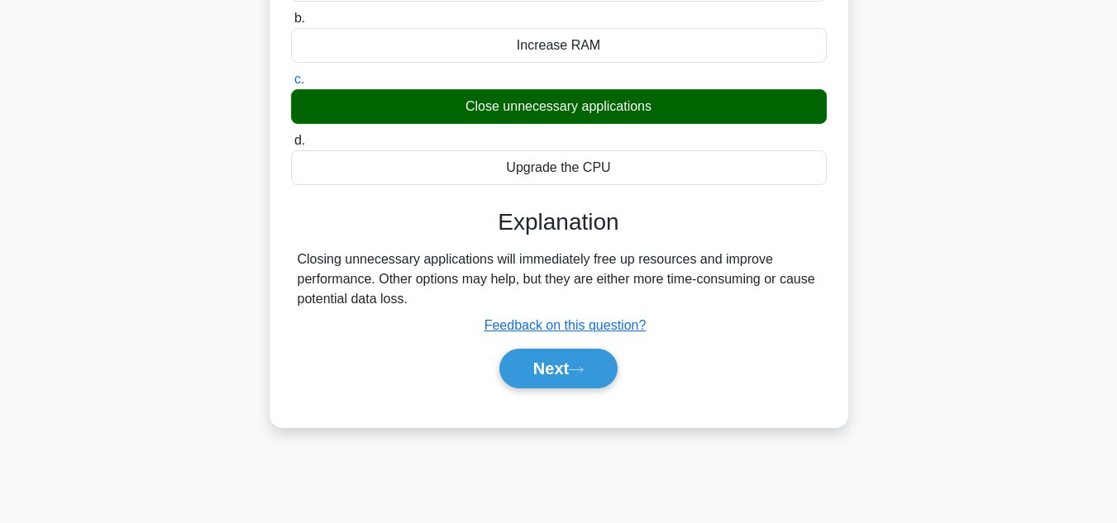
scroll to position [370, 0]
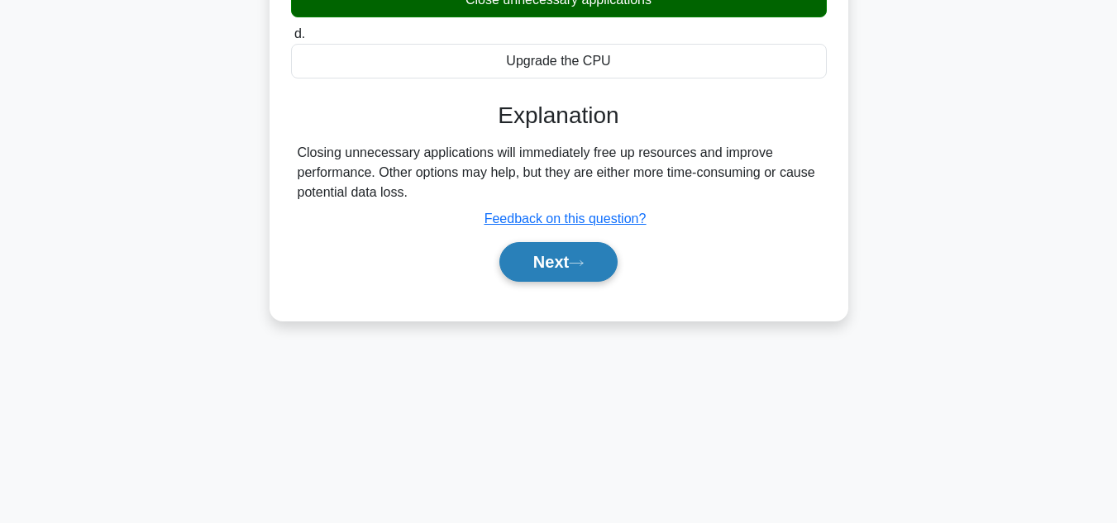
click at [609, 279] on button "Next" at bounding box center [558, 262] width 118 height 40
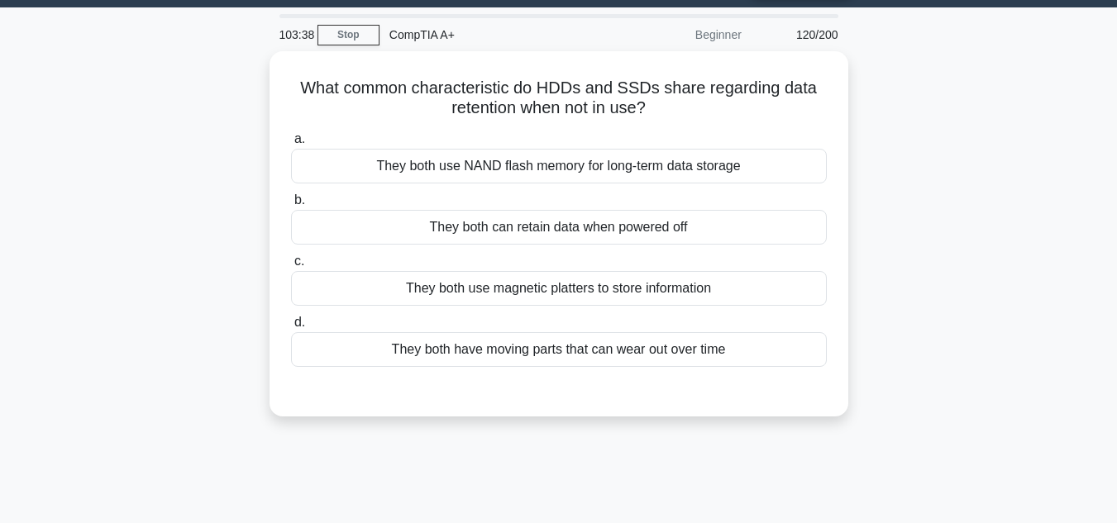
scroll to position [39, 0]
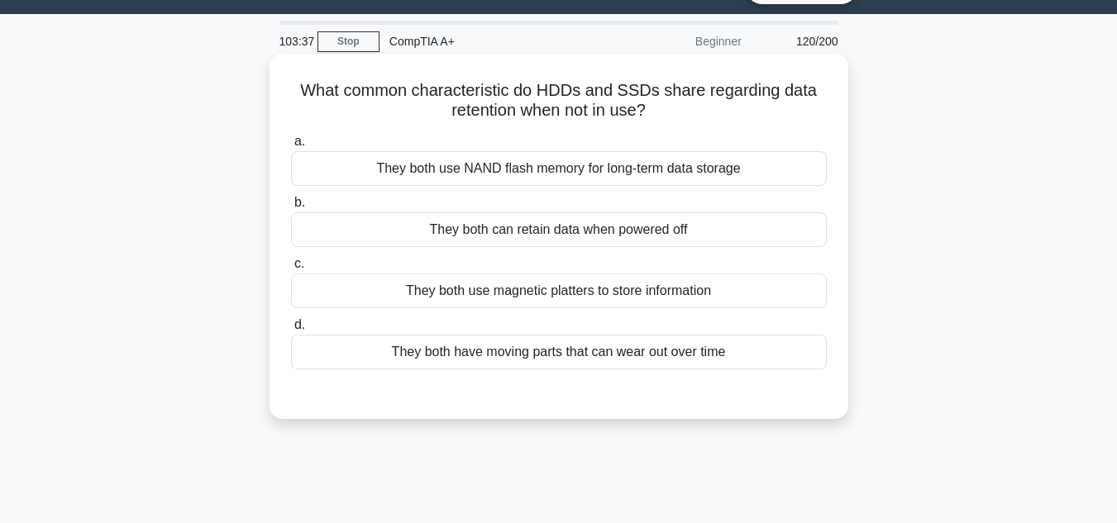
click at [610, 294] on div "They both use magnetic platters to store information" at bounding box center [559, 291] width 536 height 35
click at [291, 270] on input "c. They both use magnetic platters to store information" at bounding box center [291, 264] width 0 height 11
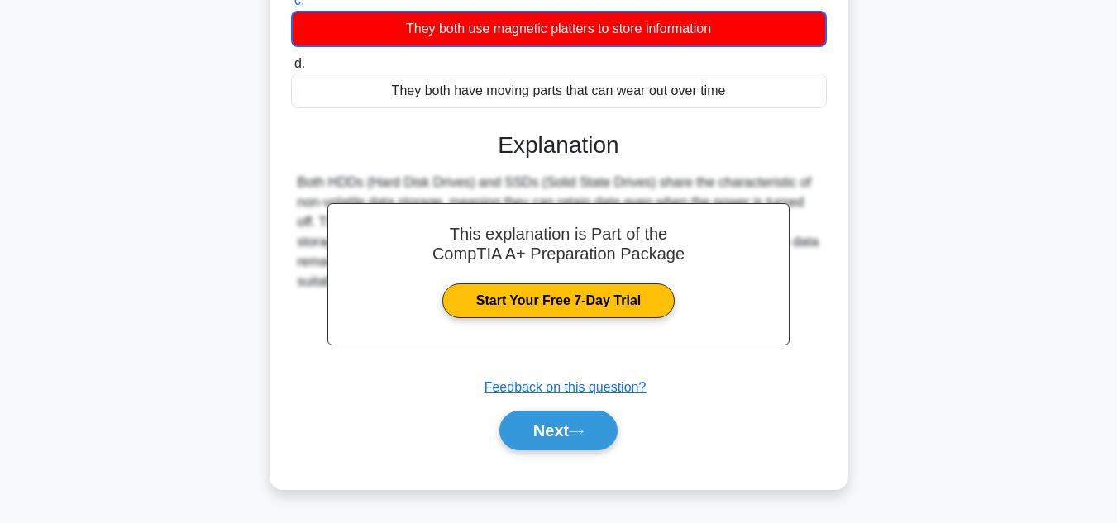
scroll to position [370, 0]
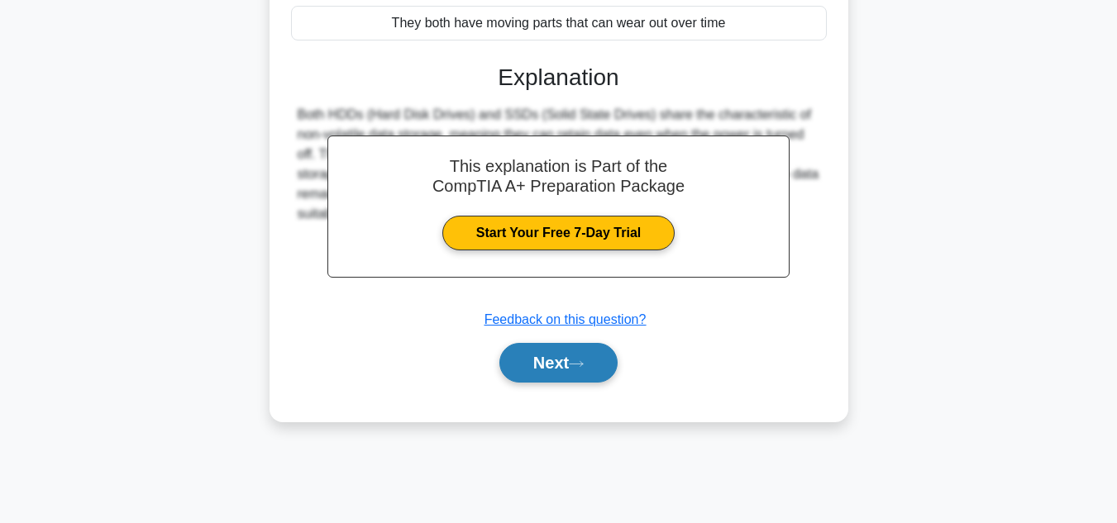
click at [576, 364] on icon at bounding box center [576, 364] width 15 height 9
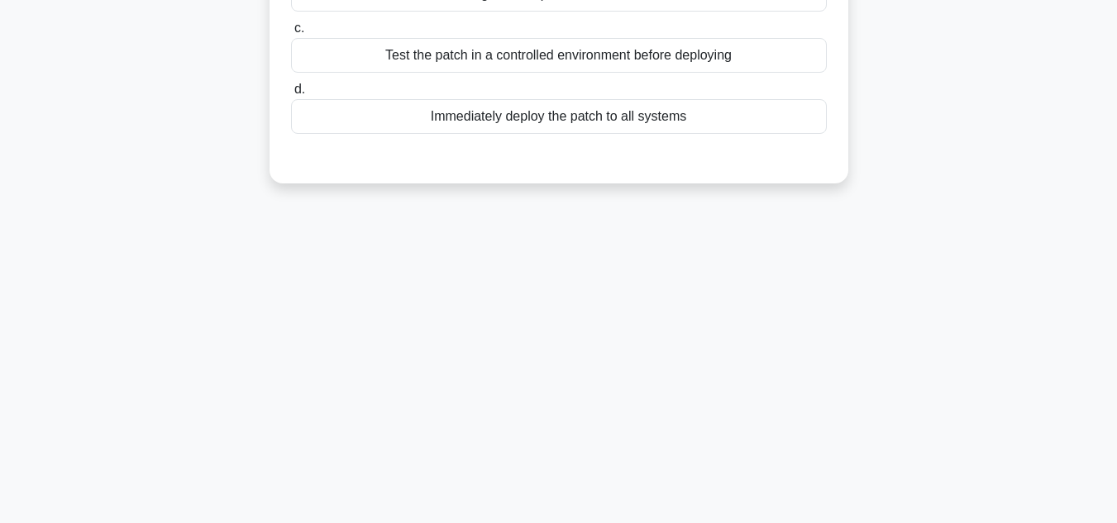
scroll to position [39, 0]
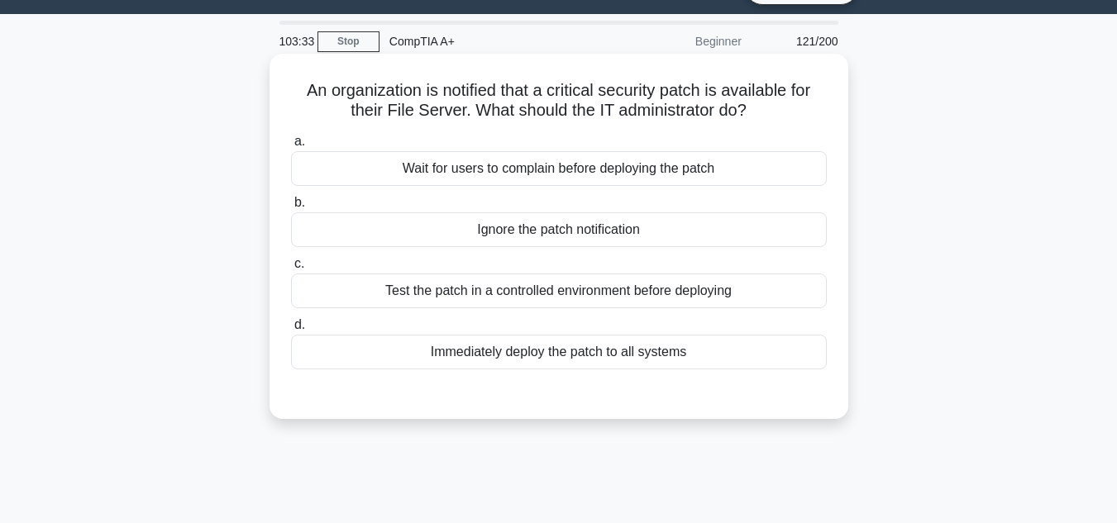
click at [592, 300] on div "Test the patch in a controlled environment before deploying" at bounding box center [559, 291] width 536 height 35
click at [291, 270] on input "c. Test the patch in a controlled environment before deploying" at bounding box center [291, 264] width 0 height 11
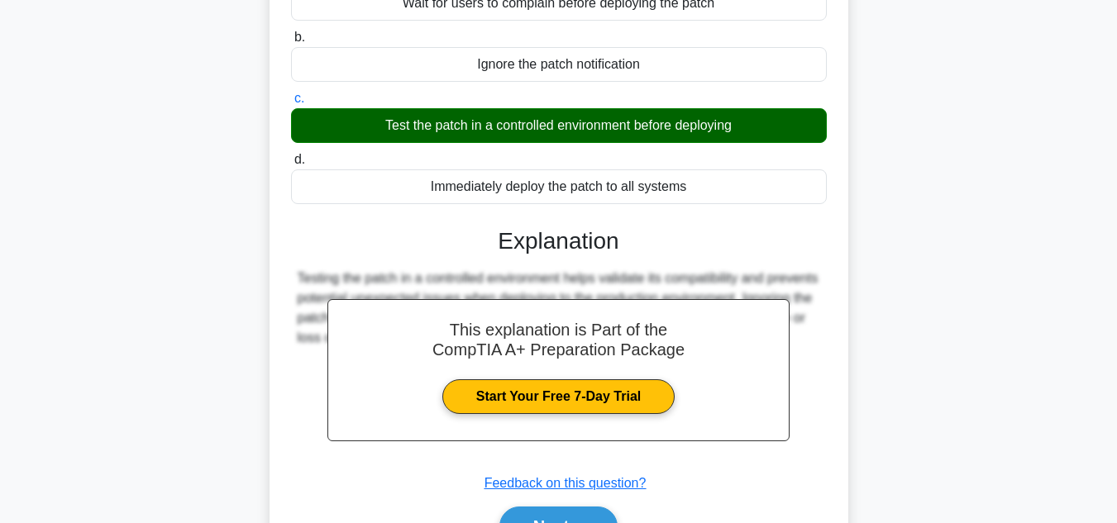
scroll to position [370, 0]
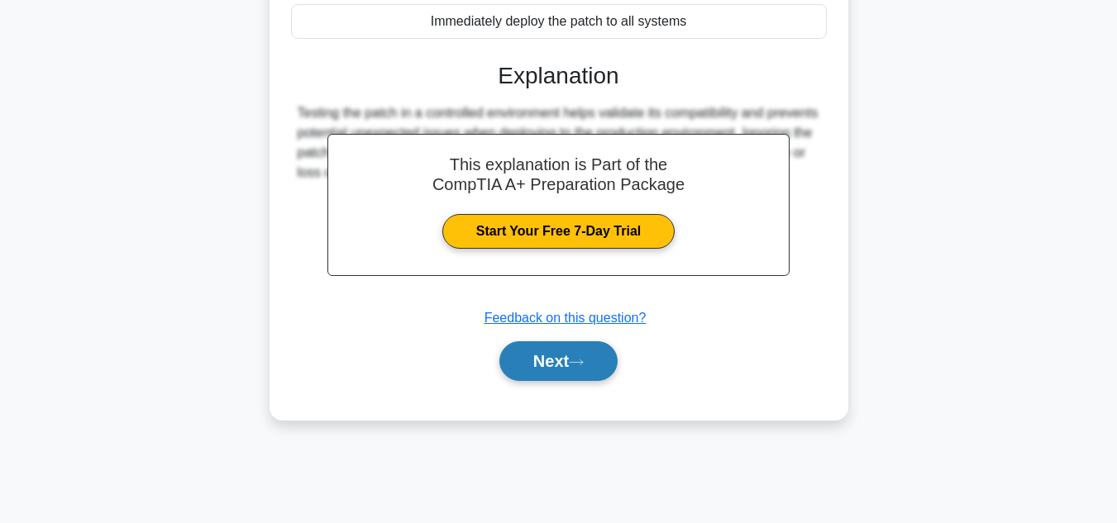
click at [574, 377] on button "Next" at bounding box center [558, 362] width 118 height 40
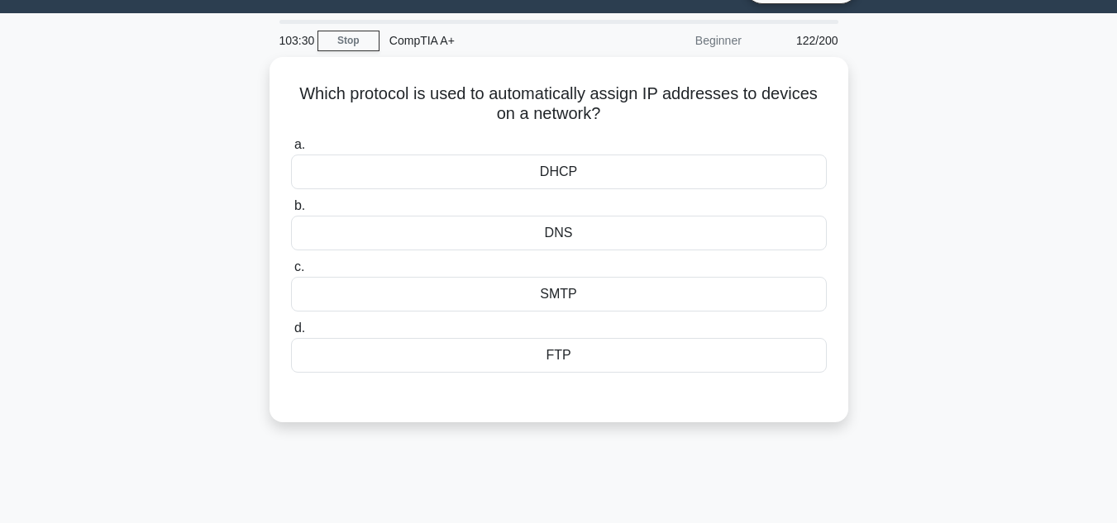
scroll to position [39, 0]
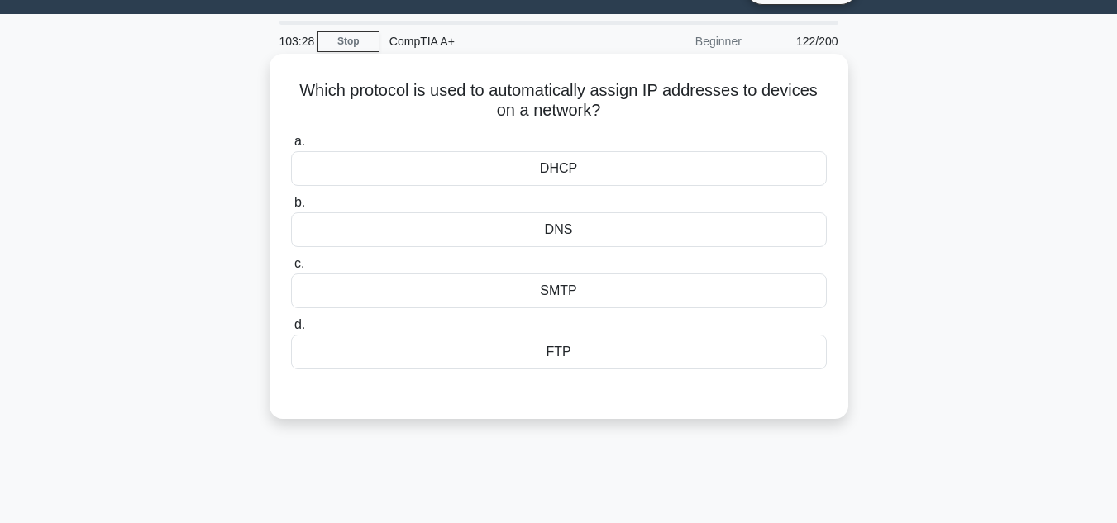
click at [721, 177] on div "DHCP" at bounding box center [559, 168] width 536 height 35
click at [291, 147] on input "a. DHCP" at bounding box center [291, 141] width 0 height 11
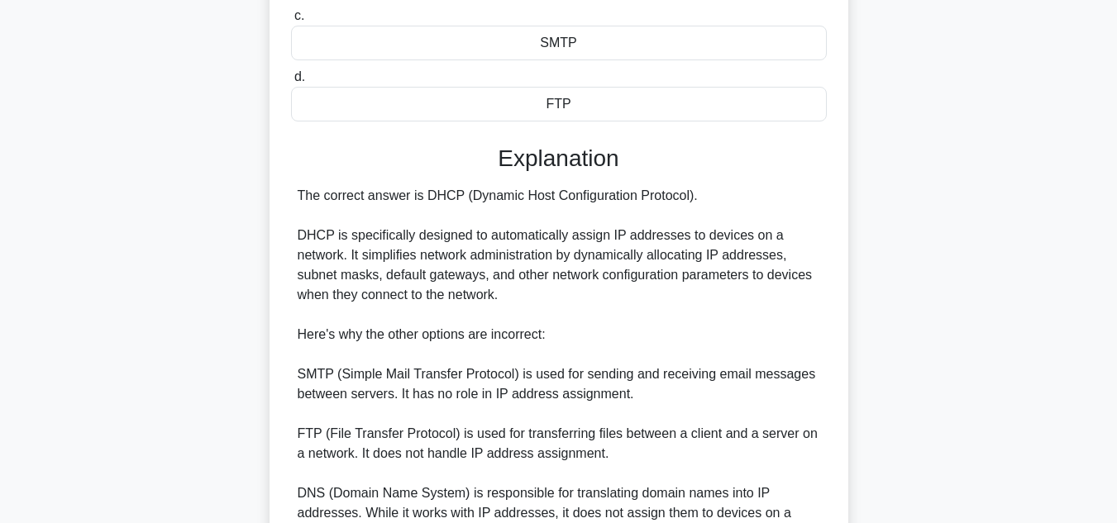
scroll to position [457, 0]
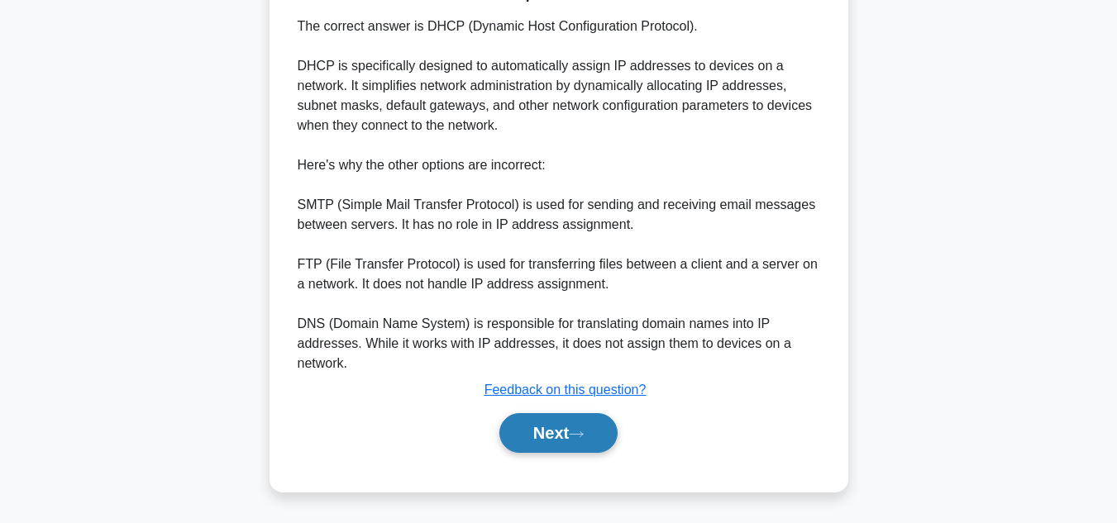
click at [578, 435] on icon at bounding box center [576, 434] width 15 height 9
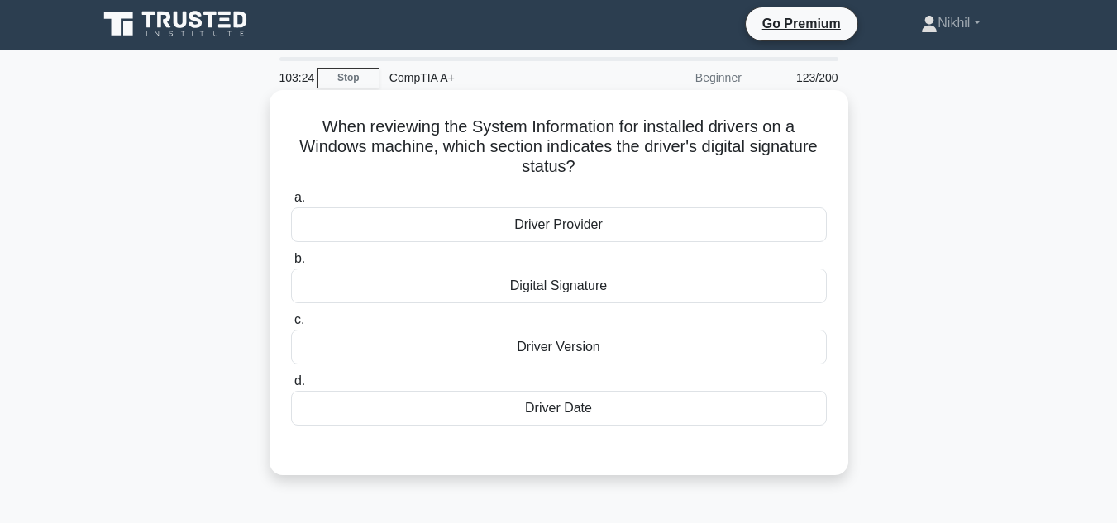
scroll to position [0, 0]
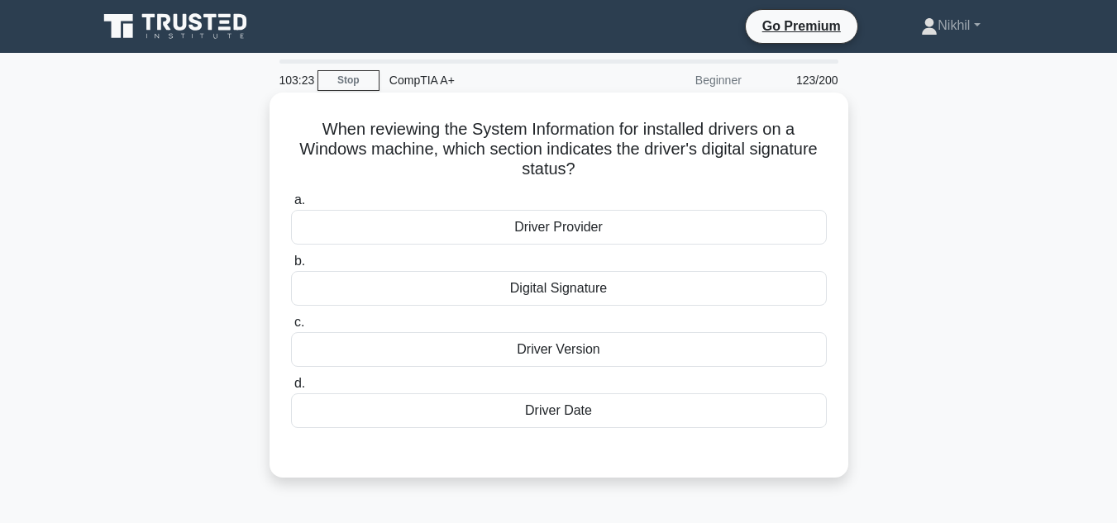
click at [691, 289] on div "Digital Signature" at bounding box center [559, 288] width 536 height 35
click at [291, 267] on input "b. Digital Signature" at bounding box center [291, 261] width 0 height 11
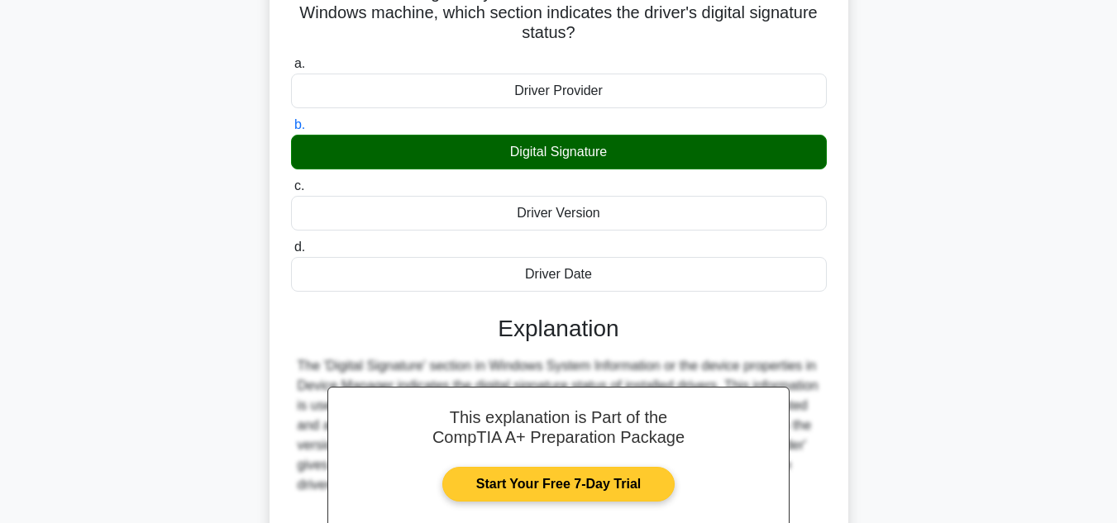
scroll to position [331, 0]
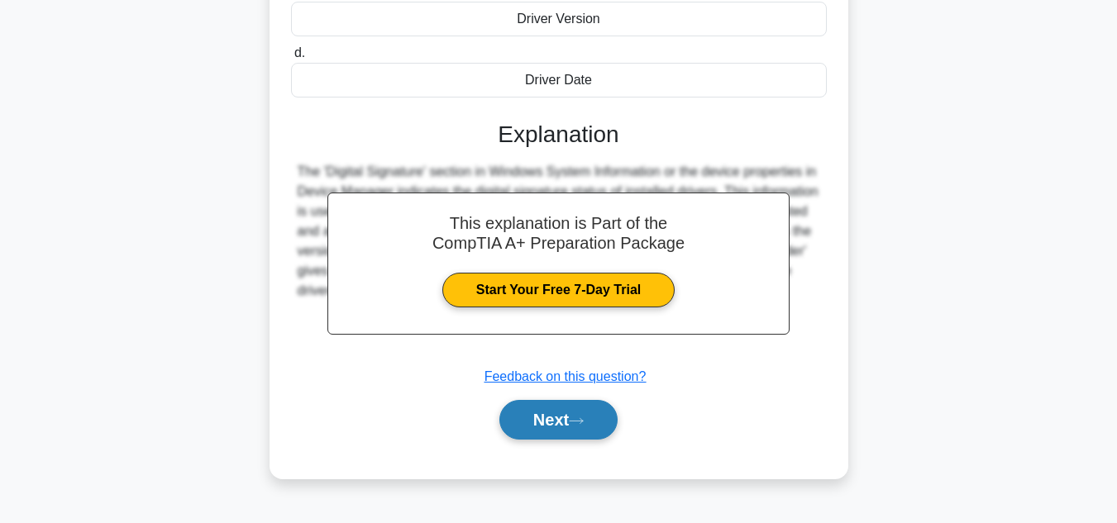
click at [609, 419] on button "Next" at bounding box center [558, 420] width 118 height 40
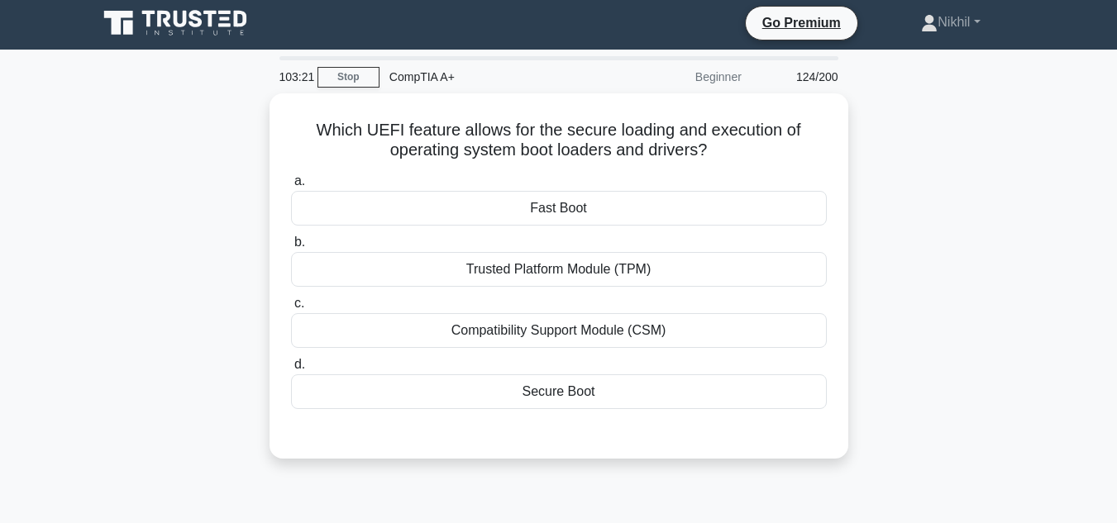
scroll to position [0, 0]
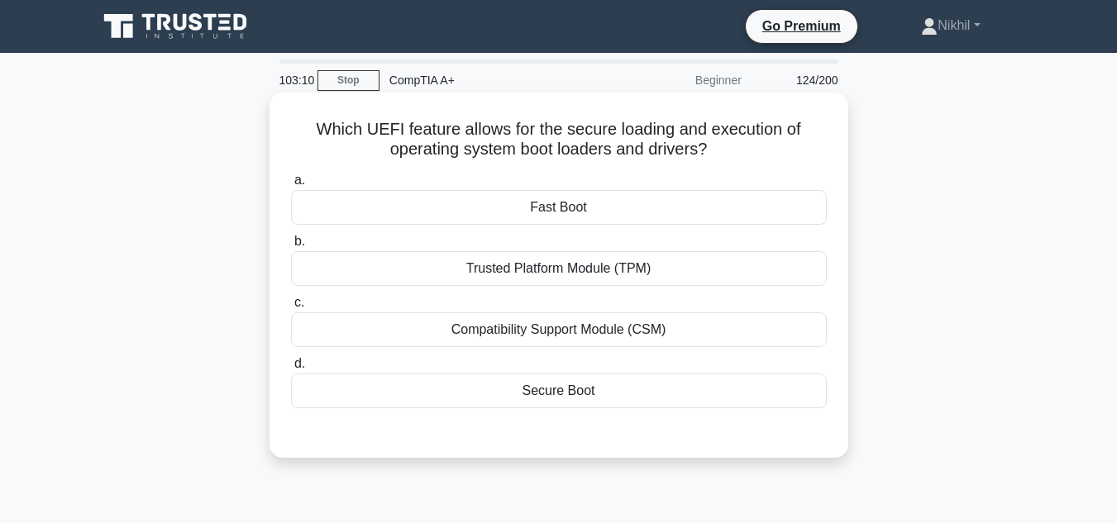
click at [533, 337] on div "Compatibility Support Module (CSM)" at bounding box center [559, 330] width 536 height 35
click at [291, 308] on input "c. Compatibility Support Module (CSM)" at bounding box center [291, 303] width 0 height 11
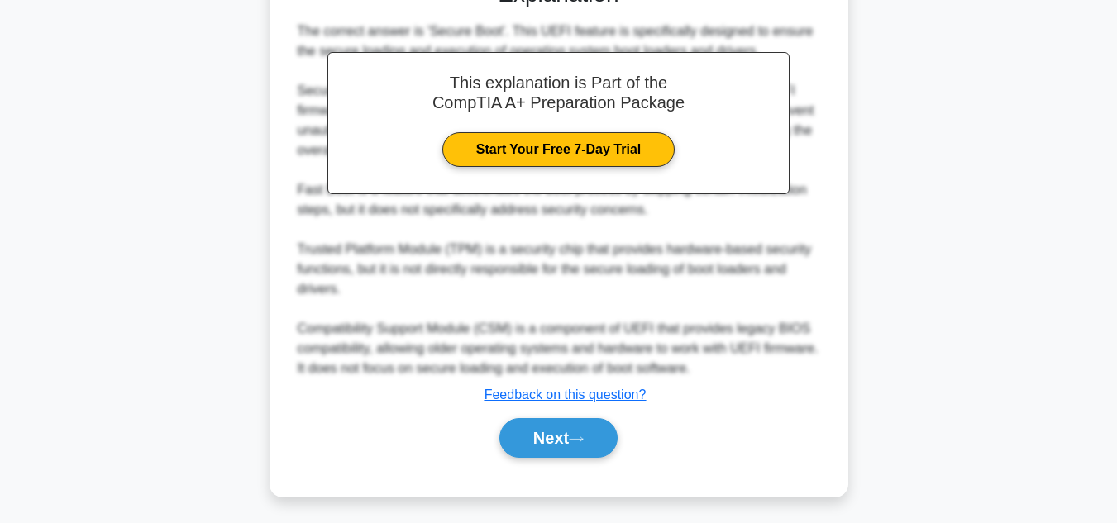
scroll to position [459, 0]
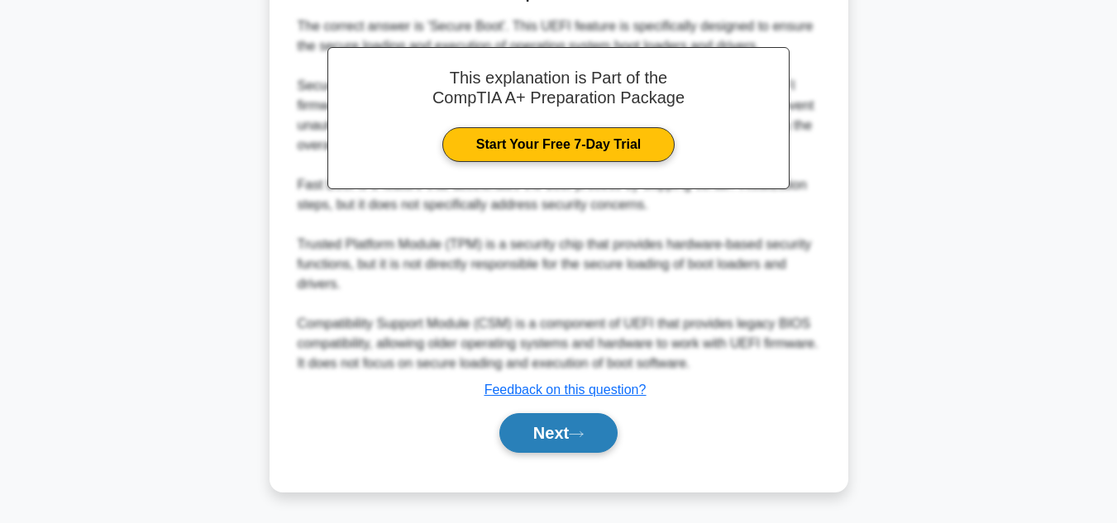
click at [567, 418] on button "Next" at bounding box center [558, 433] width 118 height 40
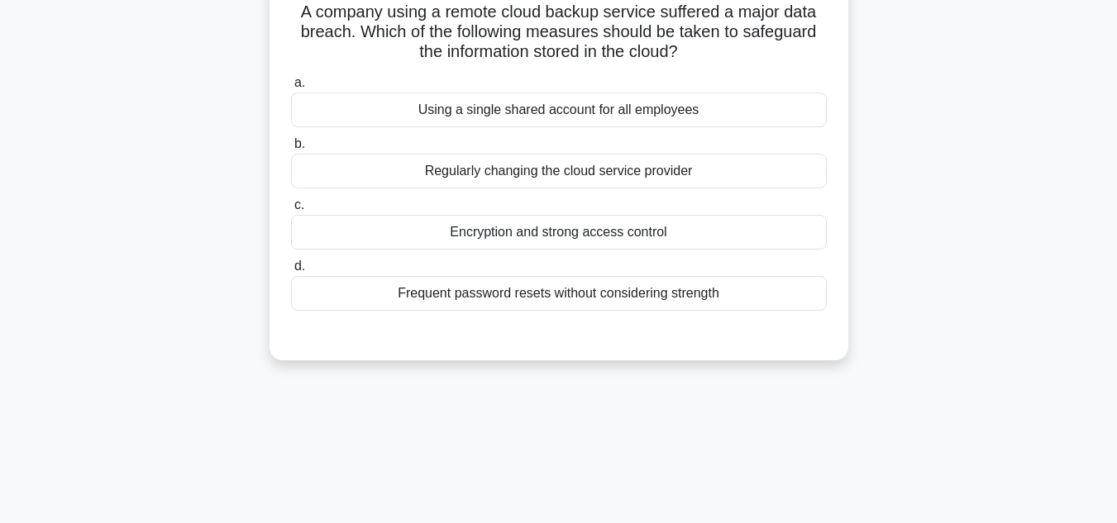
scroll to position [39, 0]
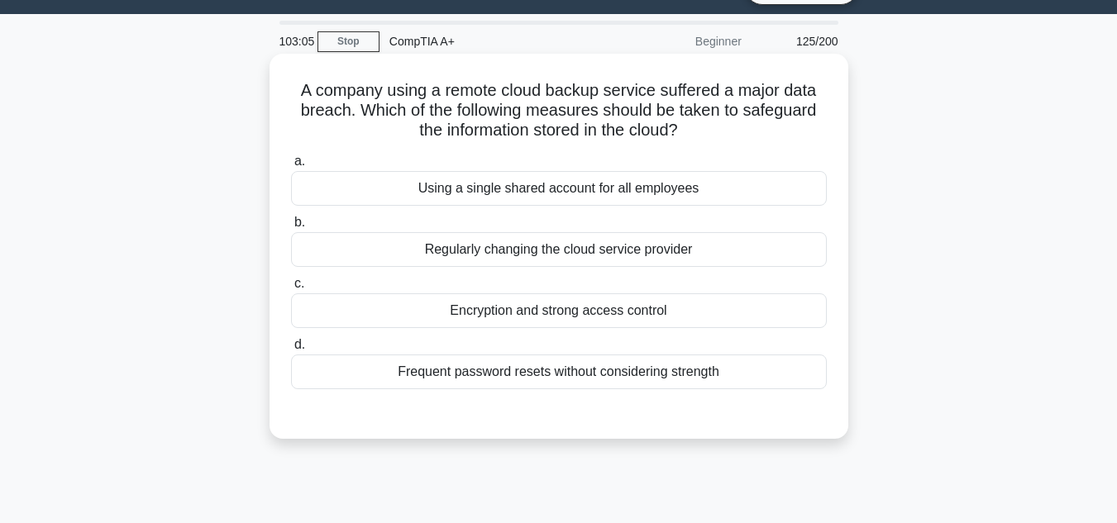
click at [550, 369] on div "Frequent password resets without considering strength" at bounding box center [559, 372] width 536 height 35
click at [291, 351] on input "d. Frequent password resets without considering strength" at bounding box center [291, 345] width 0 height 11
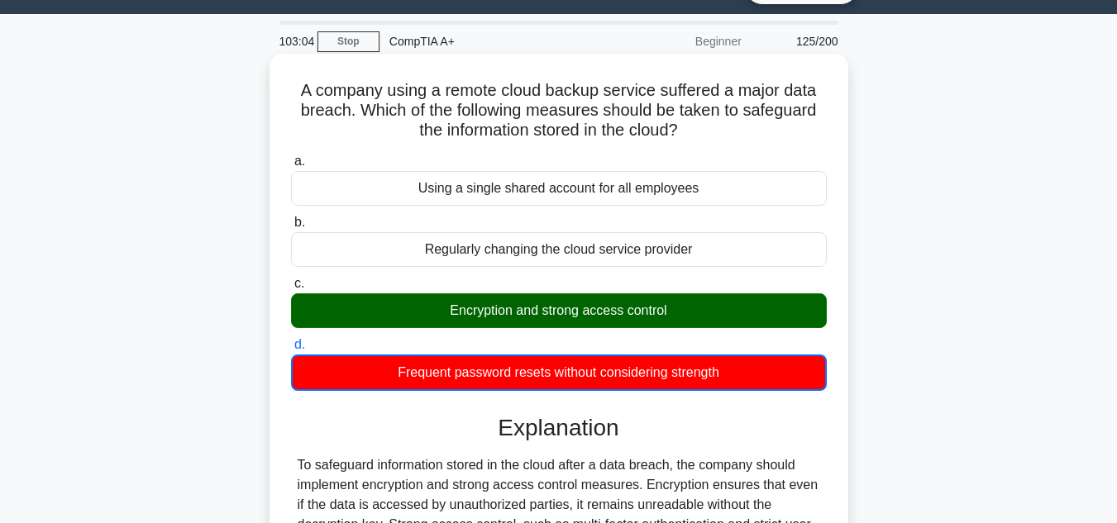
scroll to position [370, 0]
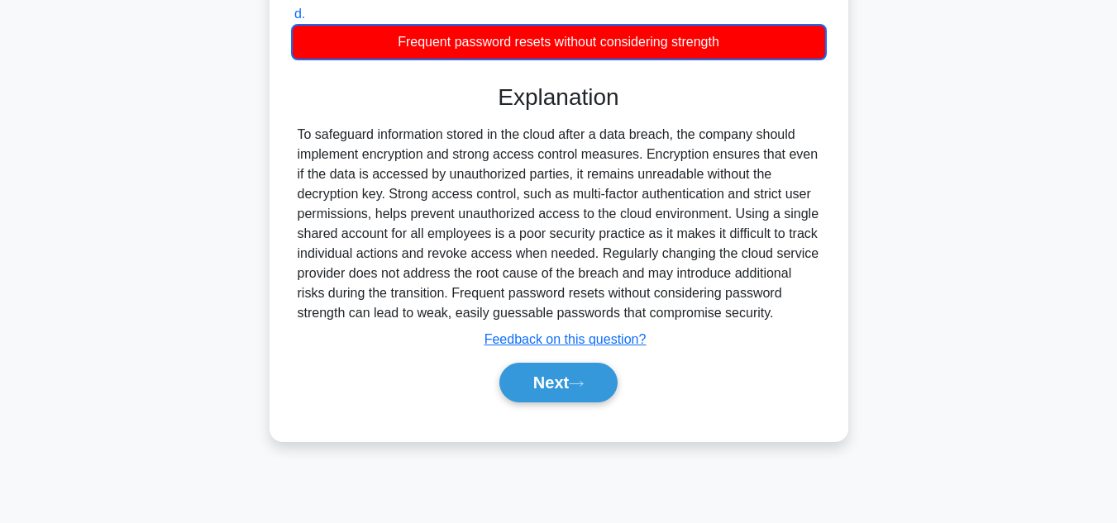
click at [550, 369] on button "Next" at bounding box center [558, 383] width 118 height 40
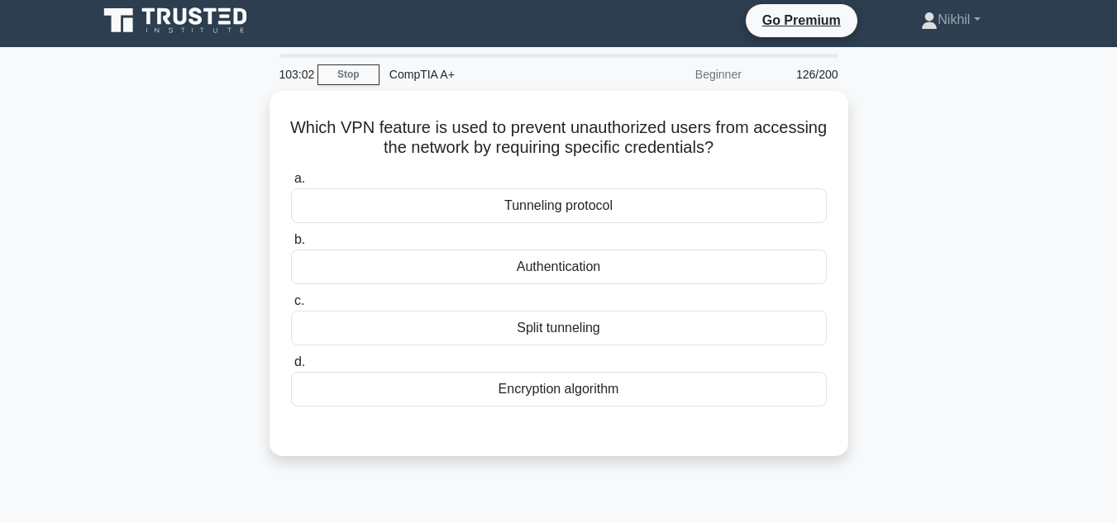
scroll to position [0, 0]
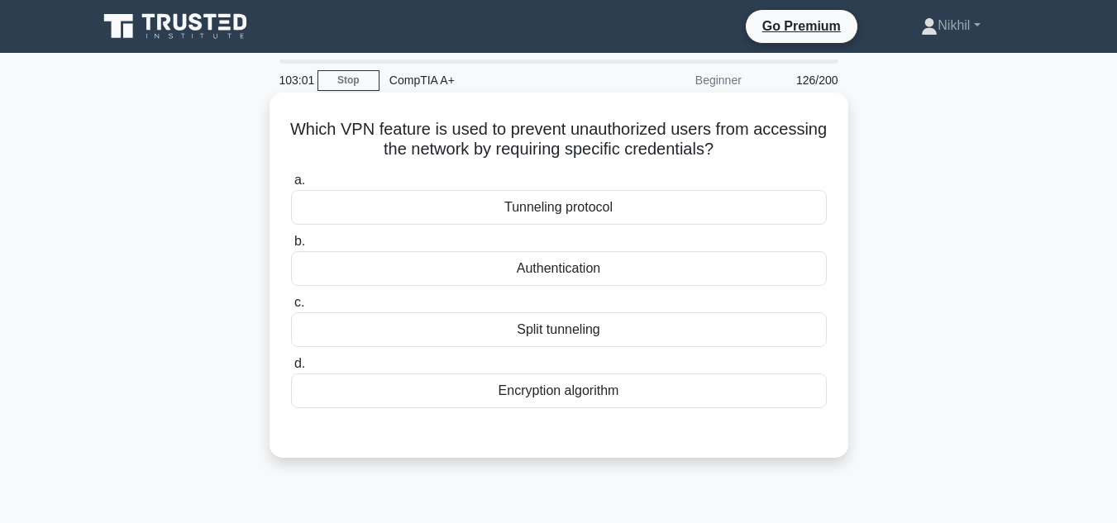
click at [630, 278] on div "Authentication" at bounding box center [559, 268] width 536 height 35
click at [291, 247] on input "b. Authentication" at bounding box center [291, 241] width 0 height 11
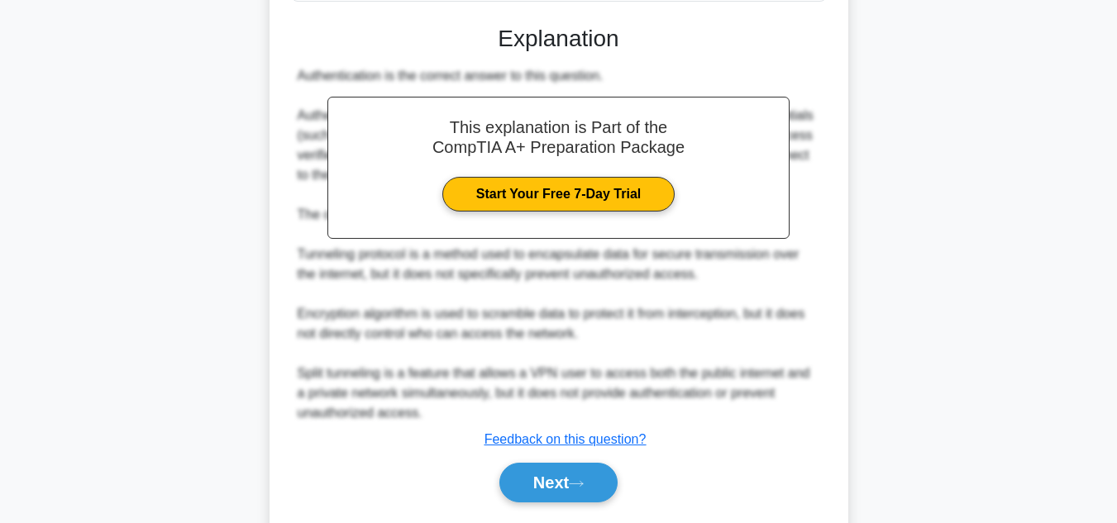
scroll to position [413, 0]
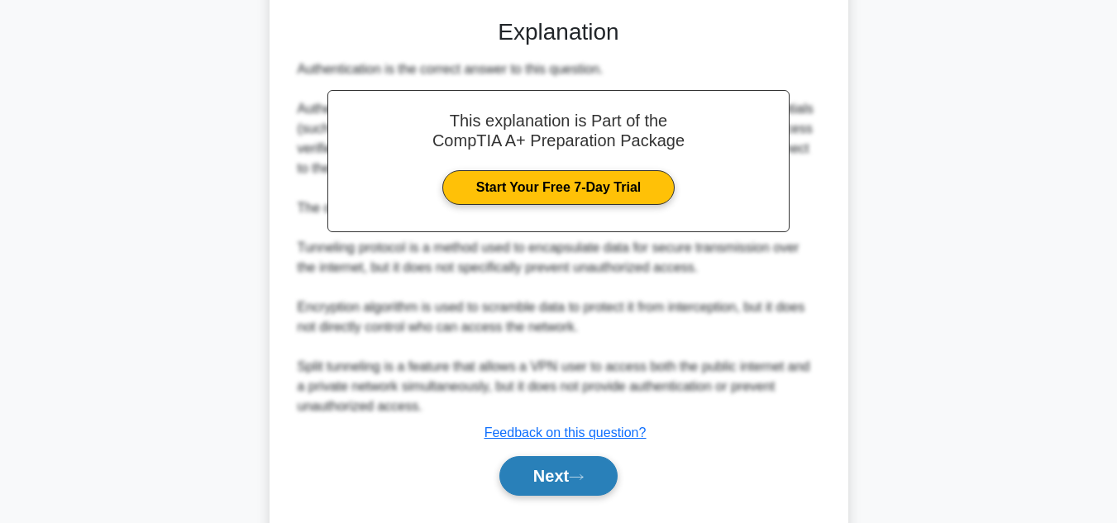
click at [602, 475] on button "Next" at bounding box center [558, 476] width 118 height 40
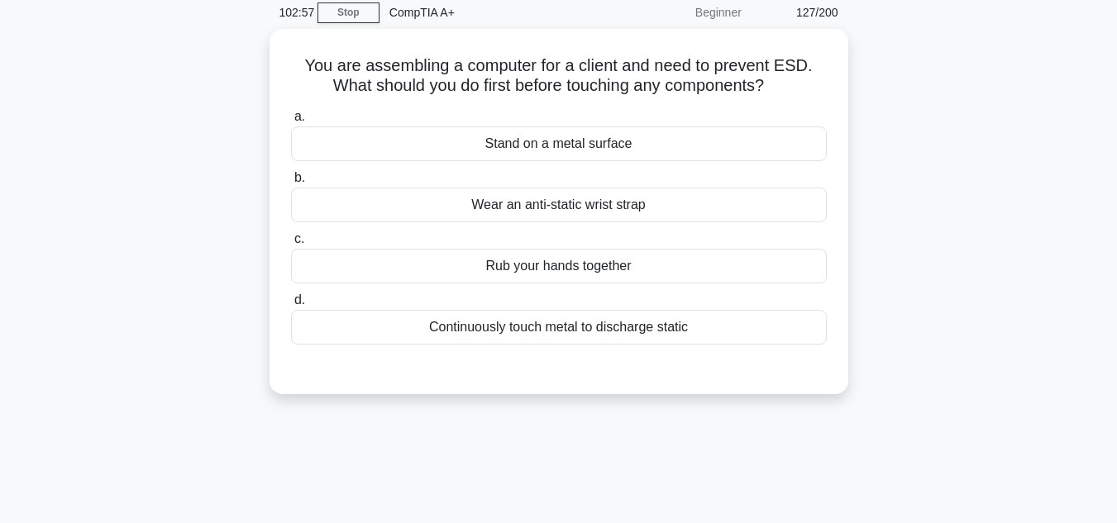
scroll to position [0, 0]
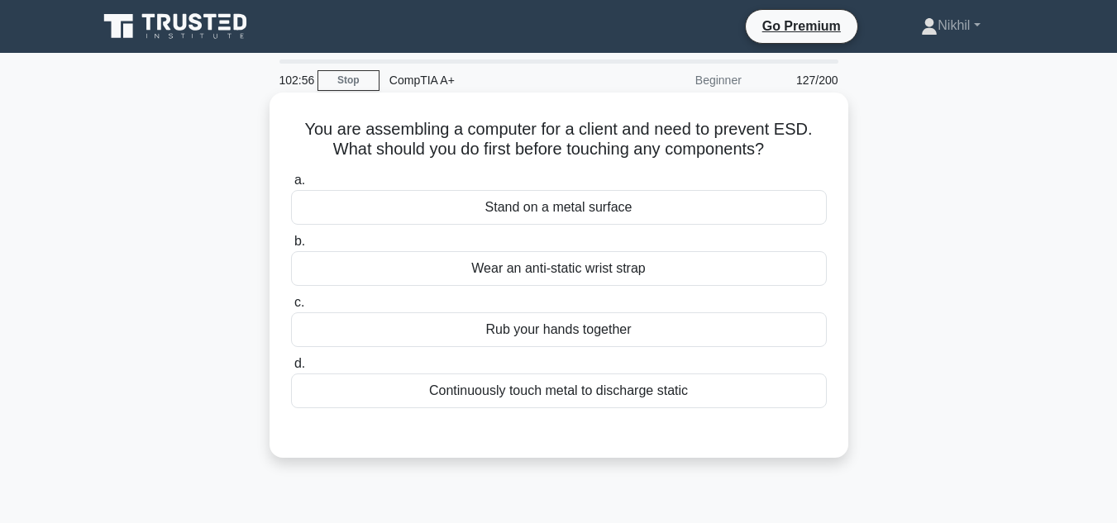
click at [612, 394] on div "Continuously touch metal to discharge static" at bounding box center [559, 391] width 536 height 35
click at [291, 370] on input "d. Continuously touch metal to discharge static" at bounding box center [291, 364] width 0 height 11
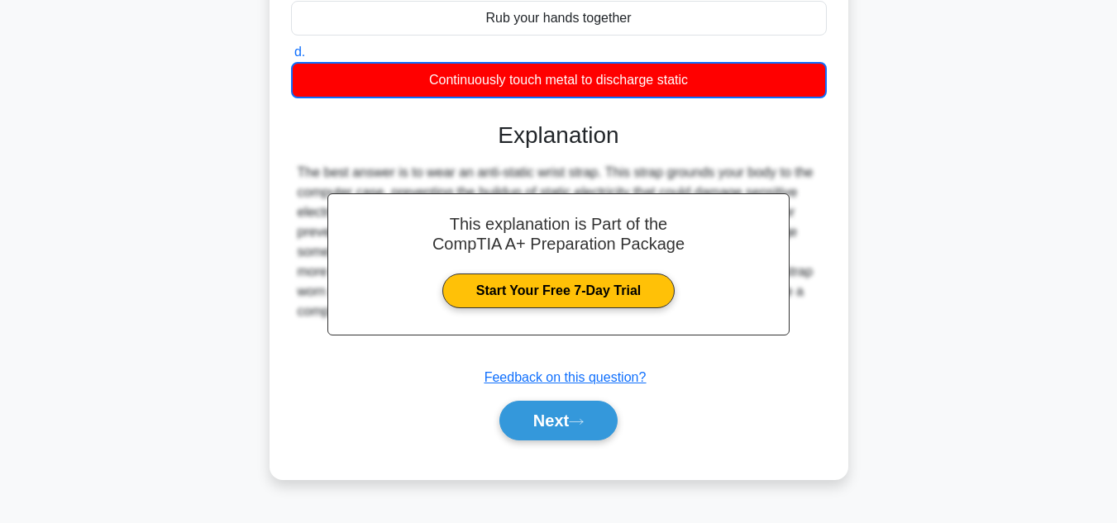
scroll to position [370, 0]
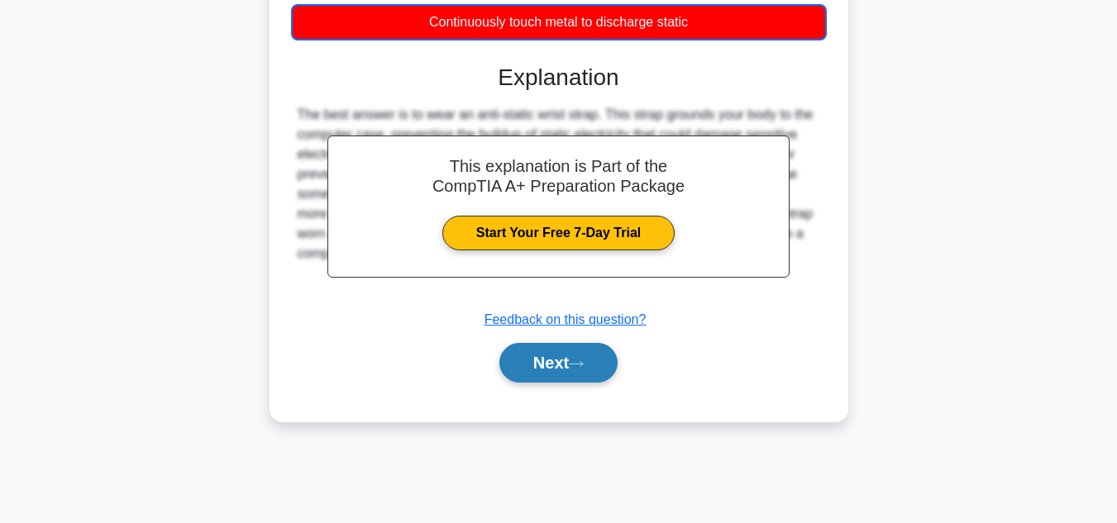
click at [604, 351] on button "Next" at bounding box center [558, 363] width 118 height 40
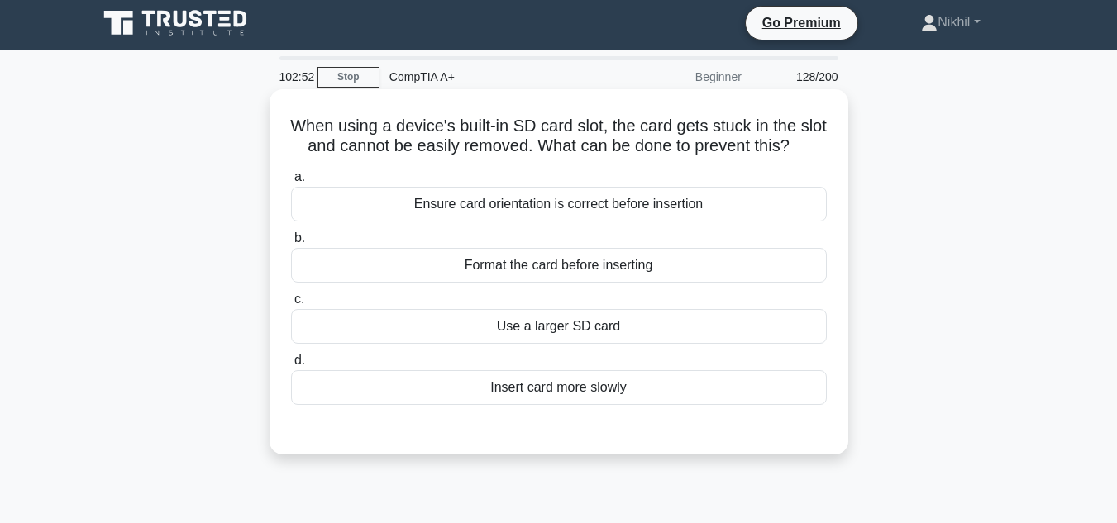
scroll to position [0, 0]
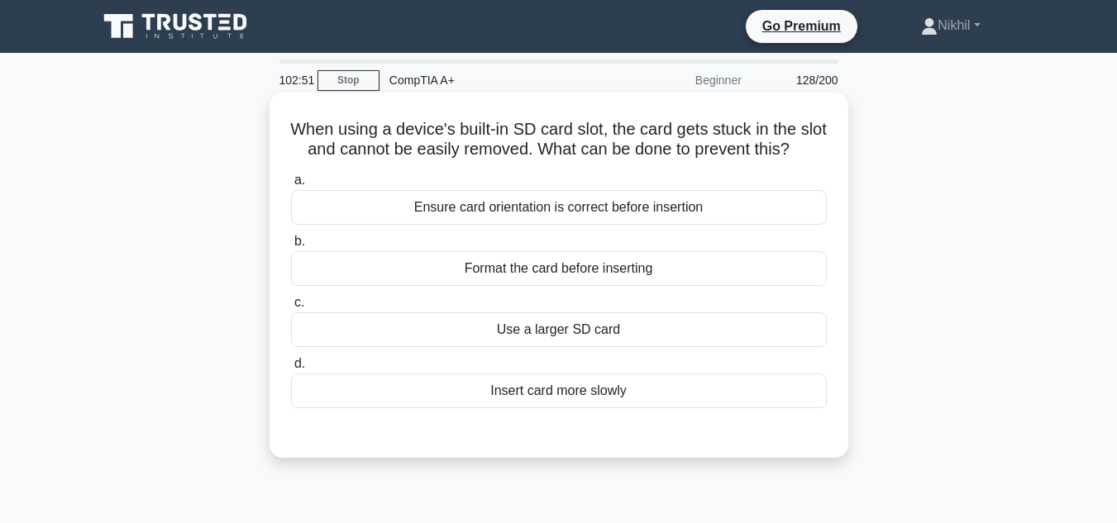
click at [607, 286] on div "Format the card before inserting" at bounding box center [559, 268] width 536 height 35
click at [291, 247] on input "b. Format the card before inserting" at bounding box center [291, 241] width 0 height 11
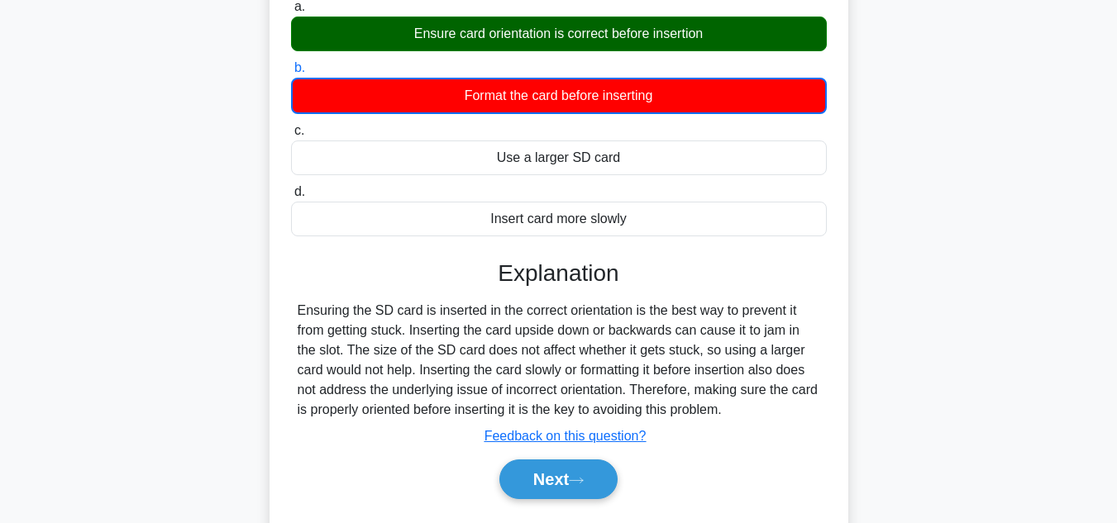
scroll to position [331, 0]
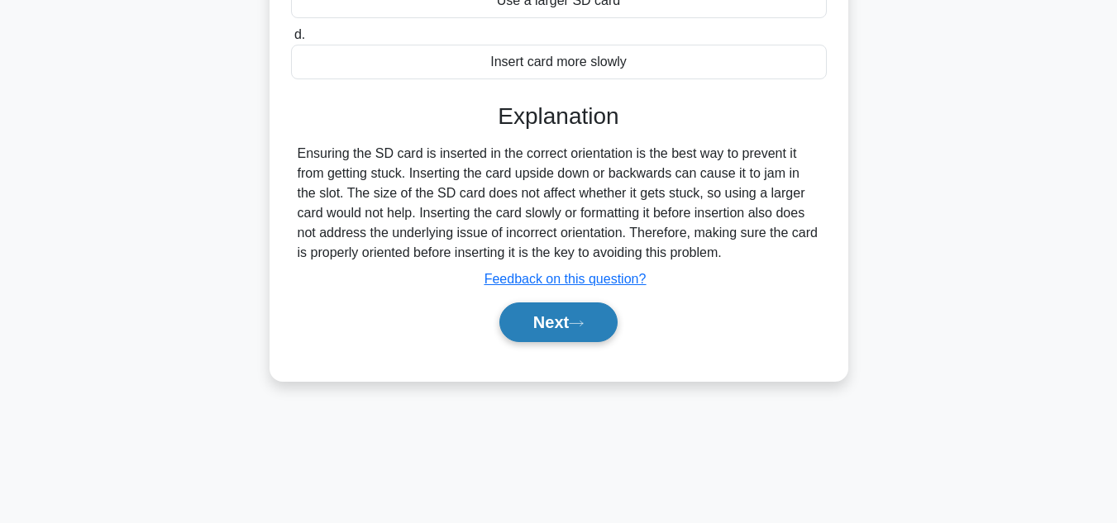
click at [599, 342] on button "Next" at bounding box center [558, 323] width 118 height 40
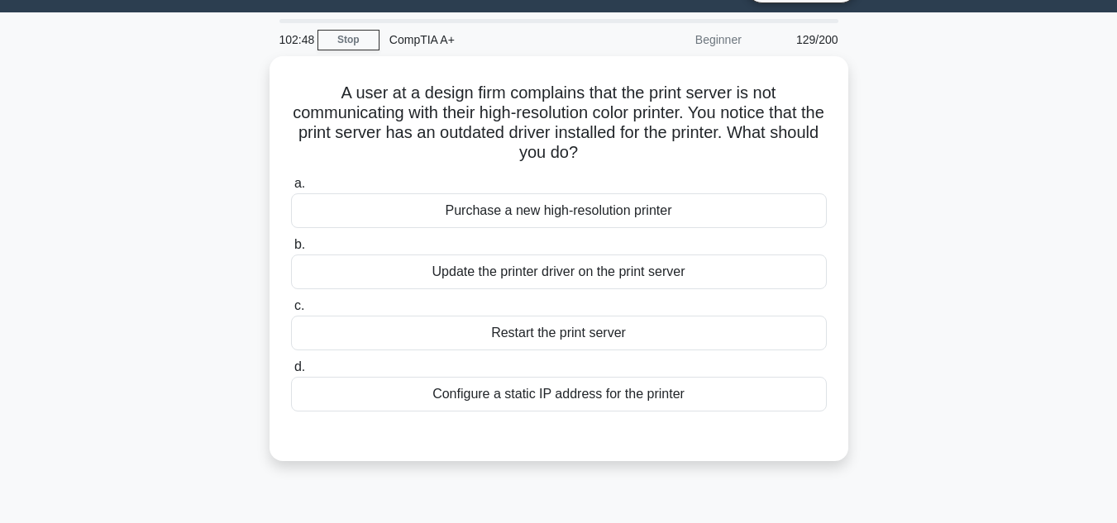
scroll to position [0, 0]
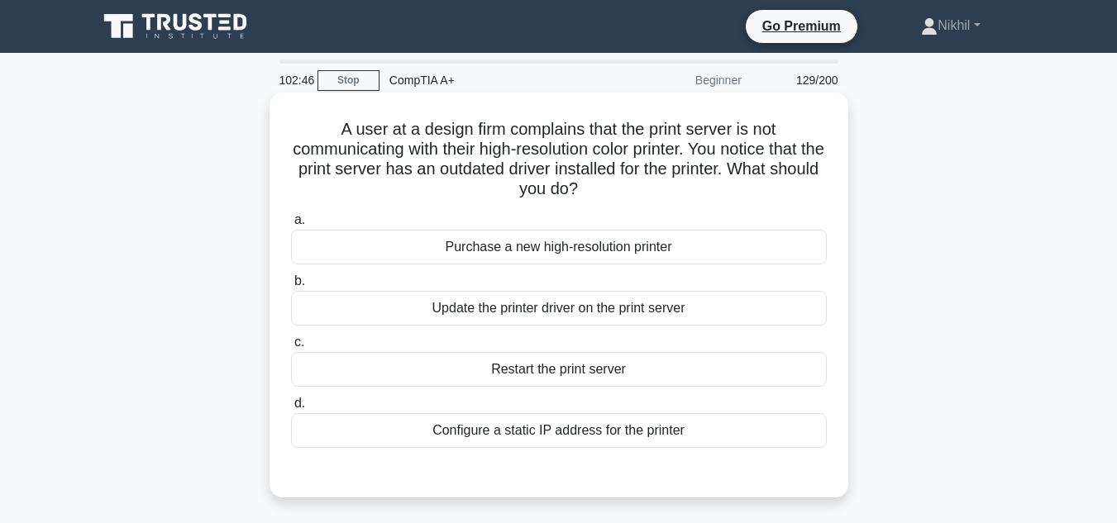
click at [611, 318] on div "Update the printer driver on the print server" at bounding box center [559, 308] width 536 height 35
click at [291, 287] on input "b. Update the printer driver on the print server" at bounding box center [291, 281] width 0 height 11
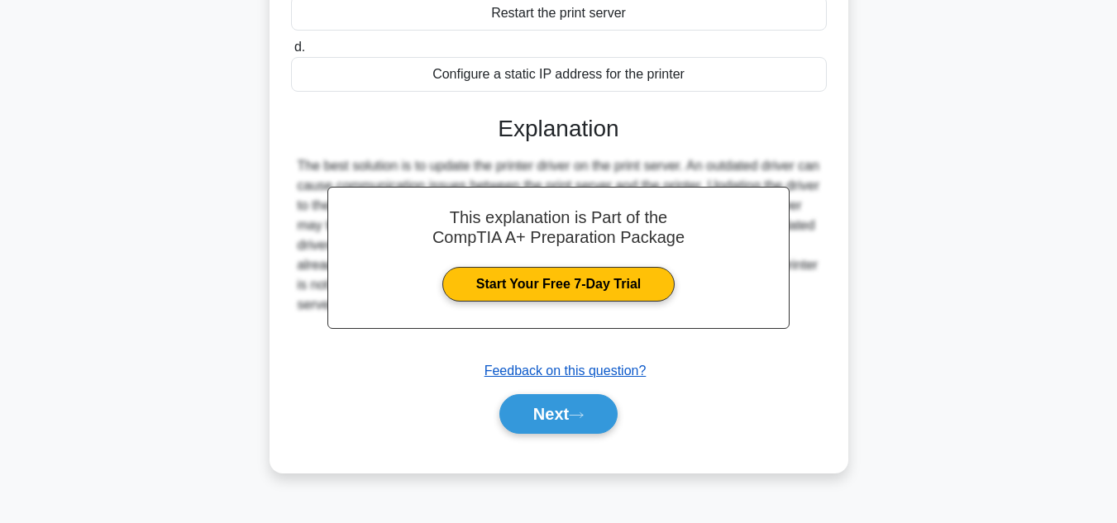
scroll to position [370, 0]
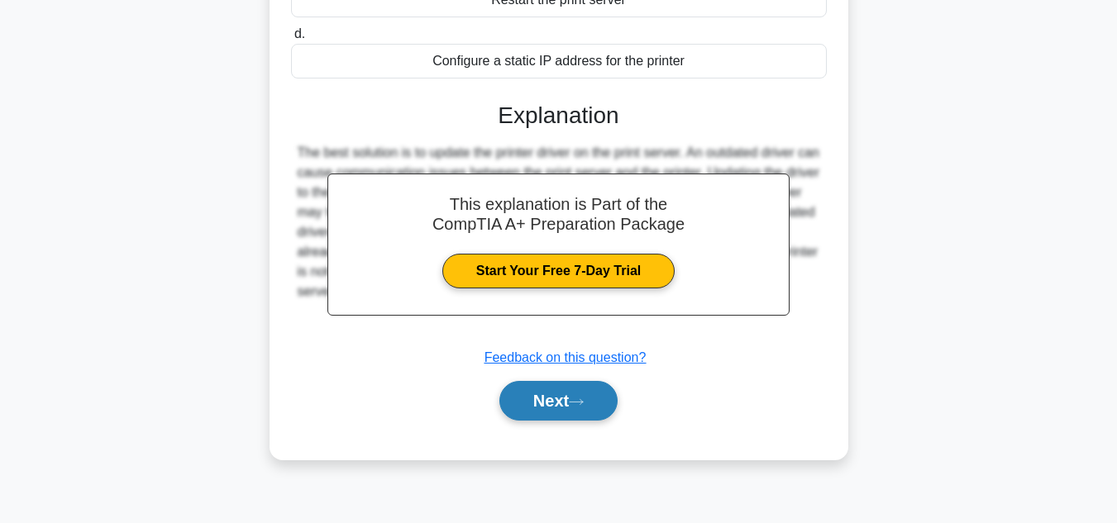
click at [565, 409] on button "Next" at bounding box center [558, 401] width 118 height 40
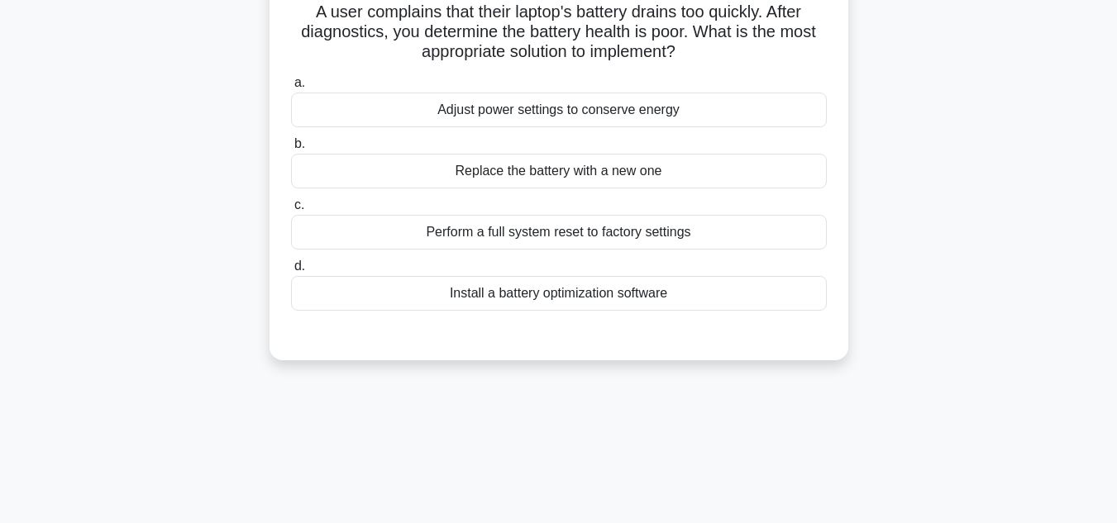
scroll to position [39, 0]
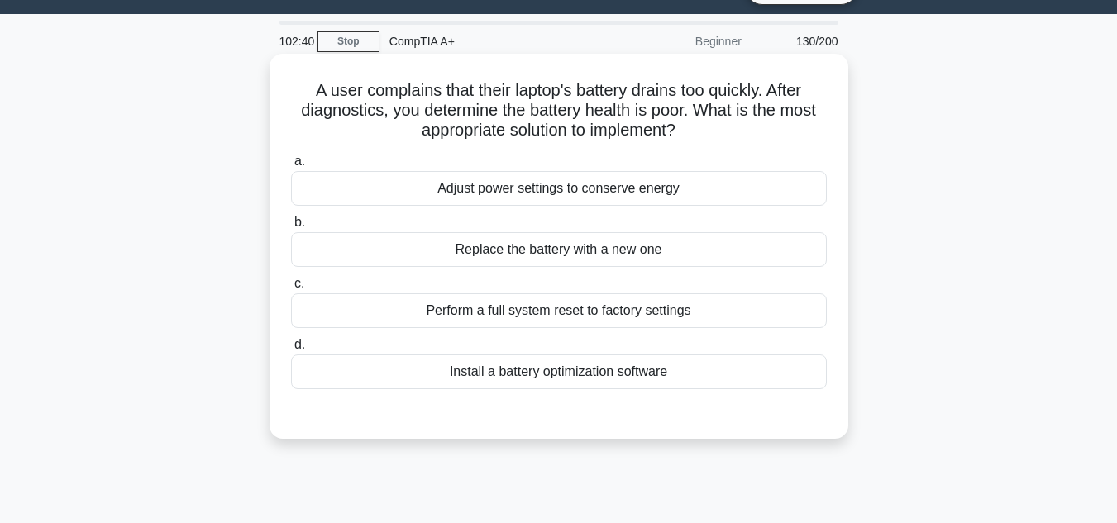
drag, startPoint x: 573, startPoint y: 356, endPoint x: 557, endPoint y: 385, distance: 32.2
click at [566, 370] on div "Install a battery optimization software" at bounding box center [559, 372] width 536 height 35
click at [557, 385] on div "Install a battery optimization software" at bounding box center [559, 372] width 536 height 35
click at [291, 351] on input "d. Install a battery optimization software" at bounding box center [291, 345] width 0 height 11
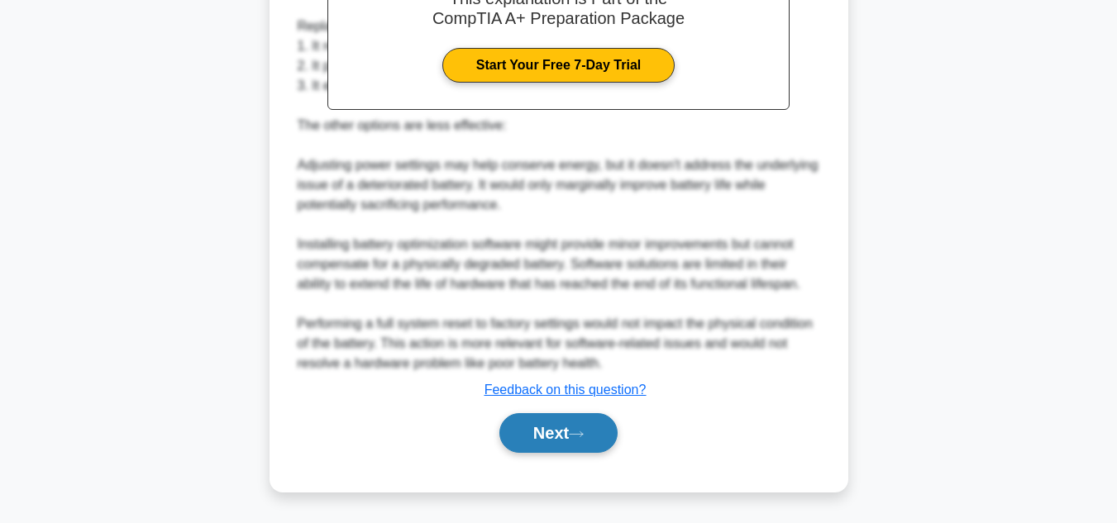
click at [543, 436] on button "Next" at bounding box center [558, 433] width 118 height 40
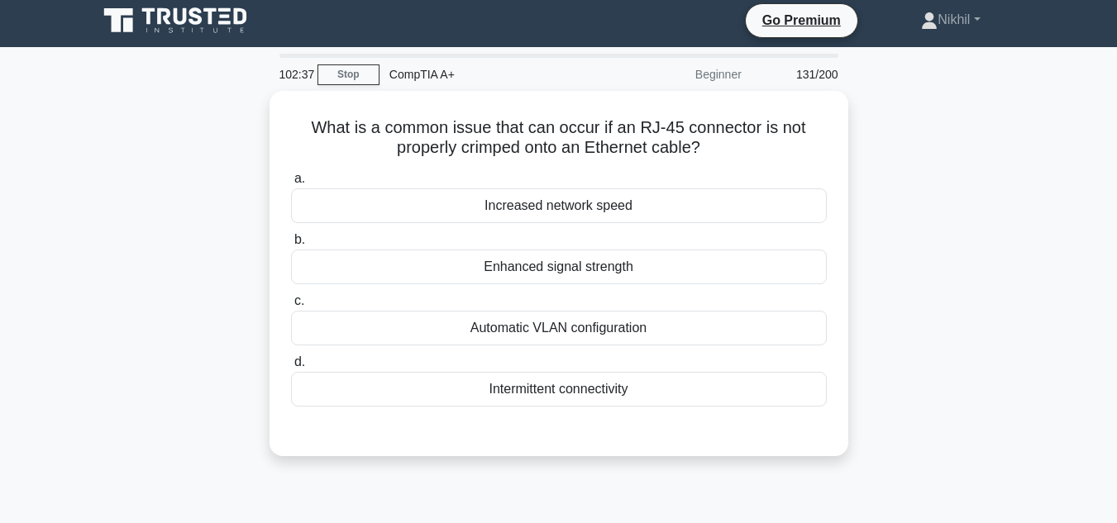
scroll to position [0, 0]
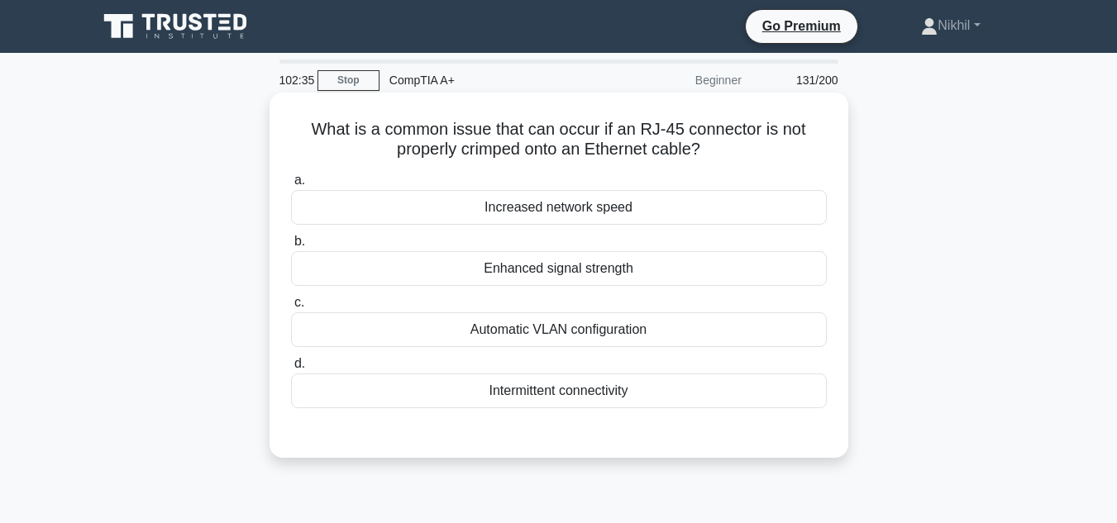
click at [561, 351] on div "a. Increased network speed b. Enhanced signal strength c. d." at bounding box center [559, 289] width 556 height 245
click at [566, 343] on div "Automatic VLAN configuration" at bounding box center [559, 330] width 536 height 35
click at [291, 308] on input "c. Automatic VLAN configuration" at bounding box center [291, 303] width 0 height 11
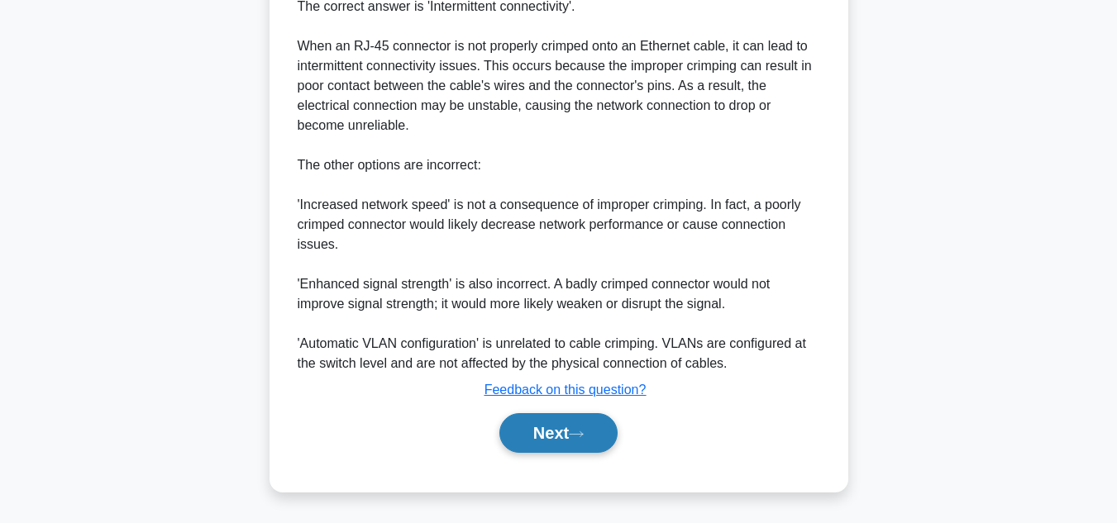
click at [555, 420] on button "Next" at bounding box center [558, 433] width 118 height 40
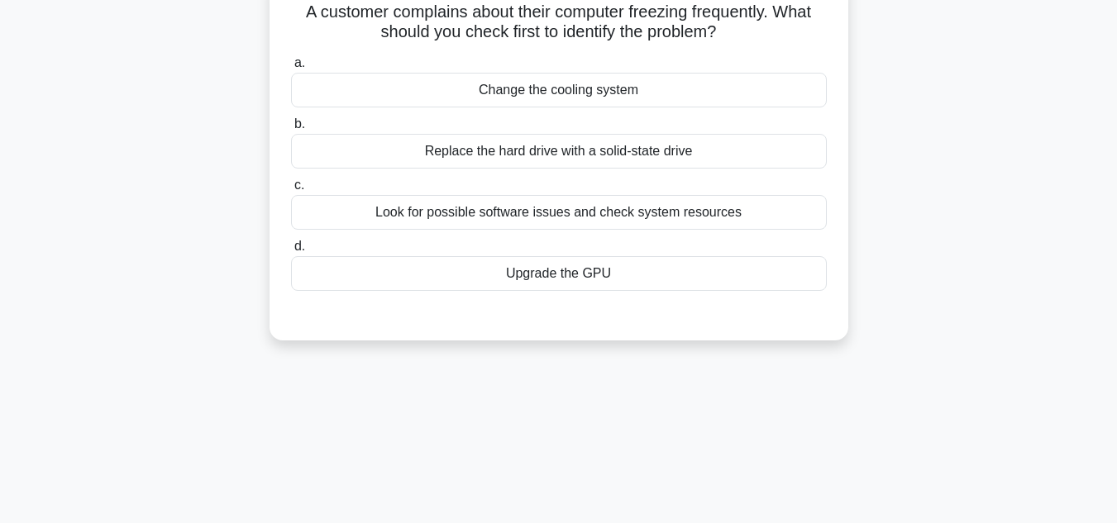
scroll to position [39, 0]
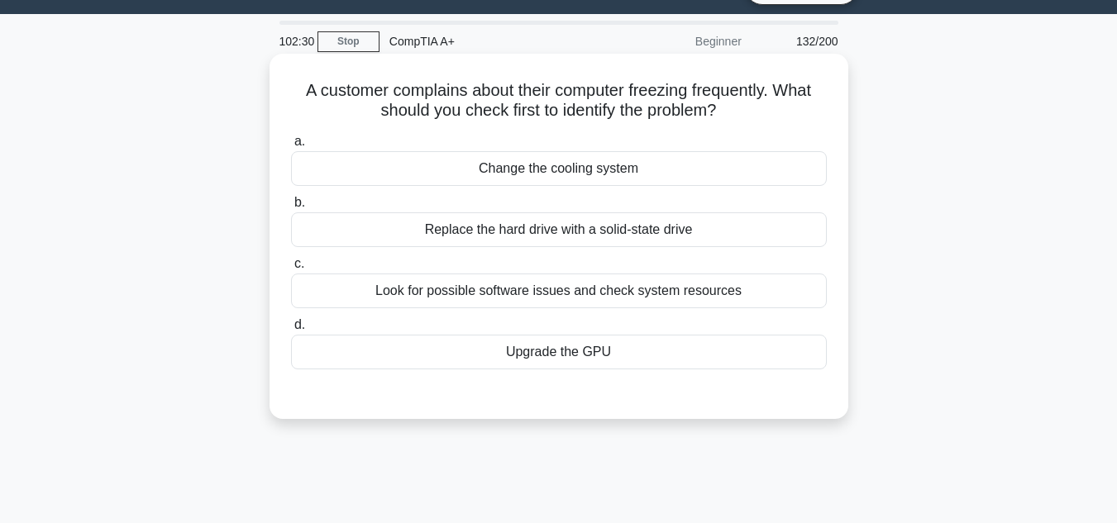
click at [600, 286] on div "Look for possible software issues and check system resources" at bounding box center [559, 291] width 536 height 35
click at [291, 270] on input "c. Look for possible software issues and check system resources" at bounding box center [291, 264] width 0 height 11
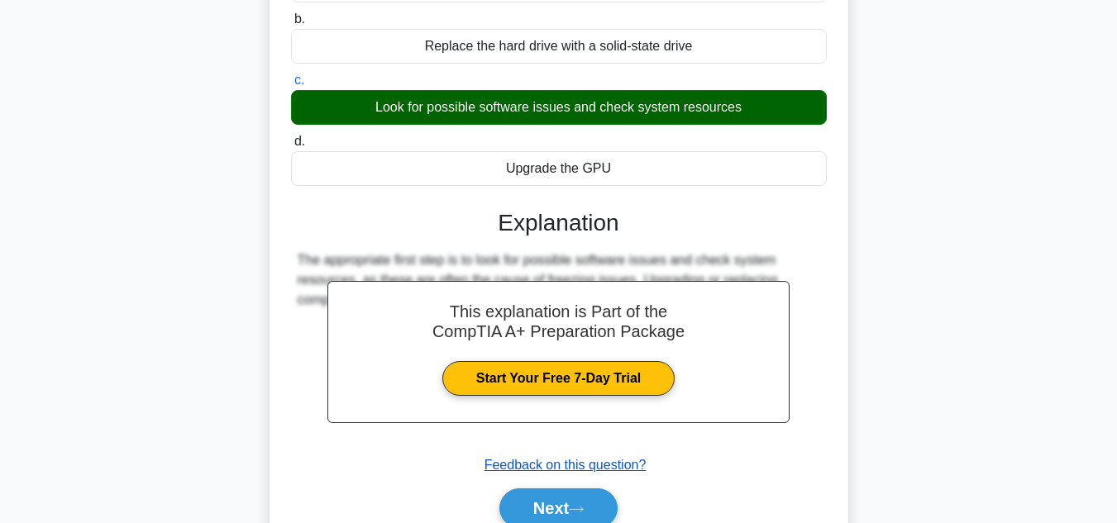
scroll to position [370, 0]
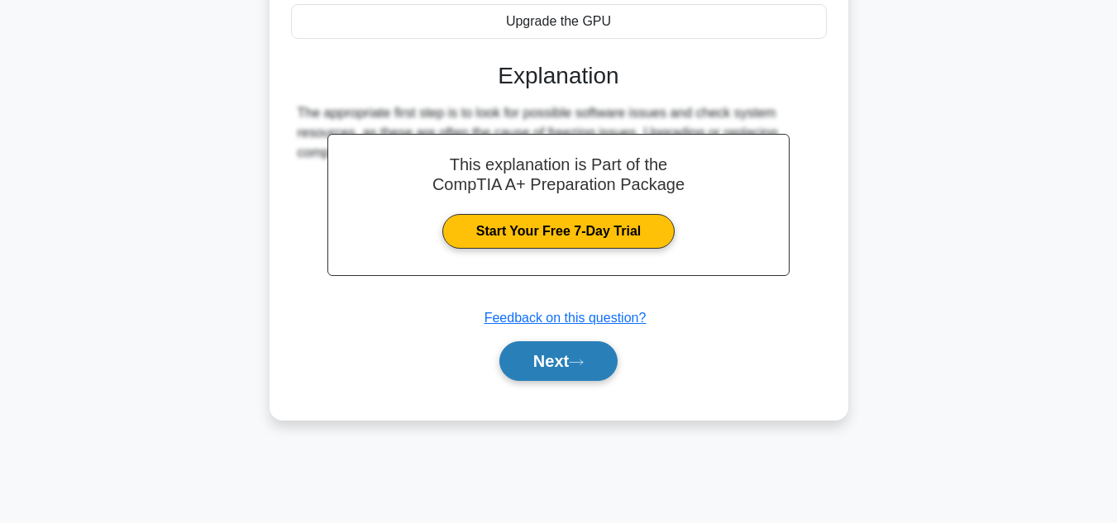
click at [582, 351] on button "Next" at bounding box center [558, 362] width 118 height 40
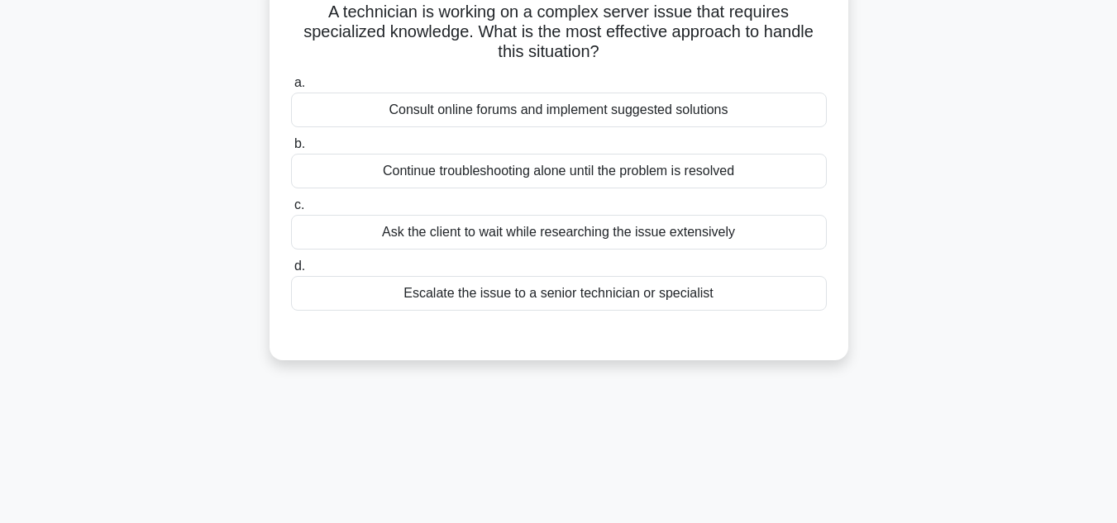
scroll to position [39, 0]
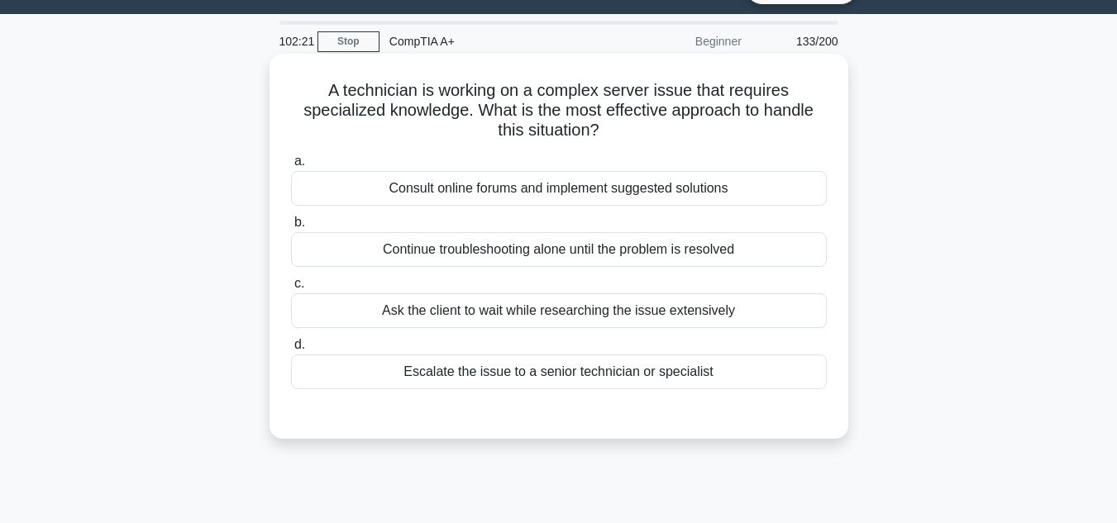
drag, startPoint x: 612, startPoint y: 184, endPoint x: 609, endPoint y: 195, distance: 11.8
click at [612, 185] on div "Consult online forums and implement suggested solutions" at bounding box center [559, 188] width 536 height 35
click at [291, 167] on input "a. Consult online forums and implement suggested solutions" at bounding box center [291, 161] width 0 height 11
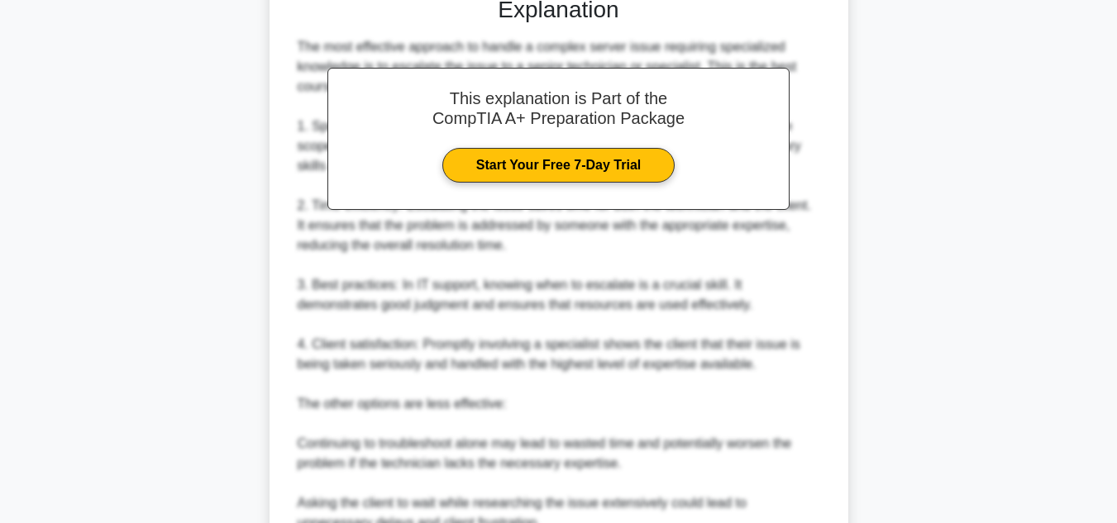
scroll to position [697, 0]
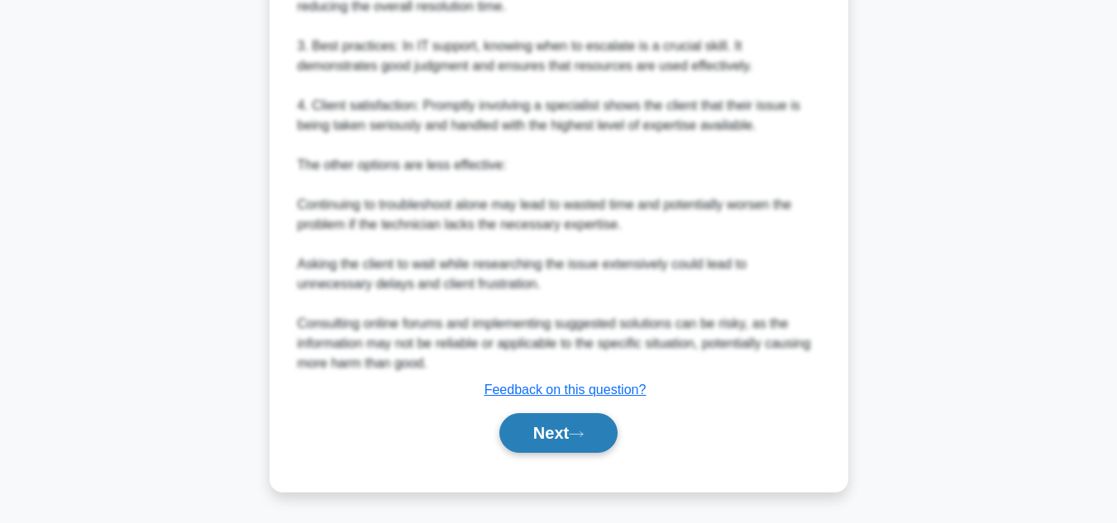
click at [554, 432] on button "Next" at bounding box center [558, 433] width 118 height 40
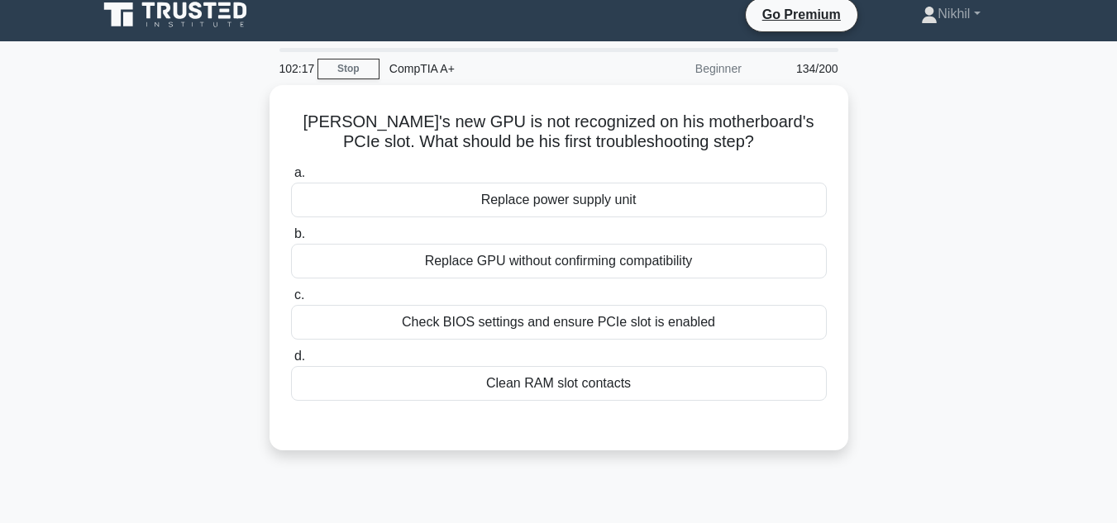
scroll to position [0, 0]
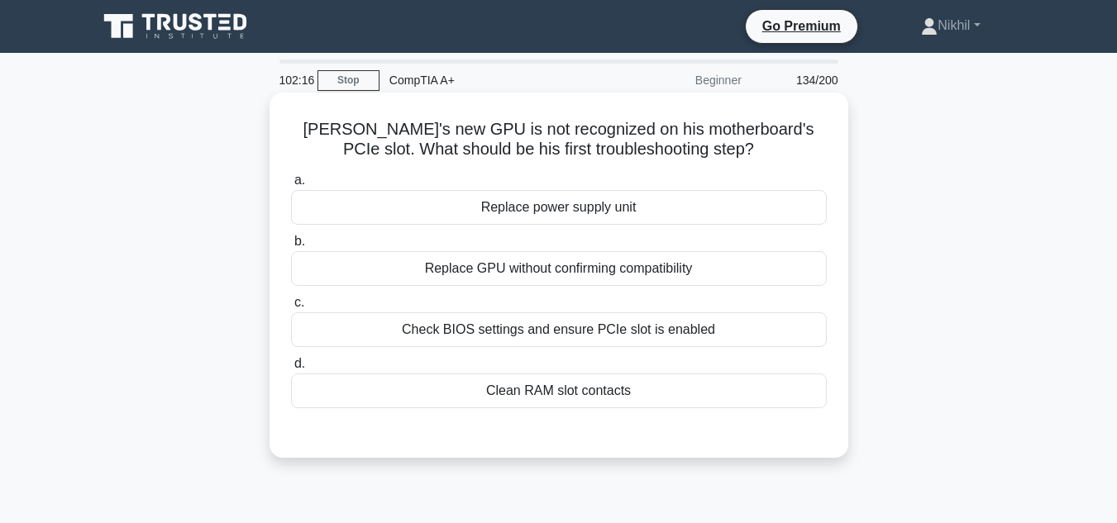
click at [583, 338] on div "Check BIOS settings and ensure PCIe slot is enabled" at bounding box center [559, 330] width 536 height 35
click at [291, 308] on input "c. Check BIOS settings and ensure PCIe slot is enabled" at bounding box center [291, 303] width 0 height 11
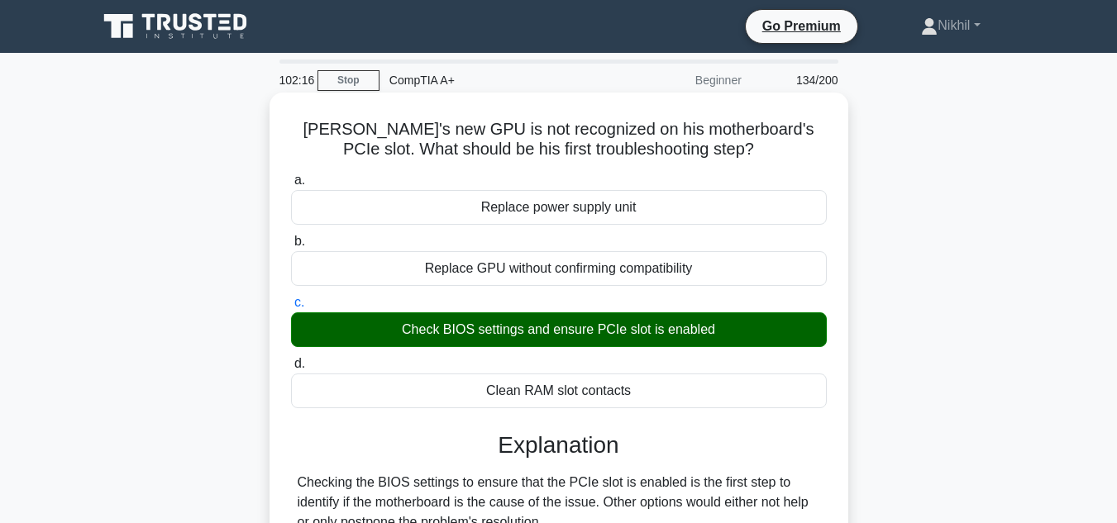
scroll to position [248, 0]
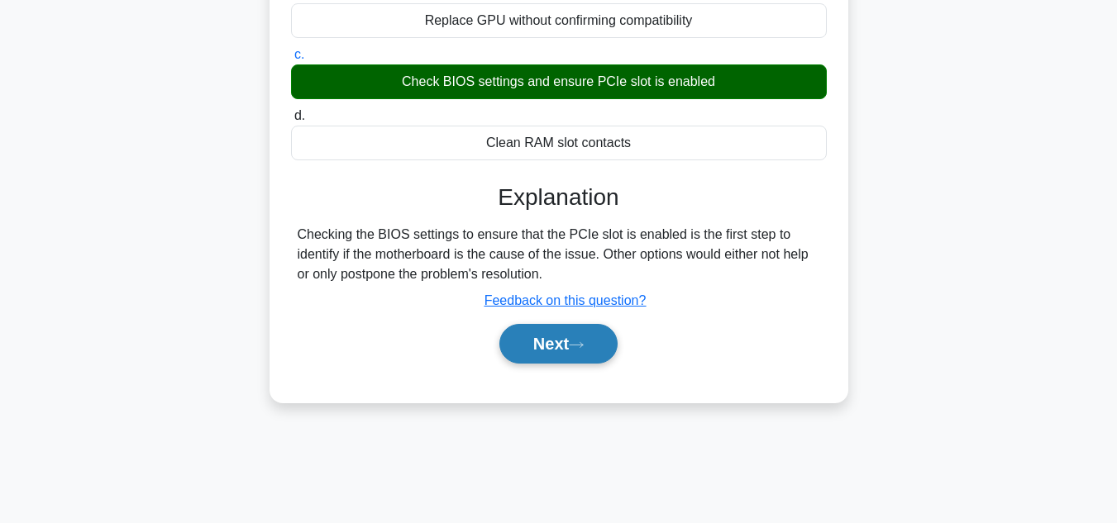
click at [585, 351] on button "Next" at bounding box center [558, 344] width 118 height 40
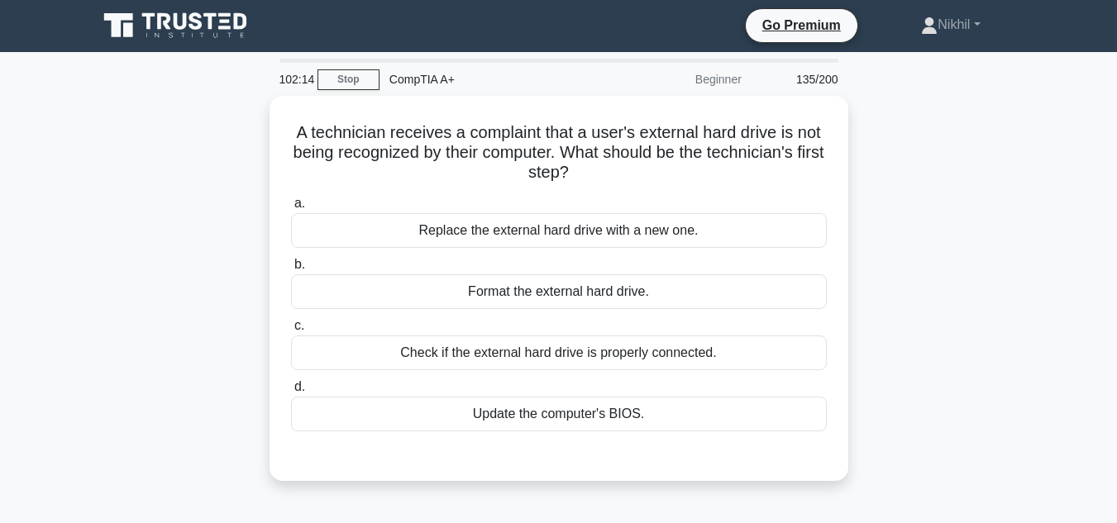
scroll to position [0, 0]
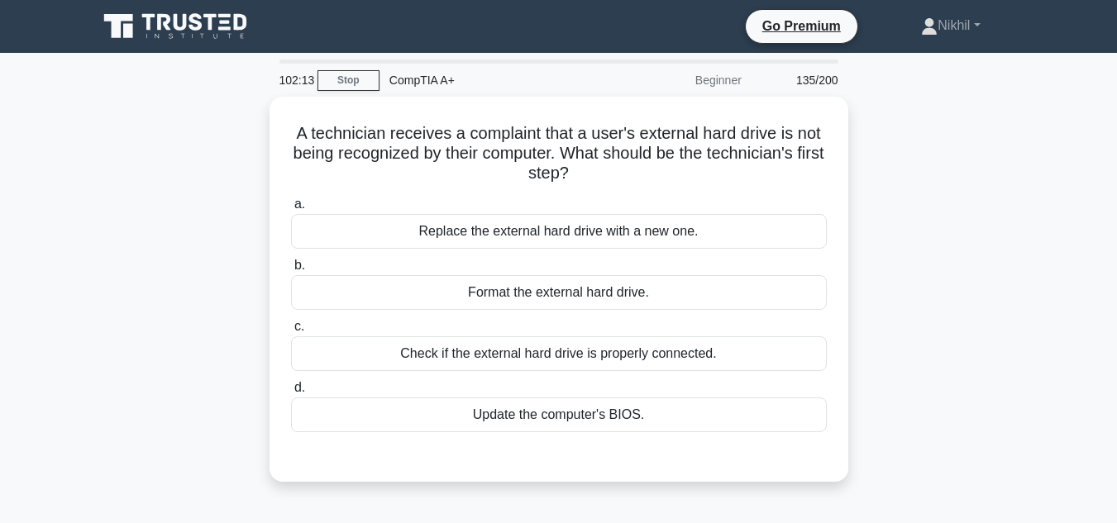
click at [585, 351] on div "Check if the external hard drive is properly connected." at bounding box center [559, 354] width 536 height 35
click at [291, 332] on input "c. Check if the external hard drive is properly connected." at bounding box center [291, 327] width 0 height 11
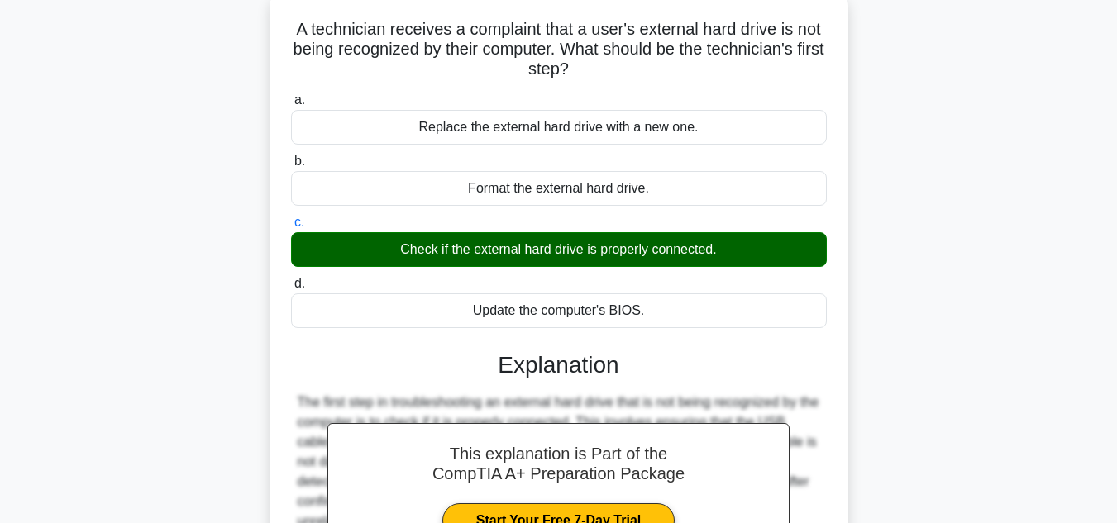
scroll to position [248, 0]
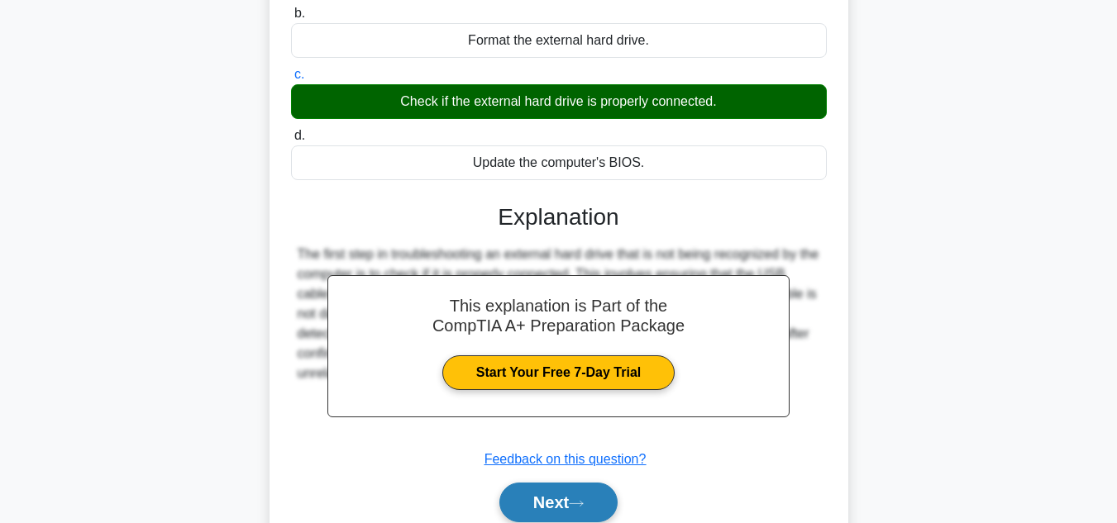
click at [592, 493] on button "Next" at bounding box center [558, 503] width 118 height 40
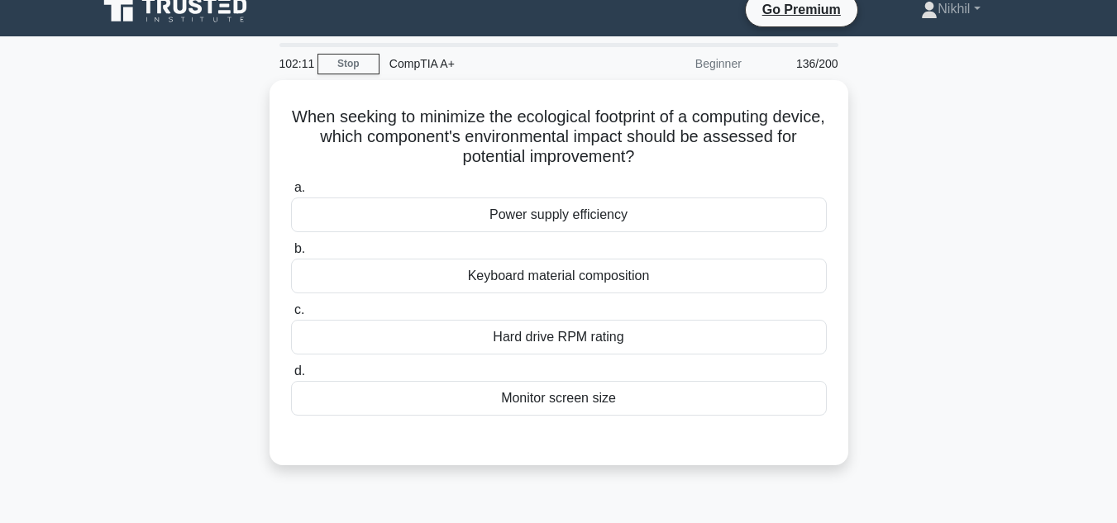
scroll to position [0, 0]
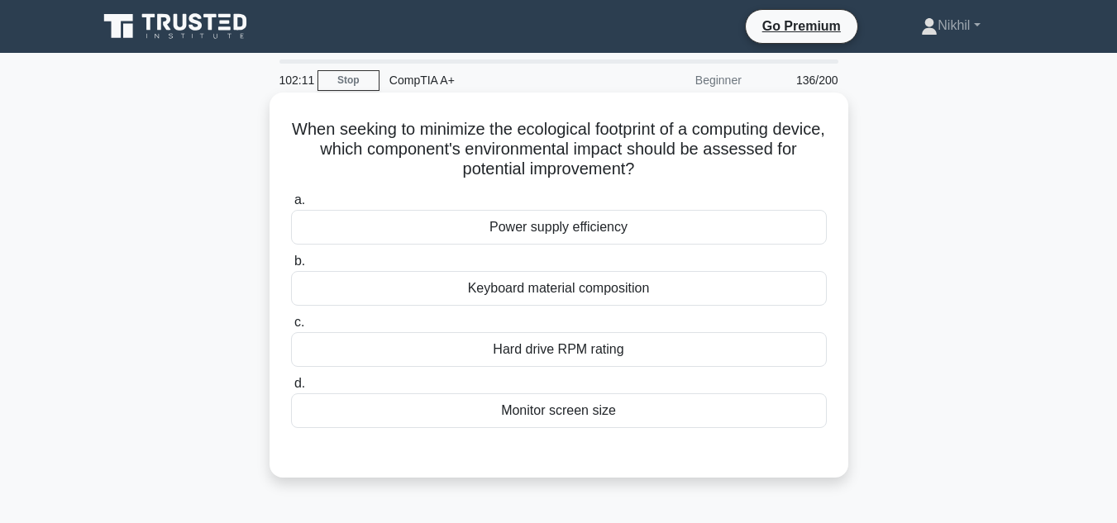
drag, startPoint x: 593, startPoint y: 476, endPoint x: 593, endPoint y: 466, distance: 9.9
drag, startPoint x: 593, startPoint y: 466, endPoint x: 511, endPoint y: 459, distance: 82.2
click at [511, 458] on div "a. Power supply efficiency b. Keyboard material composition" at bounding box center [558, 322] width 539 height 271
click at [500, 282] on div "Keyboard material composition" at bounding box center [559, 288] width 536 height 35
click at [291, 267] on input "b. Keyboard material composition" at bounding box center [291, 261] width 0 height 11
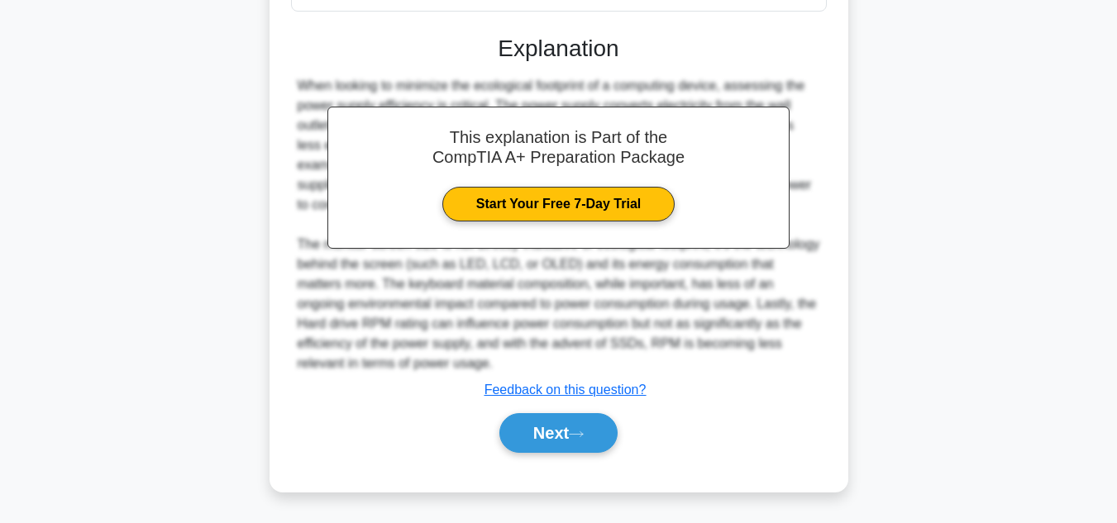
scroll to position [419, 0]
click at [579, 455] on div "Next" at bounding box center [559, 433] width 536 height 53
click at [579, 440] on button "Next" at bounding box center [558, 433] width 118 height 40
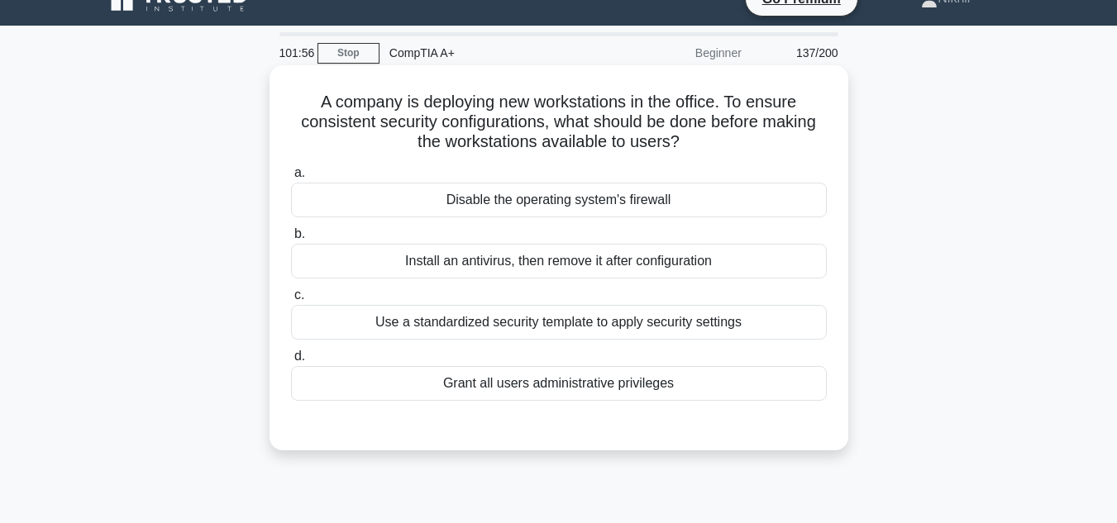
scroll to position [6, 0]
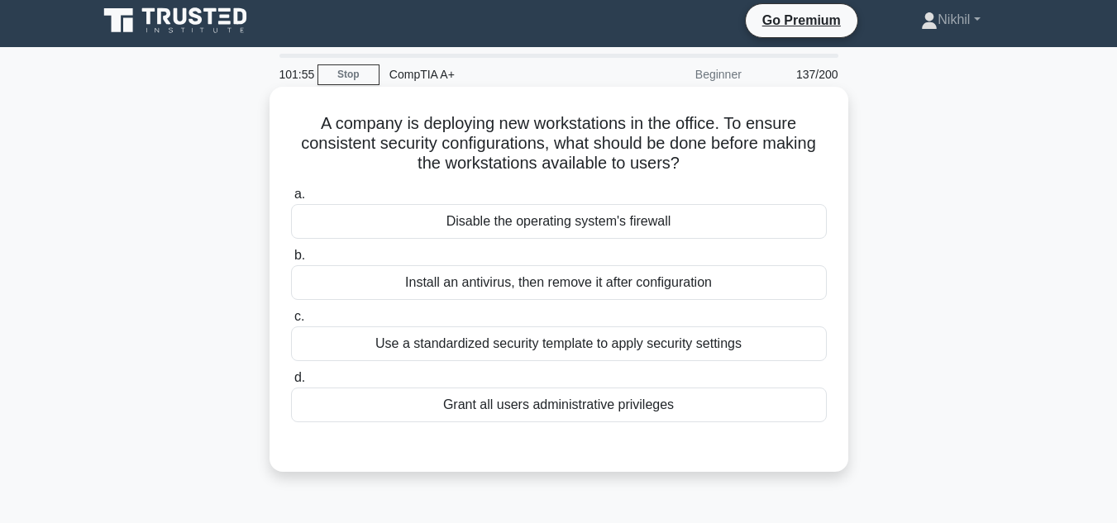
click at [605, 356] on div "Use a standardized security template to apply security settings" at bounding box center [559, 344] width 536 height 35
click at [291, 322] on input "c. Use a standardized security template to apply security settings" at bounding box center [291, 317] width 0 height 11
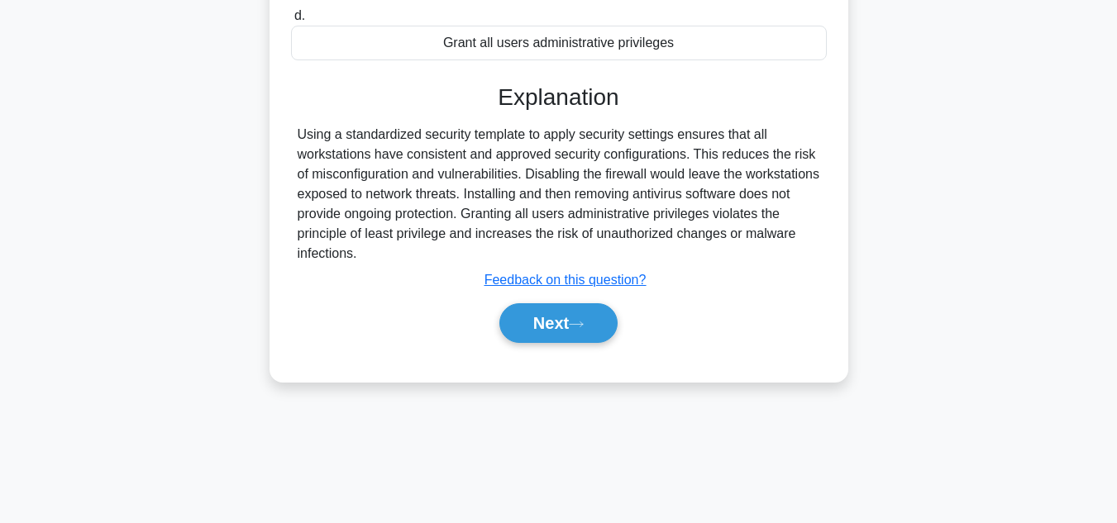
scroll to position [370, 0]
click at [600, 343] on div "Next" at bounding box center [559, 321] width 536 height 53
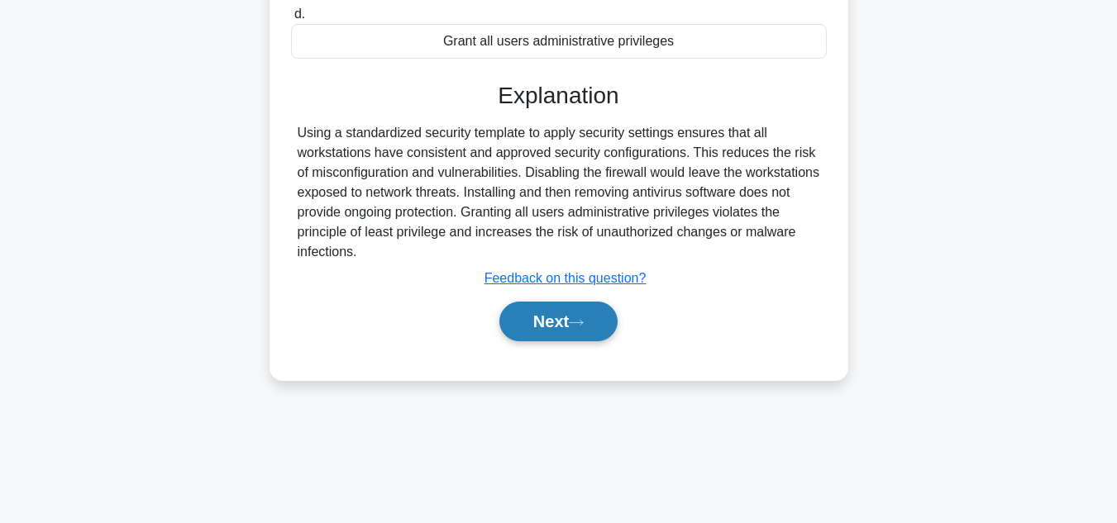
click at [600, 337] on button "Next" at bounding box center [558, 322] width 118 height 40
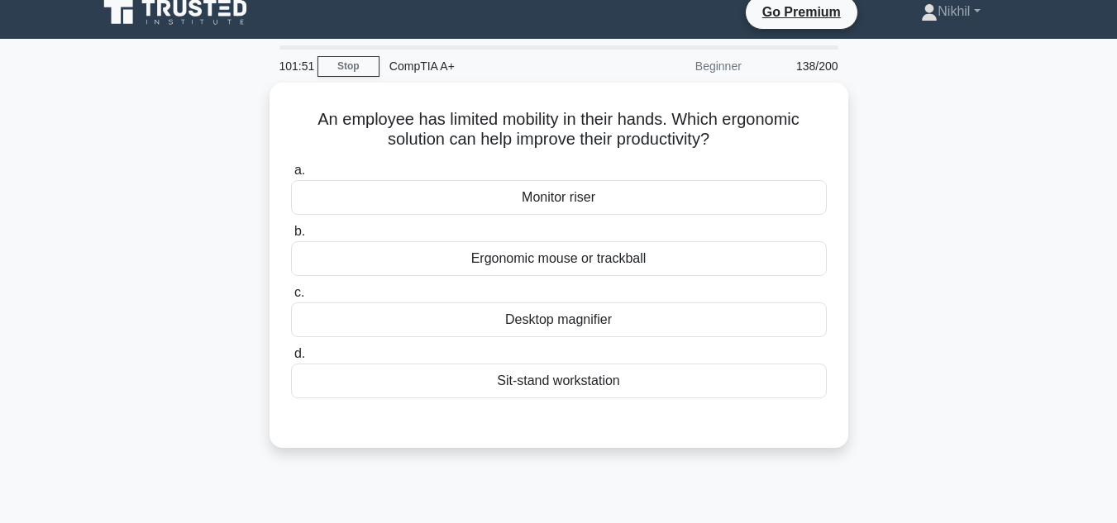
scroll to position [0, 0]
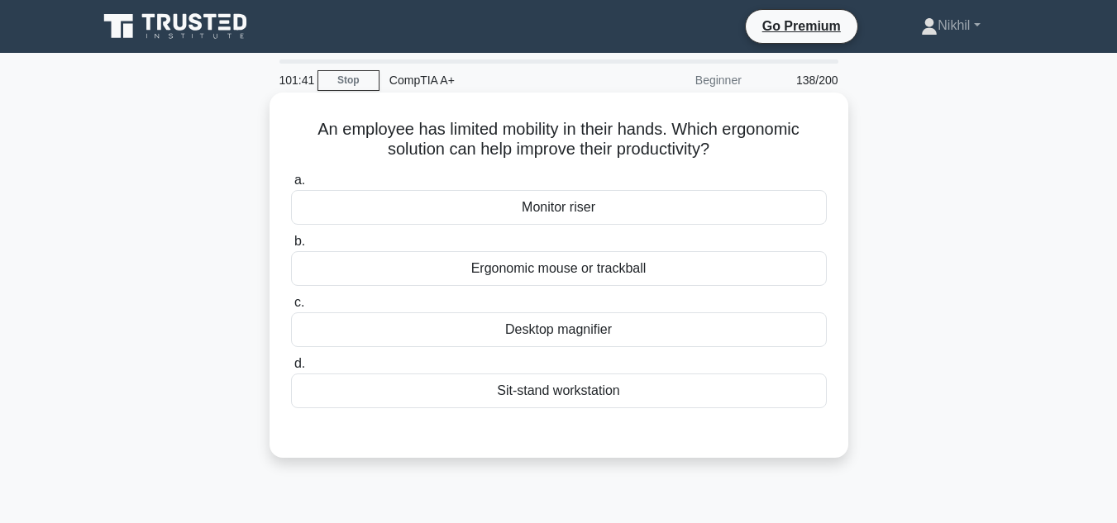
click at [432, 322] on label "c. Desktop magnifier" at bounding box center [559, 320] width 536 height 55
click at [432, 324] on div "Desktop magnifier" at bounding box center [559, 330] width 536 height 35
click at [291, 308] on input "c. Desktop magnifier" at bounding box center [291, 303] width 0 height 11
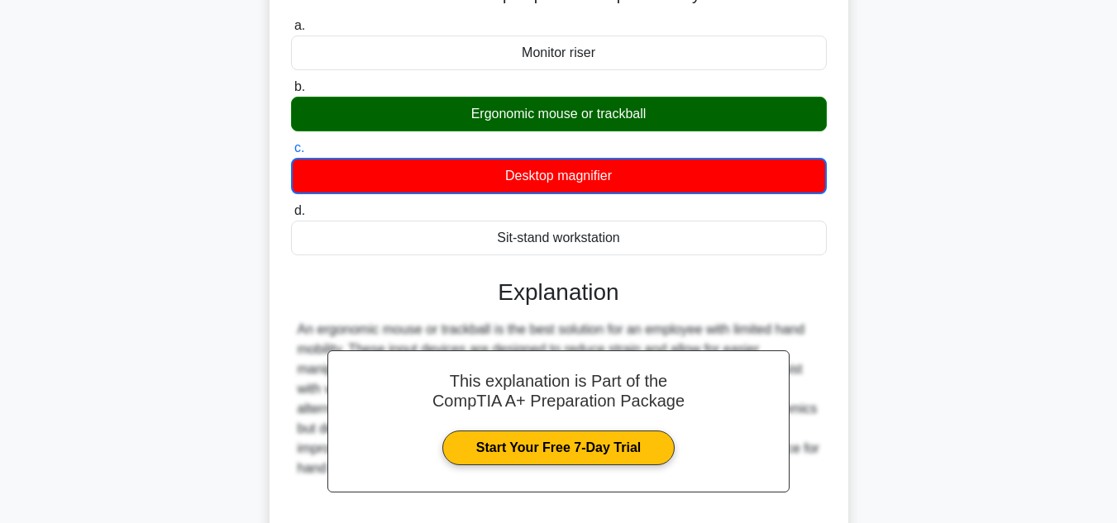
scroll to position [370, 0]
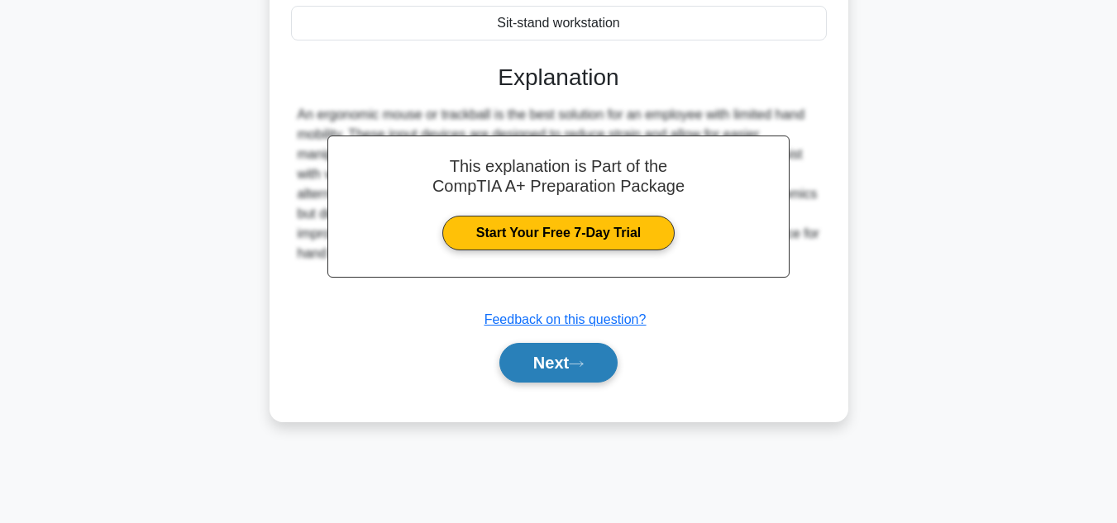
click at [514, 346] on button "Next" at bounding box center [558, 363] width 118 height 40
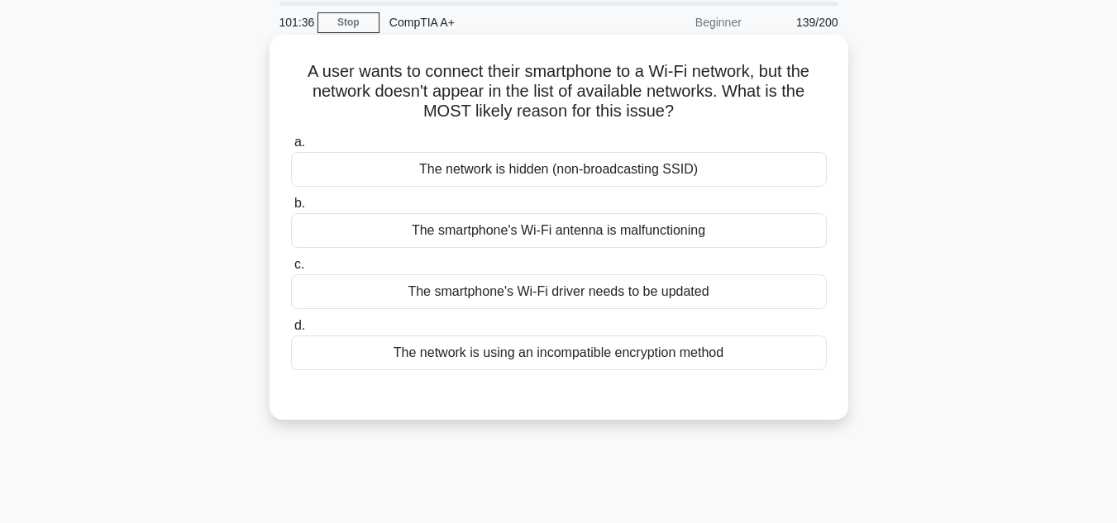
scroll to position [39, 0]
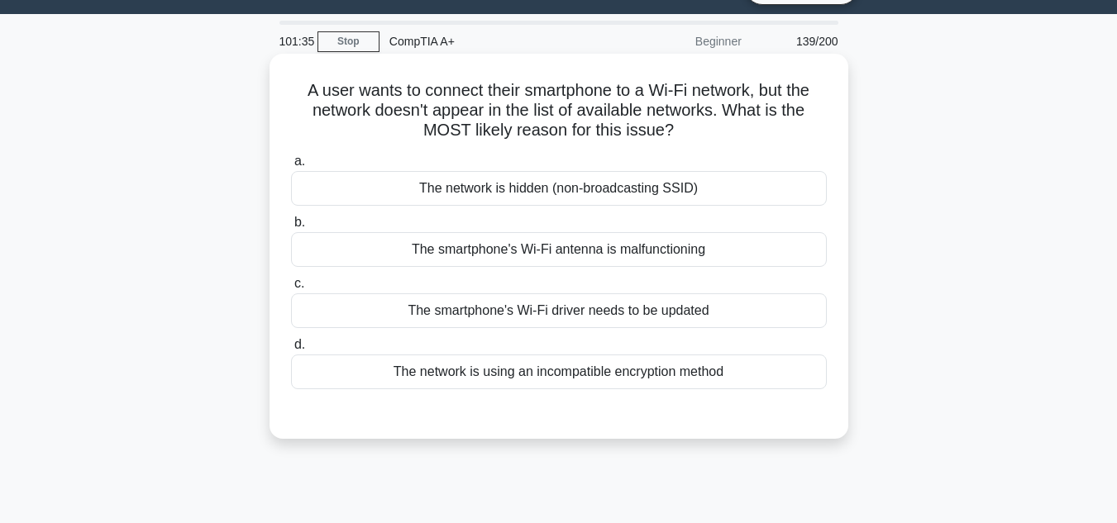
click at [500, 376] on div "The network is using an incompatible encryption method" at bounding box center [559, 372] width 536 height 35
click at [291, 351] on input "d. The network is using an incompatible encryption method" at bounding box center [291, 345] width 0 height 11
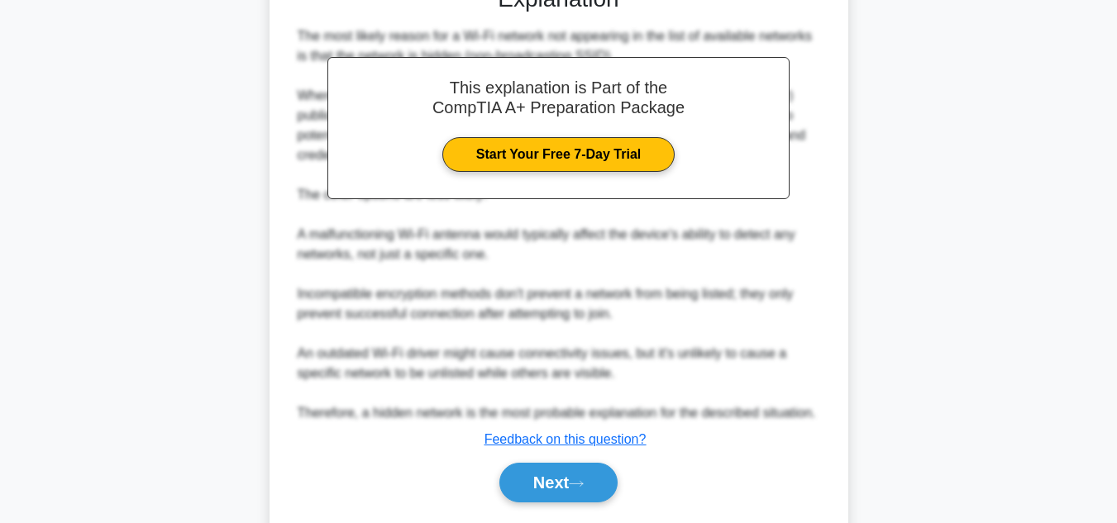
scroll to position [518, 0]
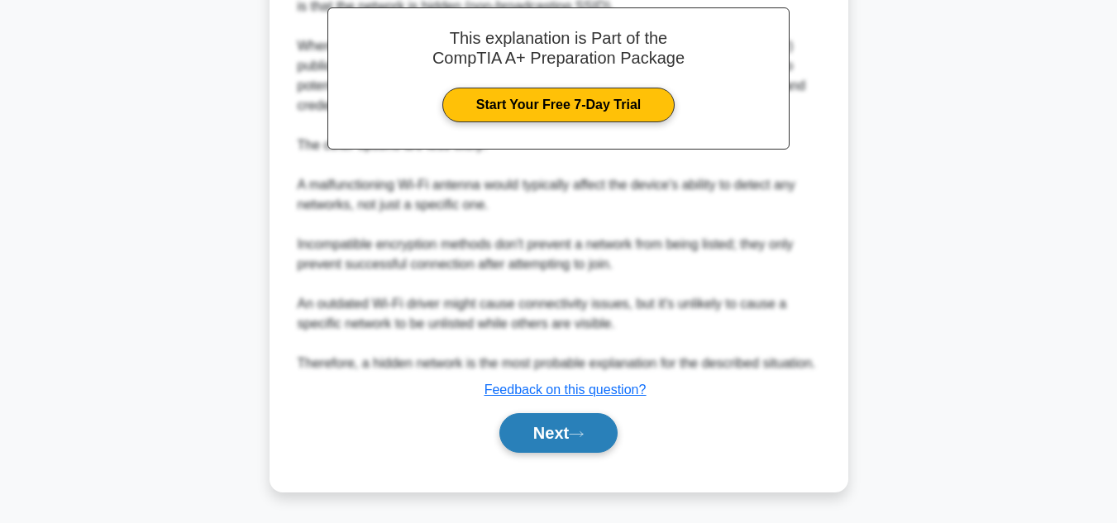
click at [543, 423] on button "Next" at bounding box center [558, 433] width 118 height 40
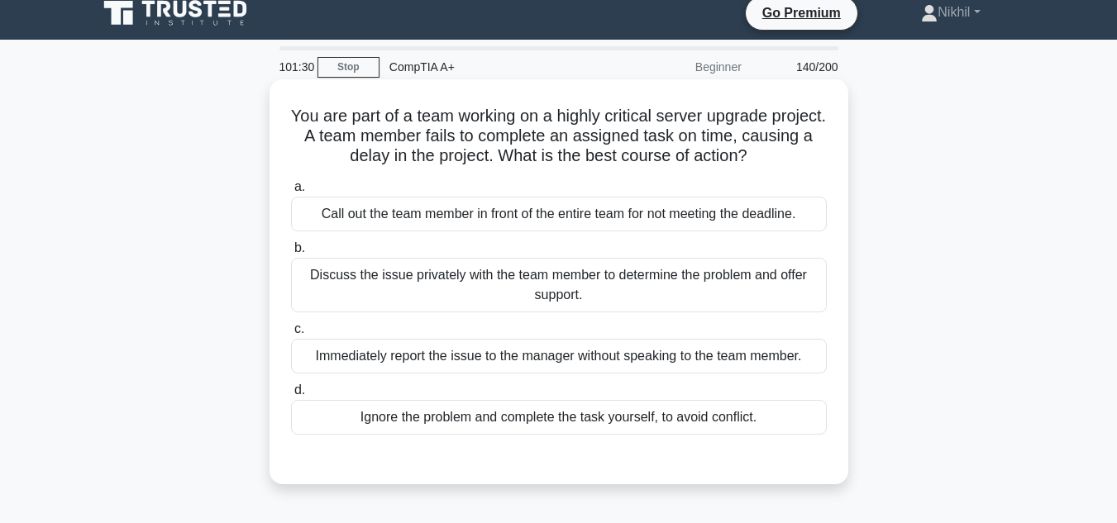
scroll to position [0, 0]
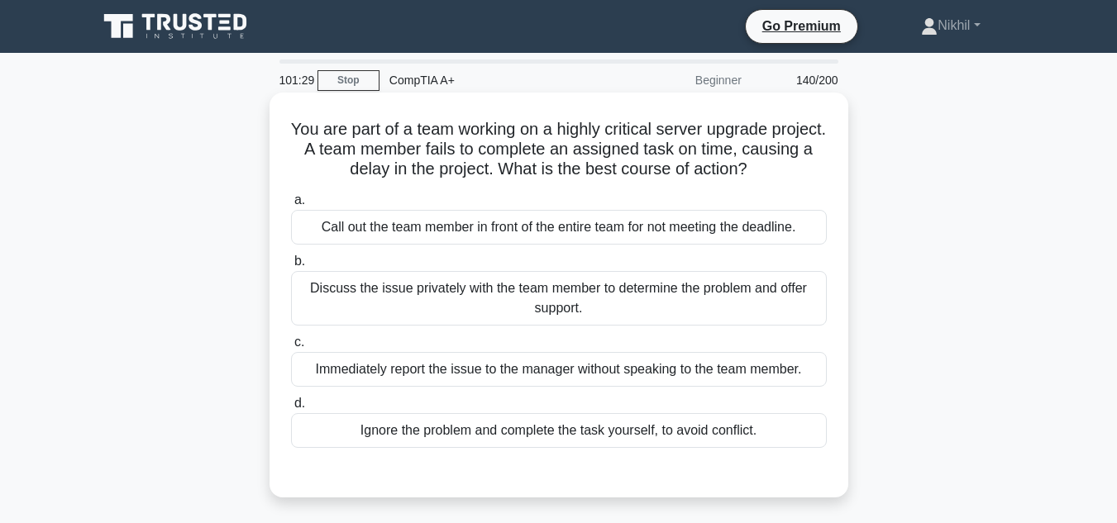
click at [586, 309] on div "Discuss the issue privately with the team member to determine the problem and o…" at bounding box center [559, 298] width 536 height 55
click at [291, 267] on input "b. Discuss the issue privately with the team member to determine the problem an…" at bounding box center [291, 261] width 0 height 11
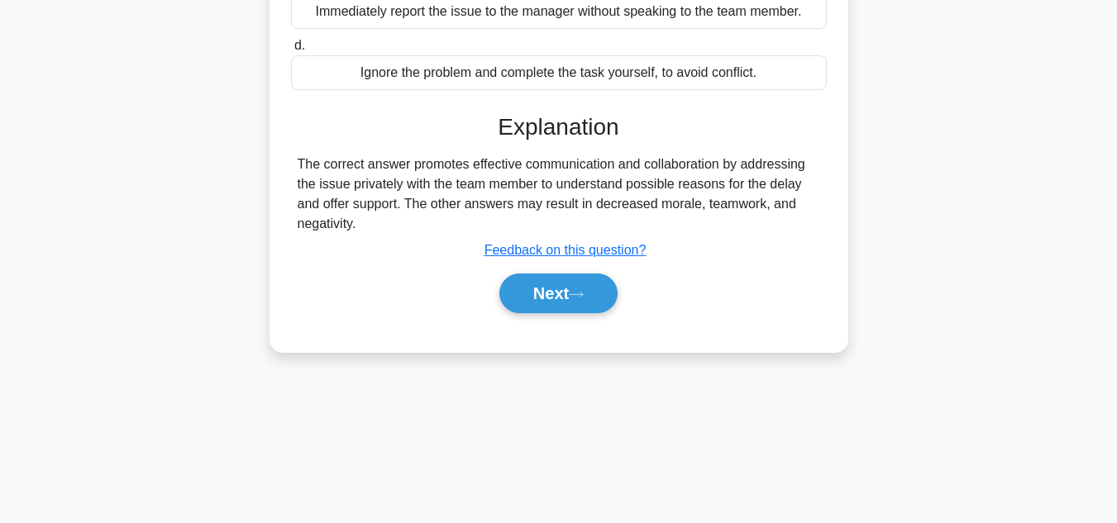
scroll to position [370, 0]
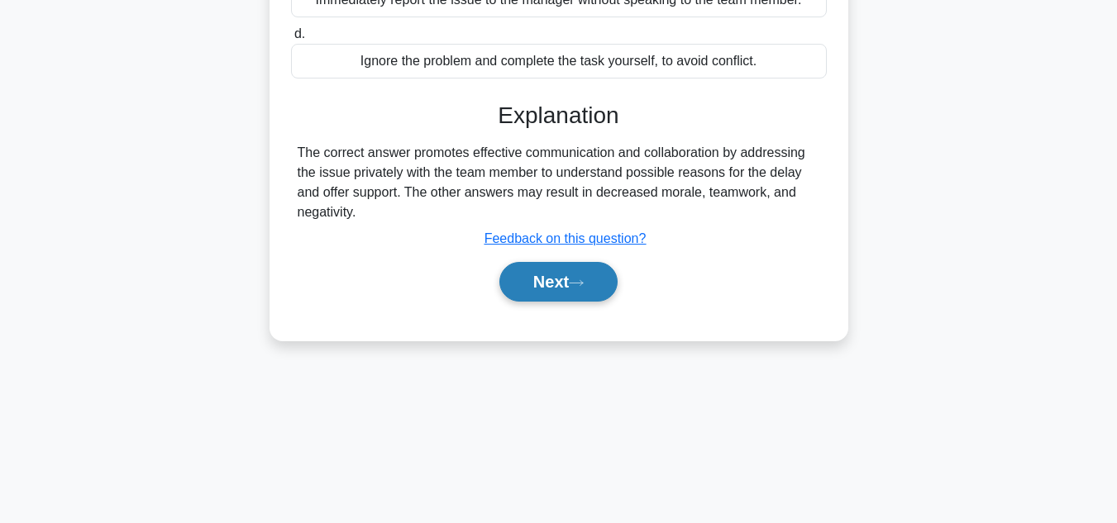
click at [592, 287] on button "Next" at bounding box center [558, 282] width 118 height 40
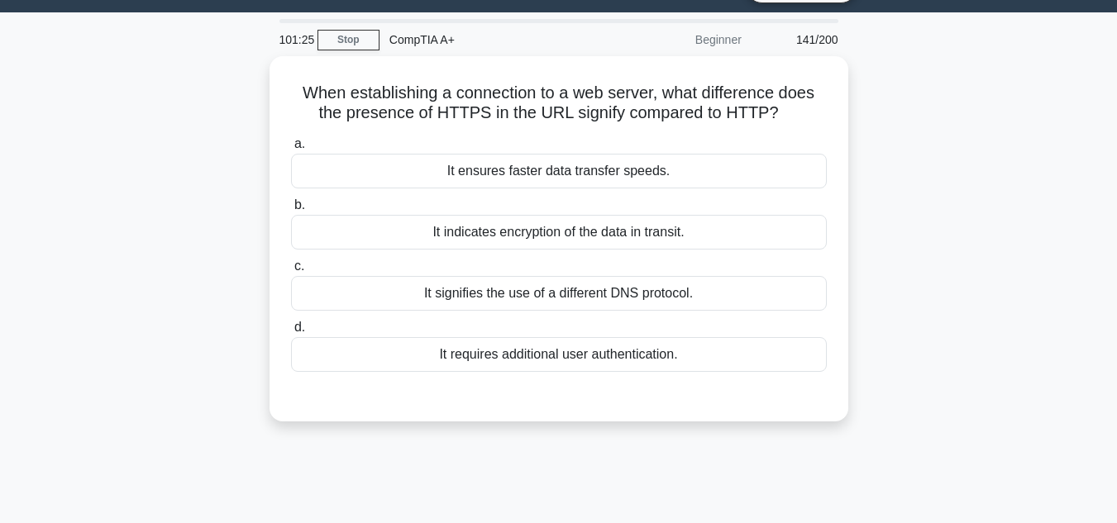
scroll to position [39, 0]
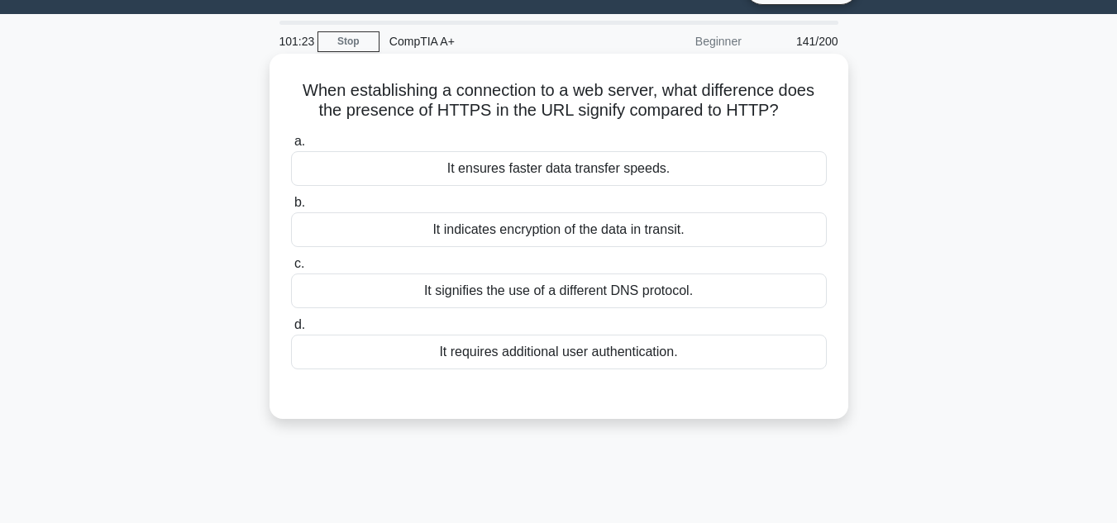
click at [566, 283] on div "It signifies the use of a different DNS protocol." at bounding box center [559, 291] width 536 height 35
click at [291, 270] on input "c. It signifies the use of a different DNS protocol." at bounding box center [291, 264] width 0 height 11
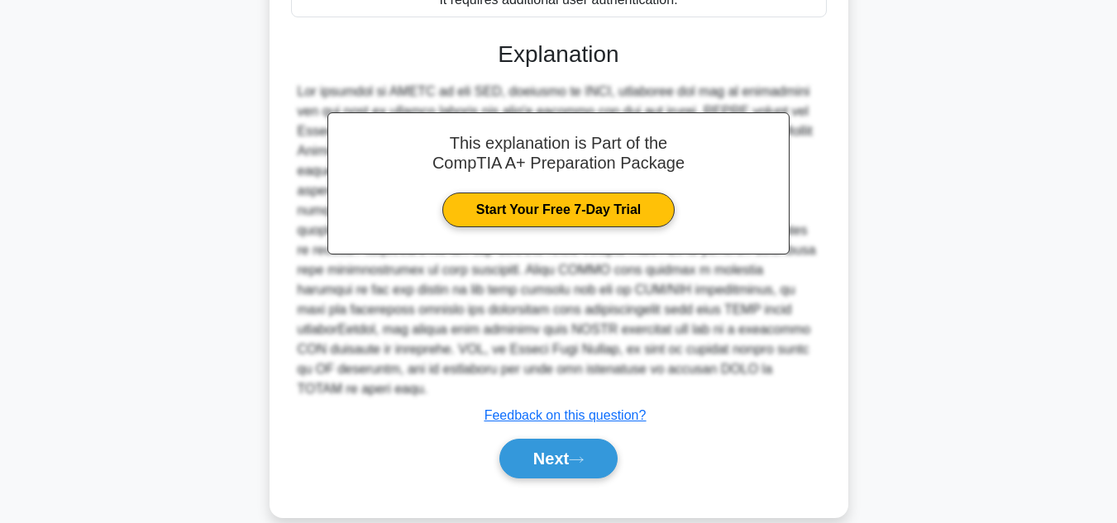
scroll to position [399, 0]
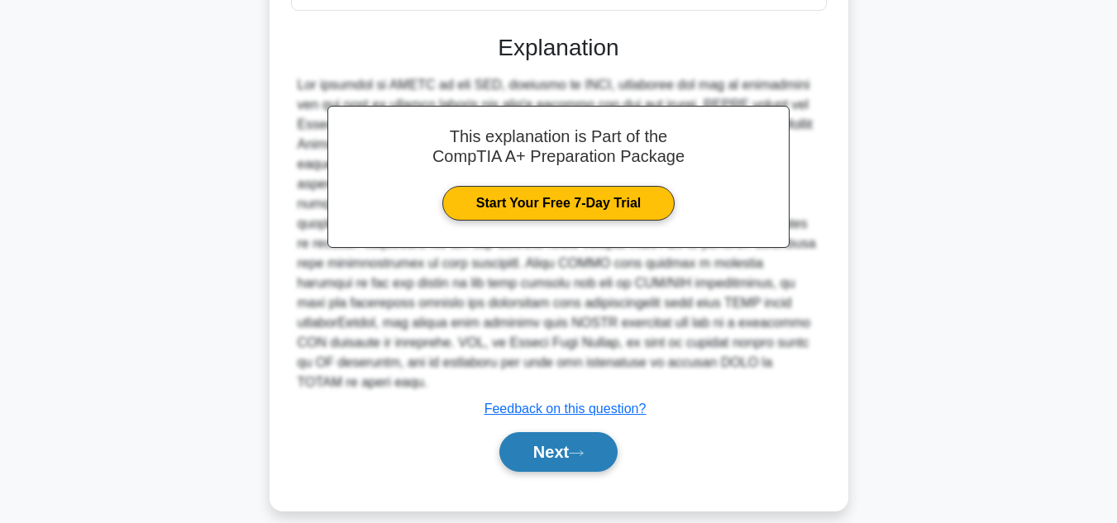
click at [544, 432] on button "Next" at bounding box center [558, 452] width 118 height 40
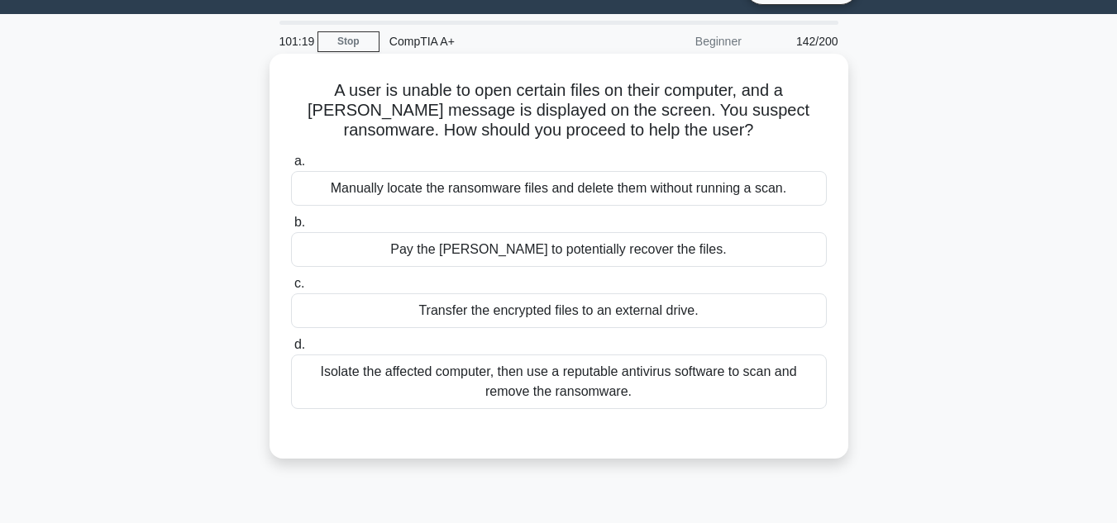
click at [553, 391] on div "Isolate the affected computer, then use a reputable antivirus software to scan …" at bounding box center [559, 382] width 536 height 55
click at [291, 351] on input "d. Isolate the affected computer, then use a reputable antivirus software to sc…" at bounding box center [291, 345] width 0 height 11
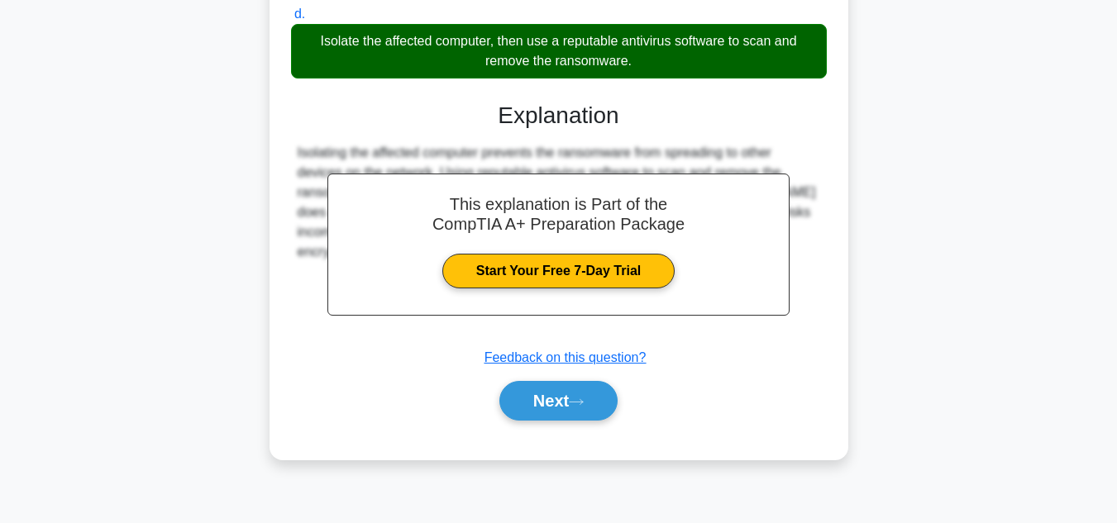
click at [553, 390] on button "Next" at bounding box center [558, 401] width 118 height 40
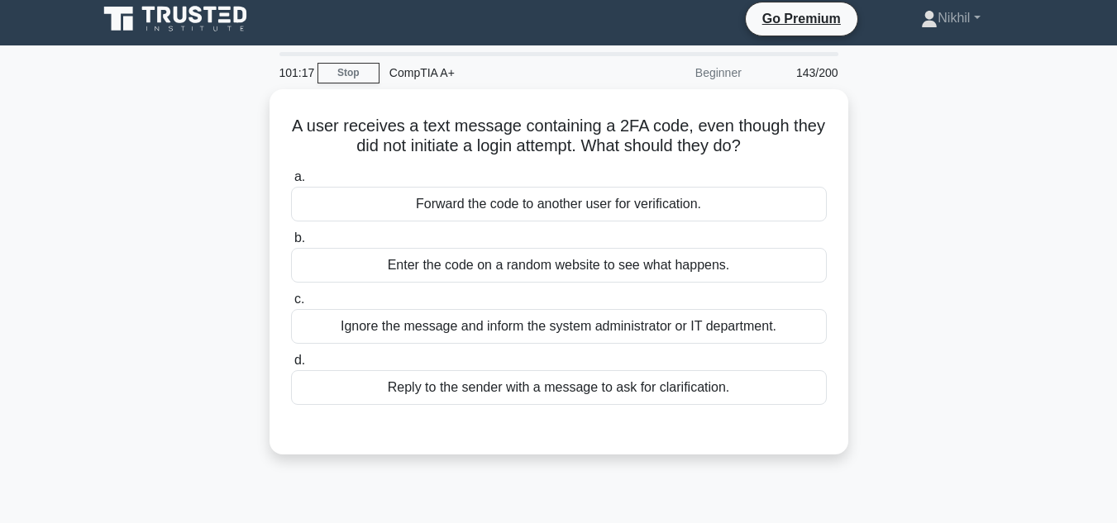
scroll to position [0, 0]
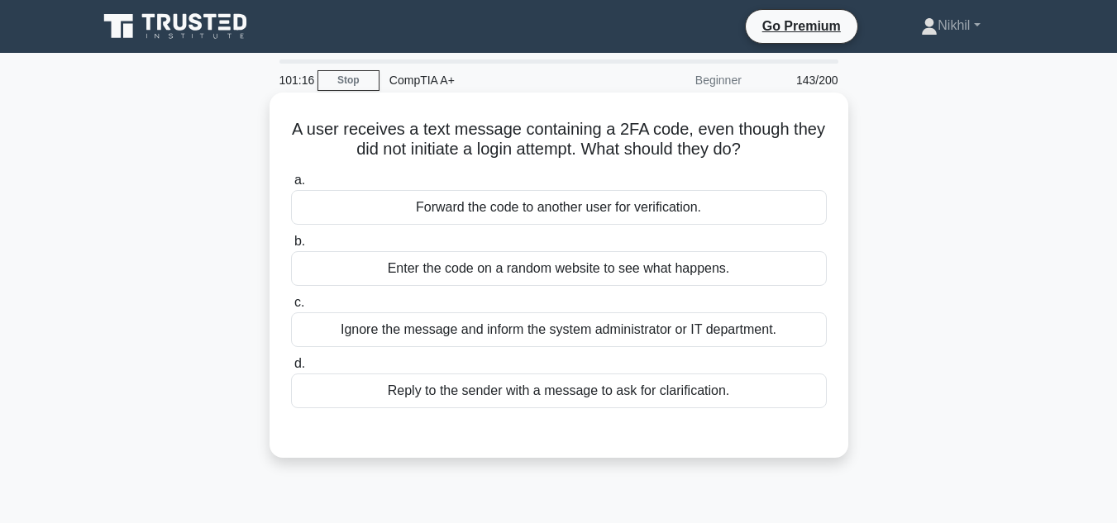
click at [573, 340] on div "Ignore the message and inform the system administrator or IT department." at bounding box center [559, 330] width 536 height 35
click at [291, 308] on input "c. Ignore the message and inform the system administrator or IT department." at bounding box center [291, 303] width 0 height 11
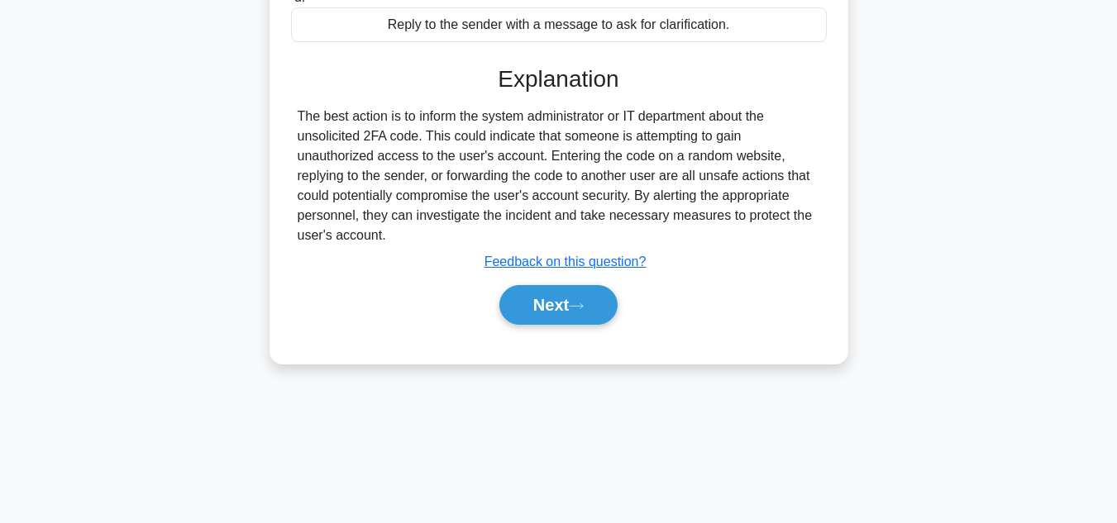
scroll to position [370, 0]
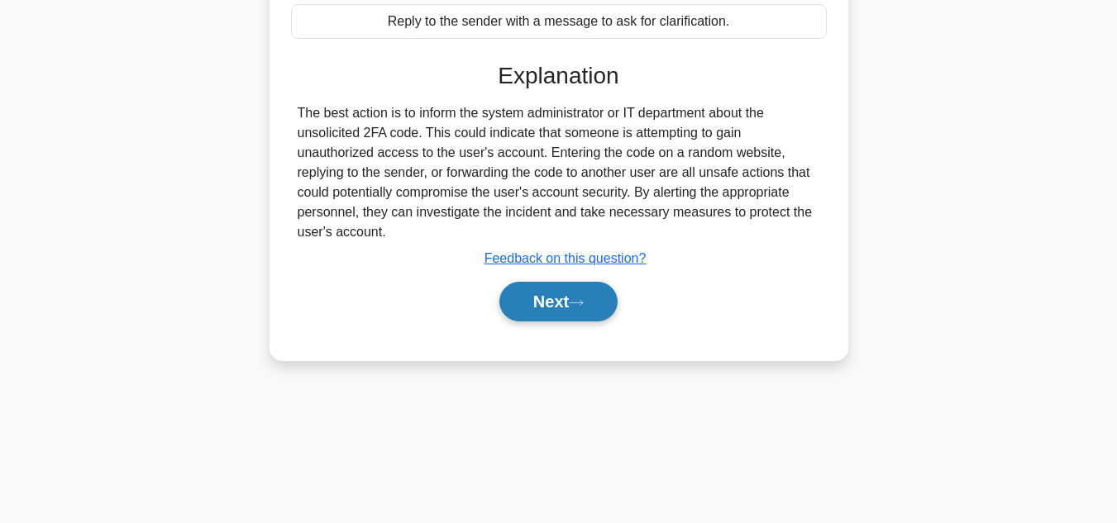
click at [587, 312] on button "Next" at bounding box center [558, 302] width 118 height 40
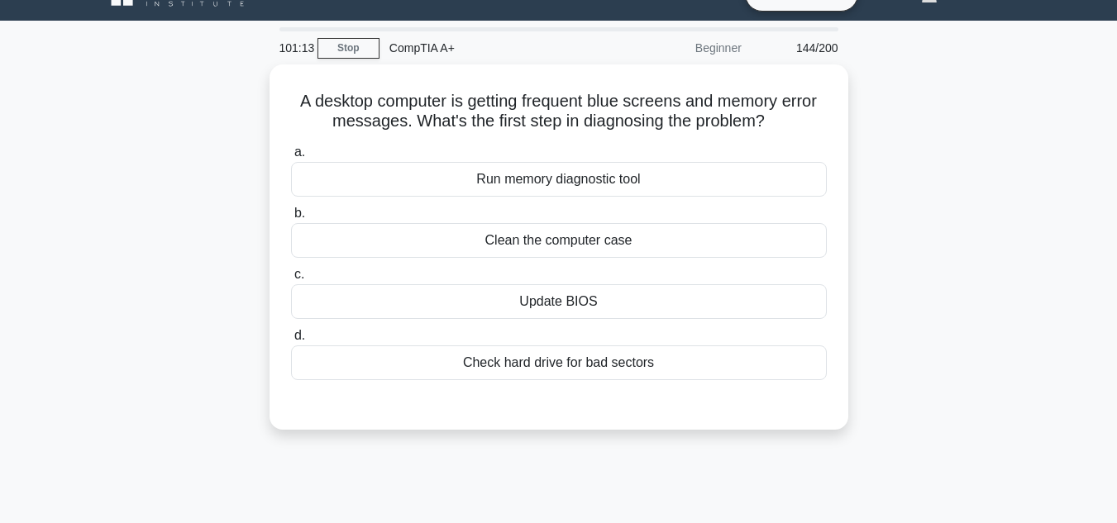
scroll to position [0, 0]
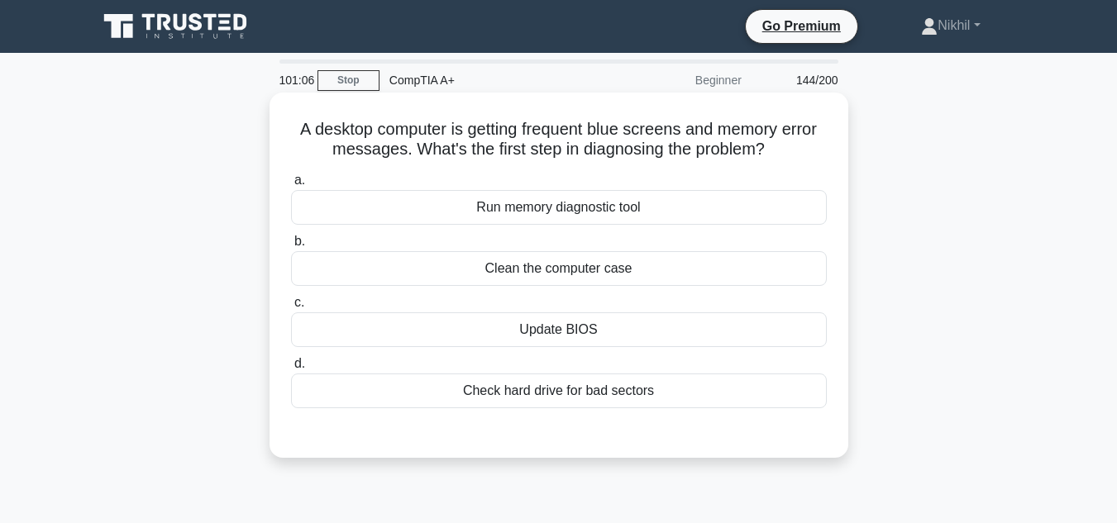
click at [558, 391] on div "Check hard drive for bad sectors" at bounding box center [559, 391] width 536 height 35
click at [291, 370] on input "d. Check hard drive for bad sectors" at bounding box center [291, 364] width 0 height 11
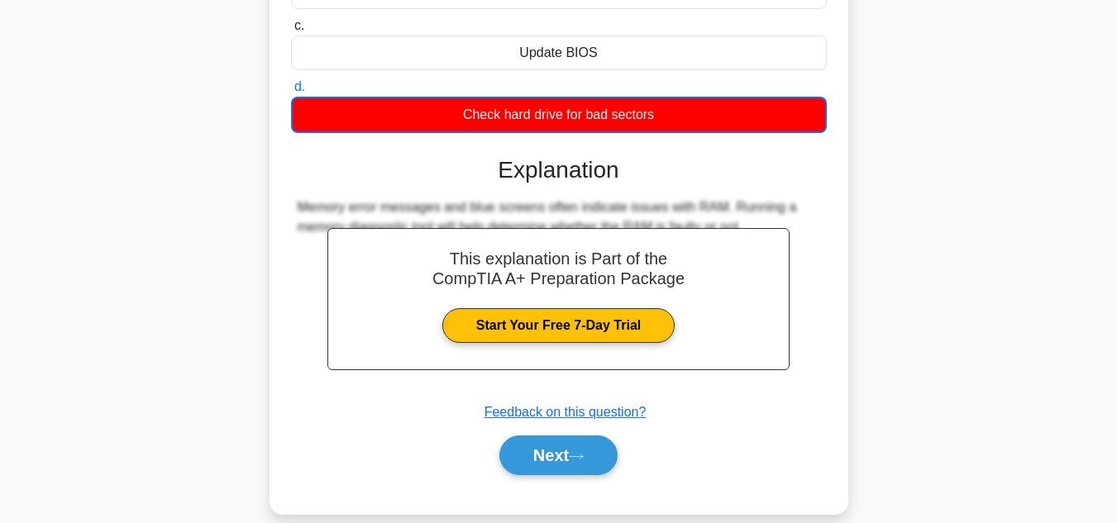
scroll to position [370, 0]
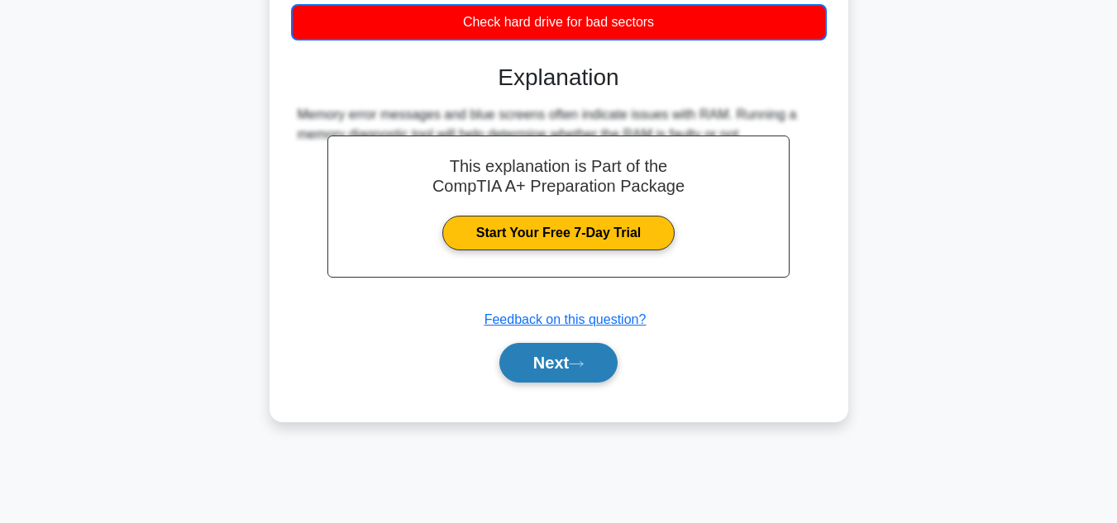
click at [584, 348] on button "Next" at bounding box center [558, 363] width 118 height 40
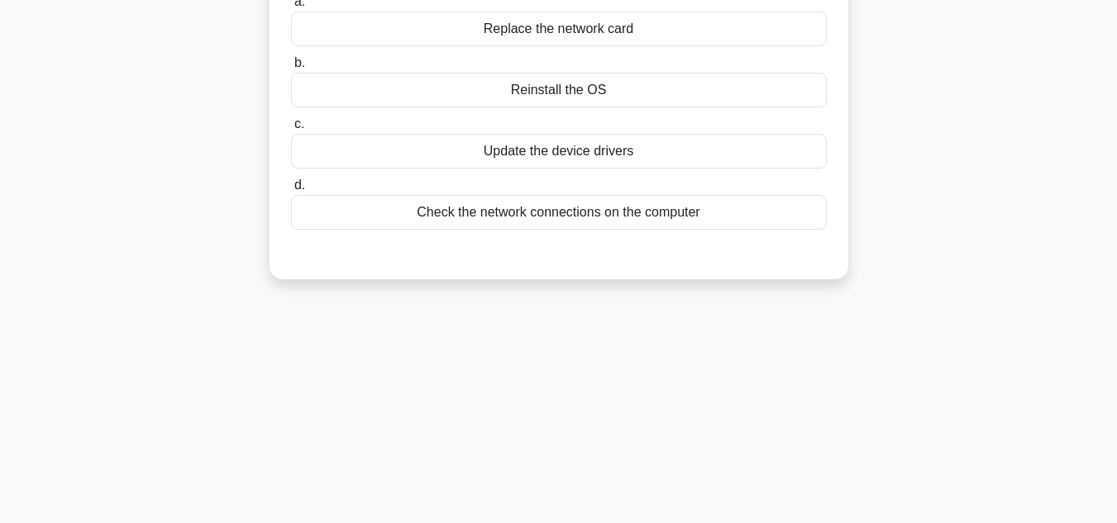
scroll to position [39, 0]
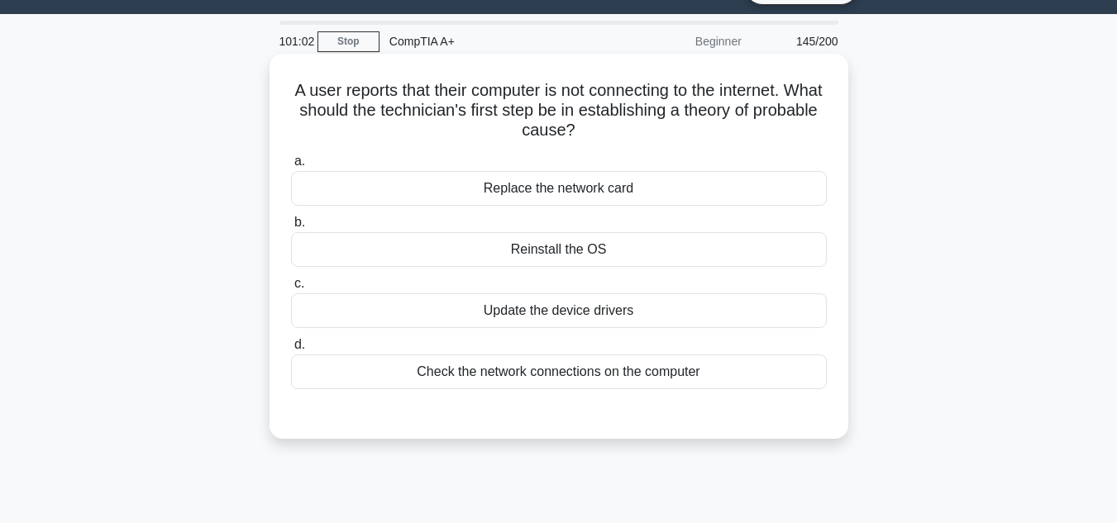
click at [569, 370] on div "Check the network connections on the computer" at bounding box center [559, 372] width 536 height 35
click at [291, 351] on input "d. Check the network connections on the computer" at bounding box center [291, 345] width 0 height 11
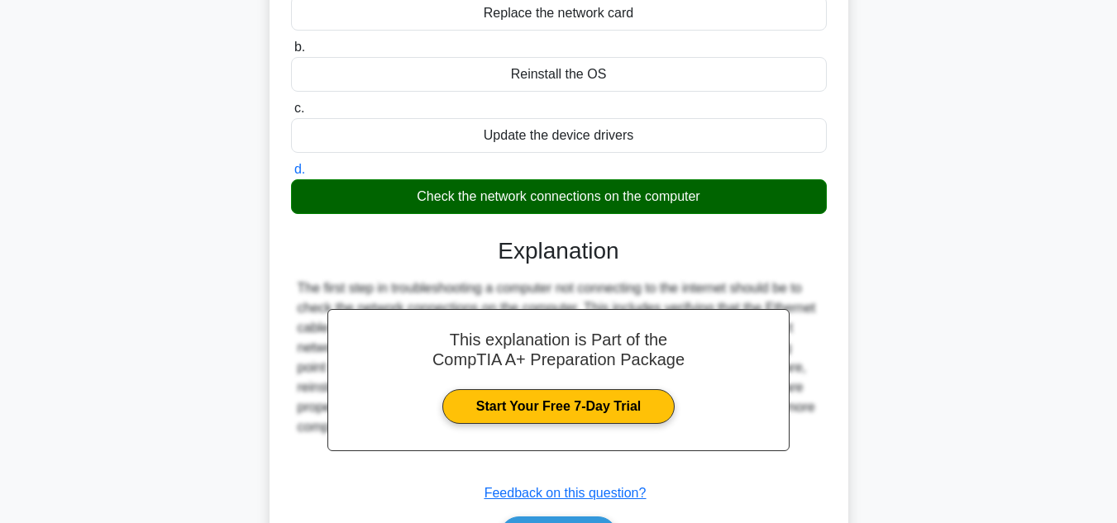
scroll to position [370, 0]
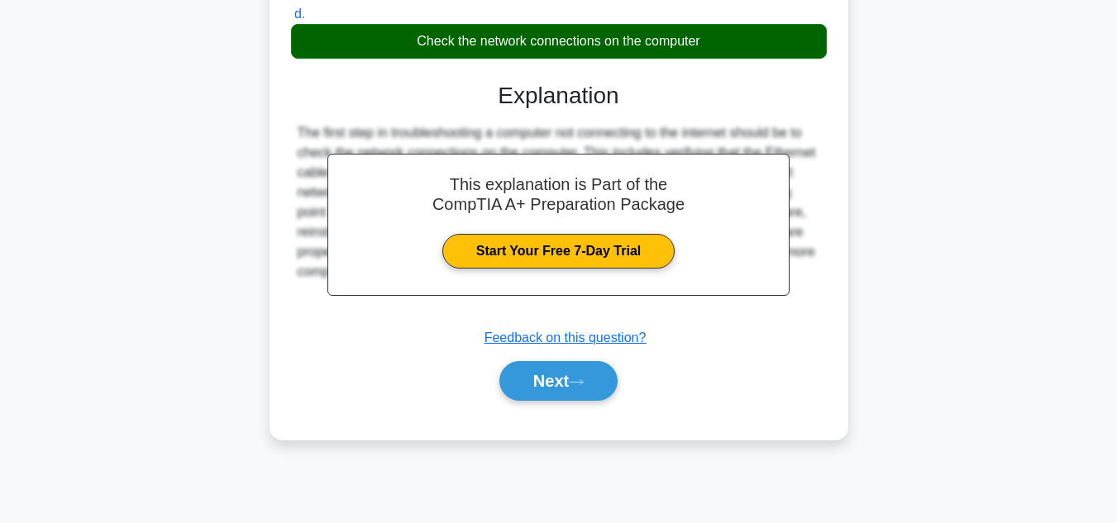
click at [569, 370] on button "Next" at bounding box center [558, 381] width 118 height 40
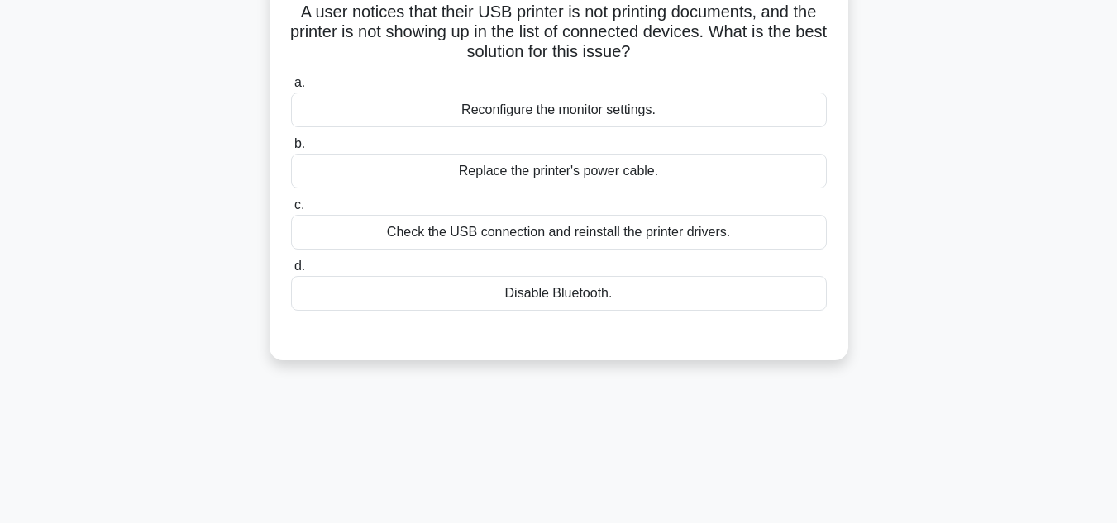
scroll to position [39, 0]
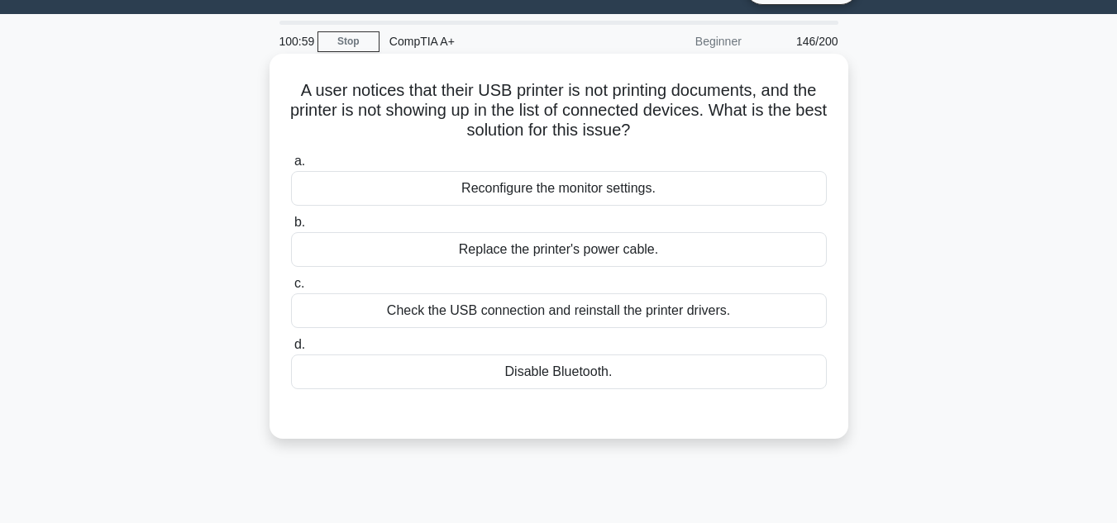
click at [604, 319] on div "Check the USB connection and reinstall the printer drivers." at bounding box center [559, 311] width 536 height 35
click at [291, 289] on input "c. Check the USB connection and reinstall the printer drivers." at bounding box center [291, 284] width 0 height 11
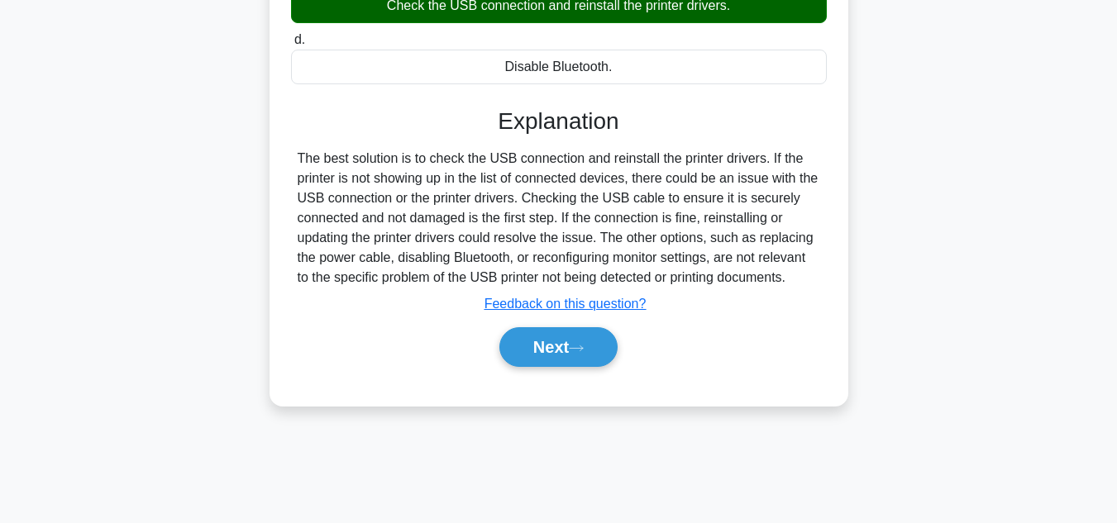
scroll to position [370, 0]
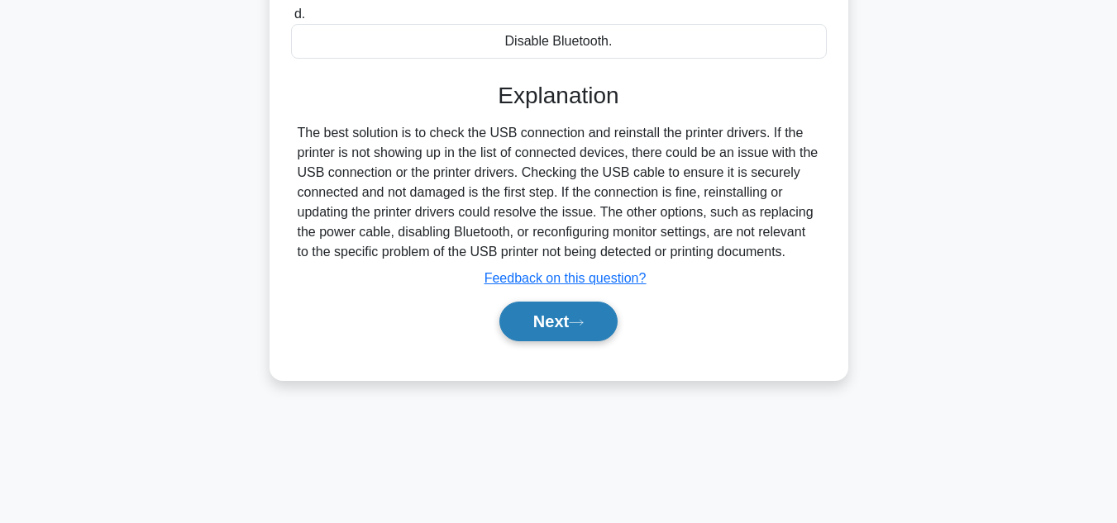
click at [600, 325] on button "Next" at bounding box center [558, 322] width 118 height 40
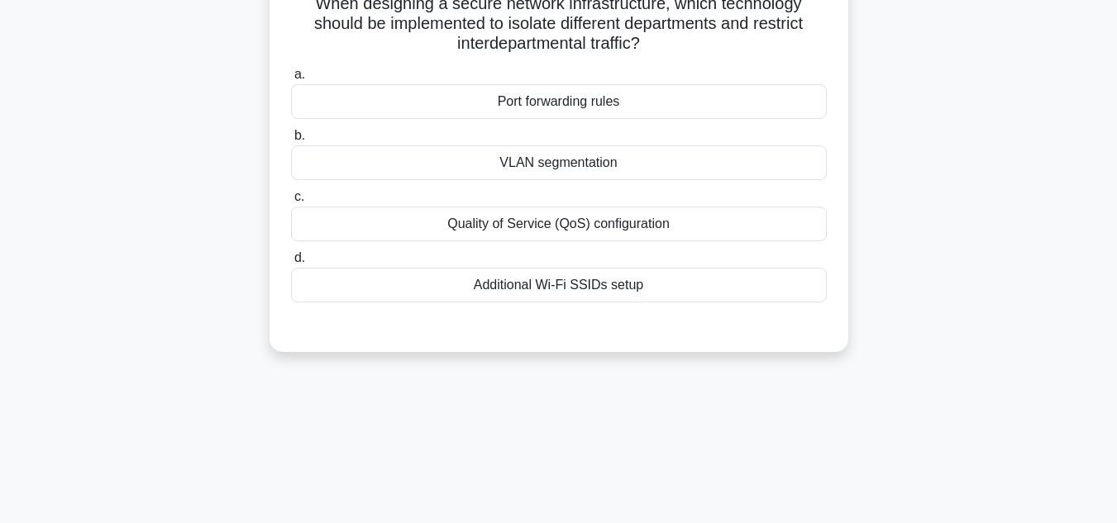
scroll to position [39, 0]
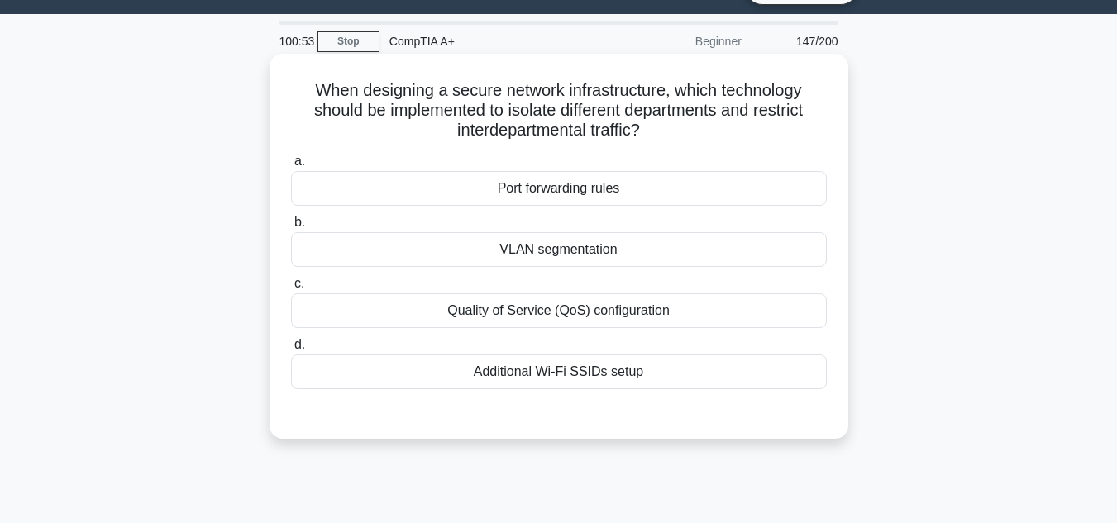
click at [576, 251] on div "VLAN segmentation" at bounding box center [559, 249] width 536 height 35
click at [291, 228] on input "b. VLAN segmentation" at bounding box center [291, 222] width 0 height 11
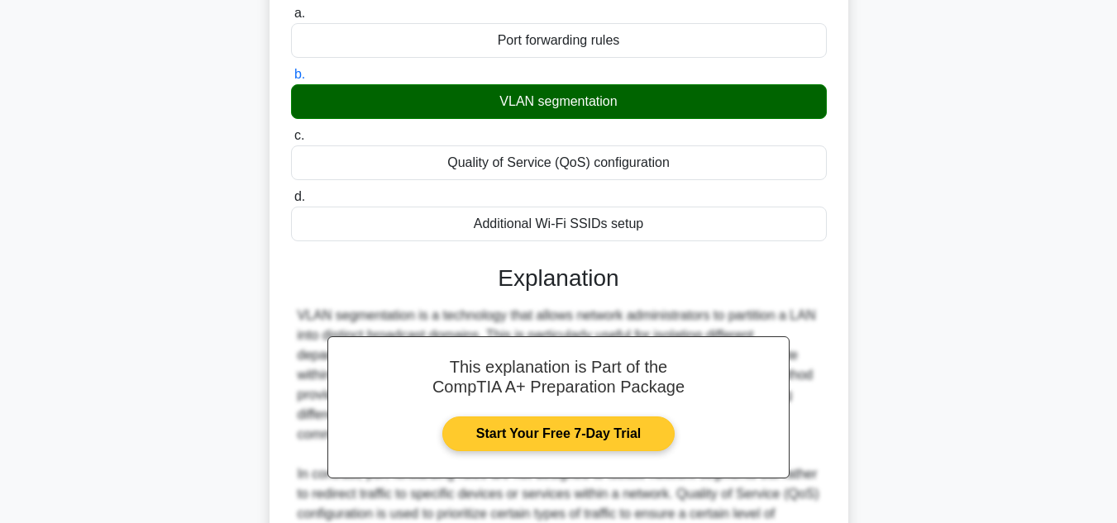
scroll to position [370, 0]
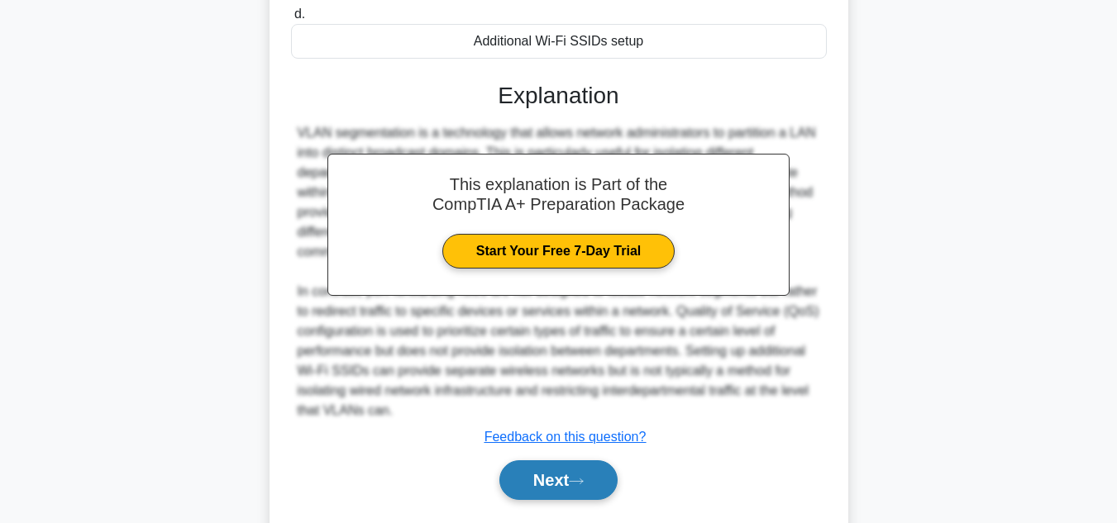
click at [581, 488] on button "Next" at bounding box center [558, 481] width 118 height 40
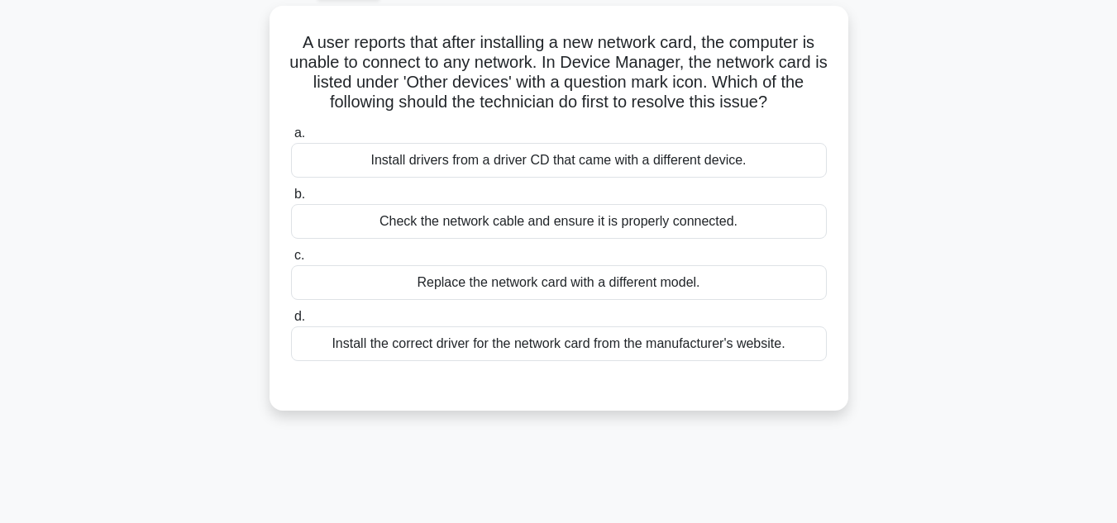
scroll to position [39, 0]
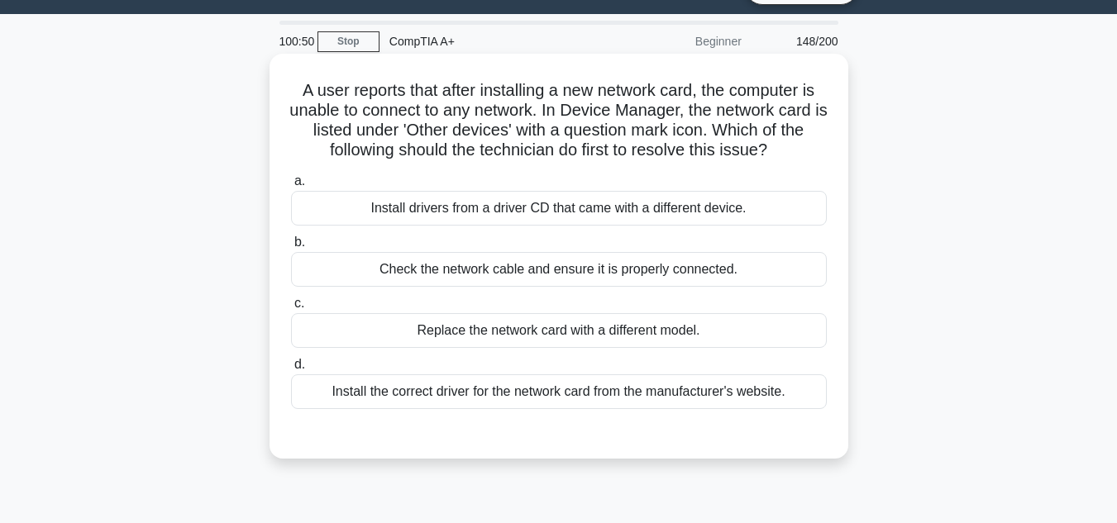
click at [616, 385] on div "Install the correct driver for the network card from the manufacturer's website." at bounding box center [559, 392] width 536 height 35
click at [291, 370] on input "d. Install the correct driver for the network card from the manufacturer's webs…" at bounding box center [291, 365] width 0 height 11
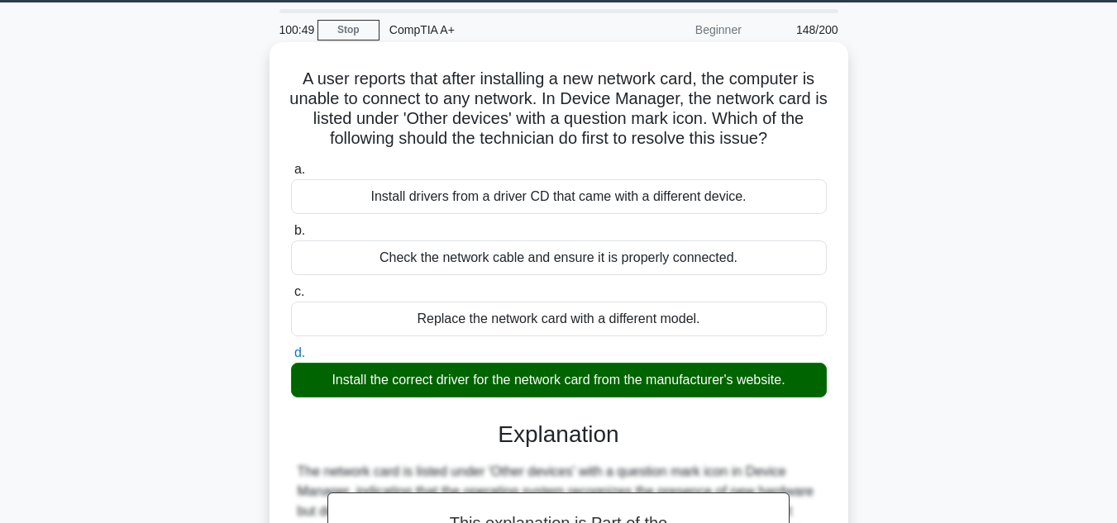
scroll to position [370, 0]
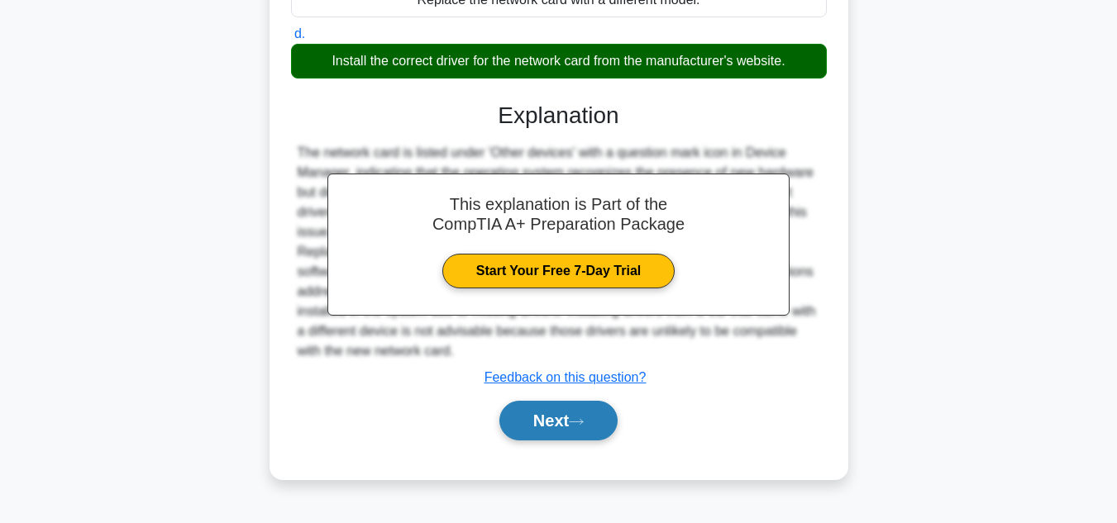
click at [585, 406] on button "Next" at bounding box center [558, 421] width 118 height 40
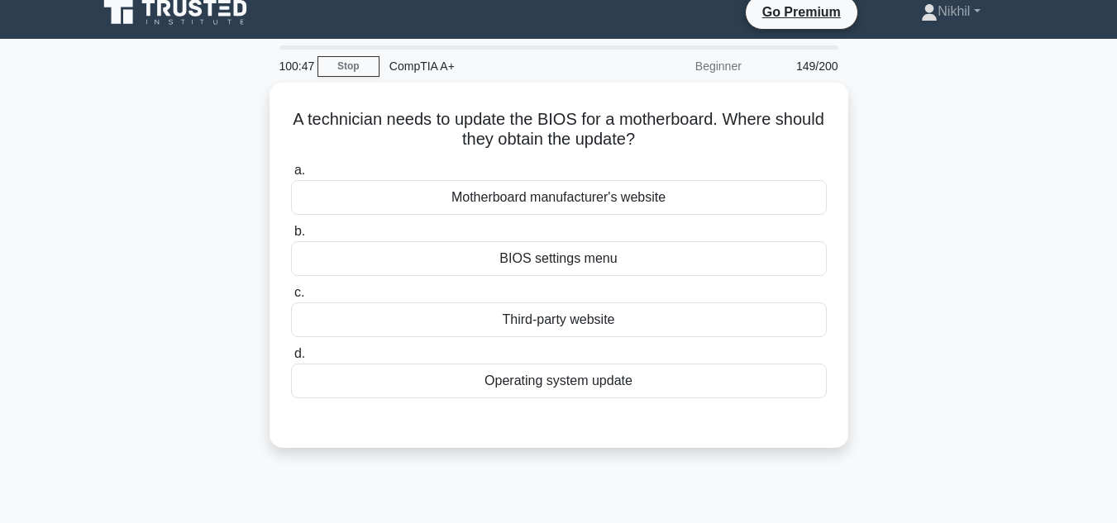
scroll to position [0, 0]
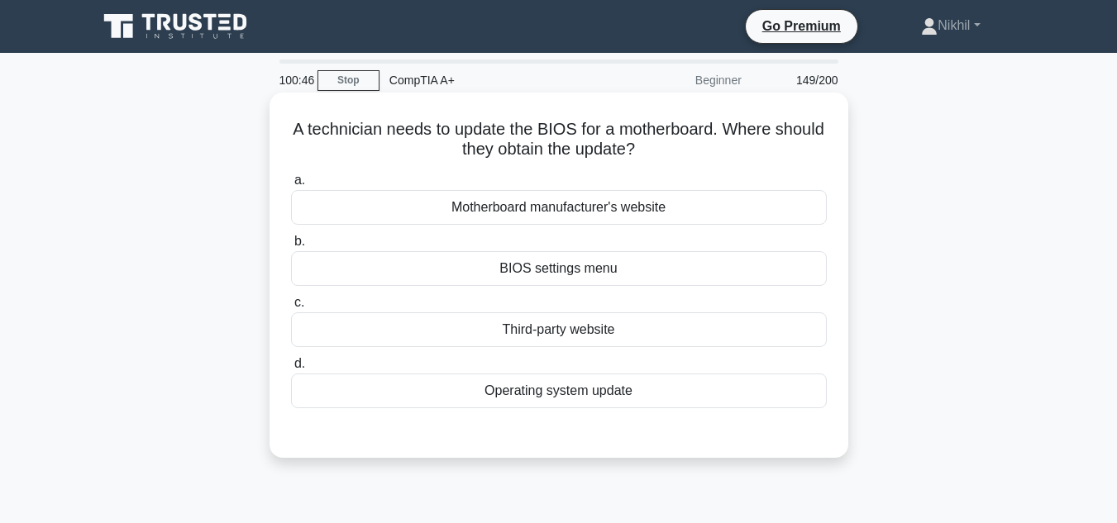
click at [584, 281] on div "BIOS settings menu" at bounding box center [559, 268] width 536 height 35
click at [291, 247] on input "b. BIOS settings menu" at bounding box center [291, 241] width 0 height 11
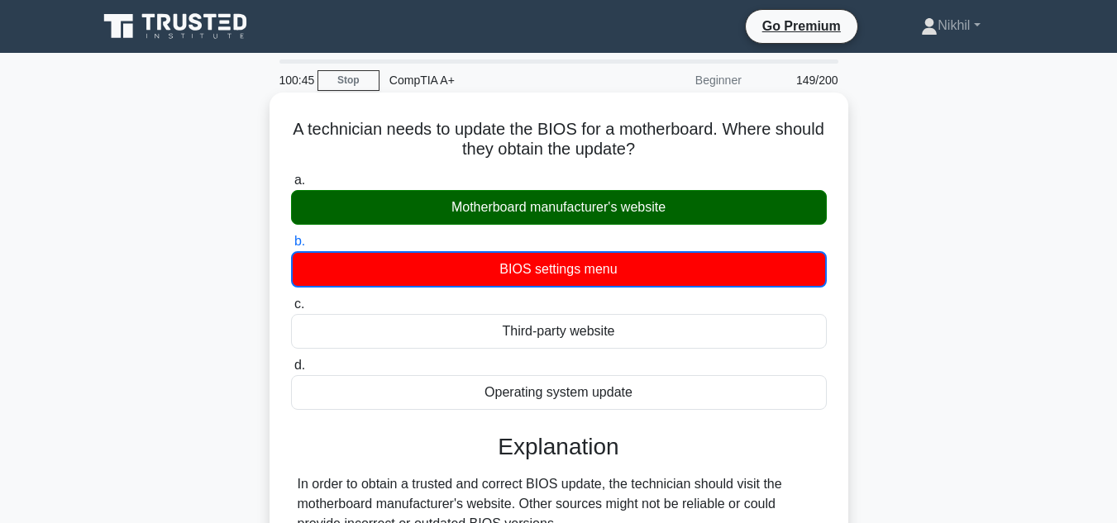
scroll to position [331, 0]
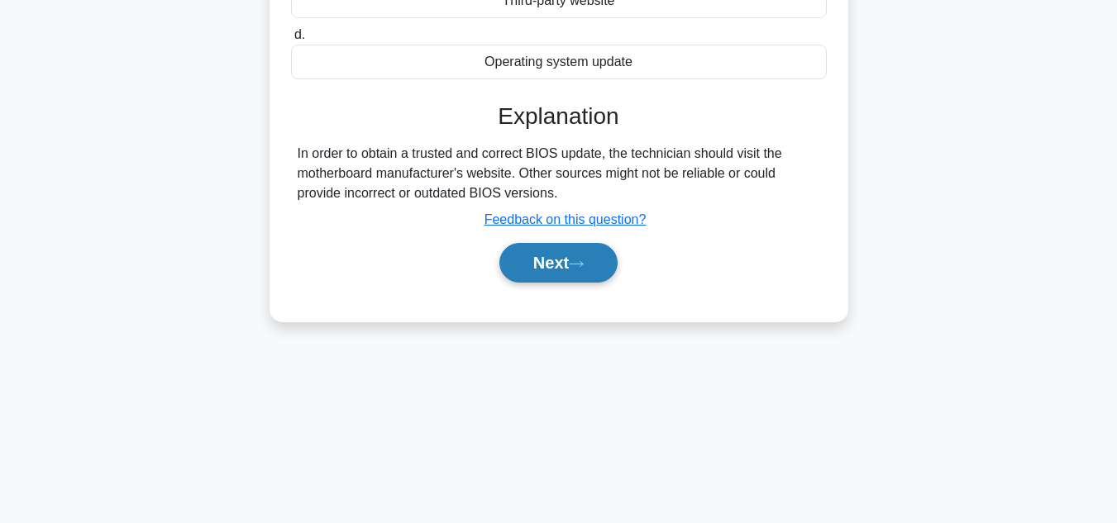
click at [573, 263] on button "Next" at bounding box center [558, 263] width 118 height 40
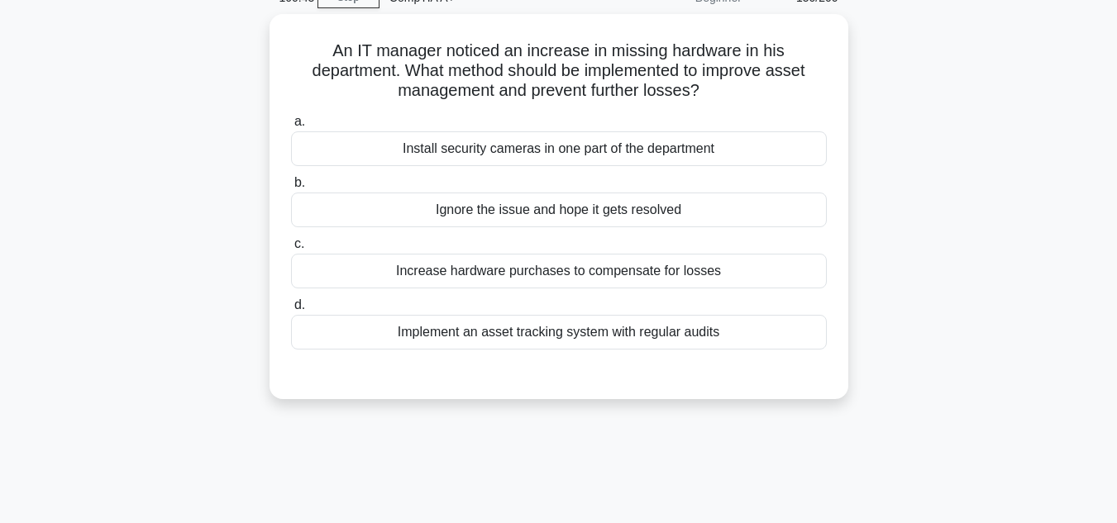
scroll to position [0, 0]
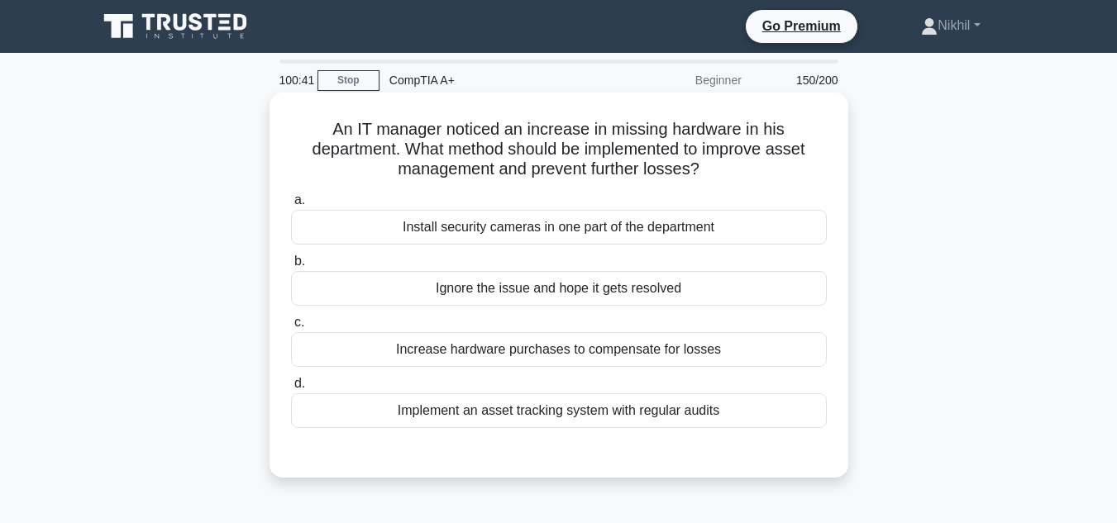
click at [549, 356] on div "Increase hardware purchases to compensate for losses" at bounding box center [559, 349] width 536 height 35
click at [291, 328] on input "c. Increase hardware purchases to compensate for losses" at bounding box center [291, 323] width 0 height 11
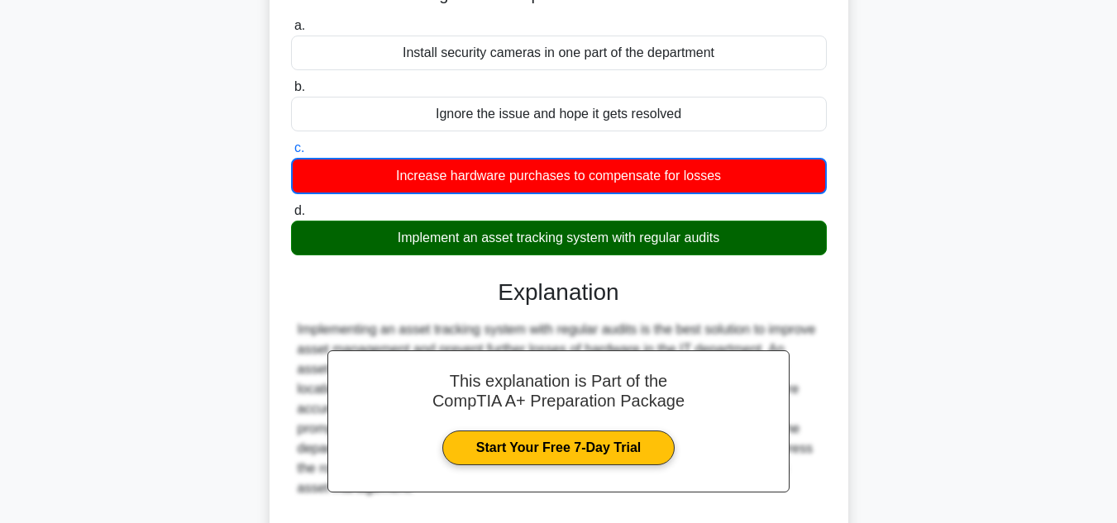
scroll to position [331, 0]
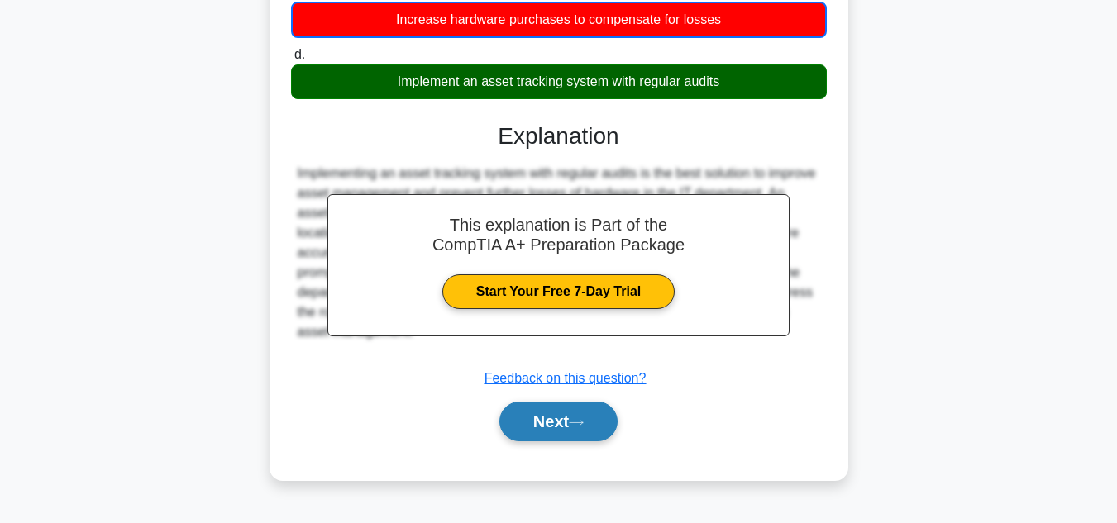
click at [552, 419] on button "Next" at bounding box center [558, 422] width 118 height 40
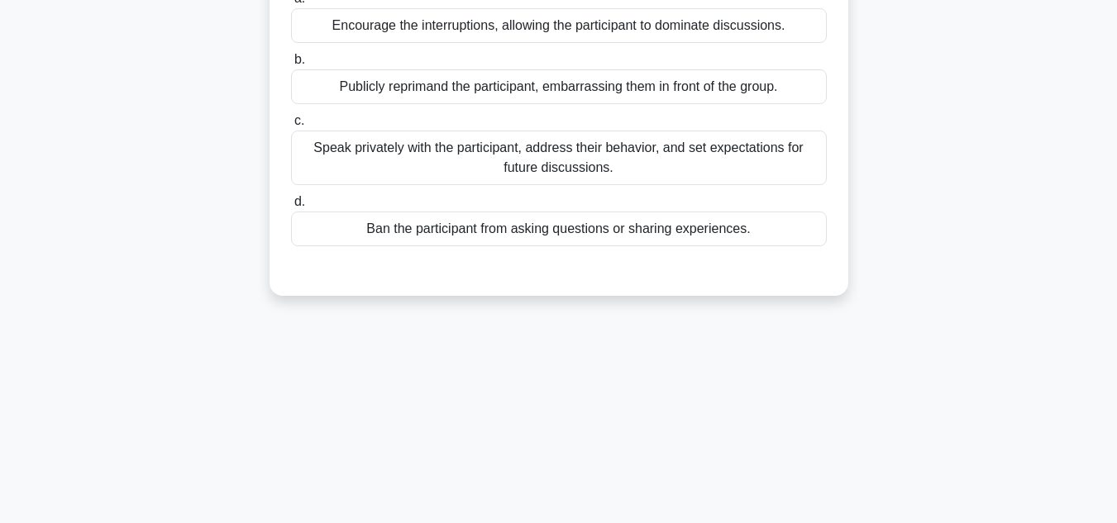
scroll to position [83, 0]
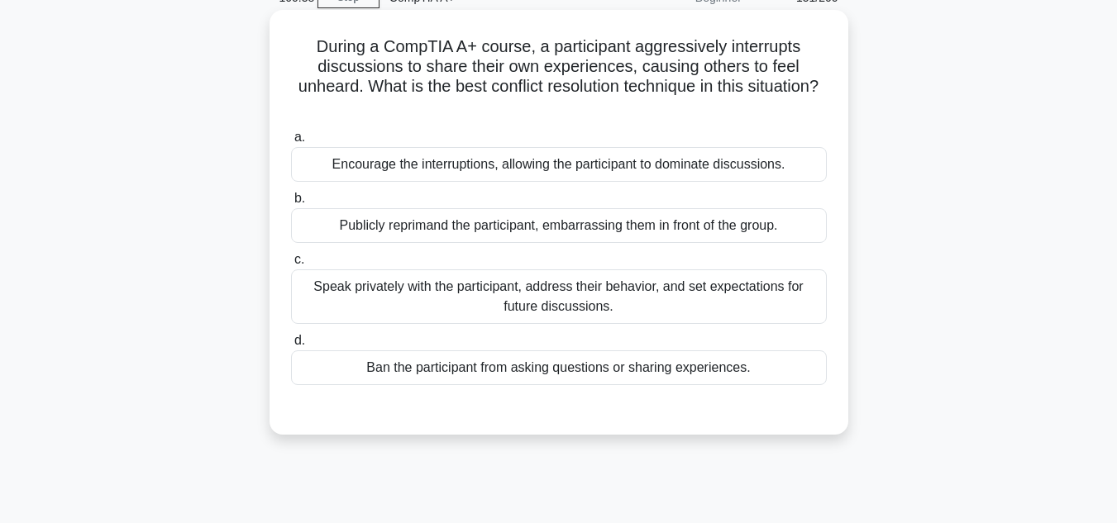
click at [579, 305] on div "Speak privately with the participant, address their behavior, and set expectati…" at bounding box center [559, 297] width 536 height 55
click at [291, 265] on input "c. Speak privately with the participant, address their behavior, and set expect…" at bounding box center [291, 260] width 0 height 11
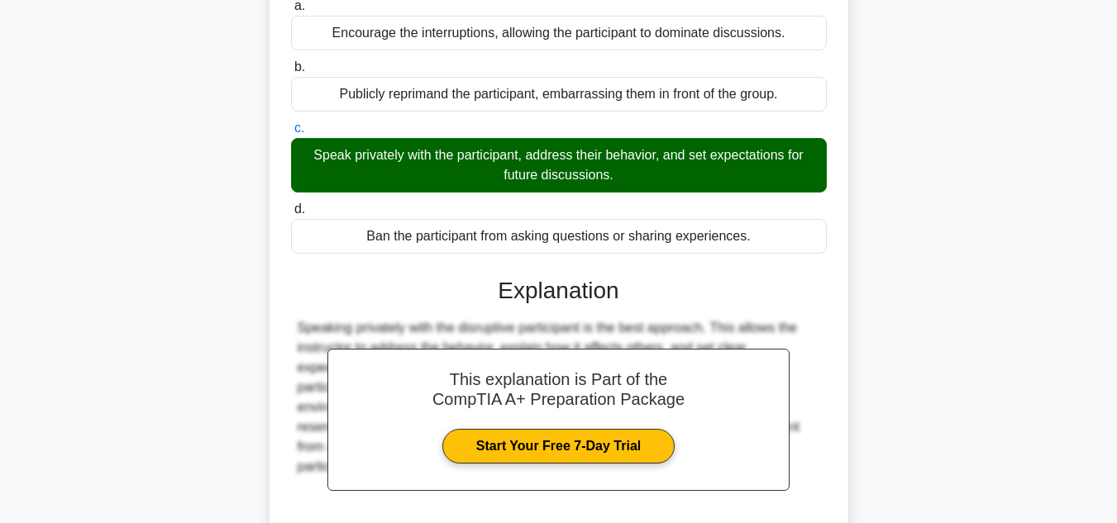
scroll to position [331, 0]
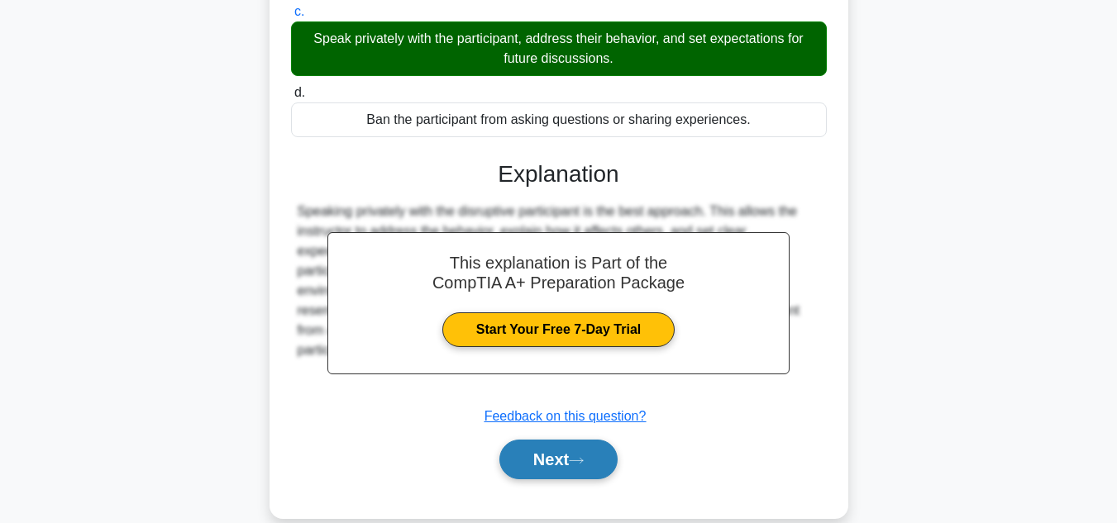
click at [561, 455] on button "Next" at bounding box center [558, 460] width 118 height 40
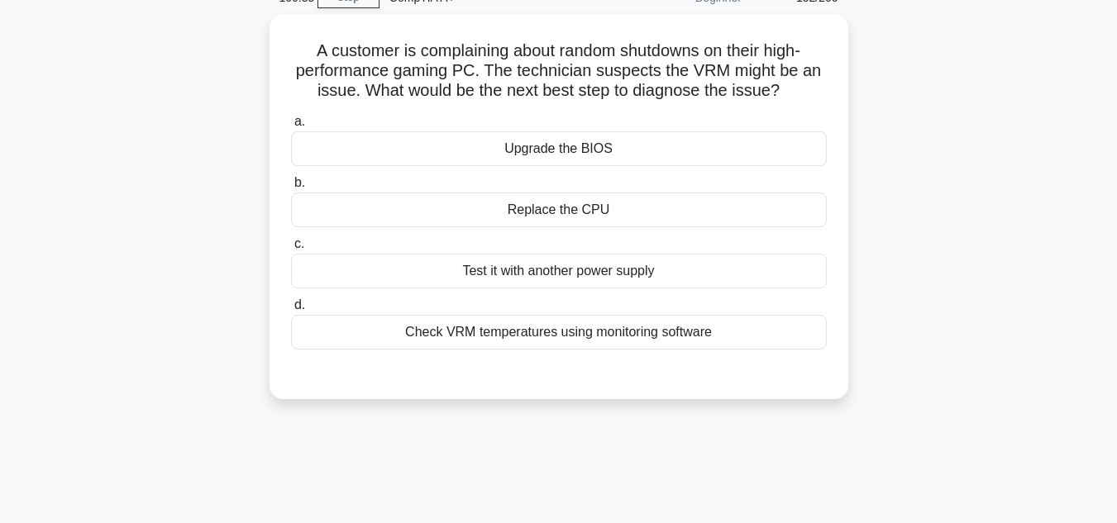
scroll to position [30, 0]
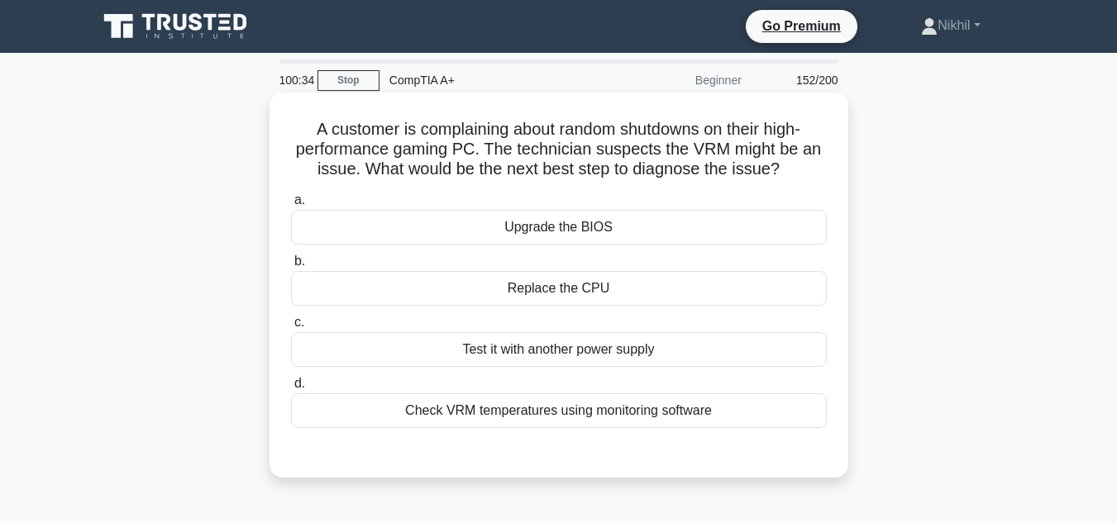
click at [561, 422] on div "Check VRM temperatures using monitoring software" at bounding box center [559, 411] width 536 height 35
click at [291, 389] on input "d. Check VRM temperatures using monitoring software" at bounding box center [291, 384] width 0 height 11
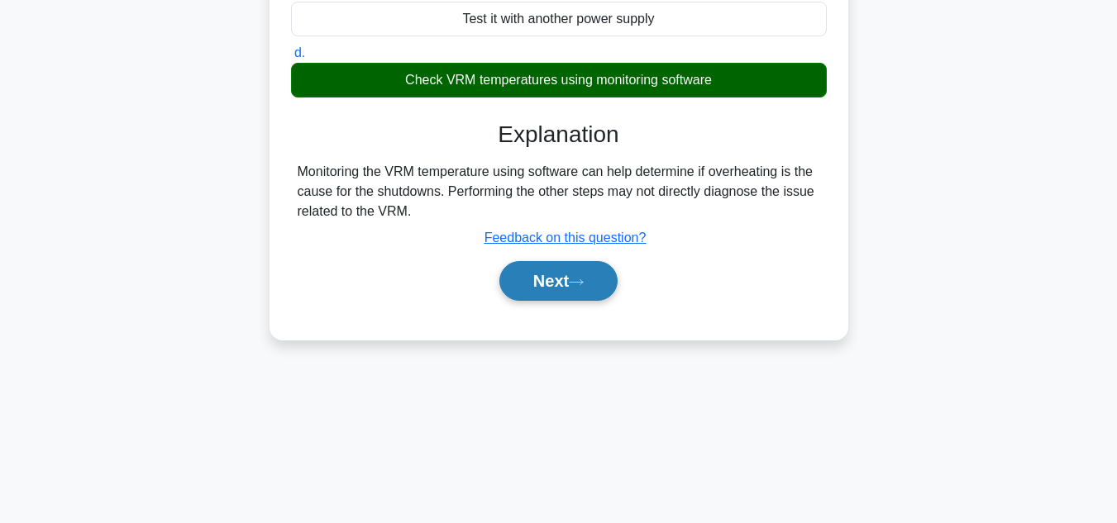
click at [602, 284] on button "Next" at bounding box center [558, 281] width 118 height 40
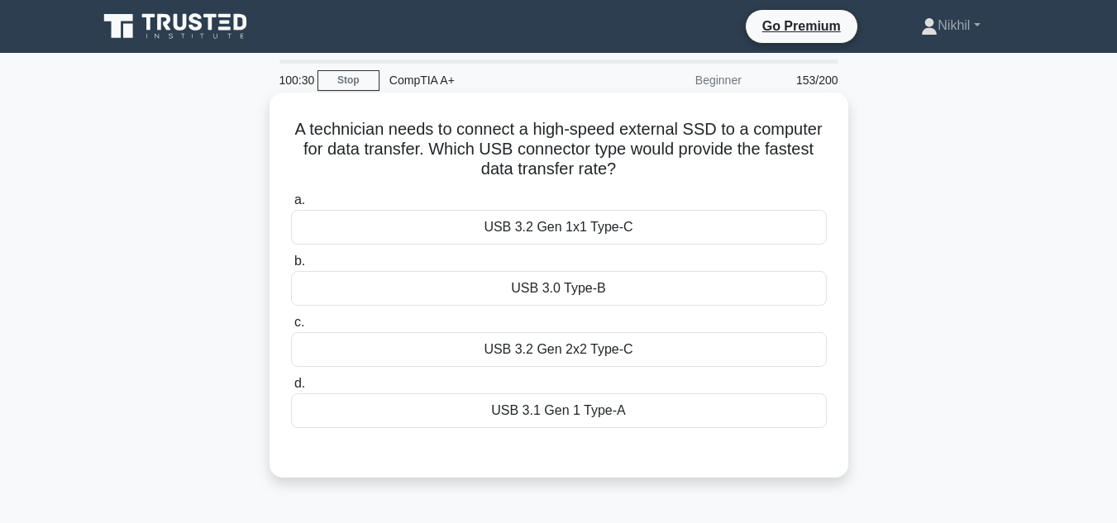
click at [596, 289] on div "USB 3.0 Type-B" at bounding box center [559, 288] width 536 height 35
click at [291, 267] on input "b. USB 3.0 Type-B" at bounding box center [291, 261] width 0 height 11
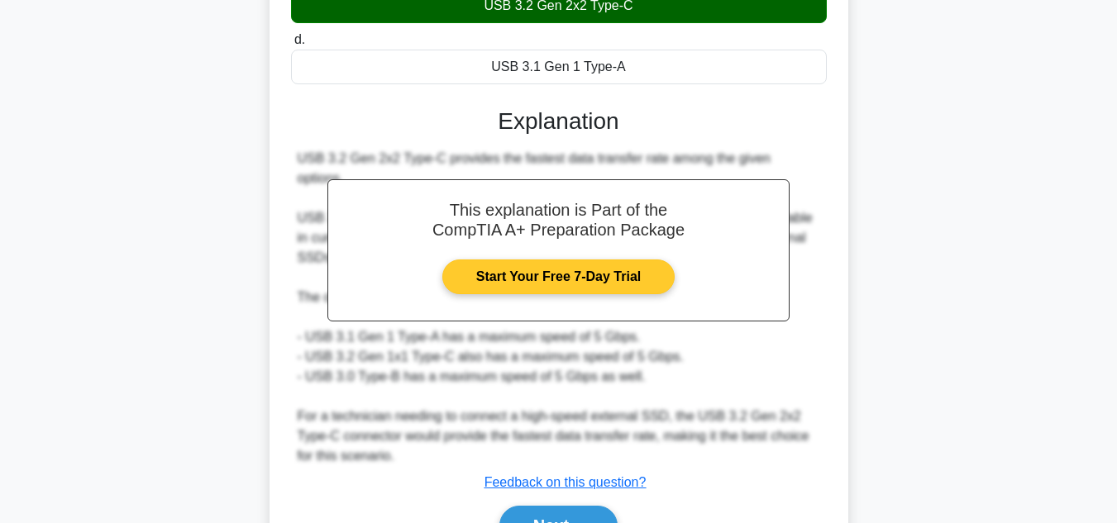
scroll to position [419, 0]
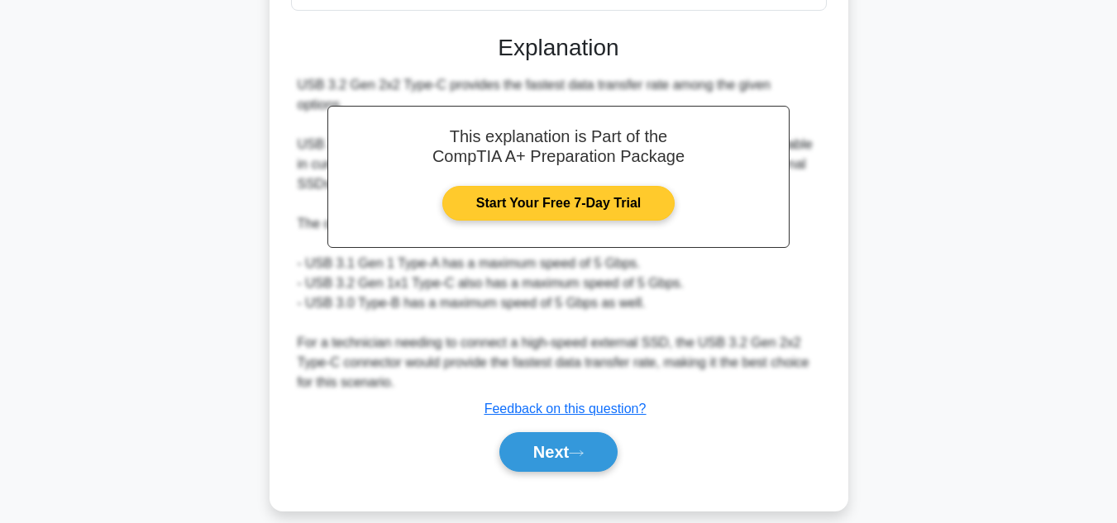
drag, startPoint x: 594, startPoint y: 342, endPoint x: 595, endPoint y: 351, distance: 8.3
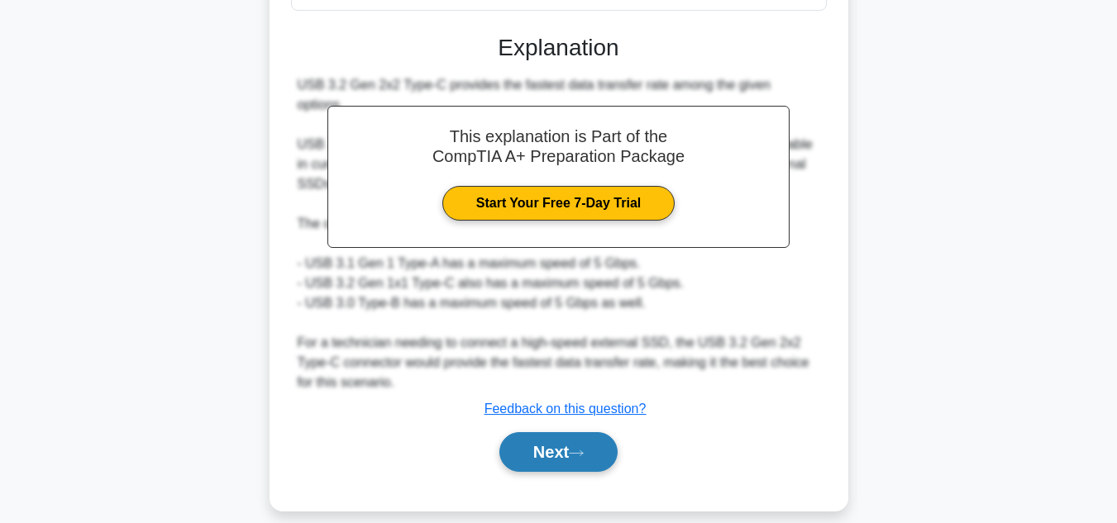
drag, startPoint x: 595, startPoint y: 351, endPoint x: 580, endPoint y: 429, distance: 79.8
click at [580, 432] on button "Next" at bounding box center [558, 452] width 118 height 40
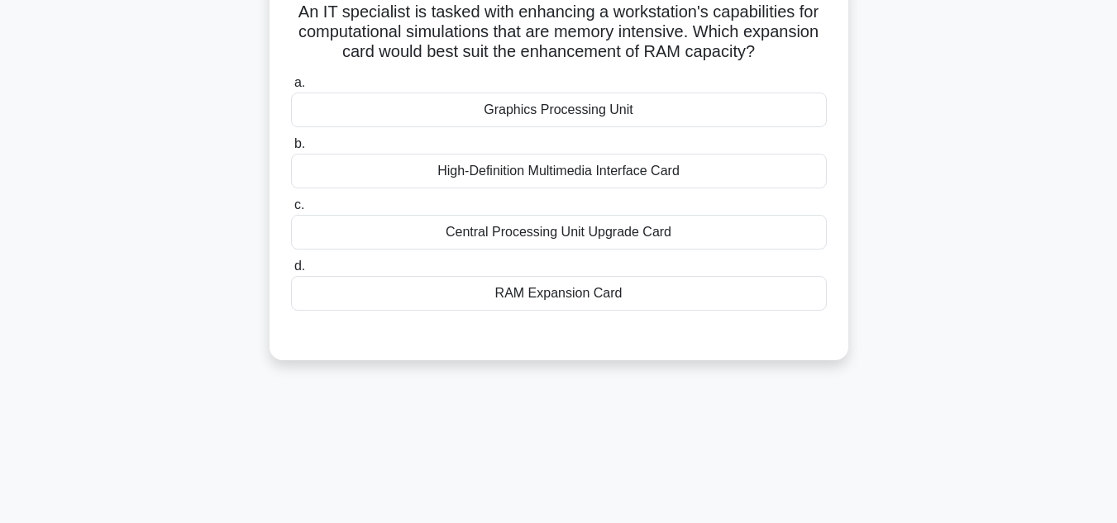
scroll to position [57, 0]
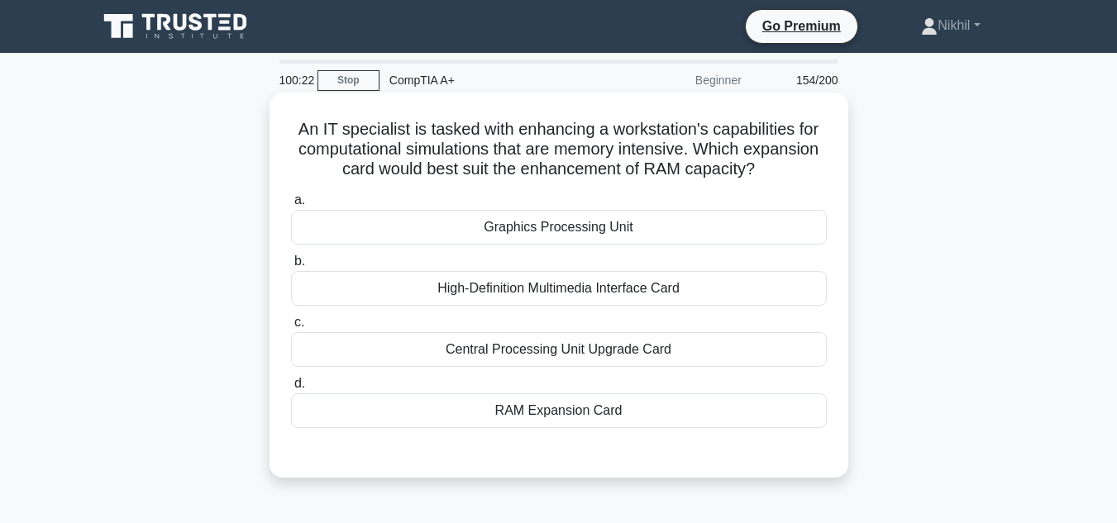
click at [568, 289] on div "High-Definition Multimedia Interface Card" at bounding box center [559, 288] width 536 height 35
click at [291, 267] on input "b. High-Definition Multimedia Interface Card" at bounding box center [291, 261] width 0 height 11
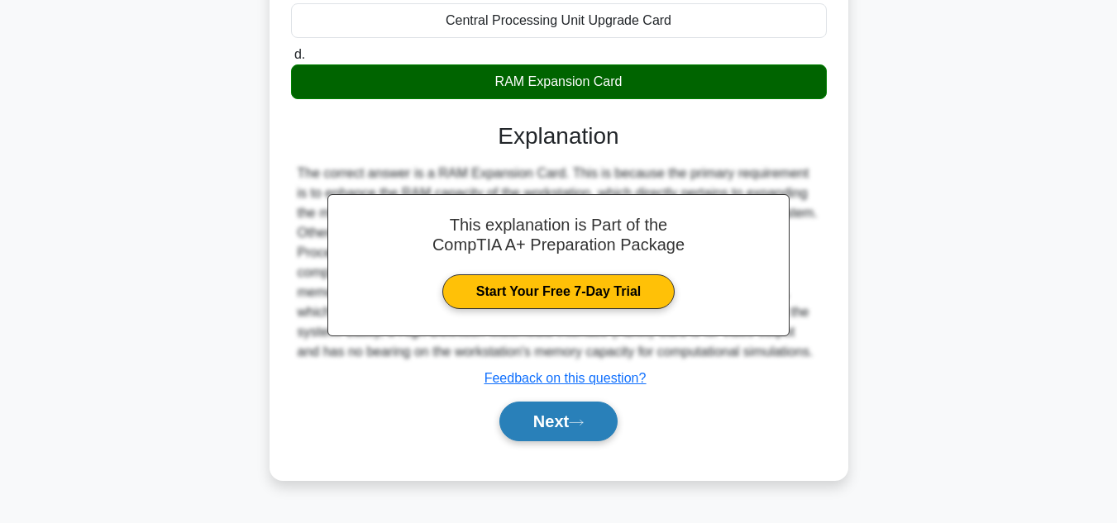
click at [537, 416] on button "Next" at bounding box center [558, 422] width 118 height 40
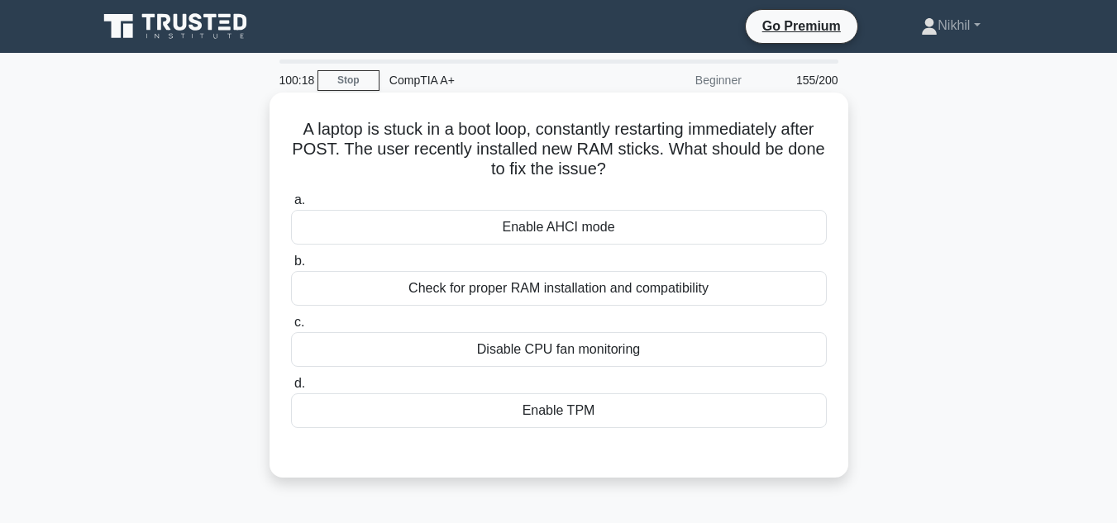
click at [575, 293] on div "Check for proper RAM installation and compatibility" at bounding box center [559, 288] width 536 height 35
click at [291, 267] on input "b. Check for proper RAM installation and compatibility" at bounding box center [291, 261] width 0 height 11
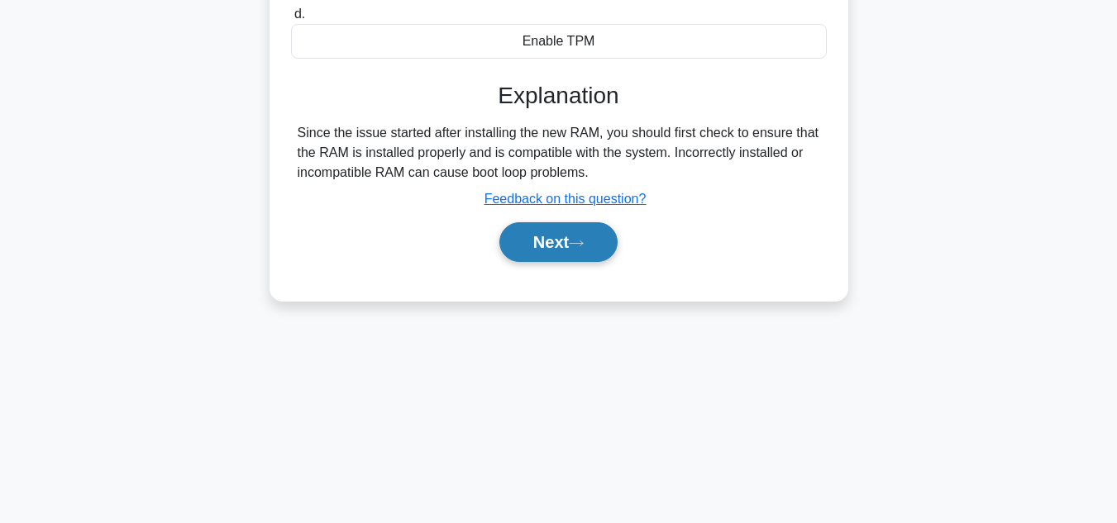
click at [600, 251] on button "Next" at bounding box center [558, 242] width 118 height 40
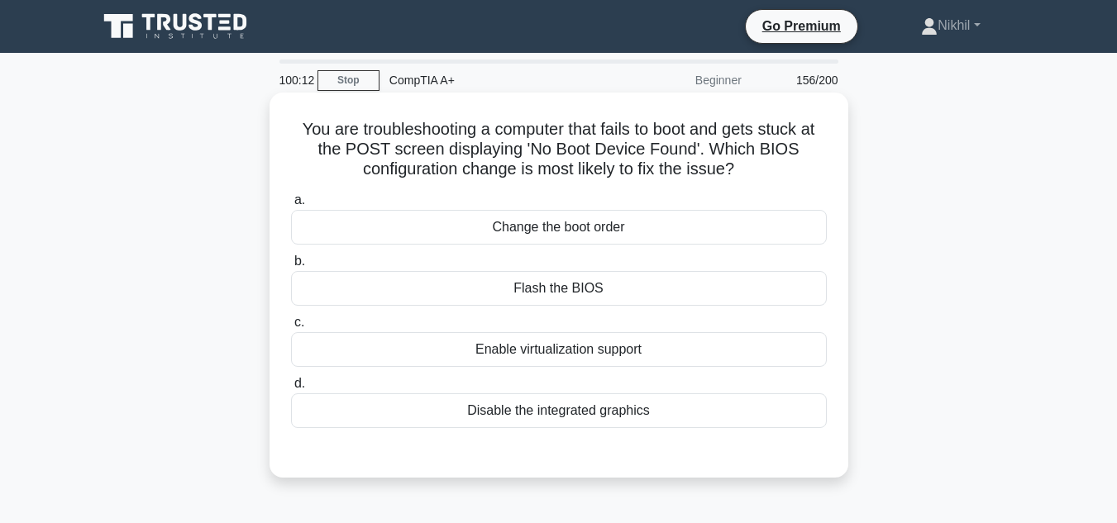
click at [576, 356] on div "Enable virtualization support" at bounding box center [559, 349] width 536 height 35
click at [291, 328] on input "c. Enable virtualization support" at bounding box center [291, 323] width 0 height 11
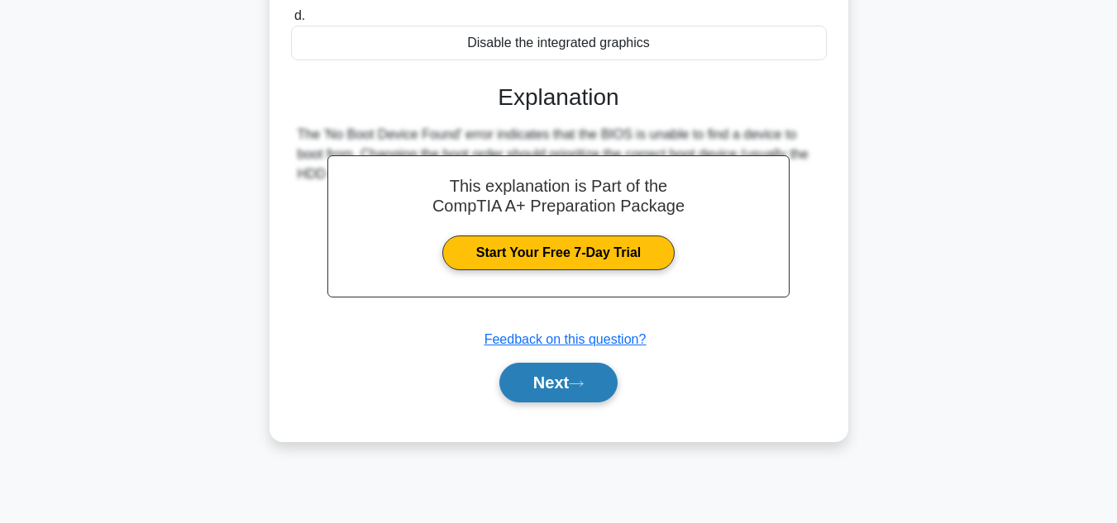
click at [584, 387] on icon at bounding box center [576, 384] width 15 height 9
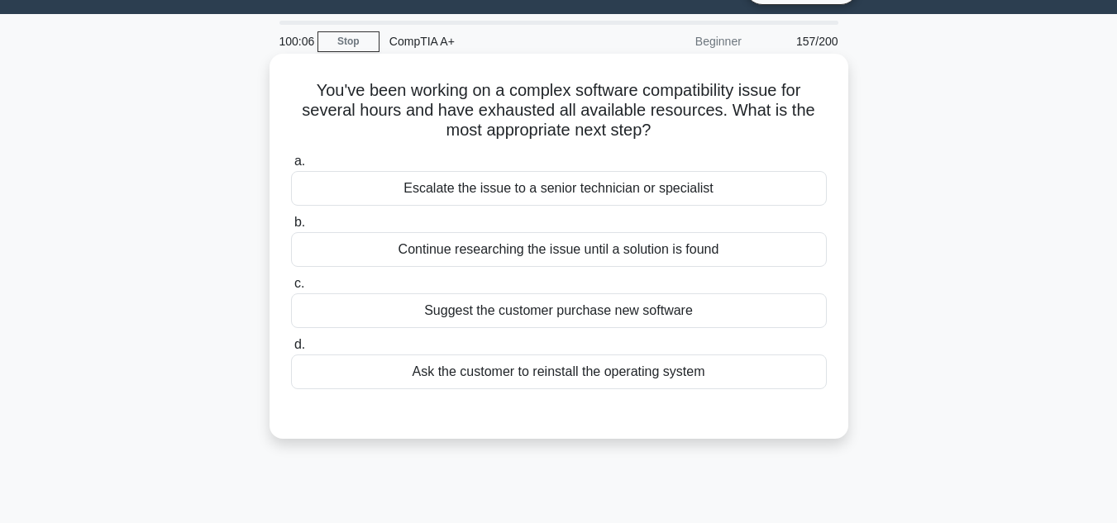
click at [598, 206] on div "Escalate the issue to a senior technician or specialist" at bounding box center [559, 188] width 536 height 35
click at [291, 167] on input "a. Escalate the issue to a senior technician or specialist" at bounding box center [291, 161] width 0 height 11
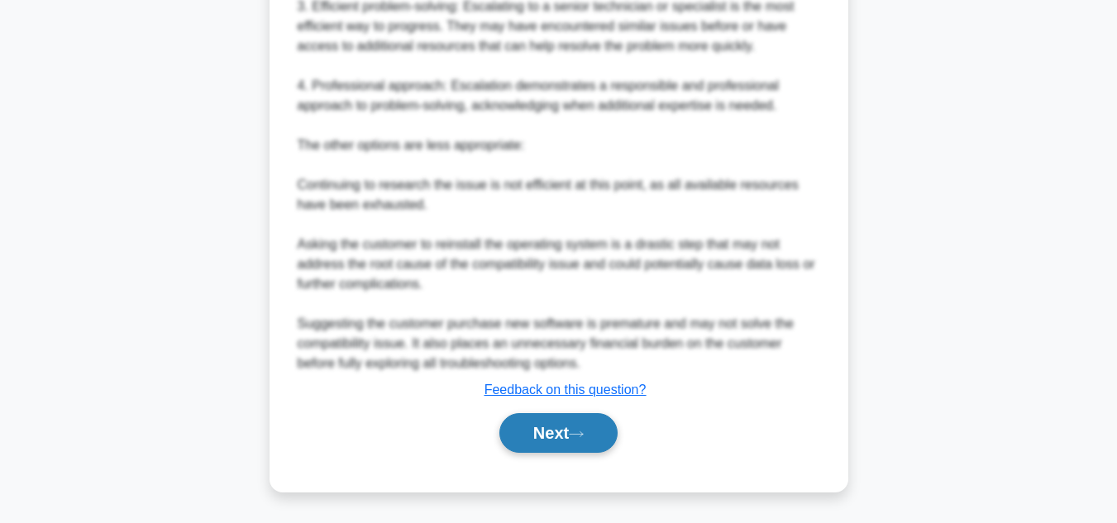
click at [571, 418] on button "Next" at bounding box center [558, 433] width 118 height 40
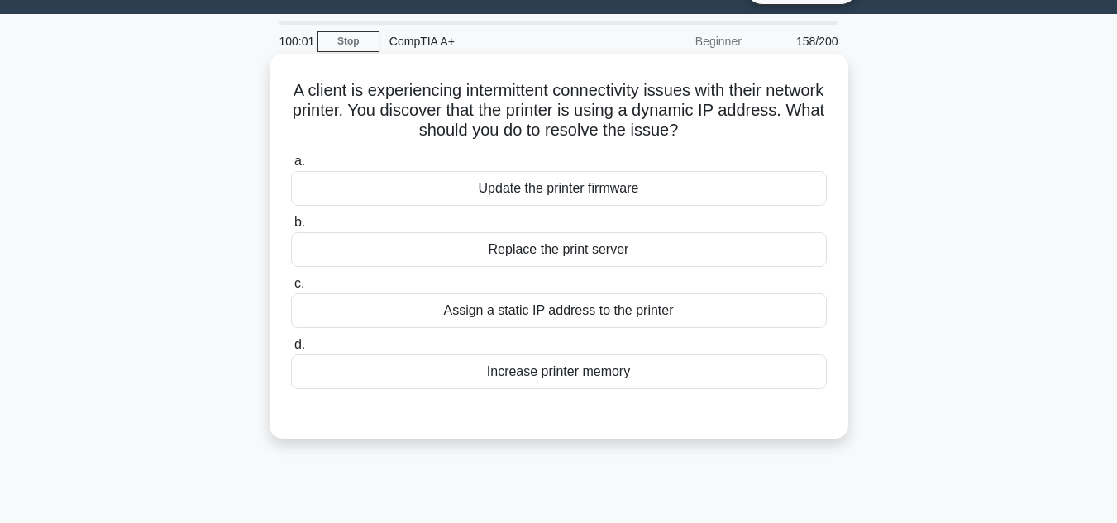
click at [614, 322] on div "Assign a static IP address to the printer" at bounding box center [559, 311] width 536 height 35
click at [291, 289] on input "c. Assign a static IP address to the printer" at bounding box center [291, 284] width 0 height 11
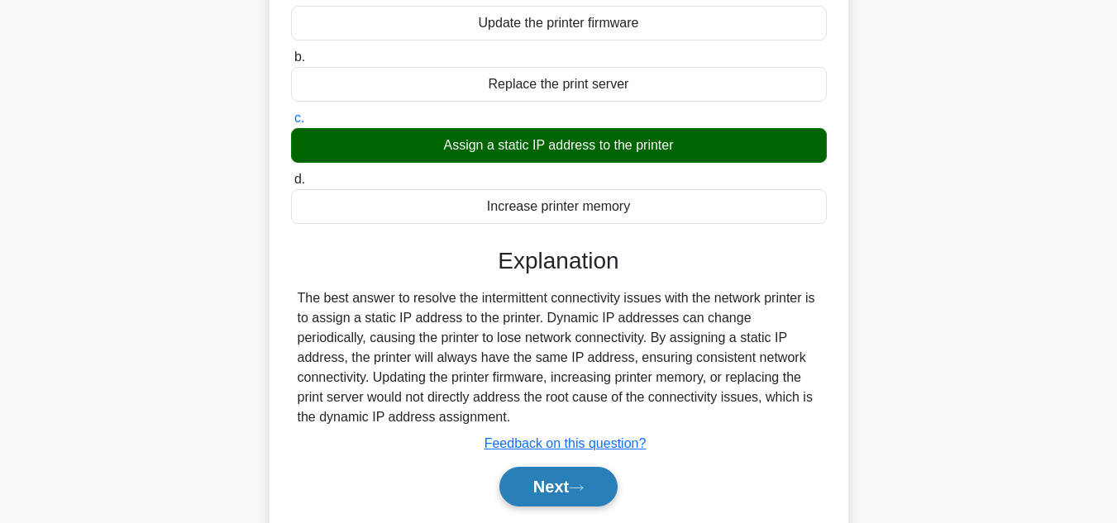
click at [593, 474] on button "Next" at bounding box center [558, 487] width 118 height 40
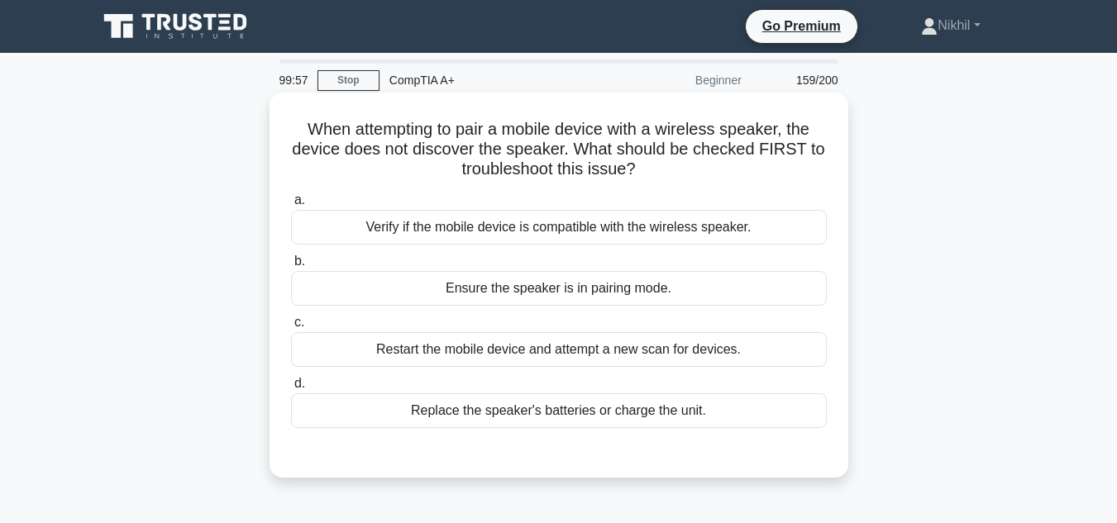
click at [585, 240] on div "Verify if the mobile device is compatible with the wireless speaker." at bounding box center [559, 227] width 536 height 35
click at [583, 243] on div "Verify if the mobile device is compatible with the wireless speaker." at bounding box center [559, 227] width 536 height 35
click at [291, 206] on input "a. Verify if the mobile device is compatible with the wireless speaker." at bounding box center [291, 200] width 0 height 11
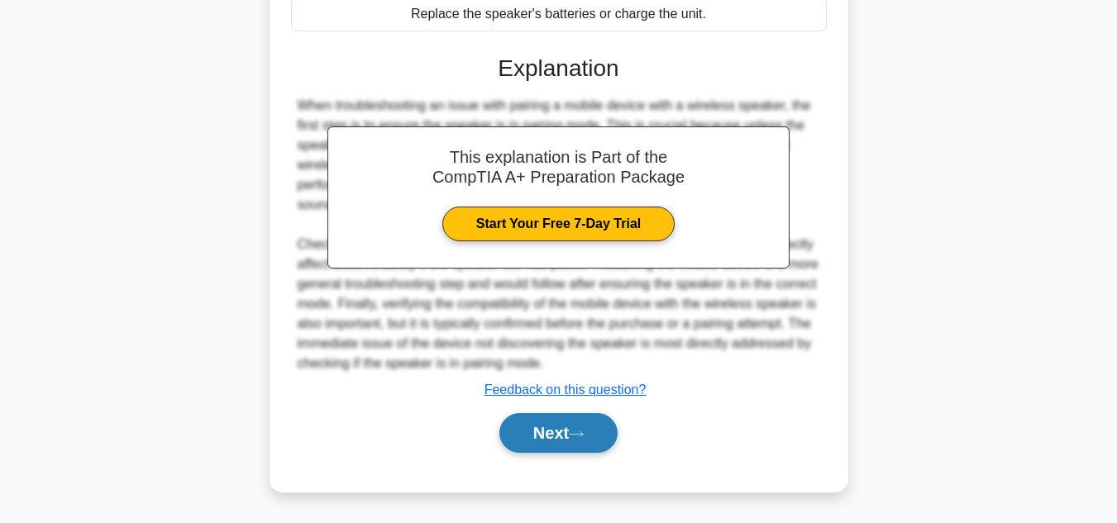
click at [553, 436] on button "Next" at bounding box center [558, 433] width 118 height 40
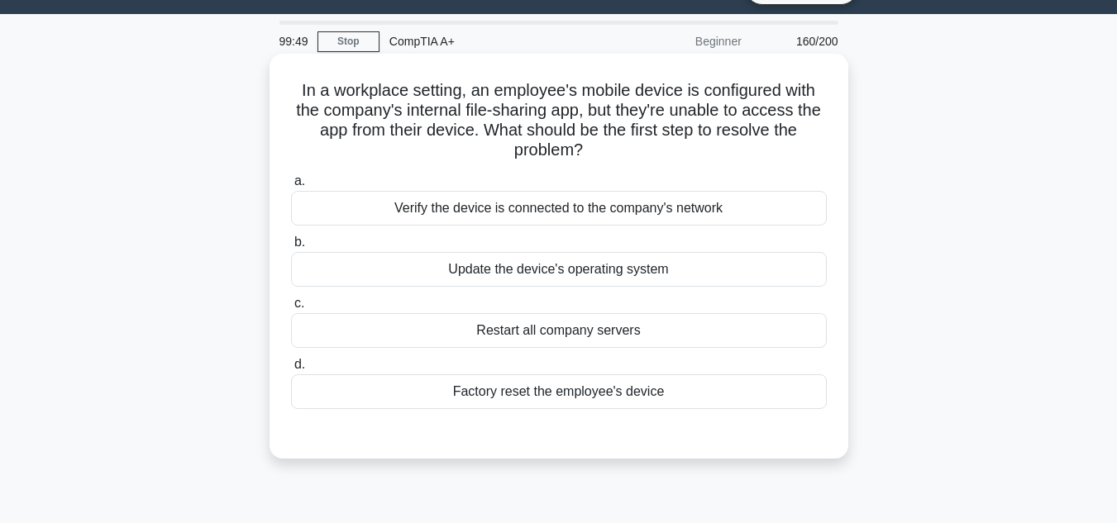
click at [561, 283] on div "Update the device's operating system" at bounding box center [559, 269] width 536 height 35
click at [291, 248] on input "b. Update the device's operating system" at bounding box center [291, 242] width 0 height 11
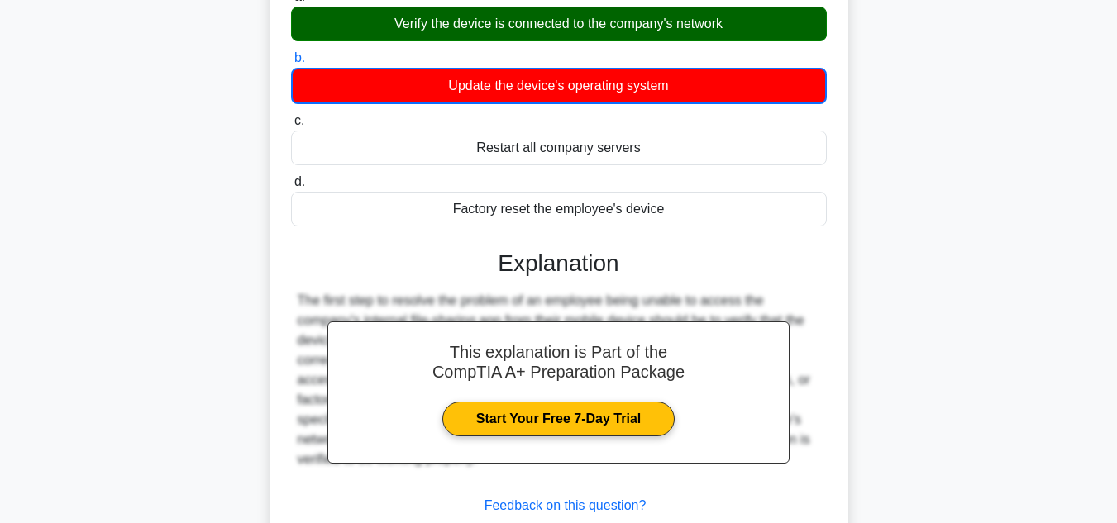
scroll to position [370, 0]
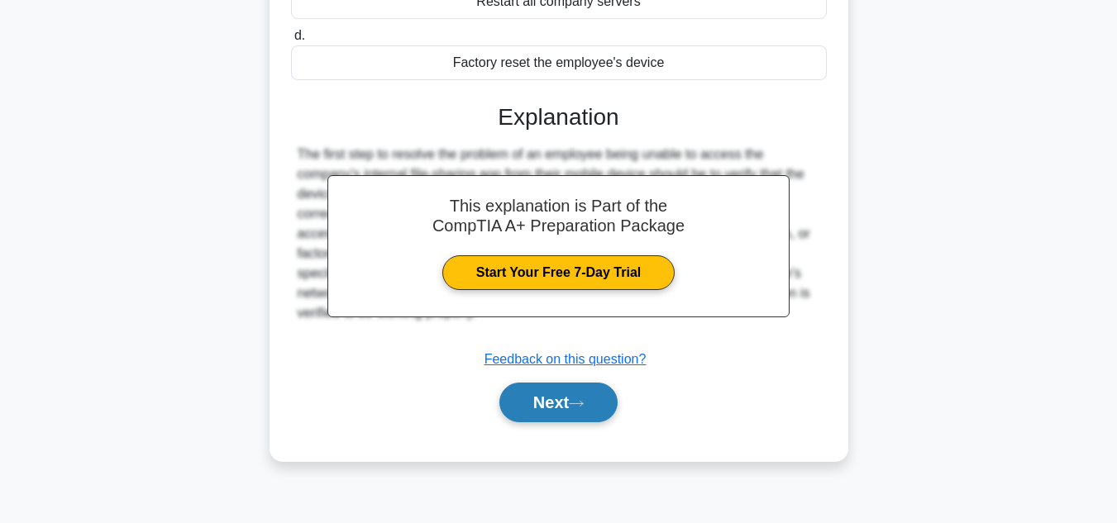
click at [554, 409] on button "Next" at bounding box center [558, 403] width 118 height 40
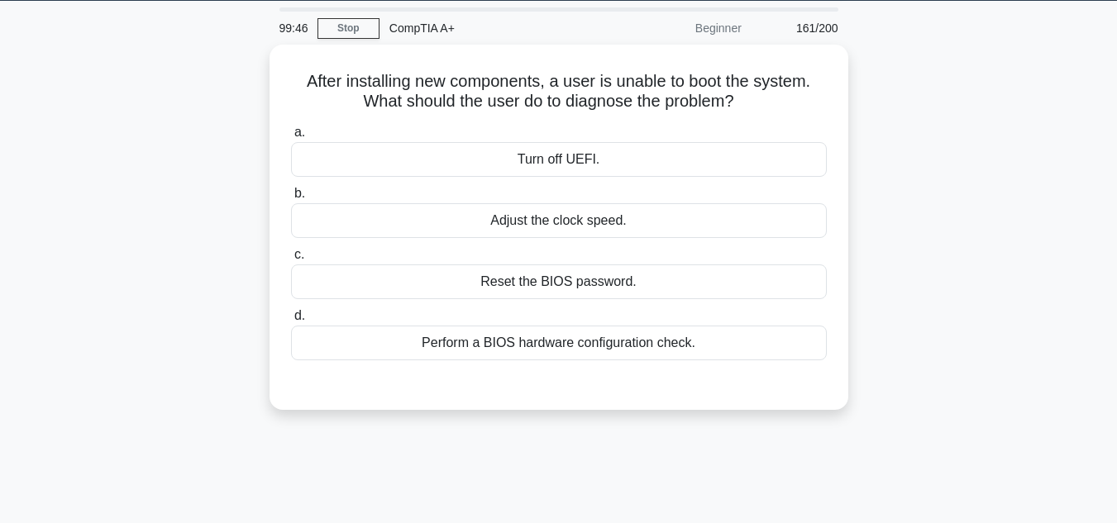
scroll to position [39, 0]
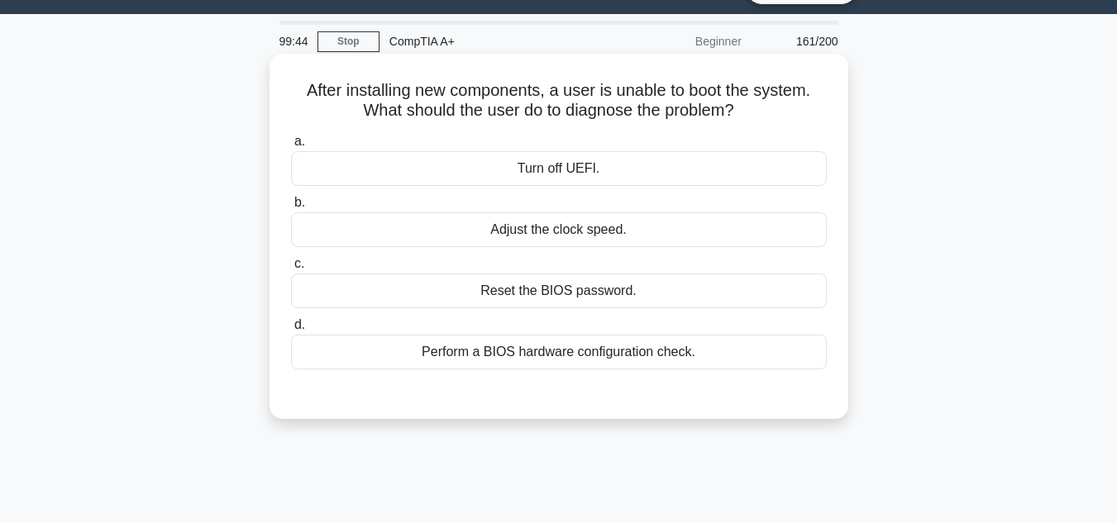
drag, startPoint x: 571, startPoint y: 326, endPoint x: 564, endPoint y: 344, distance: 19.4
click at [564, 344] on label "d. Perform a BIOS hardware configuration check." at bounding box center [559, 342] width 536 height 55
click at [561, 356] on div "Perform a BIOS hardware configuration check." at bounding box center [559, 352] width 536 height 35
click at [291, 331] on input "d. Perform a BIOS hardware configuration check." at bounding box center [291, 325] width 0 height 11
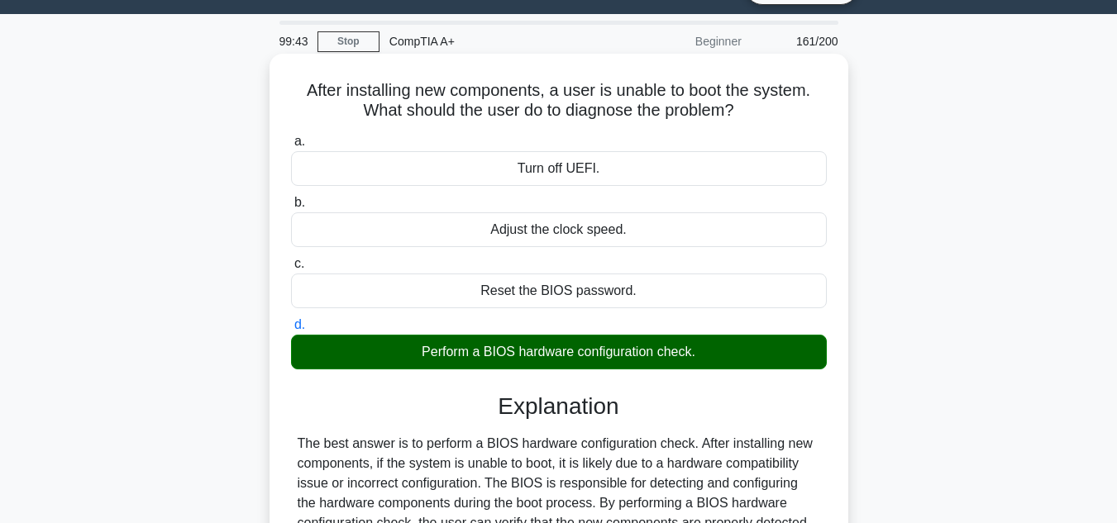
click at [558, 362] on div "Perform a BIOS hardware configuration check." at bounding box center [559, 352] width 536 height 35
click at [291, 331] on input "d. Perform a BIOS hardware configuration check." at bounding box center [291, 325] width 0 height 11
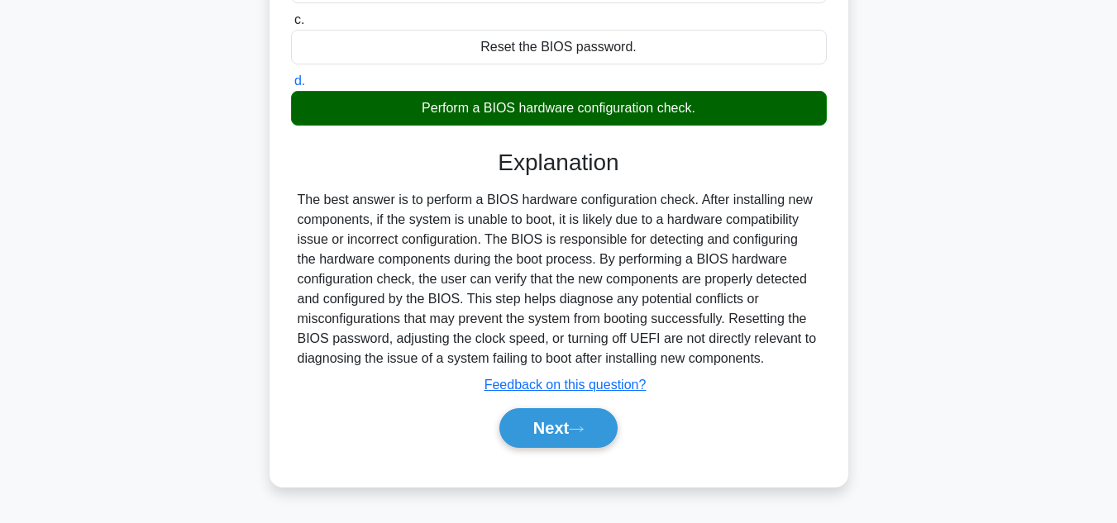
scroll to position [370, 0]
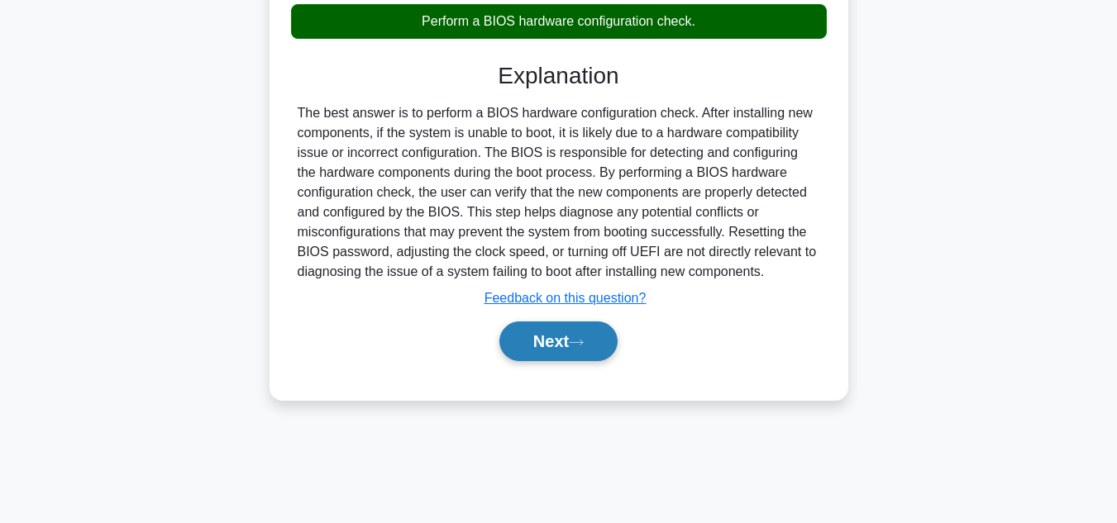
click at [585, 332] on button "Next" at bounding box center [558, 342] width 118 height 40
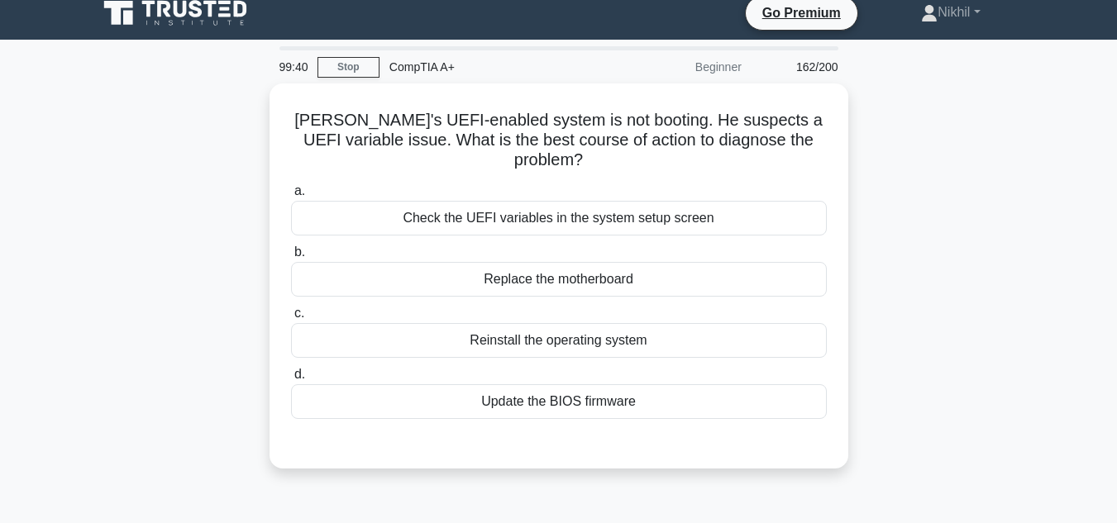
scroll to position [0, 0]
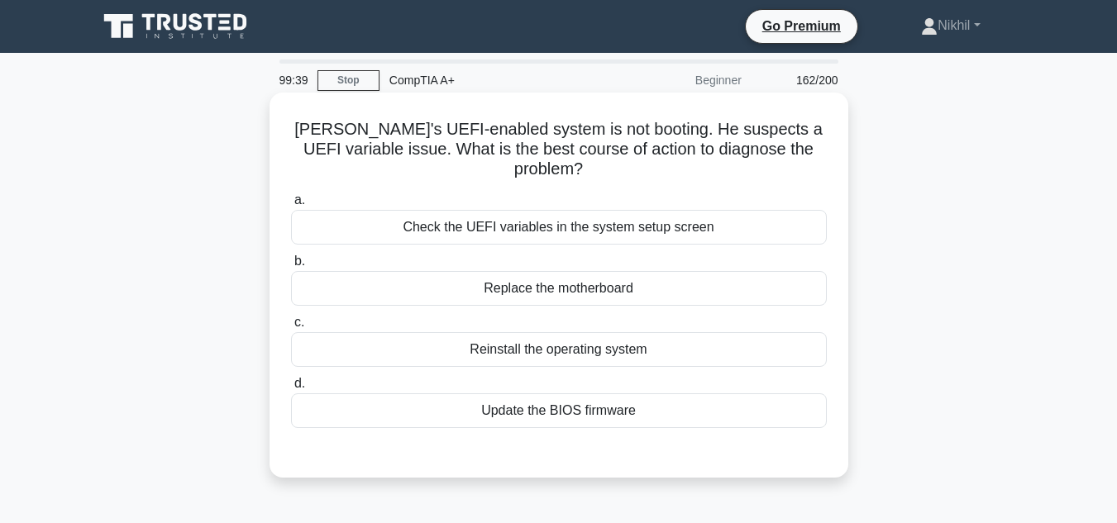
click at [587, 225] on div "Check the UEFI variables in the system setup screen" at bounding box center [559, 227] width 536 height 35
click at [291, 206] on input "a. Check the UEFI variables in the system setup screen" at bounding box center [291, 200] width 0 height 11
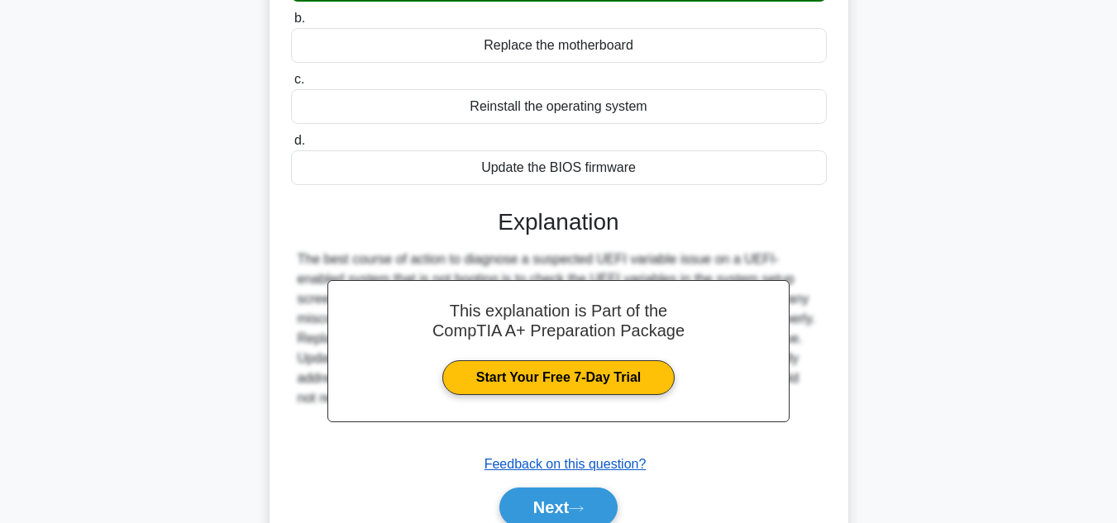
scroll to position [248, 0]
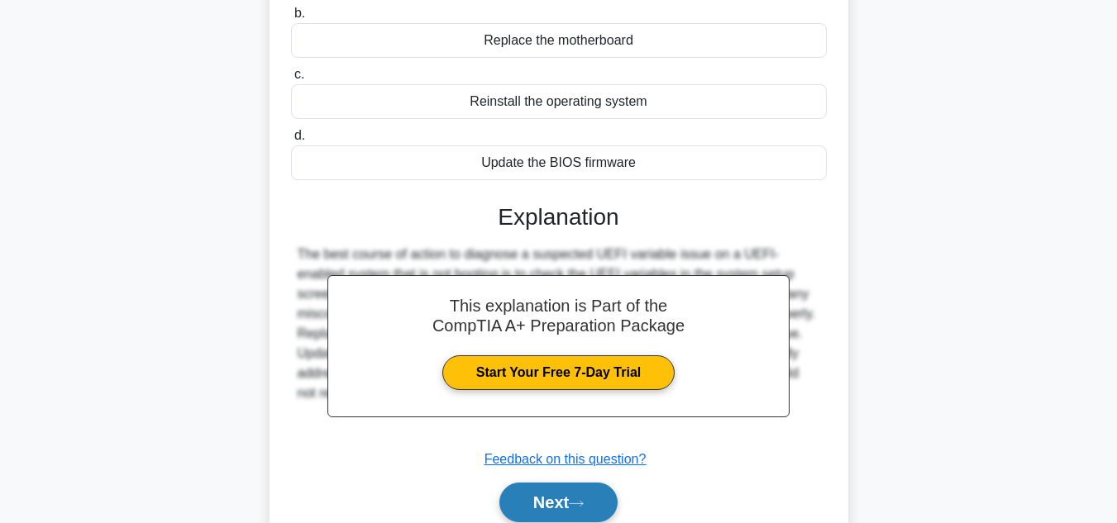
click at [543, 483] on button "Next" at bounding box center [558, 503] width 118 height 40
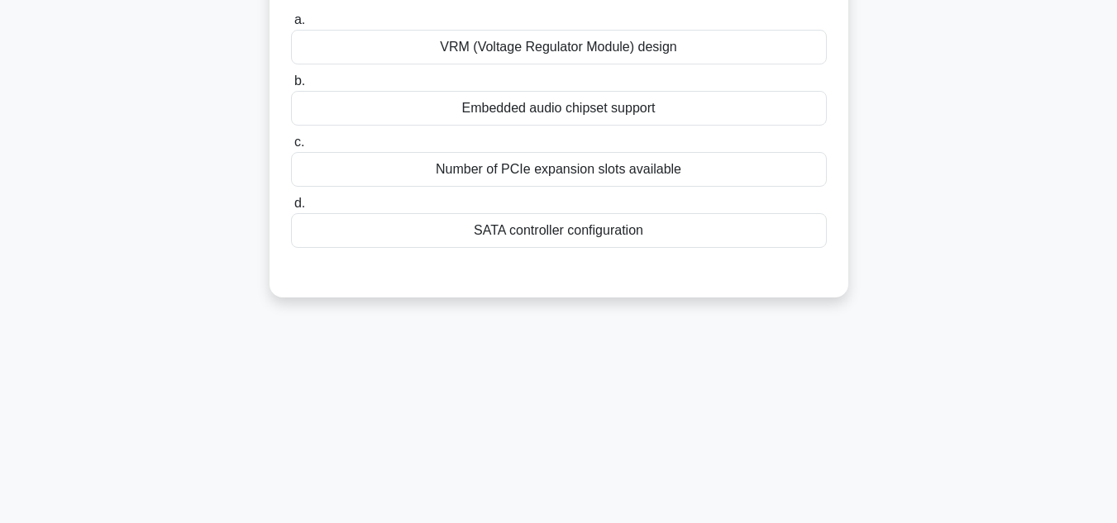
scroll to position [0, 0]
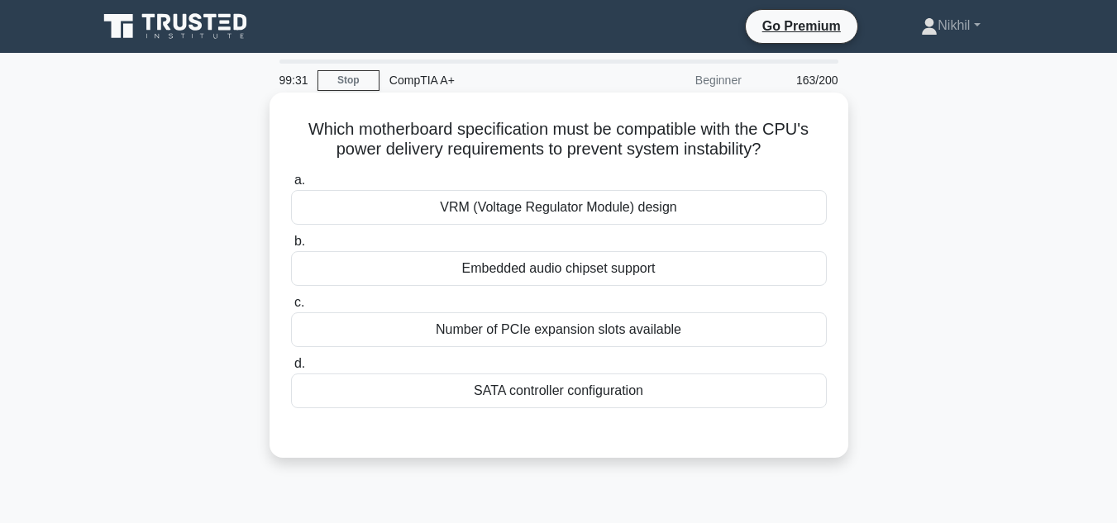
click at [523, 380] on div "SATA controller configuration" at bounding box center [559, 391] width 536 height 35
click at [291, 370] on input "d. SATA controller configuration" at bounding box center [291, 364] width 0 height 11
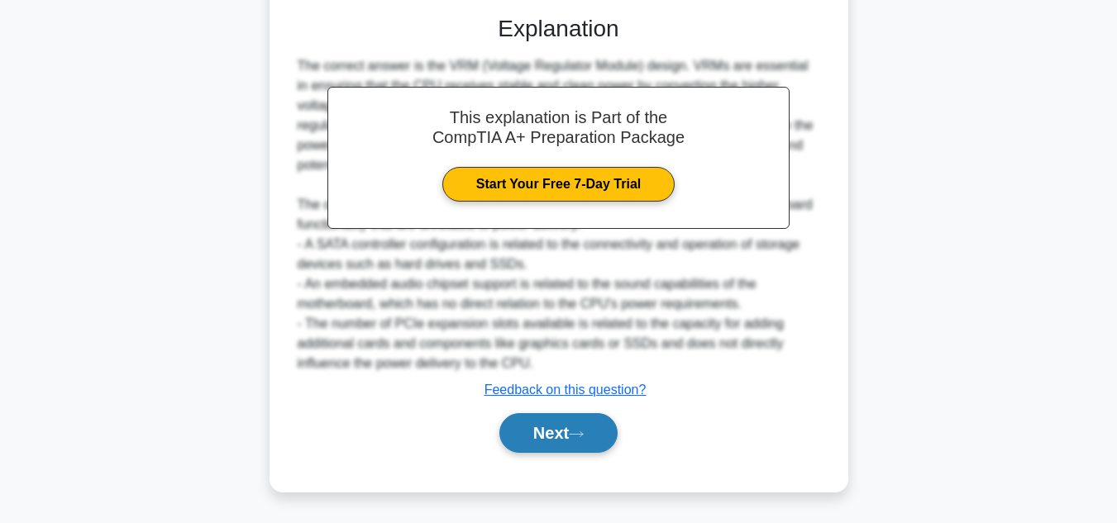
click at [530, 452] on button "Next" at bounding box center [558, 433] width 118 height 40
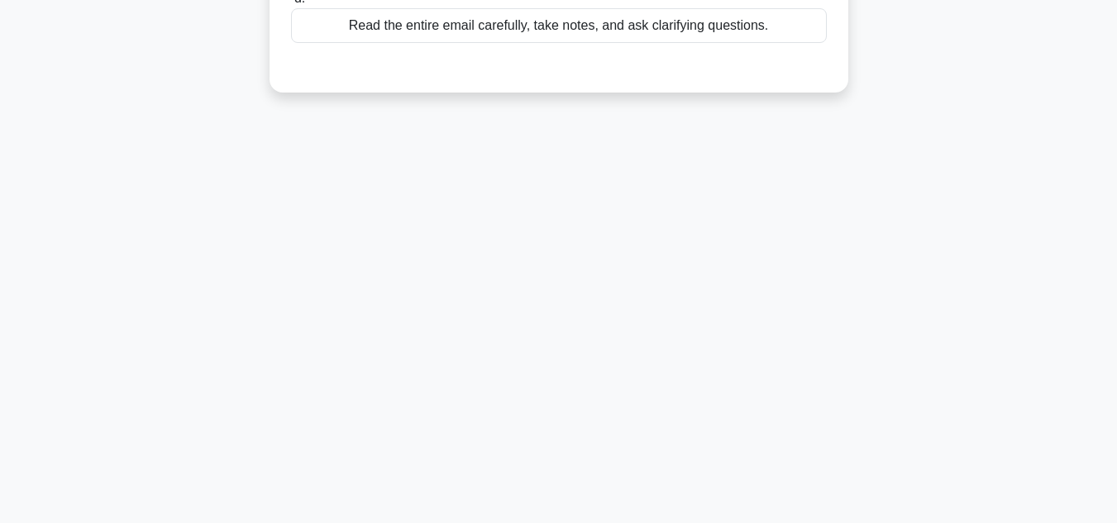
click at [550, 429] on div "99:29 Stop CompTIA A+ Beginner 164/200 a. b." at bounding box center [559, 103] width 943 height 827
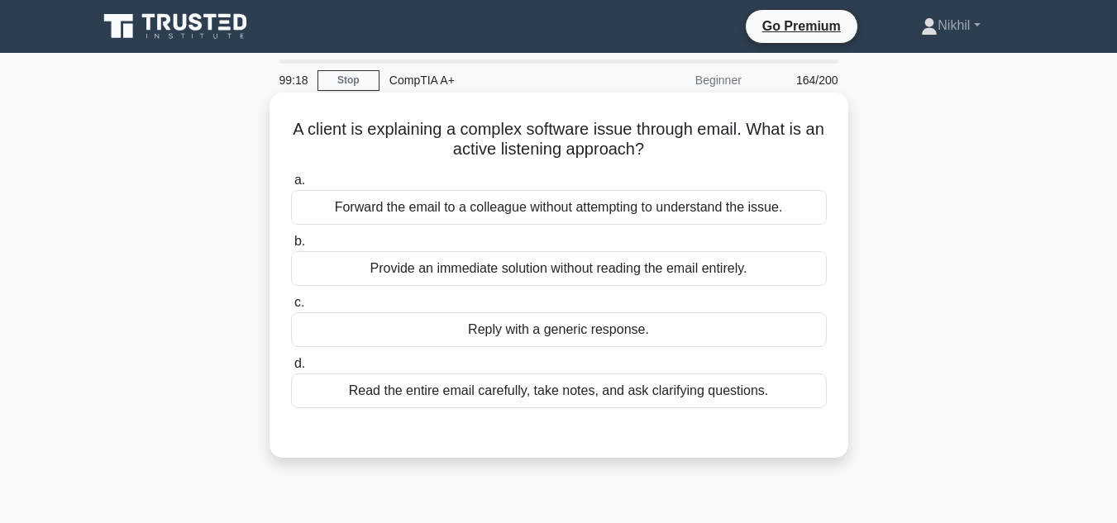
click at [499, 207] on div "Forward the email to a colleague without attempting to understand the issue." at bounding box center [559, 207] width 536 height 35
click at [291, 186] on input "a. Forward the email to a colleague without attempting to understand the issue." at bounding box center [291, 180] width 0 height 11
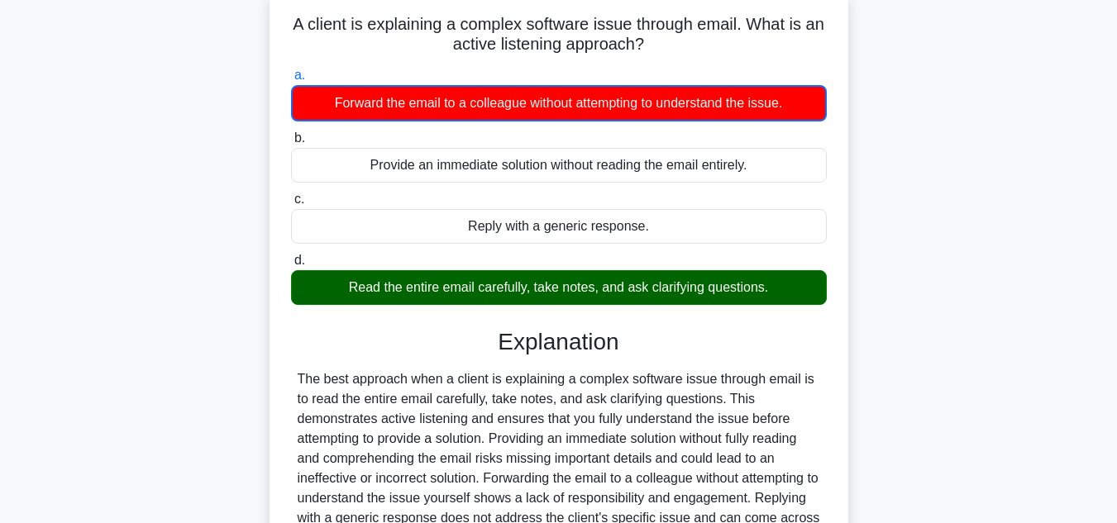
scroll to position [248, 0]
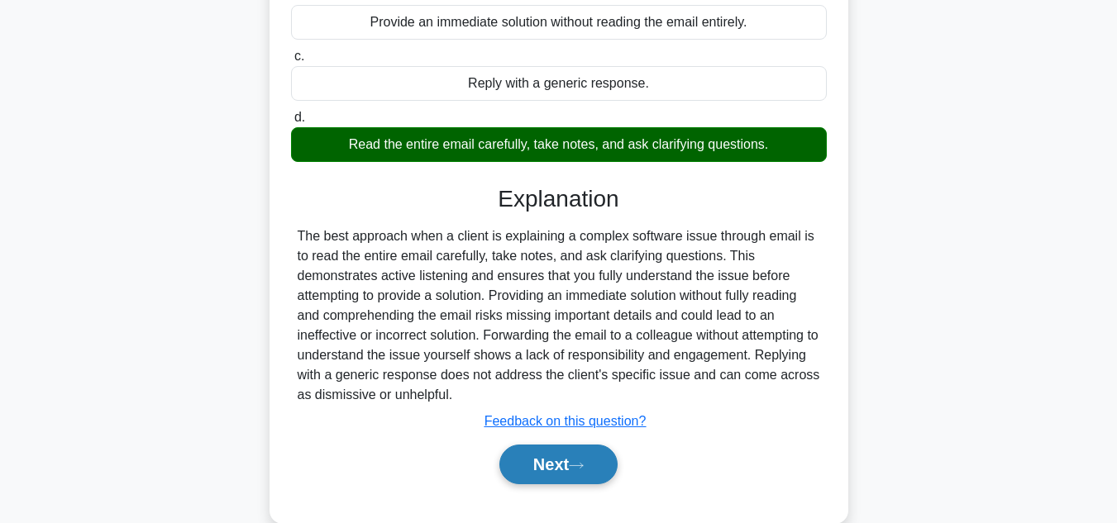
click at [519, 453] on button "Next" at bounding box center [558, 465] width 118 height 40
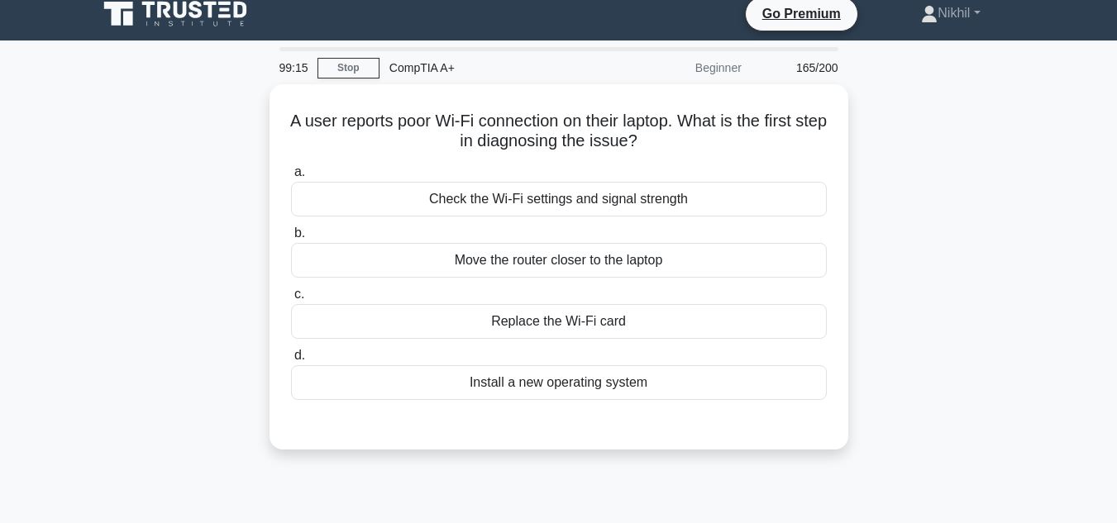
scroll to position [0, 0]
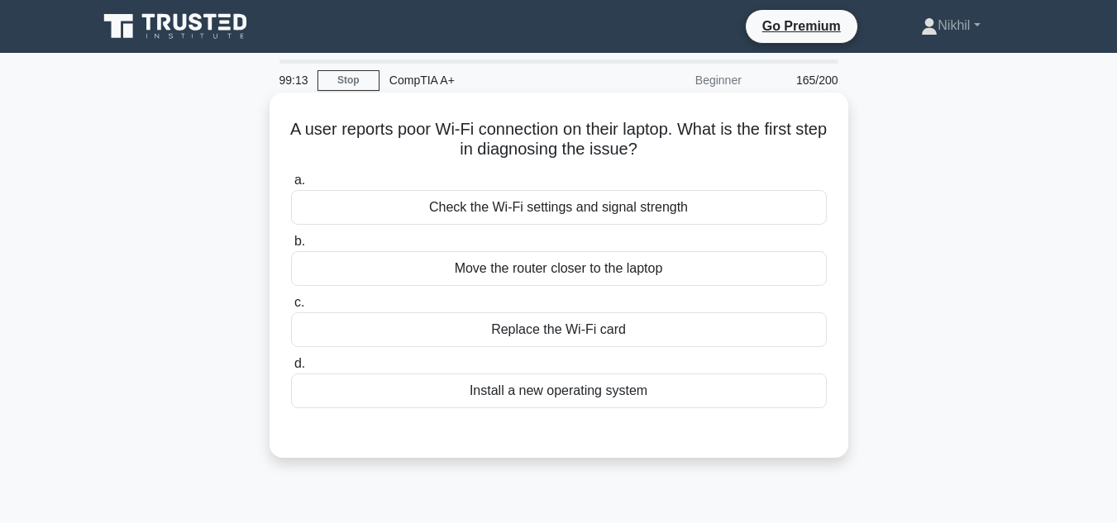
click at [743, 227] on div "a. Check the Wi-Fi settings and signal strength b. Move the router closer to th…" at bounding box center [559, 289] width 556 height 245
click at [746, 212] on div "Check the Wi-Fi settings and signal strength" at bounding box center [559, 207] width 536 height 35
click at [291, 186] on input "a. Check the Wi-Fi settings and signal strength" at bounding box center [291, 180] width 0 height 11
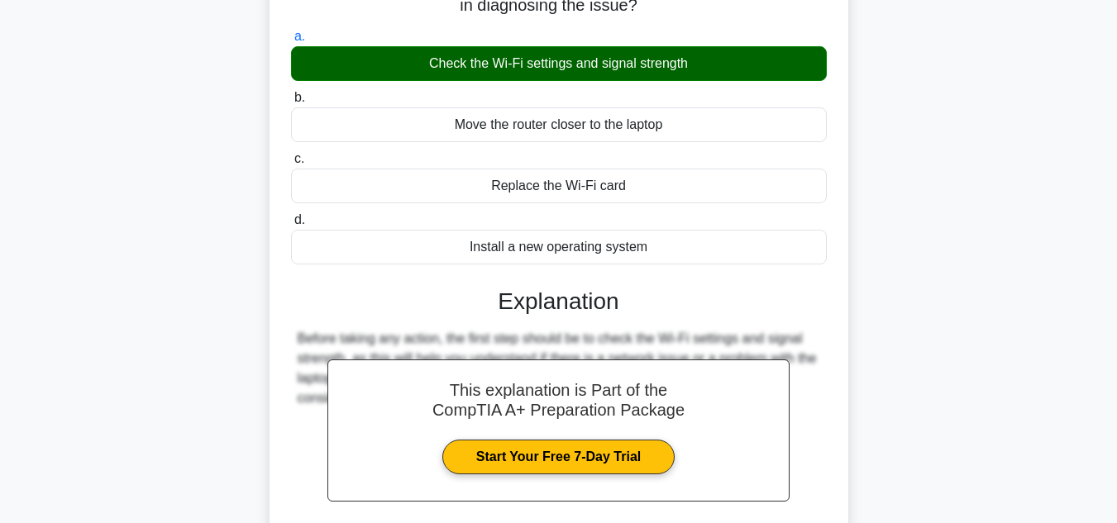
scroll to position [331, 0]
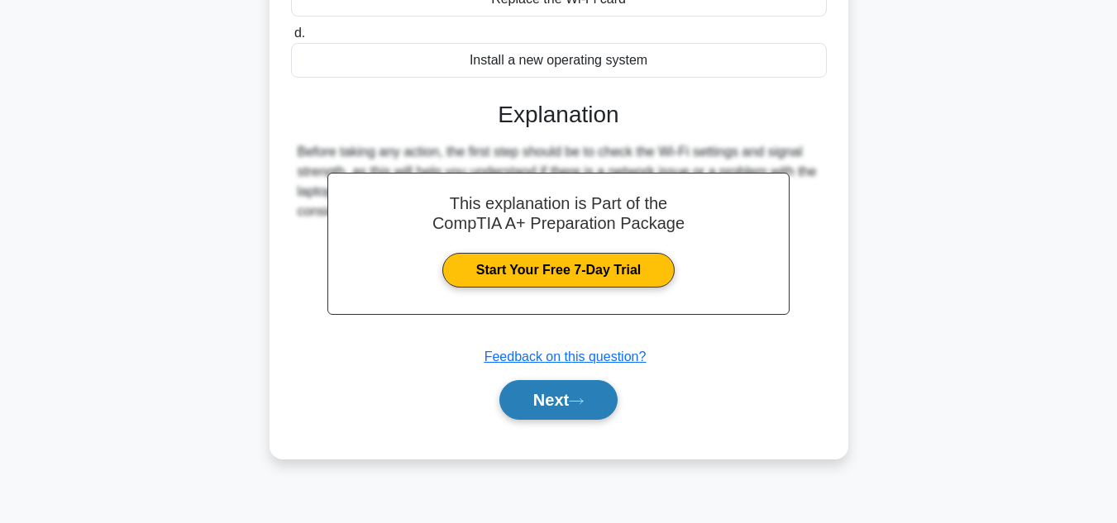
click at [573, 389] on button "Next" at bounding box center [558, 400] width 118 height 40
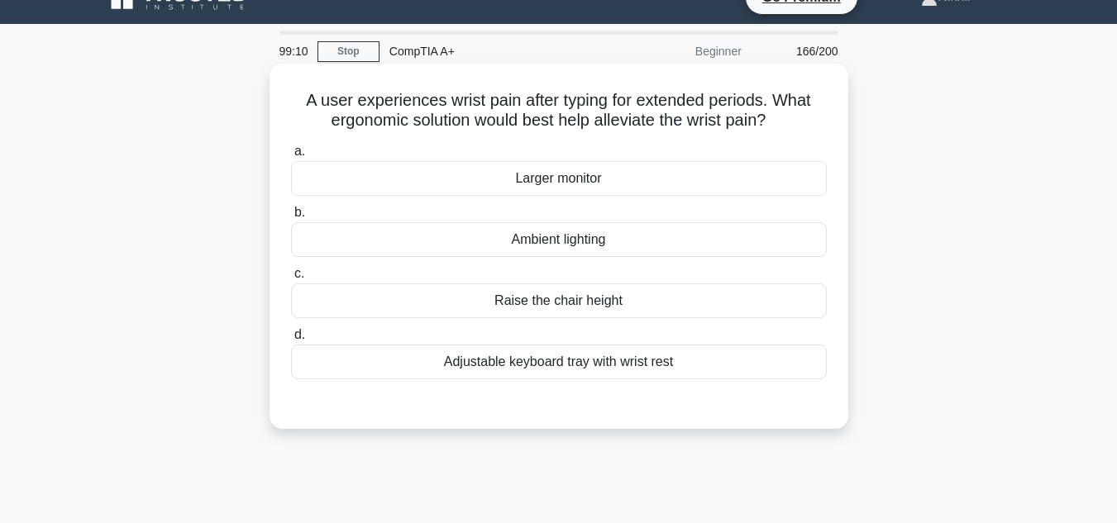
scroll to position [0, 0]
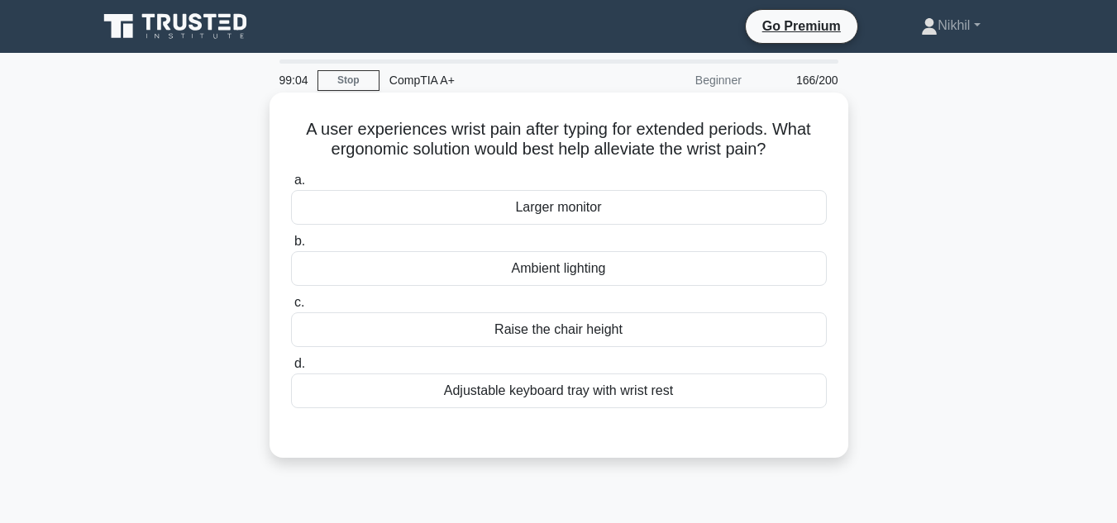
click at [540, 394] on div "Adjustable keyboard tray with wrist rest" at bounding box center [559, 391] width 536 height 35
click at [291, 370] on input "d. Adjustable keyboard tray with wrist rest" at bounding box center [291, 364] width 0 height 11
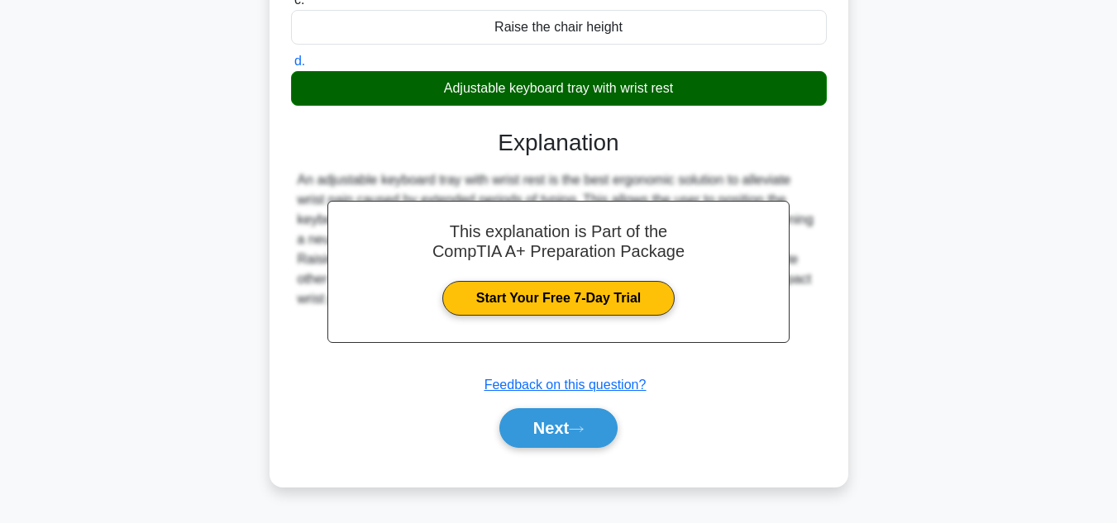
scroll to position [331, 0]
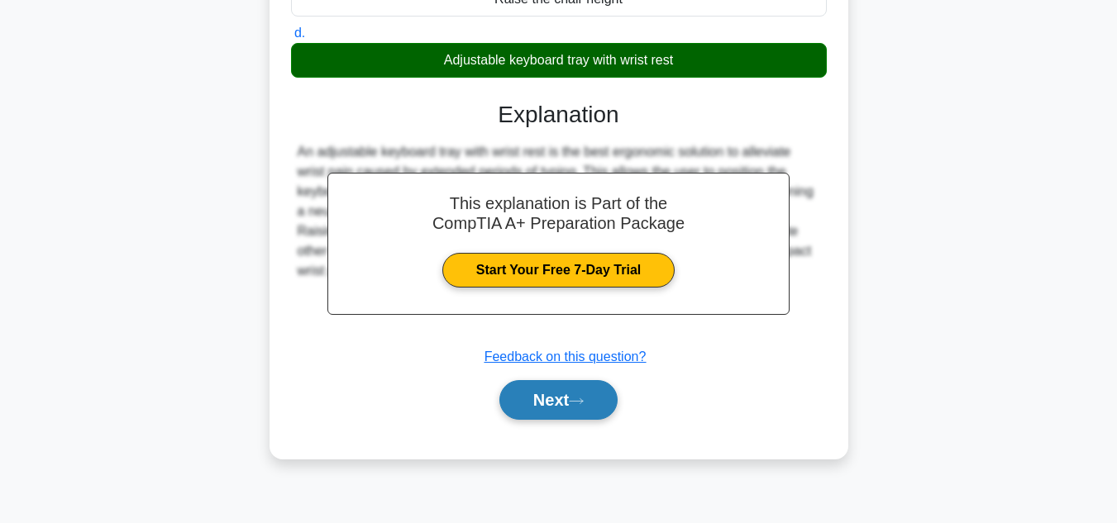
click at [569, 407] on button "Next" at bounding box center [558, 400] width 118 height 40
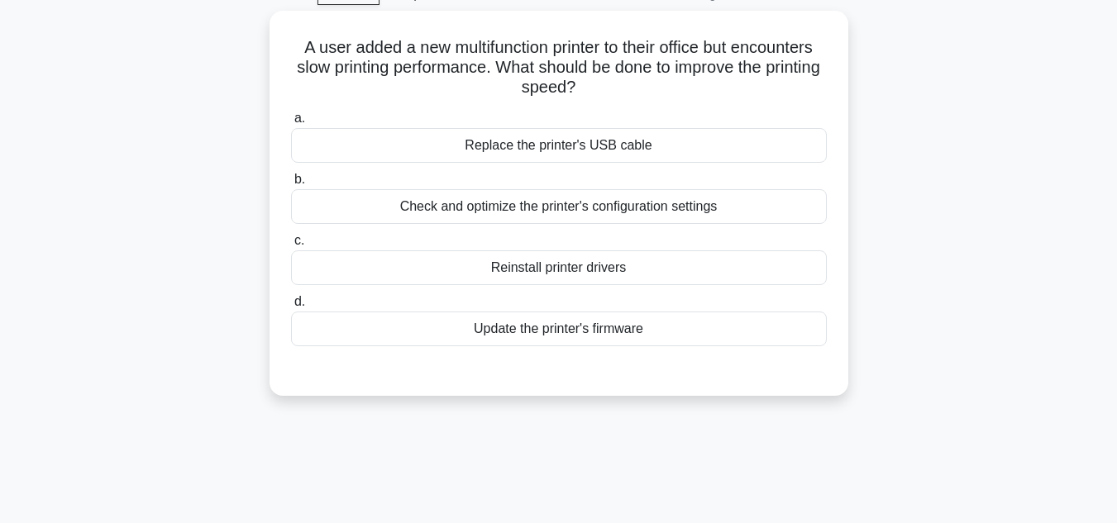
scroll to position [83, 0]
click at [656, 213] on div "Check and optimize the printer's configuration settings" at bounding box center [559, 206] width 536 height 35
click at [291, 184] on input "b. Check and optimize the printer's configuration settings" at bounding box center [291, 179] width 0 height 11
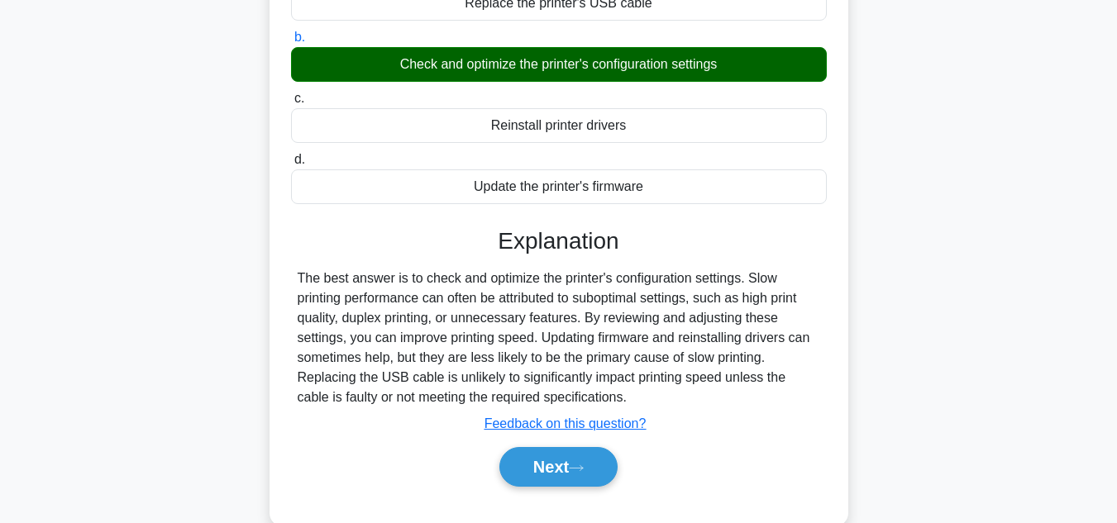
scroll to position [331, 0]
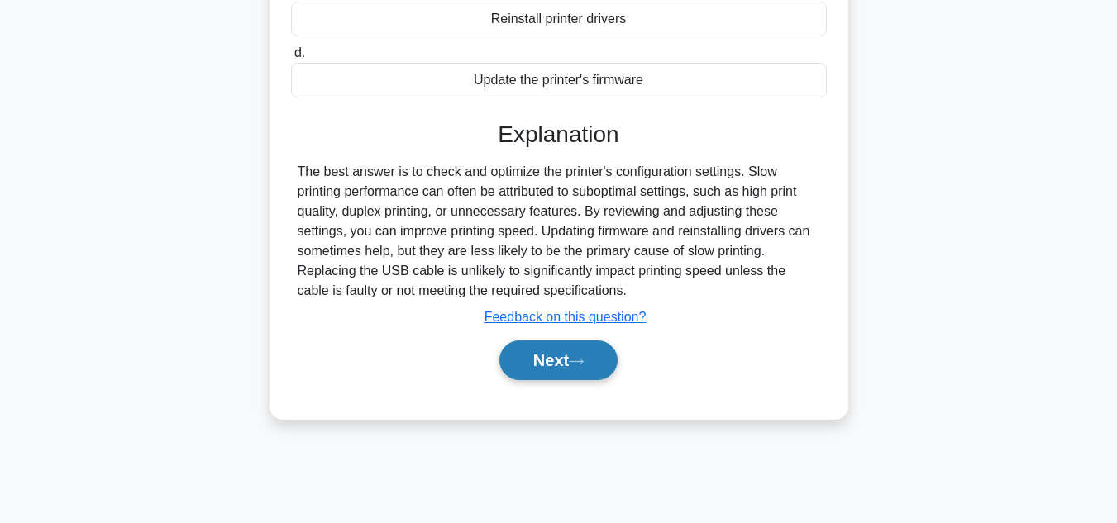
click at [593, 361] on button "Next" at bounding box center [558, 361] width 118 height 40
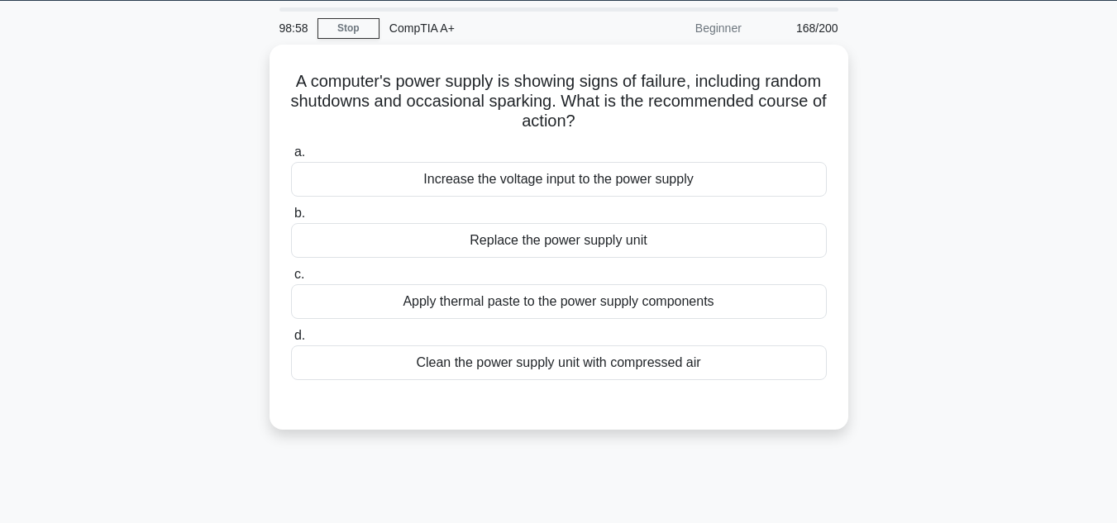
scroll to position [0, 0]
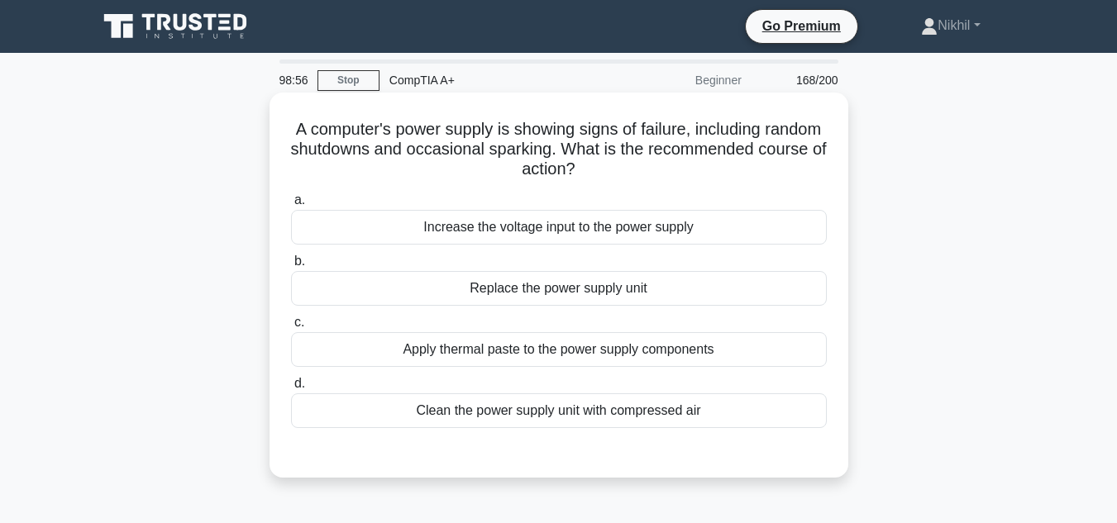
click at [579, 409] on div "Clean the power supply unit with compressed air" at bounding box center [559, 411] width 536 height 35
click at [291, 389] on input "d. Clean the power supply unit with compressed air" at bounding box center [291, 384] width 0 height 11
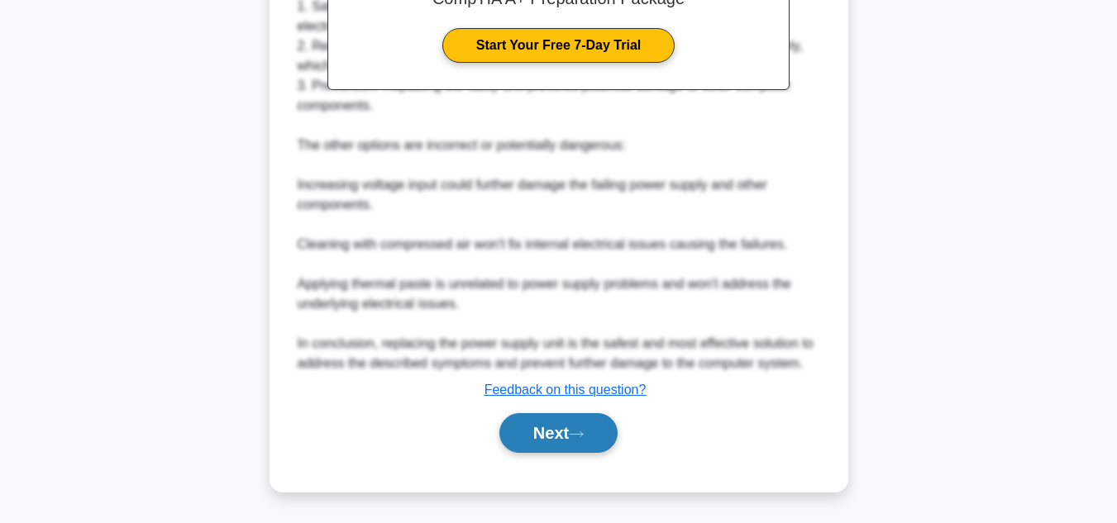
click at [564, 430] on button "Next" at bounding box center [558, 433] width 118 height 40
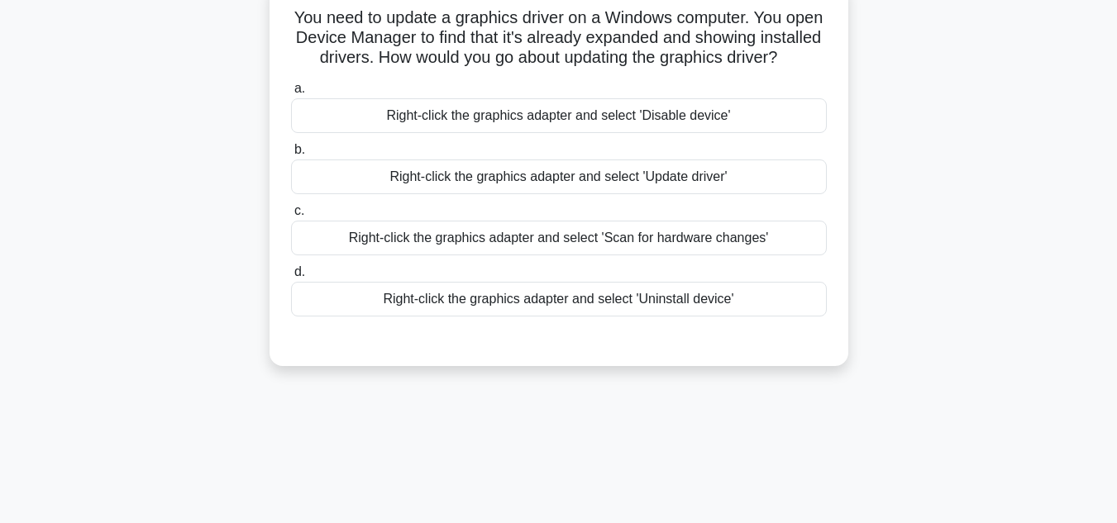
scroll to position [39, 0]
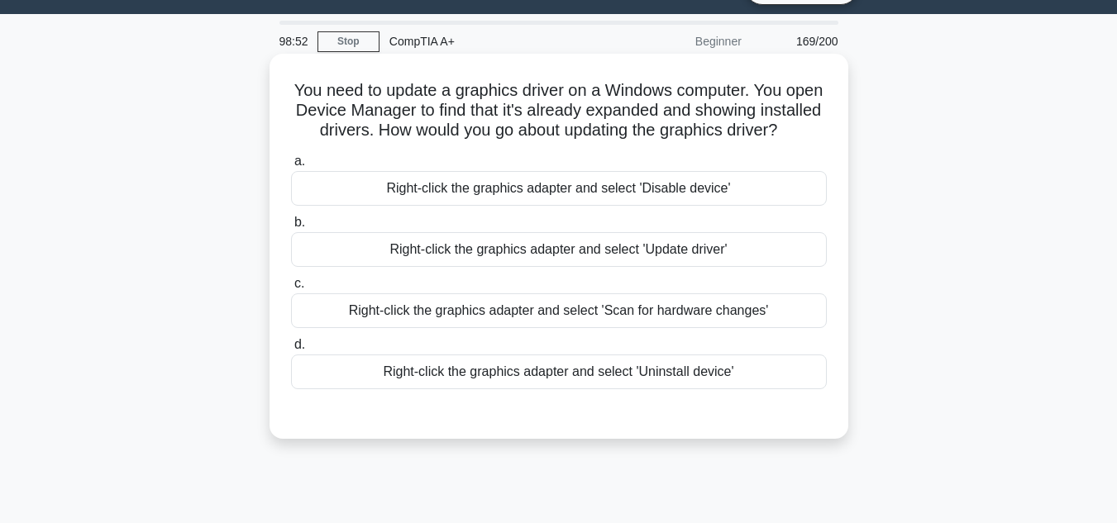
click at [632, 328] on div "Right-click the graphics adapter and select 'Scan for hardware changes'" at bounding box center [559, 311] width 536 height 35
click at [291, 289] on input "c. Right-click the graphics adapter and select 'Scan for hardware changes'" at bounding box center [291, 284] width 0 height 11
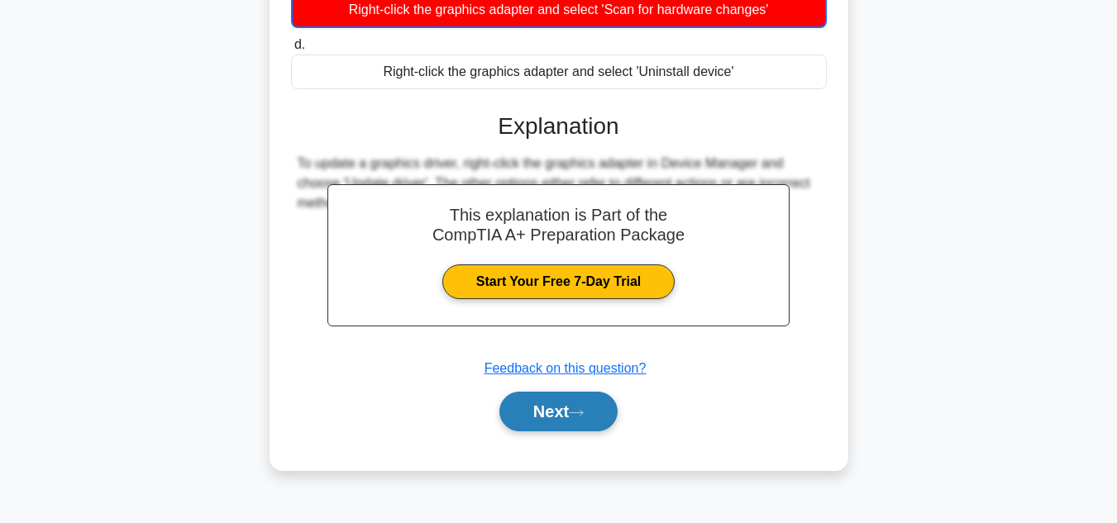
scroll to position [370, 0]
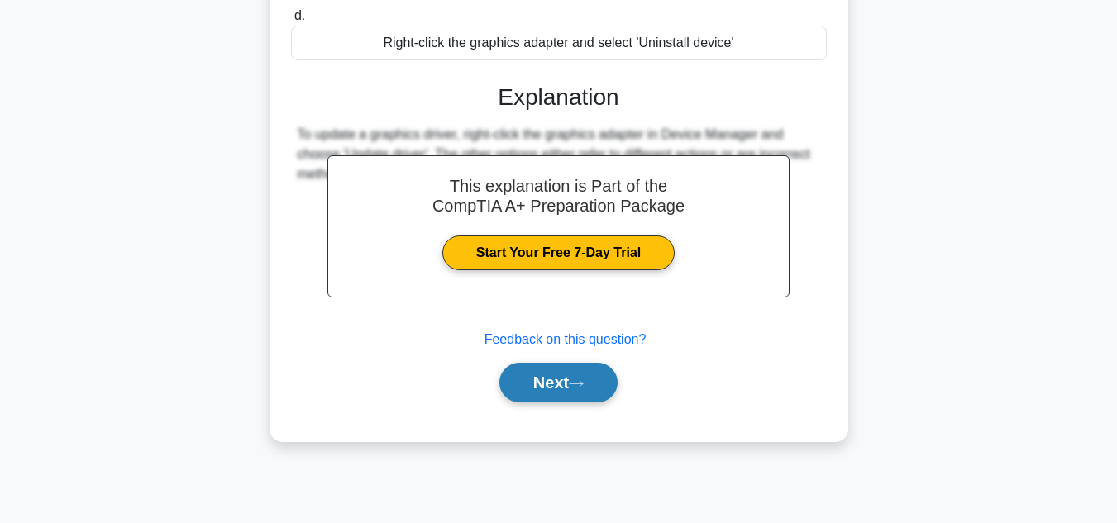
click at [592, 403] on button "Next" at bounding box center [558, 383] width 118 height 40
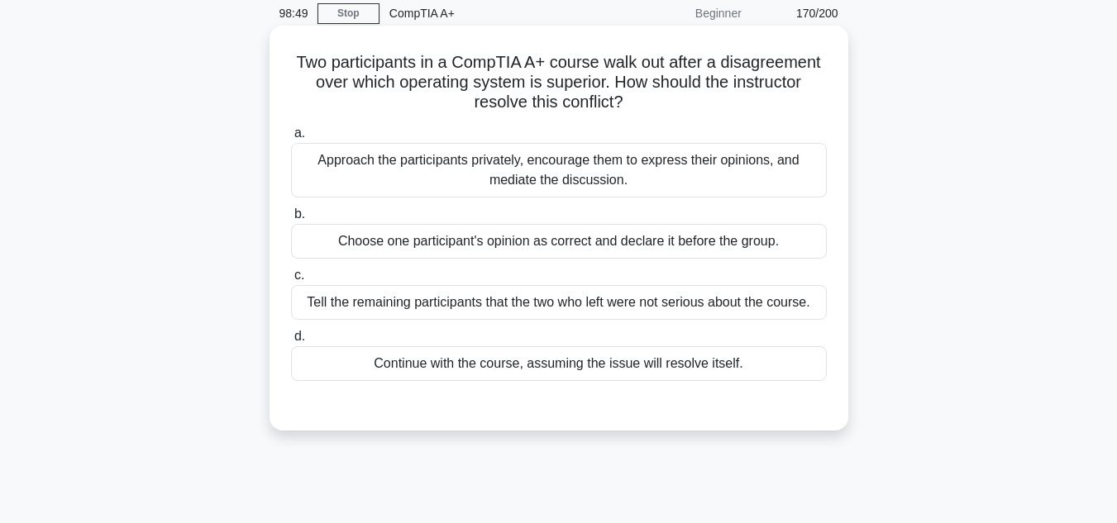
scroll to position [39, 0]
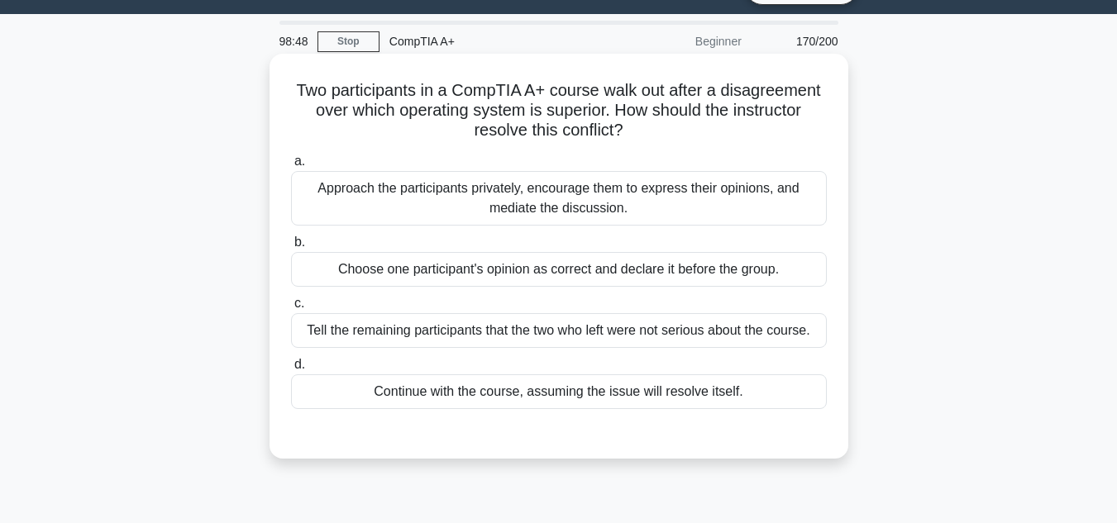
click at [604, 337] on div "Tell the remaining participants that the two who left were not serious about th…" at bounding box center [559, 330] width 536 height 35
click at [291, 309] on input "c. Tell the remaining participants that the two who left were not serious about…" at bounding box center [291, 304] width 0 height 11
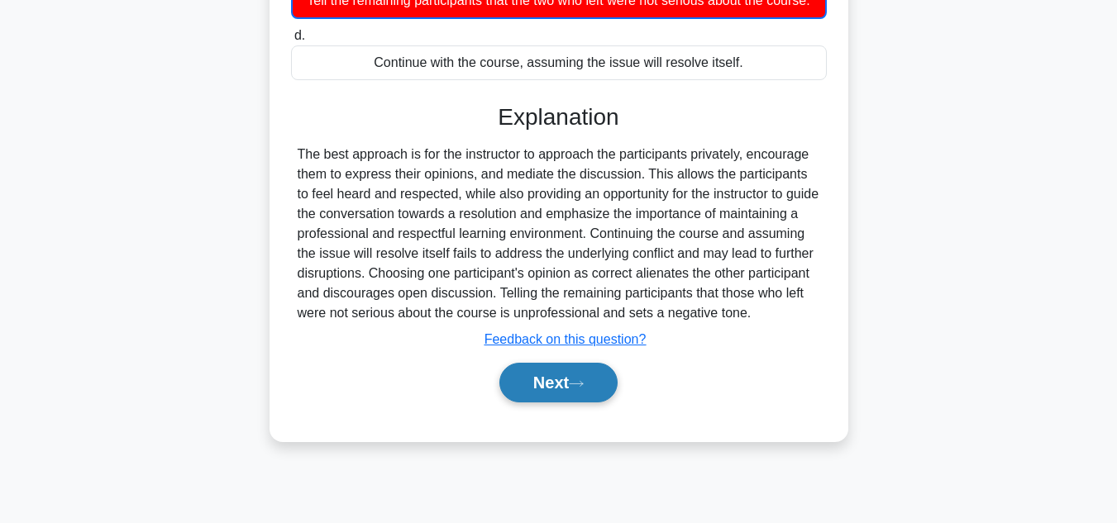
click at [576, 403] on button "Next" at bounding box center [558, 383] width 118 height 40
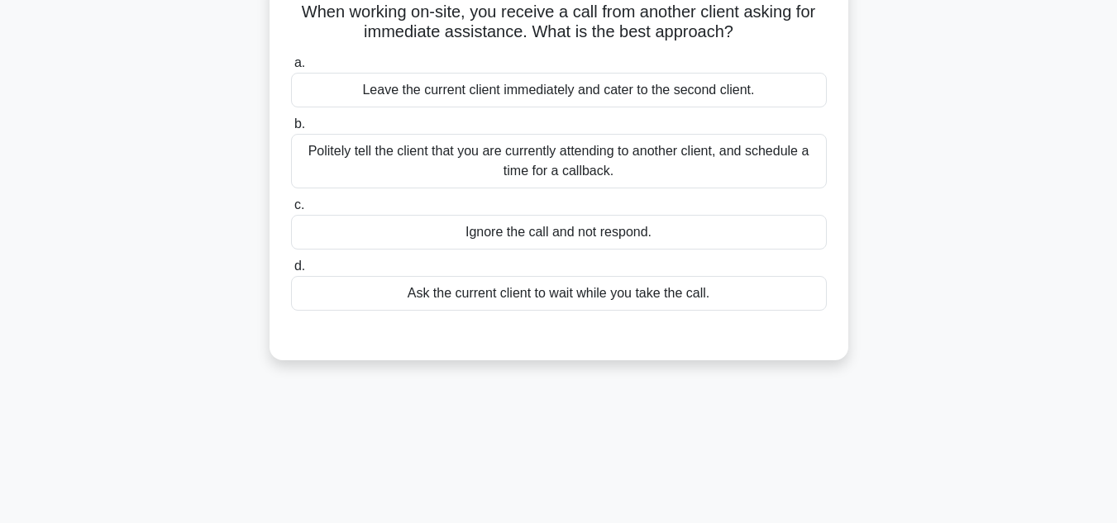
scroll to position [0, 0]
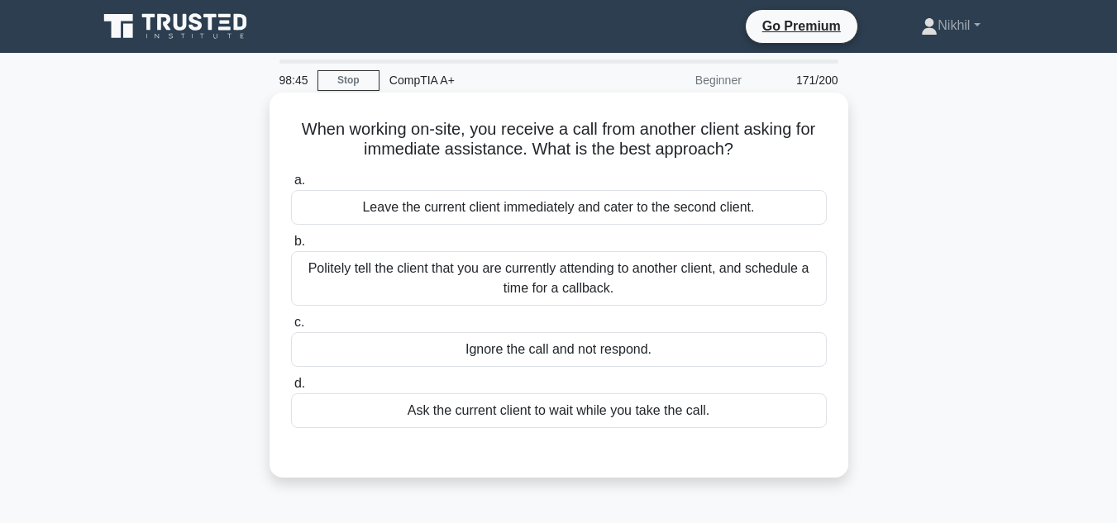
click at [645, 281] on div "Politely tell the client that you are currently attending to another client, an…" at bounding box center [559, 278] width 536 height 55
click at [291, 247] on input "b. Politely tell the client that you are currently attending to another client,…" at bounding box center [291, 241] width 0 height 11
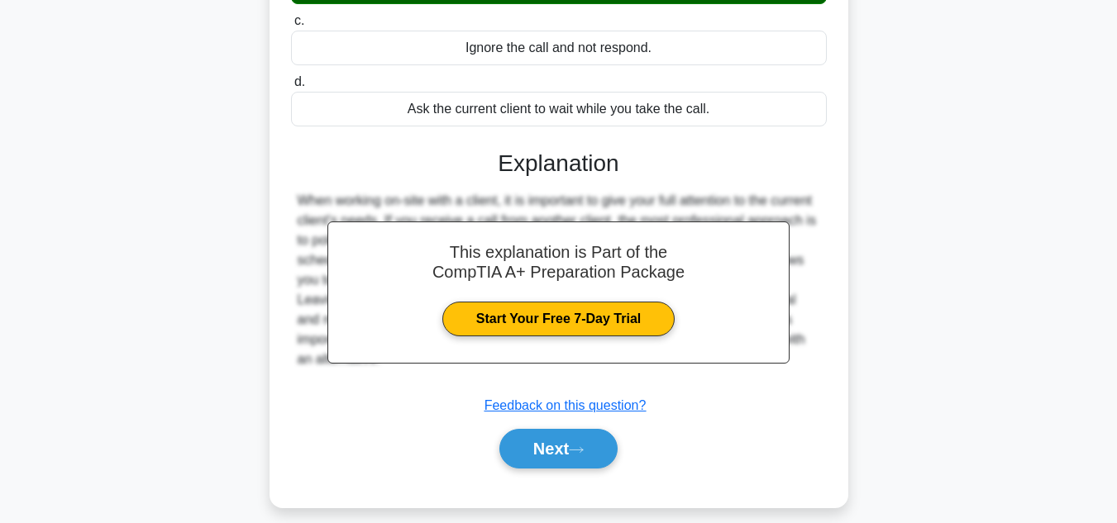
scroll to position [331, 0]
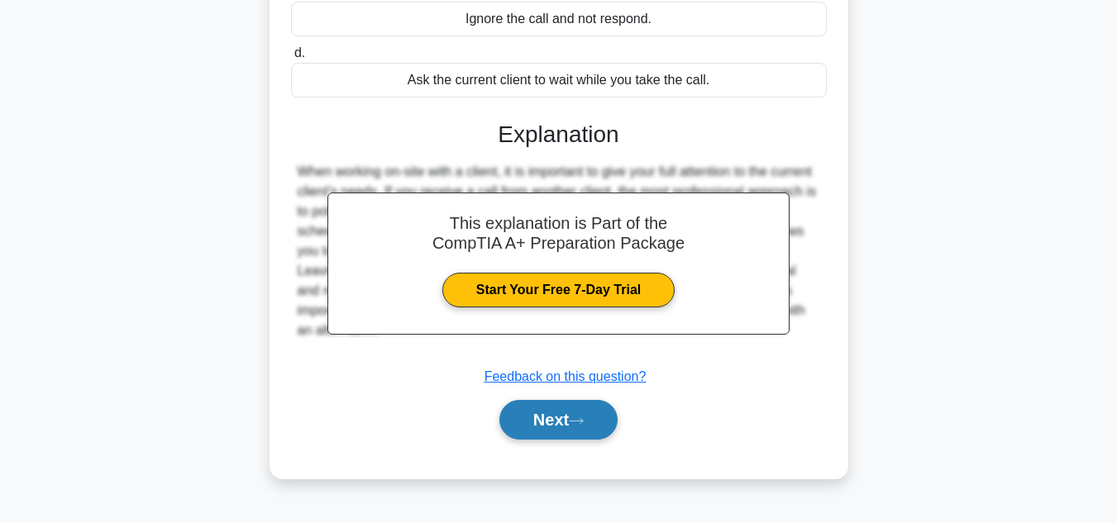
click at [588, 435] on button "Next" at bounding box center [558, 420] width 118 height 40
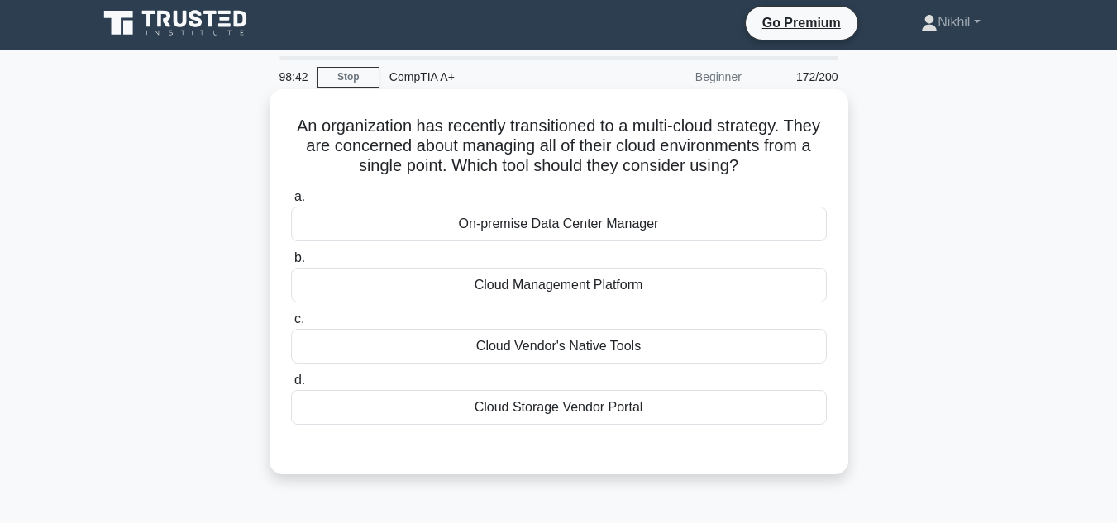
scroll to position [0, 0]
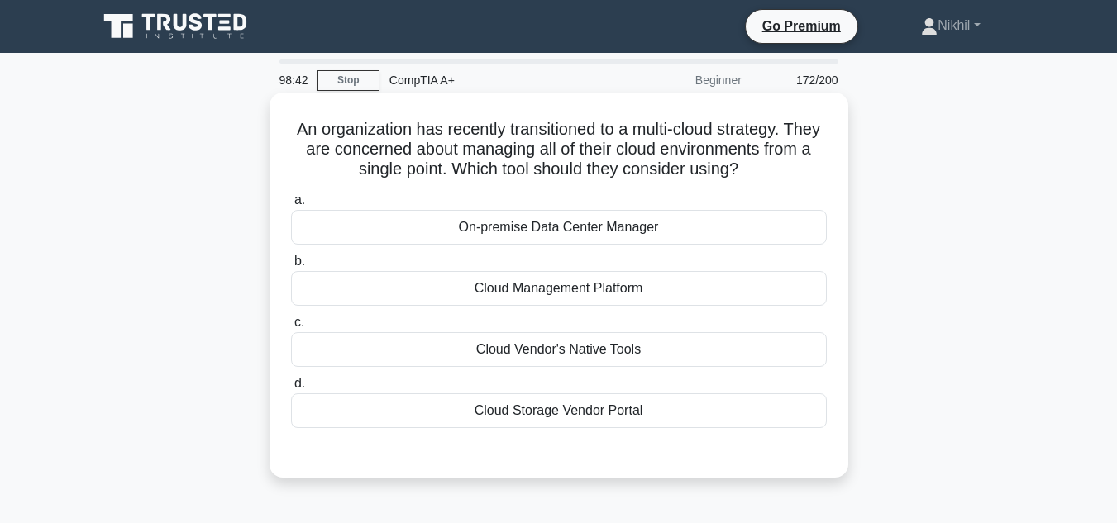
click at [626, 294] on div "Cloud Management Platform" at bounding box center [559, 288] width 536 height 35
click at [291, 267] on input "b. Cloud Management Platform" at bounding box center [291, 261] width 0 height 11
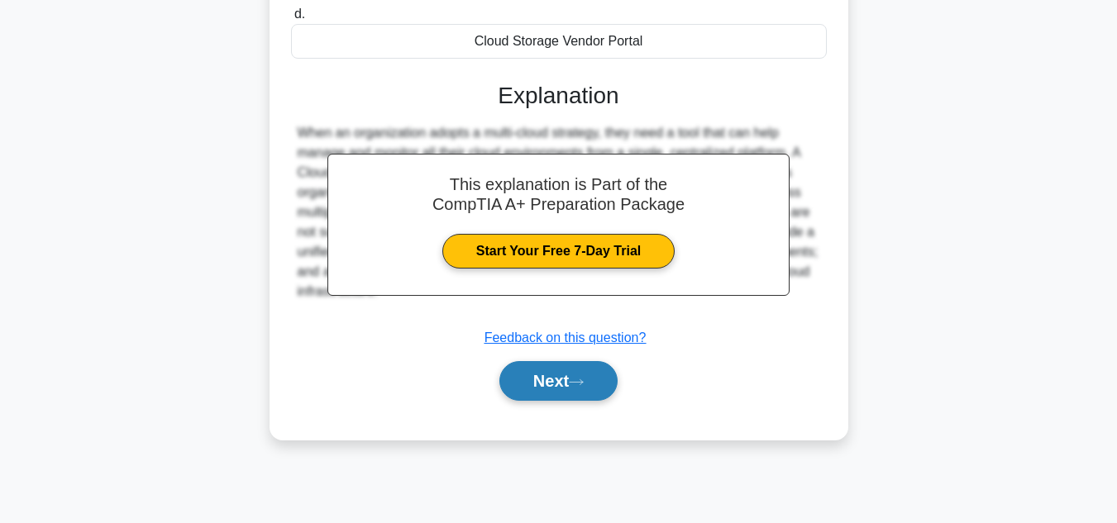
click at [596, 385] on button "Next" at bounding box center [558, 381] width 118 height 40
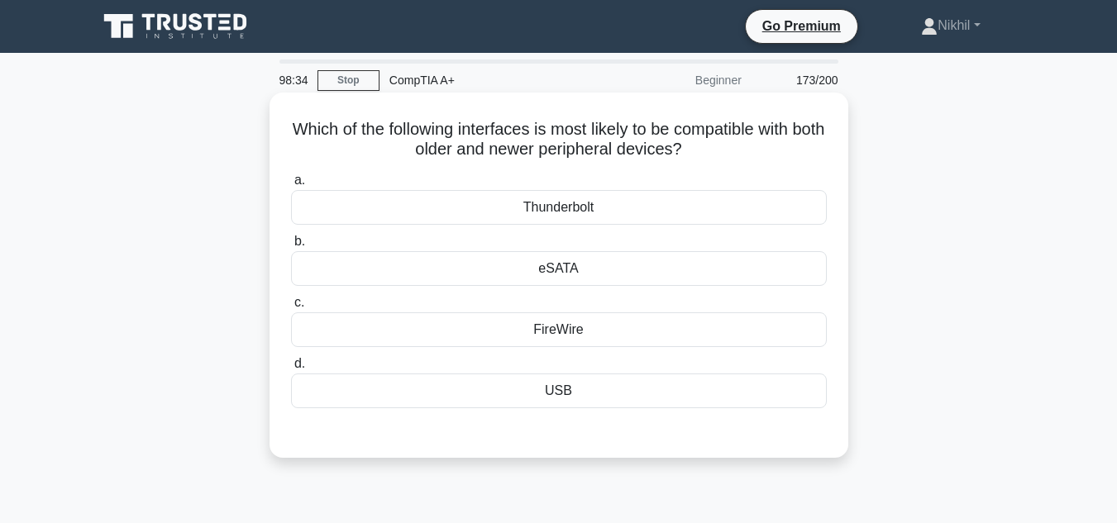
click at [604, 340] on div "FireWire" at bounding box center [559, 330] width 536 height 35
click at [291, 308] on input "c. FireWire" at bounding box center [291, 303] width 0 height 11
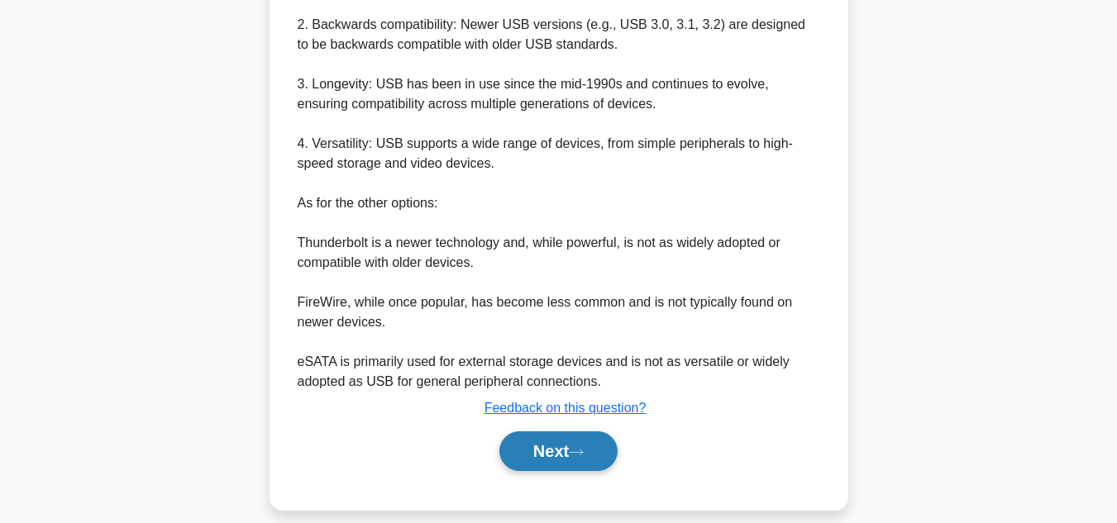
click at [563, 458] on button "Next" at bounding box center [558, 452] width 118 height 40
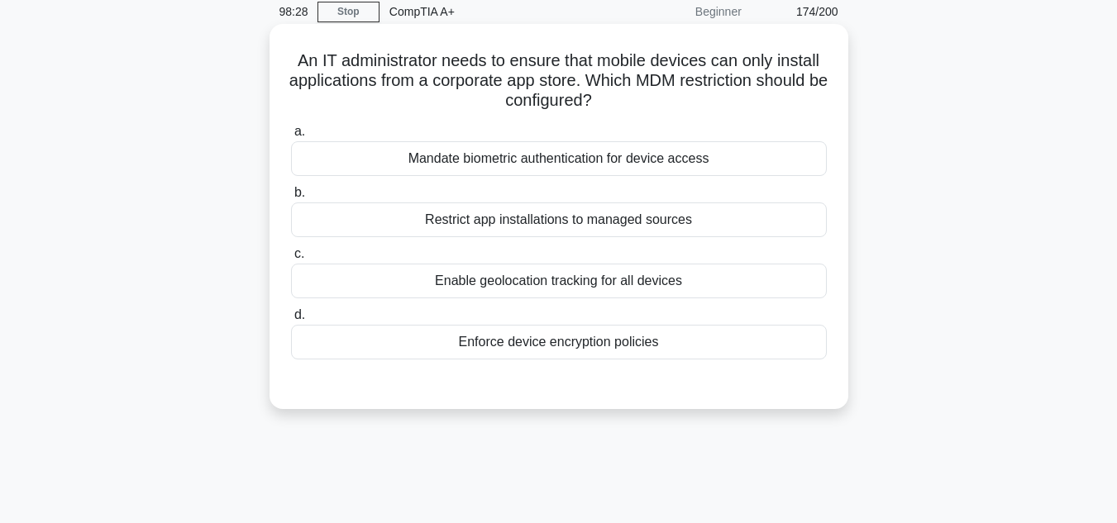
scroll to position [39, 0]
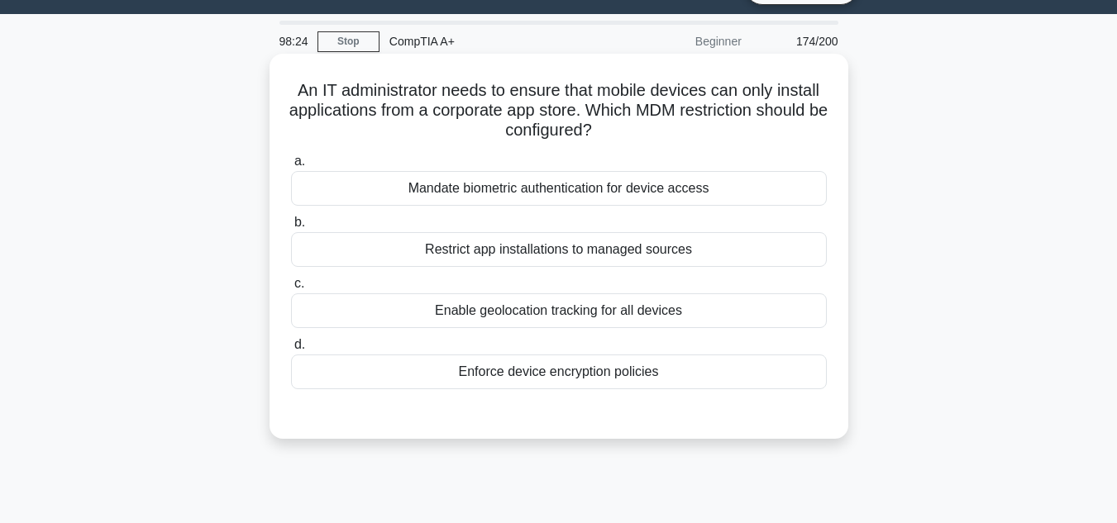
click at [659, 199] on div "Mandate biometric authentication for device access" at bounding box center [559, 188] width 536 height 35
click at [291, 167] on input "a. Mandate biometric authentication for device access" at bounding box center [291, 161] width 0 height 11
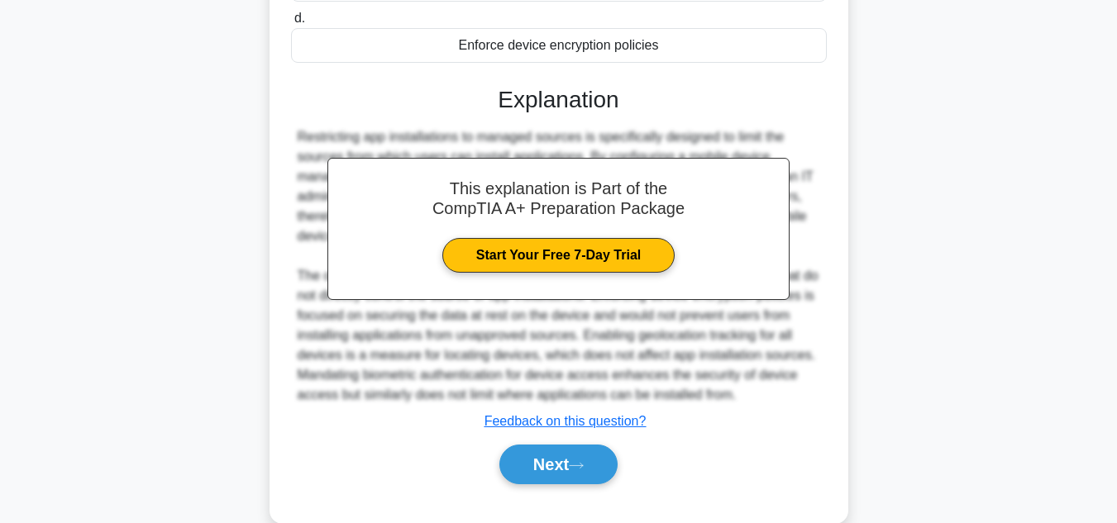
scroll to position [370, 0]
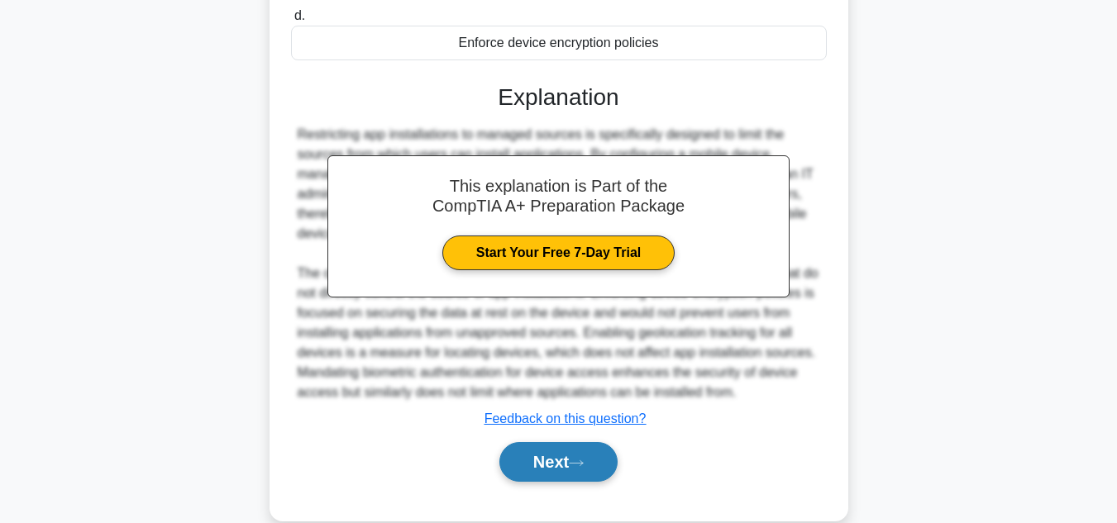
click at [600, 453] on button "Next" at bounding box center [558, 462] width 118 height 40
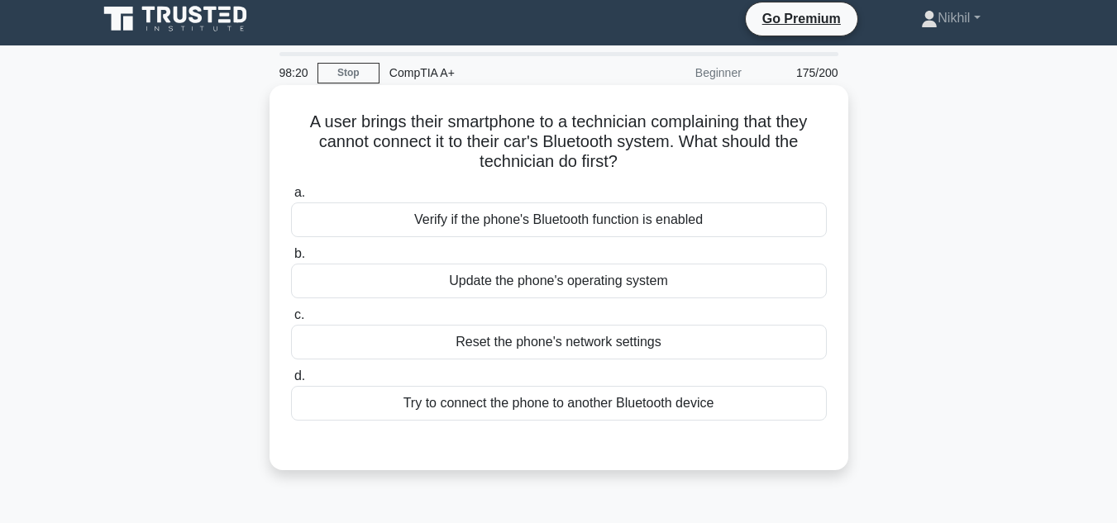
scroll to position [0, 0]
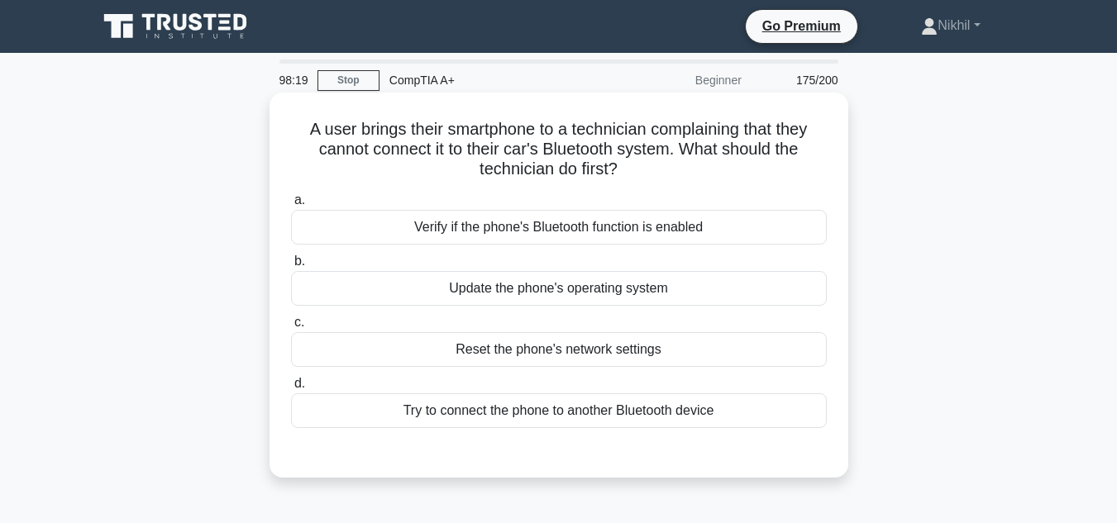
click at [533, 220] on div "Verify if the phone's Bluetooth function is enabled" at bounding box center [559, 227] width 536 height 35
click at [291, 206] on input "a. Verify if the phone's Bluetooth function is enabled" at bounding box center [291, 200] width 0 height 11
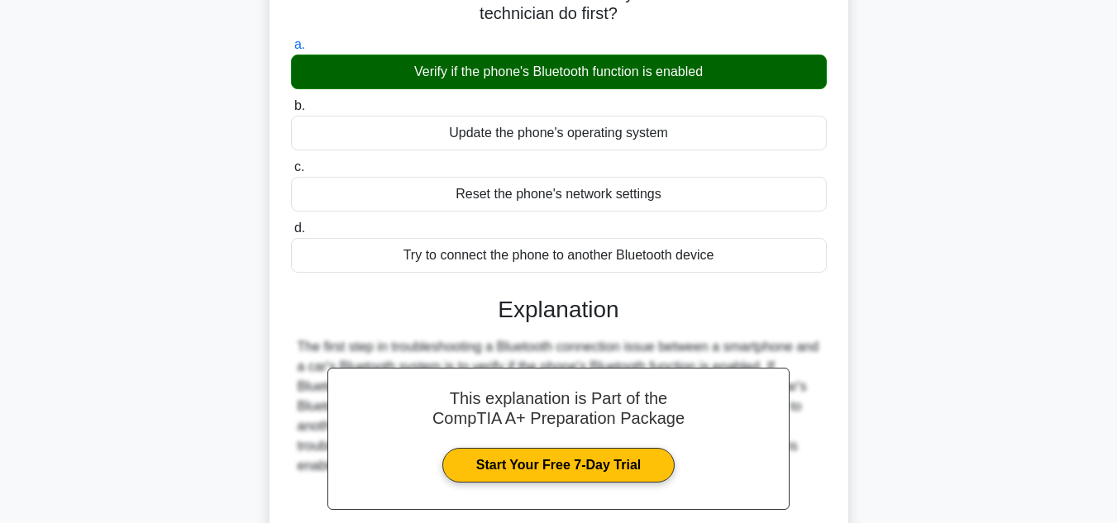
scroll to position [331, 0]
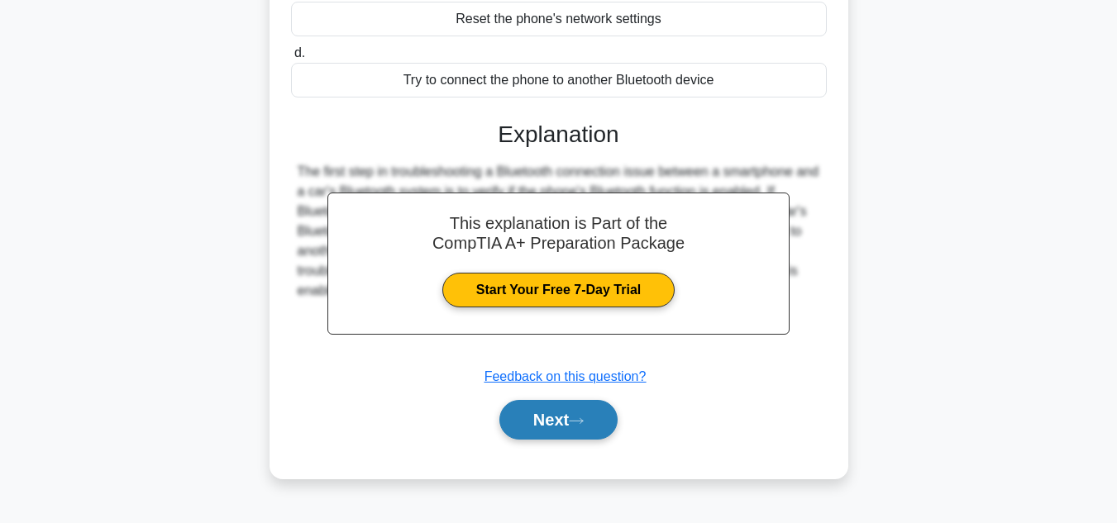
click at [572, 413] on button "Next" at bounding box center [558, 420] width 118 height 40
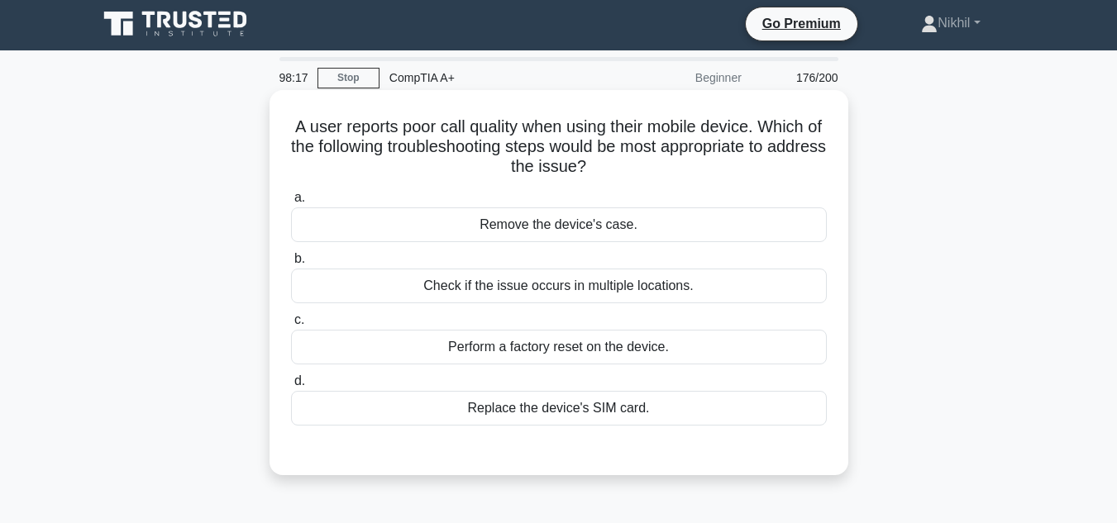
scroll to position [0, 0]
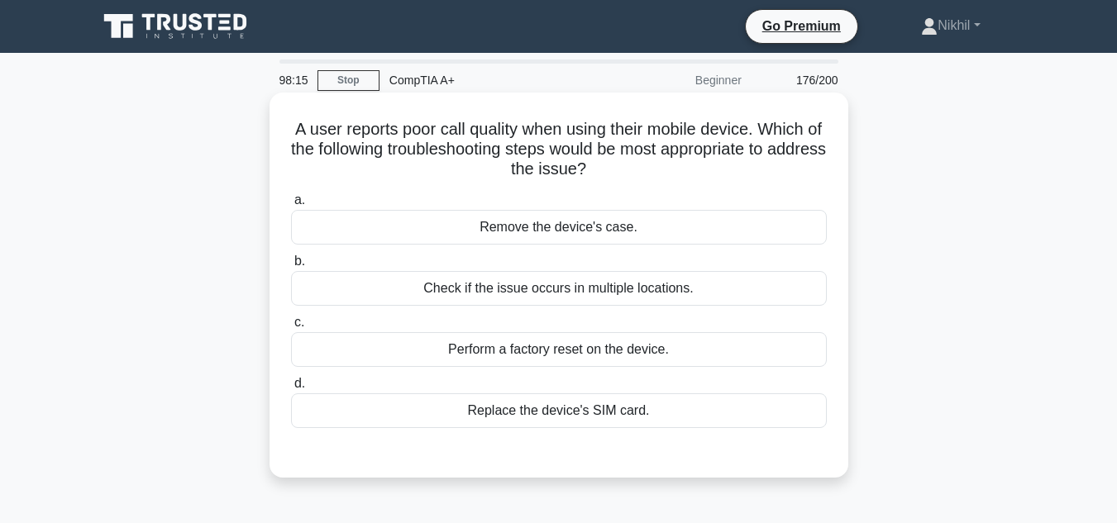
click at [616, 286] on div "Check if the issue occurs in multiple locations." at bounding box center [559, 288] width 536 height 35
click at [291, 267] on input "b. Check if the issue occurs in multiple locations." at bounding box center [291, 261] width 0 height 11
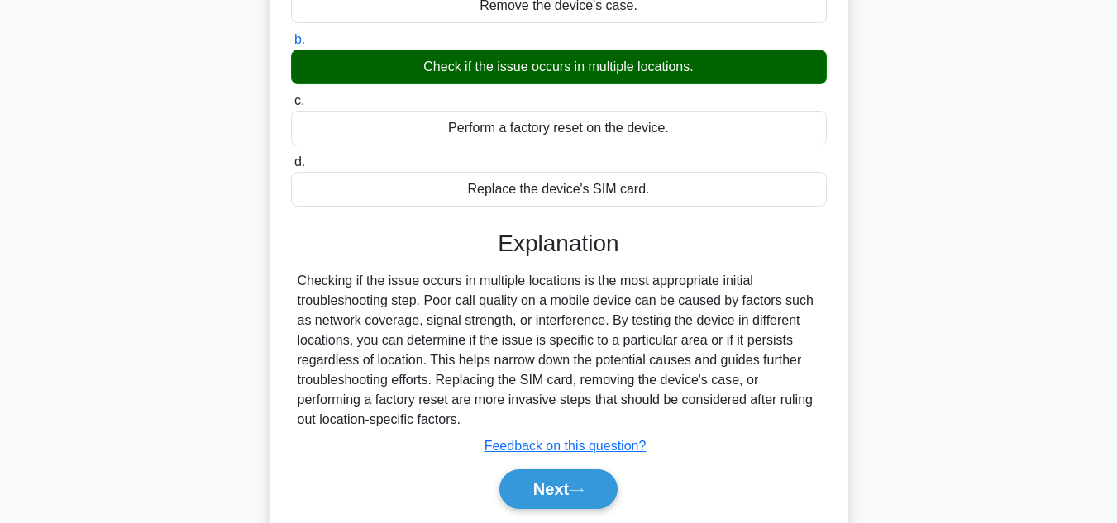
scroll to position [370, 0]
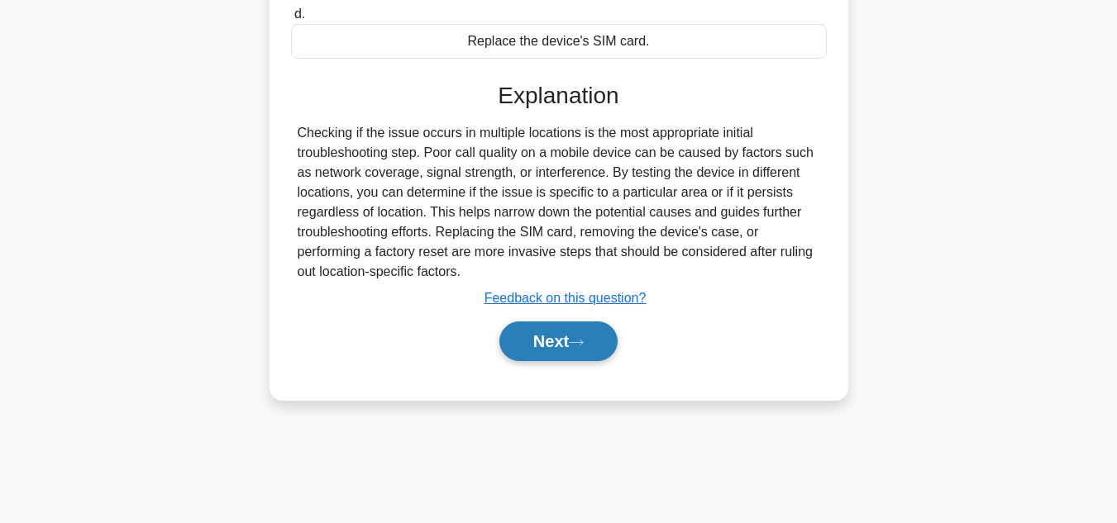
click at [584, 334] on button "Next" at bounding box center [558, 342] width 118 height 40
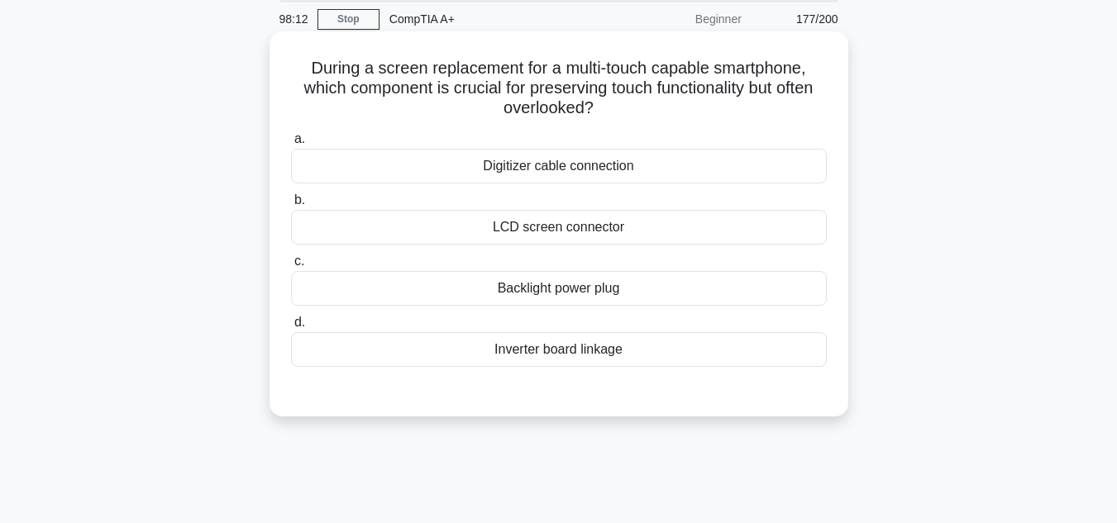
scroll to position [39, 0]
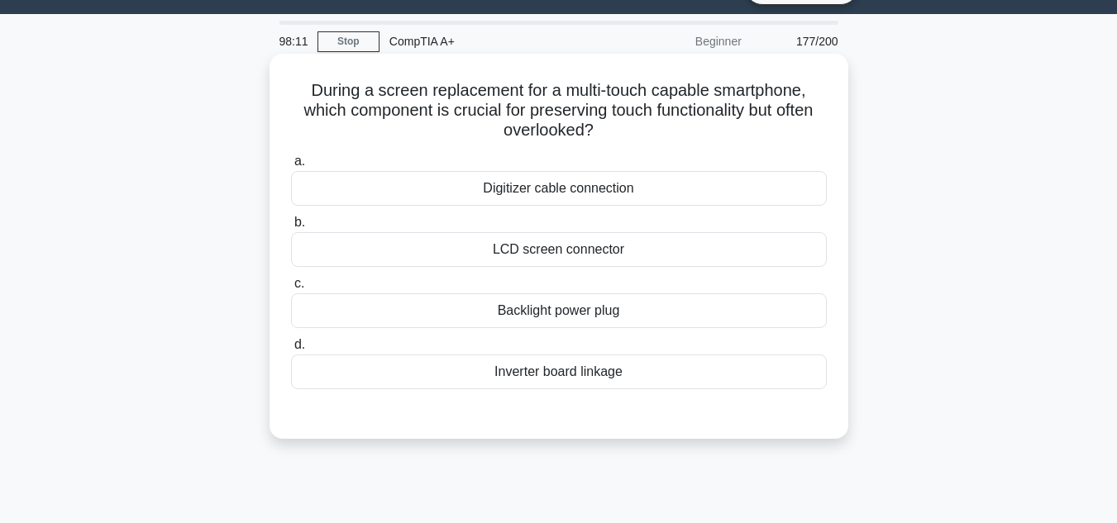
click at [600, 312] on div "Backlight power plug" at bounding box center [559, 311] width 536 height 35
click at [291, 289] on input "c. Backlight power plug" at bounding box center [291, 284] width 0 height 11
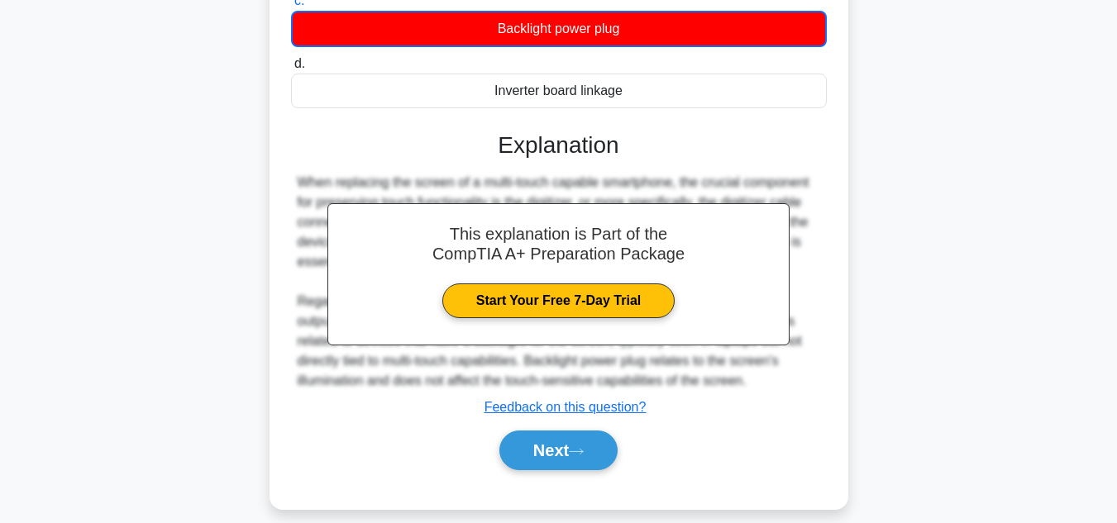
scroll to position [370, 0]
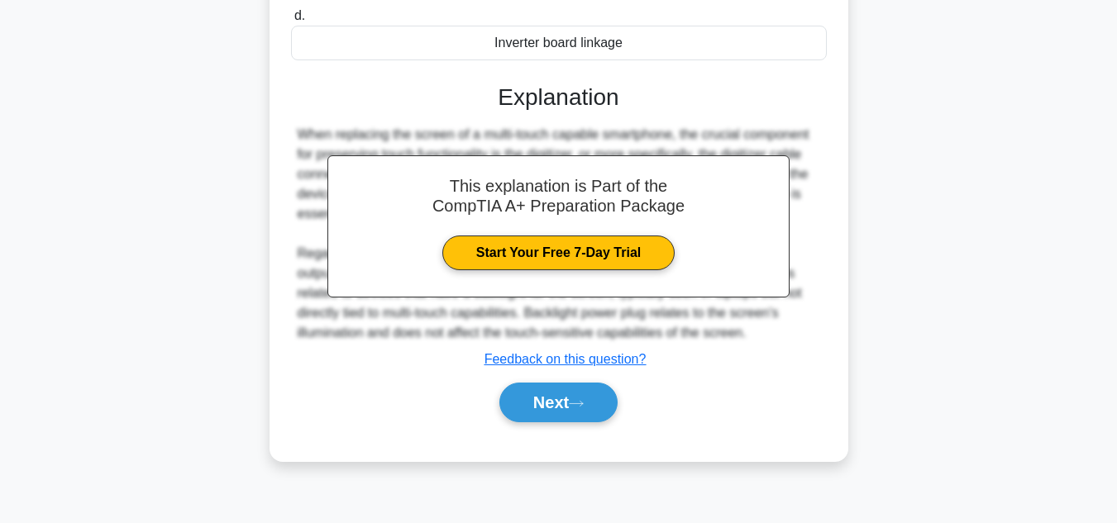
click at [566, 374] on div "This explanation is Part of the CompTIA A+ Preparation Package Start Your Free …" at bounding box center [559, 246] width 536 height 365
drag, startPoint x: 566, startPoint y: 376, endPoint x: 566, endPoint y: 385, distance: 9.1
click at [566, 385] on div "This explanation is Part of the CompTIA A+ Preparation Package Start Your Free …" at bounding box center [559, 246] width 536 height 365
click at [566, 389] on button "Next" at bounding box center [558, 403] width 118 height 40
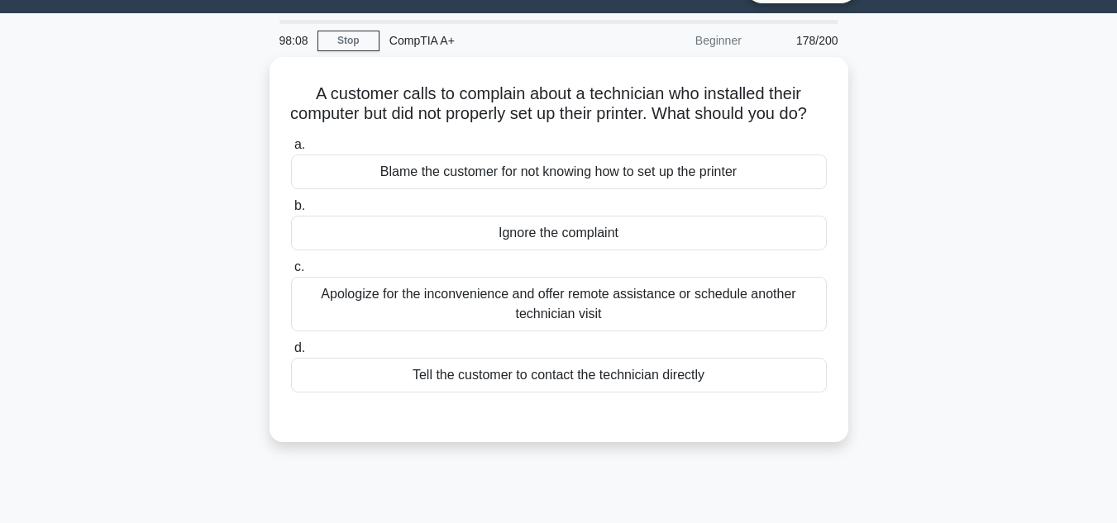
scroll to position [39, 0]
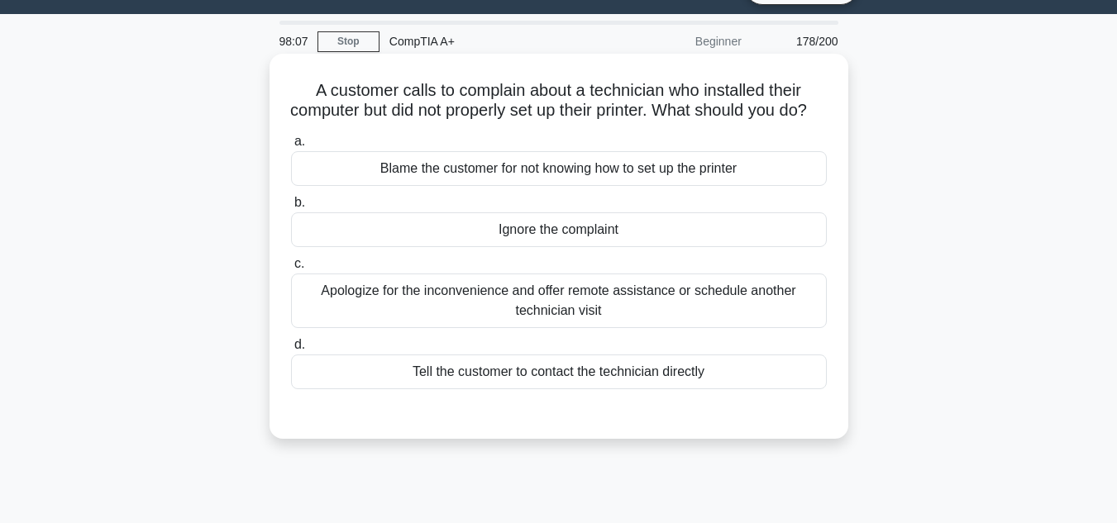
click at [608, 315] on div "Apologize for the inconvenience and offer remote assistance or schedule another…" at bounding box center [559, 301] width 536 height 55
click at [291, 270] on input "c. Apologize for the inconvenience and offer remote assistance or schedule anot…" at bounding box center [291, 264] width 0 height 11
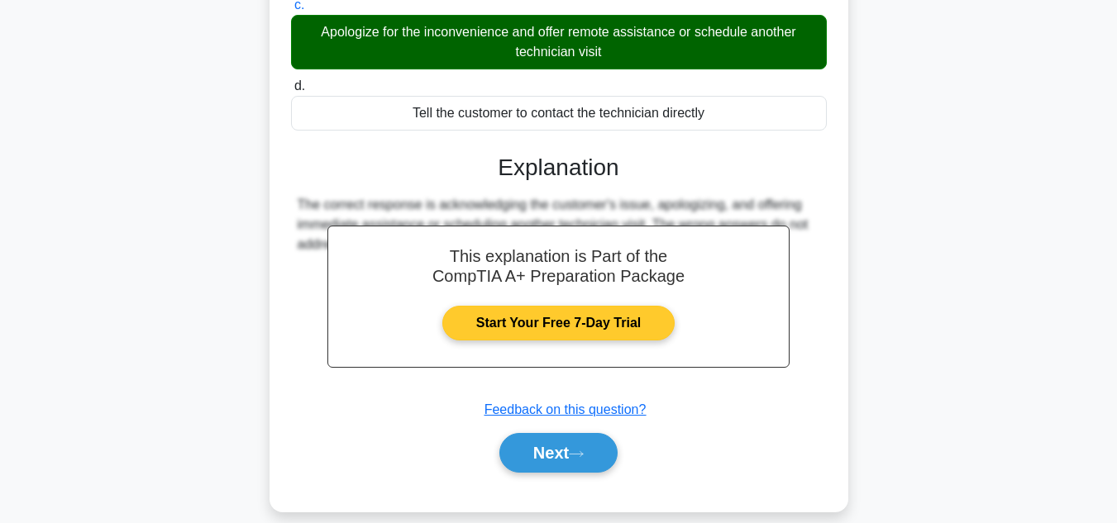
scroll to position [370, 0]
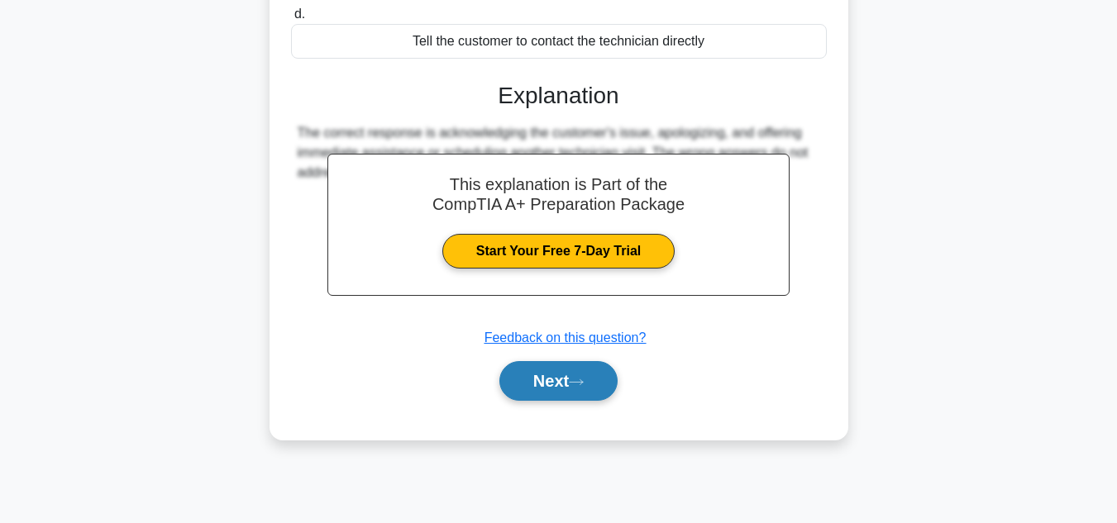
click at [587, 398] on button "Next" at bounding box center [558, 381] width 118 height 40
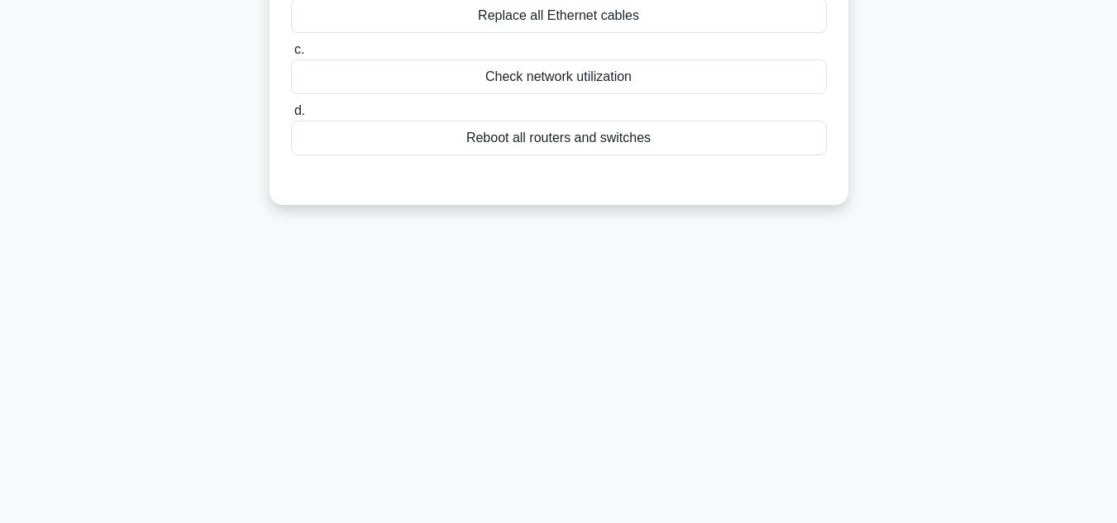
scroll to position [39, 0]
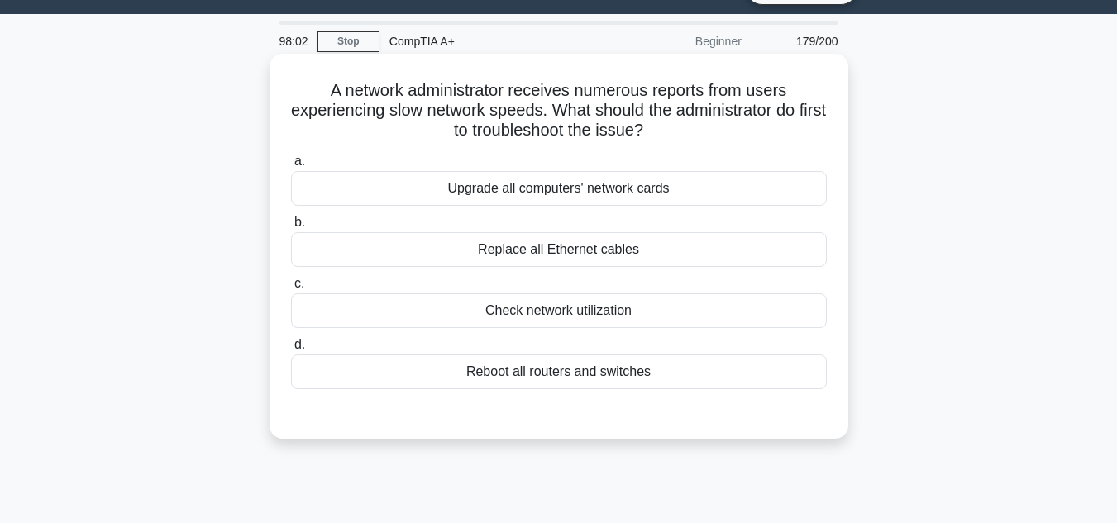
click at [553, 314] on div "Check network utilization" at bounding box center [559, 311] width 536 height 35
click at [291, 289] on input "c. Check network utilization" at bounding box center [291, 284] width 0 height 11
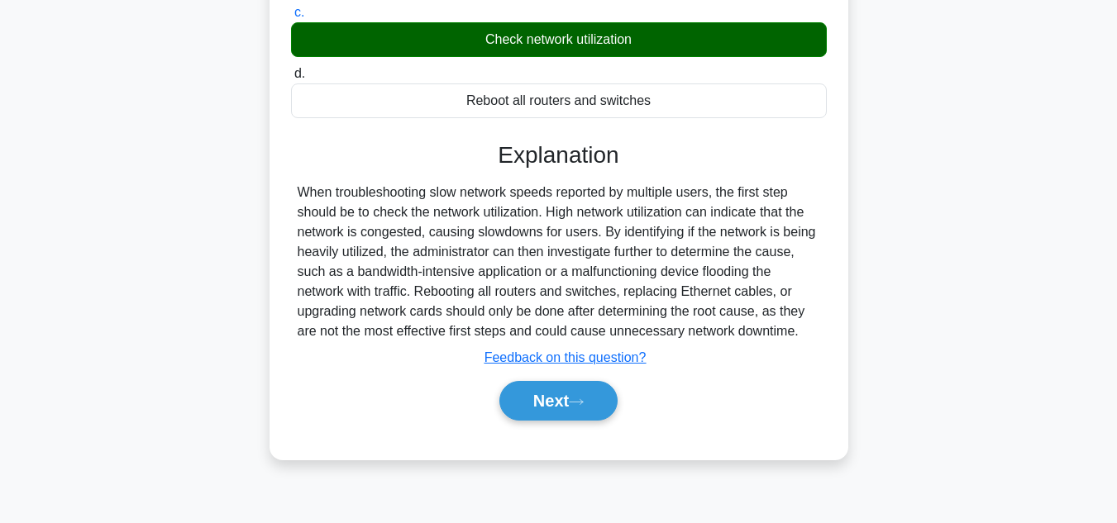
scroll to position [370, 0]
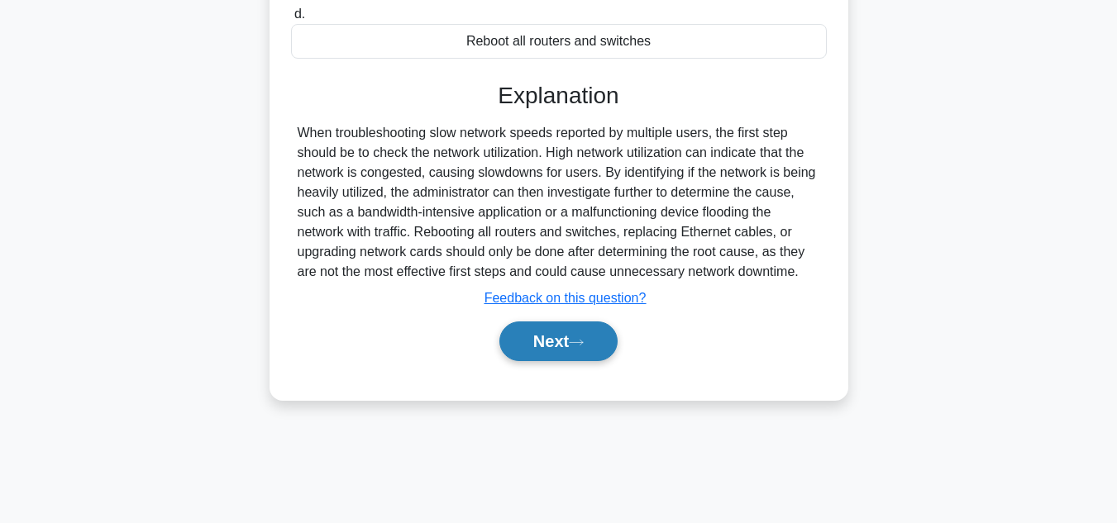
click at [571, 349] on button "Next" at bounding box center [558, 342] width 118 height 40
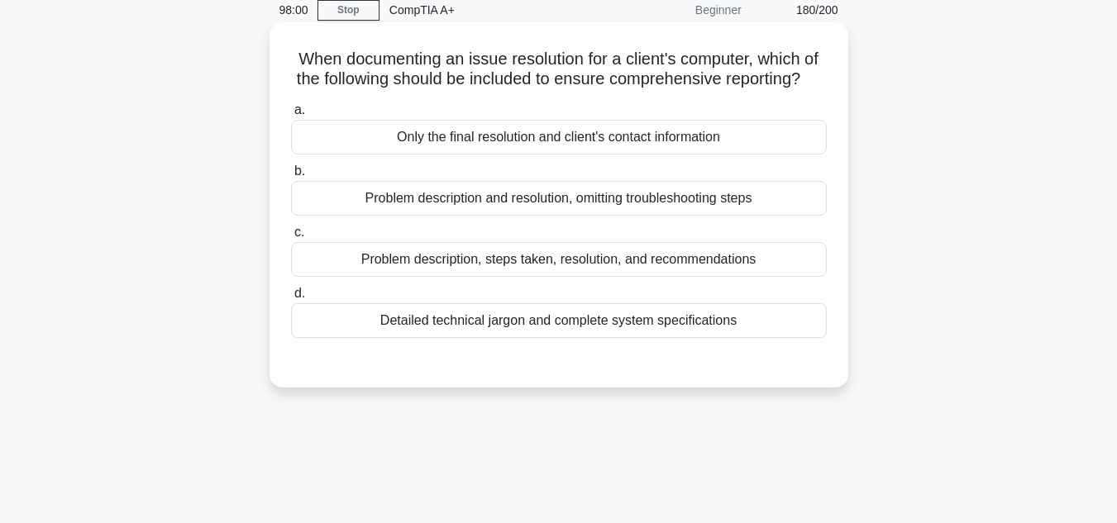
scroll to position [39, 0]
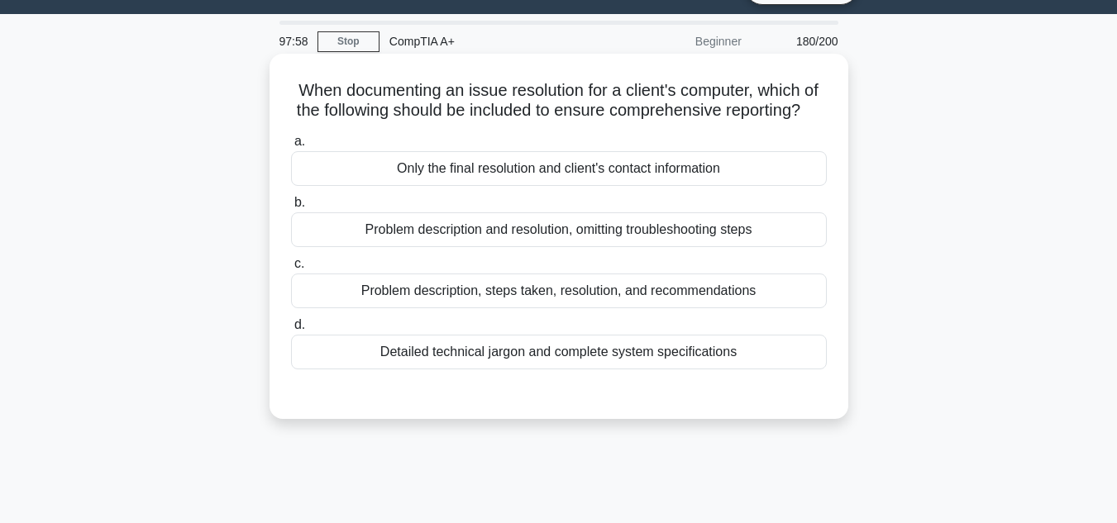
click at [576, 370] on div "Detailed technical jargon and complete system specifications" at bounding box center [559, 352] width 536 height 35
click at [573, 370] on div "Detailed technical jargon and complete system specifications" at bounding box center [559, 352] width 536 height 35
click at [291, 331] on input "d. Detailed technical jargon and complete system specifications" at bounding box center [291, 325] width 0 height 11
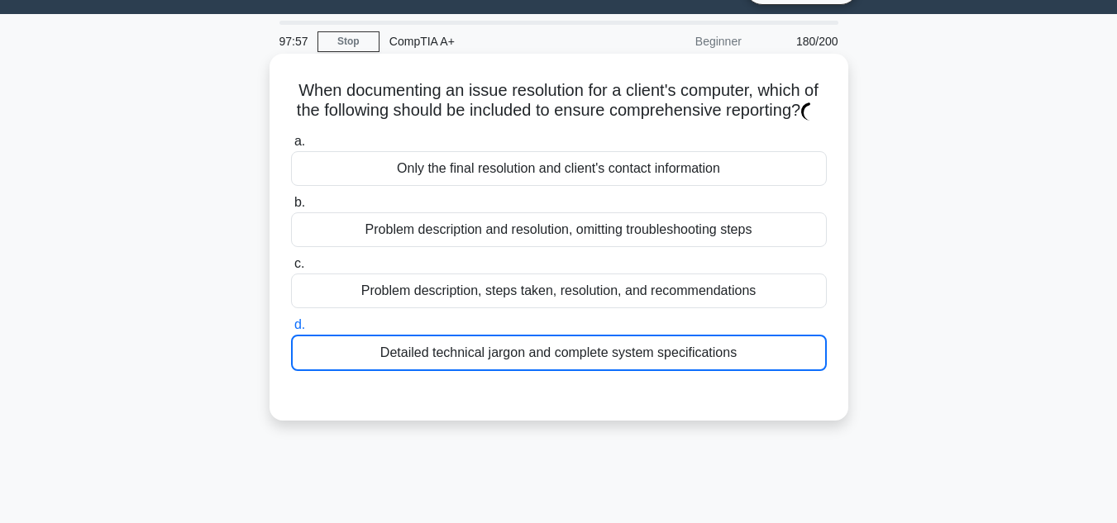
click at [569, 371] on div "Detailed technical jargon and complete system specifications" at bounding box center [559, 353] width 536 height 36
click at [291, 331] on input "d. Detailed technical jargon and complete system specifications" at bounding box center [291, 325] width 0 height 11
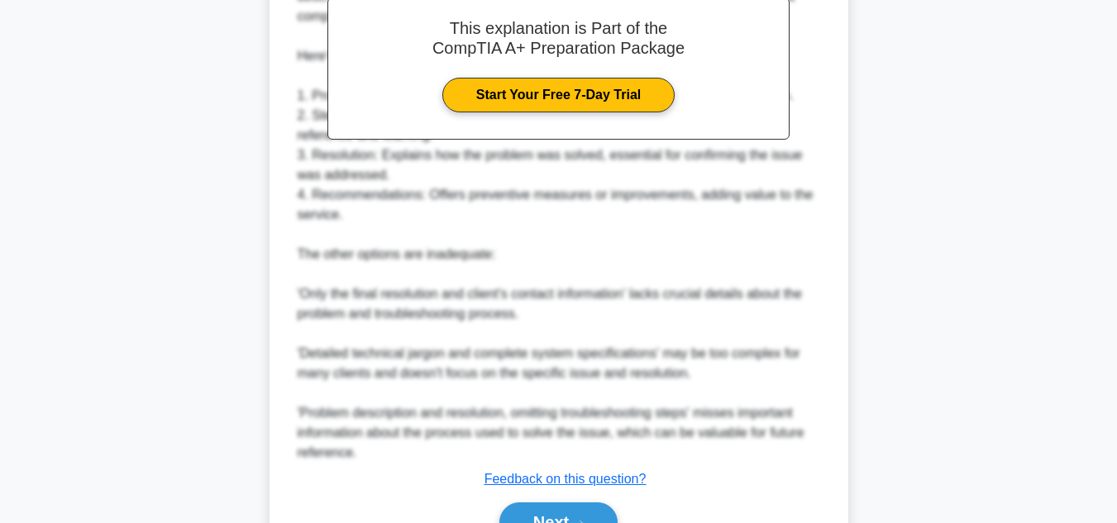
scroll to position [618, 0]
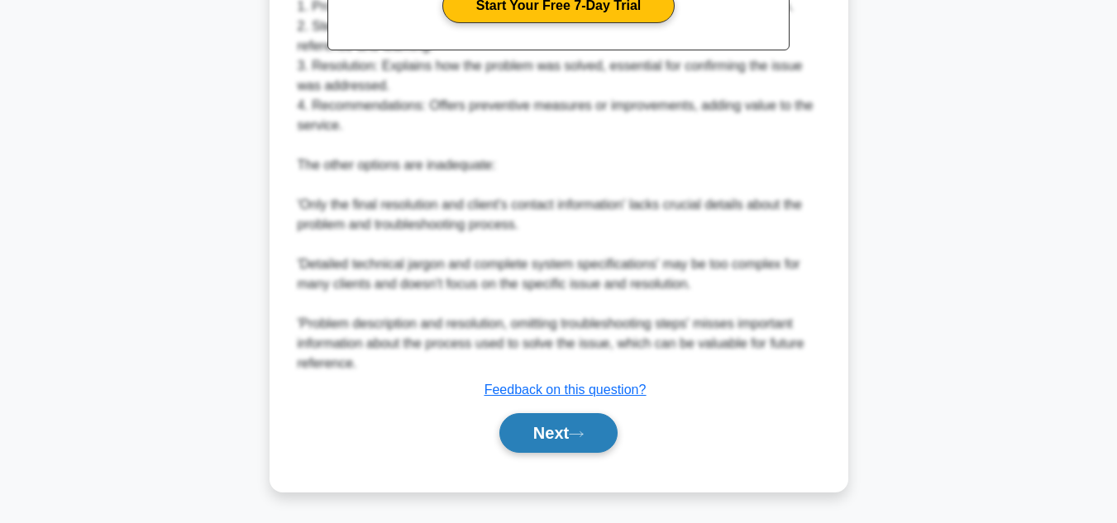
click at [558, 423] on button "Next" at bounding box center [558, 433] width 118 height 40
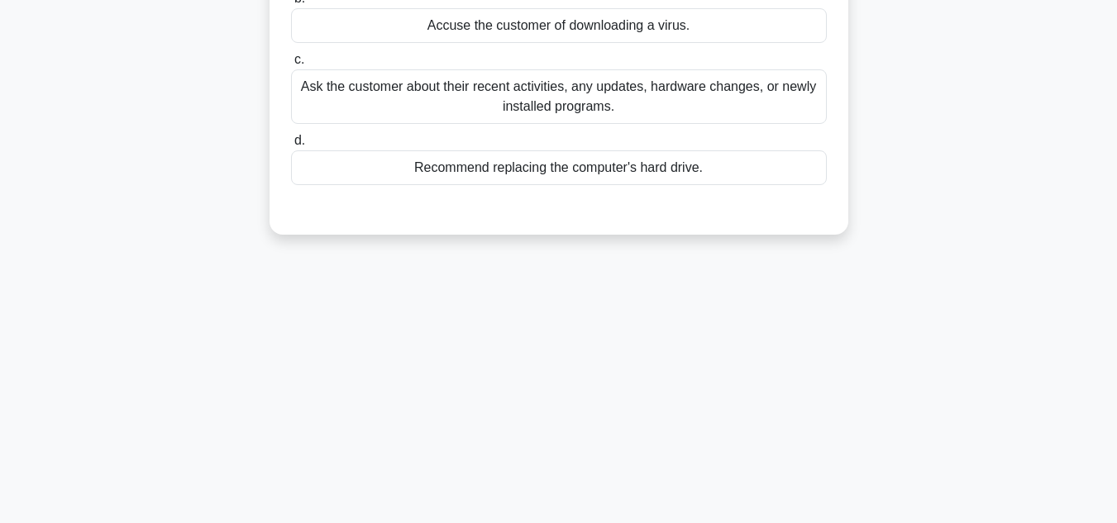
scroll to position [39, 0]
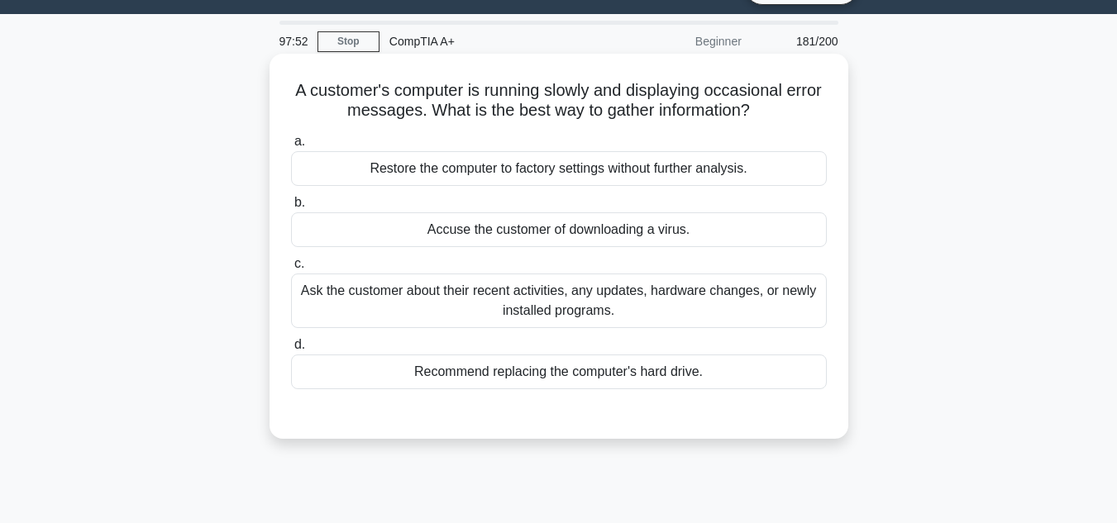
click at [609, 320] on div "Ask the customer about their recent activities, any updates, hardware changes, …" at bounding box center [559, 301] width 536 height 55
click at [291, 270] on input "c. Ask the customer about their recent activities, any updates, hardware change…" at bounding box center [291, 264] width 0 height 11
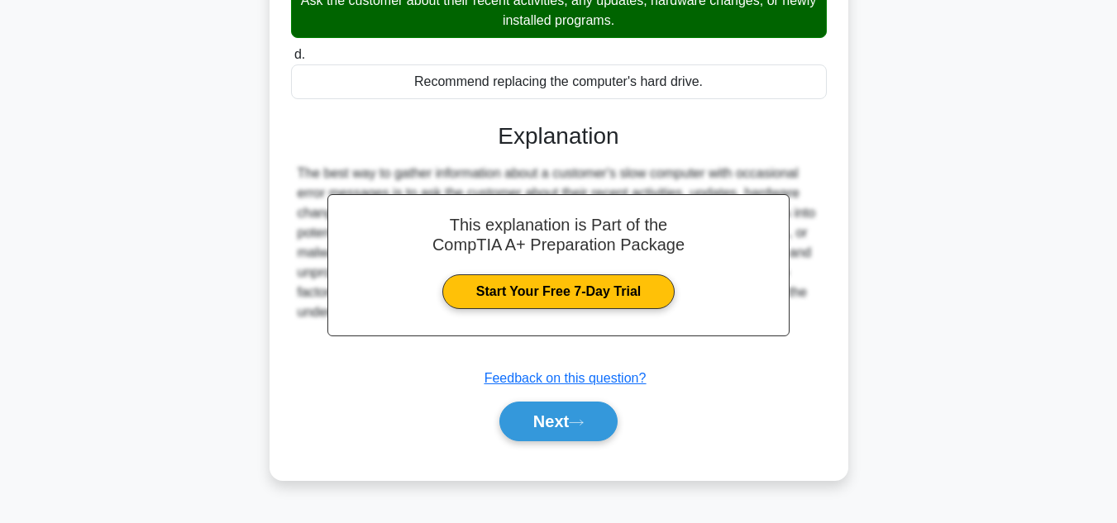
scroll to position [370, 0]
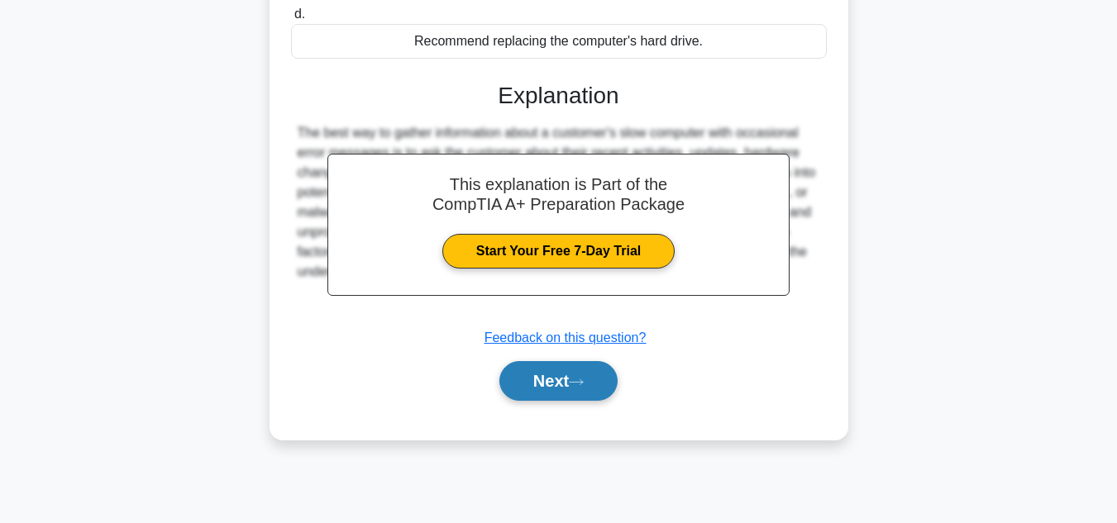
click at [584, 387] on icon at bounding box center [576, 382] width 15 height 9
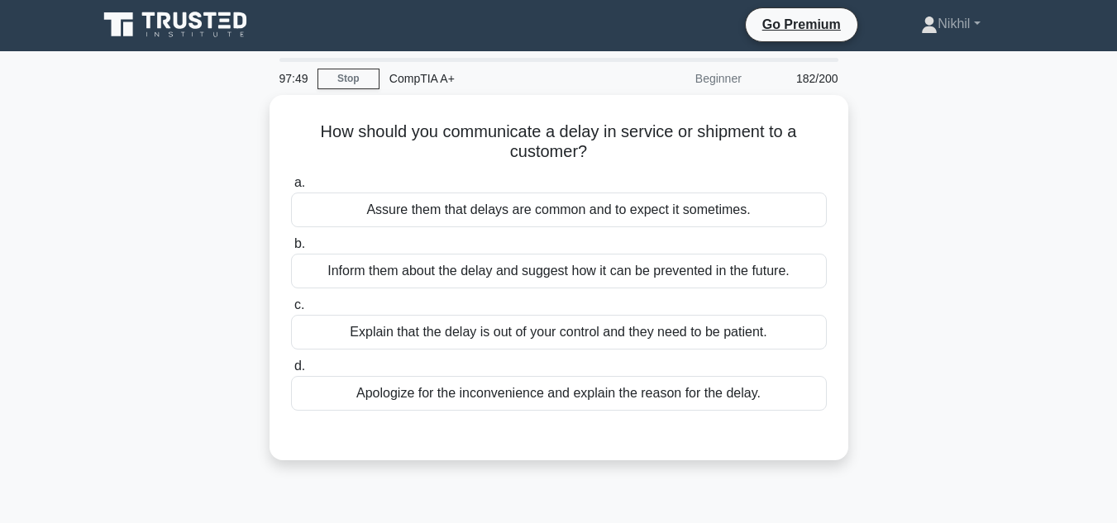
scroll to position [0, 0]
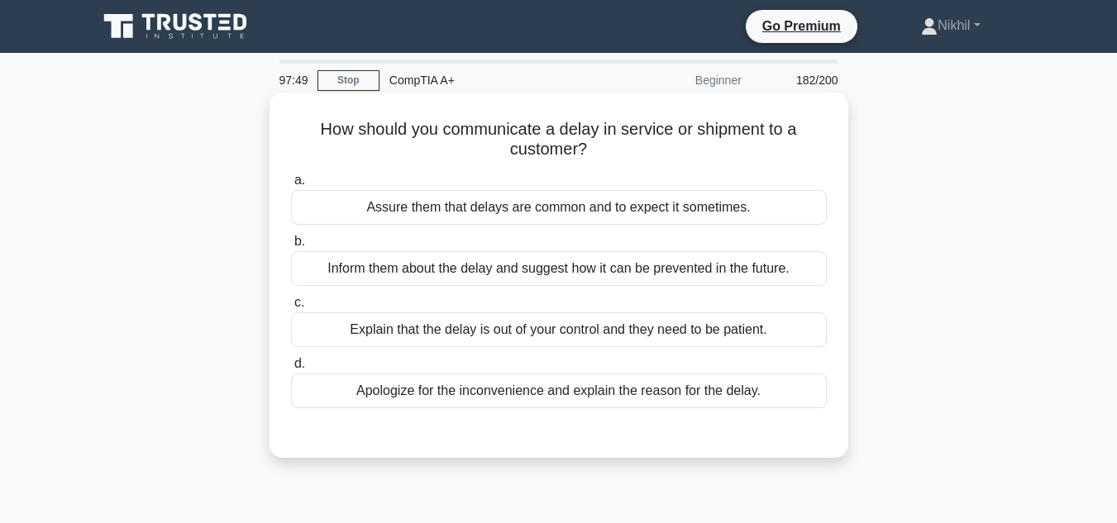
drag, startPoint x: 685, startPoint y: 269, endPoint x: 657, endPoint y: 327, distance: 65.1
click at [683, 280] on div "Inform them about the delay and suggest how it can be prevented in the future." at bounding box center [559, 268] width 536 height 35
click at [663, 286] on div "Inform them about the delay and suggest how it can be prevented in the future." at bounding box center [559, 268] width 536 height 35
click at [291, 247] on input "b. Inform them about the delay and suggest how it can be prevented in the futur…" at bounding box center [291, 241] width 0 height 11
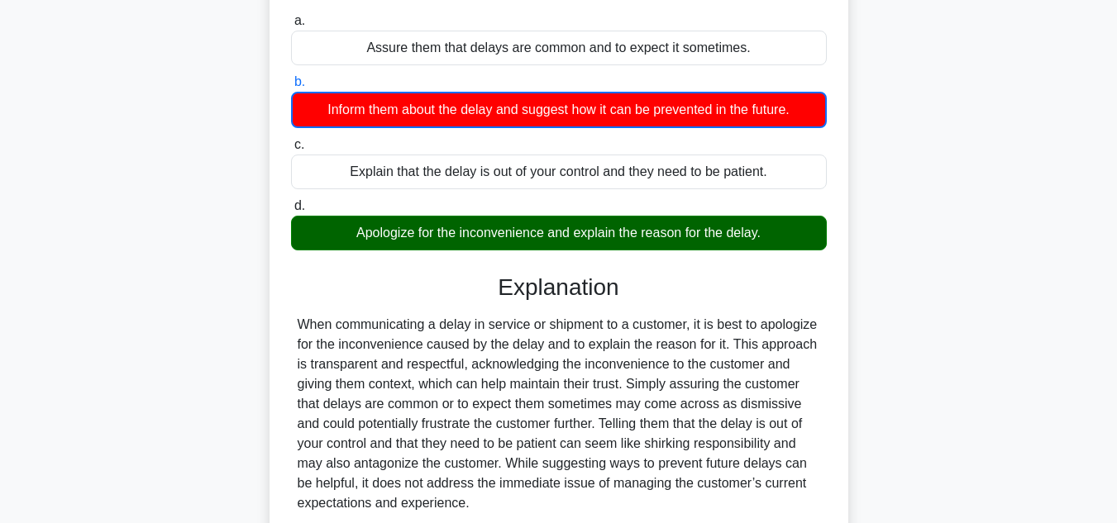
scroll to position [248, 0]
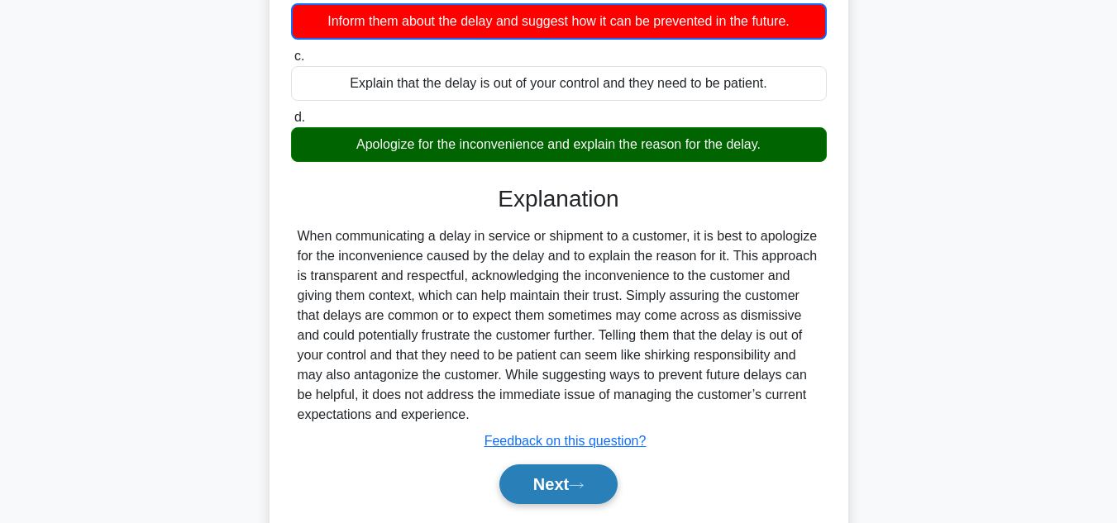
click at [597, 481] on button "Next" at bounding box center [558, 485] width 118 height 40
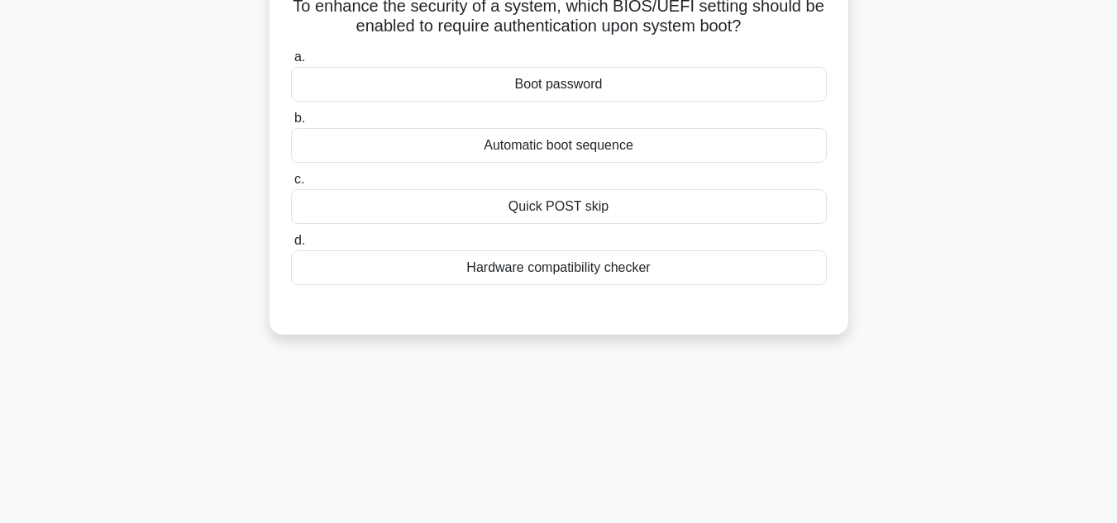
scroll to position [0, 0]
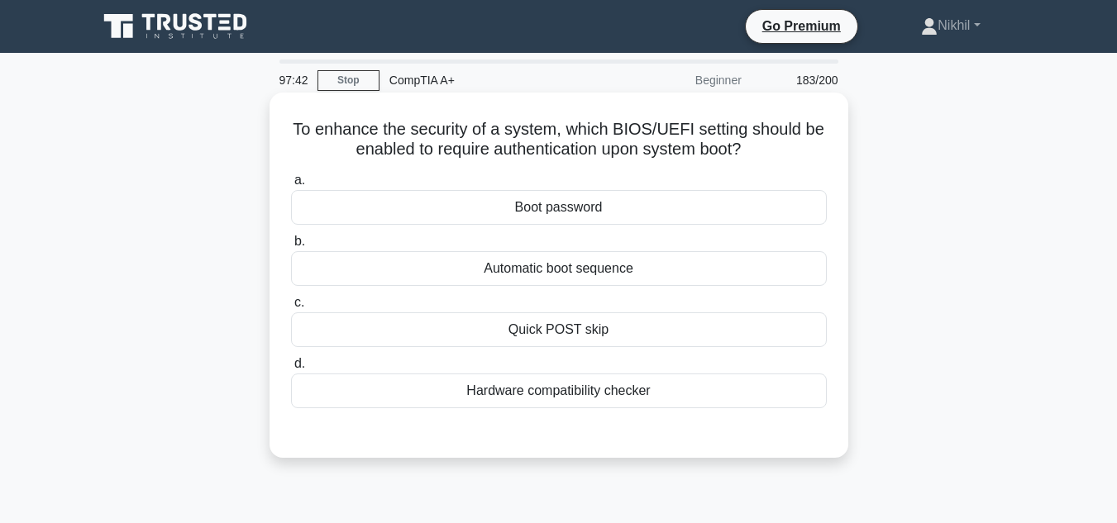
click at [599, 399] on div "Hardware compatibility checker" at bounding box center [559, 391] width 536 height 35
click at [291, 370] on input "d. Hardware compatibility checker" at bounding box center [291, 364] width 0 height 11
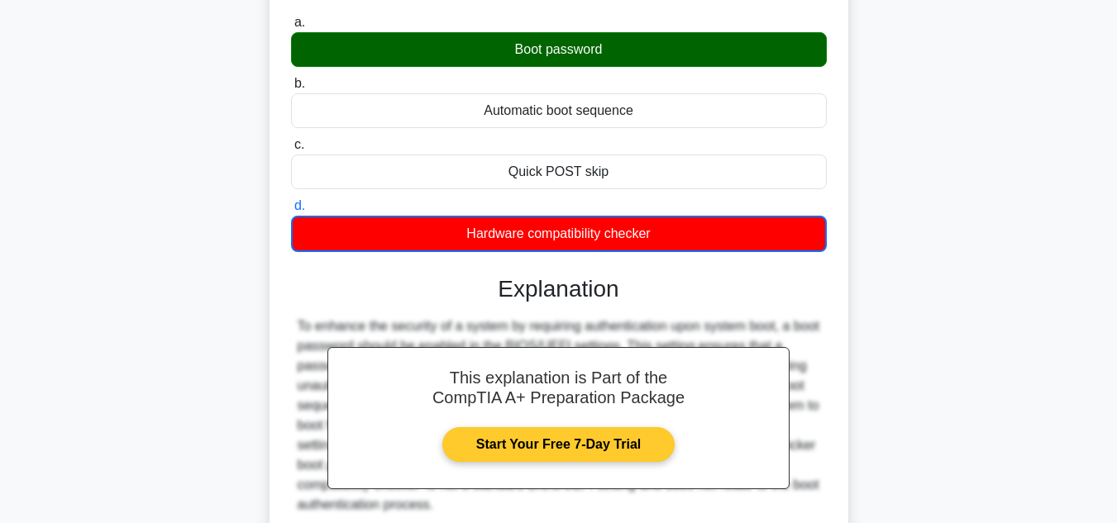
scroll to position [248, 0]
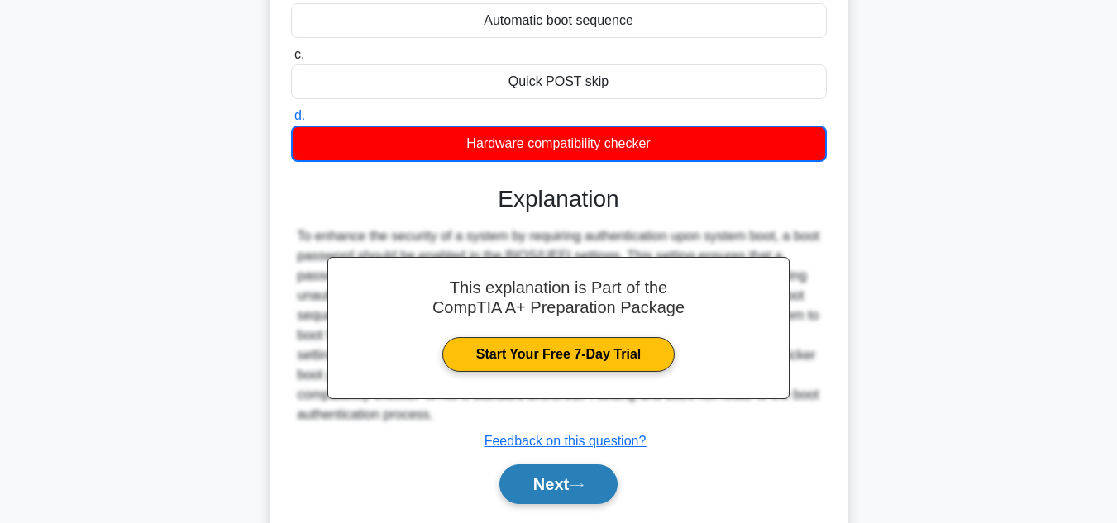
click at [560, 490] on button "Next" at bounding box center [558, 485] width 118 height 40
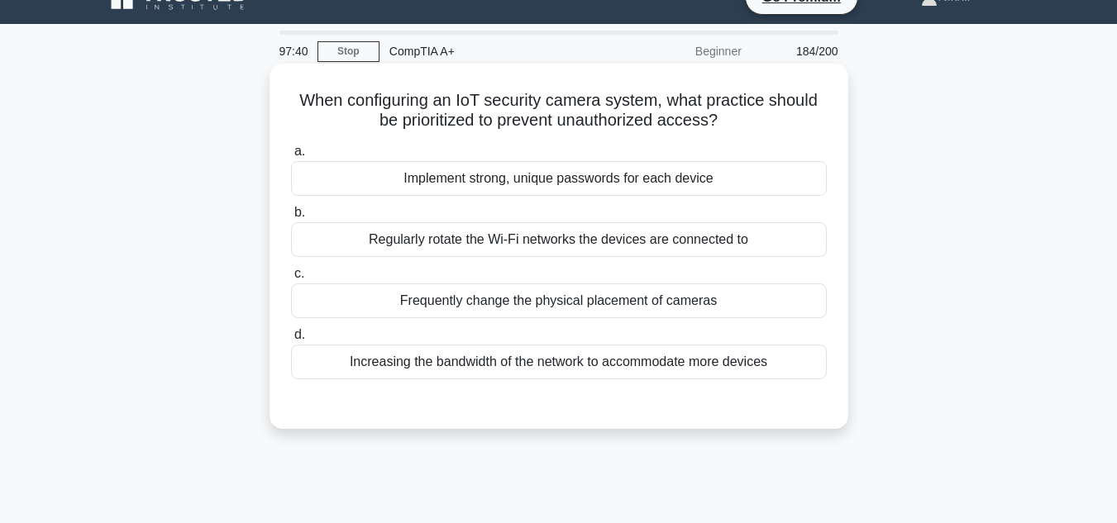
scroll to position [0, 0]
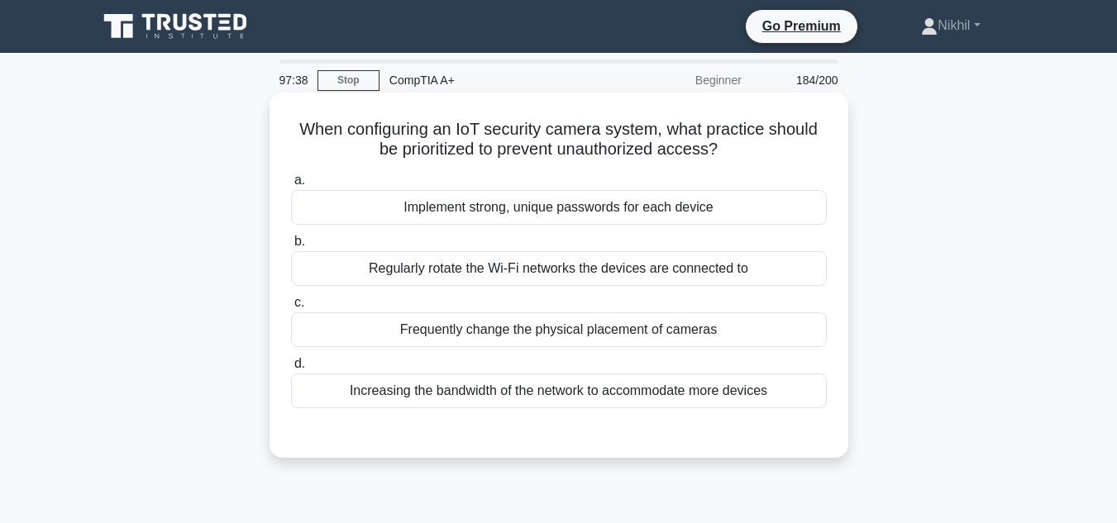
click at [551, 407] on div "Increasing the bandwidth of the network to accommodate more devices" at bounding box center [559, 391] width 536 height 35
click at [554, 404] on div "Increasing the bandwidth of the network to accommodate more devices" at bounding box center [559, 391] width 536 height 35
click at [291, 370] on input "d. Increasing the bandwidth of the network to accommodate more devices" at bounding box center [291, 364] width 0 height 11
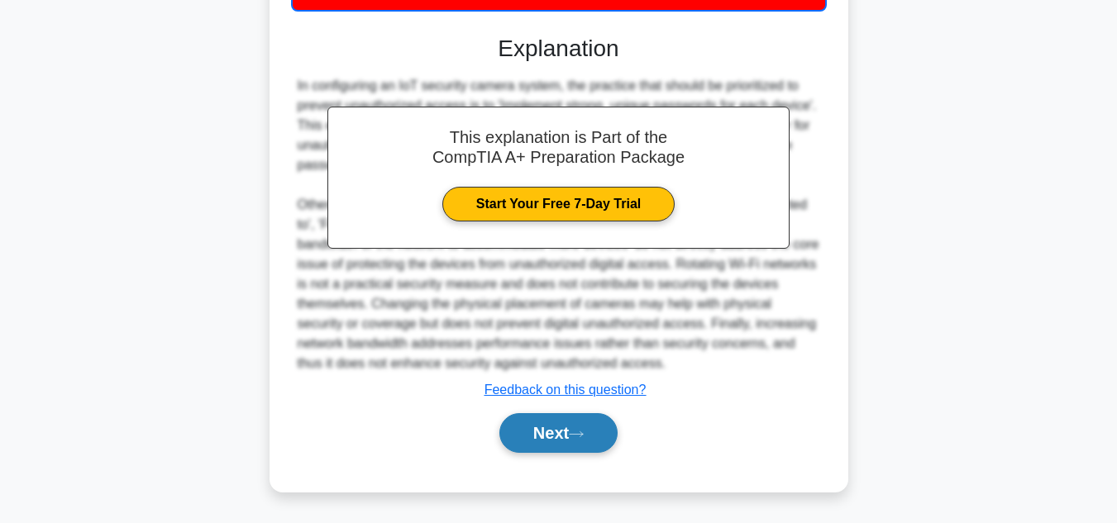
click at [577, 420] on button "Next" at bounding box center [558, 433] width 118 height 40
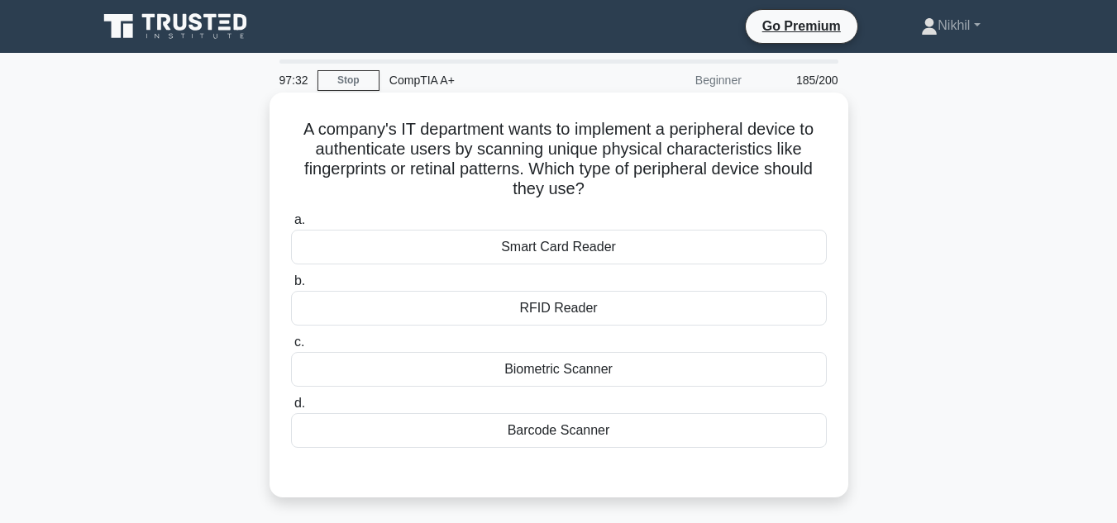
click at [599, 379] on div "Biometric Scanner" at bounding box center [559, 369] width 536 height 35
click at [291, 348] on input "c. Biometric Scanner" at bounding box center [291, 342] width 0 height 11
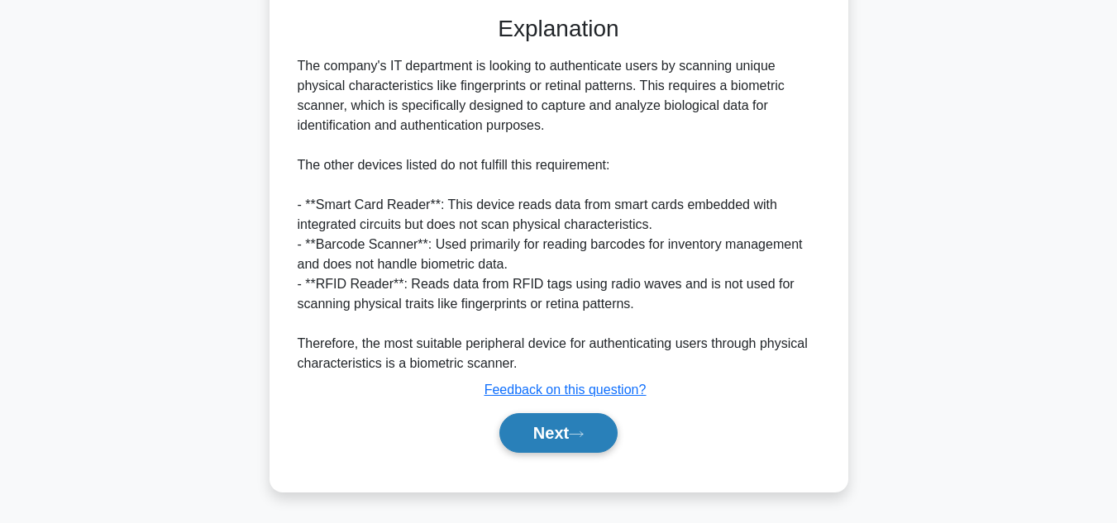
click at [584, 437] on icon at bounding box center [576, 434] width 15 height 9
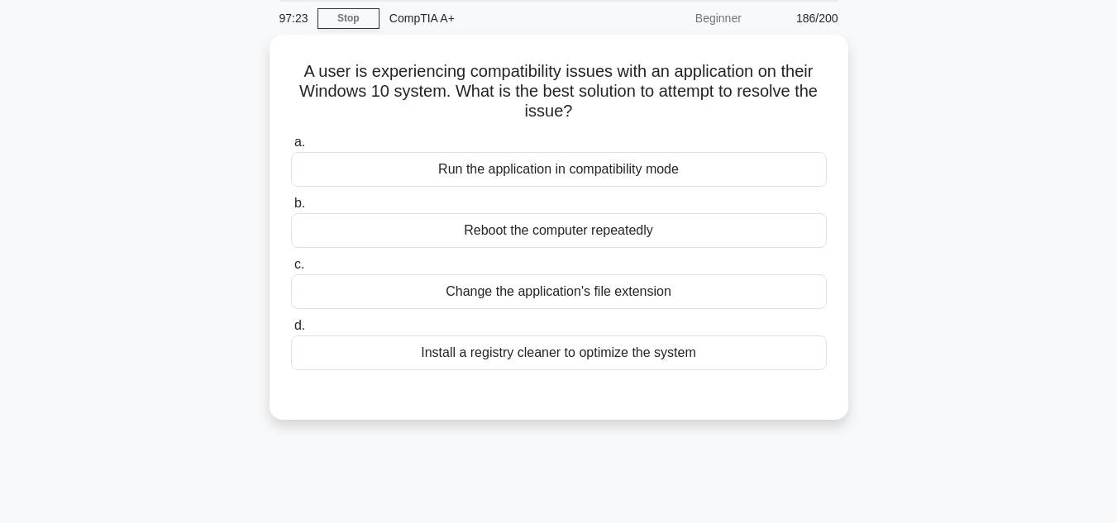
scroll to position [39, 0]
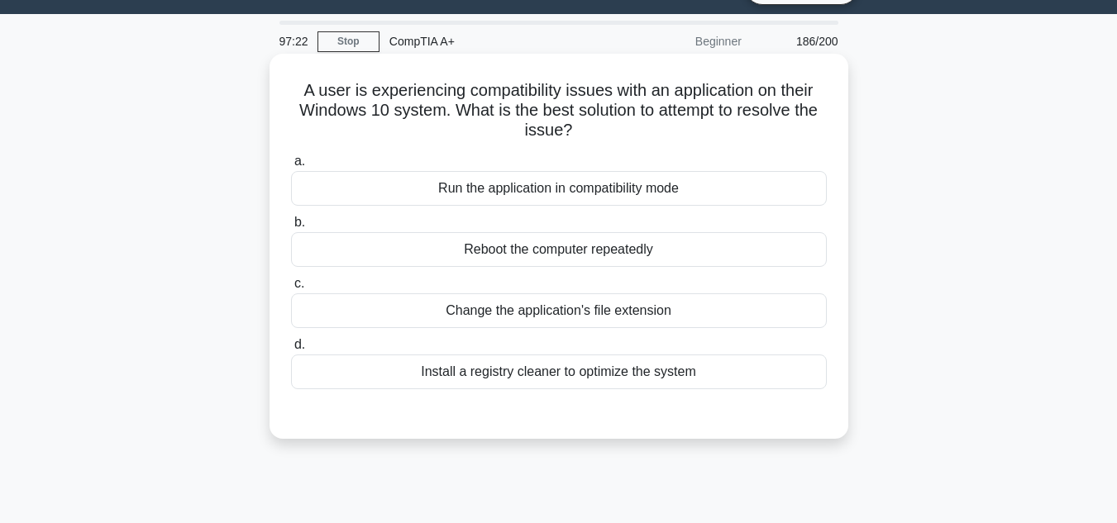
click at [527, 365] on div "Install a registry cleaner to optimize the system" at bounding box center [559, 372] width 536 height 35
click at [291, 351] on input "d. Install a registry cleaner to optimize the system" at bounding box center [291, 345] width 0 height 11
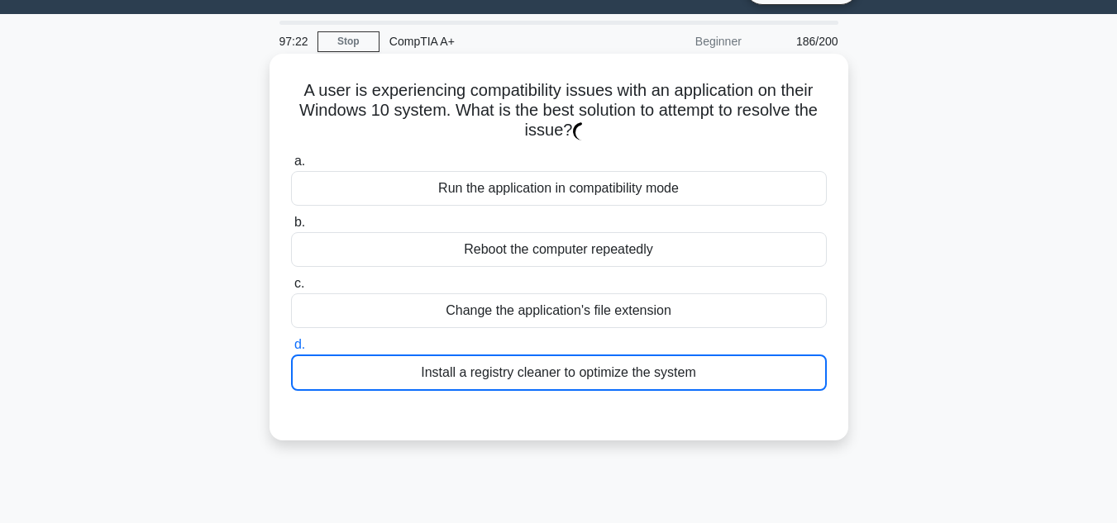
click at [524, 367] on div "Install a registry cleaner to optimize the system" at bounding box center [559, 373] width 536 height 36
click at [291, 351] on input "d. Install a registry cleaner to optimize the system" at bounding box center [291, 345] width 0 height 11
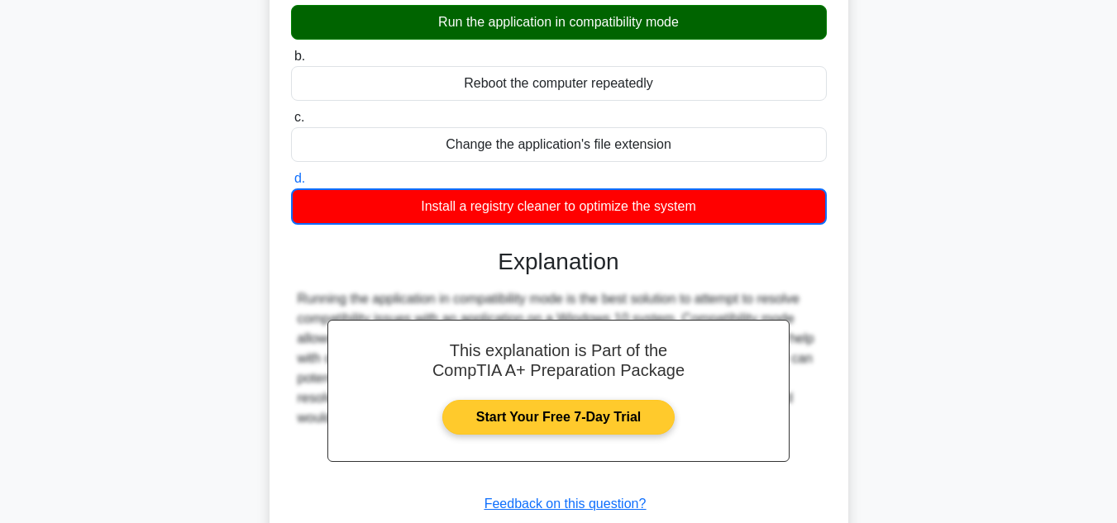
scroll to position [370, 0]
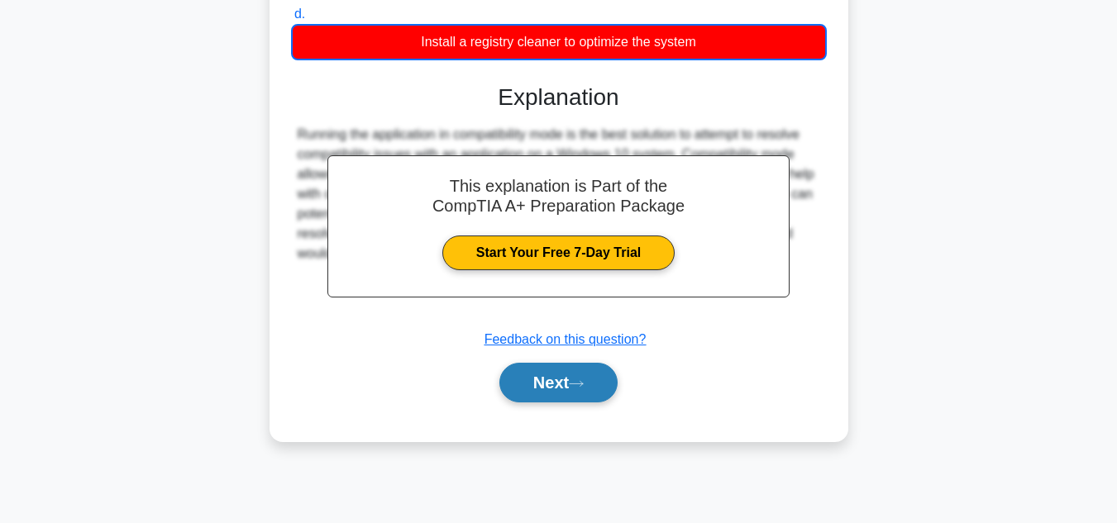
click at [523, 379] on button "Next" at bounding box center [558, 383] width 118 height 40
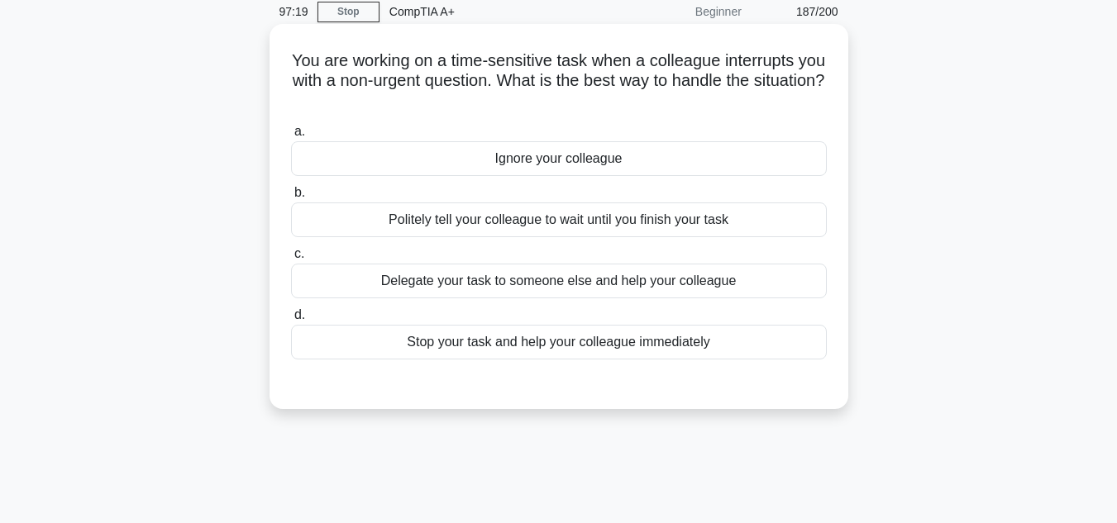
scroll to position [39, 0]
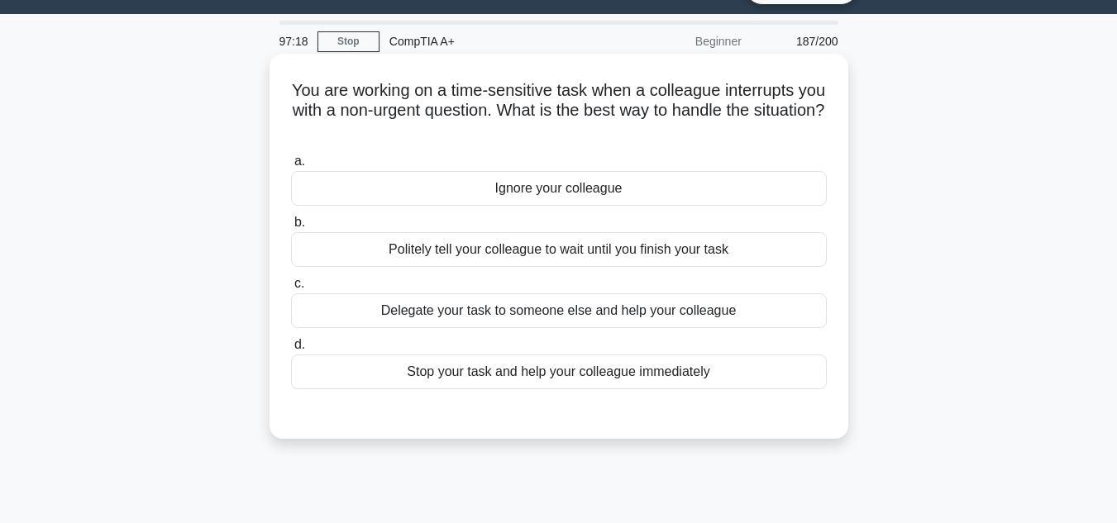
click at [515, 256] on div "Politely tell your colleague to wait until you finish your task" at bounding box center [559, 249] width 536 height 35
click at [291, 228] on input "b. Politely tell your colleague to wait until you finish your task" at bounding box center [291, 222] width 0 height 11
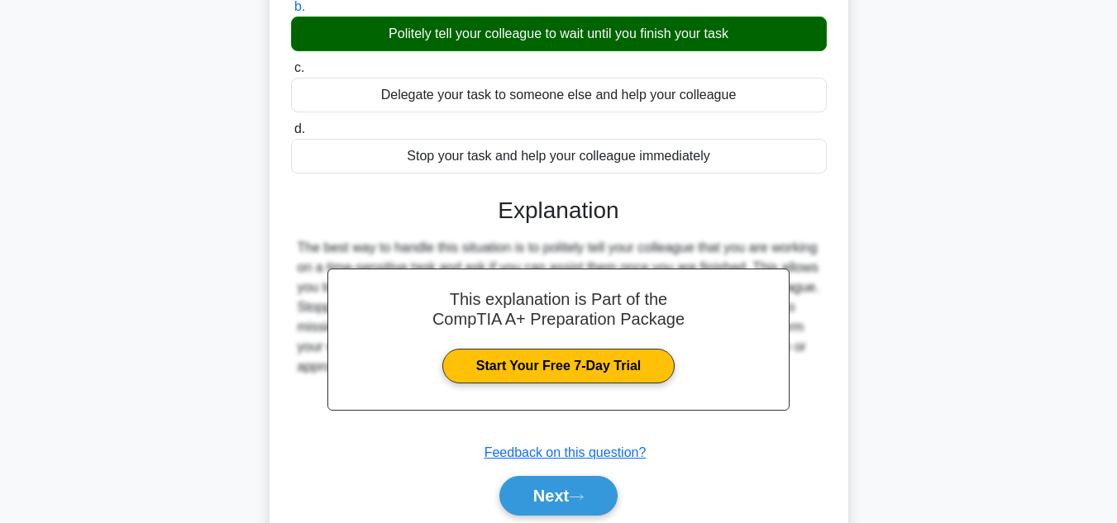
scroll to position [370, 0]
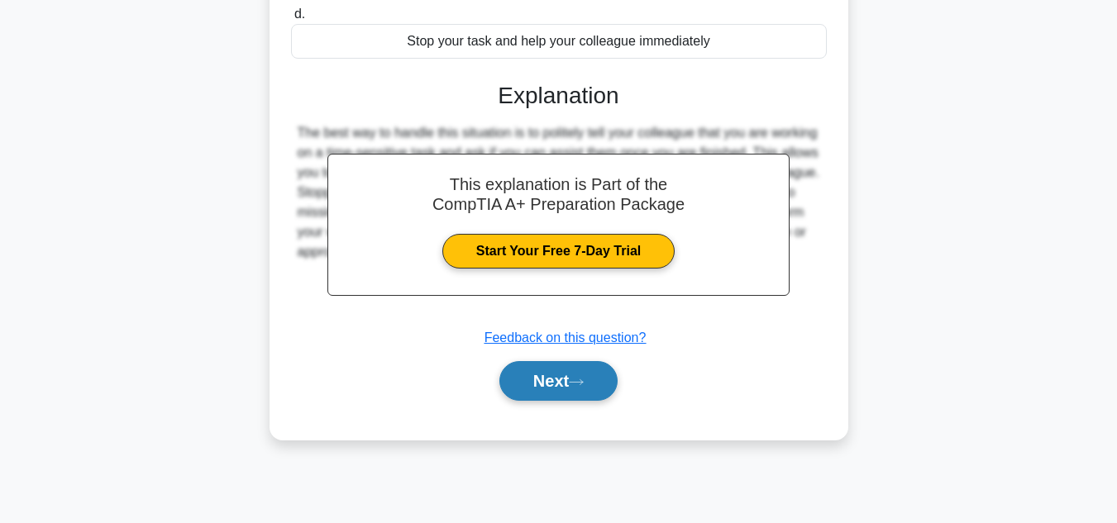
click at [569, 393] on button "Next" at bounding box center [558, 381] width 118 height 40
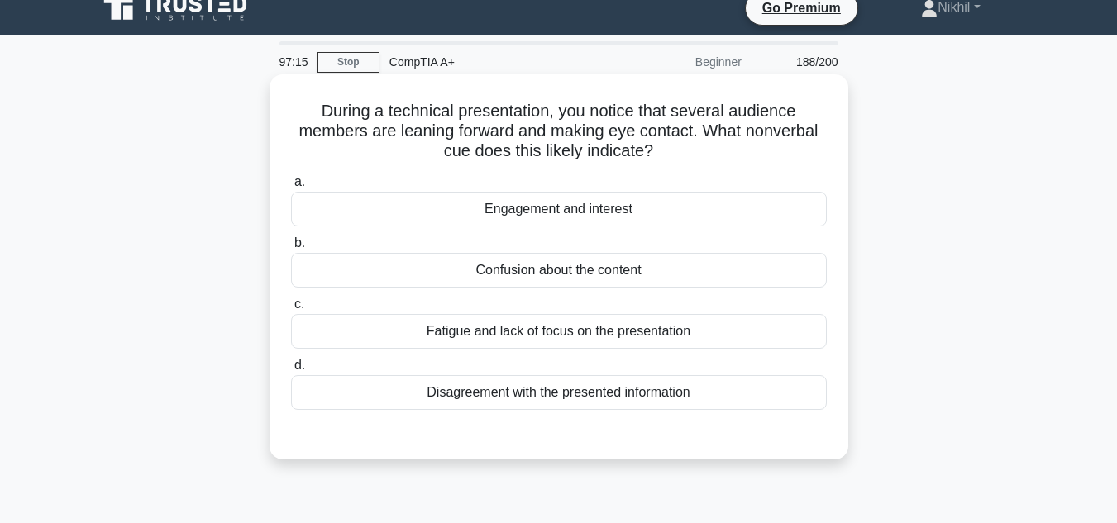
scroll to position [0, 0]
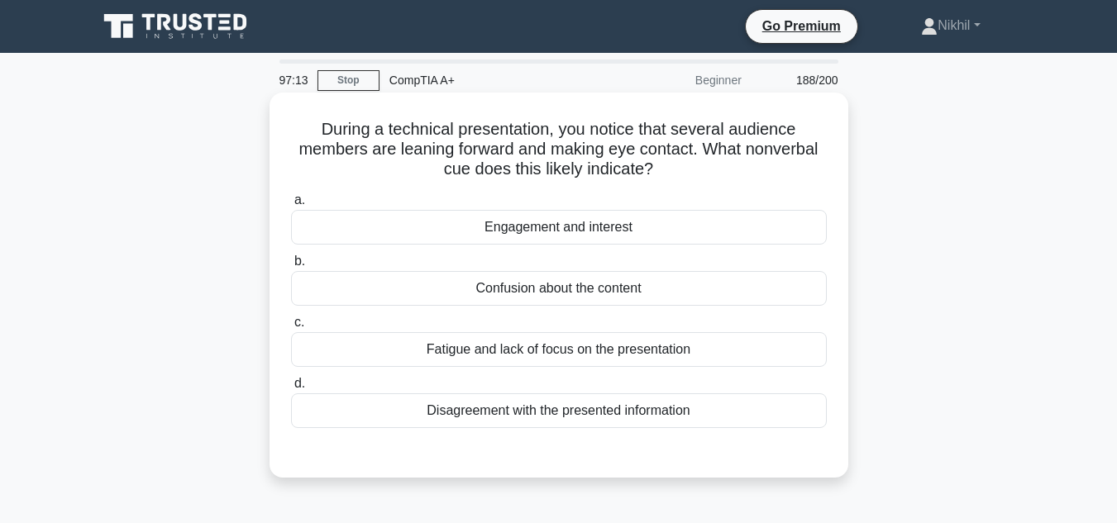
click at [559, 344] on div "Fatigue and lack of focus on the presentation" at bounding box center [559, 349] width 536 height 35
click at [291, 328] on input "c. Fatigue and lack of focus on the presentation" at bounding box center [291, 323] width 0 height 11
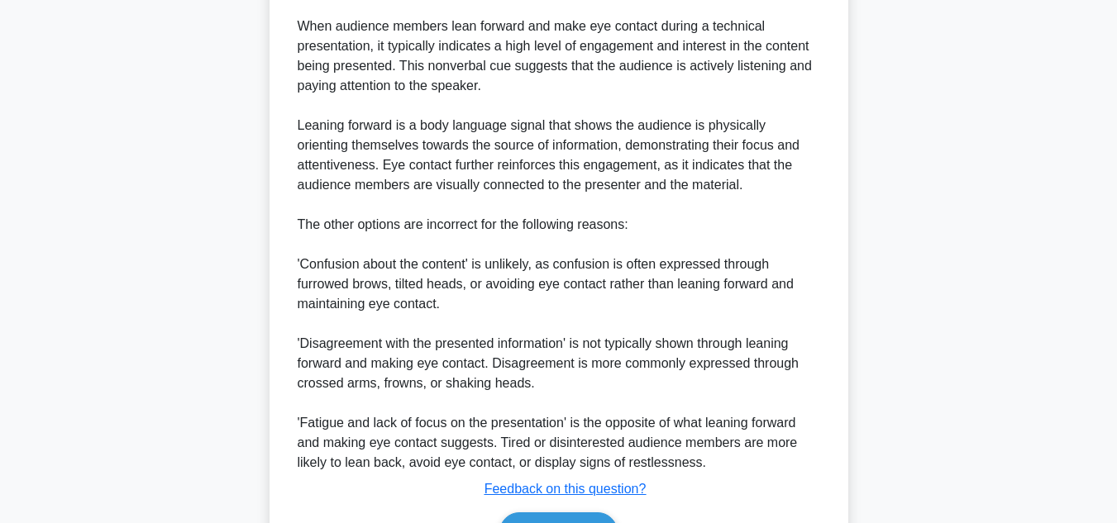
scroll to position [618, 0]
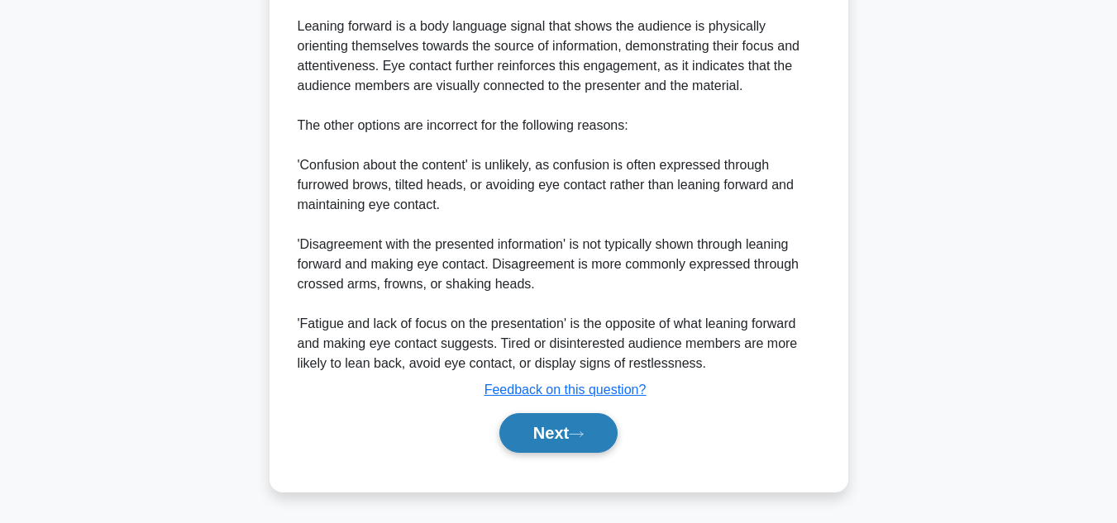
click at [579, 426] on button "Next" at bounding box center [558, 433] width 118 height 40
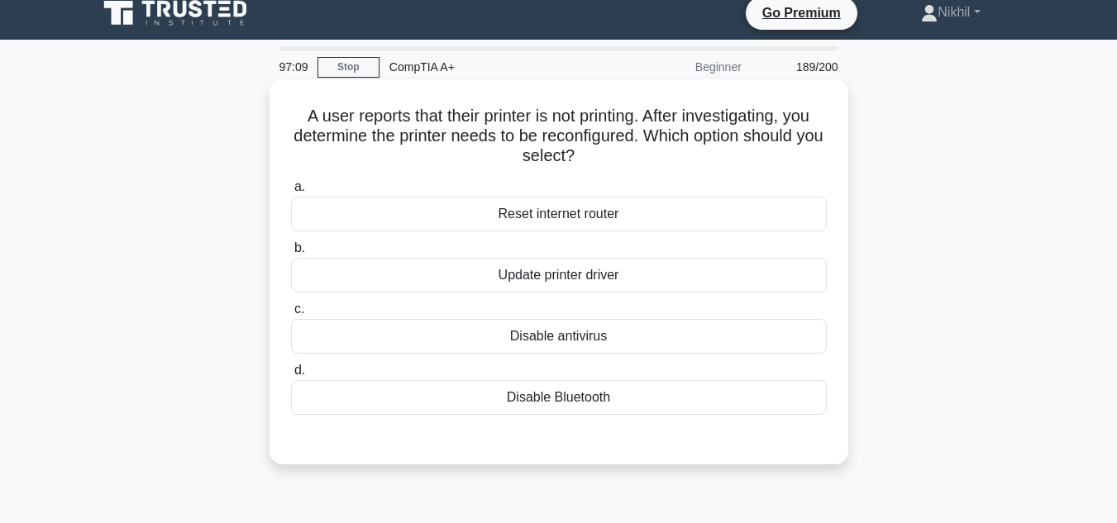
scroll to position [0, 0]
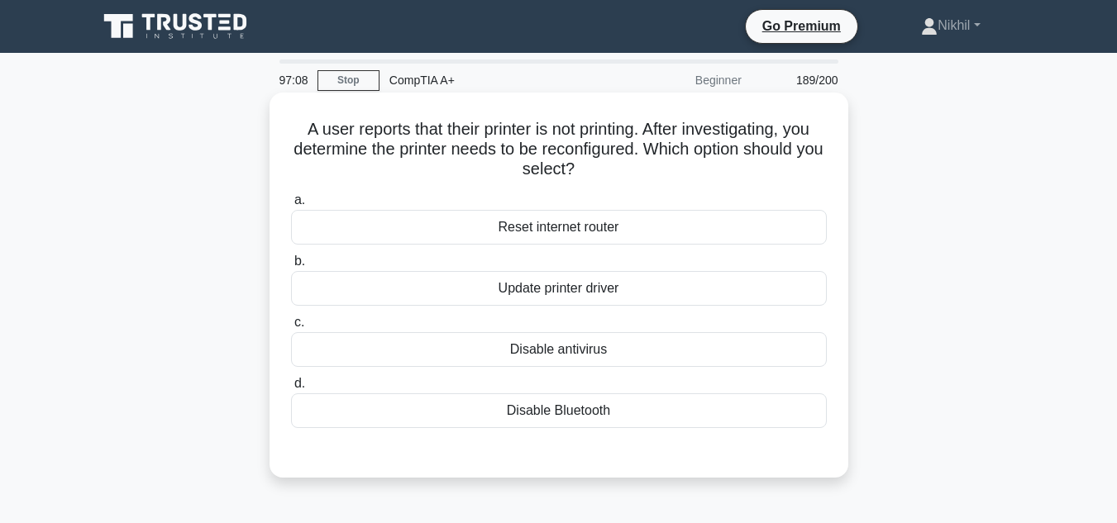
click at [550, 300] on div "Update printer driver" at bounding box center [559, 288] width 536 height 35
click at [291, 267] on input "b. Update printer driver" at bounding box center [291, 261] width 0 height 11
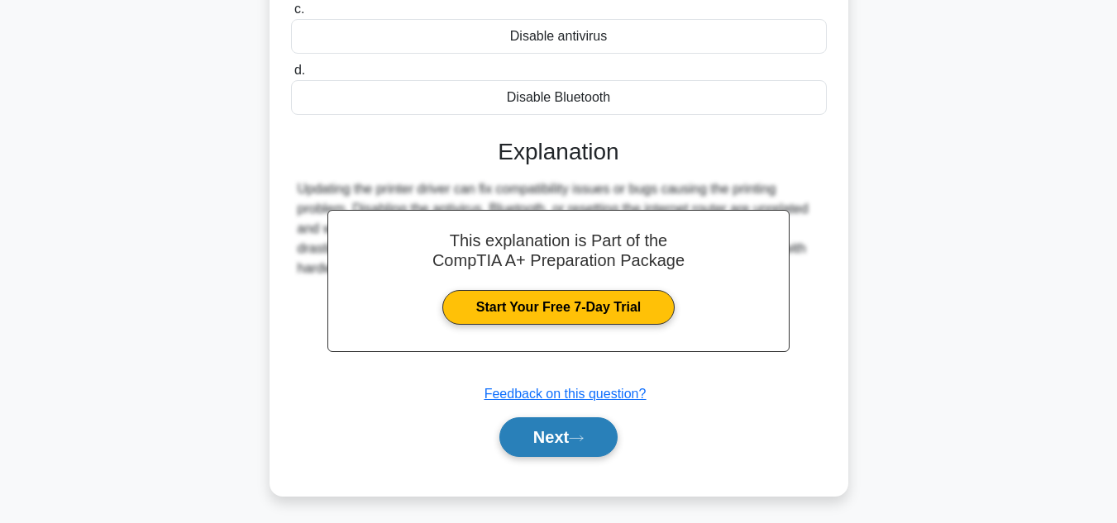
scroll to position [370, 0]
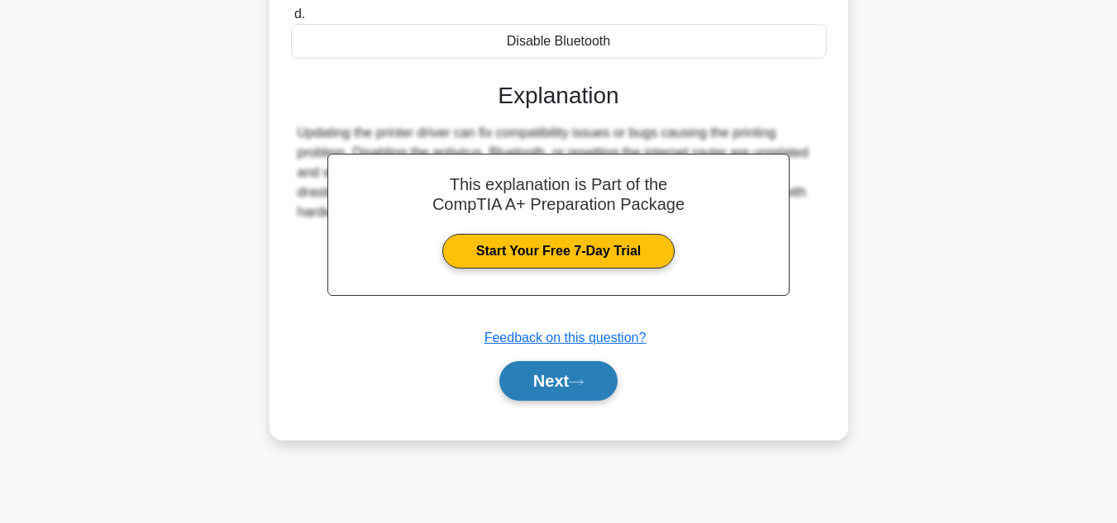
click at [547, 396] on button "Next" at bounding box center [558, 381] width 118 height 40
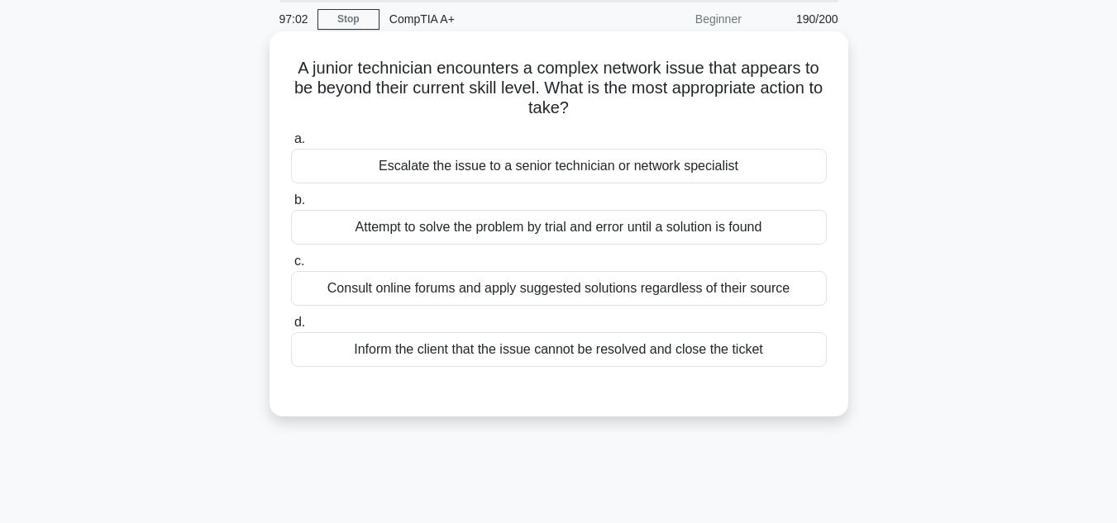
scroll to position [0, 0]
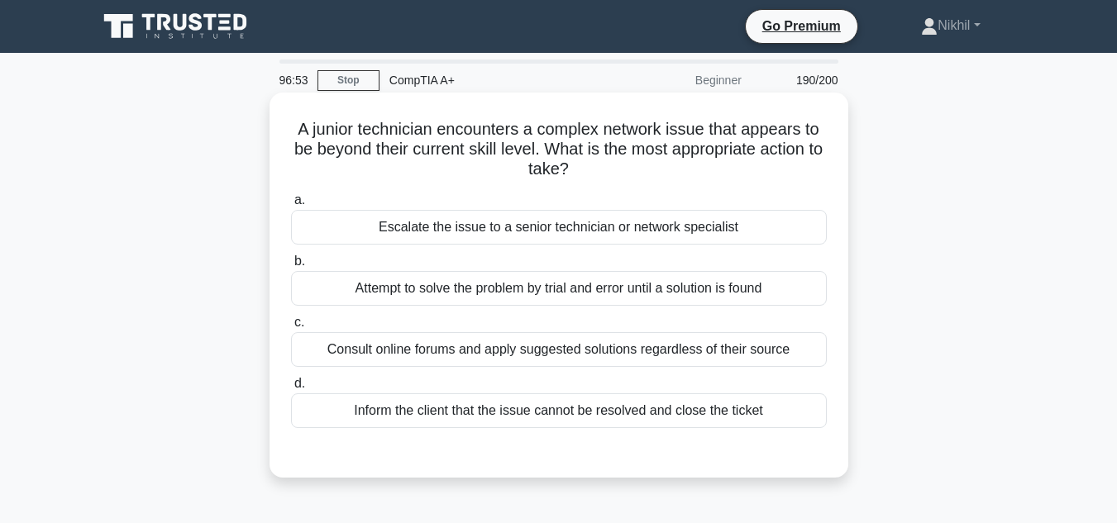
drag, startPoint x: 404, startPoint y: 279, endPoint x: 408, endPoint y: 293, distance: 14.7
click at [406, 284] on div "Attempt to solve the problem by trial and error until a solution is found" at bounding box center [559, 288] width 536 height 35
click at [415, 296] on div "Attempt to solve the problem by trial and error until a solution is found" at bounding box center [559, 288] width 536 height 35
click at [291, 267] on input "b. Attempt to solve the problem by trial and error until a solution is found" at bounding box center [291, 261] width 0 height 11
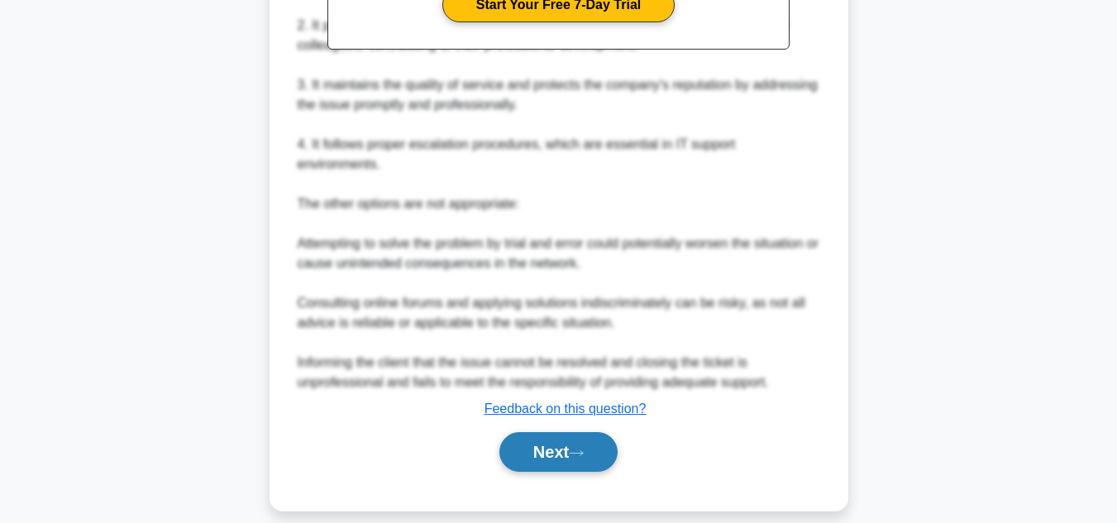
click at [511, 435] on button "Next" at bounding box center [558, 452] width 118 height 40
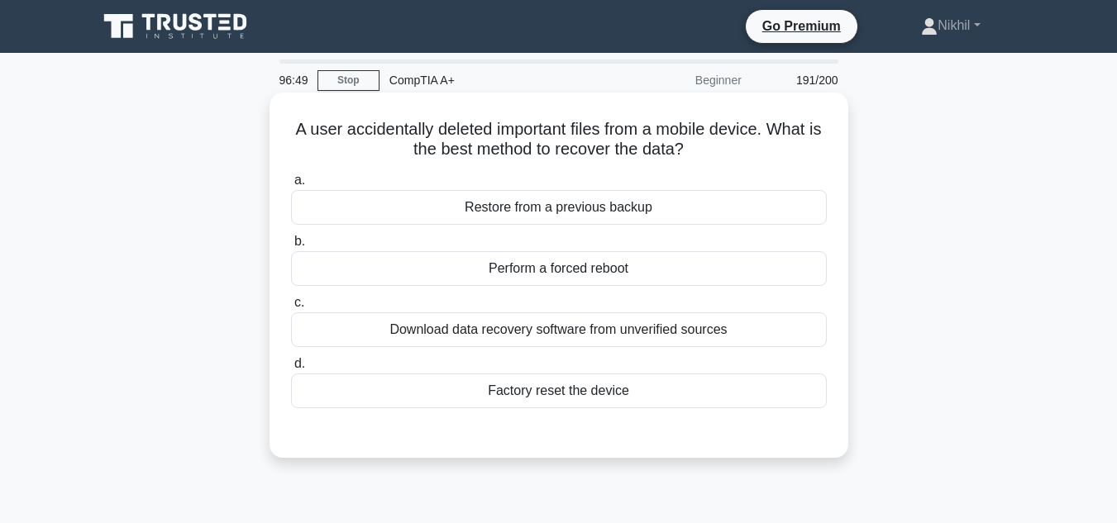
click at [471, 330] on div "Download data recovery software from unverified sources" at bounding box center [559, 330] width 536 height 35
click at [291, 308] on input "c. Download data recovery software from unverified sources" at bounding box center [291, 303] width 0 height 11
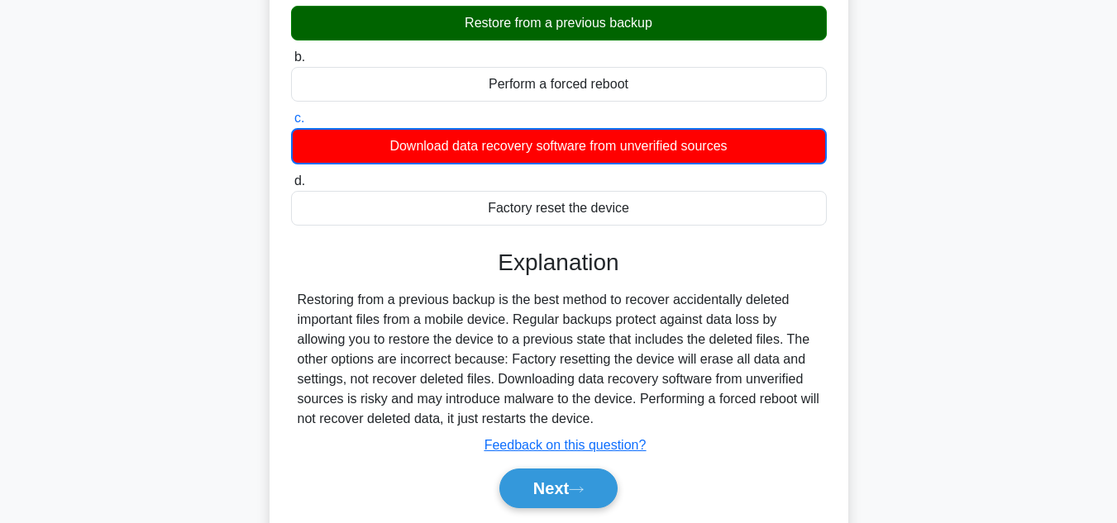
scroll to position [331, 0]
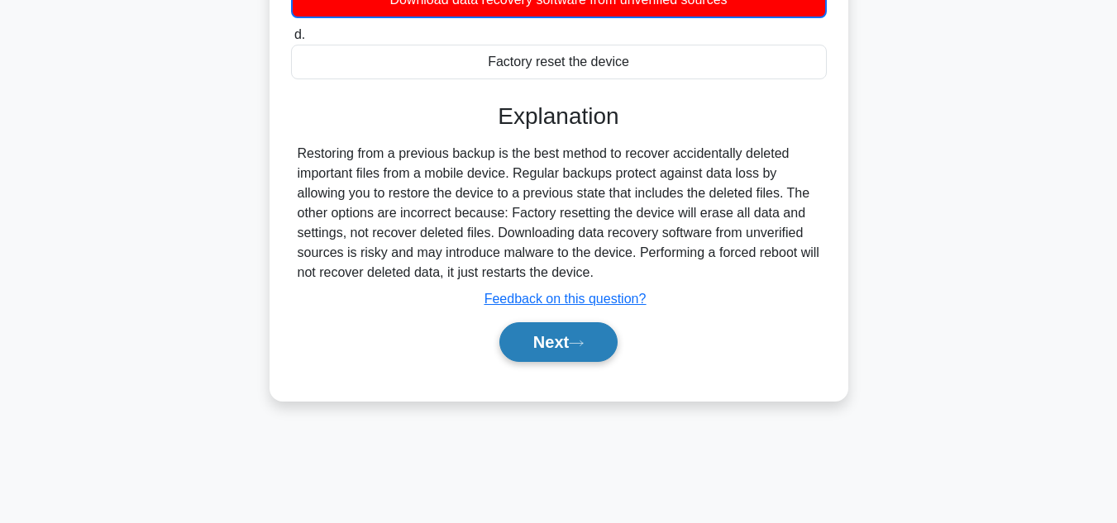
click at [521, 360] on button "Next" at bounding box center [558, 342] width 118 height 40
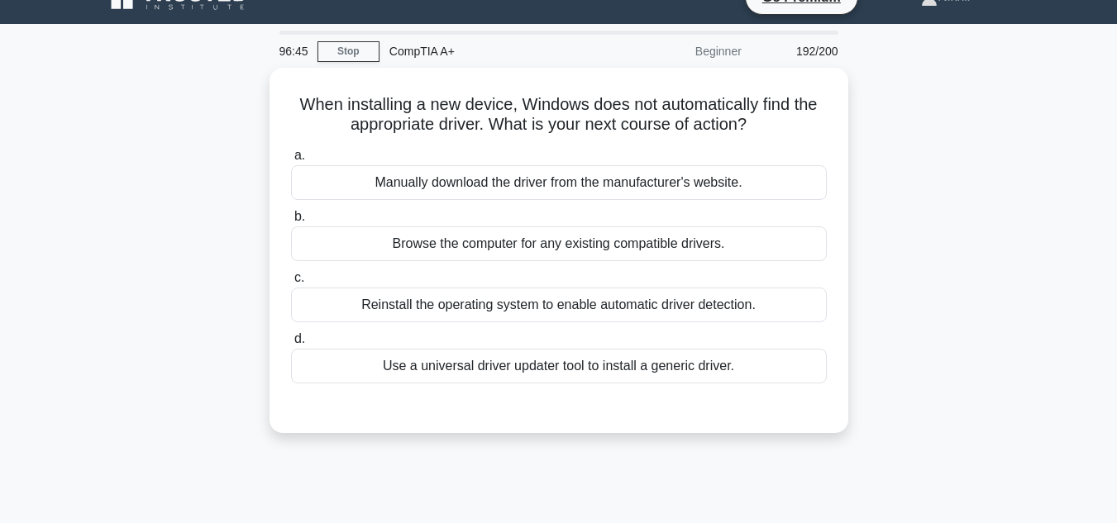
scroll to position [0, 0]
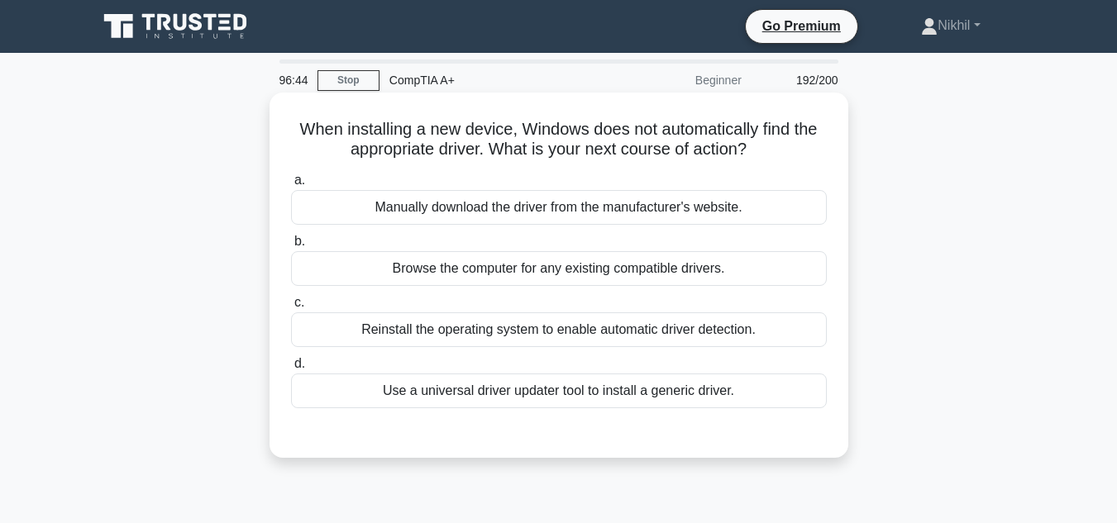
click at [451, 229] on div "a. Manually download the driver from the manufacturer's website. b. Browse the …" at bounding box center [559, 289] width 556 height 245
click at [451, 218] on div "a. Manually download the driver from the manufacturer's website. b. Browse the …" at bounding box center [559, 289] width 556 height 245
click at [451, 218] on div "Manually download the driver from the manufacturer's website." at bounding box center [559, 207] width 536 height 35
click at [291, 186] on input "a. Manually download the driver from the manufacturer's website." at bounding box center [291, 180] width 0 height 11
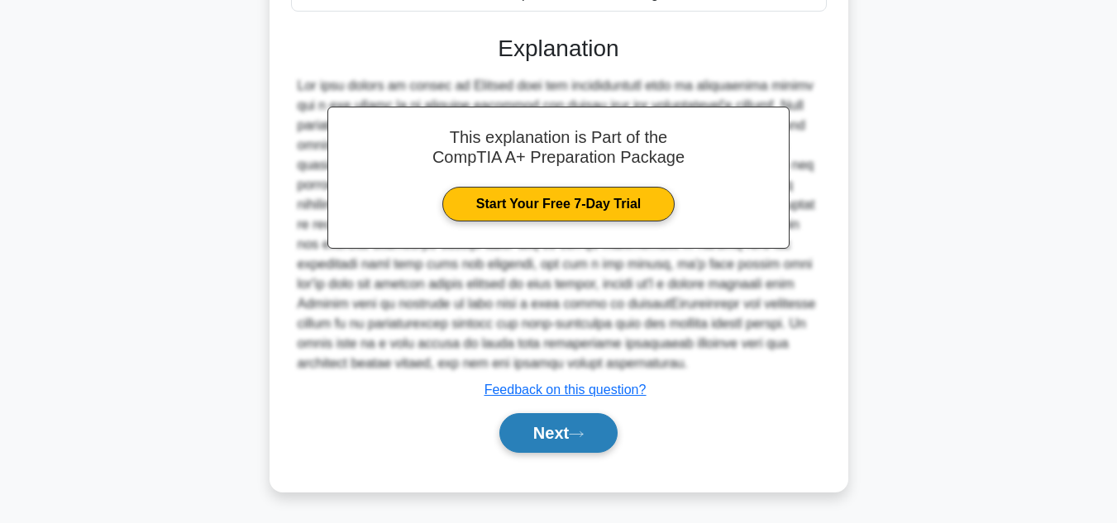
click at [538, 439] on button "Next" at bounding box center [558, 433] width 118 height 40
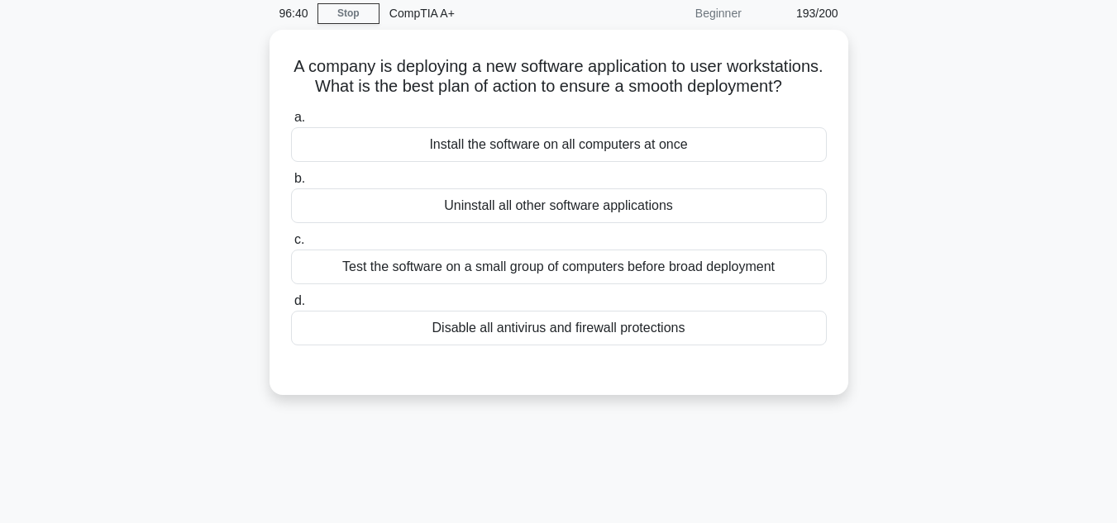
scroll to position [39, 0]
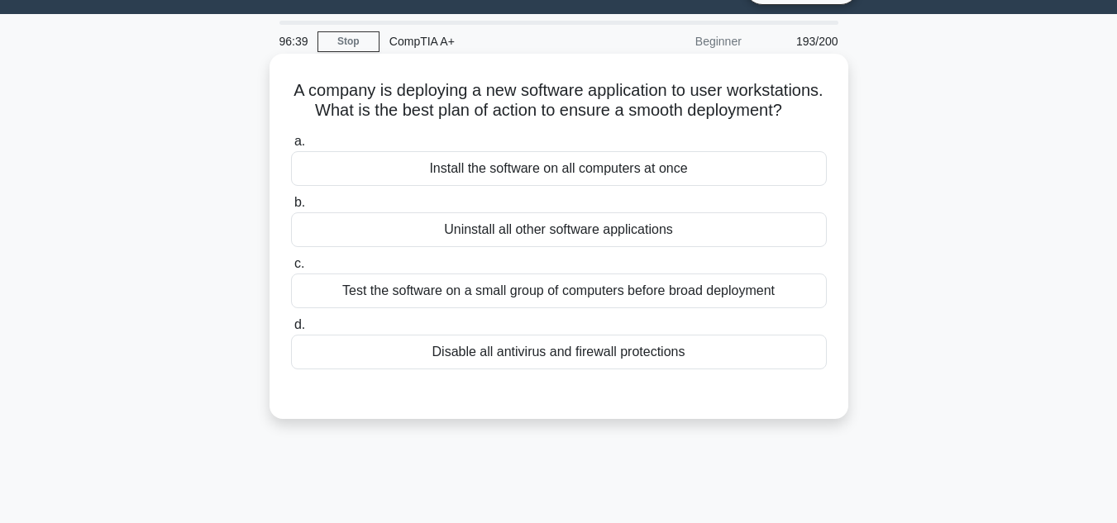
click at [489, 301] on div "Test the software on a small group of computers before broad deployment" at bounding box center [559, 291] width 536 height 35
click at [291, 270] on input "c. Test the software on a small group of computers before broad deployment" at bounding box center [291, 264] width 0 height 11
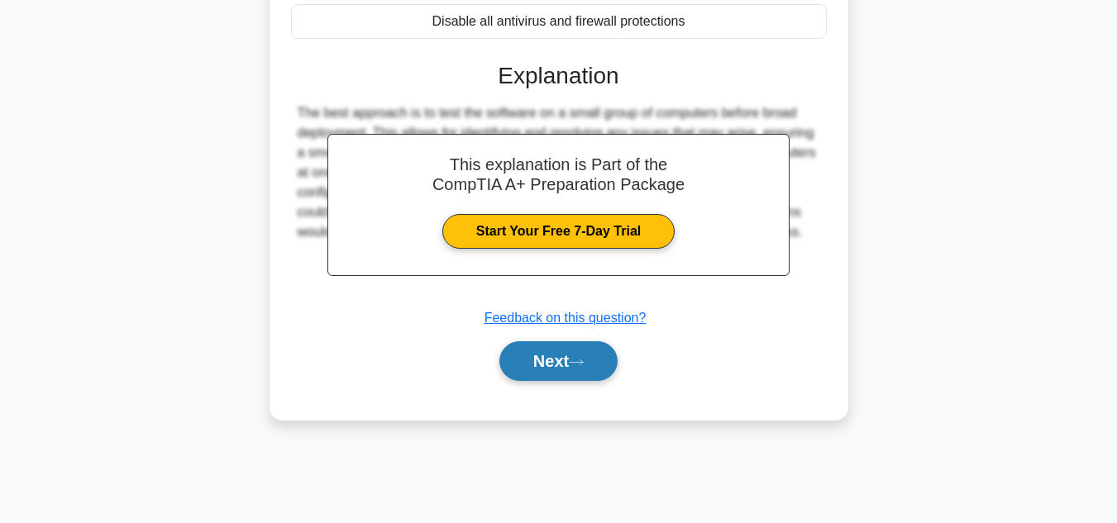
click at [533, 381] on button "Next" at bounding box center [558, 362] width 118 height 40
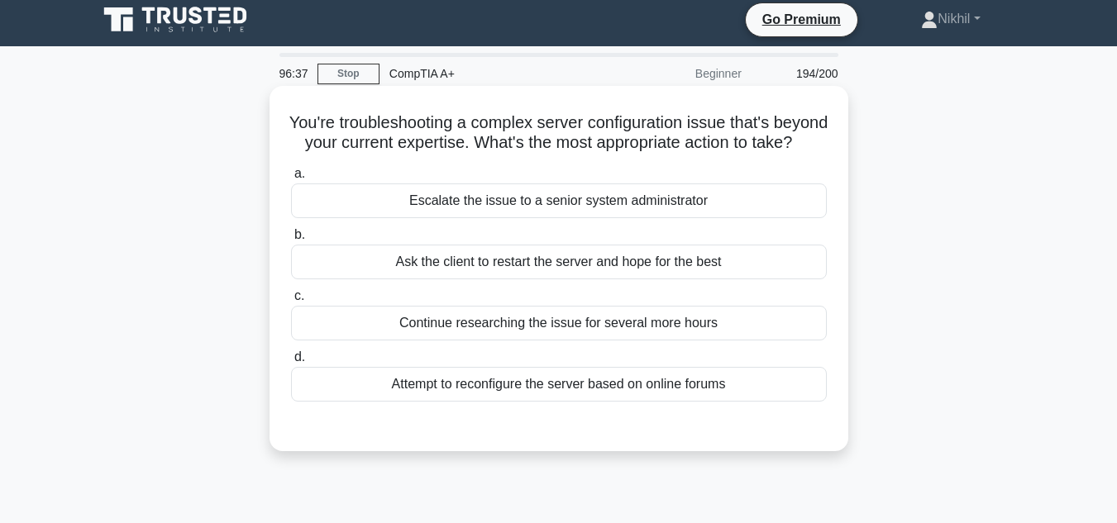
scroll to position [0, 0]
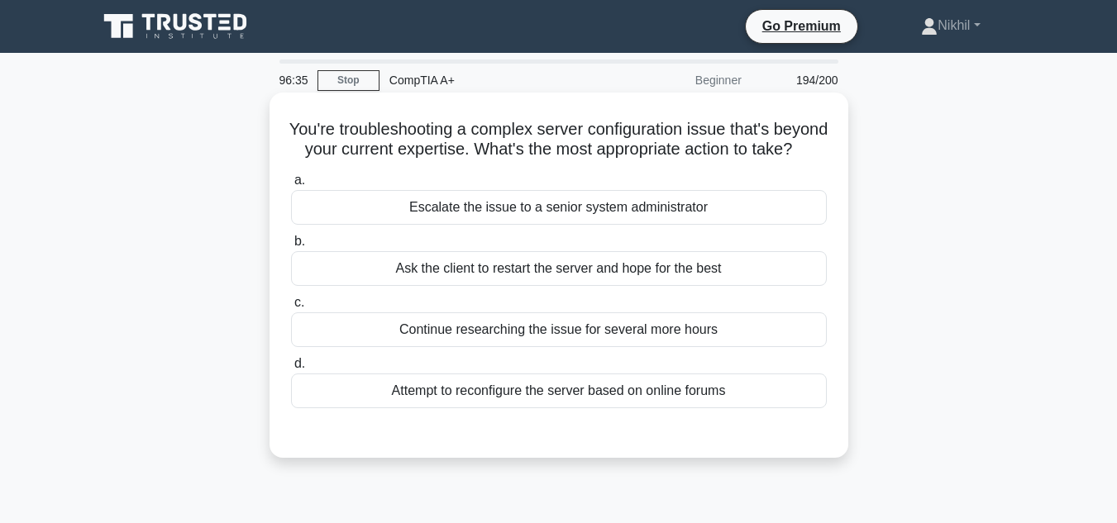
drag, startPoint x: 434, startPoint y: 236, endPoint x: 440, endPoint y: 255, distance: 19.9
click at [434, 225] on div "Escalate the issue to a senior system administrator" at bounding box center [559, 207] width 536 height 35
click at [291, 186] on input "a. Escalate the issue to a senior system administrator" at bounding box center [291, 180] width 0 height 11
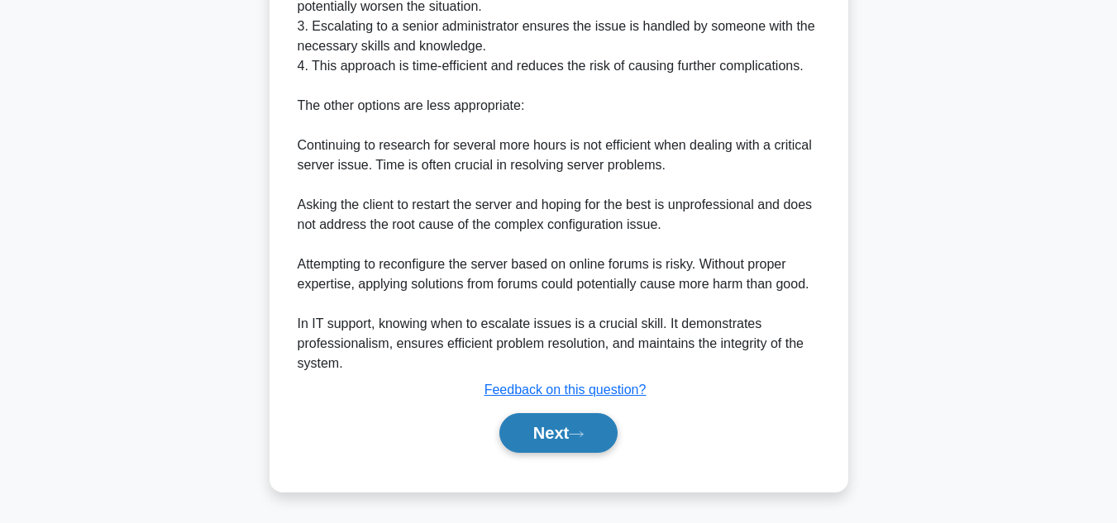
click at [524, 453] on button "Next" at bounding box center [558, 433] width 118 height 40
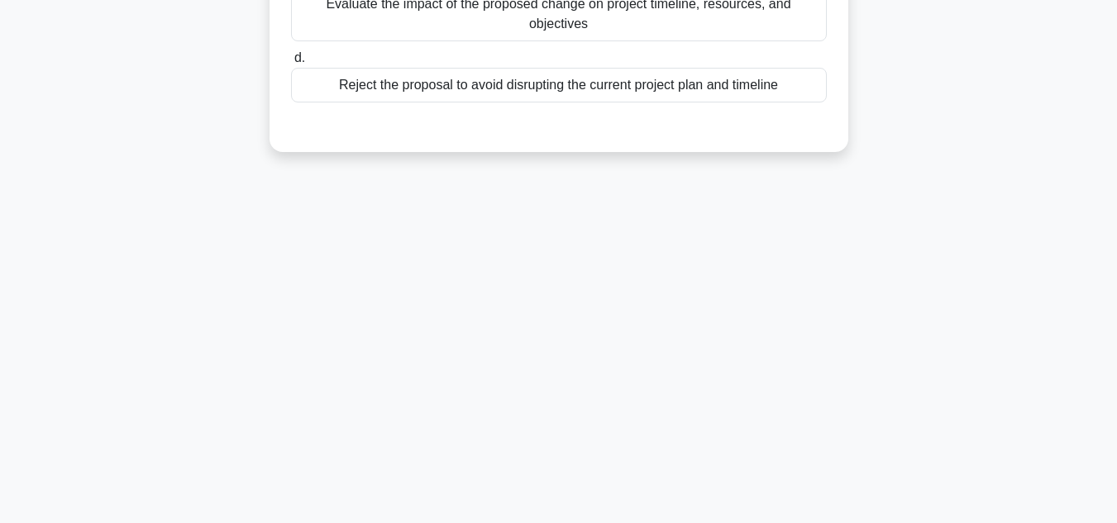
scroll to position [39, 0]
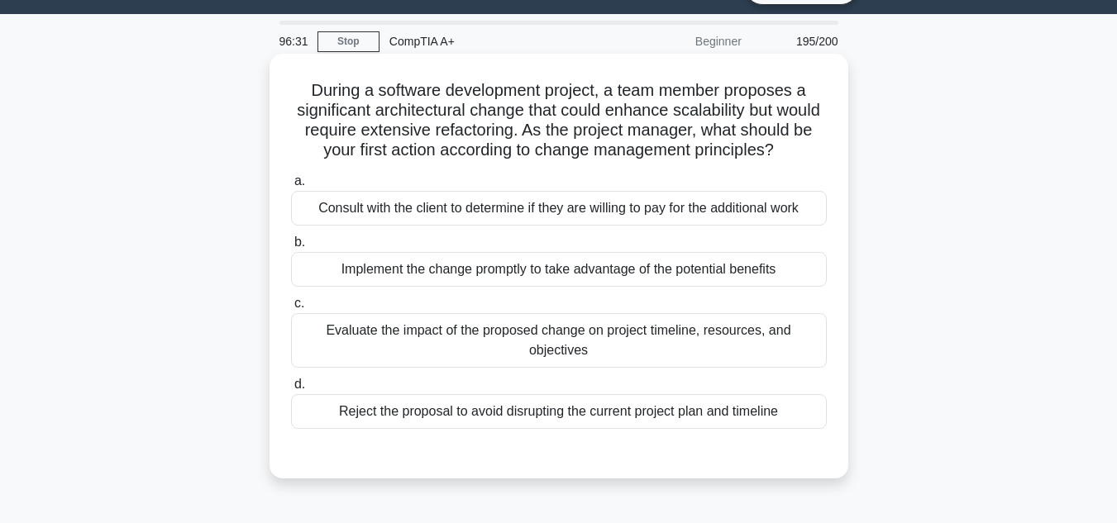
click at [475, 368] on div "Evaluate the impact of the proposed change on project timeline, resources, and …" at bounding box center [559, 340] width 536 height 55
click at [291, 309] on input "c. Evaluate the impact of the proposed change on project timeline, resources, a…" at bounding box center [291, 304] width 0 height 11
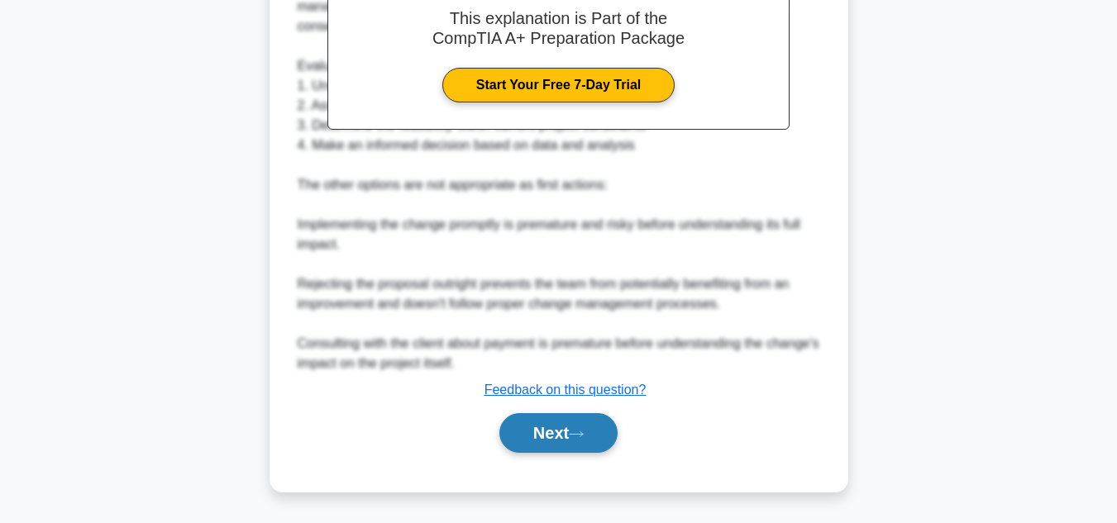
click at [521, 432] on button "Next" at bounding box center [558, 433] width 118 height 40
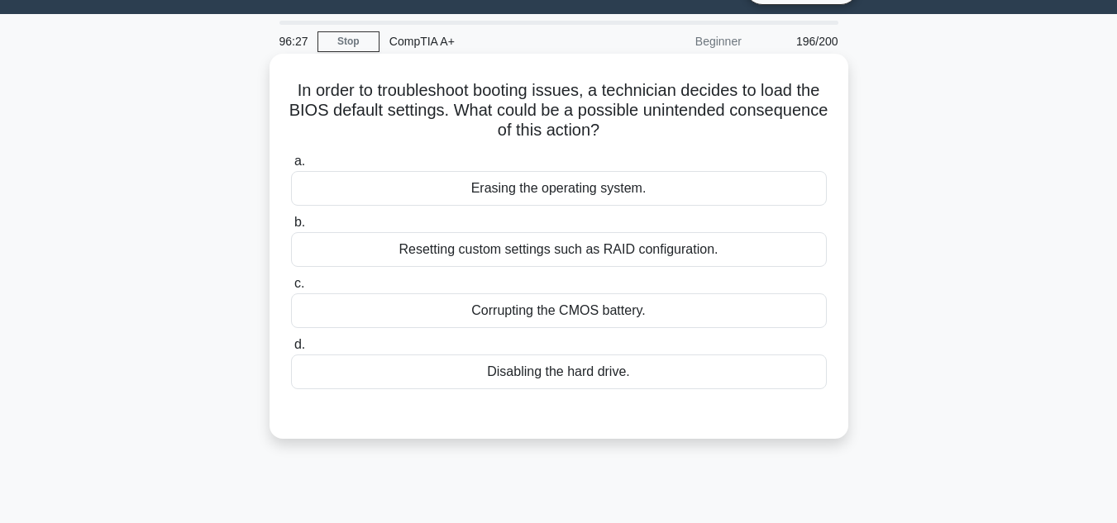
click at [440, 262] on div "Resetting custom settings such as RAID configuration." at bounding box center [559, 249] width 536 height 35
click at [291, 228] on input "b. Resetting custom settings such as RAID configuration." at bounding box center [291, 222] width 0 height 11
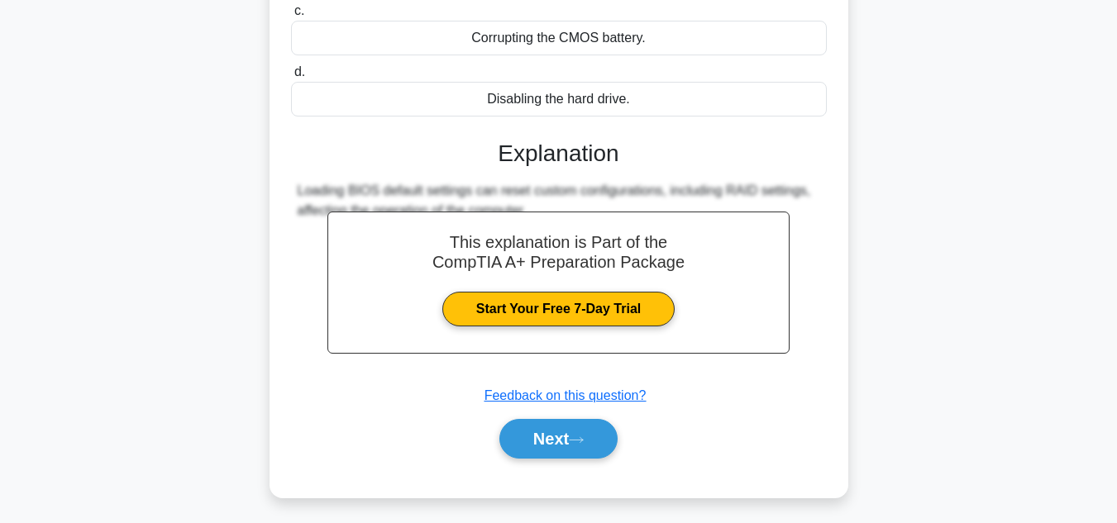
scroll to position [370, 0]
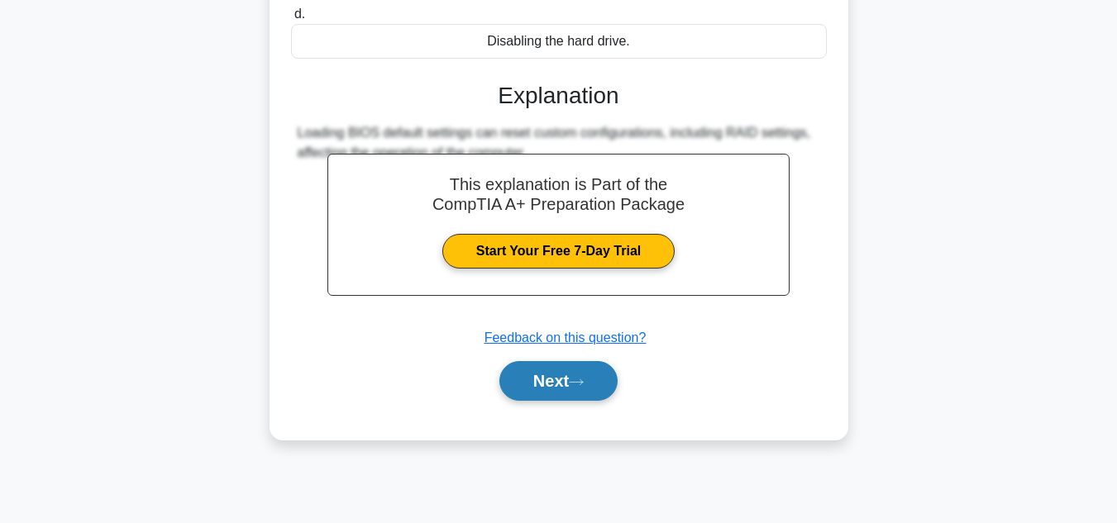
click at [520, 376] on button "Next" at bounding box center [558, 381] width 118 height 40
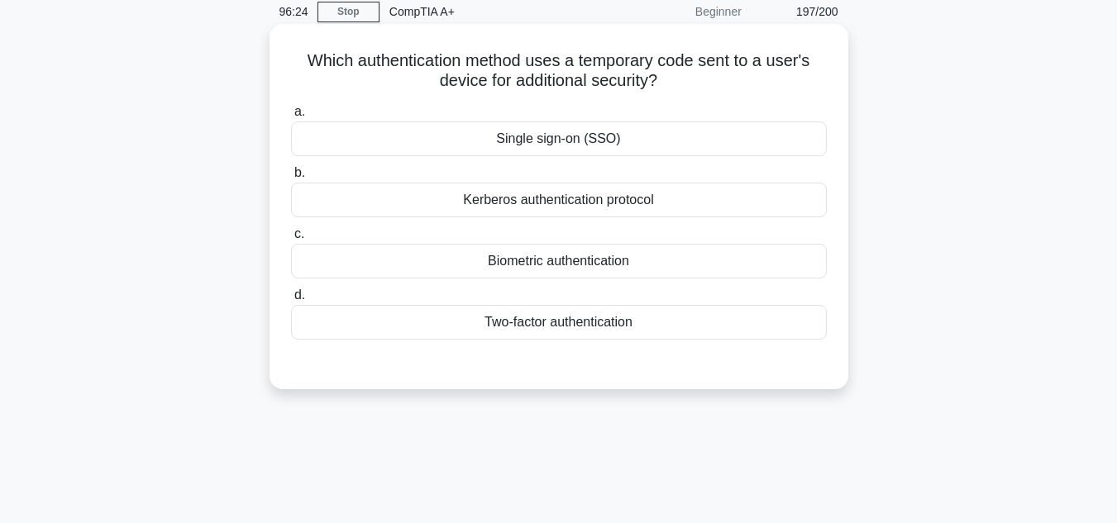
scroll to position [39, 0]
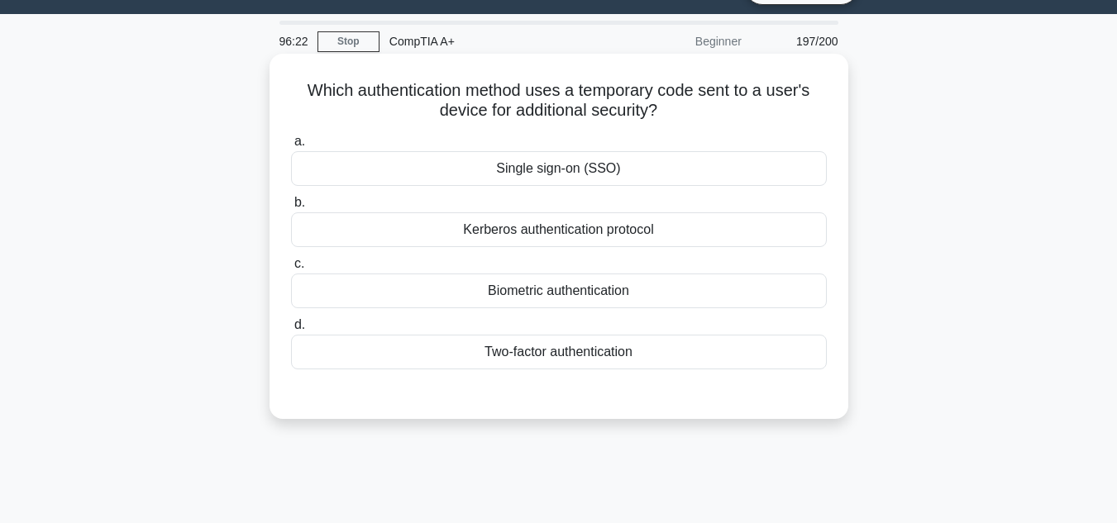
click at [571, 303] on div "Biometric authentication" at bounding box center [559, 291] width 536 height 35
click at [291, 270] on input "c. Biometric authentication" at bounding box center [291, 264] width 0 height 11
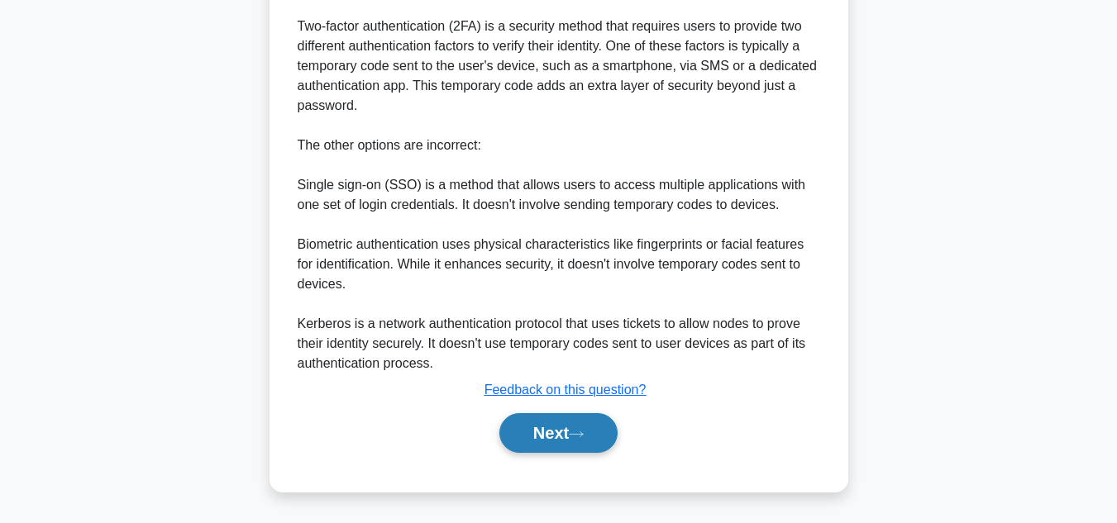
click at [576, 420] on button "Next" at bounding box center [558, 433] width 118 height 40
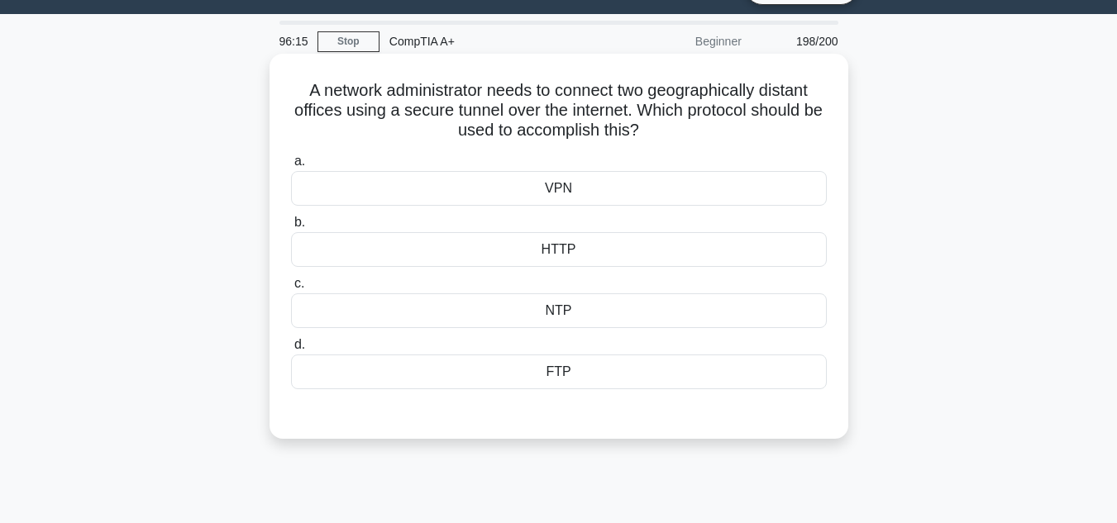
click at [635, 256] on div "HTTP" at bounding box center [559, 249] width 536 height 35
click at [291, 228] on input "b. HTTP" at bounding box center [291, 222] width 0 height 11
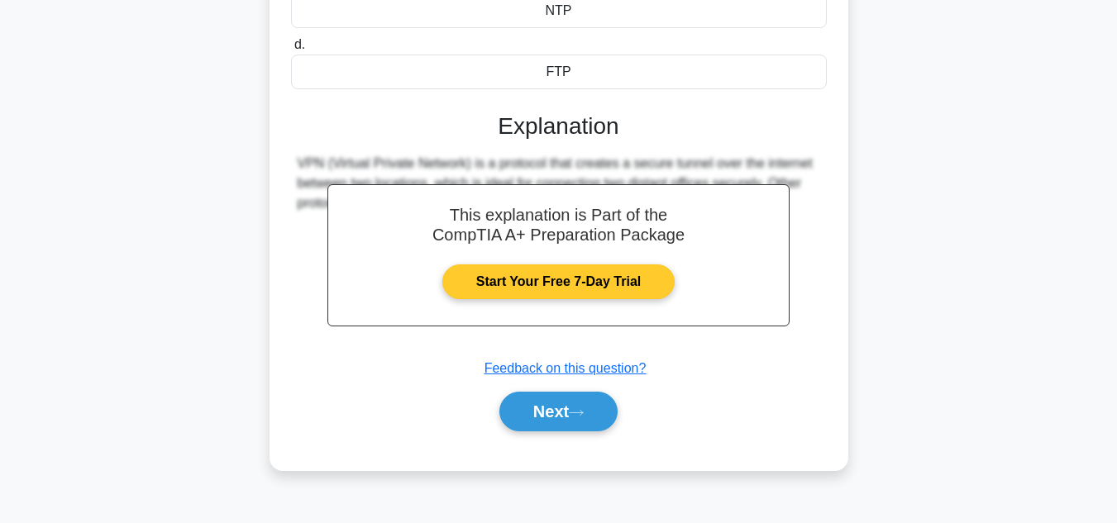
scroll to position [370, 0]
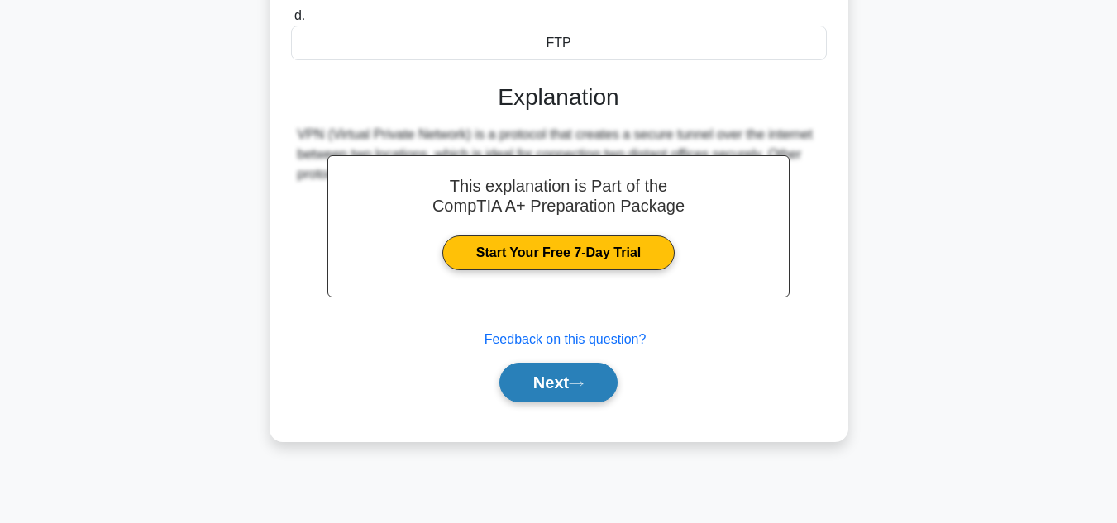
drag, startPoint x: 588, startPoint y: 363, endPoint x: 598, endPoint y: 376, distance: 16.5
click at [593, 369] on div "Next" at bounding box center [559, 382] width 536 height 53
click at [599, 377] on button "Next" at bounding box center [558, 383] width 118 height 40
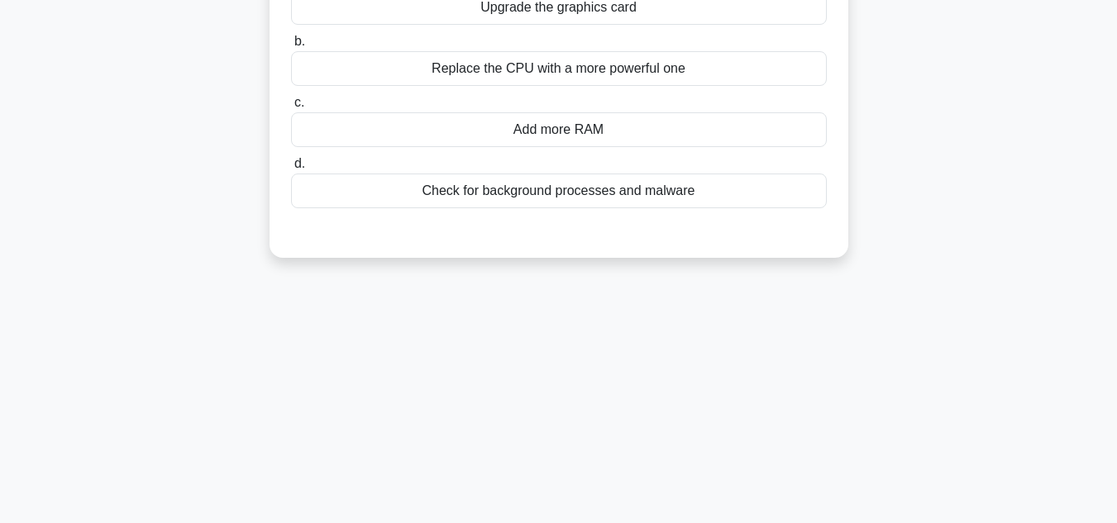
scroll to position [39, 0]
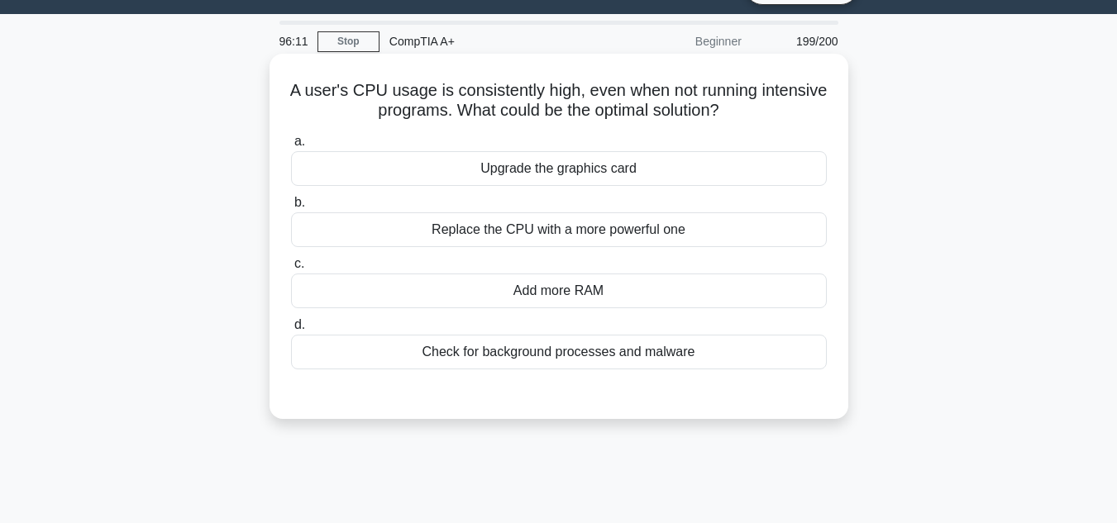
click at [609, 341] on div "Check for background processes and malware" at bounding box center [559, 352] width 536 height 35
click at [291, 331] on input "d. Check for background processes and malware" at bounding box center [291, 325] width 0 height 11
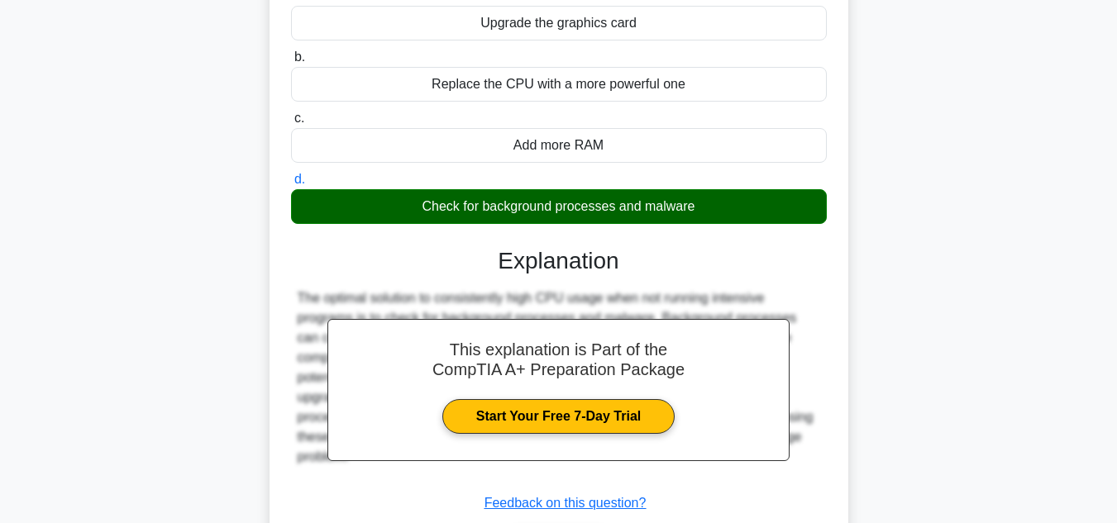
scroll to position [370, 0]
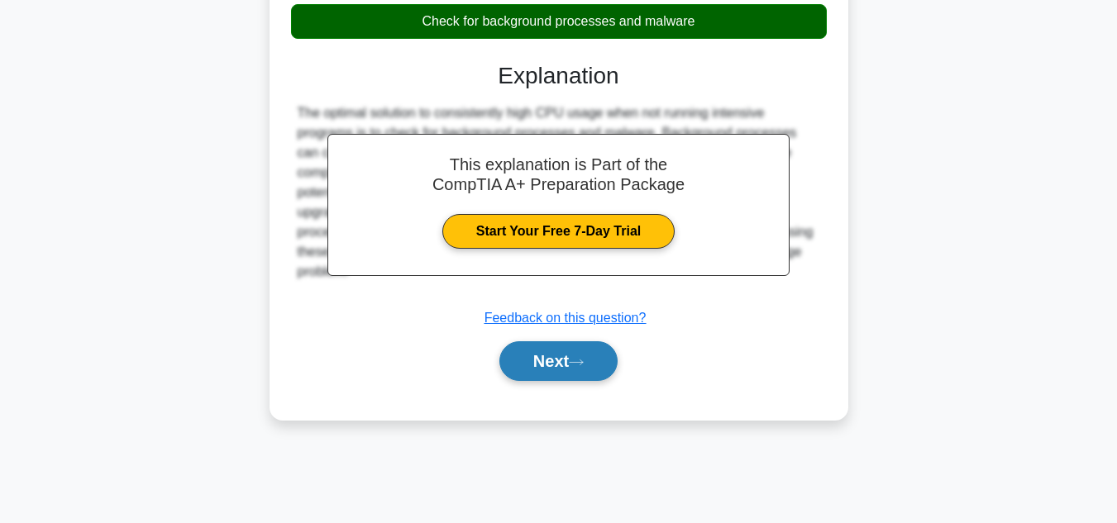
click at [597, 351] on button "Next" at bounding box center [558, 362] width 118 height 40
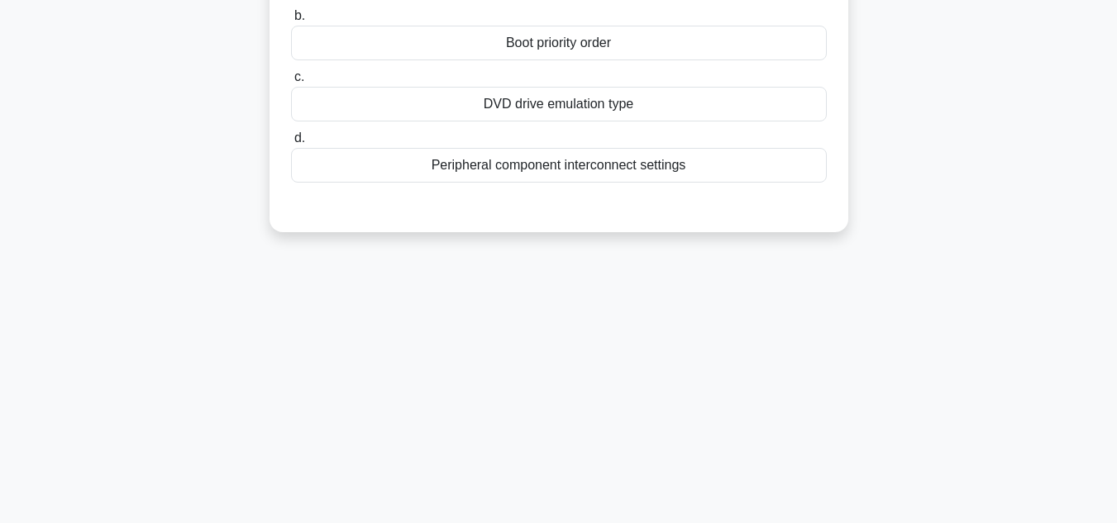
scroll to position [122, 0]
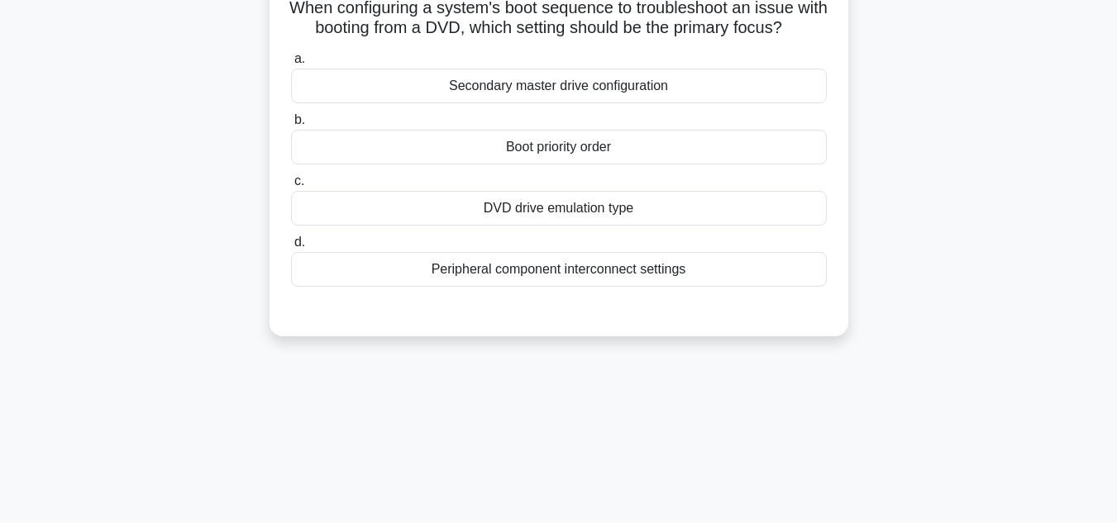
click at [589, 287] on div "Peripheral component interconnect settings" at bounding box center [559, 269] width 536 height 35
click at [291, 248] on input "d. Peripheral component interconnect settings" at bounding box center [291, 242] width 0 height 11
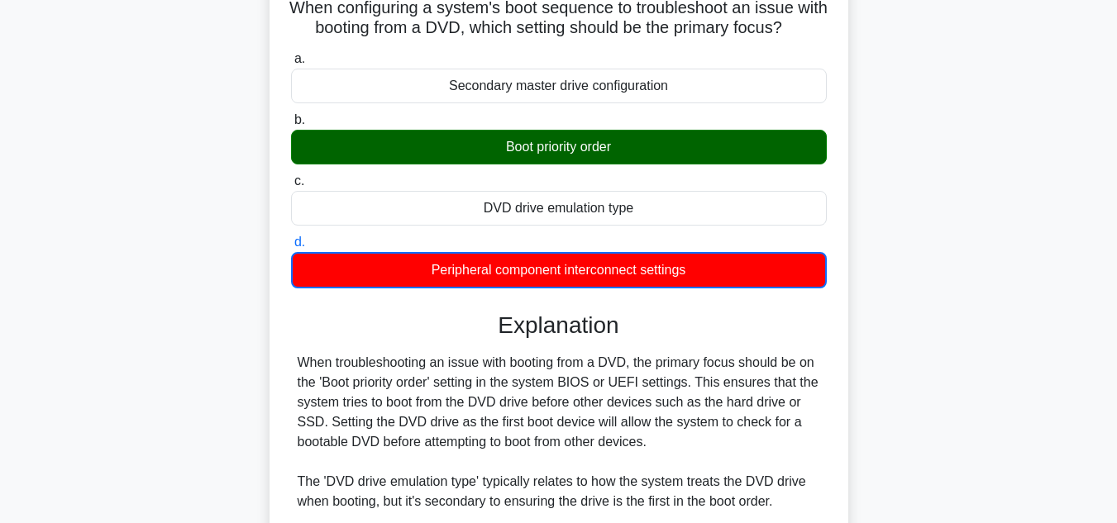
scroll to position [452, 0]
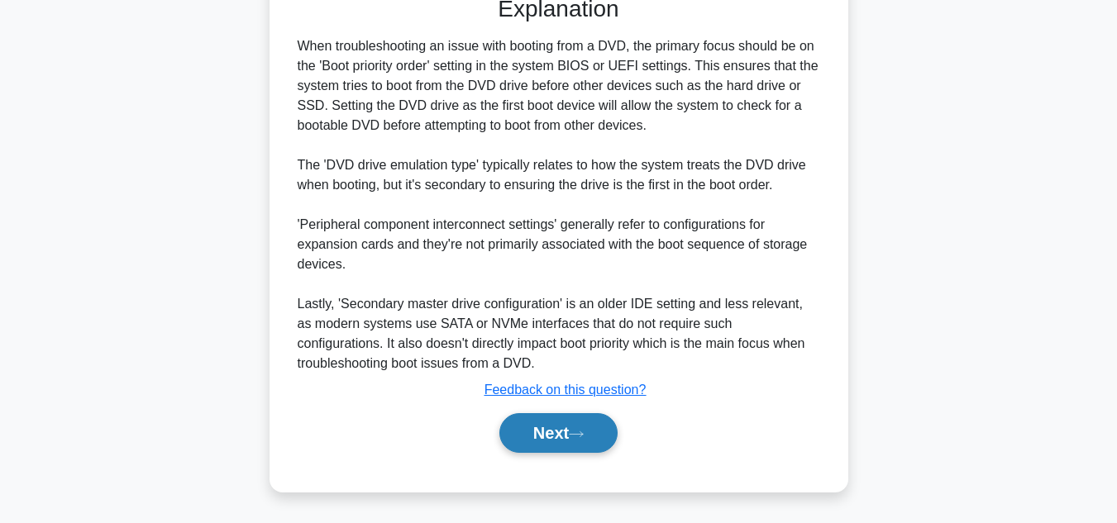
click at [583, 439] on icon at bounding box center [576, 434] width 15 height 9
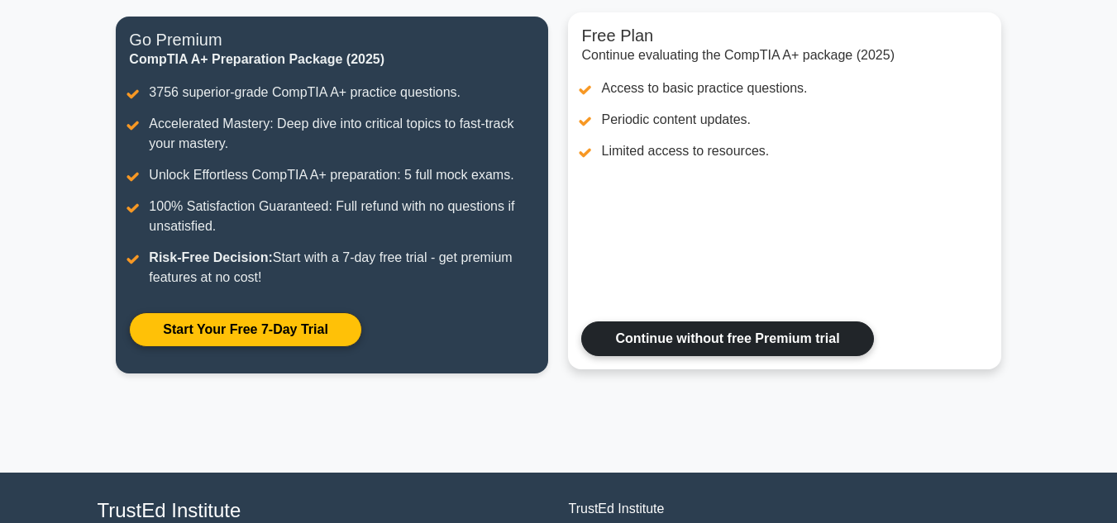
scroll to position [260, 0]
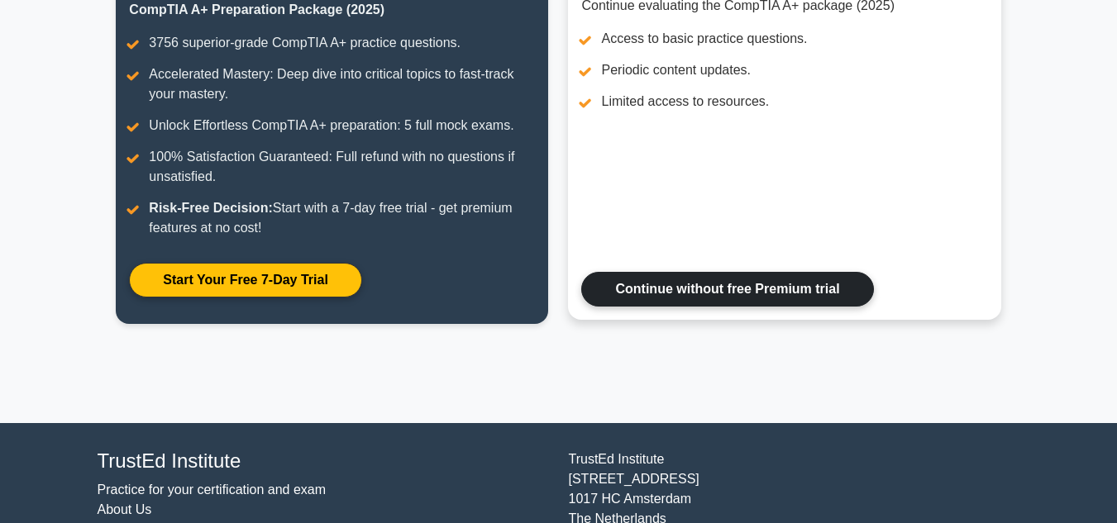
click at [652, 289] on link "Continue without free Premium trial" at bounding box center [727, 289] width 292 height 35
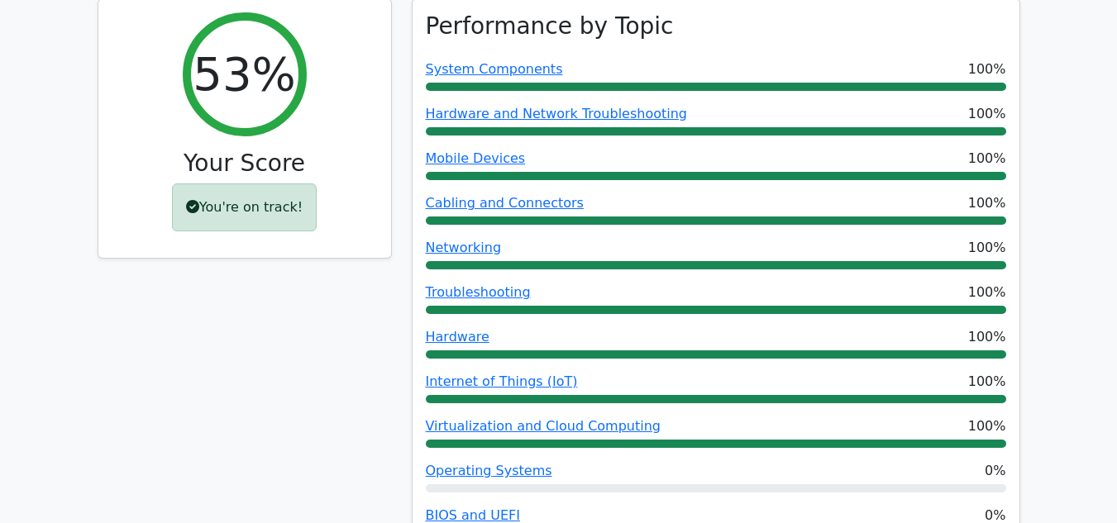
scroll to position [579, 0]
